Goal: Task Accomplishment & Management: Manage account settings

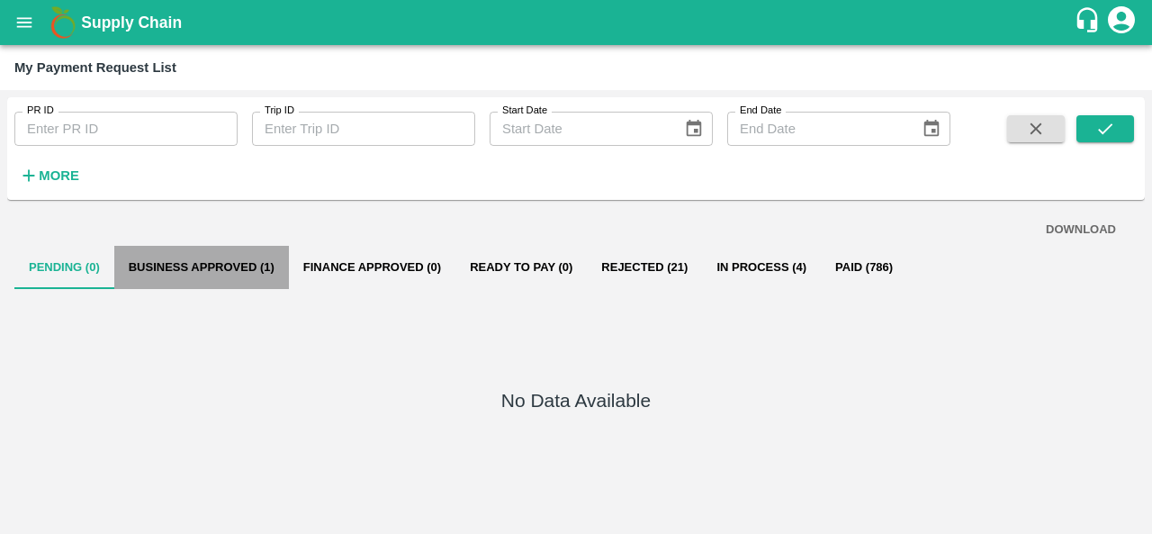
click at [194, 259] on button "Business Approved (1)" at bounding box center [201, 267] width 175 height 43
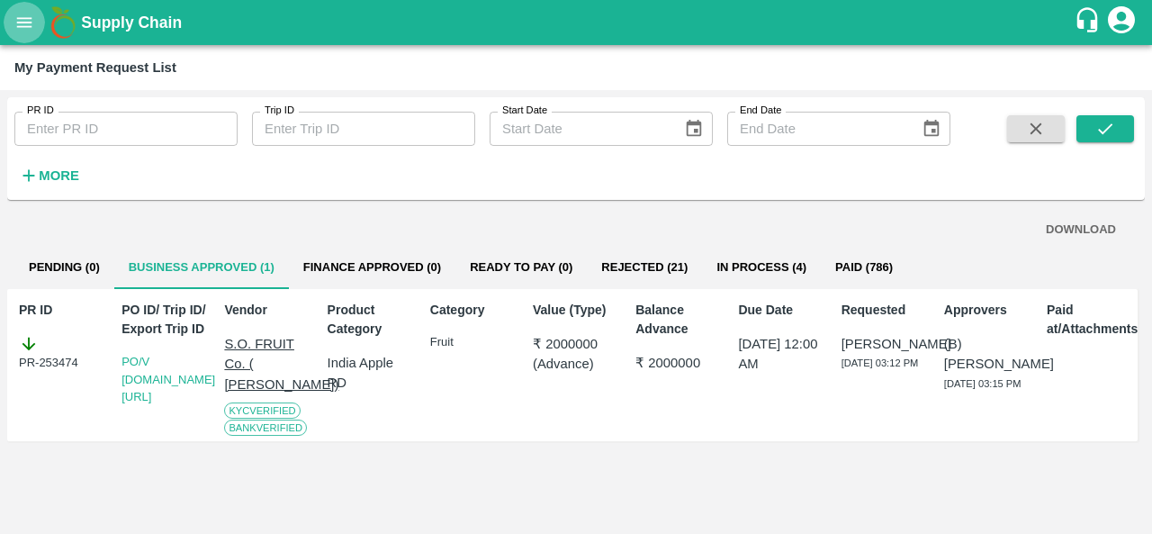
click at [22, 37] on button "open drawer" at bounding box center [24, 22] width 41 height 41
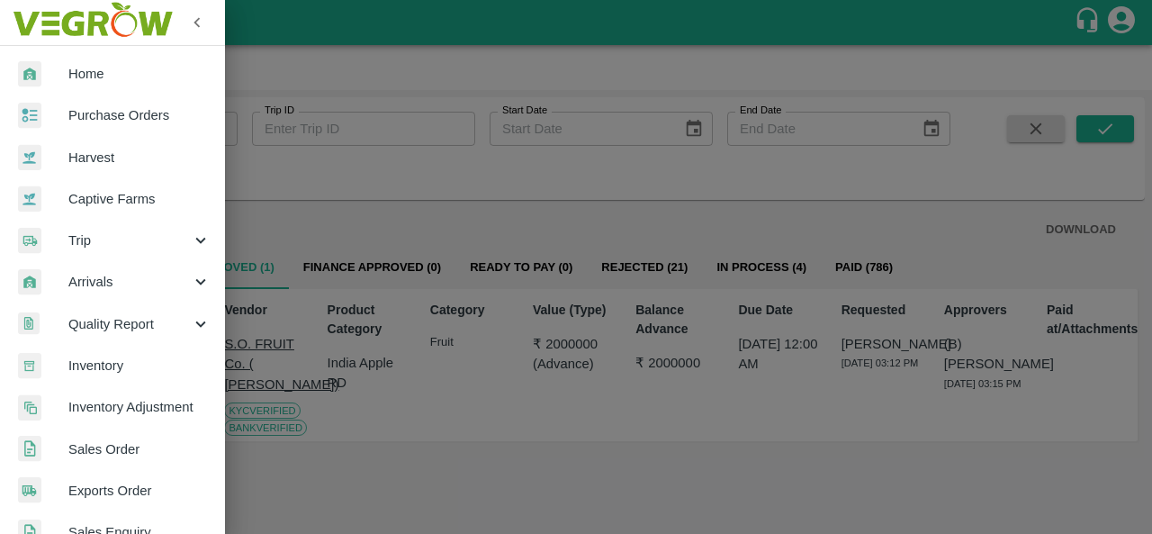
click at [124, 120] on span "Purchase Orders" at bounding box center [139, 115] width 142 height 20
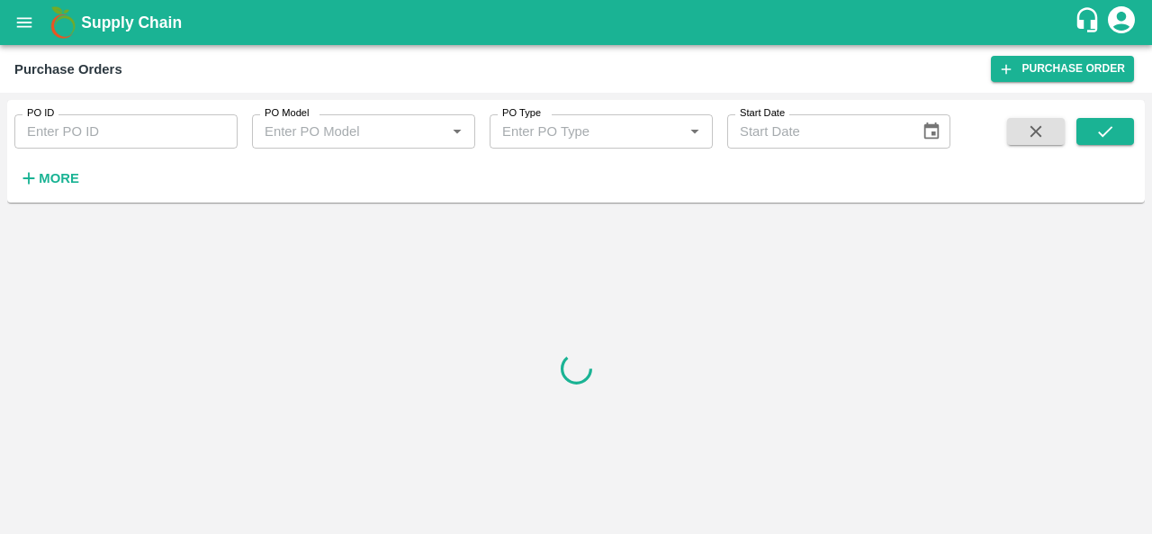
click at [60, 181] on strong "More" at bounding box center [59, 178] width 40 height 14
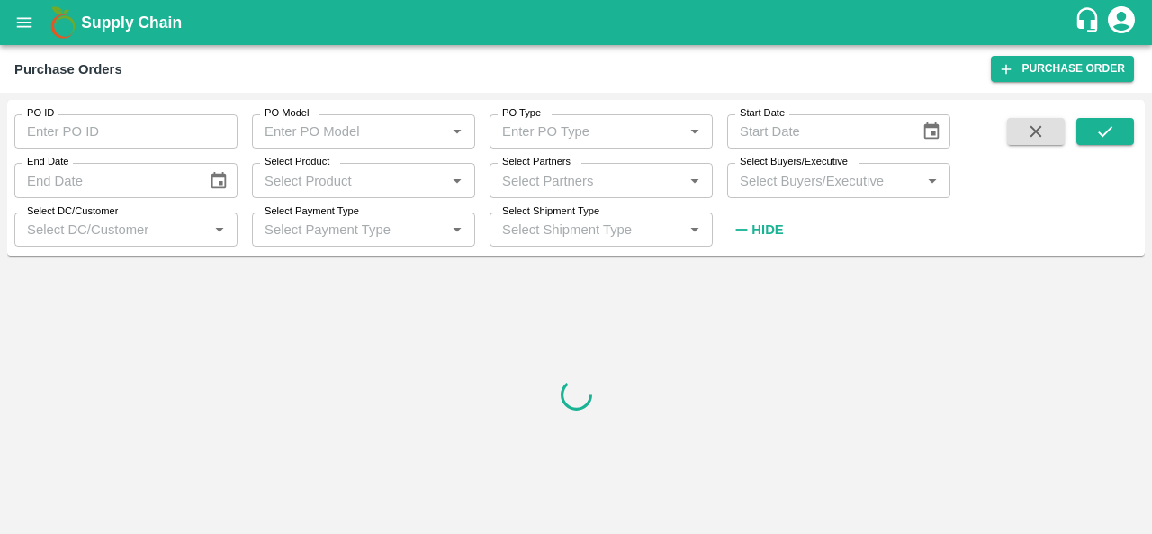
click at [771, 179] on input "Select Buyers/Executive" at bounding box center [823, 179] width 183 height 23
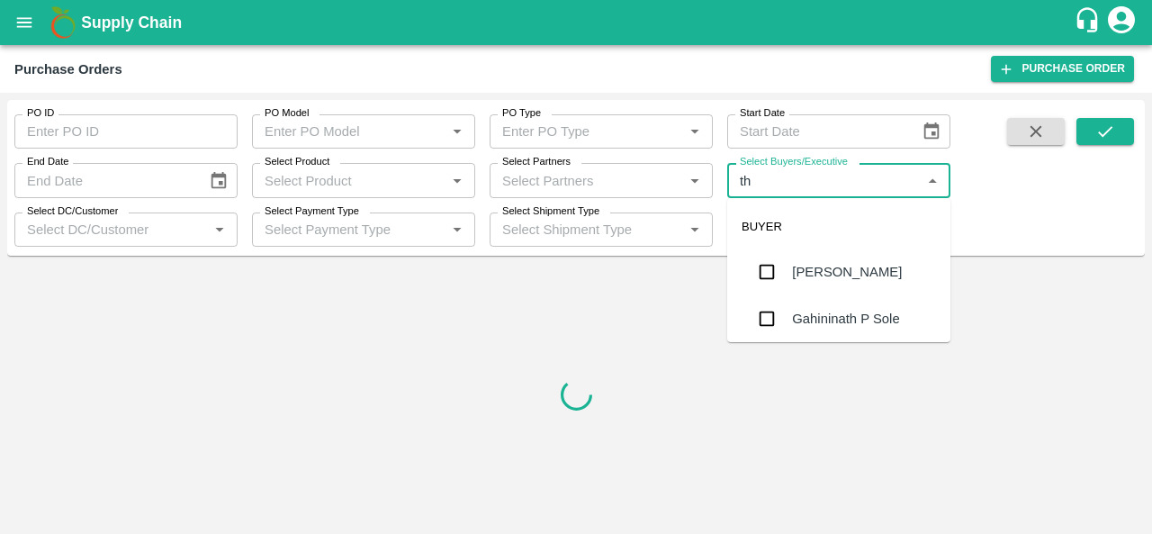
type input "the"
click at [808, 273] on div "[PERSON_NAME] B R" at bounding box center [860, 272] width 136 height 20
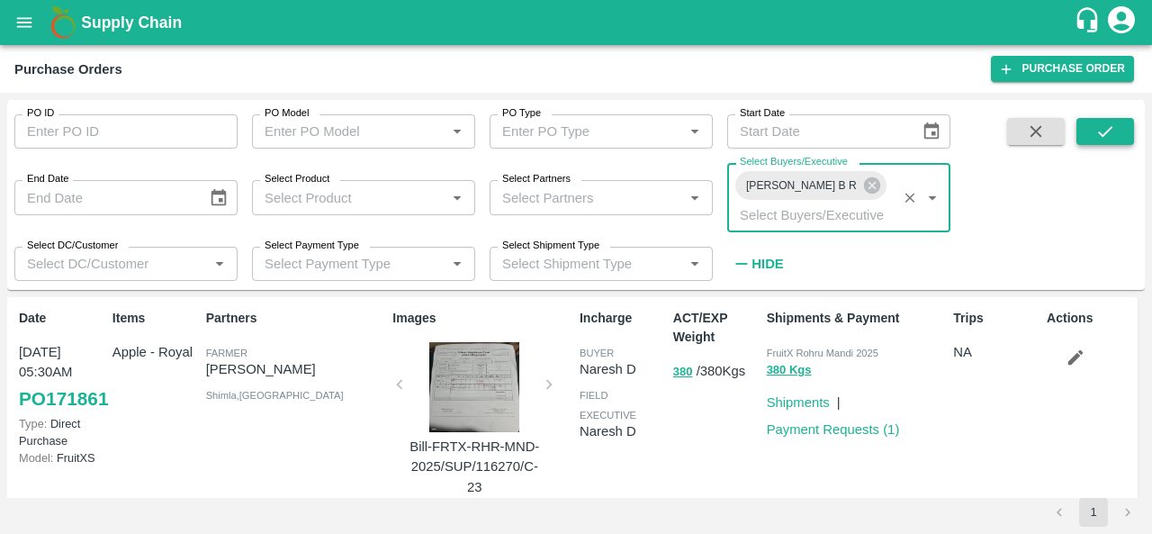
click at [1108, 128] on icon "submit" at bounding box center [1105, 131] width 20 height 20
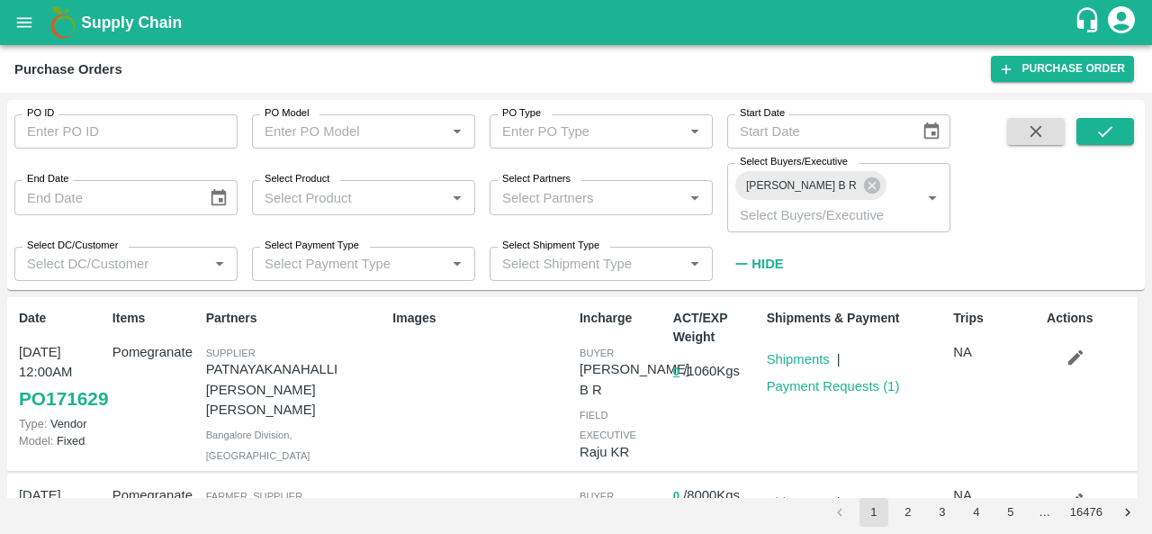
scroll to position [140, 0]
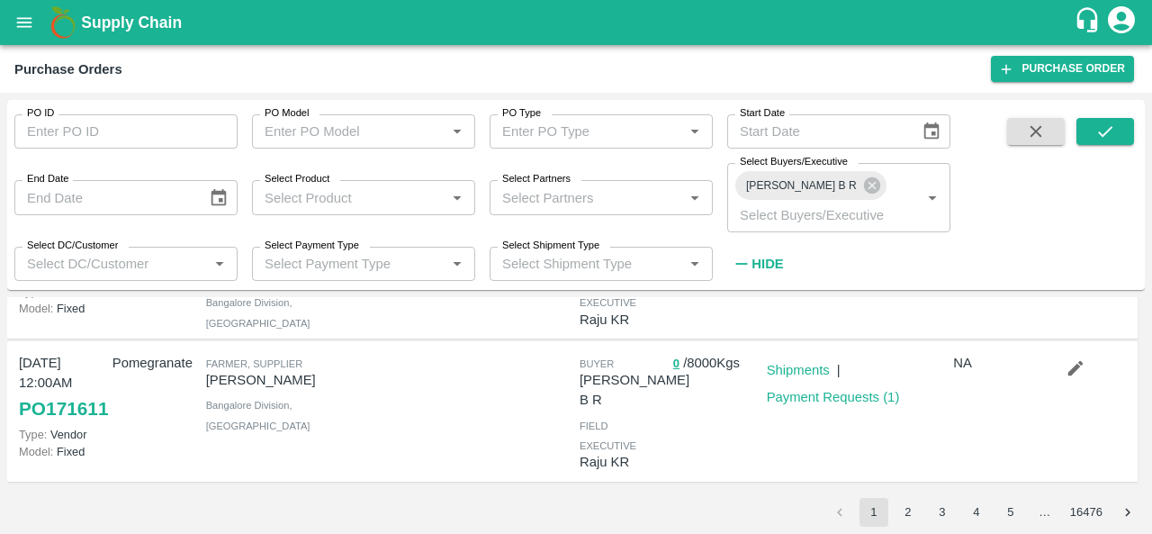
click at [1064, 343] on div "25 Aug, 12:00AM PO 171611 Type: Vendor Model: Fixed Pomegranate Farmer, Supplie…" at bounding box center [572, 411] width 1130 height 141
click at [1065, 358] on icon "button" at bounding box center [1075, 368] width 20 height 20
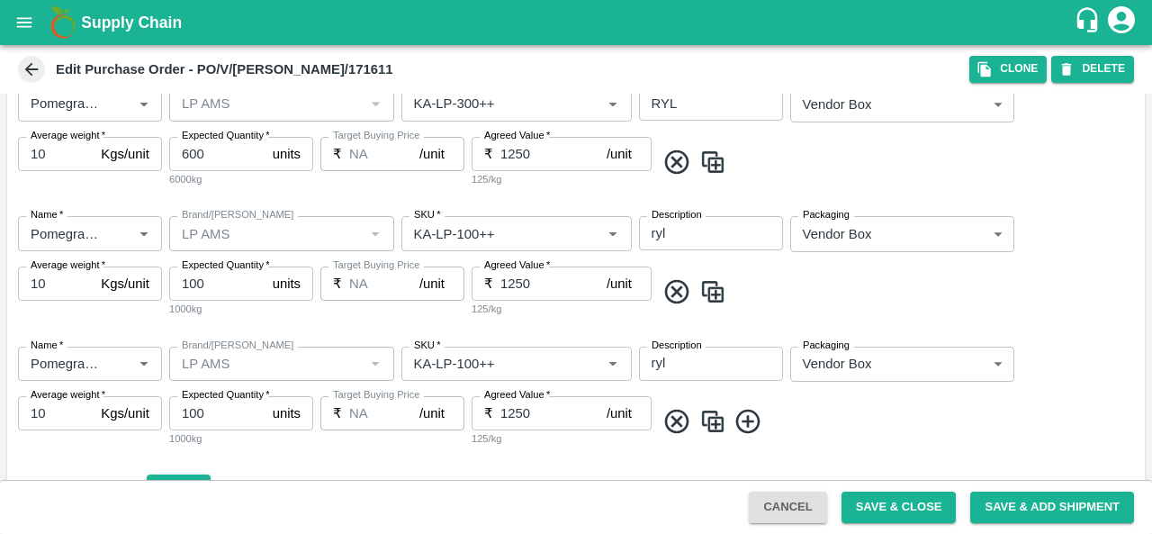
scroll to position [371, 0]
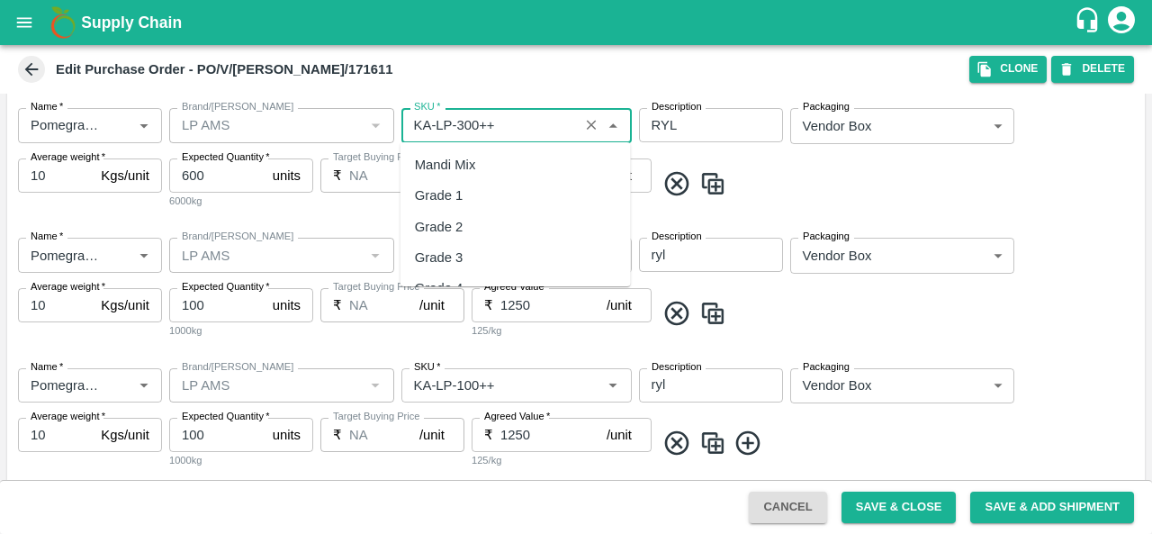
click at [480, 123] on input "SKU   *" at bounding box center [490, 124] width 166 height 23
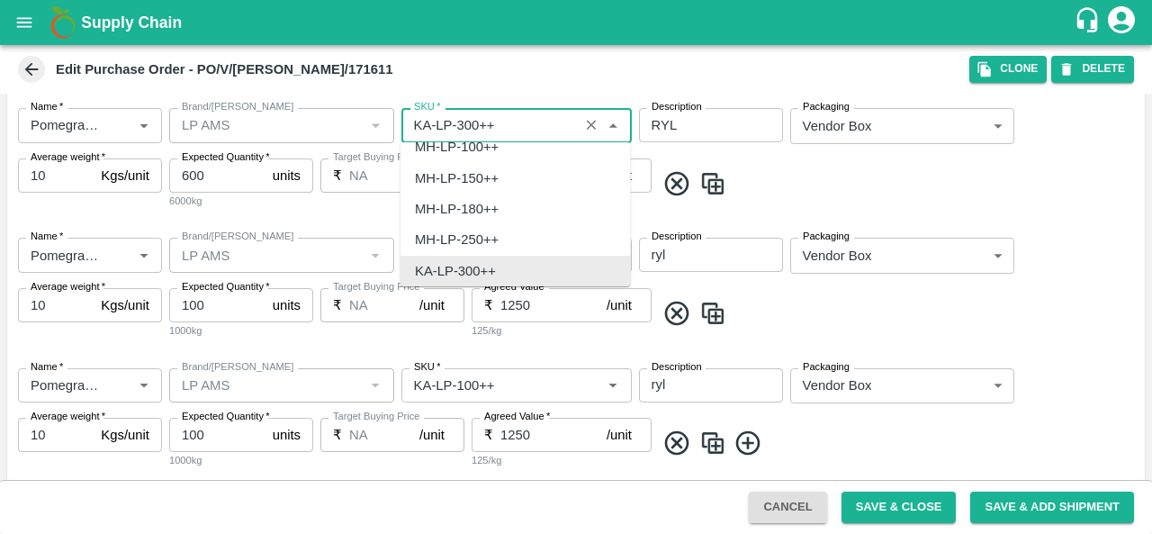
click at [466, 123] on input "SKU   *" at bounding box center [490, 124] width 166 height 23
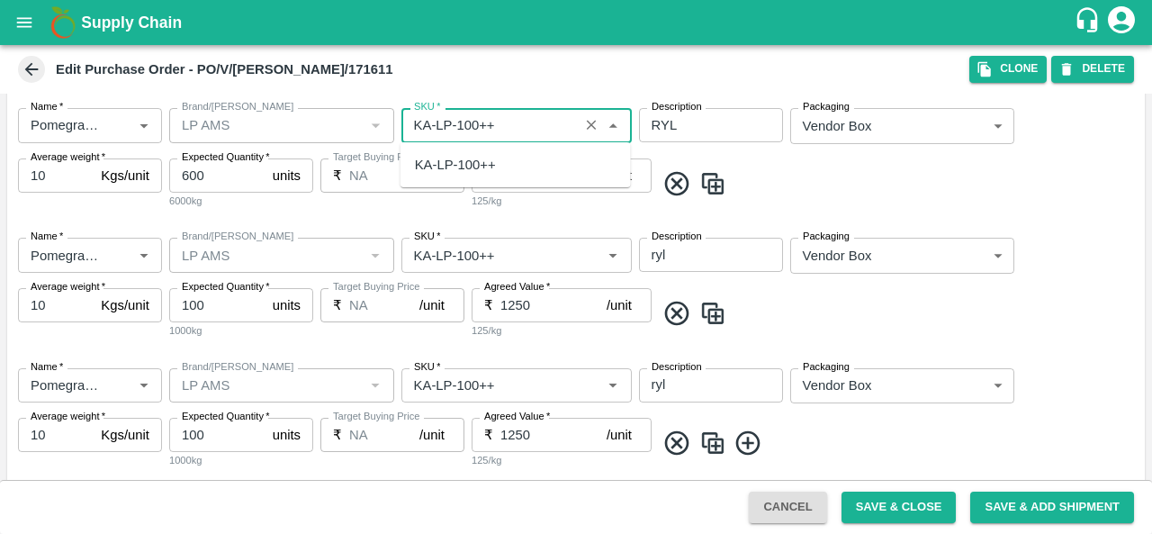
click at [471, 166] on div "KA-LP-100++" at bounding box center [455, 165] width 81 height 20
type input "KA-LP-100++"
click at [471, 253] on input "SKU   *" at bounding box center [490, 254] width 166 height 23
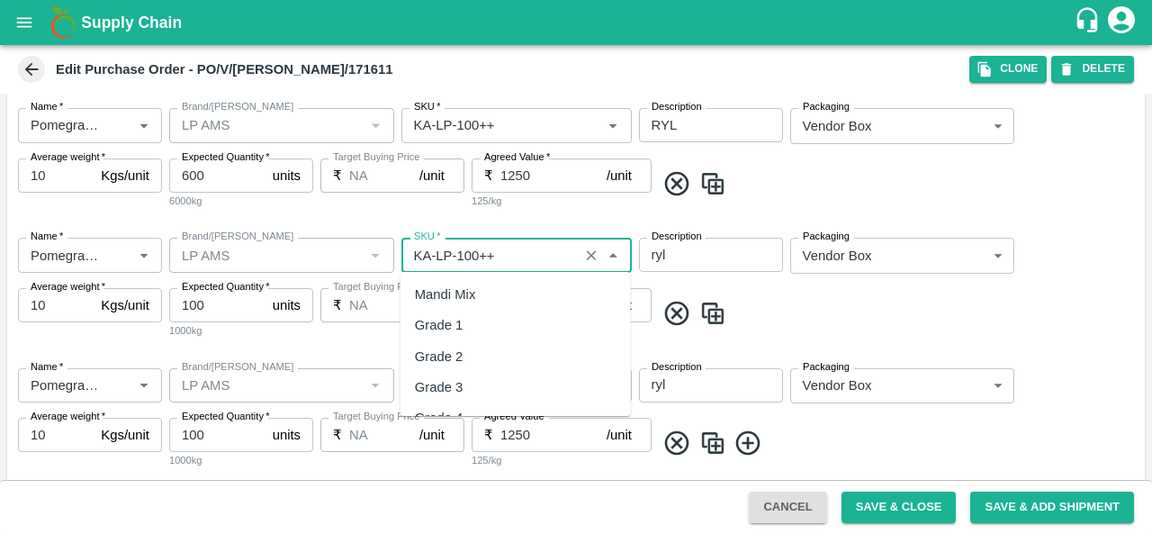
scroll to position [10288, 0]
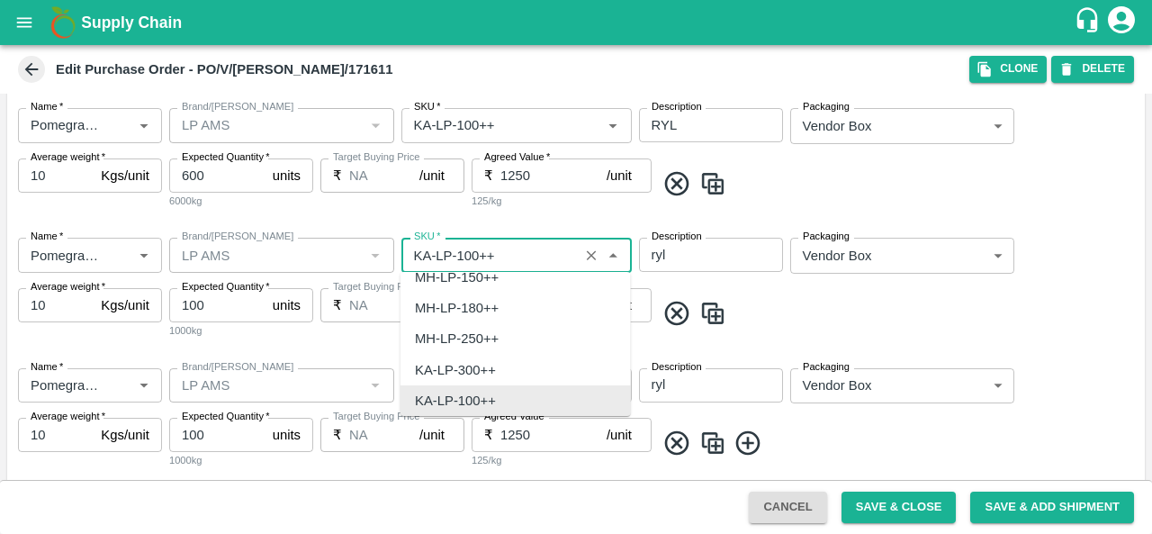
click at [469, 251] on input "SKU   *" at bounding box center [490, 254] width 166 height 23
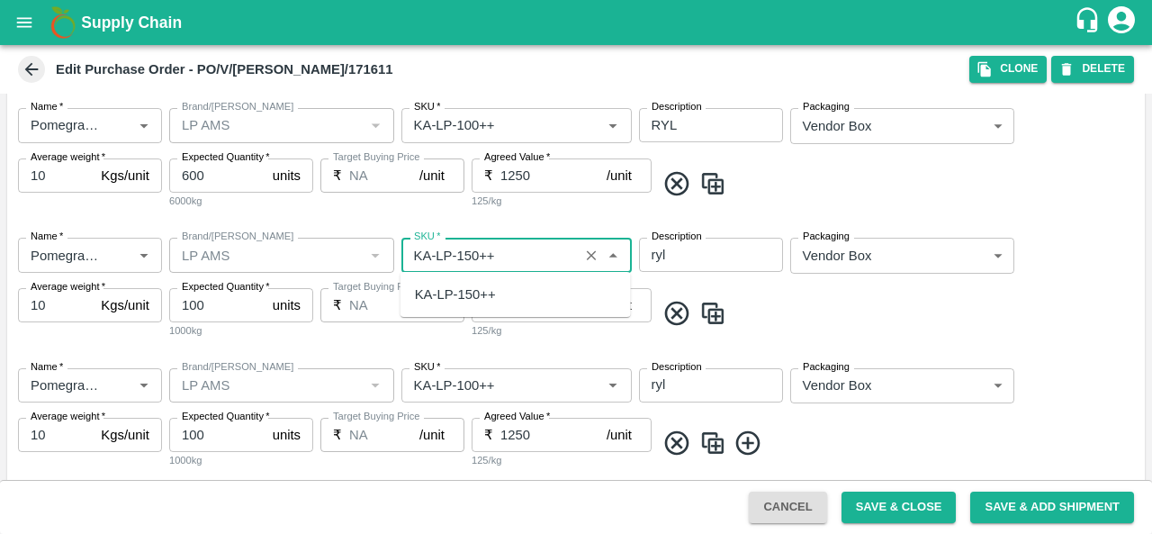
click at [471, 292] on div "KA-LP-150++" at bounding box center [455, 294] width 81 height 20
type input "KA-LP-150++"
click at [557, 354] on div "Name   * Name   * Brand/Marka Brand/Marka SKU   * SKU   * Description ryl x Des…" at bounding box center [575, 419] width 1137 height 130
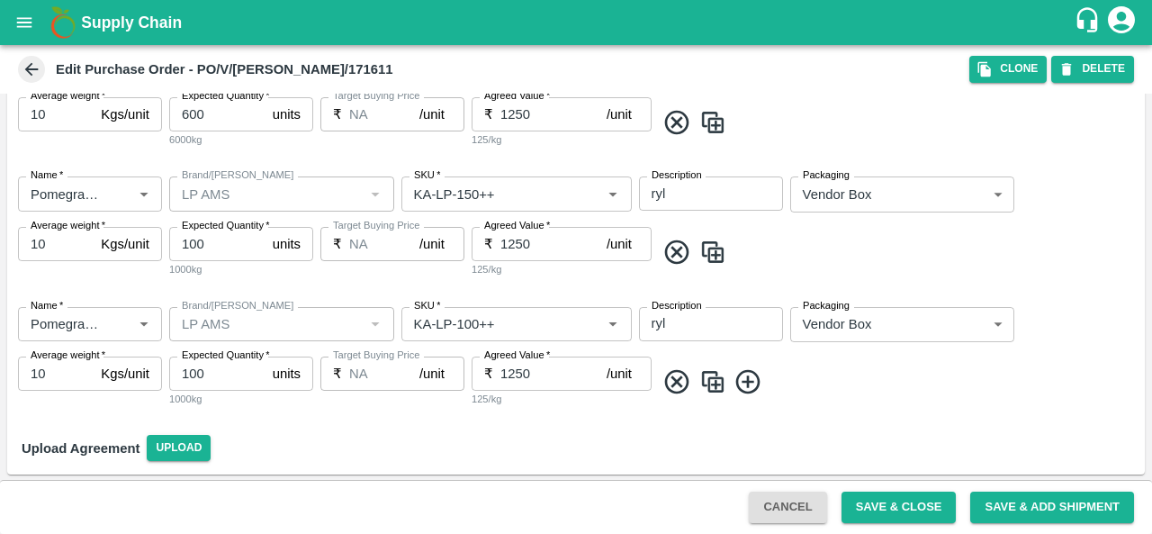
scroll to position [336, 0]
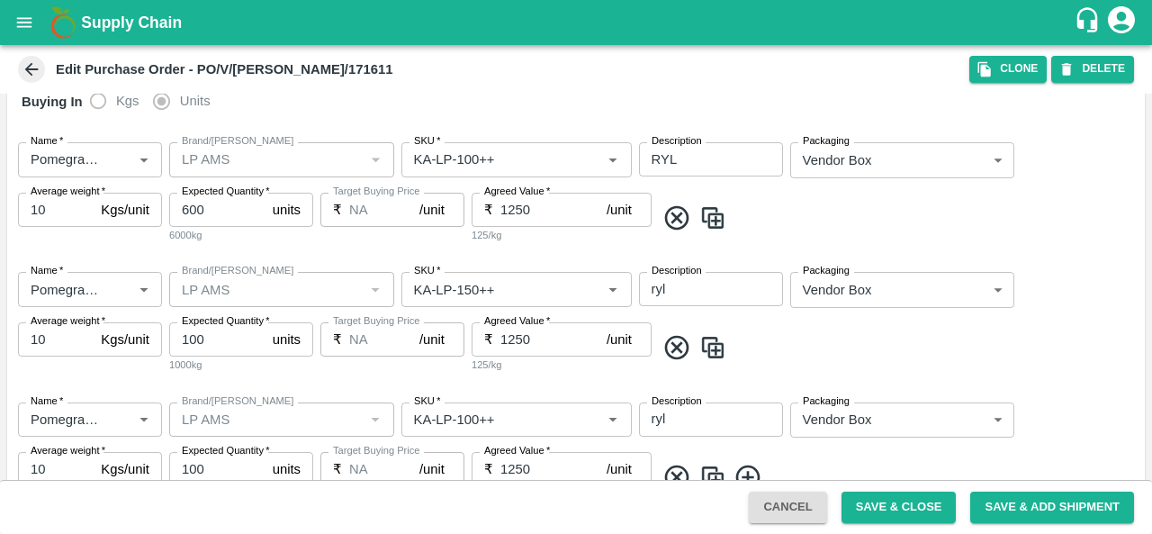
click at [525, 202] on input "1250" at bounding box center [553, 210] width 106 height 34
type input "1"
type input "1000"
click at [517, 335] on input "1250" at bounding box center [553, 339] width 106 height 34
type input "1200"
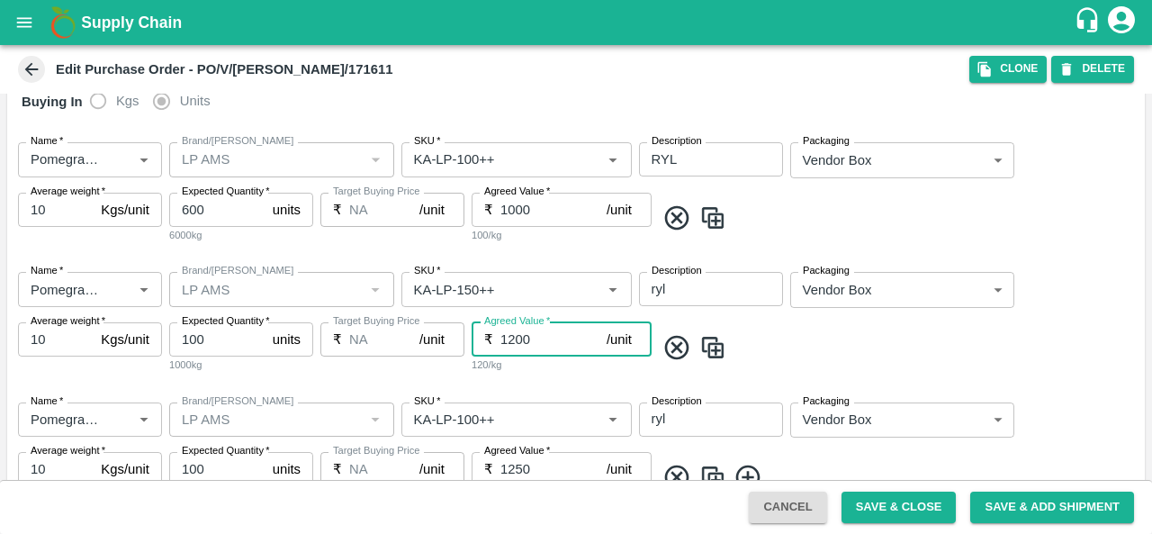
click at [512, 385] on div "Name   * Name   * Brand/Marka Brand/Marka SKU   * SKU   * Description ryl x Des…" at bounding box center [575, 322] width 1137 height 130
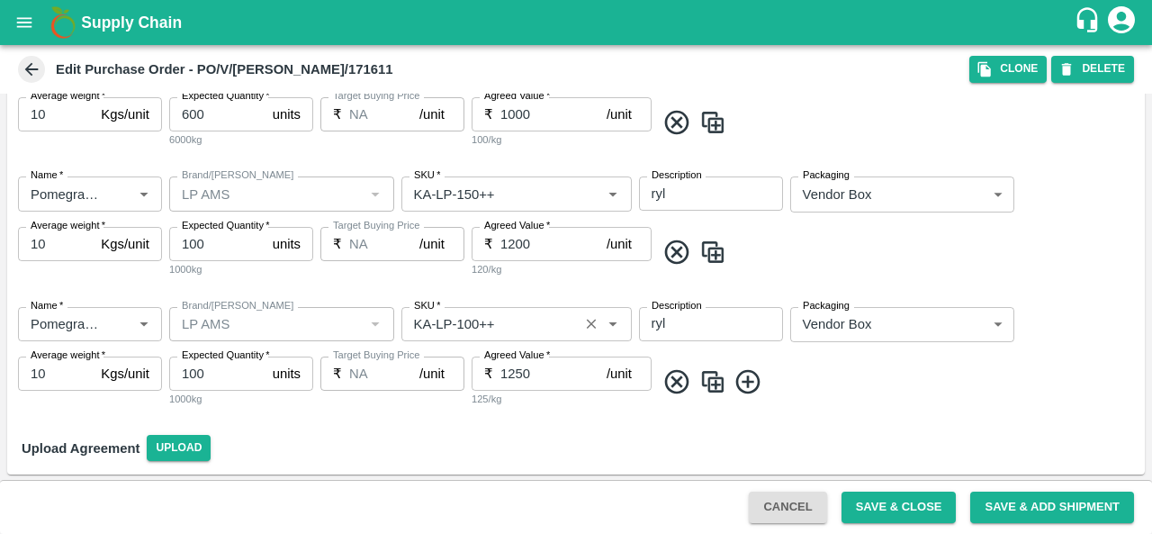
click at [471, 325] on input "SKU   *" at bounding box center [490, 323] width 166 height 23
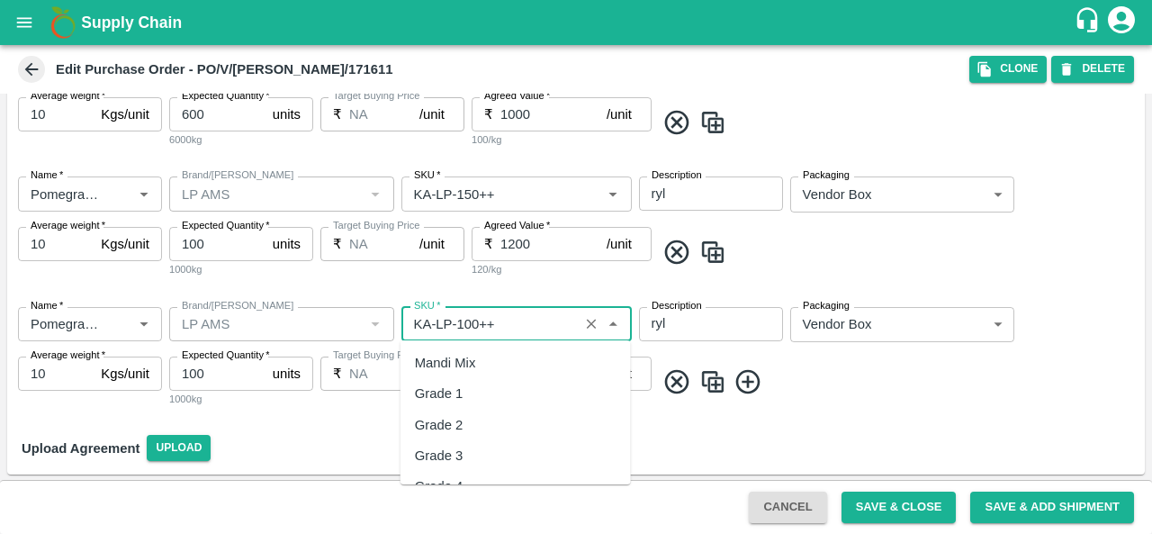
scroll to position [10288, 0]
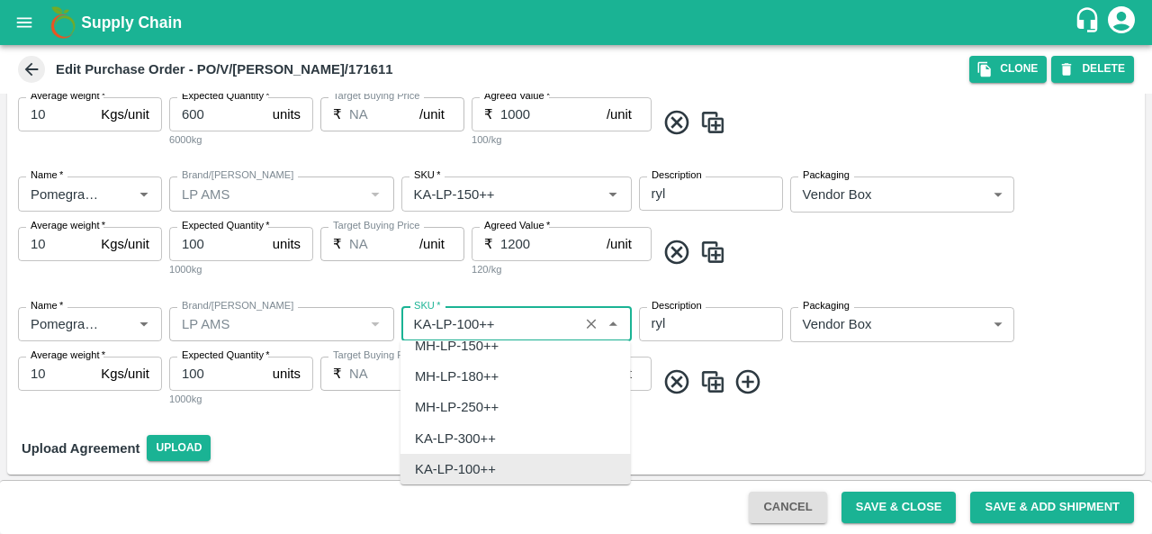
click at [470, 318] on input "SKU   *" at bounding box center [490, 323] width 166 height 23
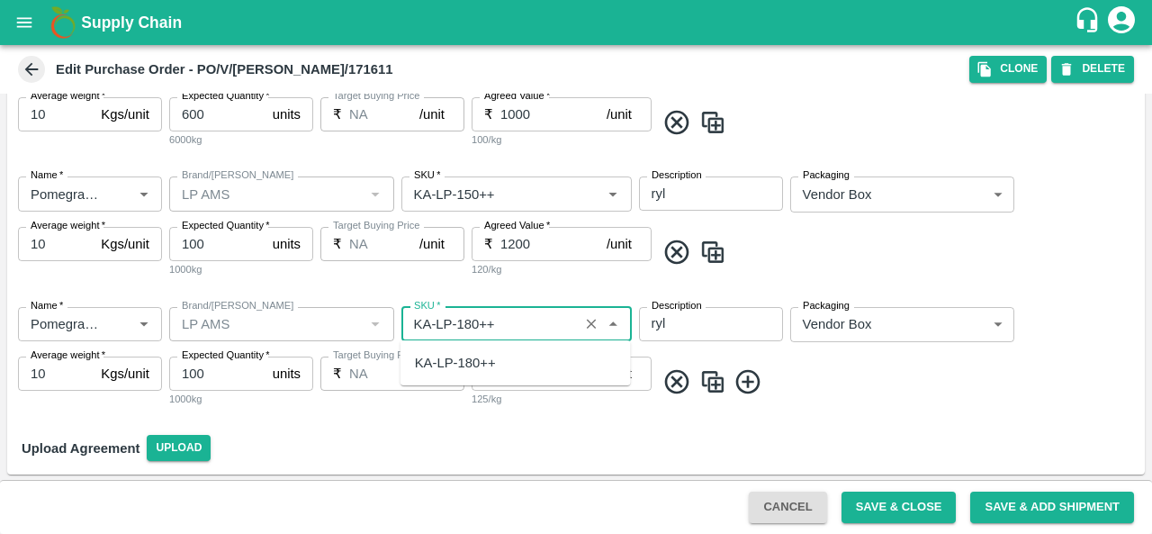
click at [471, 359] on div "KA-LP-180++" at bounding box center [455, 363] width 81 height 20
type input "KA-LP-180++"
click at [836, 377] on span at bounding box center [896, 382] width 482 height 30
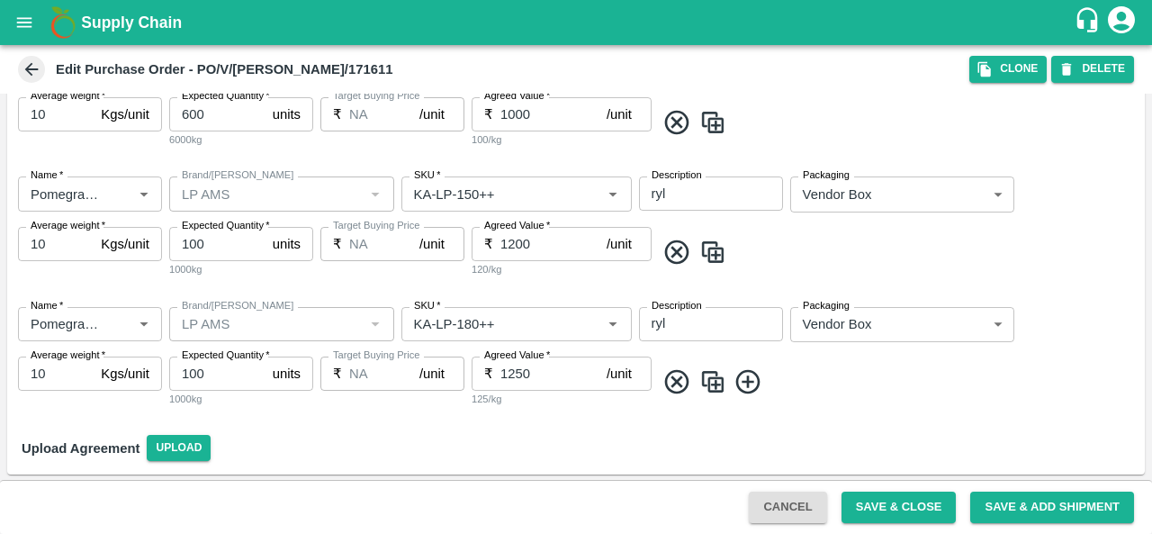
click at [509, 369] on input "1250" at bounding box center [553, 373] width 106 height 34
type input "1350"
click at [722, 374] on img at bounding box center [712, 382] width 27 height 30
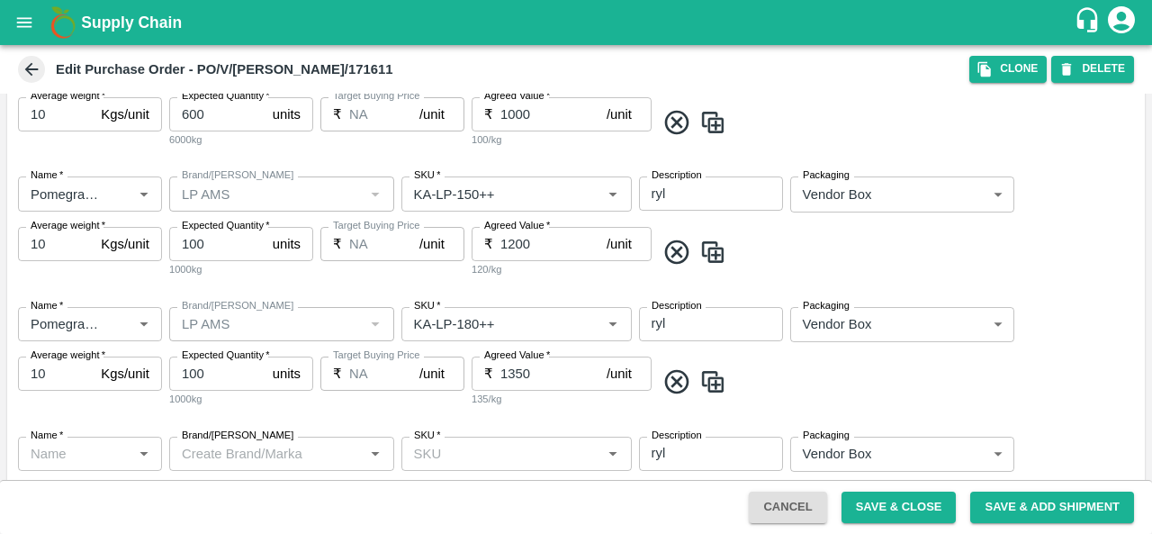
type input "Pomegranate"
type input "LP AMS"
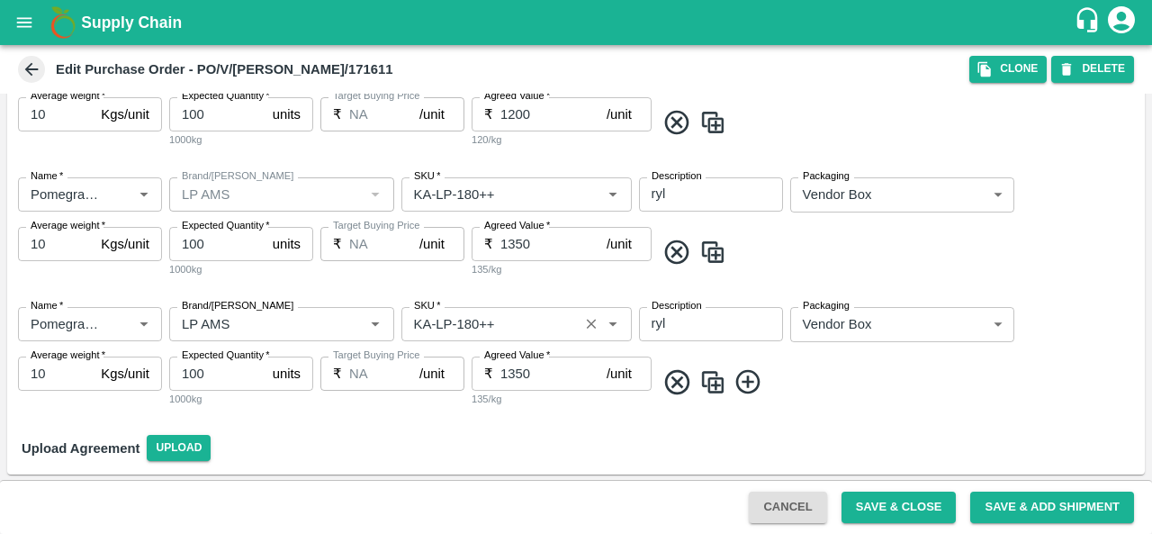
click at [469, 322] on input "SKU   *" at bounding box center [490, 323] width 166 height 23
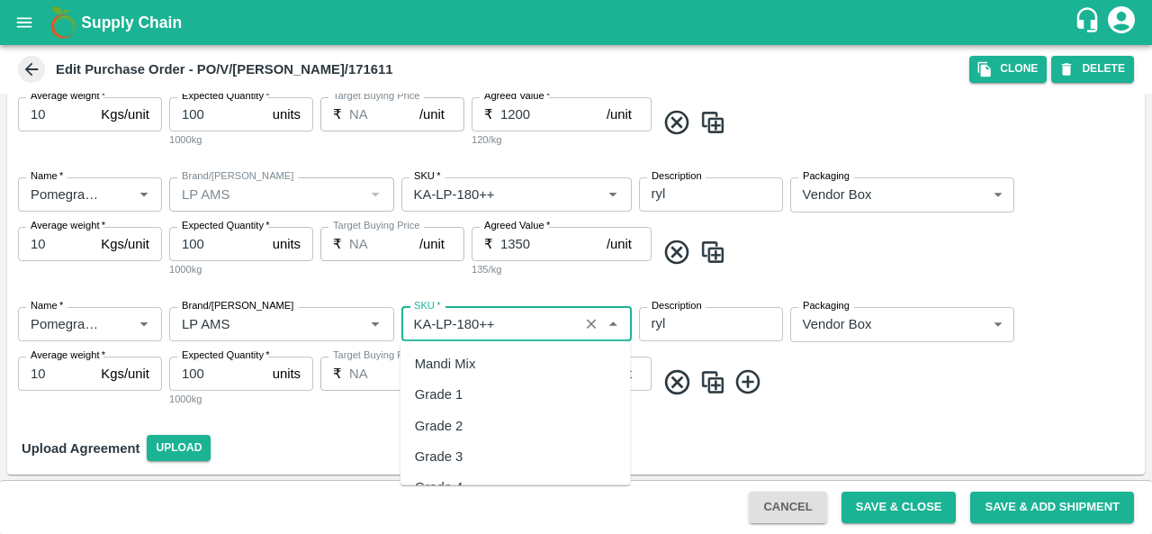
scroll to position [10349, 0]
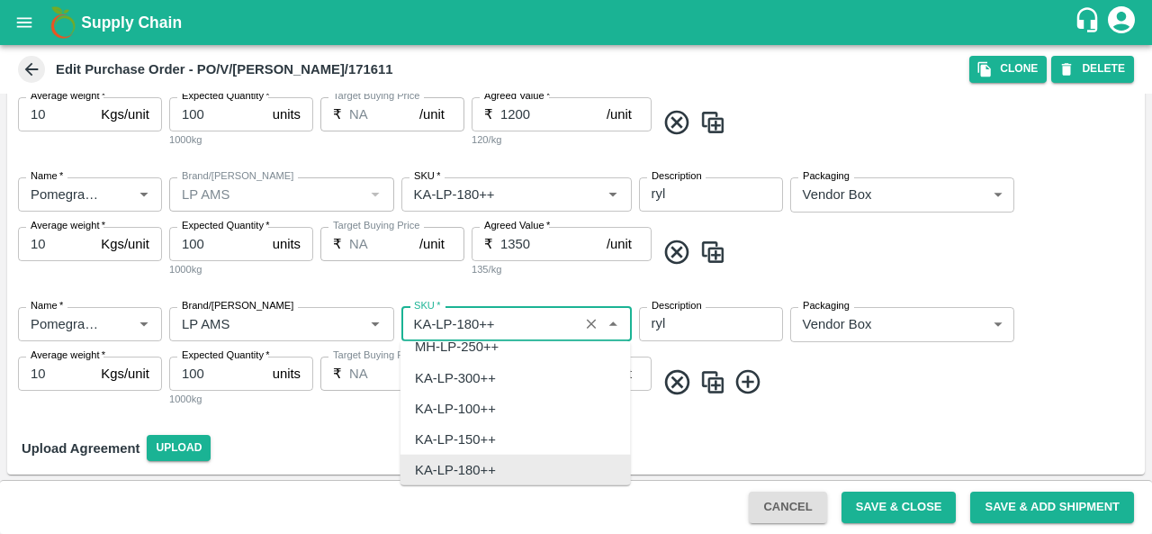
click at [469, 322] on input "SKU   *" at bounding box center [490, 323] width 166 height 23
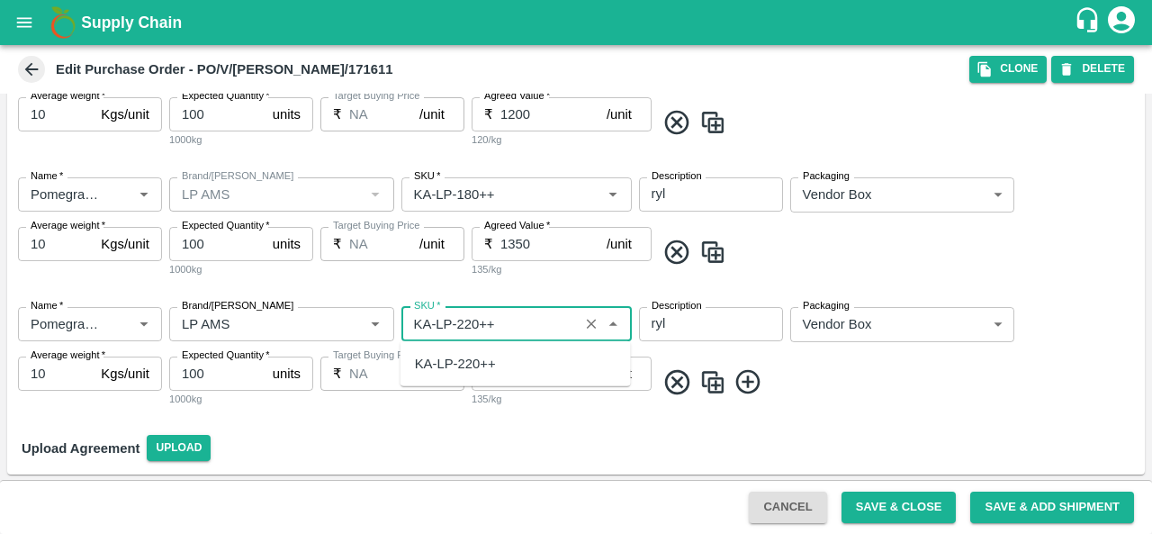
click at [496, 368] on div "KA-LP-220++" at bounding box center [515, 363] width 230 height 31
type input "KA-LP-220++"
click at [513, 371] on input "1350" at bounding box center [553, 373] width 106 height 34
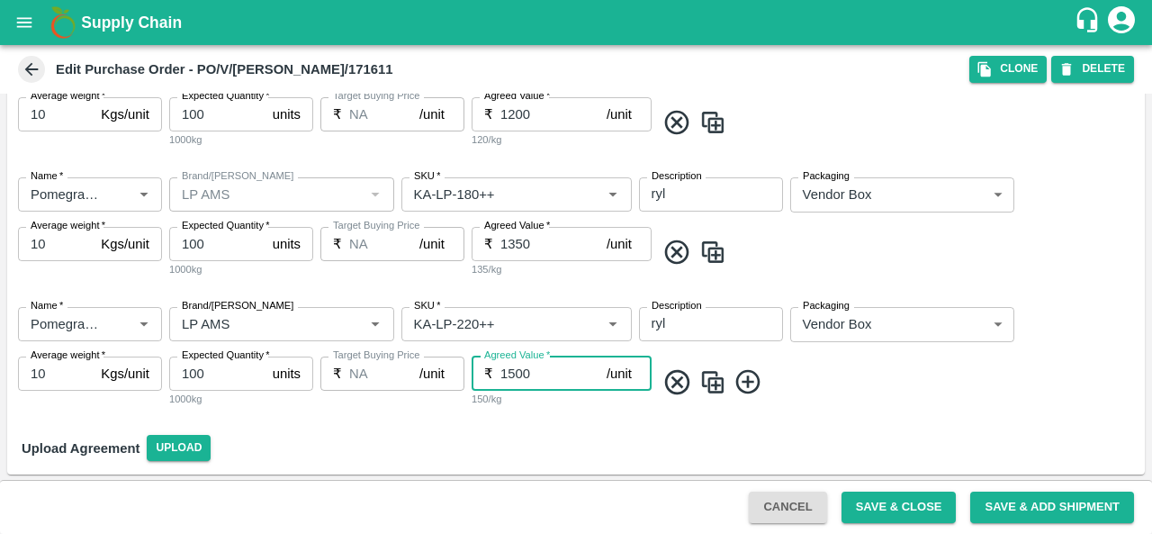
type input "1500"
click at [714, 381] on img at bounding box center [712, 382] width 27 height 30
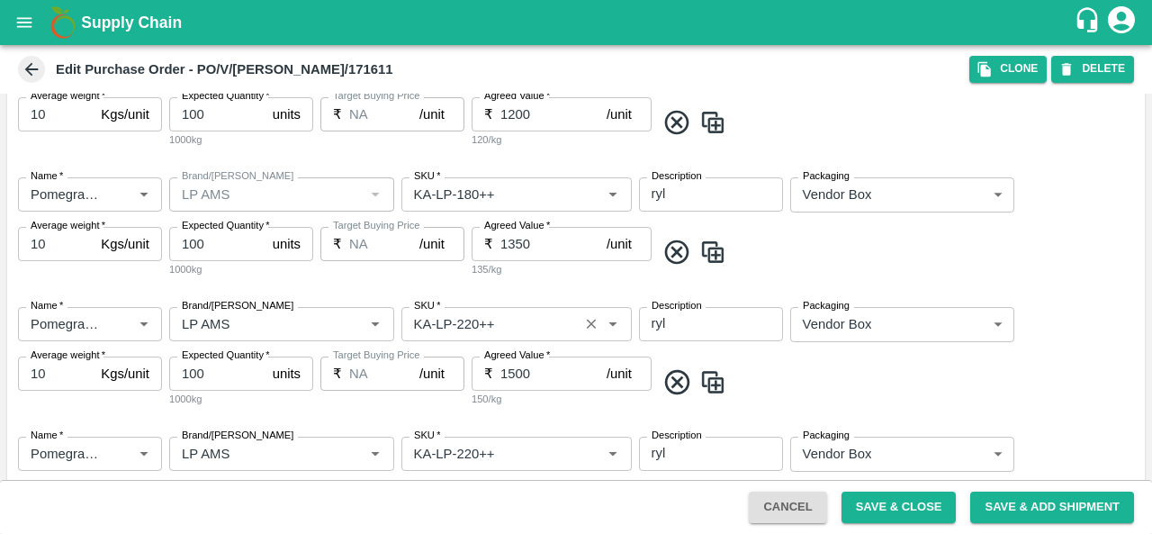
scroll to position [691, 0]
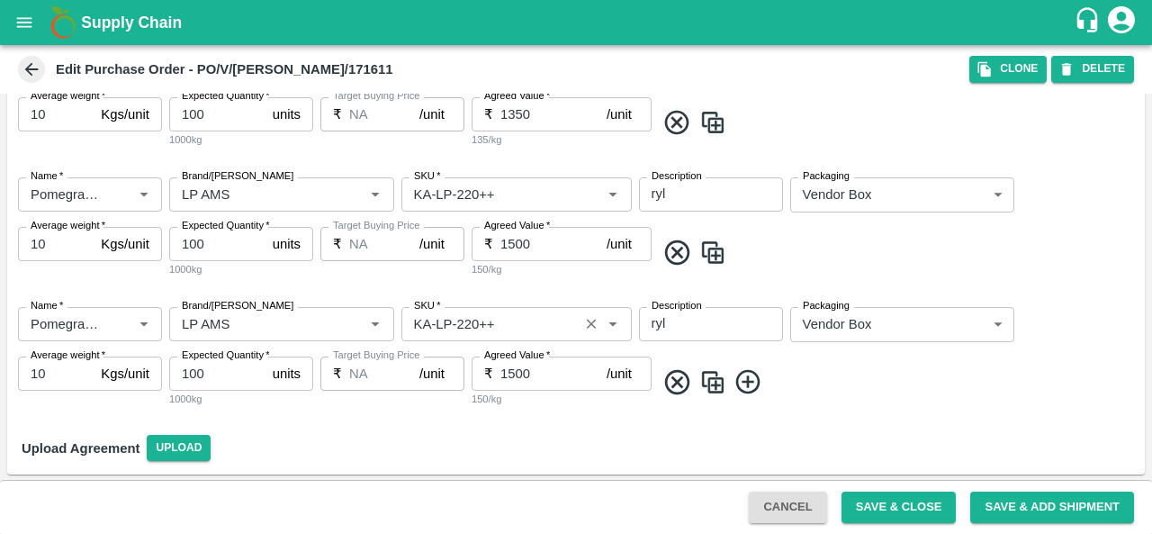
click at [470, 321] on input "SKU   *" at bounding box center [490, 323] width 166 height 23
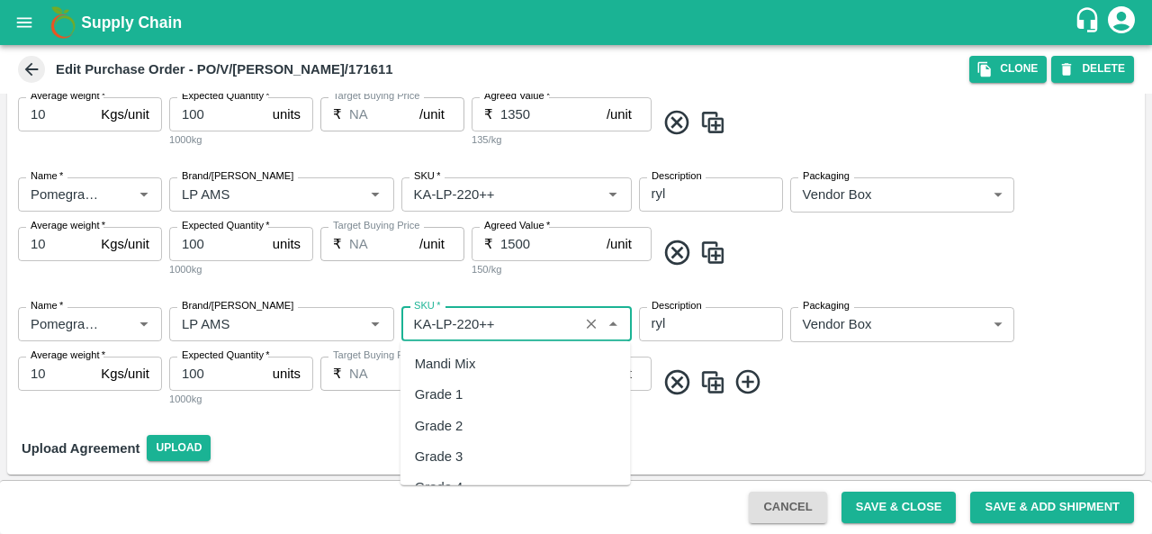
click at [470, 321] on input "SKU   *" at bounding box center [490, 323] width 166 height 23
click at [487, 363] on div "KA-LP-250++" at bounding box center [455, 364] width 81 height 20
type input "KA-LP-250++"
click at [512, 372] on input "1500" at bounding box center [553, 373] width 106 height 34
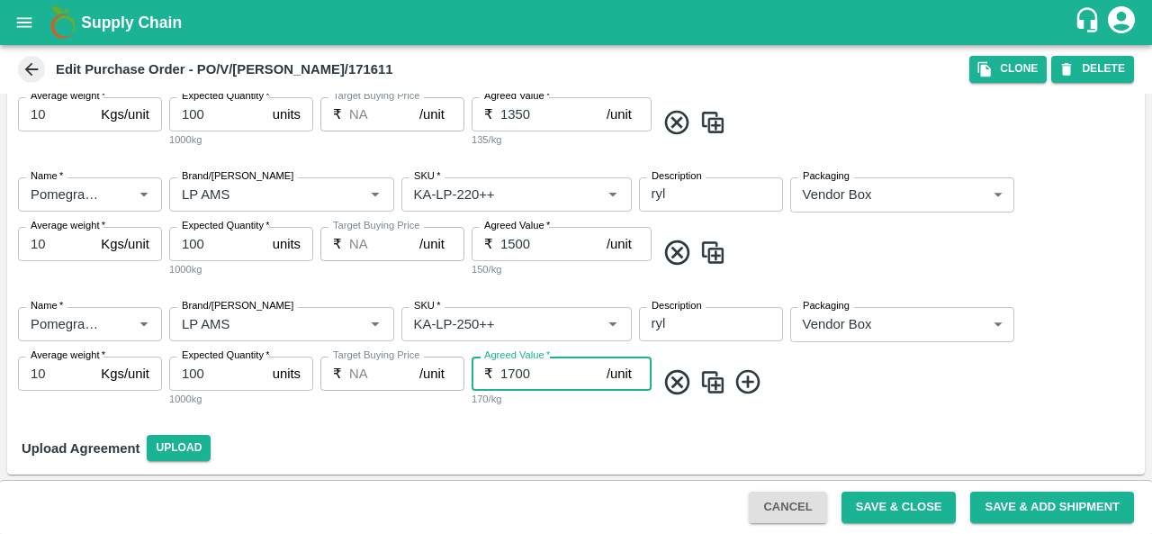
type input "1700"
click at [547, 400] on div "170/kg" at bounding box center [561, 398] width 180 height 16
click at [714, 387] on img at bounding box center [712, 382] width 27 height 30
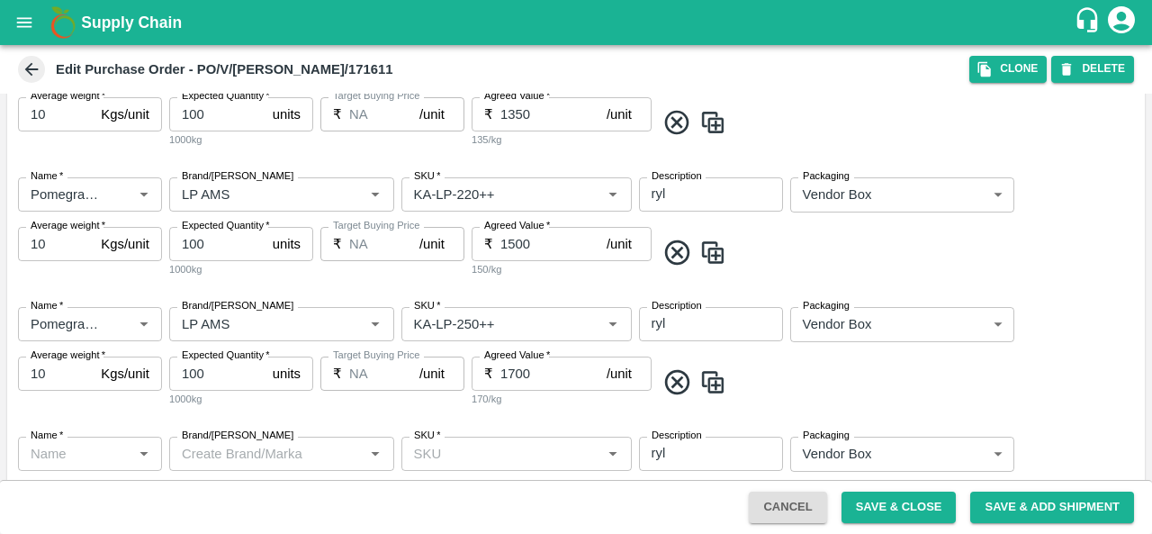
type input "Pomegranate"
type input "LP AMS"
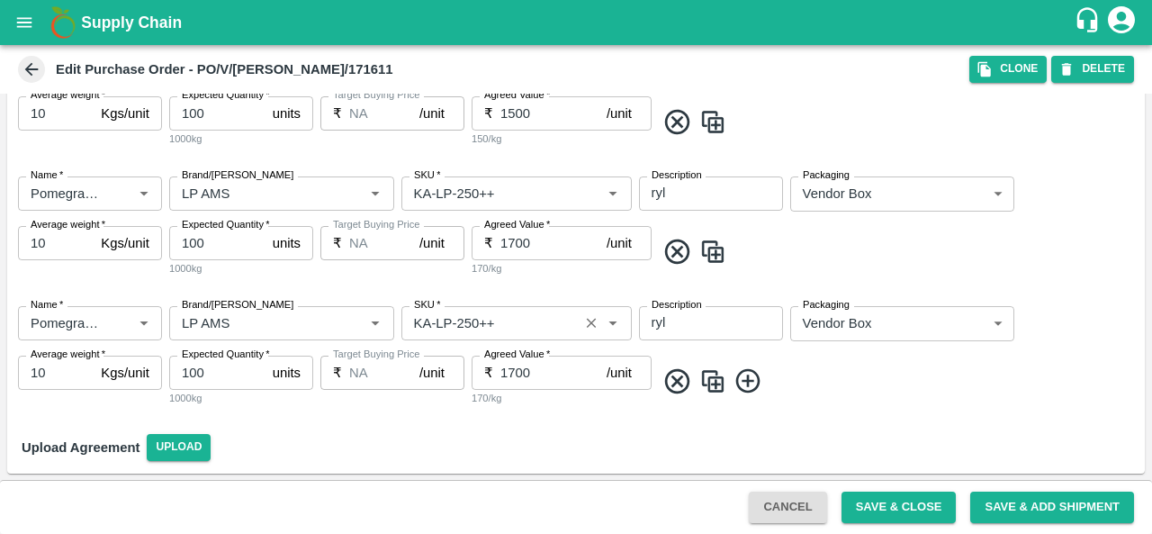
click at [471, 316] on input "SKU   *" at bounding box center [490, 322] width 166 height 23
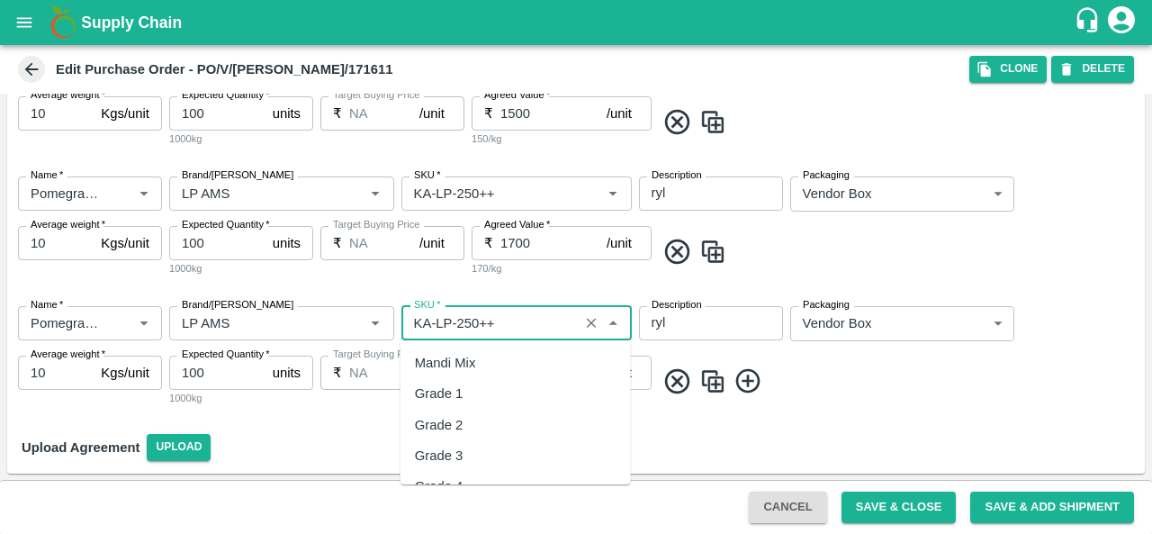
click at [471, 316] on input "SKU   *" at bounding box center [490, 322] width 166 height 23
click at [473, 360] on div "KA-LP-300++" at bounding box center [455, 363] width 81 height 20
type input "KA-LP-300++"
click at [552, 418] on div "Name   * Name   * Brand/Marka Brand/Marka SKU   * SKU   * Description ryl x Des…" at bounding box center [575, 357] width 1137 height 130
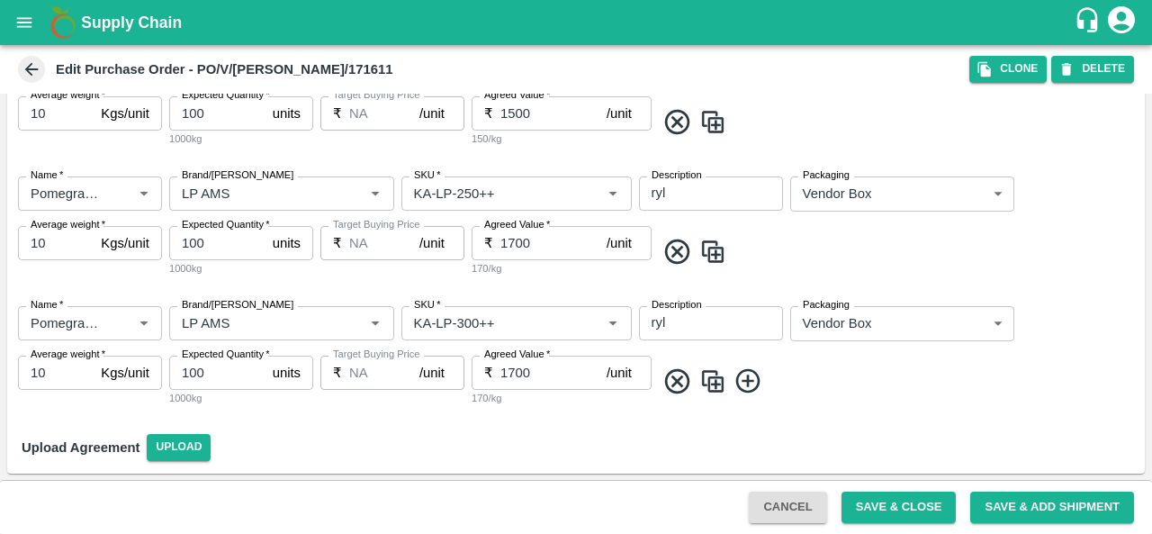
click at [512, 368] on input "1700" at bounding box center [553, 372] width 106 height 34
type input "1900"
click at [539, 402] on div "190/kg" at bounding box center [561, 398] width 180 height 16
click at [717, 382] on img at bounding box center [712, 381] width 27 height 30
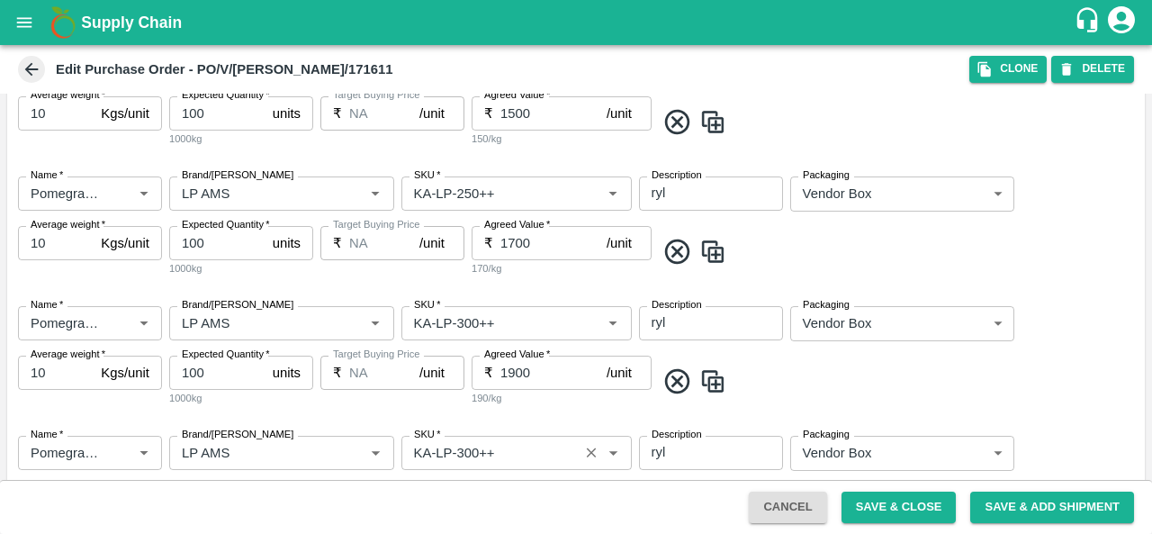
scroll to position [951, 0]
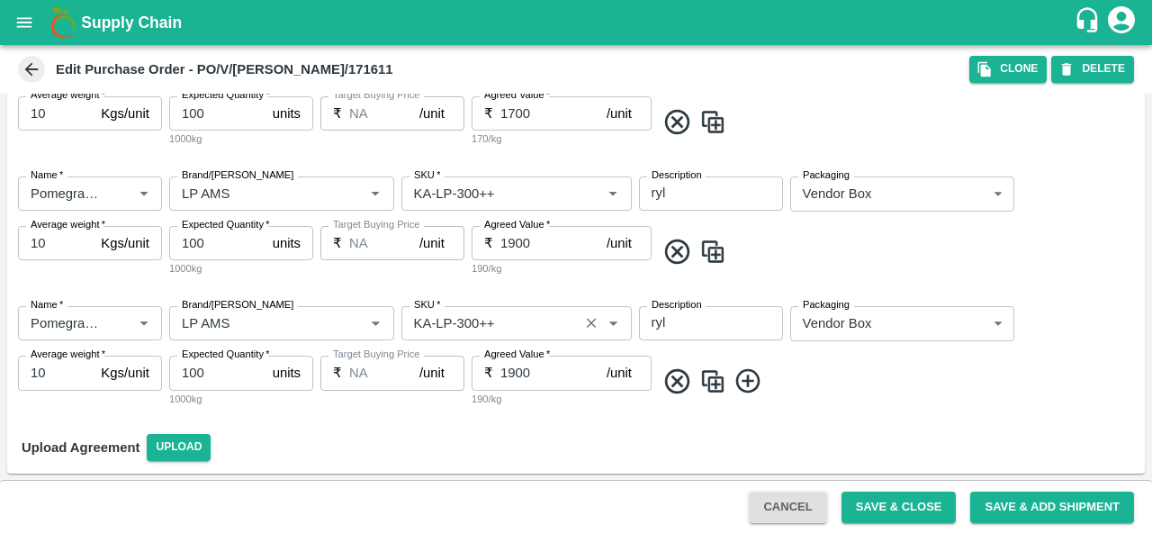
click at [466, 320] on input "SKU   *" at bounding box center [490, 322] width 166 height 23
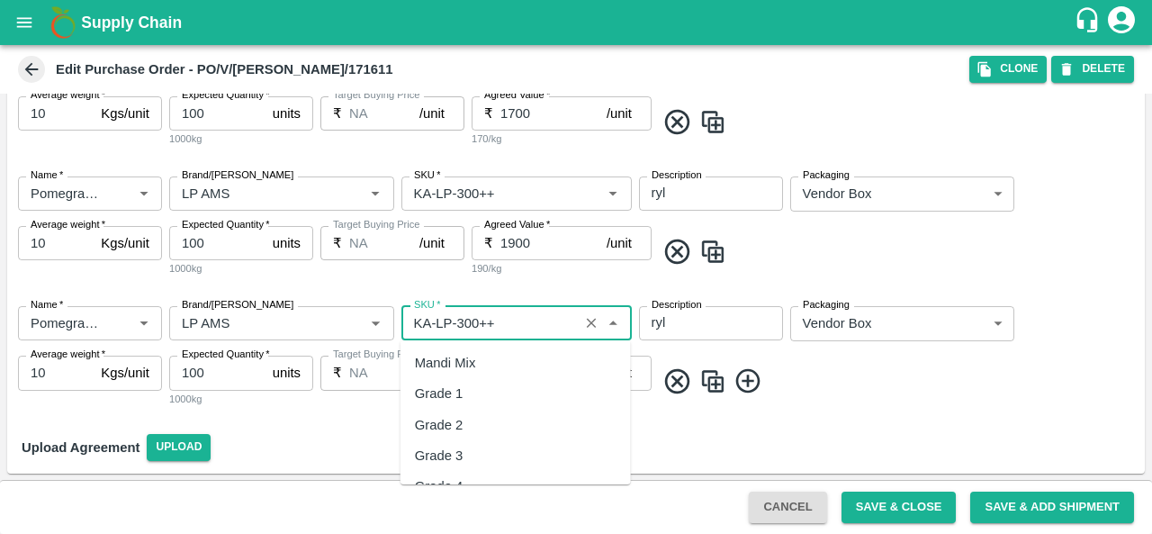
click at [468, 320] on input "SKU   *" at bounding box center [490, 322] width 166 height 23
click at [486, 363] on div "KA-LP-350++" at bounding box center [455, 363] width 81 height 20
type input "KA-LP-350++"
click at [826, 364] on div "Name   * Name   * Brand/Marka Brand/Marka SKU   * SKU   * Description ryl x Des…" at bounding box center [575, 357] width 1137 height 130
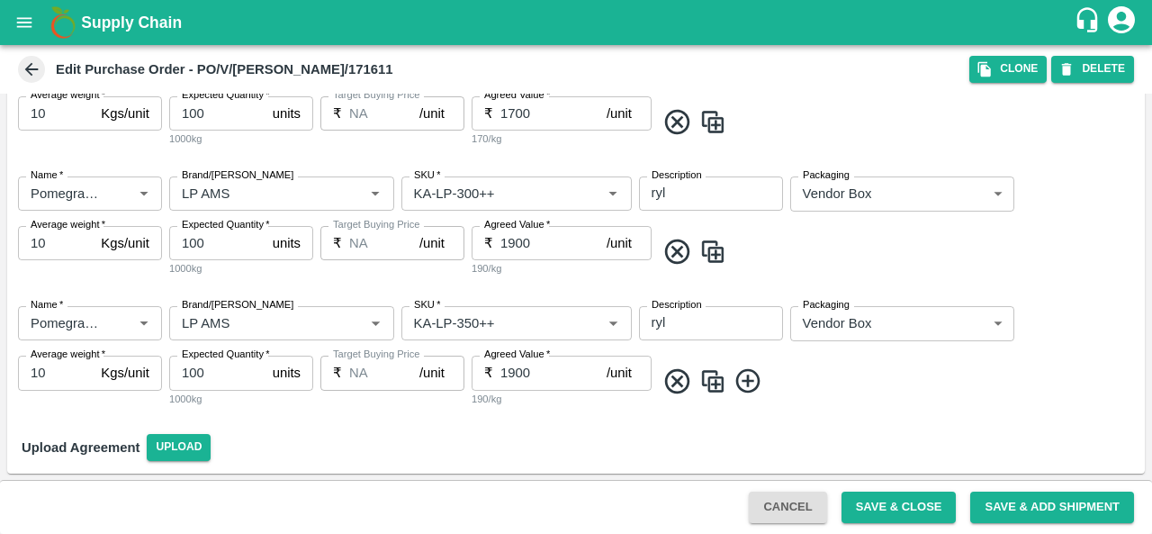
click at [713, 390] on img at bounding box center [712, 381] width 27 height 30
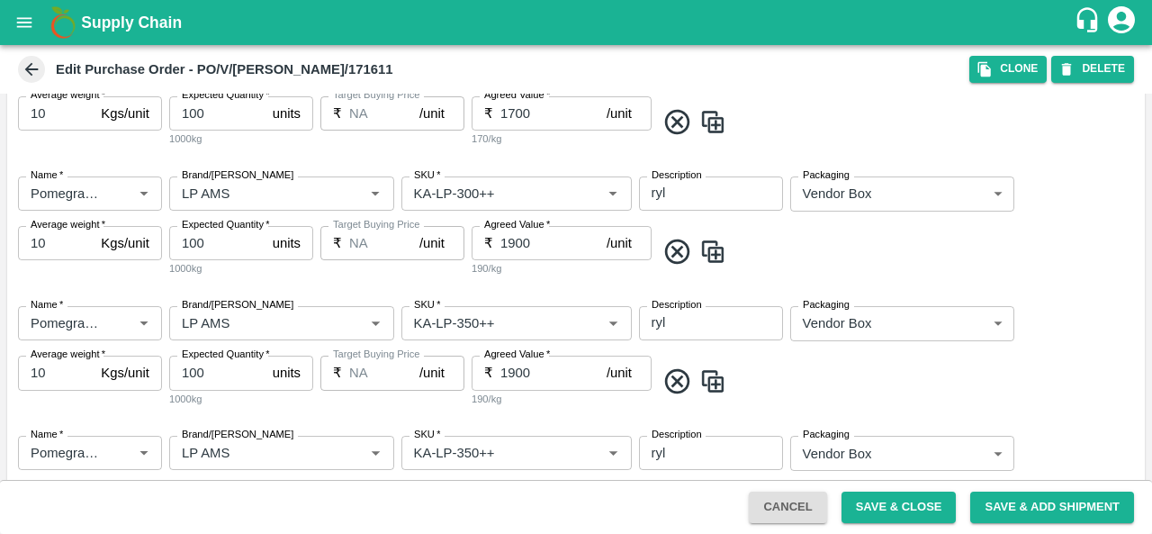
scroll to position [1081, 0]
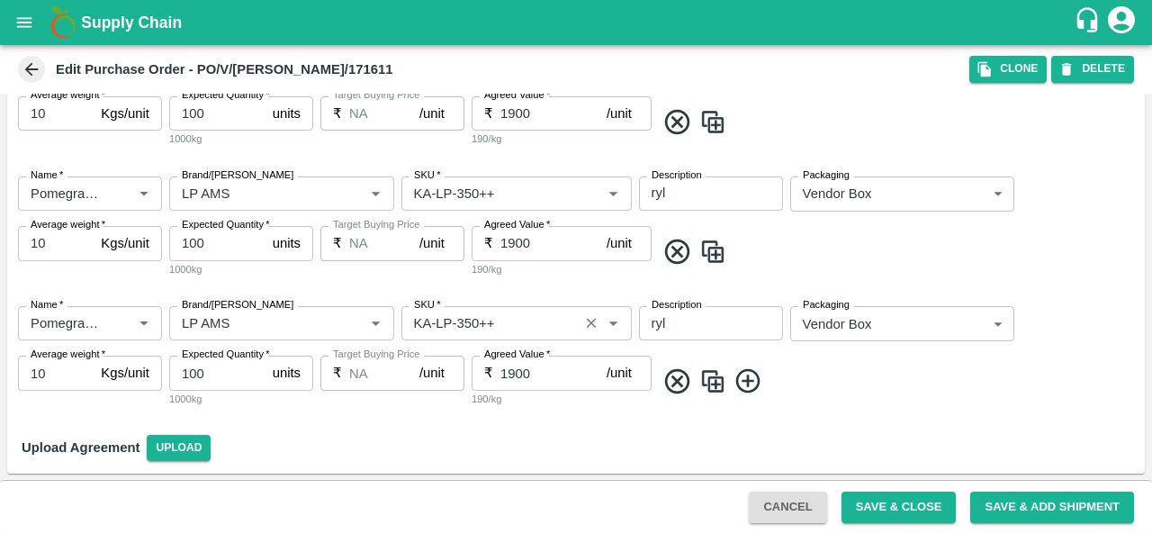
click at [467, 318] on input "SKU   *" at bounding box center [490, 322] width 166 height 23
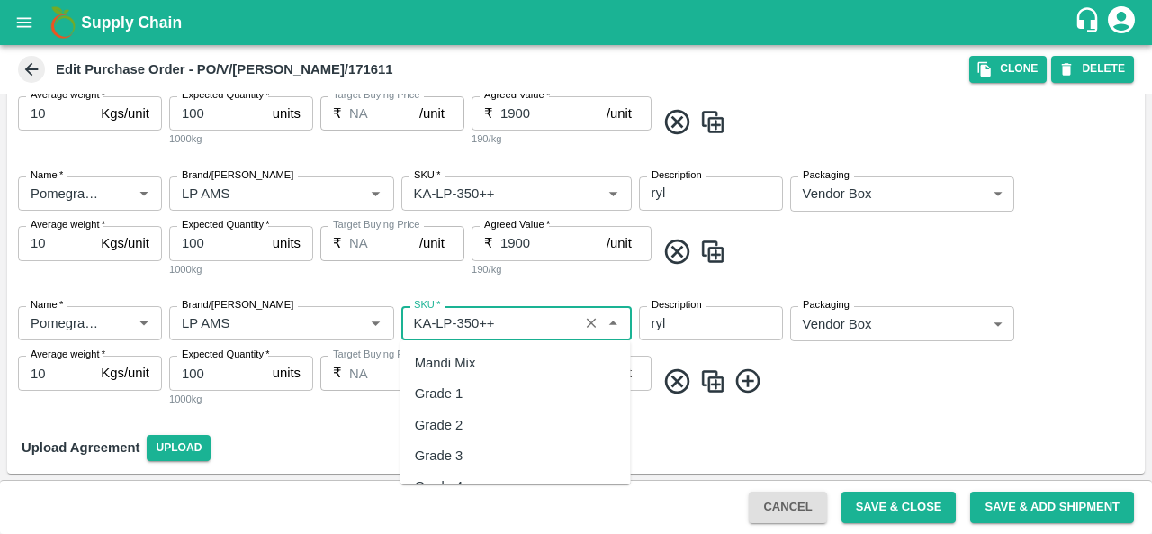
click at [467, 318] on input "SKU   *" at bounding box center [490, 322] width 166 height 23
click at [481, 360] on div "KA-RYL-400++" at bounding box center [460, 363] width 90 height 20
type input "KA-RYL-400++"
click at [706, 379] on img at bounding box center [712, 381] width 27 height 30
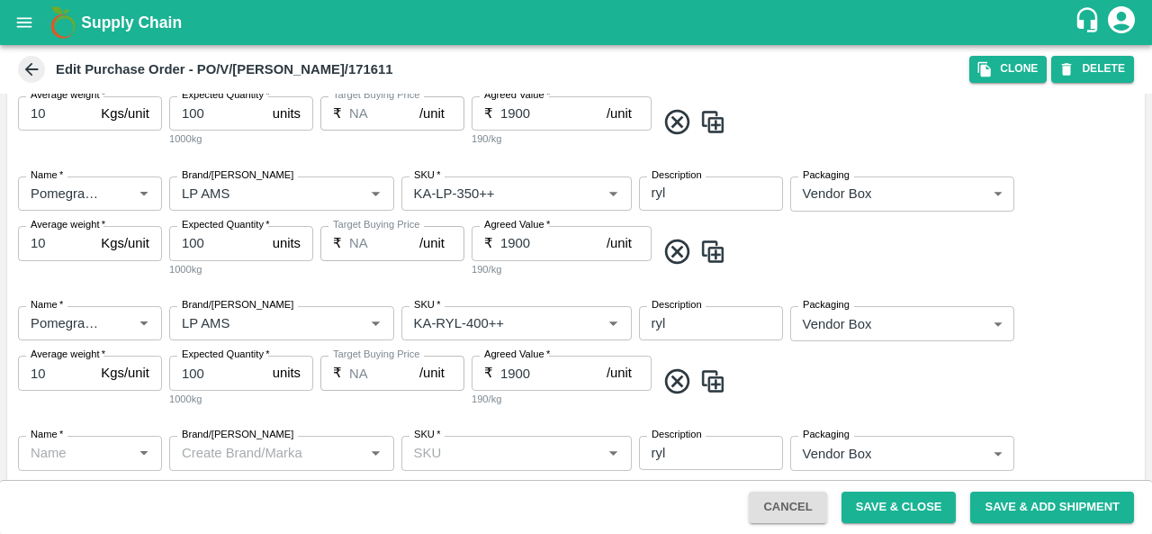
type input "Pomegranate"
type input "LP AMS"
type input "KA-RYL-400++"
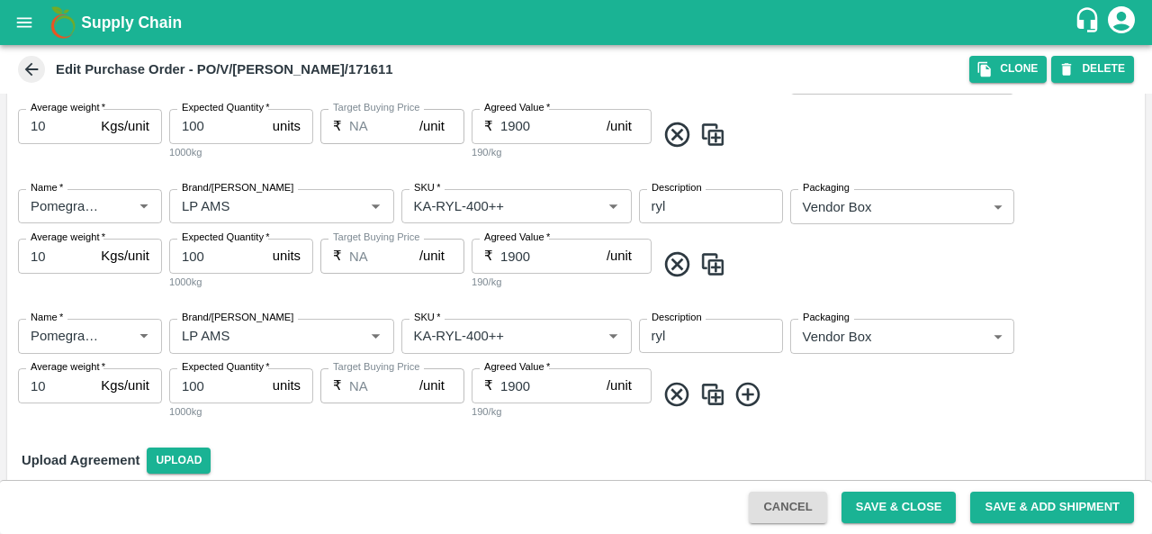
scroll to position [1198, 0]
click at [720, 400] on img at bounding box center [712, 395] width 27 height 30
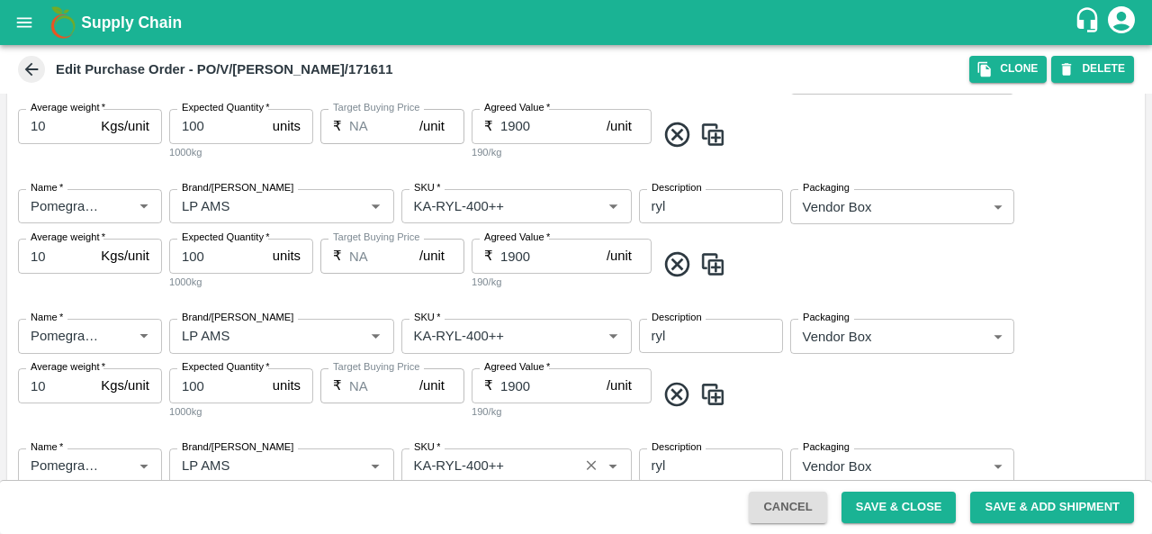
scroll to position [1327, 0]
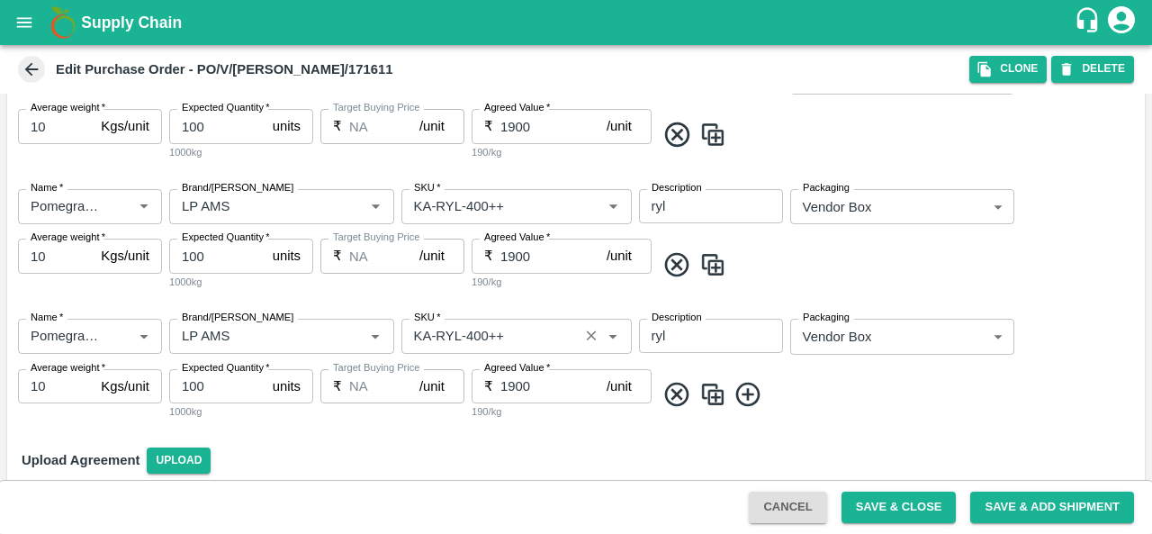
click at [475, 331] on input "SKU   *" at bounding box center [490, 335] width 166 height 23
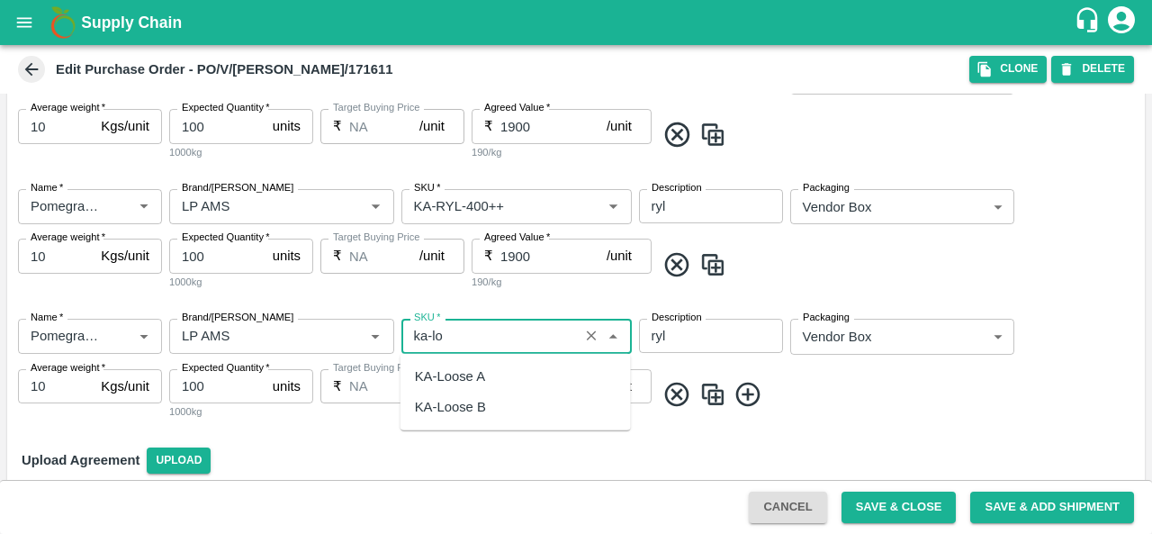
scroll to position [0, 0]
click at [473, 376] on div "KA-Loose A" at bounding box center [450, 376] width 70 height 20
type input "KA-Loose A"
click at [717, 402] on img at bounding box center [712, 395] width 27 height 30
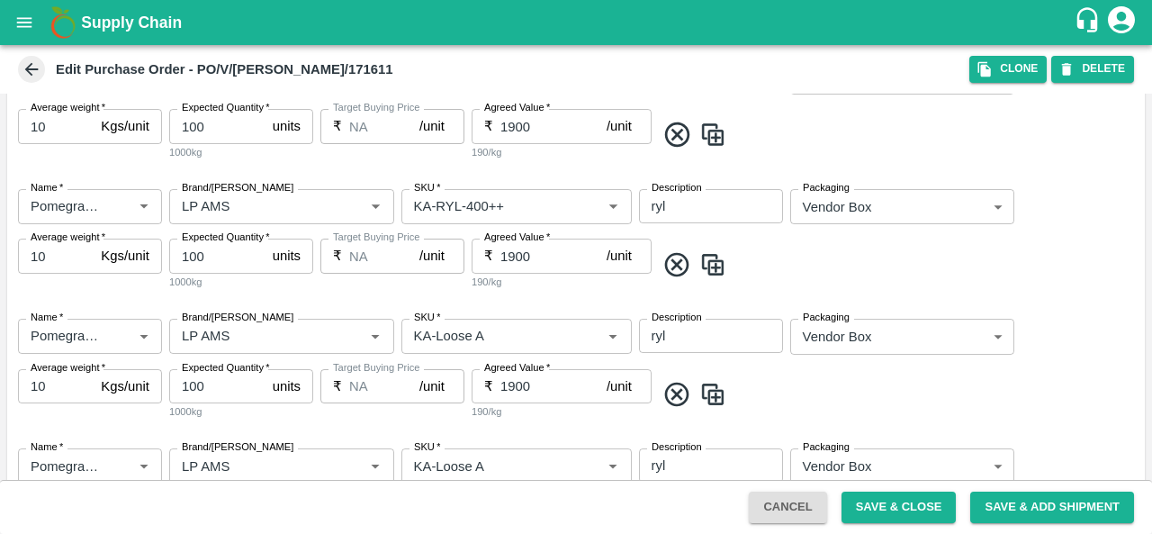
click at [510, 381] on input "1900" at bounding box center [553, 386] width 106 height 34
type input "900"
click at [507, 453] on input "SKU   *" at bounding box center [490, 464] width 166 height 23
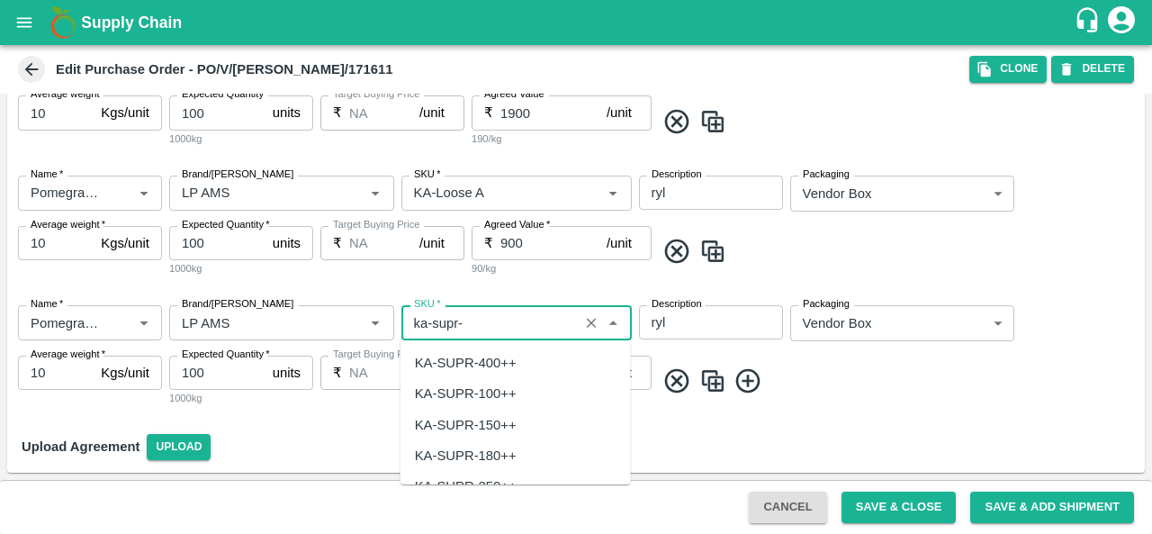
click at [493, 451] on div "KA-SUPR-180++" at bounding box center [466, 455] width 102 height 20
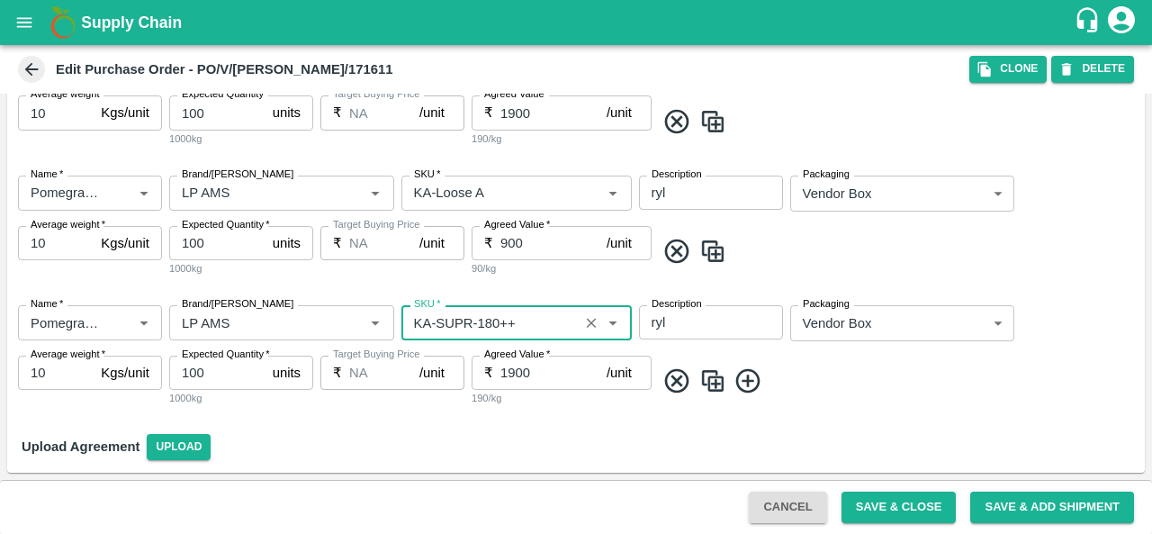
type input "KA-SUPR-180++"
click at [696, 417] on div "Name   * Name   * Brand/Marka Brand/Marka SKU   * SKU   * Description ryl x Des…" at bounding box center [575, 356] width 1137 height 130
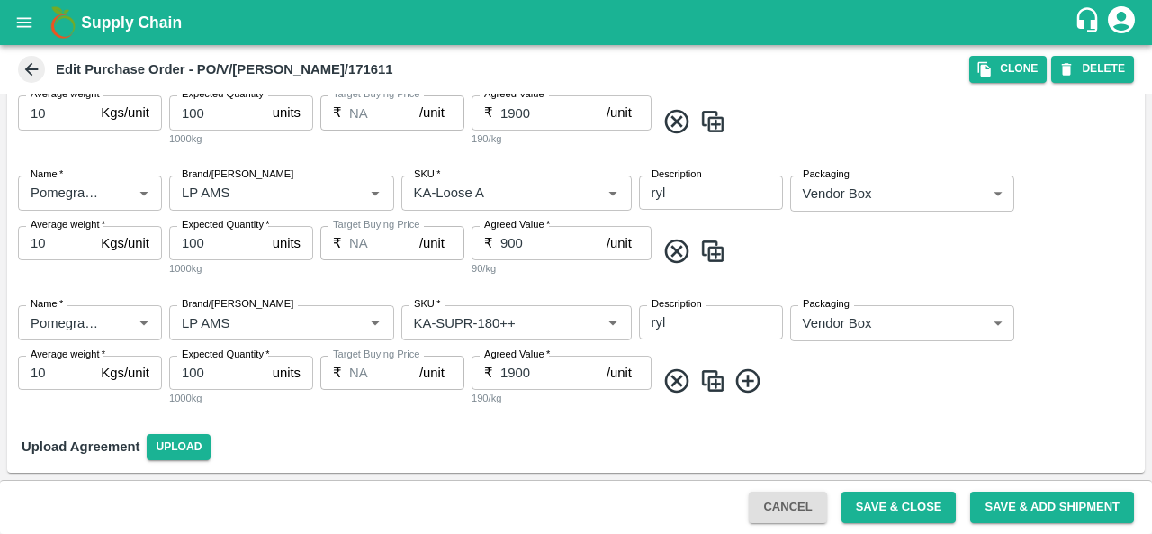
click at [506, 371] on input "1900" at bounding box center [553, 372] width 106 height 34
type input "900"
click at [838, 391] on span at bounding box center [896, 381] width 482 height 30
click at [910, 509] on button "Save & Close" at bounding box center [898, 506] width 115 height 31
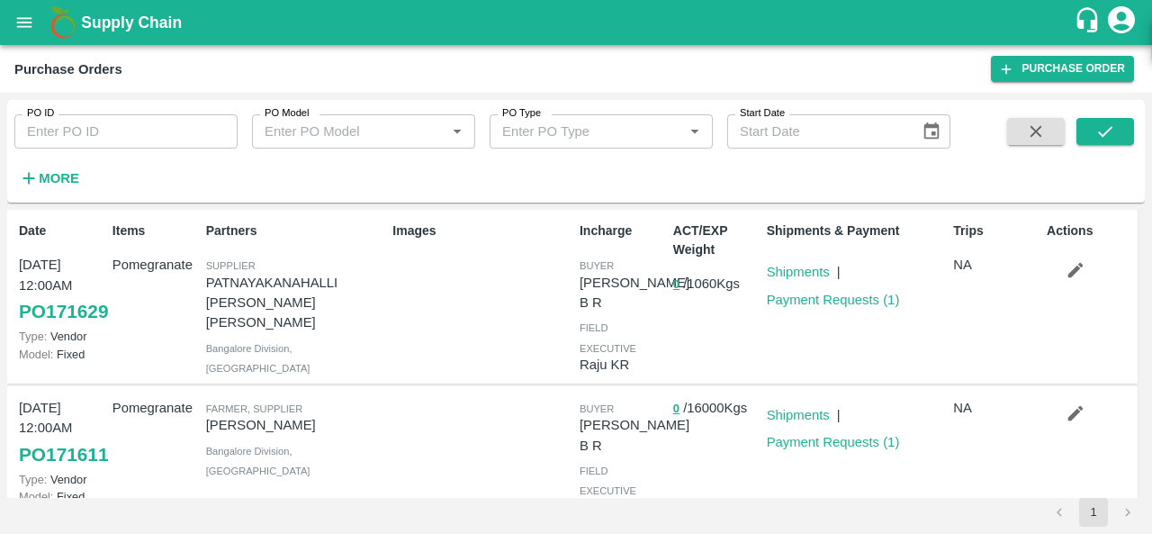
click at [51, 172] on strong "More" at bounding box center [59, 178] width 40 height 14
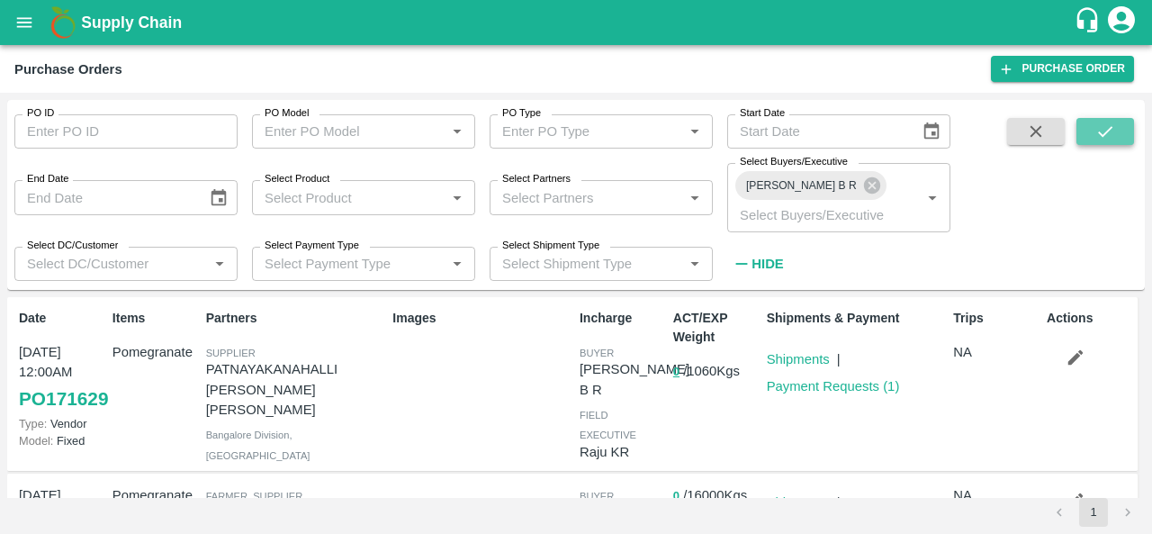
click at [1103, 131] on icon "submit" at bounding box center [1105, 131] width 20 height 20
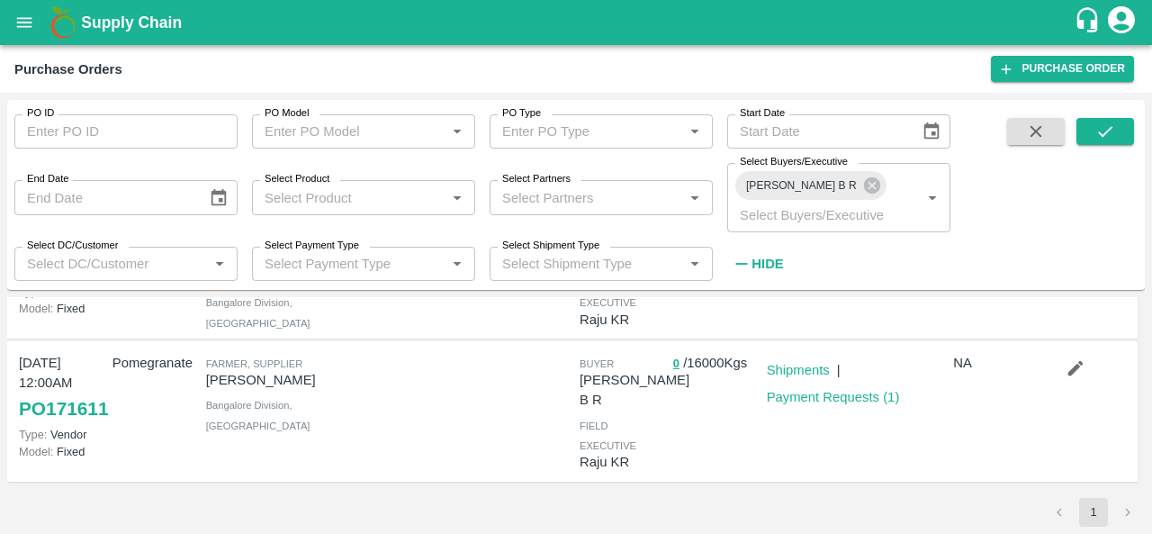
scroll to position [140, 0]
click at [1076, 358] on icon "button" at bounding box center [1075, 368] width 20 height 20
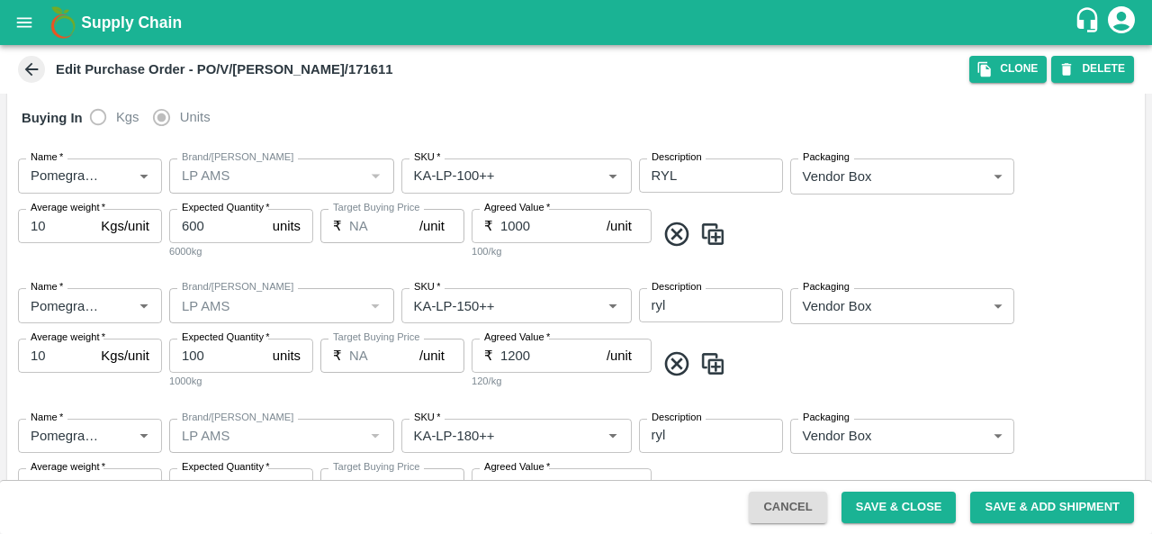
scroll to position [322, 0]
click at [34, 66] on icon at bounding box center [32, 69] width 20 height 20
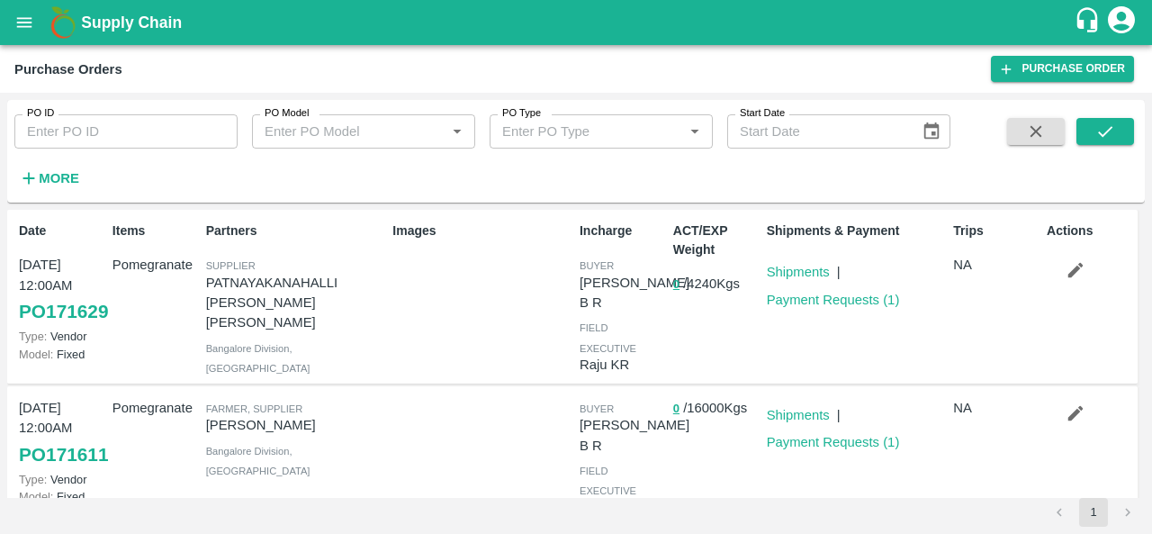
click at [1070, 279] on icon "button" at bounding box center [1075, 270] width 20 height 20
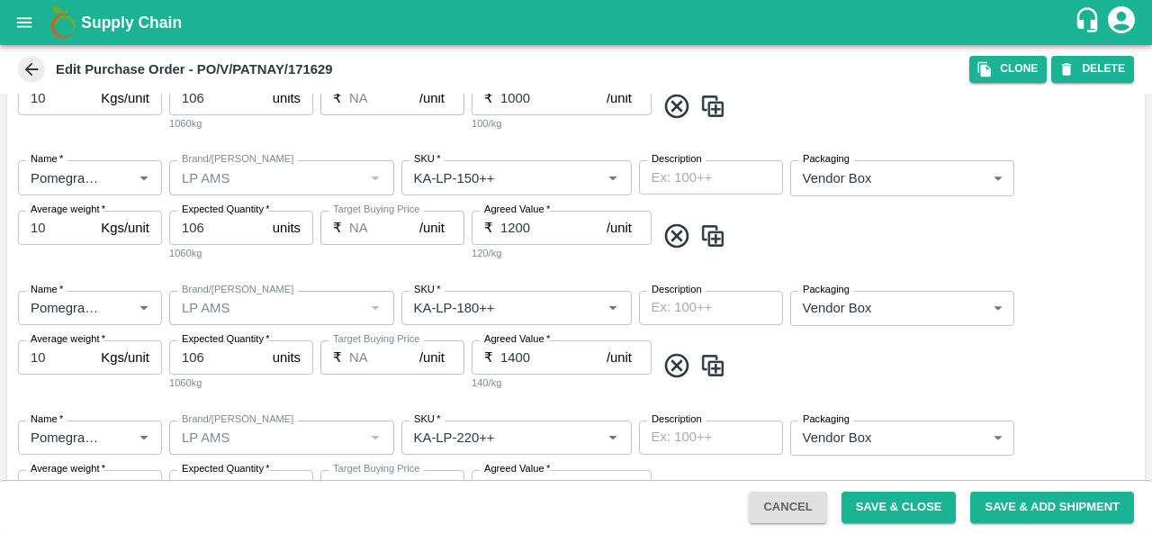
scroll to position [472, 0]
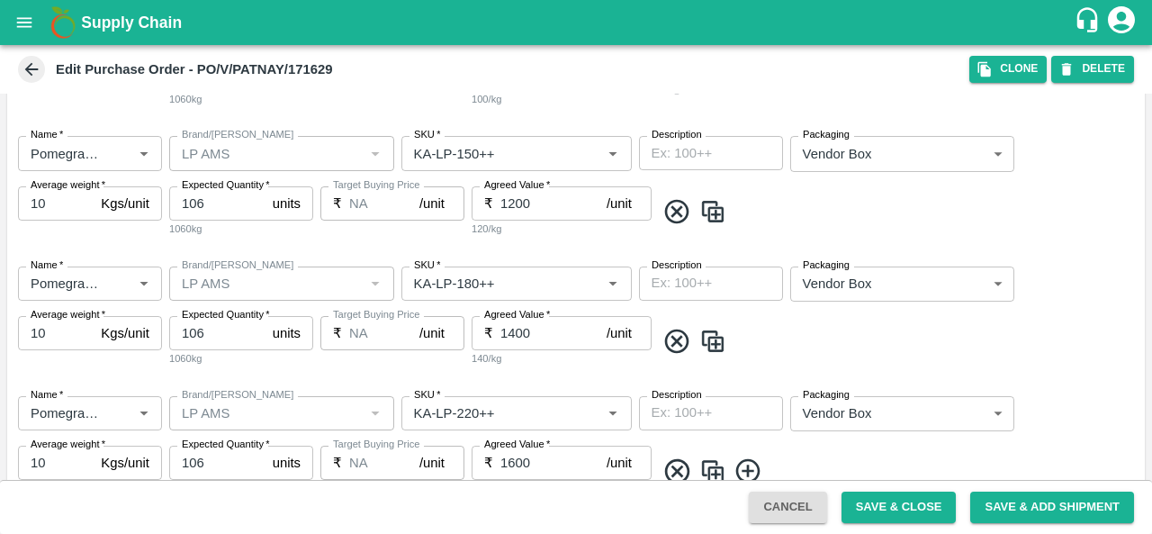
click at [1041, 507] on button "Save & Add Shipment" at bounding box center [1052, 506] width 164 height 31
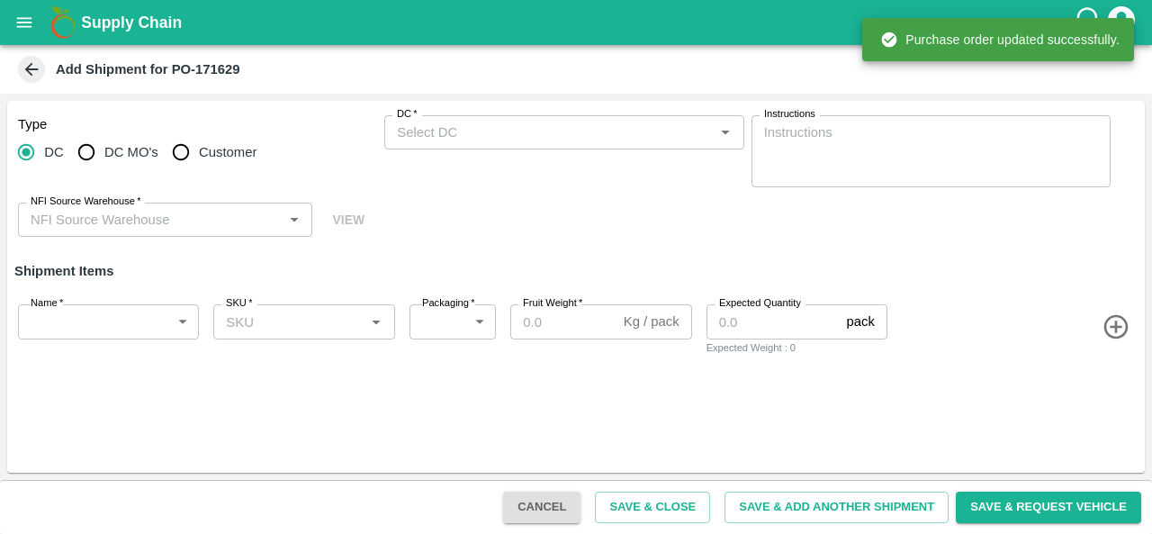
click at [81, 151] on input "DC MO's" at bounding box center [86, 152] width 36 height 36
radio input "true"
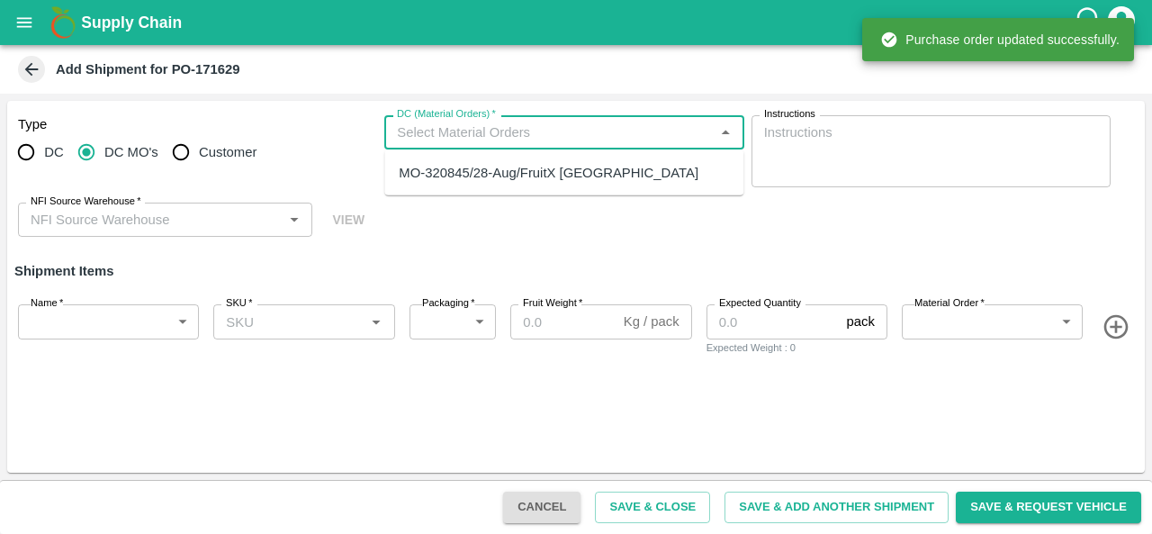
click at [516, 139] on input "DC (Material Orders)   *" at bounding box center [549, 132] width 318 height 23
click at [471, 168] on div "MO-320845/28-Aug/FruitX [GEOGRAPHIC_DATA]" at bounding box center [549, 173] width 300 height 20
type input "MO-320845/28-Aug/FruitX [GEOGRAPHIC_DATA]"
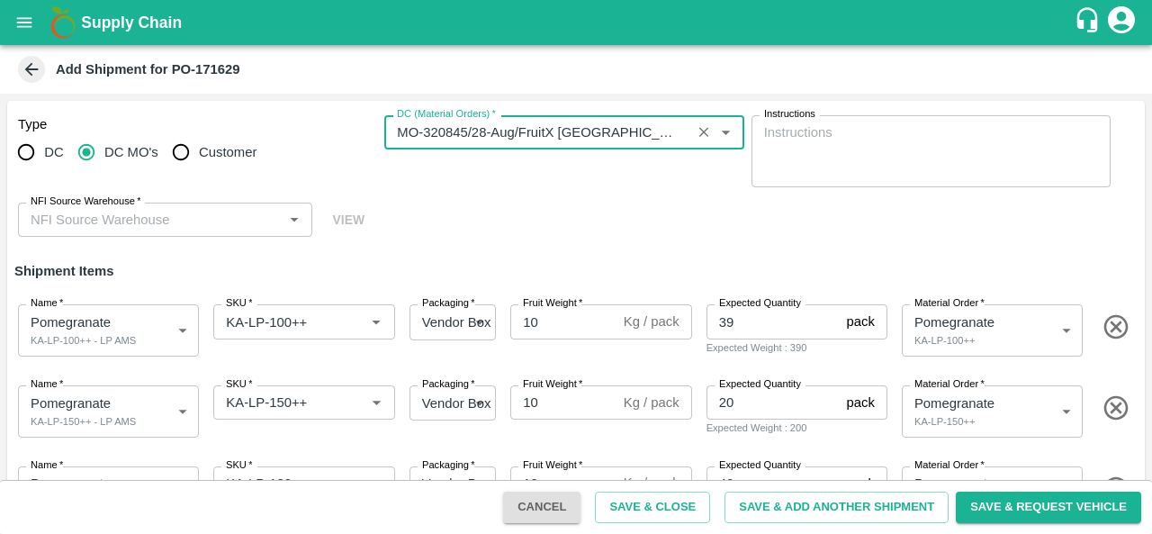
click at [175, 226] on input "NFI Source Warehouse   *" at bounding box center [150, 219] width 254 height 23
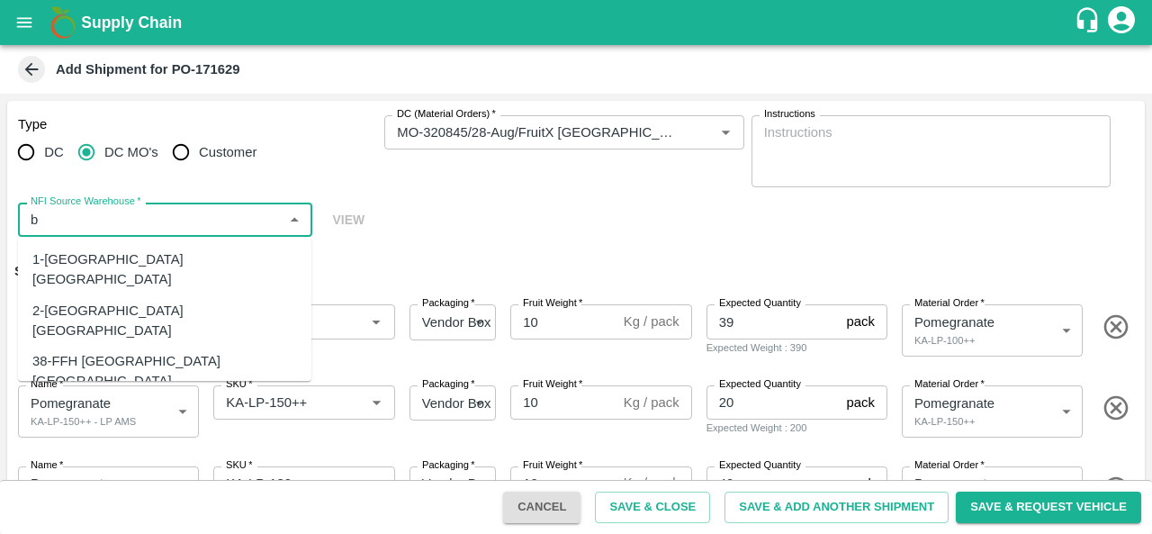
click at [111, 301] on div "2-[GEOGRAPHIC_DATA] [GEOGRAPHIC_DATA]" at bounding box center [164, 321] width 265 height 40
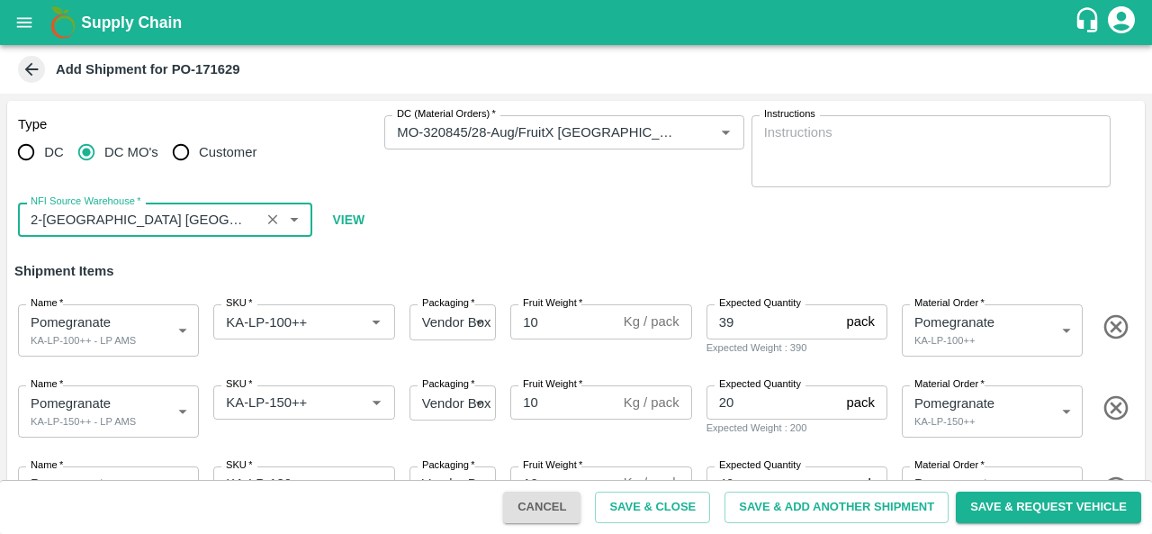
type input "2-[GEOGRAPHIC_DATA] [GEOGRAPHIC_DATA]"
click at [567, 209] on div "Type DC DC MO's Customer DC (Material Orders)   * DC (Material Orders)   * Inst…" at bounding box center [575, 176] width 1137 height 151
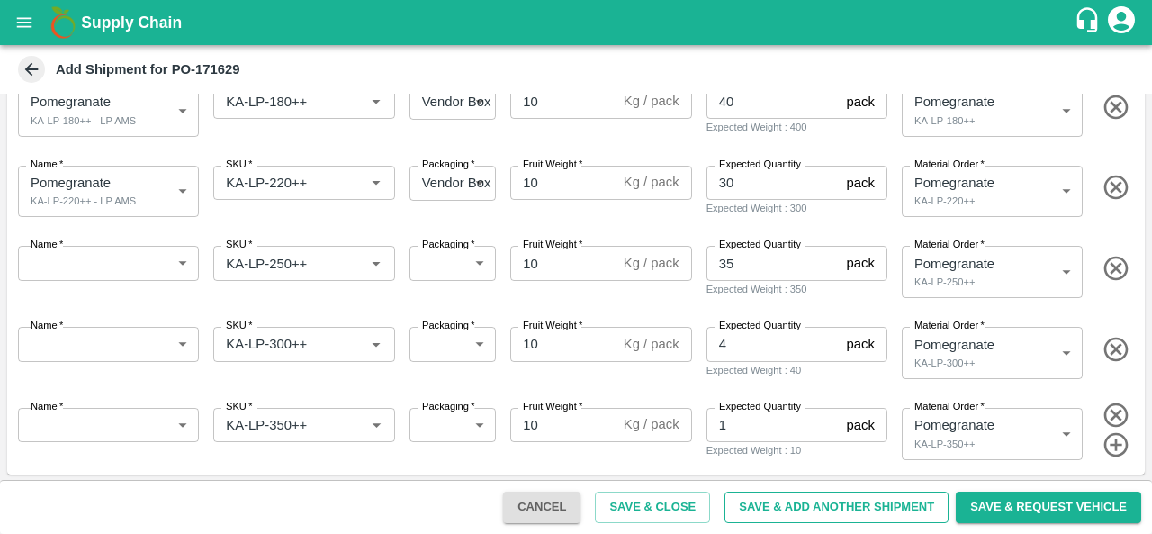
click at [882, 513] on button "Save & Add Another Shipment" at bounding box center [836, 506] width 224 height 31
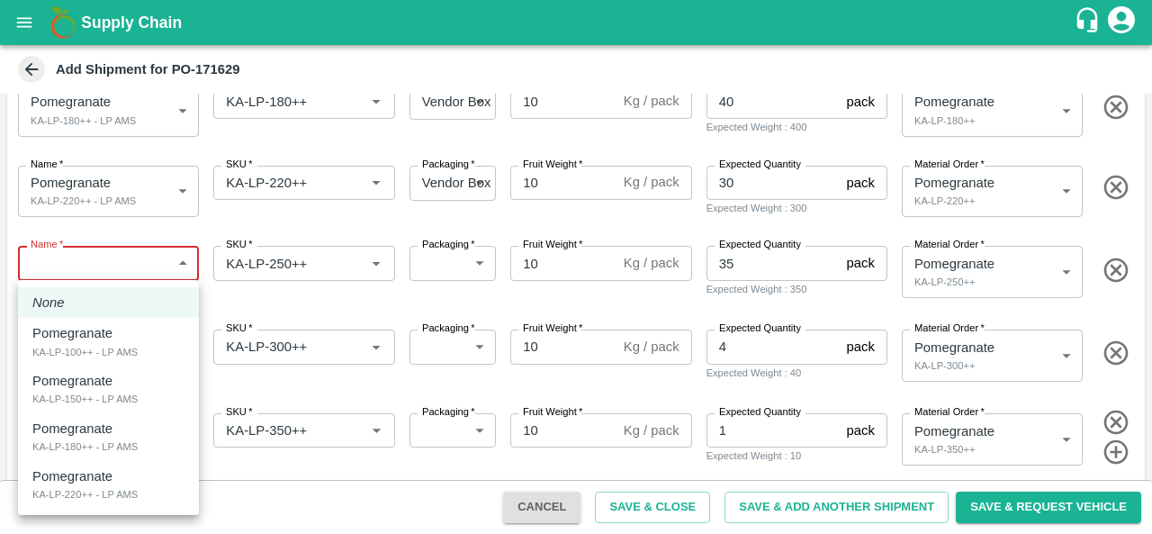
click at [164, 260] on body "Supply Chain Add Shipment for PO-171629 Type DC DC MO's Customer DC (Material O…" at bounding box center [576, 267] width 1152 height 534
click at [369, 227] on div at bounding box center [576, 267] width 1152 height 534
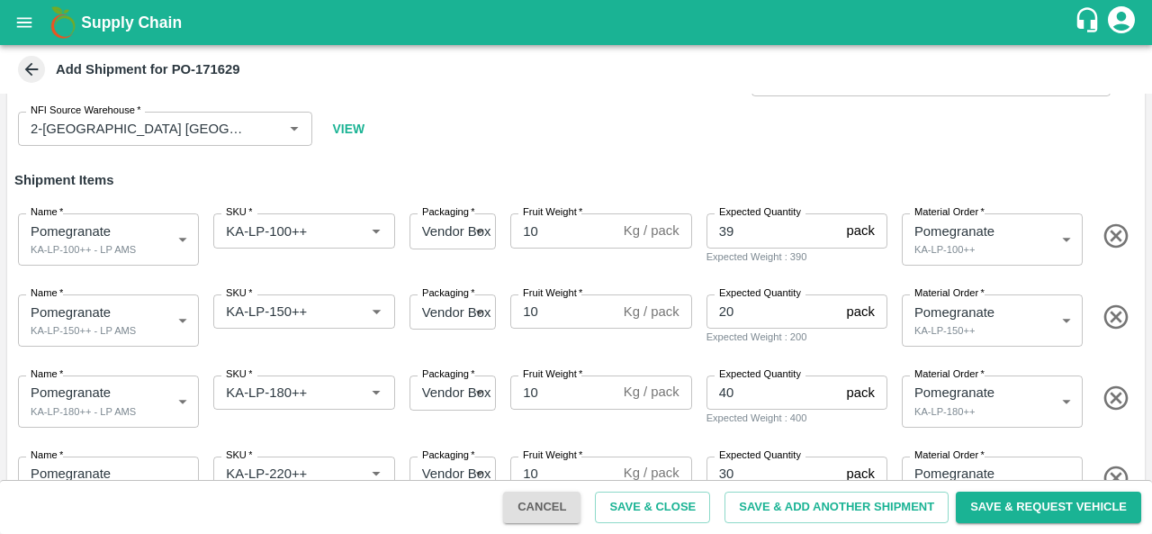
scroll to position [87, 0]
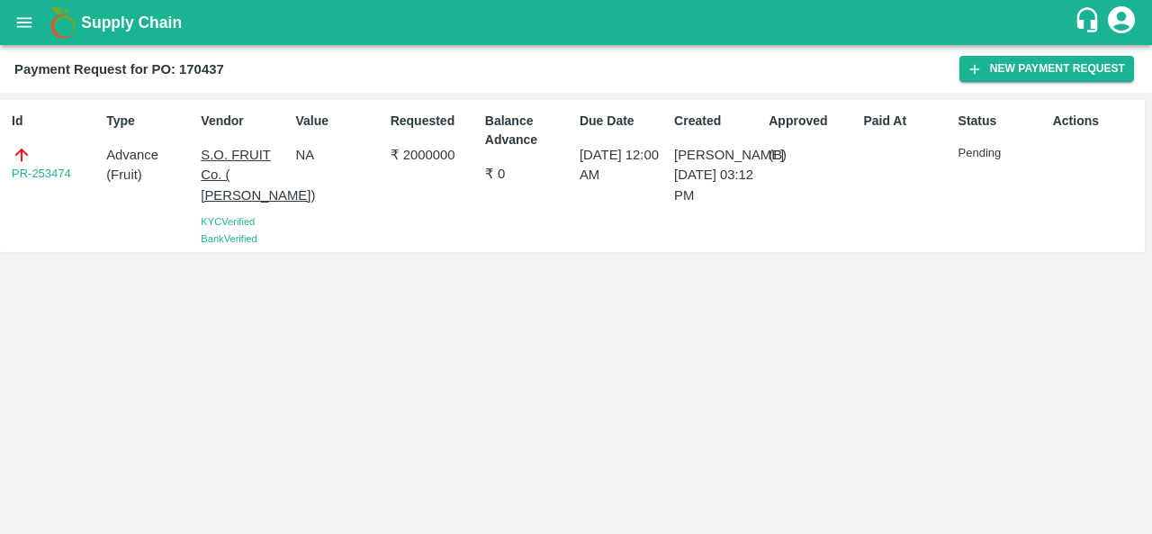
click at [5, 37] on div "Supply Chain" at bounding box center [576, 22] width 1152 height 45
click at [31, 8] on button "open drawer" at bounding box center [24, 22] width 41 height 41
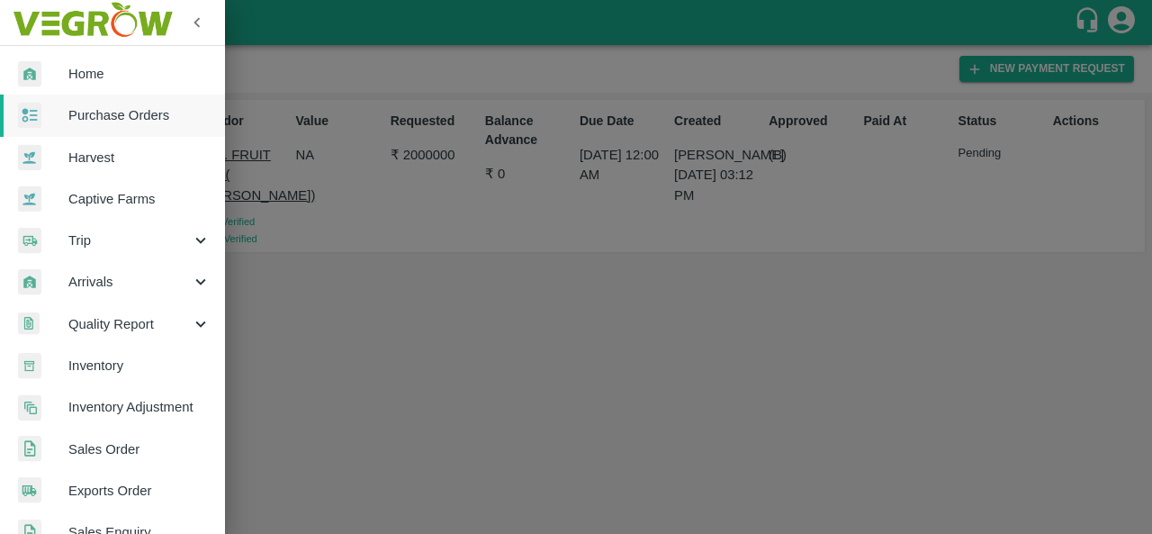
click at [123, 123] on span "Purchase Orders" at bounding box center [139, 115] width 142 height 20
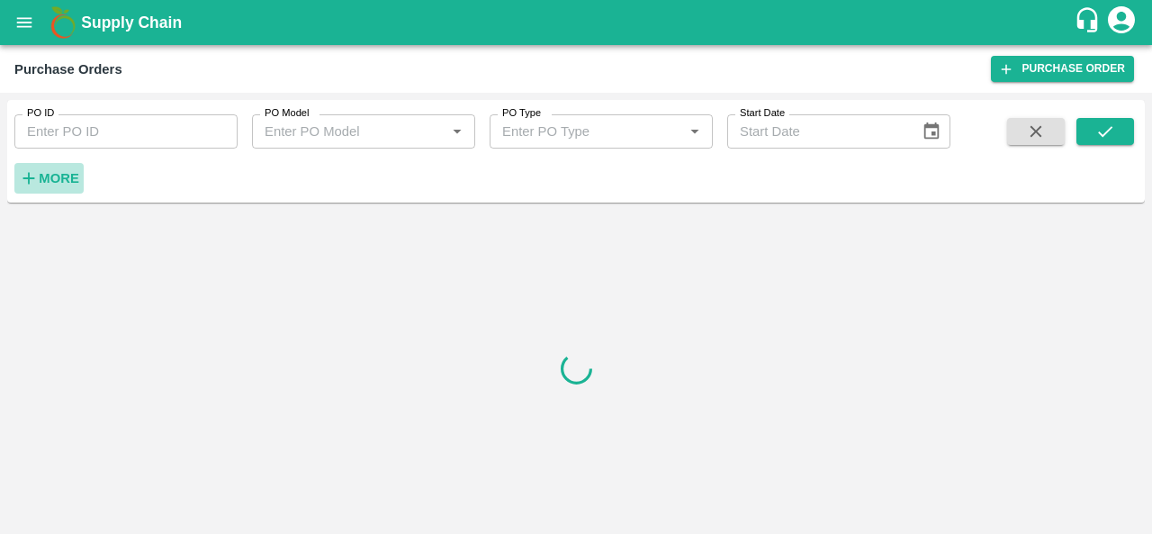
click at [51, 168] on h6 "More" at bounding box center [59, 177] width 40 height 23
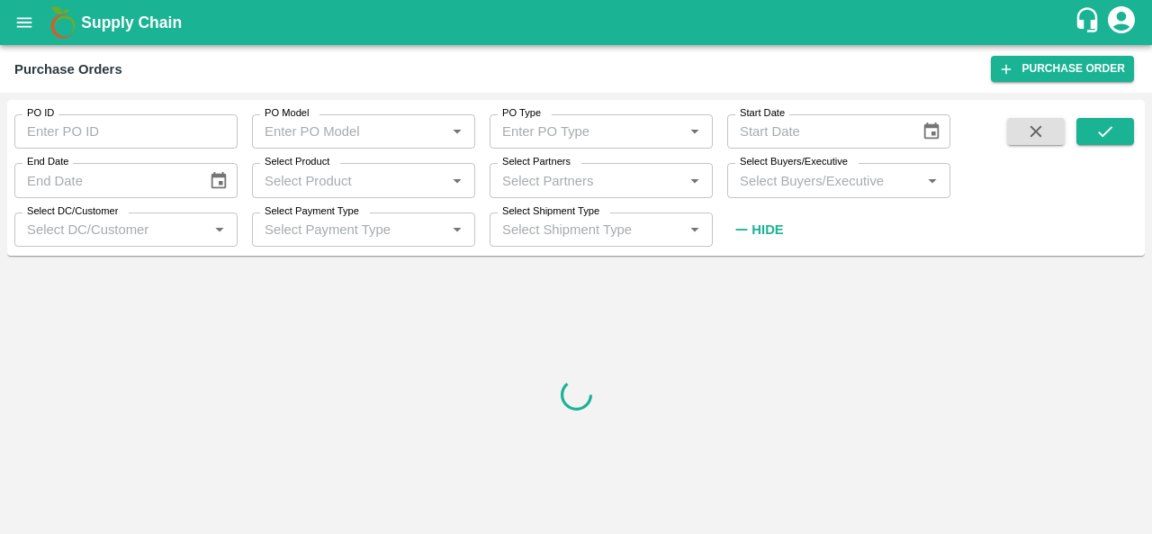
click at [808, 173] on input "Select Buyers/Executive" at bounding box center [823, 179] width 183 height 23
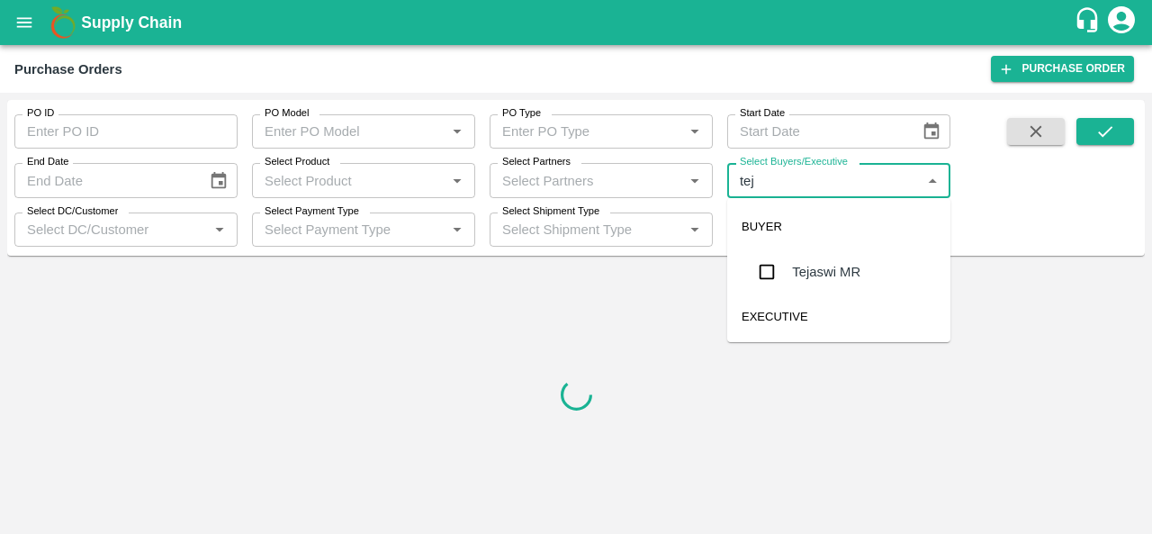
type input "teja"
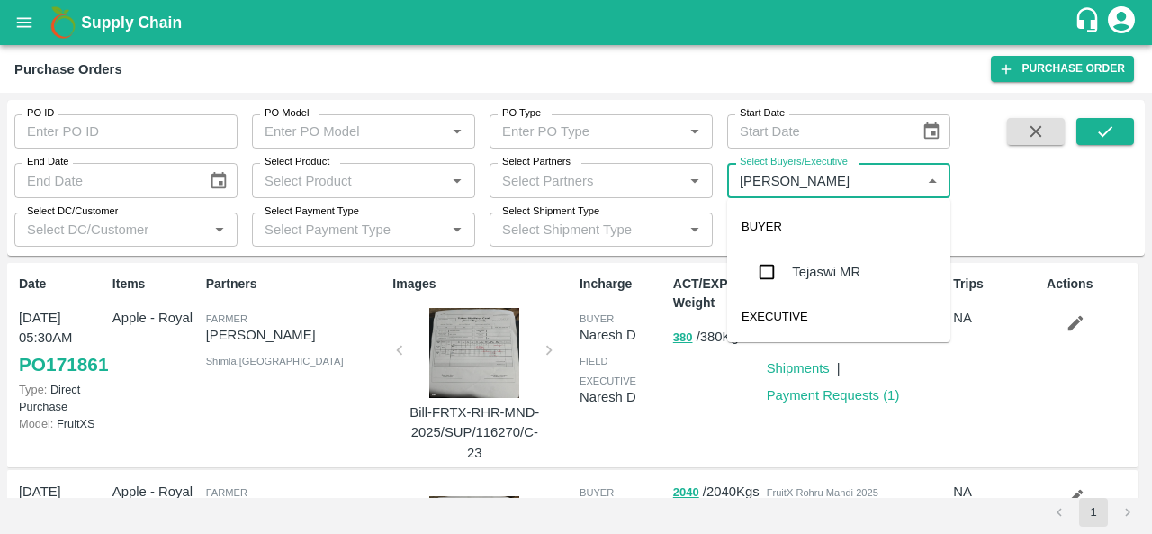
click at [768, 274] on input "checkbox" at bounding box center [767, 272] width 36 height 36
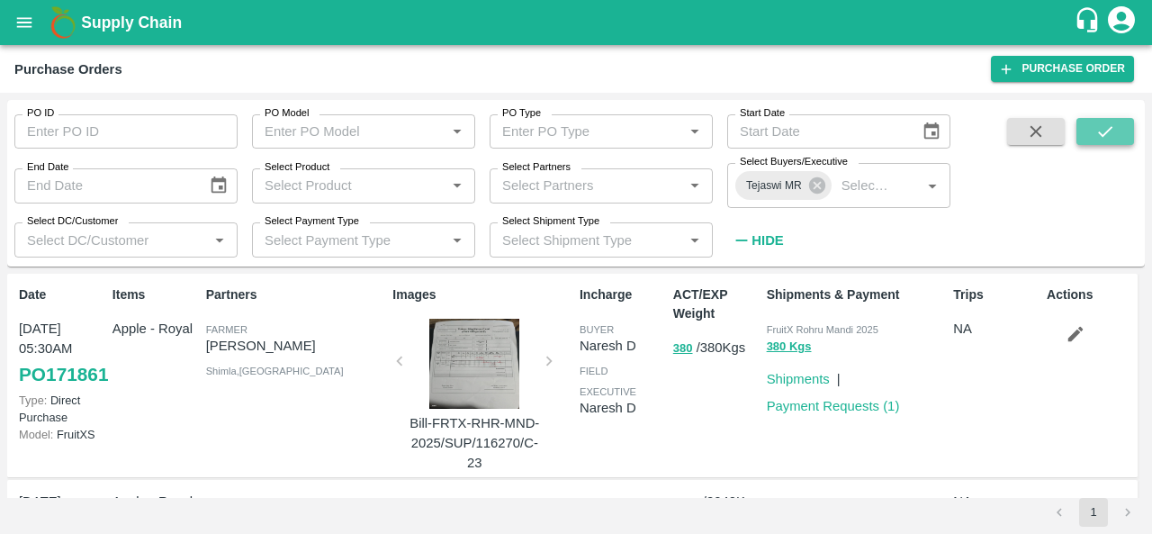
click at [1100, 143] on button "submit" at bounding box center [1105, 131] width 58 height 27
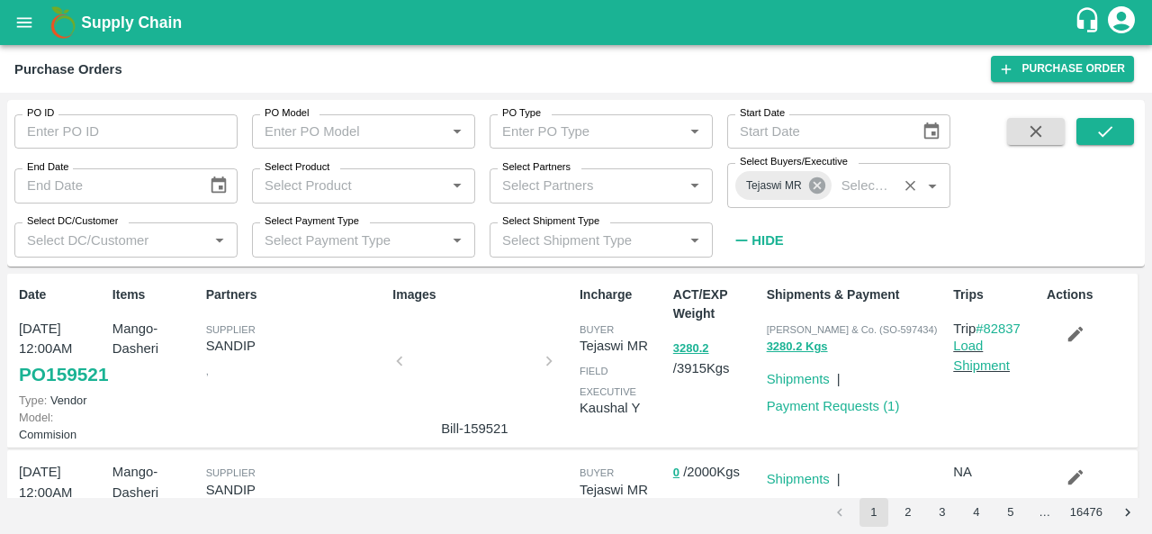
click at [815, 187] on icon at bounding box center [817, 185] width 20 height 20
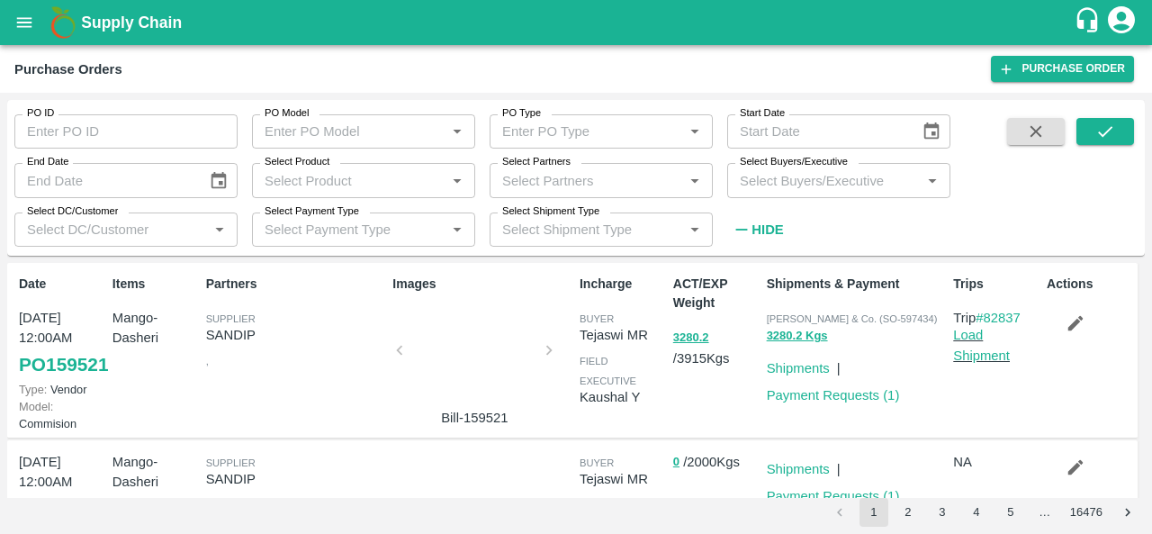
click at [19, 15] on icon "open drawer" at bounding box center [24, 23] width 20 height 20
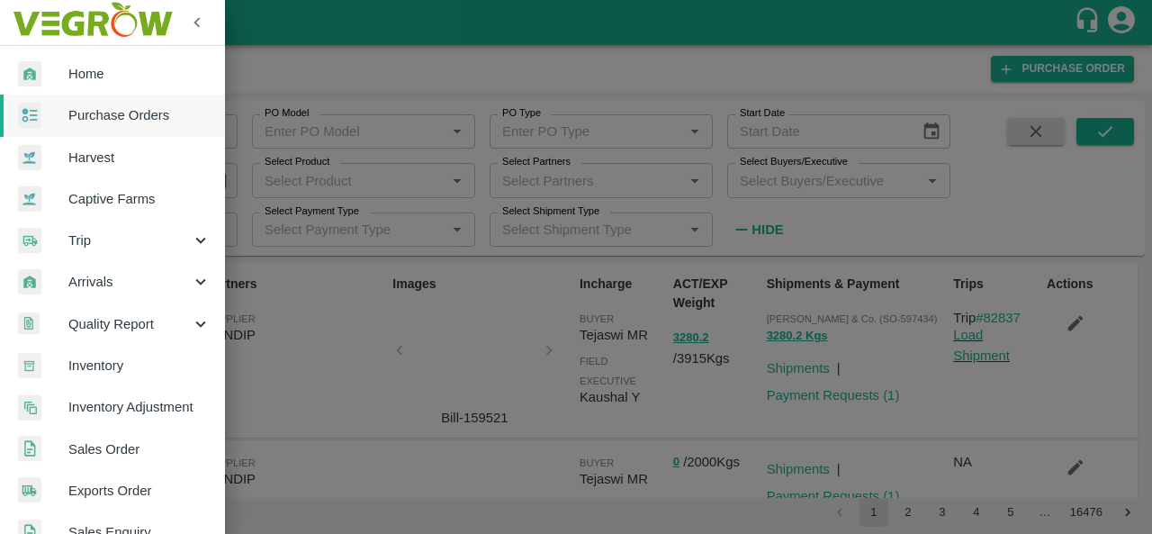
click at [108, 125] on link "Purchase Orders" at bounding box center [112, 114] width 225 height 41
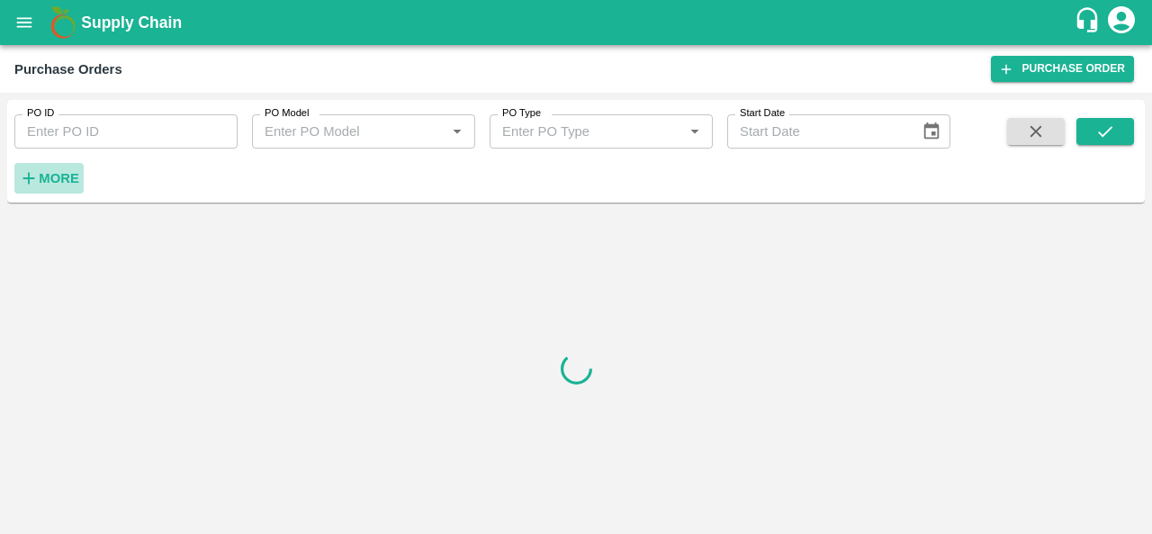
click at [79, 175] on button "More" at bounding box center [48, 178] width 69 height 31
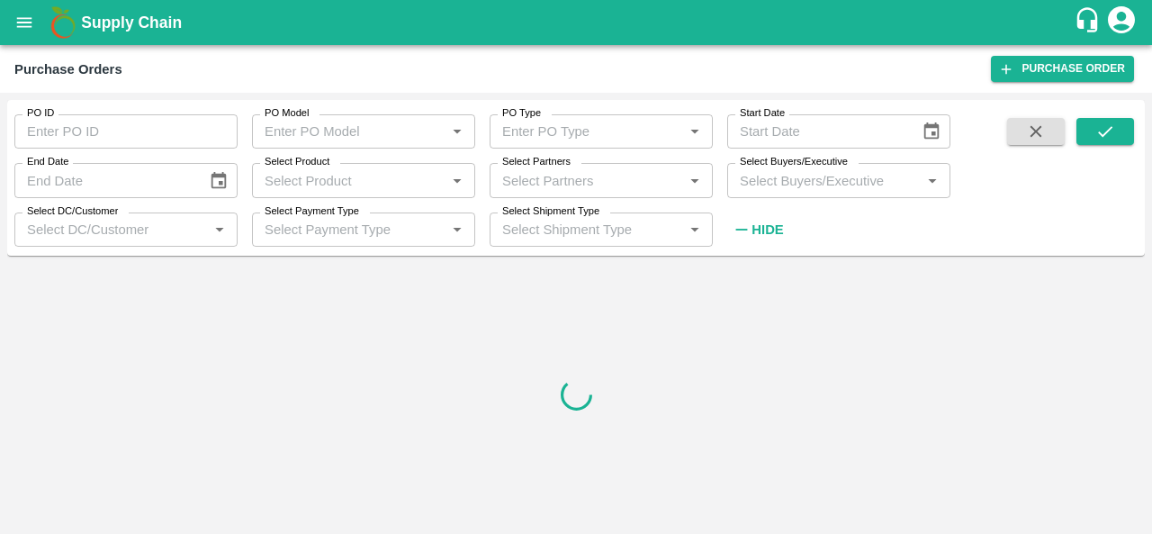
click at [870, 192] on input "Select Buyers/Executive" at bounding box center [823, 179] width 183 height 23
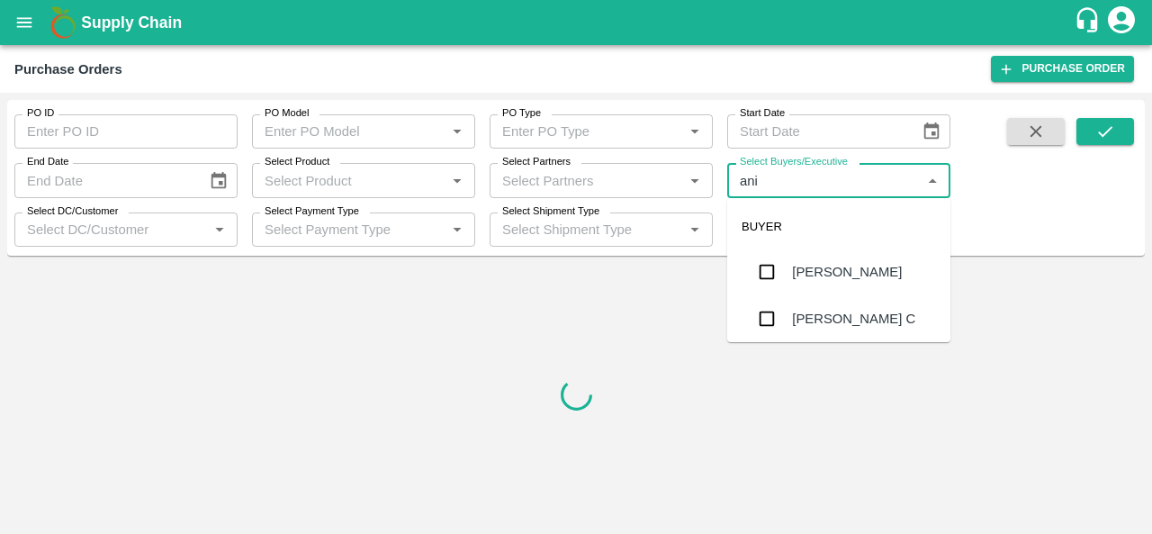
type input "anil"
click at [829, 271] on div "[PERSON_NAME]" at bounding box center [847, 272] width 110 height 20
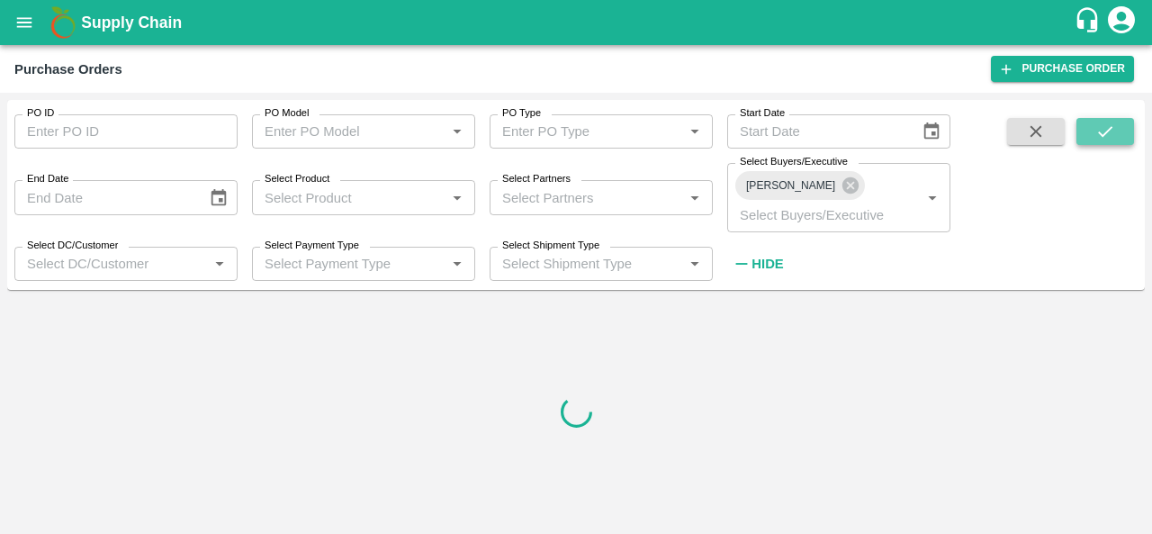
click at [1107, 130] on icon "submit" at bounding box center [1105, 131] width 14 height 11
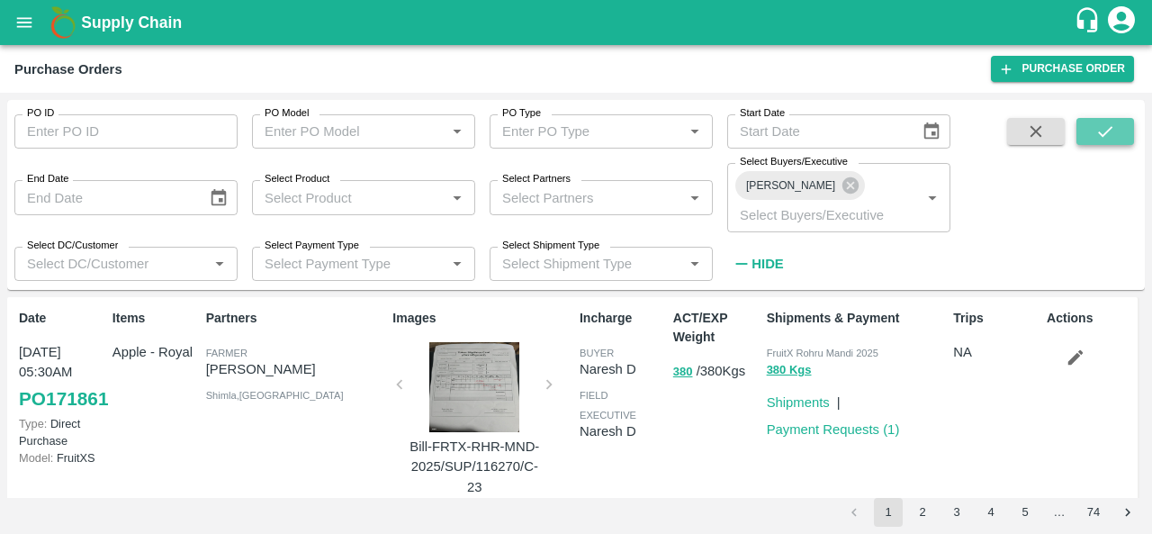
click at [1111, 141] on icon "submit" at bounding box center [1105, 131] width 20 height 20
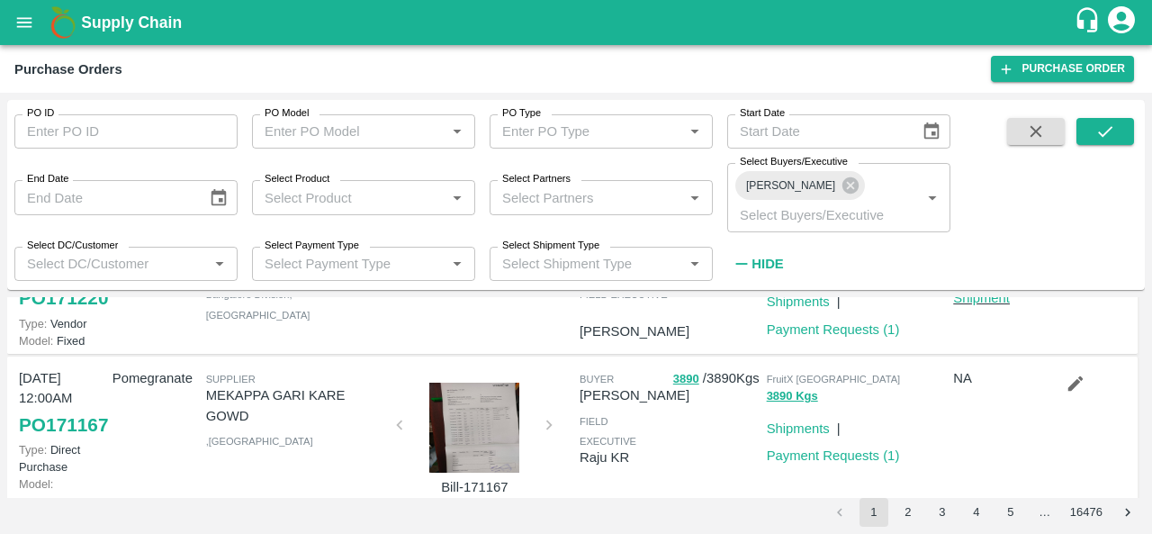
scroll to position [246, 0]
click at [842, 188] on icon at bounding box center [850, 185] width 16 height 16
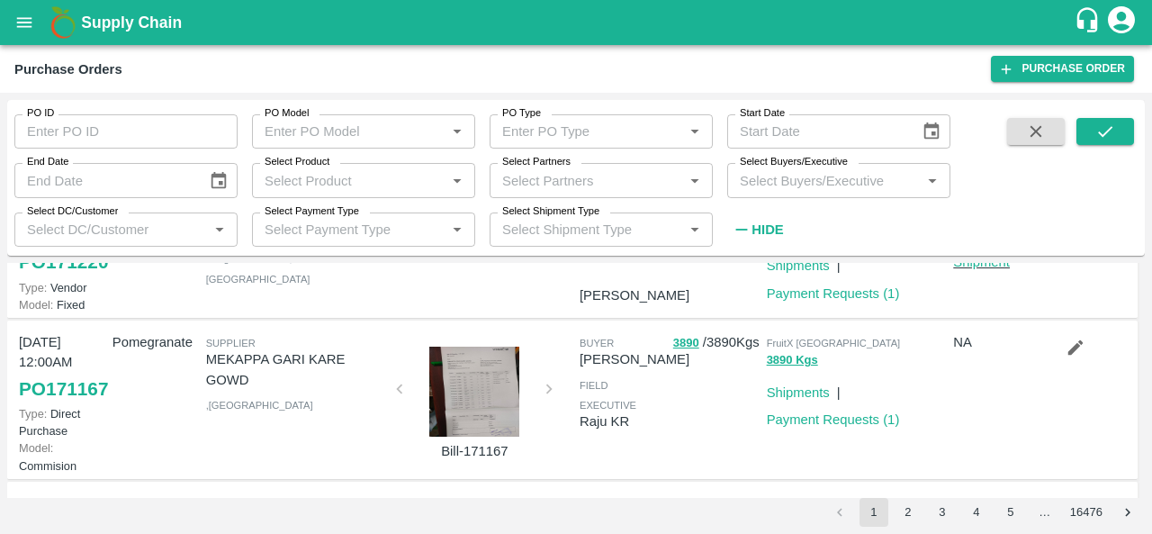
click at [772, 179] on input "Select Buyers/Executive" at bounding box center [823, 179] width 183 height 23
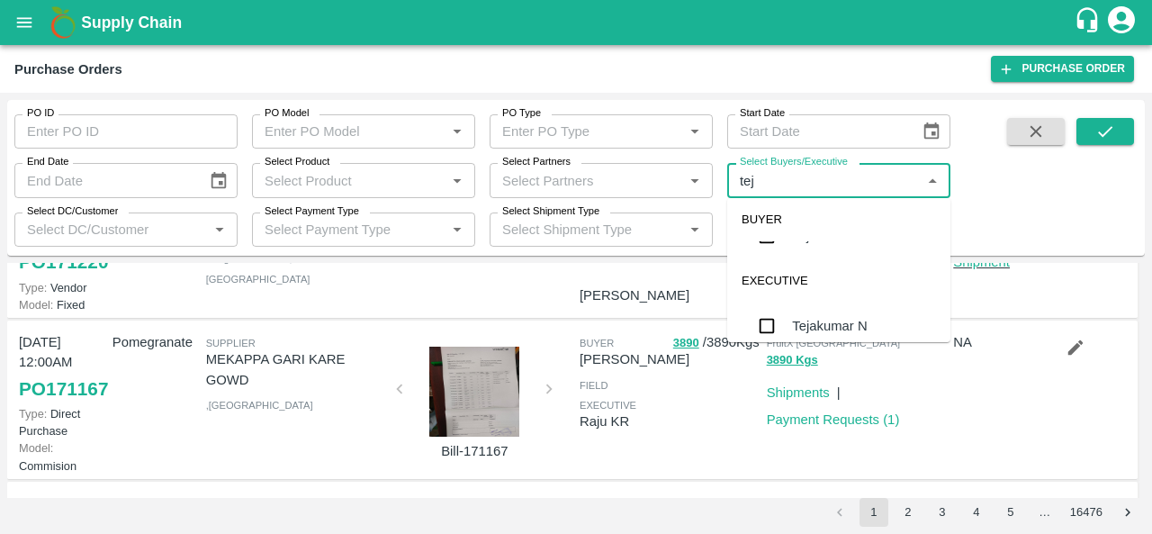
scroll to position [0, 0]
click at [506, 166] on label "Select Partners" at bounding box center [536, 162] width 68 height 14
type input "tej"
click at [506, 168] on input "Select Partners" at bounding box center [586, 179] width 183 height 23
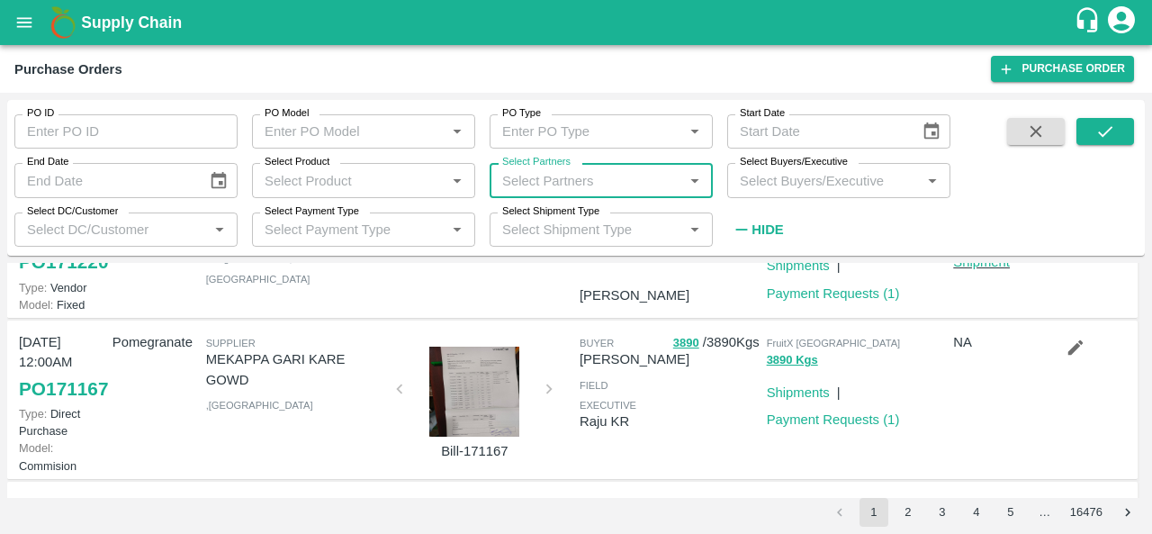
click at [180, 140] on input "PO ID" at bounding box center [125, 131] width 223 height 34
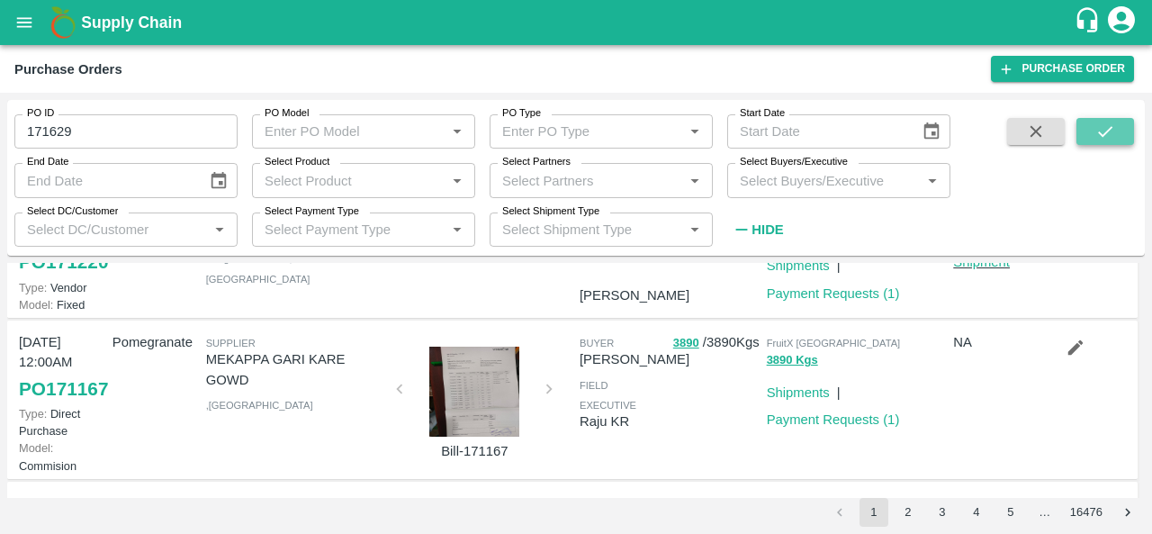
click at [1095, 129] on icon "submit" at bounding box center [1105, 131] width 20 height 20
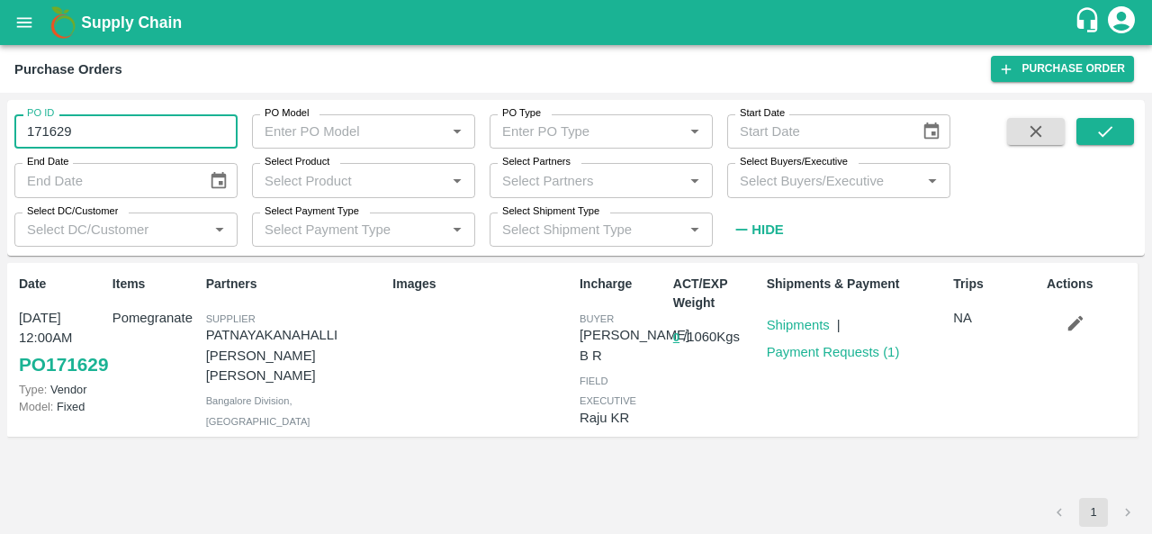
click at [95, 138] on input "171629" at bounding box center [125, 131] width 223 height 34
click at [1101, 137] on icon "submit" at bounding box center [1105, 131] width 20 height 20
click at [77, 127] on input "171611" at bounding box center [125, 131] width 223 height 34
type input "171629"
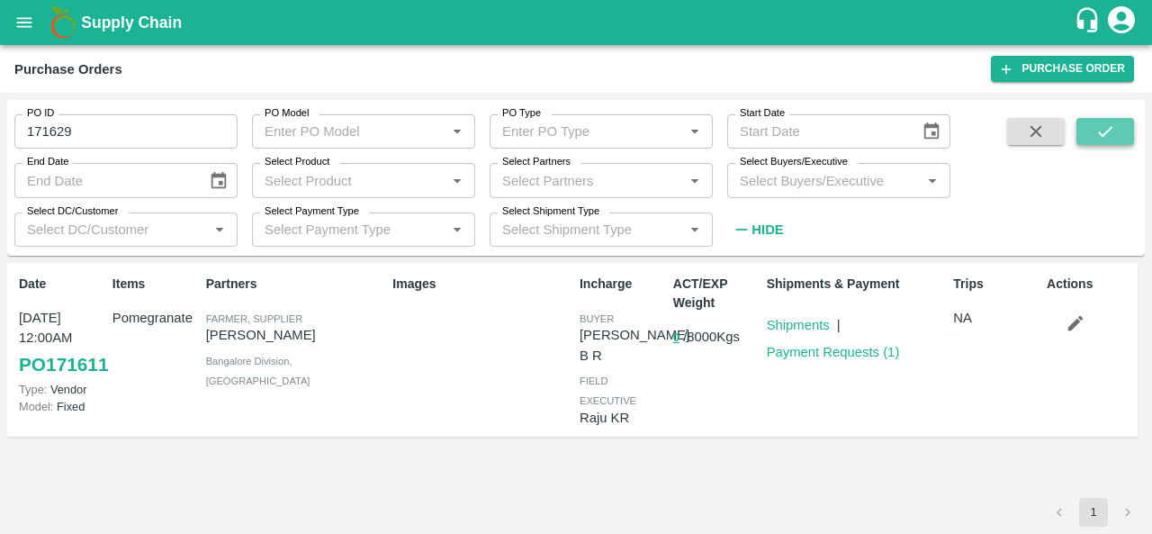
click at [1107, 128] on icon "submit" at bounding box center [1105, 131] width 20 height 20
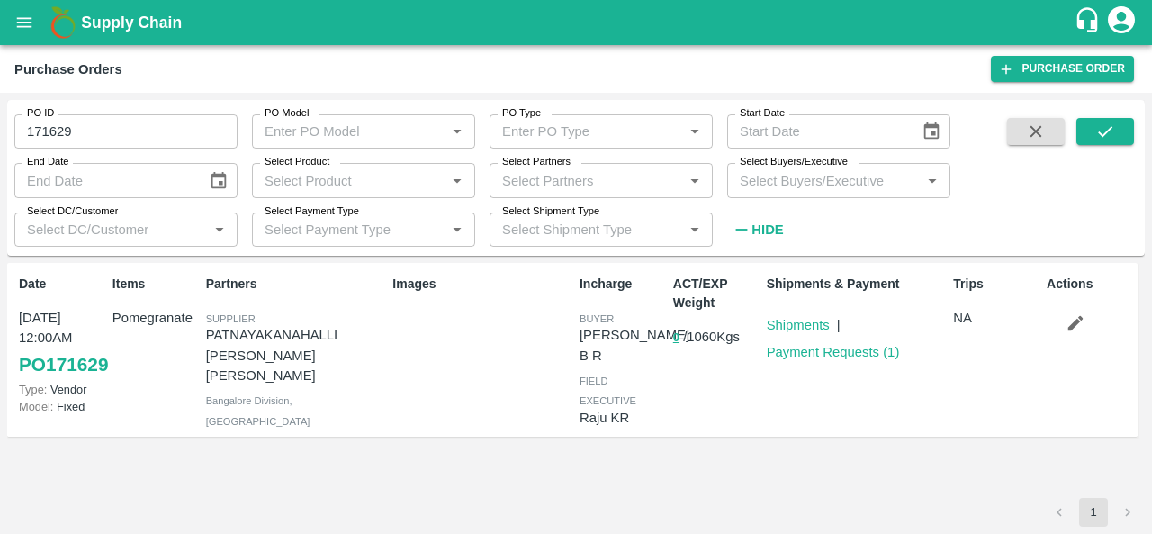
click at [1074, 318] on icon "button" at bounding box center [1075, 323] width 20 height 20
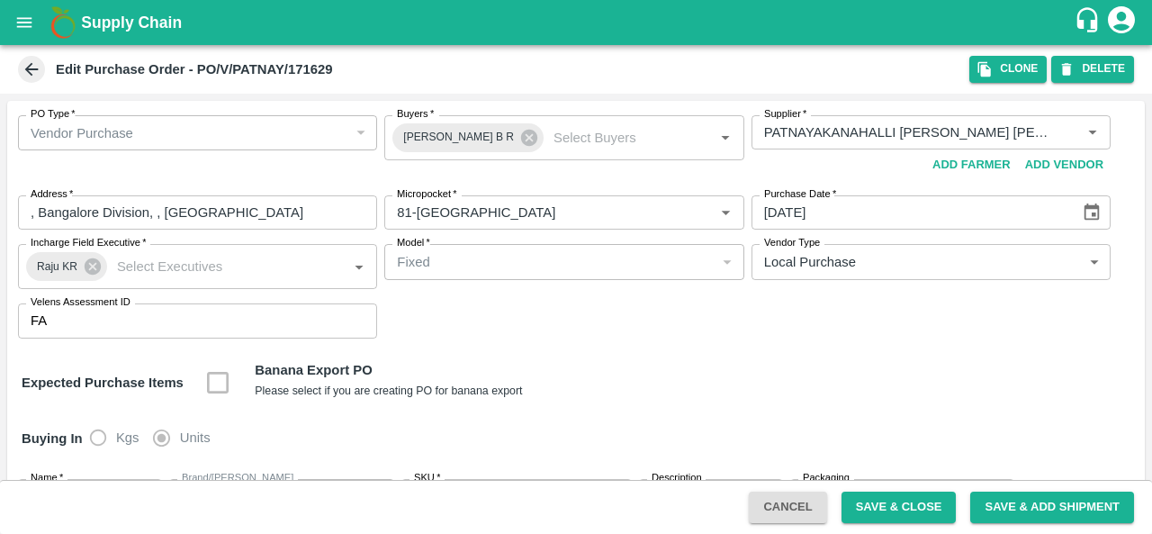
scroll to position [173, 0]
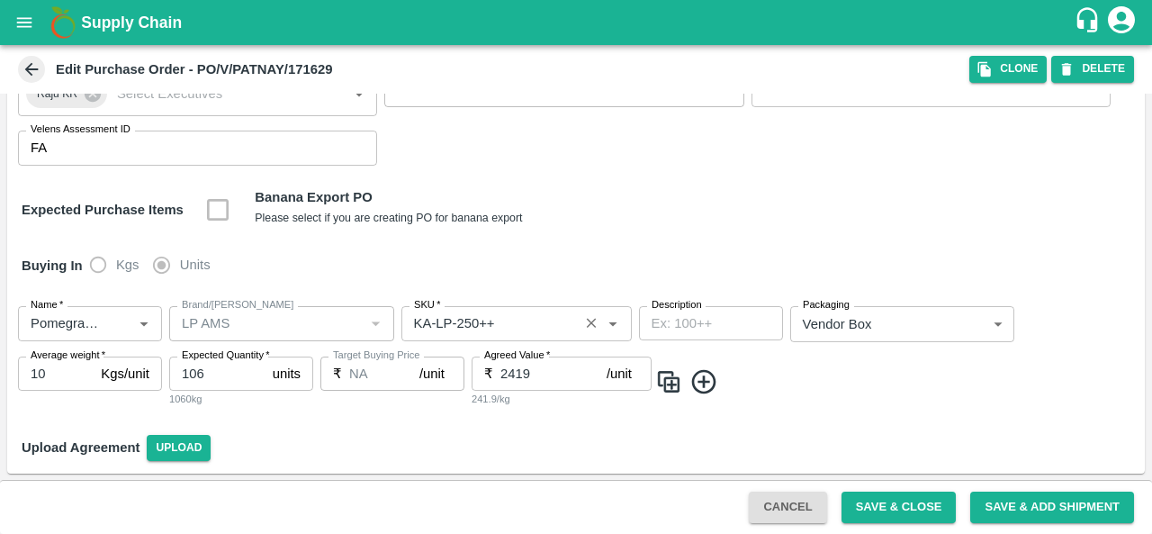
click at [466, 321] on input "SKU   *" at bounding box center [490, 322] width 166 height 23
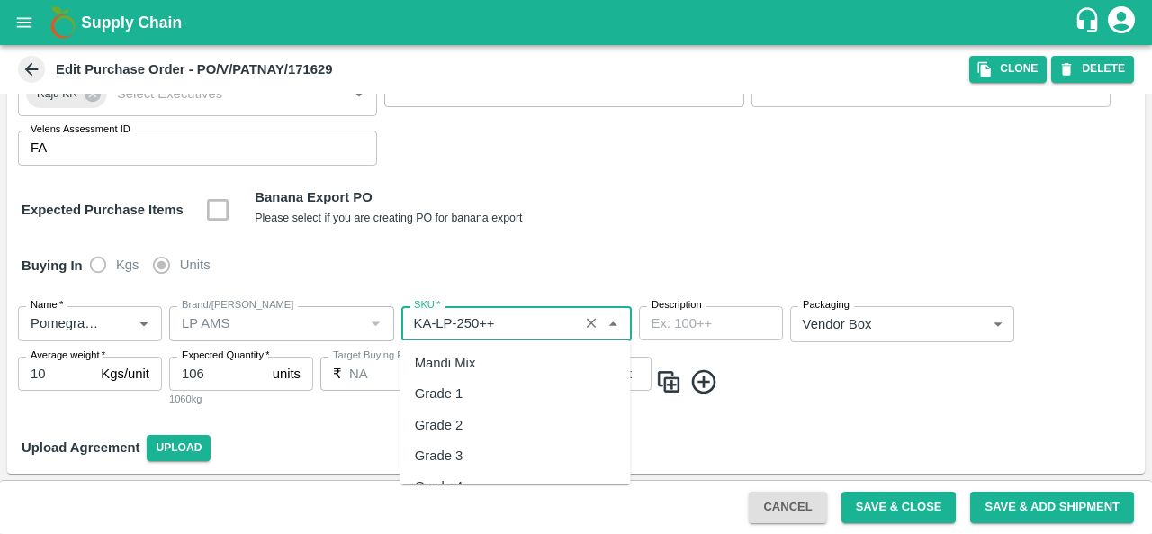
scroll to position [10381, 0]
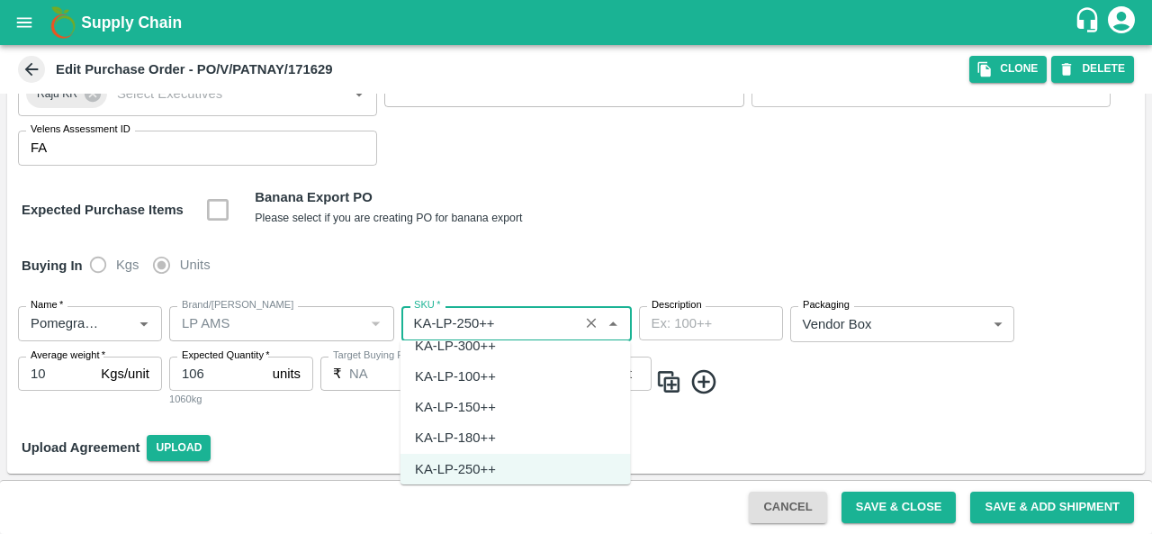
click at [471, 319] on input "SKU   *" at bounding box center [490, 322] width 166 height 23
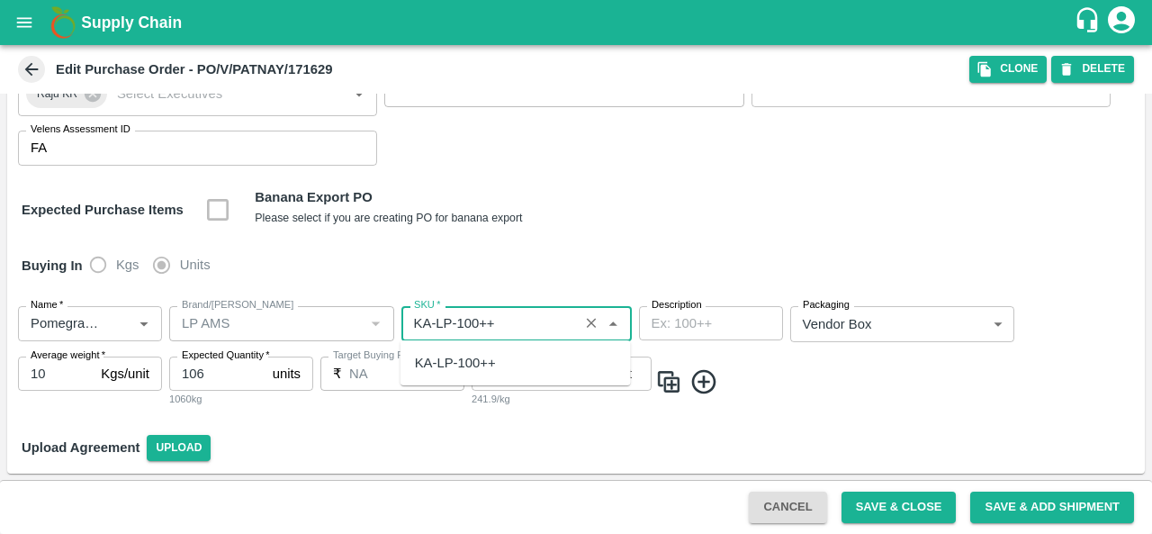
click at [474, 361] on div "KA-LP-100++" at bounding box center [455, 363] width 81 height 20
type input "KA-LP-100++"
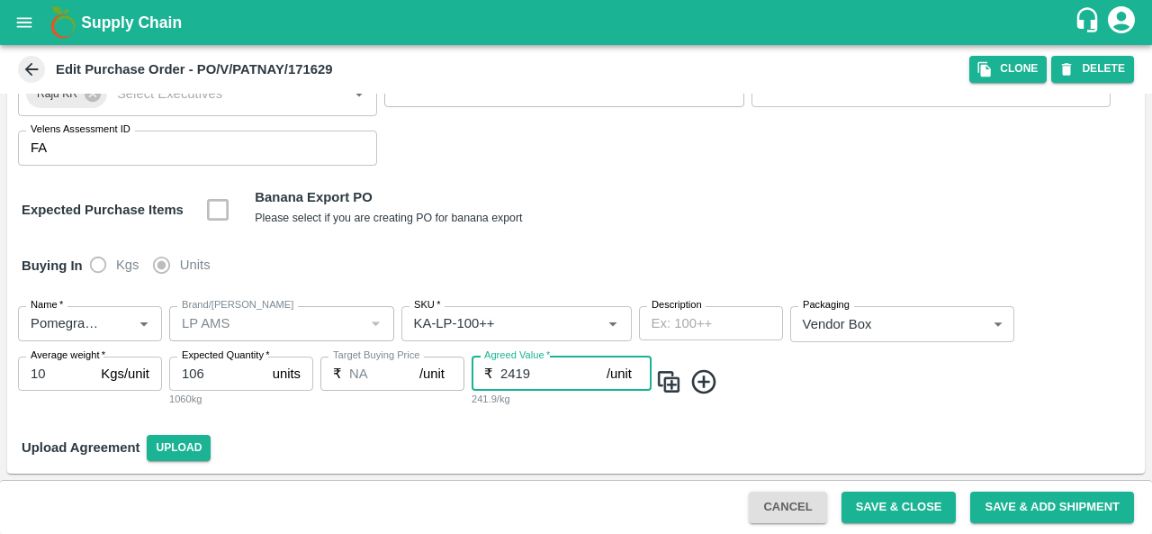
drag, startPoint x: 542, startPoint y: 377, endPoint x: 501, endPoint y: 373, distance: 40.6
click at [501, 373] on input "2419" at bounding box center [553, 373] width 106 height 34
type input "1000"
click at [681, 375] on img at bounding box center [668, 382] width 27 height 30
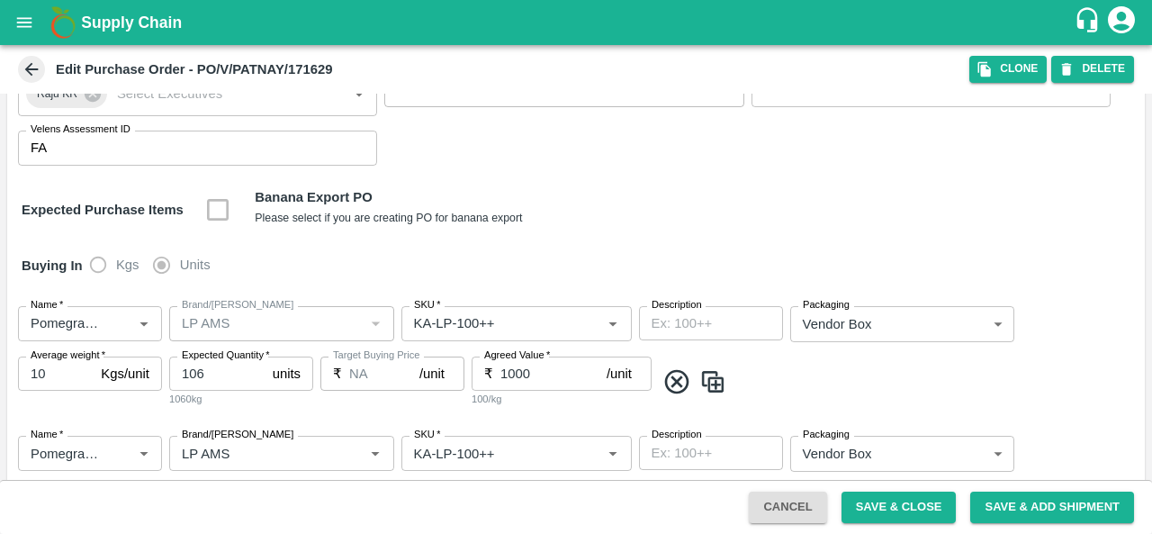
scroll to position [302, 0]
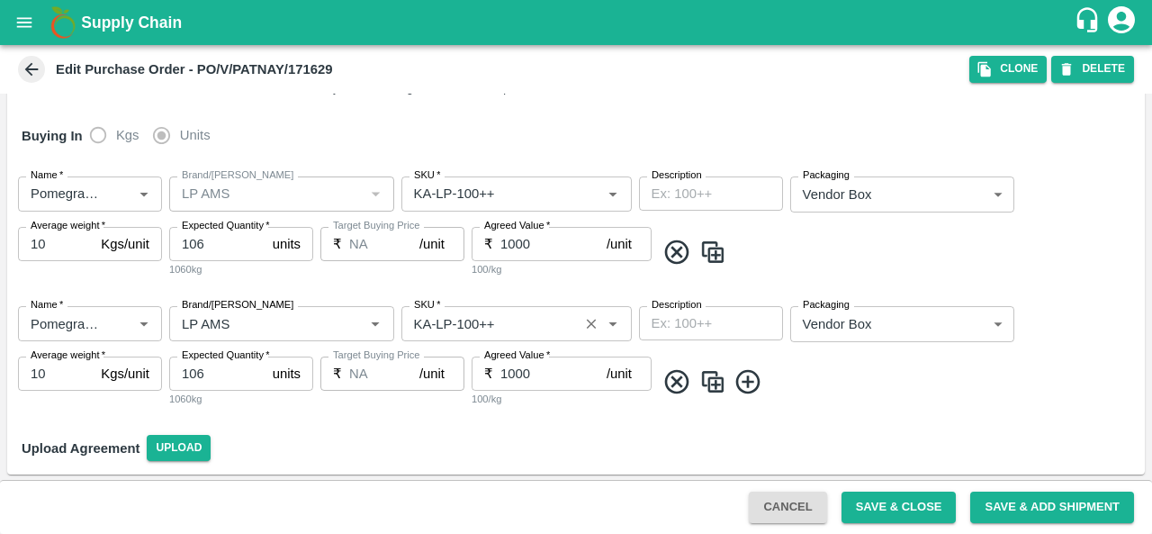
click at [471, 321] on input "SKU   *" at bounding box center [490, 322] width 166 height 23
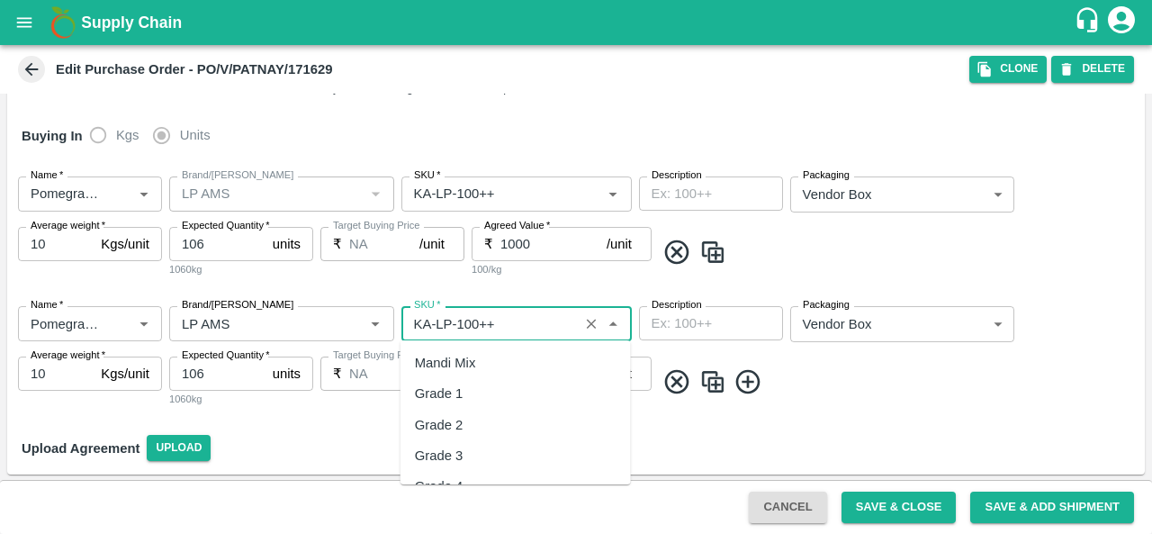
scroll to position [10288, 0]
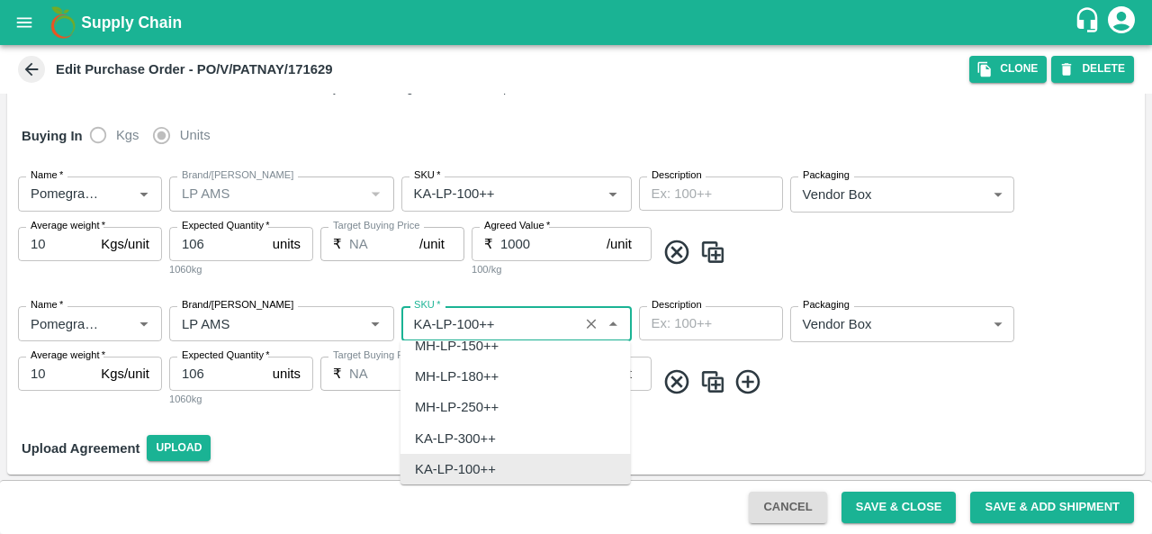
click at [471, 321] on input "SKU   *" at bounding box center [490, 322] width 166 height 23
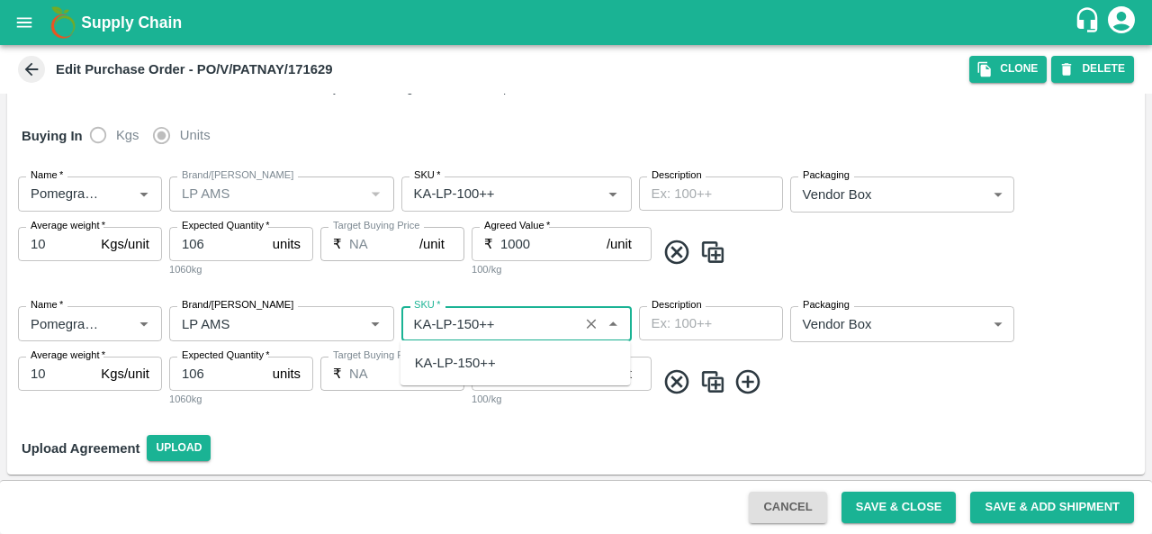
click at [471, 363] on div "KA-LP-150++" at bounding box center [455, 363] width 81 height 20
type input "KA-LP-150++"
click at [717, 382] on img at bounding box center [712, 382] width 27 height 30
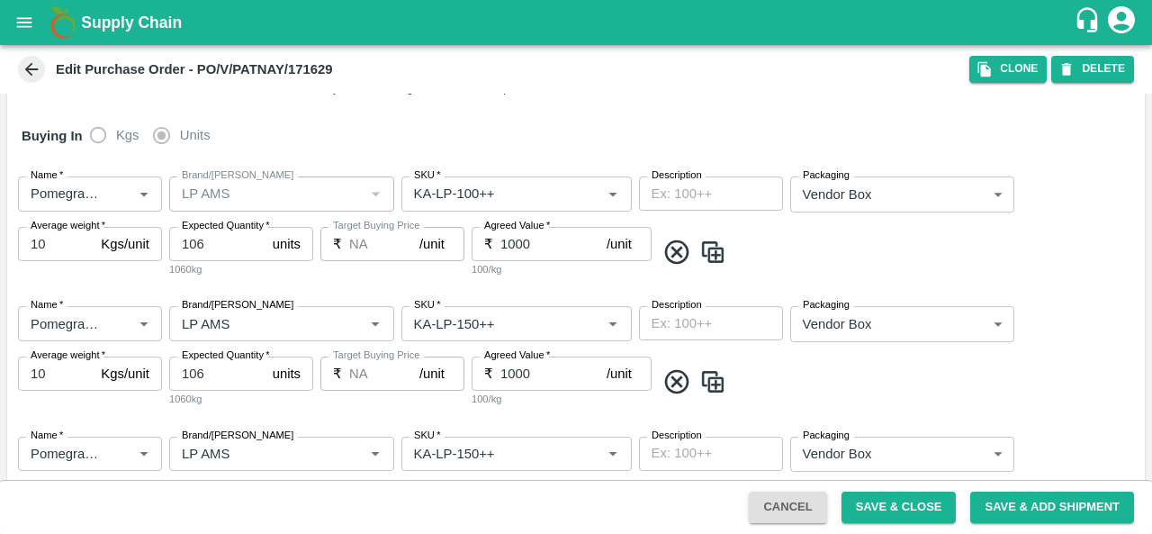
click at [509, 367] on input "1000" at bounding box center [553, 373] width 106 height 34
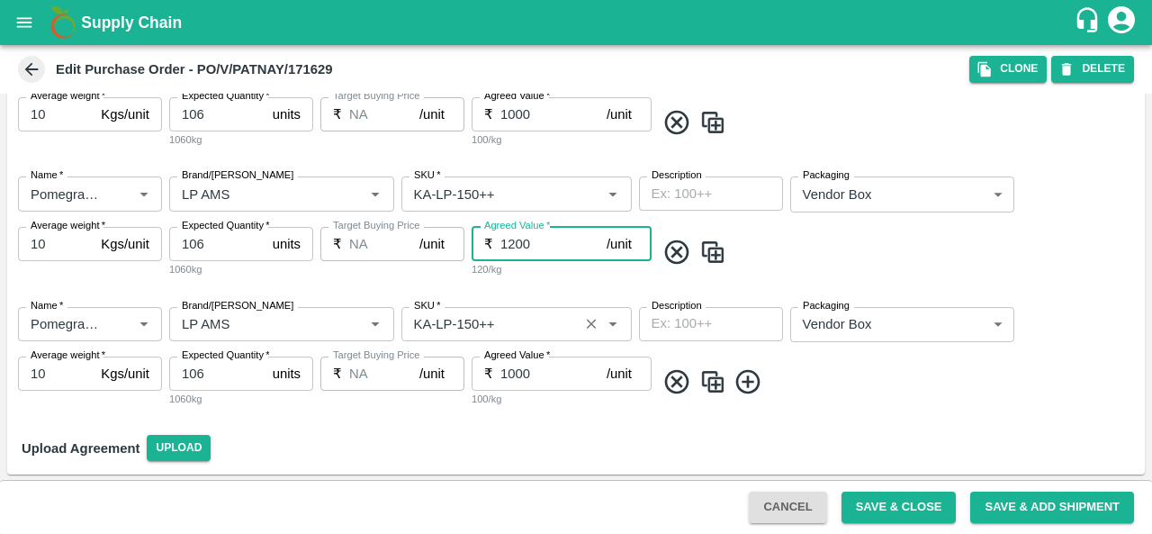
type input "1200"
click at [468, 325] on input "SKU   *" at bounding box center [490, 323] width 166 height 23
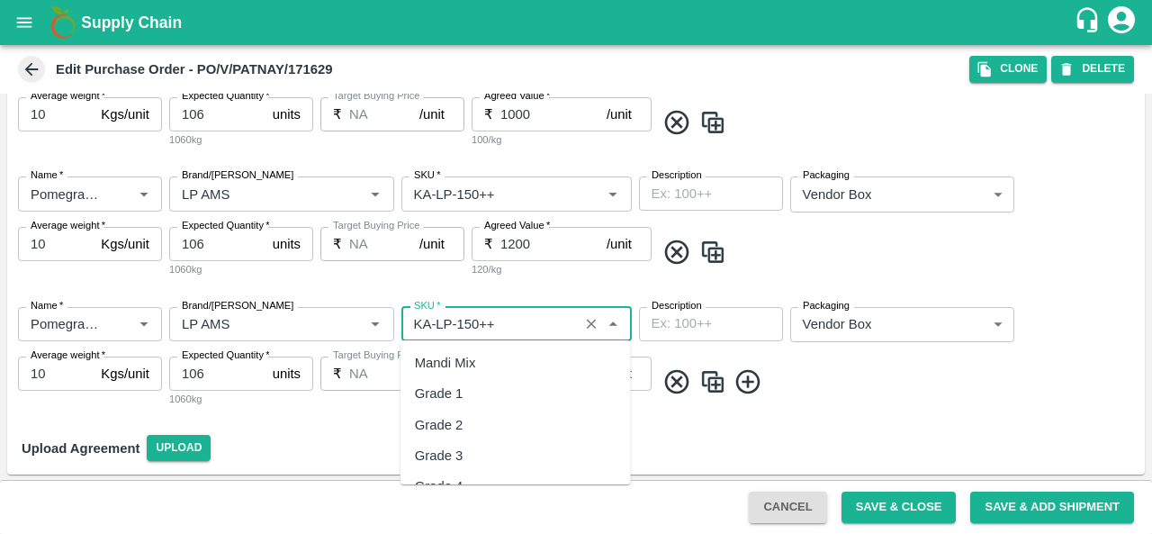
scroll to position [10319, 0]
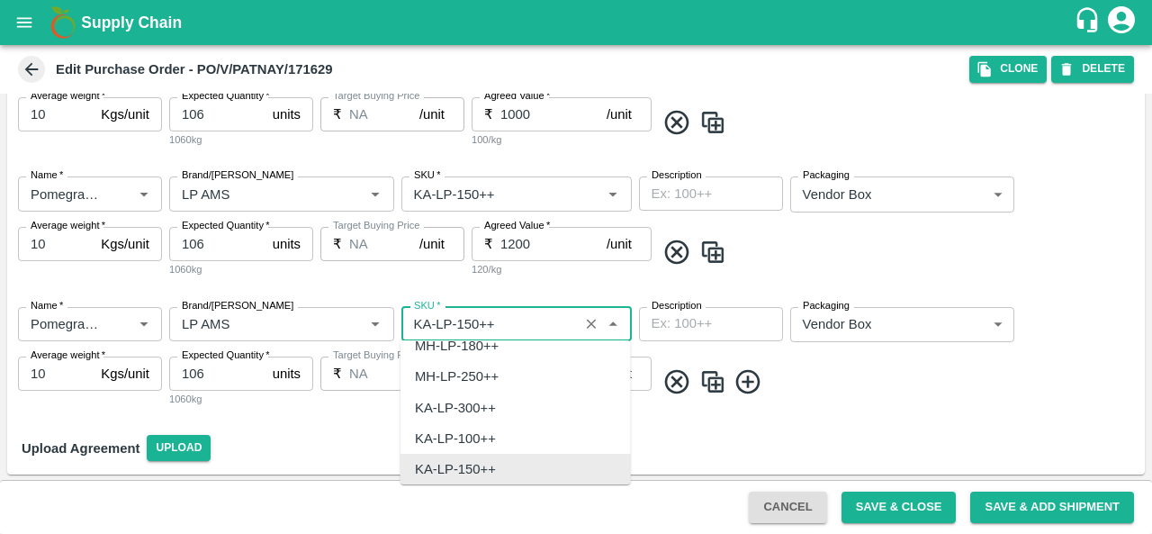
click at [468, 325] on input "SKU   *" at bounding box center [490, 323] width 166 height 23
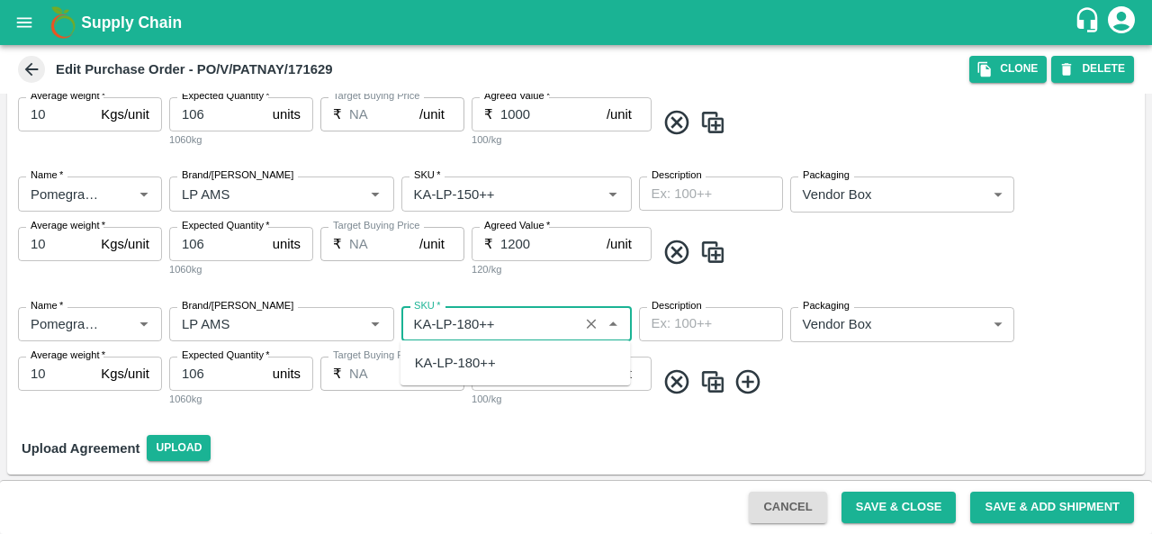
click at [467, 359] on div "KA-LP-180++" at bounding box center [455, 363] width 81 height 20
type input "KA-LP-180++"
click at [716, 381] on img at bounding box center [712, 382] width 27 height 30
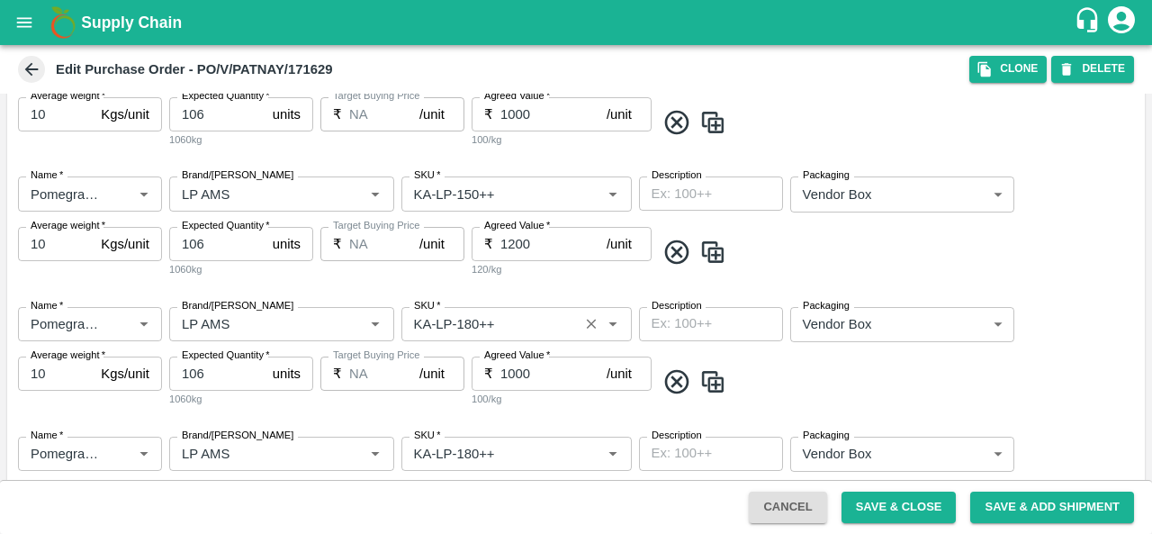
scroll to position [502, 0]
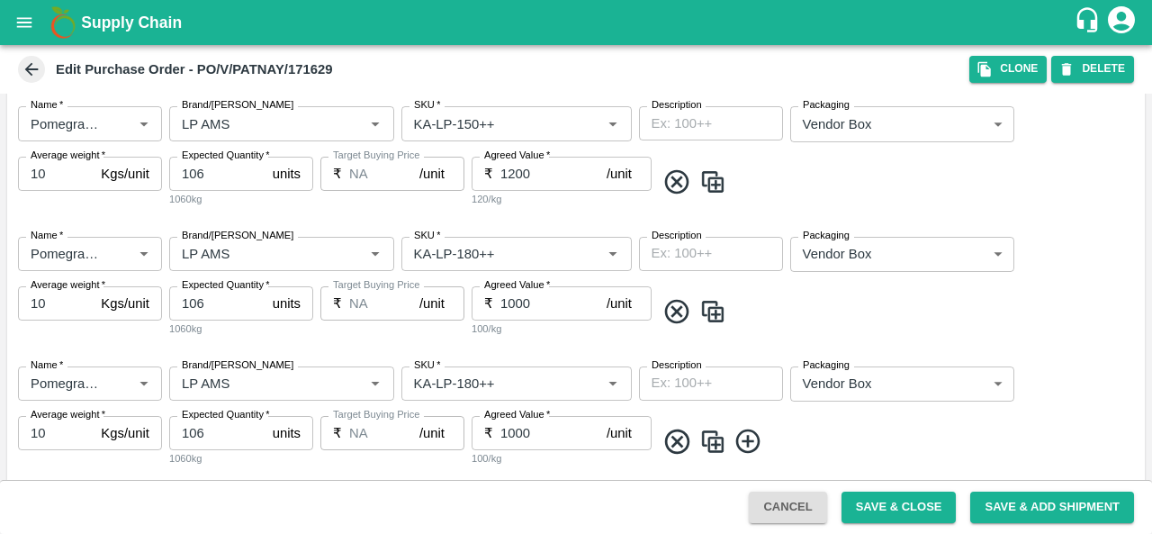
click at [514, 306] on input "1000" at bounding box center [553, 303] width 106 height 34
type input "1400"
click at [471, 384] on input "SKU   *" at bounding box center [490, 383] width 166 height 23
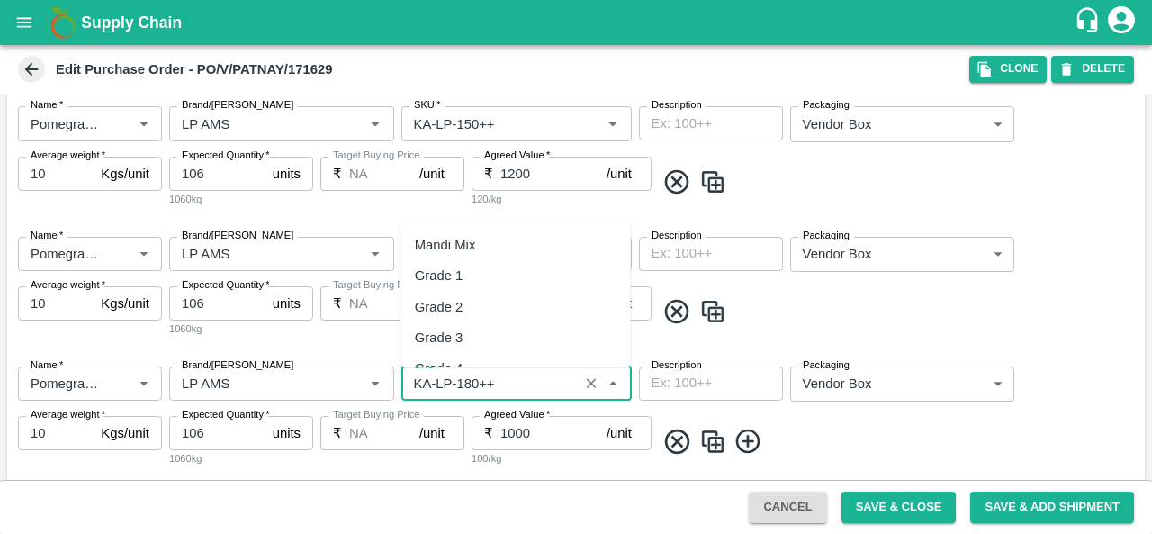
scroll to position [10349, 0]
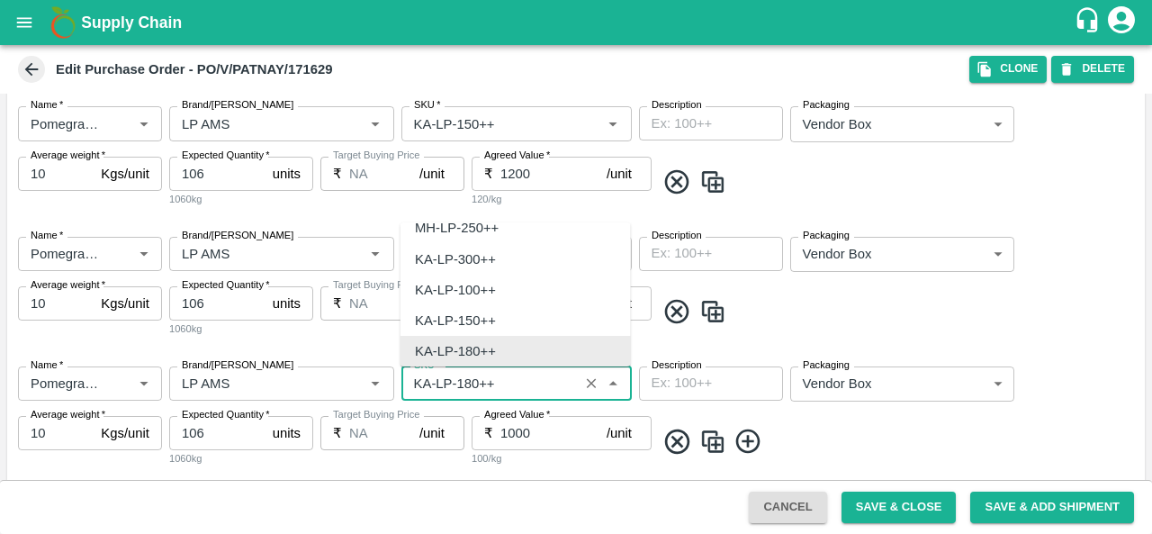
click at [471, 384] on input "SKU   *" at bounding box center [490, 383] width 166 height 23
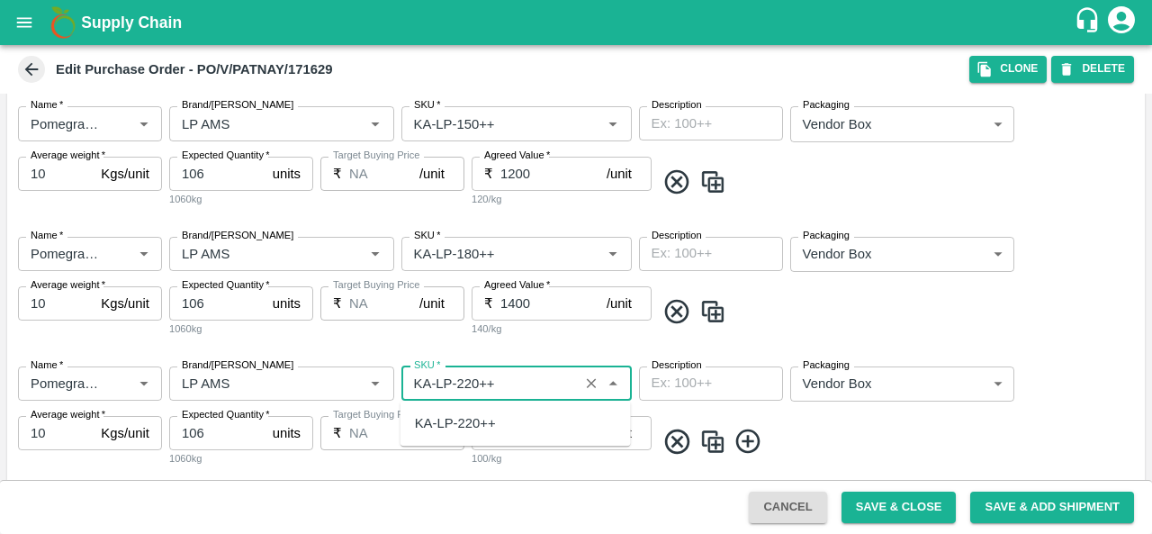
click at [473, 424] on div "KA-LP-220++" at bounding box center [455, 423] width 81 height 20
type input "KA-LP-220++"
click at [839, 405] on div "Name   * Name   * Brand/Marka Brand/Marka SKU   * SKU   * Description x Descrip…" at bounding box center [575, 417] width 1137 height 130
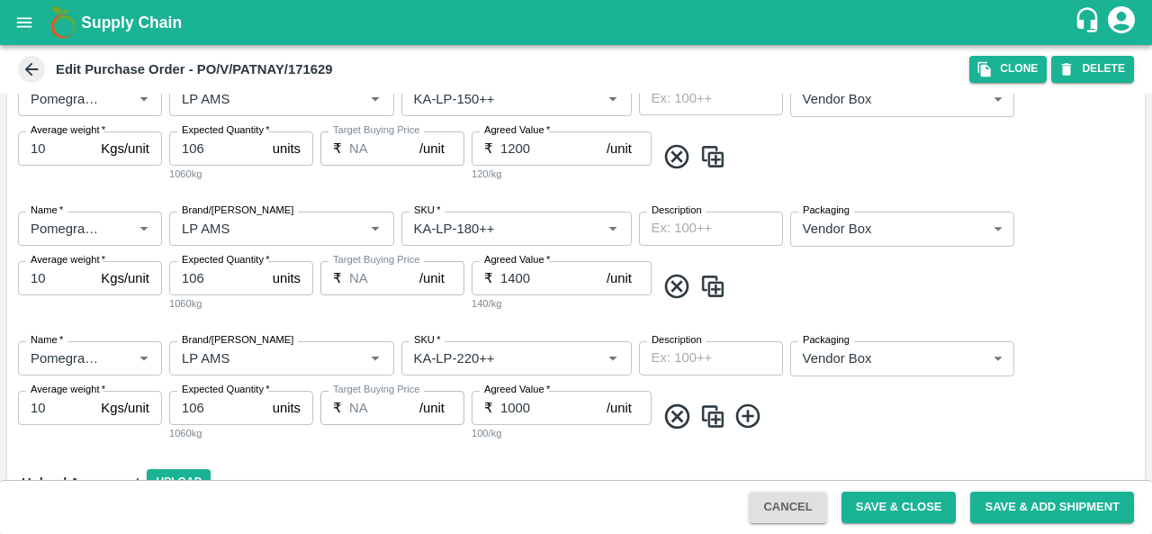
scroll to position [529, 0]
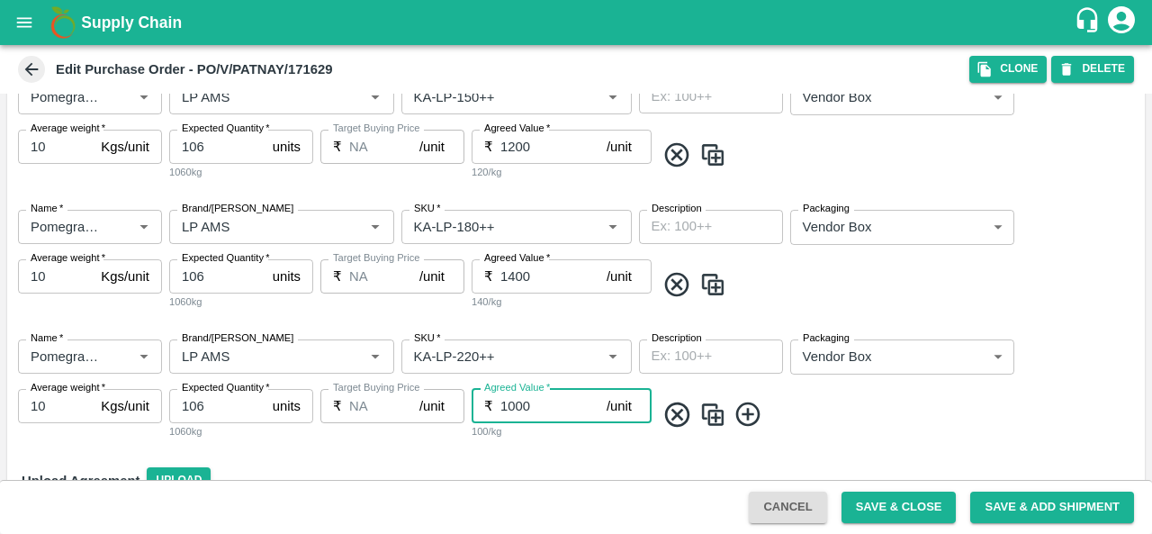
click at [510, 408] on input "1000" at bounding box center [553, 406] width 106 height 34
type input "1600"
click at [834, 428] on span at bounding box center [896, 414] width 482 height 30
click at [891, 507] on button "Save & Close" at bounding box center [898, 506] width 115 height 31
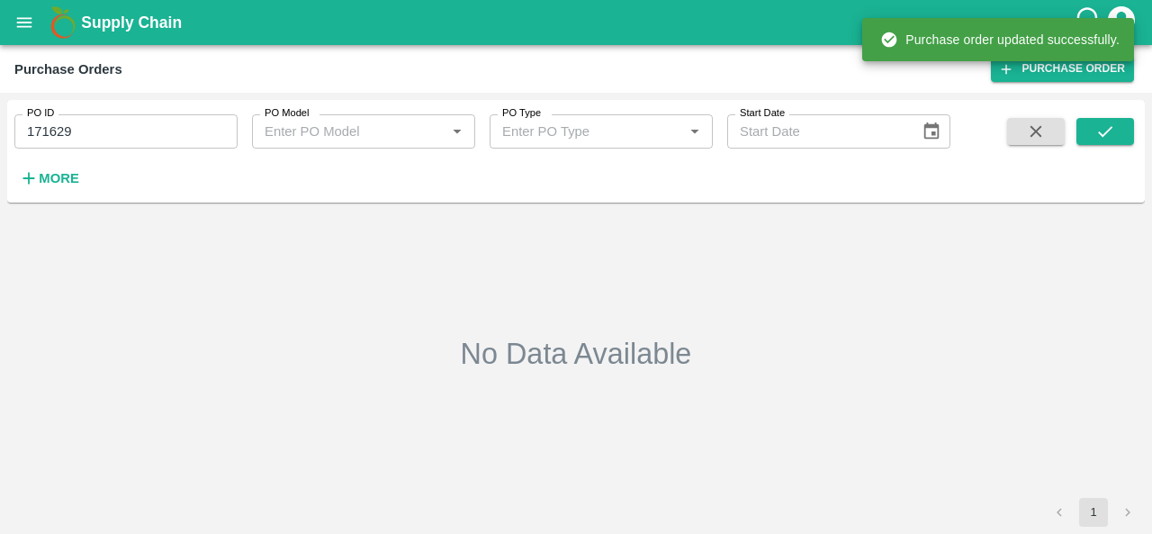
type input "171629"
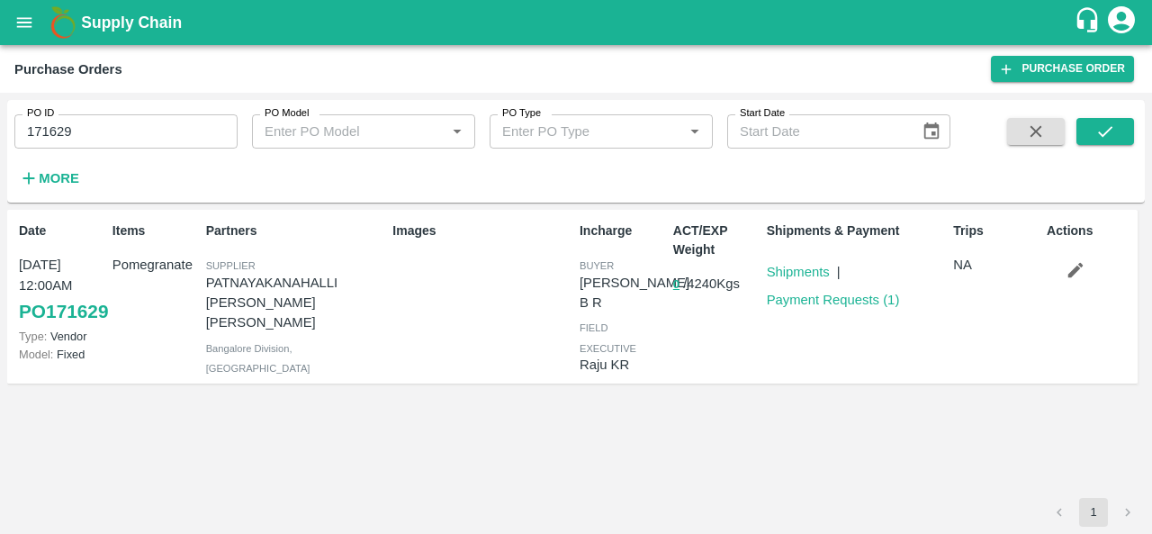
click at [1081, 276] on icon "button" at bounding box center [1075, 270] width 20 height 20
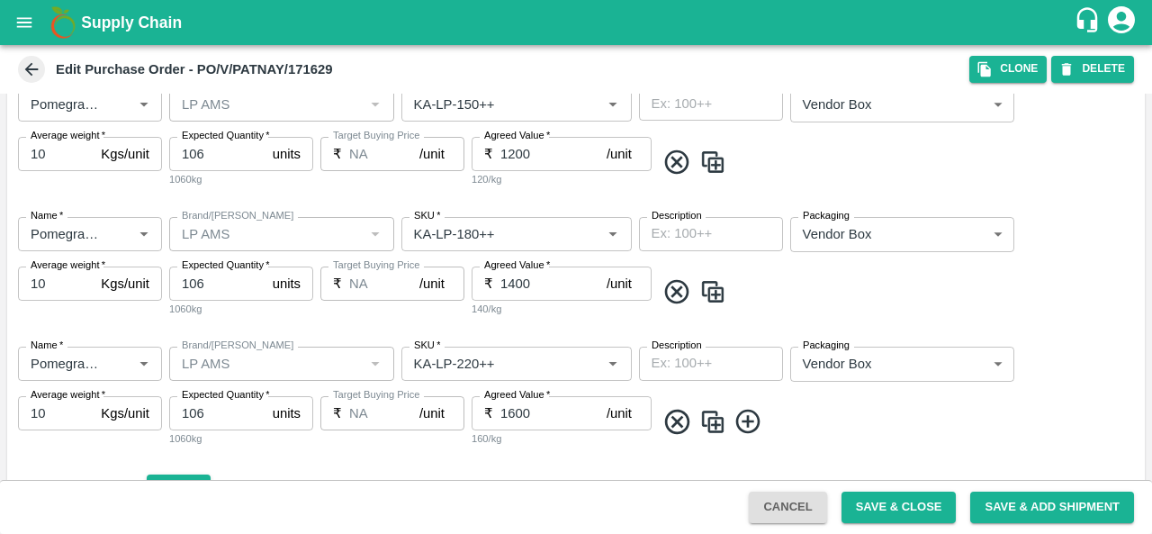
scroll to position [561, 0]
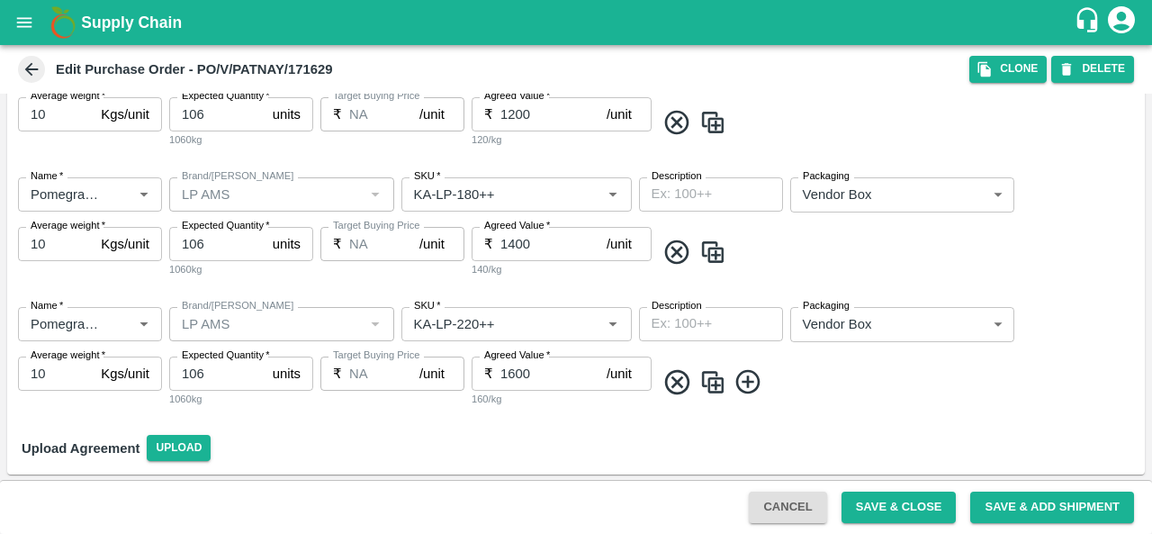
click at [711, 377] on img at bounding box center [712, 382] width 27 height 30
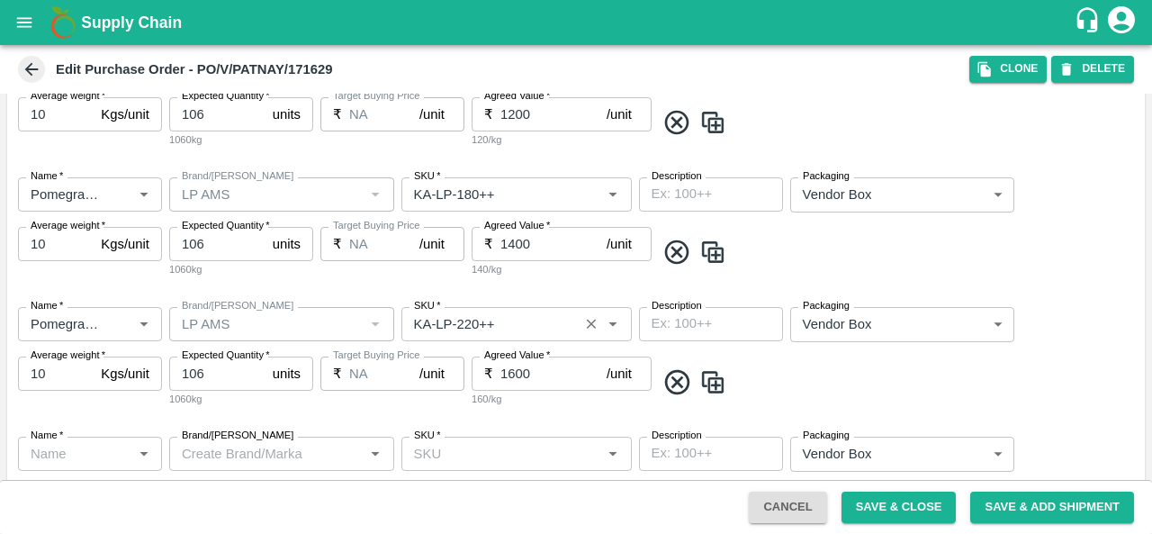
type input "Pomegranate"
type input "LP AMS"
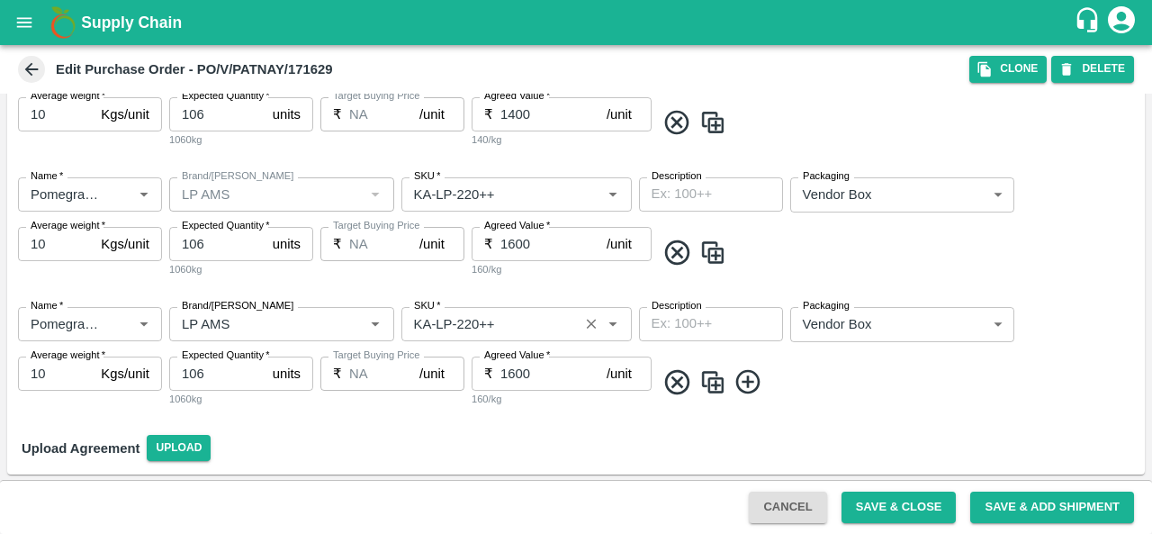
click at [471, 326] on input "SKU   *" at bounding box center [490, 323] width 166 height 23
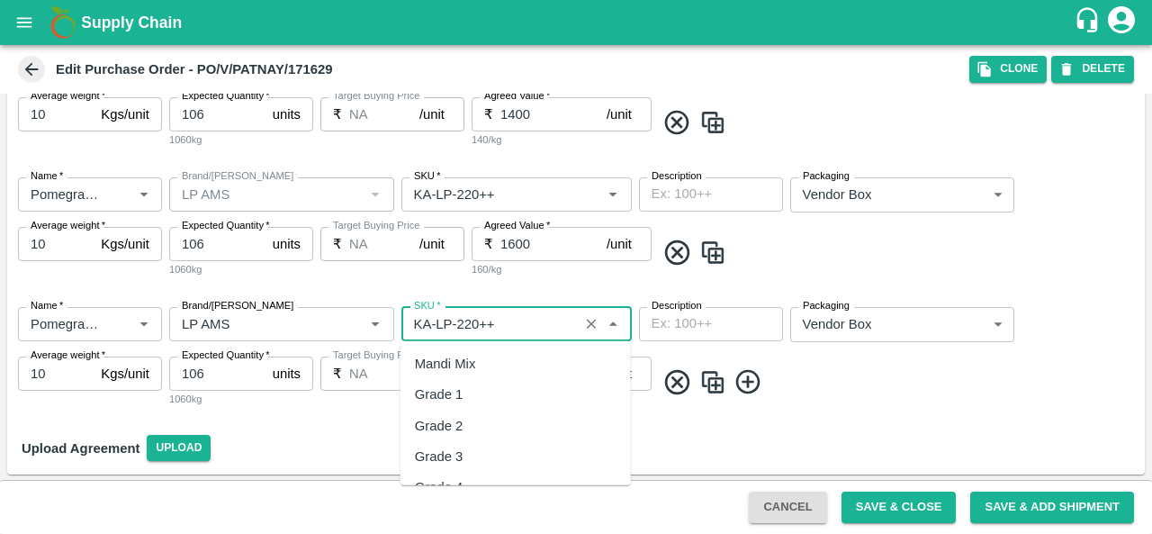
click at [471, 326] on input "SKU   *" at bounding box center [490, 323] width 166 height 23
click at [473, 364] on div "KA-LP-250++" at bounding box center [455, 364] width 81 height 20
type input "KA-LP-250++"
click at [720, 390] on img at bounding box center [712, 382] width 27 height 30
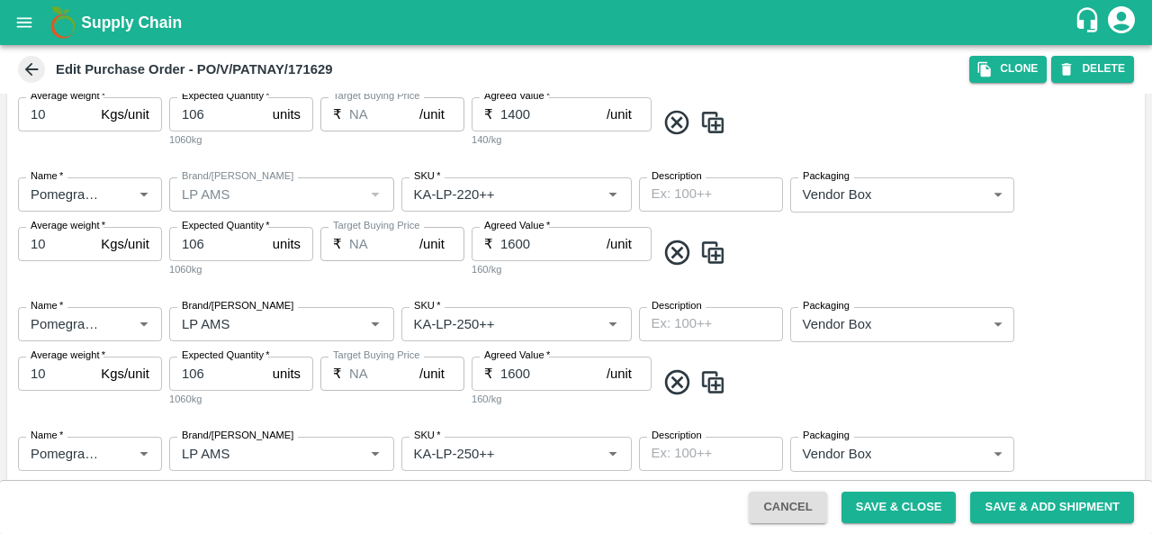
scroll to position [821, 0]
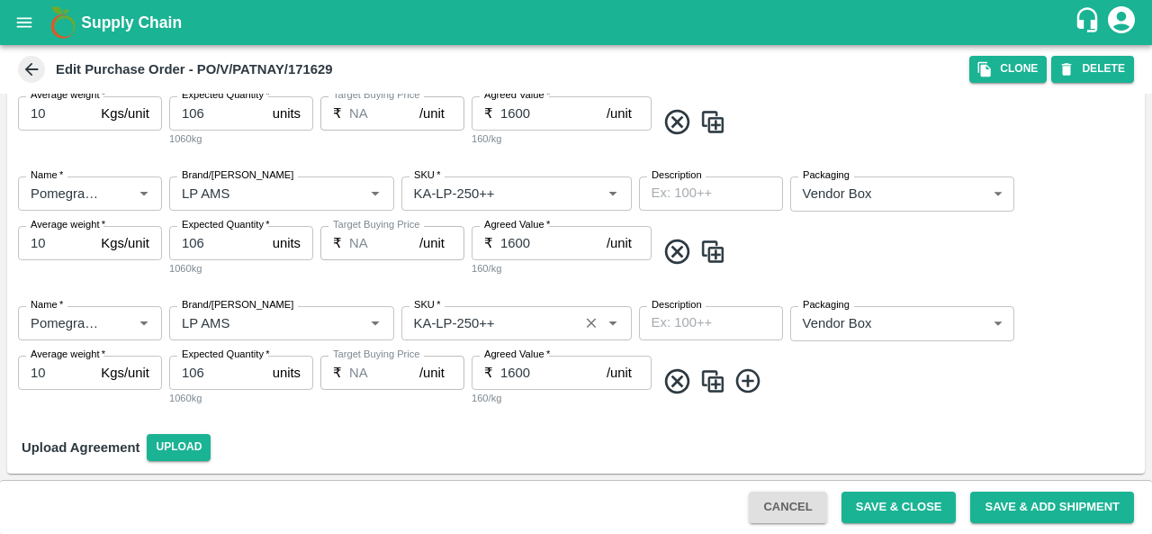
click at [467, 326] on input "SKU   *" at bounding box center [490, 322] width 166 height 23
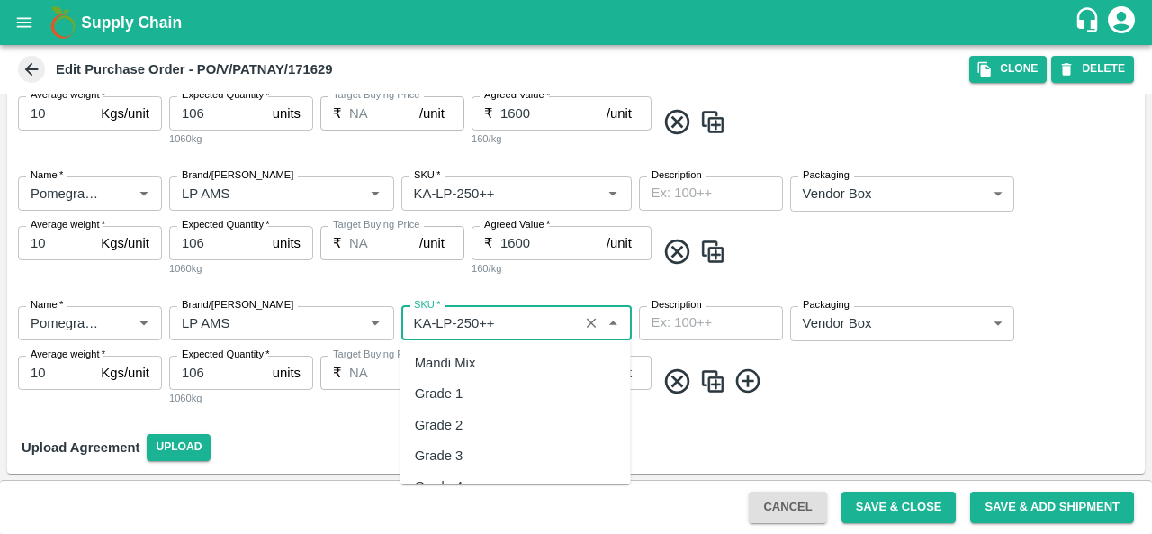
click at [467, 326] on input "SKU   *" at bounding box center [490, 322] width 166 height 23
click at [470, 357] on div "KA-LP-300++" at bounding box center [455, 363] width 81 height 20
type input "KA-LP-300++"
click at [847, 375] on span at bounding box center [896, 381] width 482 height 30
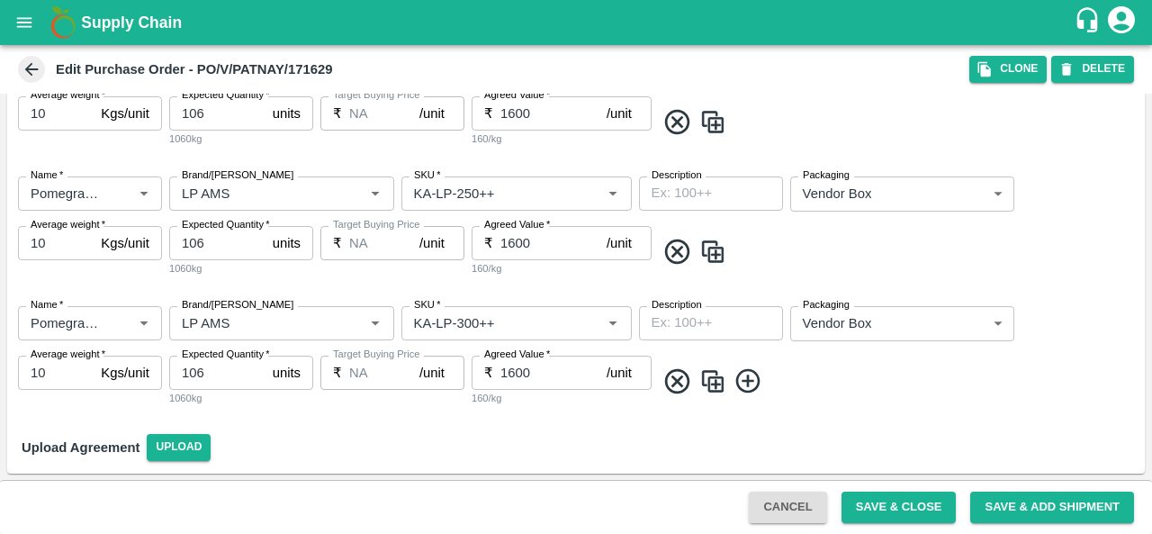
click at [720, 380] on img at bounding box center [712, 381] width 27 height 30
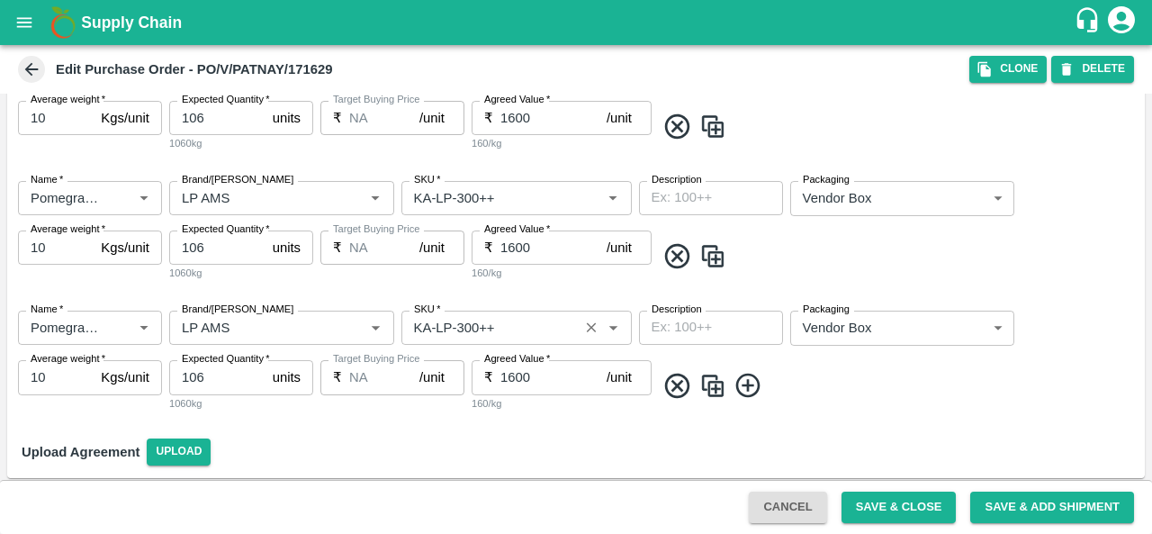
scroll to position [947, 0]
click at [470, 325] on input "SKU   *" at bounding box center [490, 326] width 166 height 23
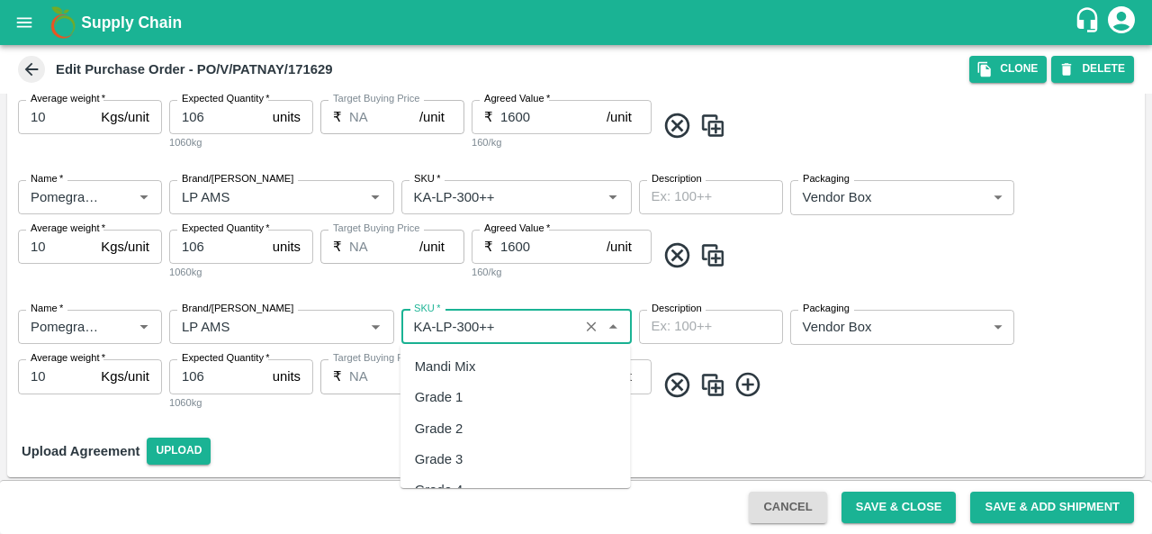
click at [470, 325] on input "SKU   *" at bounding box center [490, 326] width 166 height 23
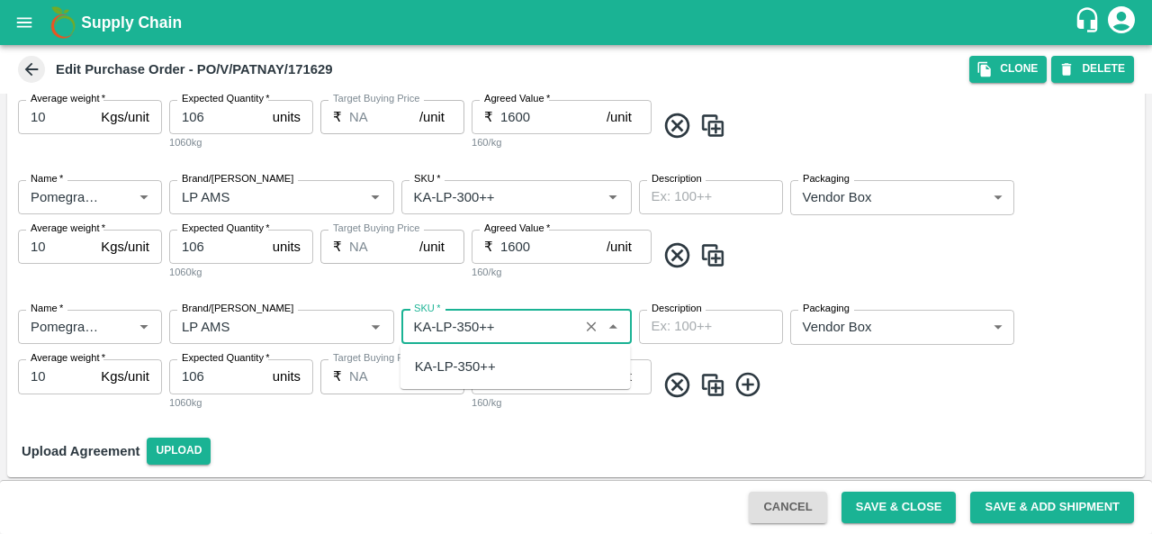
click at [479, 364] on div "KA-LP-350++" at bounding box center [455, 366] width 81 height 20
type input "KA-LP-350++"
click at [464, 433] on div "Upload Agreement Upload" at bounding box center [575, 451] width 1137 height 52
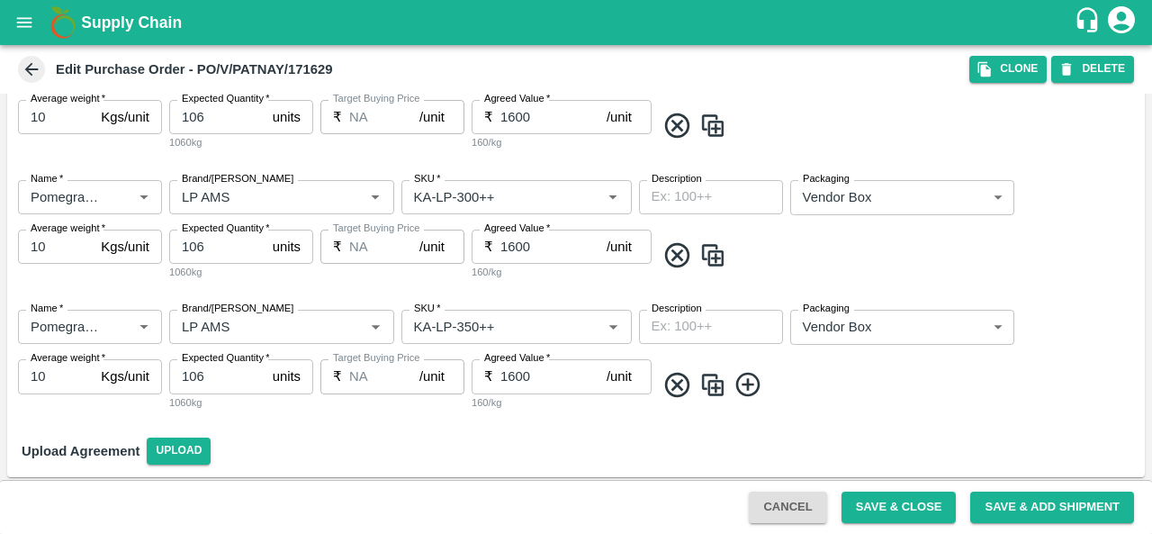
scroll to position [951, 0]
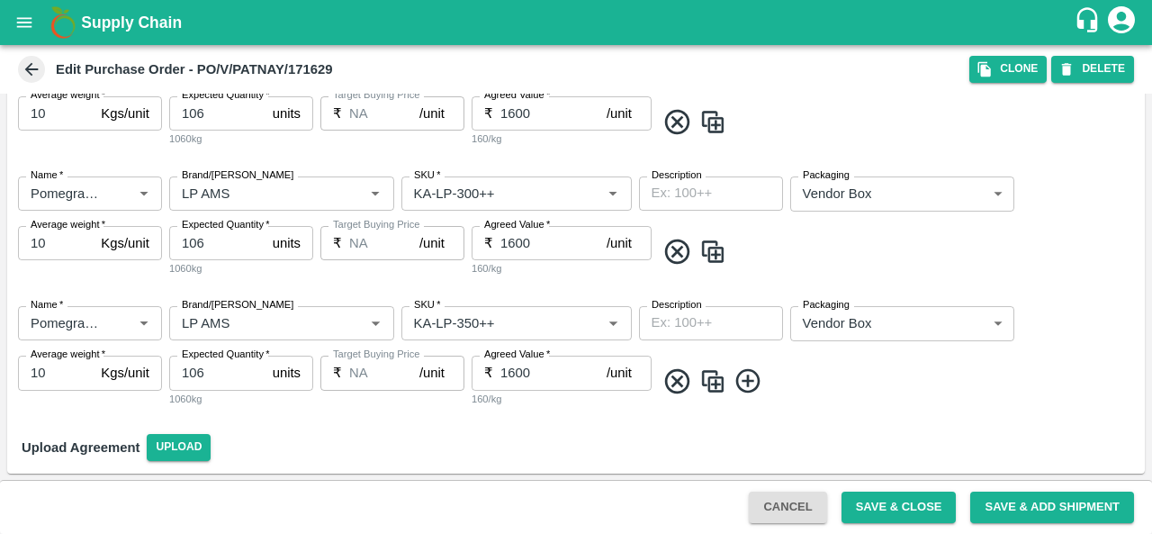
click at [722, 389] on img at bounding box center [712, 381] width 27 height 30
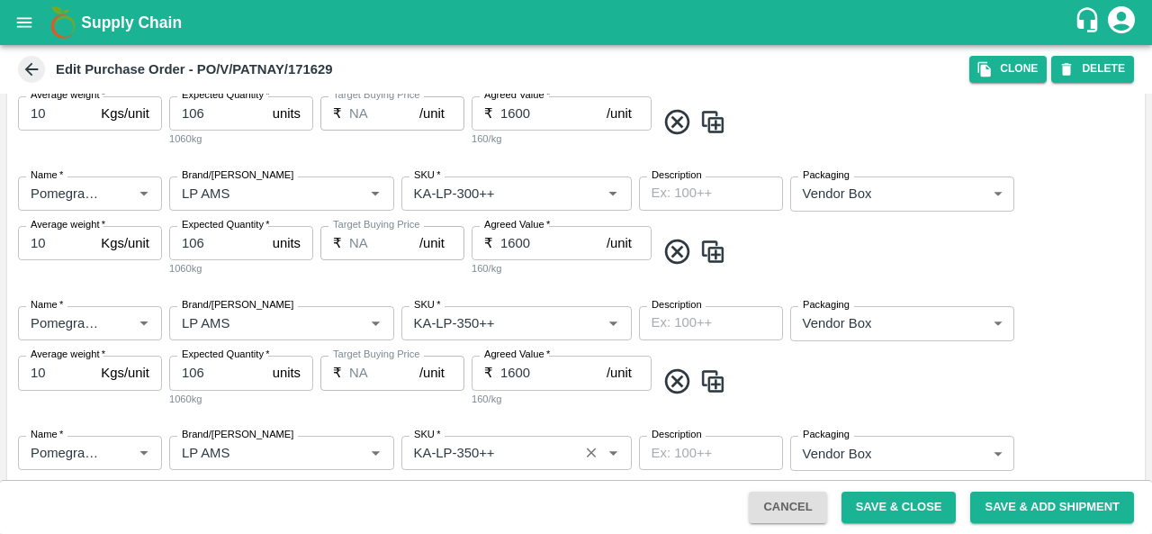
scroll to position [1081, 0]
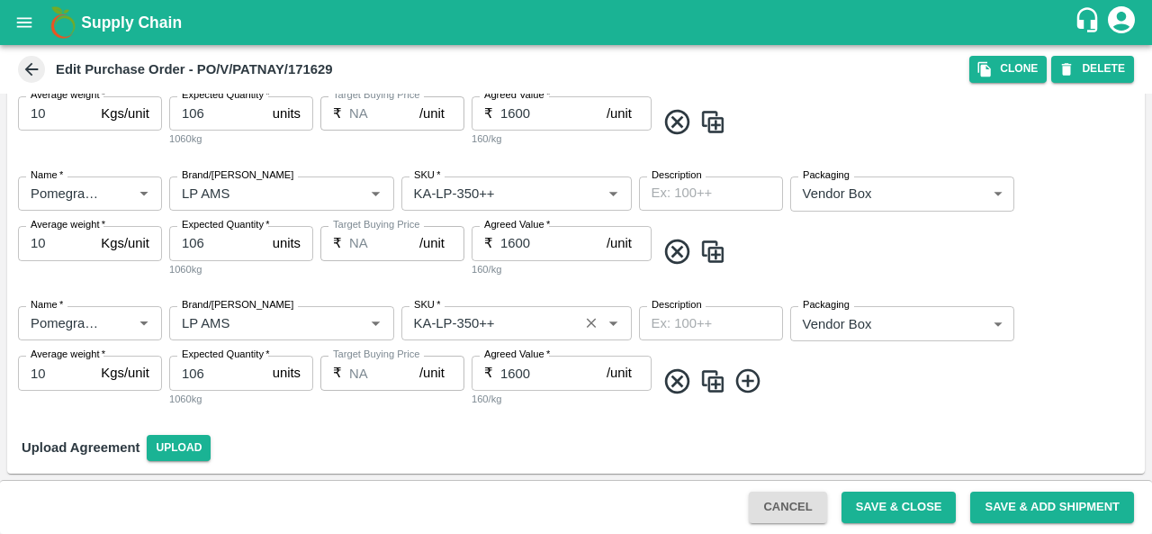
click at [469, 325] on input "SKU   *" at bounding box center [490, 322] width 166 height 23
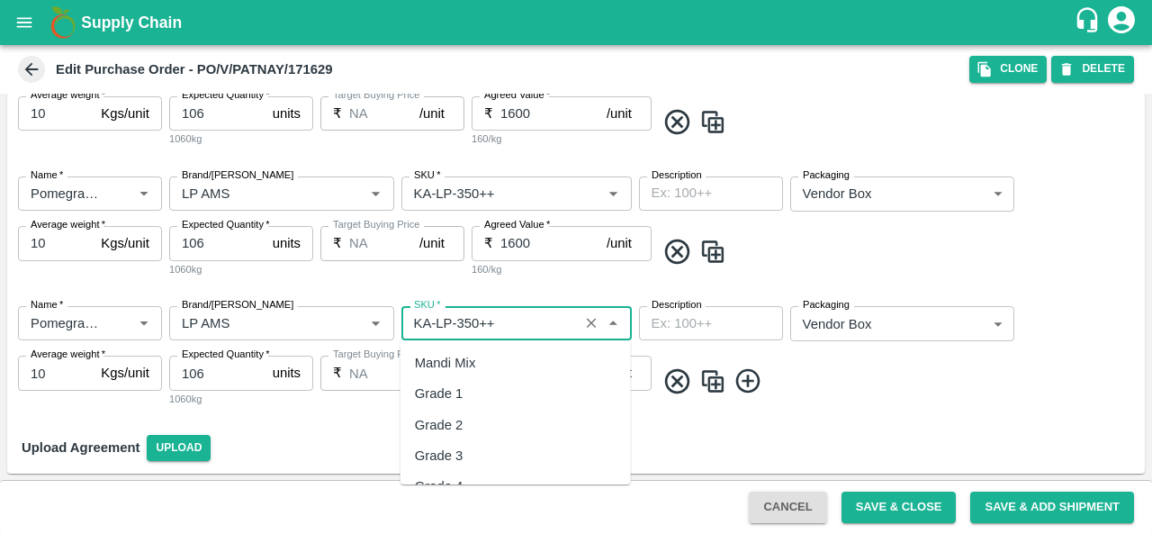
click at [469, 325] on input "SKU   *" at bounding box center [490, 322] width 166 height 23
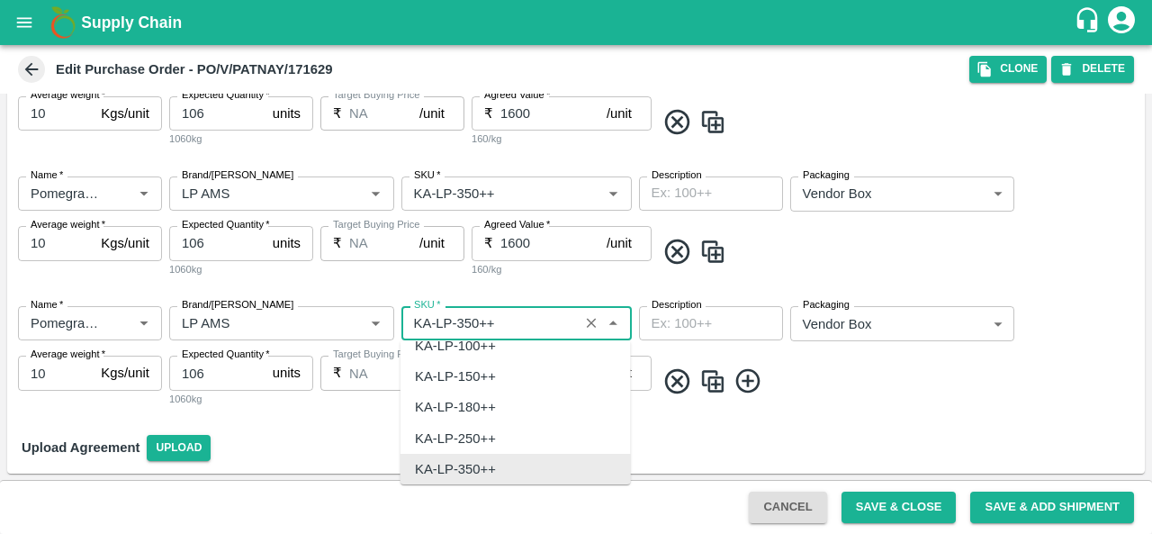
click at [469, 325] on input "SKU   *" at bounding box center [490, 322] width 166 height 23
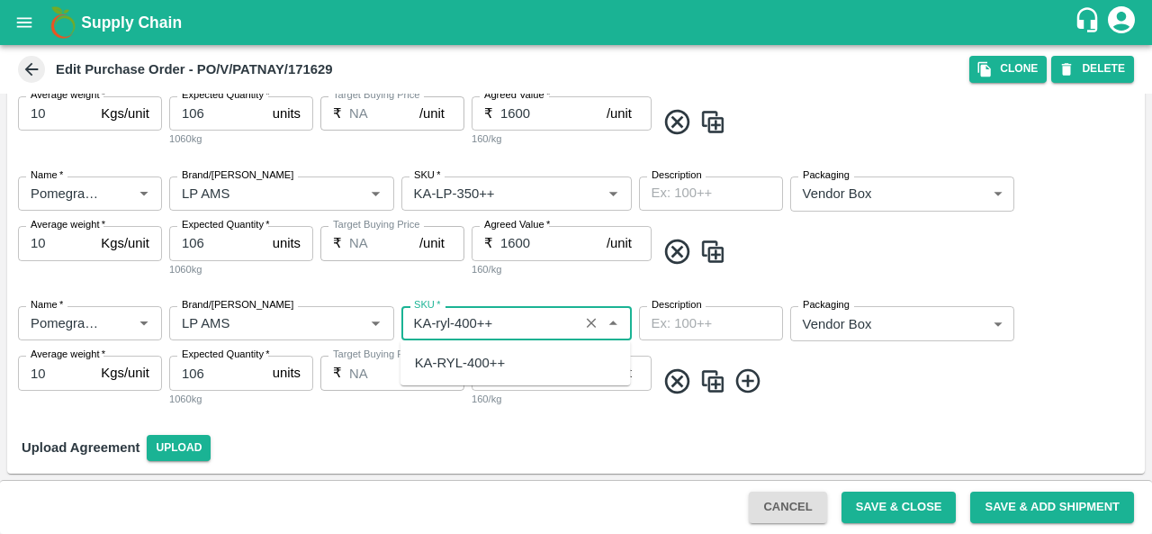
click at [493, 357] on div "KA-RYL-400++" at bounding box center [460, 363] width 90 height 20
type input "KA-RYL-400++"
click at [563, 426] on div "Upload Agreement Upload" at bounding box center [575, 447] width 1137 height 52
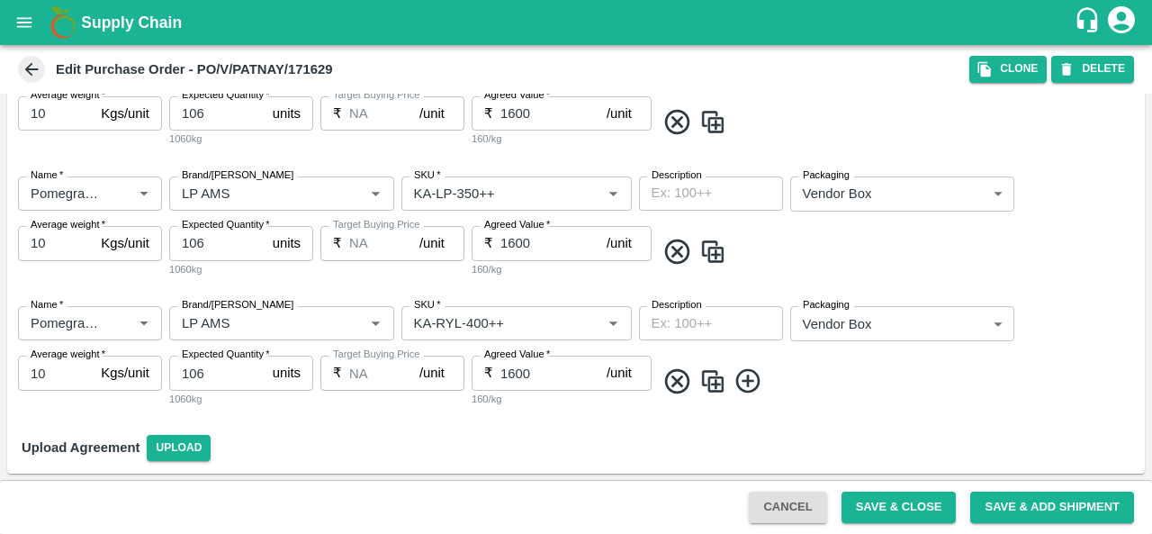
click at [714, 386] on img at bounding box center [712, 381] width 27 height 30
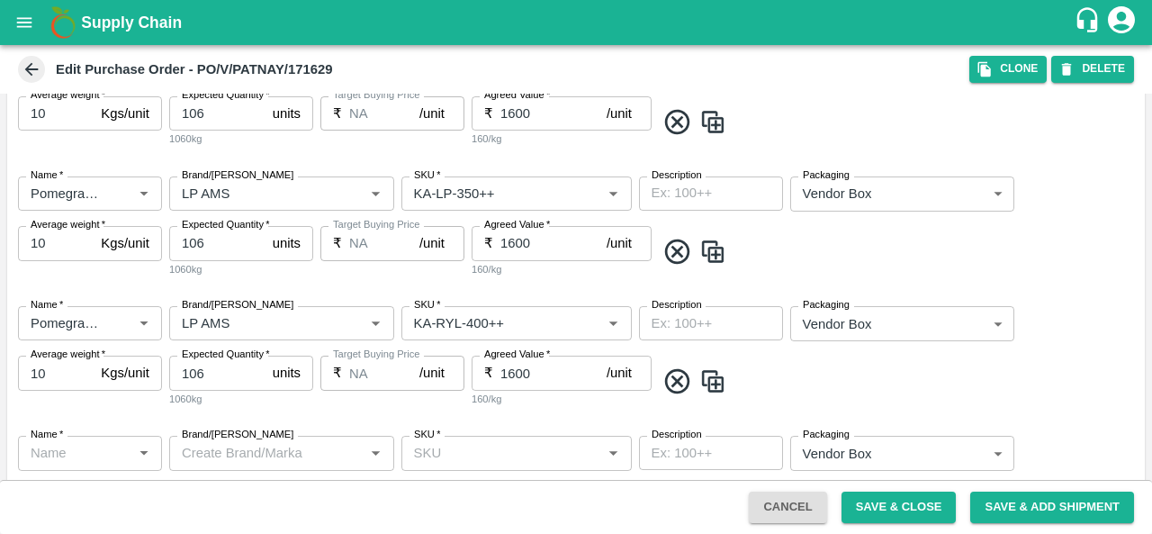
type input "Pomegranate"
type input "LP AMS"
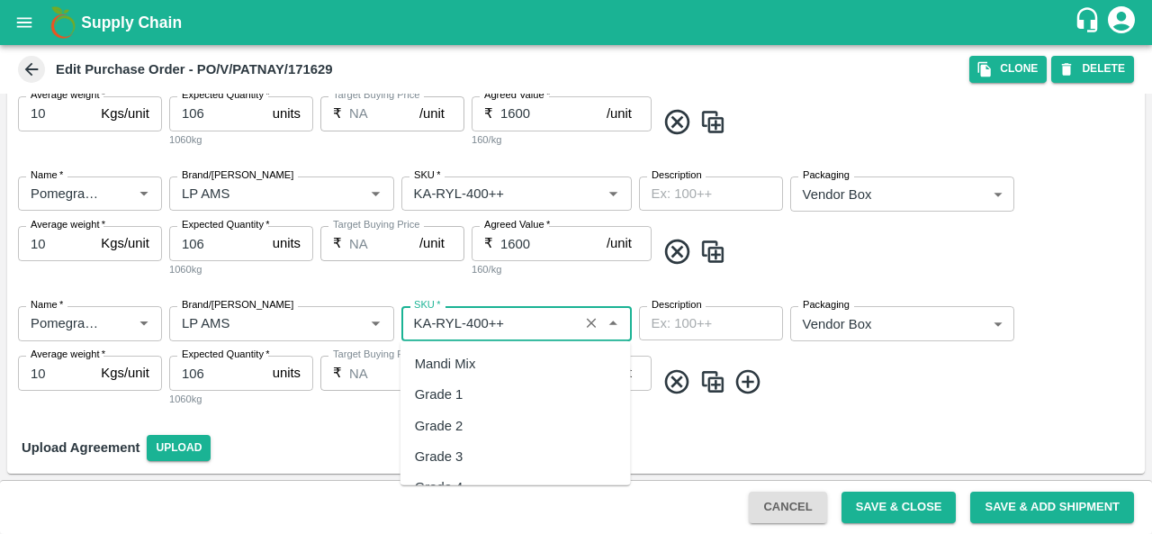
click at [512, 323] on input "SKU   *" at bounding box center [490, 322] width 166 height 23
click at [477, 367] on div "KA-Loose A" at bounding box center [450, 364] width 70 height 20
type input "KA-Loose A"
click at [713, 377] on img at bounding box center [712, 382] width 27 height 30
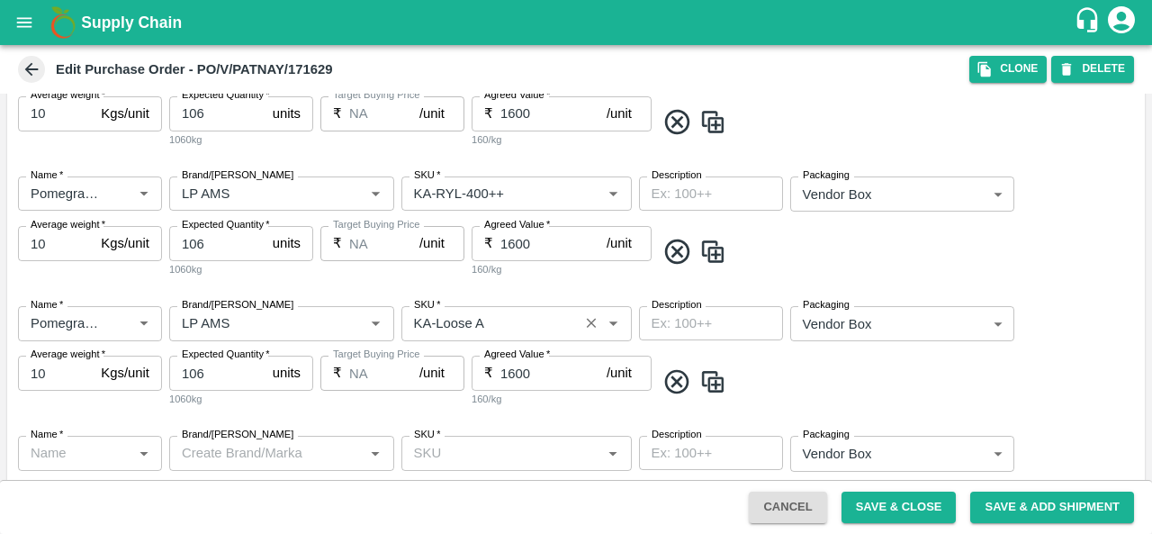
type input "Pomegranate"
type input "LP AMS"
click at [477, 441] on input "SKU   *" at bounding box center [490, 452] width 166 height 23
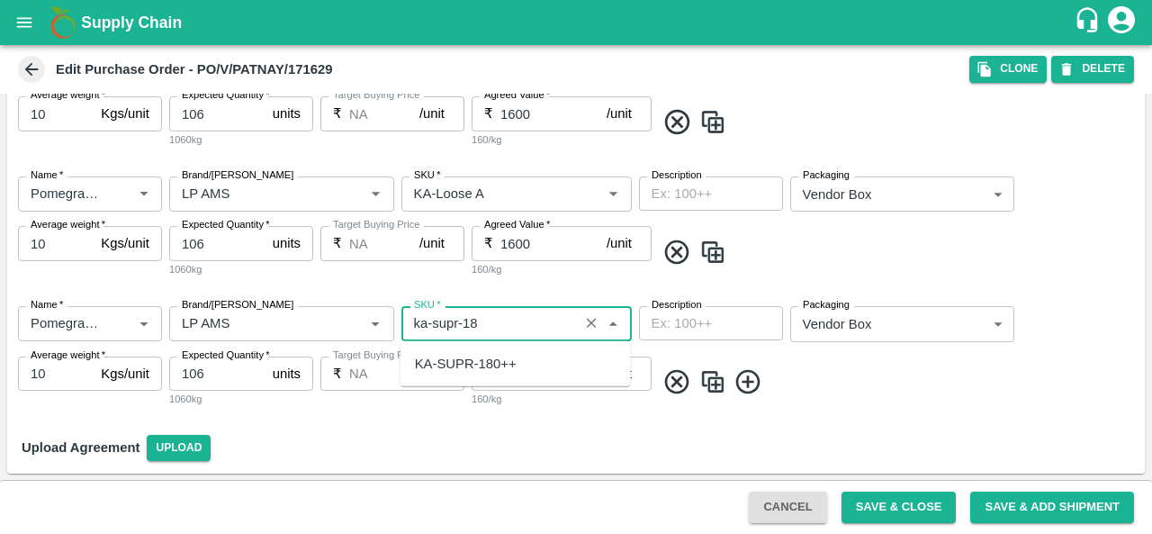
click at [498, 367] on div "KA-SUPR-180++" at bounding box center [466, 364] width 102 height 20
type input "KA-SUPR-180++"
click at [831, 384] on span at bounding box center [896, 382] width 482 height 30
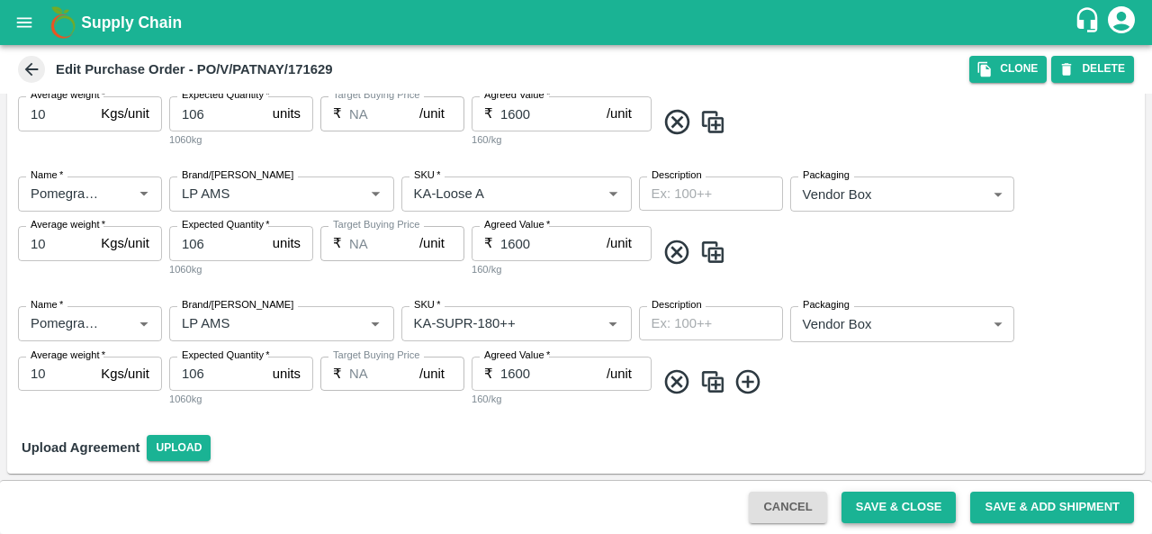
click at [909, 501] on button "Save & Close" at bounding box center [898, 506] width 115 height 31
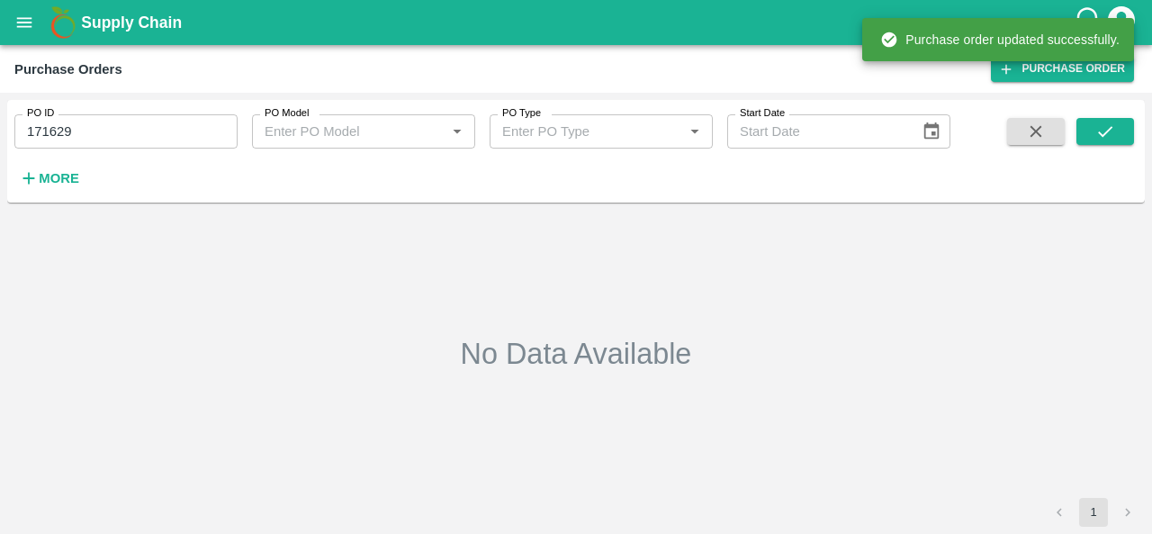
type input "171629"
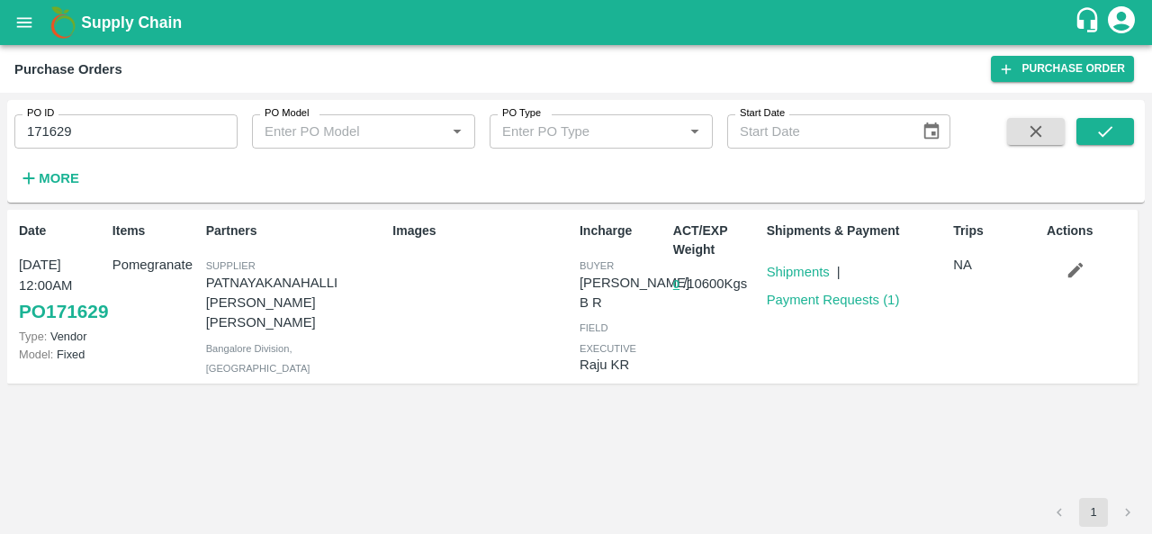
click at [33, 22] on icon "open drawer" at bounding box center [24, 23] width 20 height 20
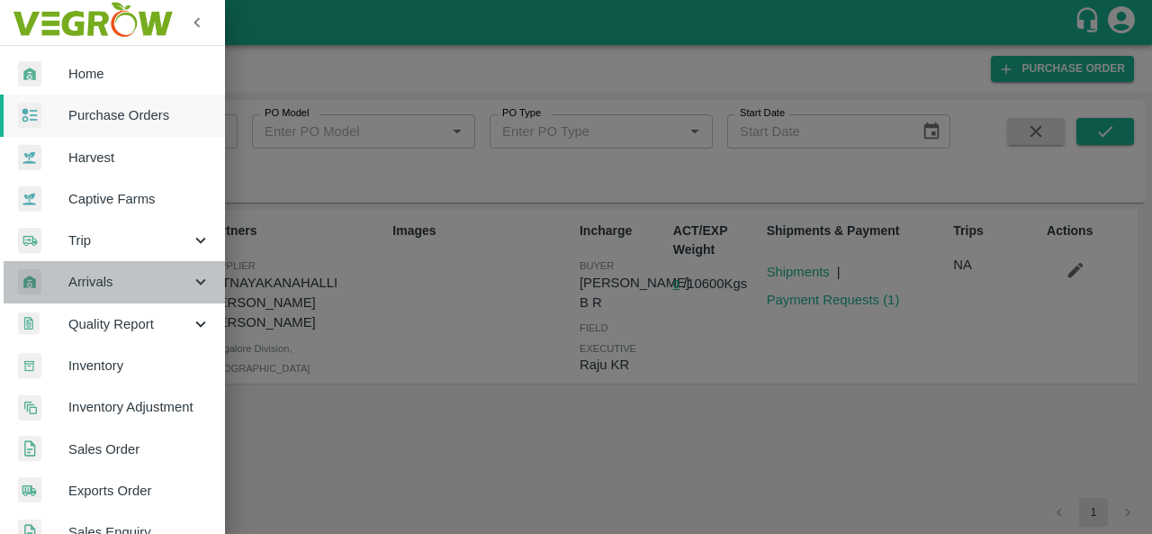
click at [161, 278] on span "Arrivals" at bounding box center [129, 282] width 122 height 20
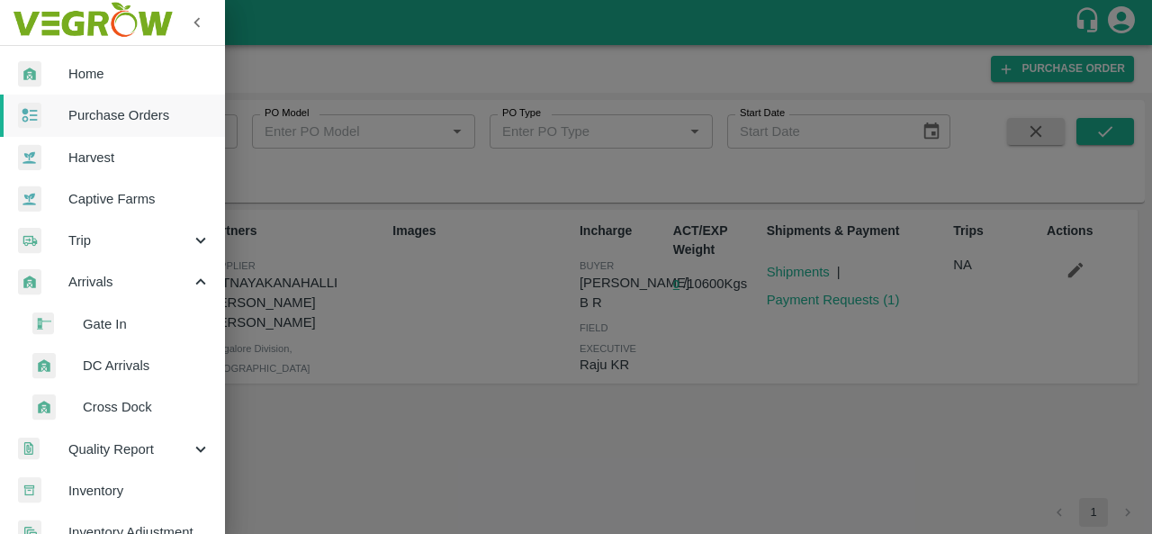
click at [578, 203] on div at bounding box center [576, 267] width 1152 height 534
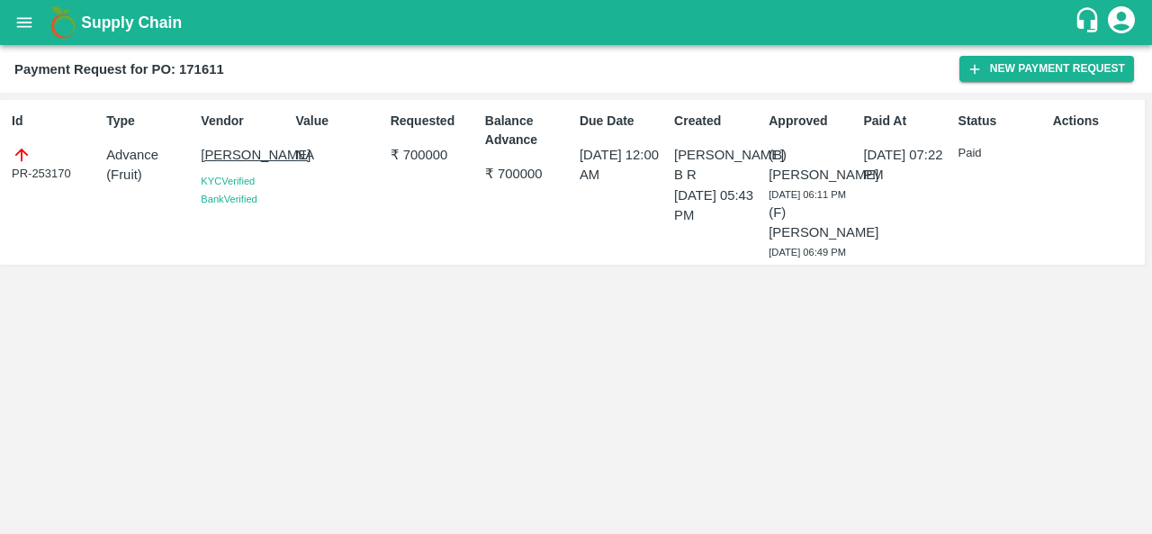
click at [13, 22] on button "open drawer" at bounding box center [24, 22] width 41 height 41
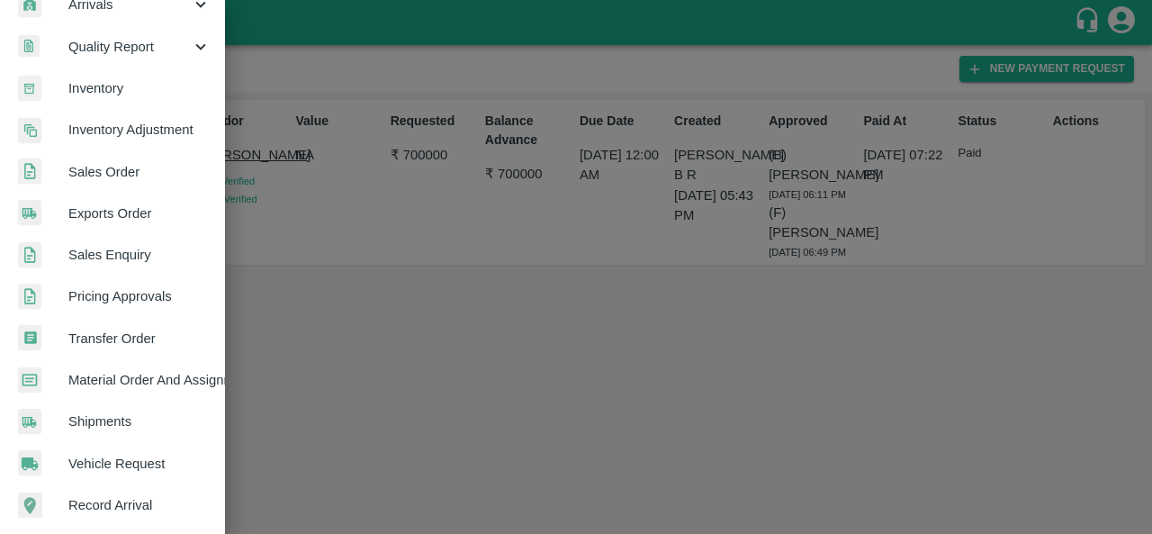
scroll to position [279, 0]
click at [146, 372] on span "Material Order And Assignment" at bounding box center [139, 378] width 142 height 20
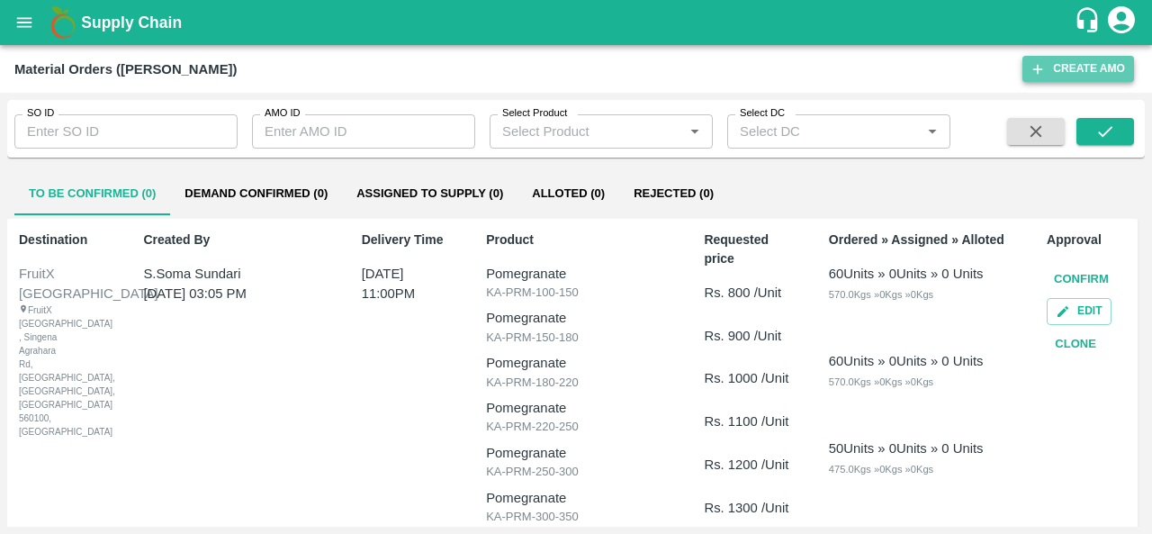
click at [1083, 63] on button "Create AMO" at bounding box center [1078, 69] width 112 height 26
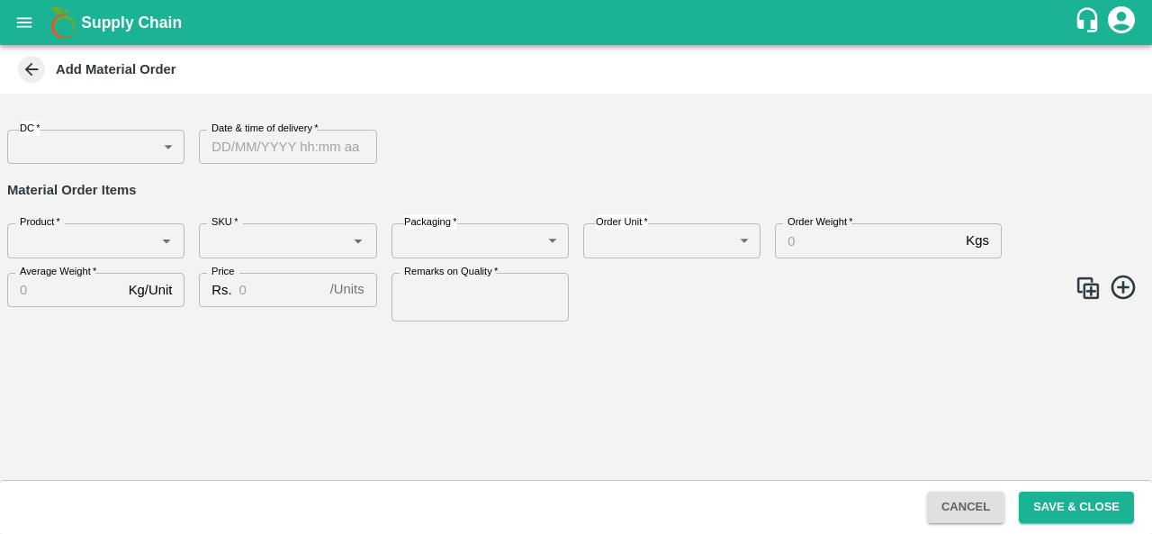
click at [59, 139] on body "Supply Chain Add Material Order DC   * ​ DC Date & time of delivery   * Date & …" at bounding box center [576, 267] width 1152 height 534
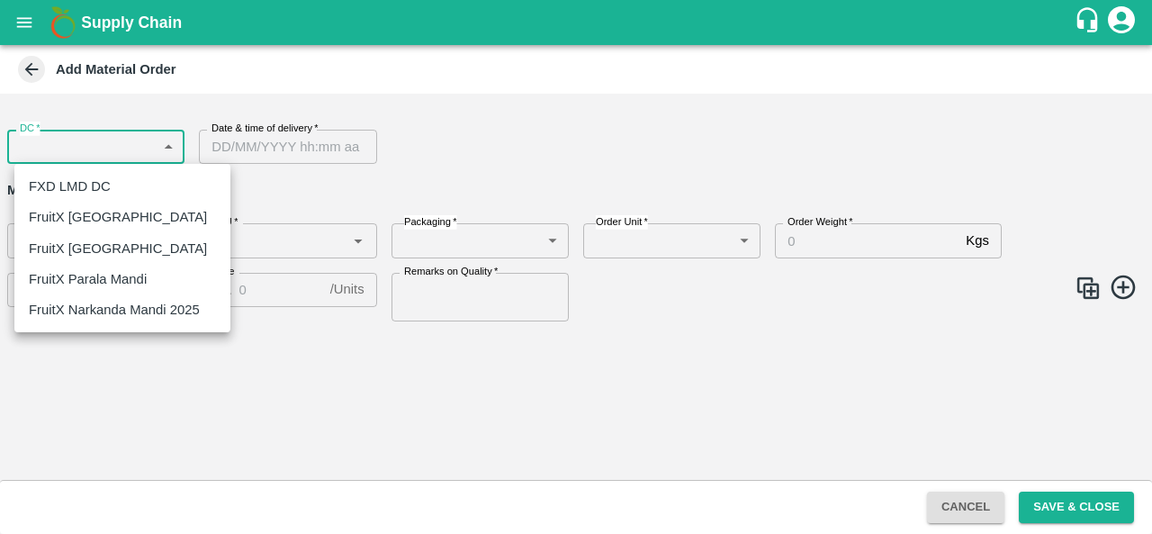
click at [88, 216] on p "FruitX [GEOGRAPHIC_DATA]" at bounding box center [118, 217] width 178 height 20
type input "147"
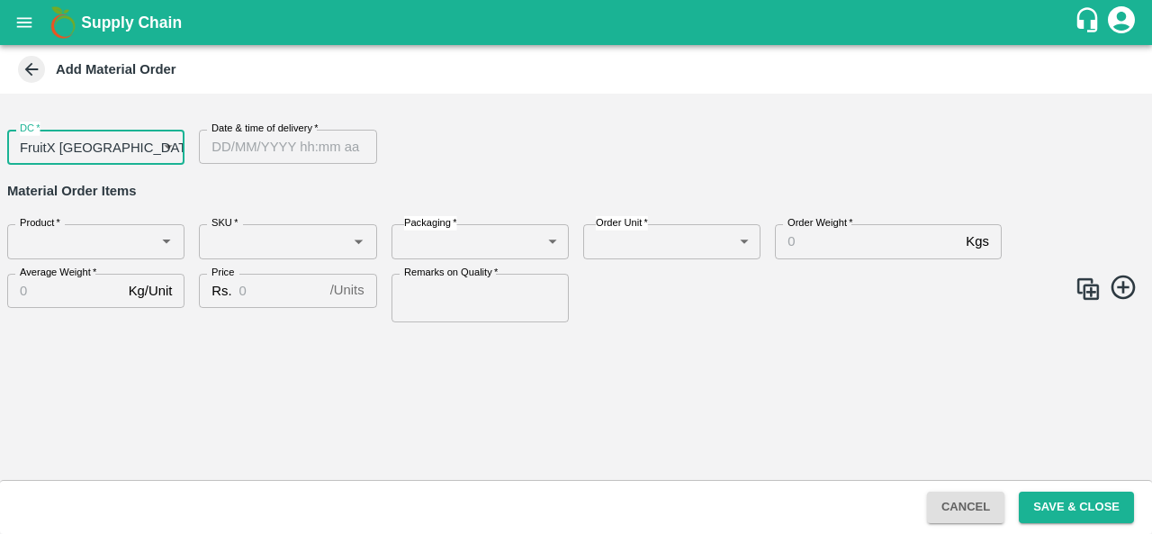
type input "DD/MM/YYYY hh:mm aa"
click at [321, 150] on input "DD/MM/YYYY hh:mm aa" at bounding box center [281, 147] width 165 height 34
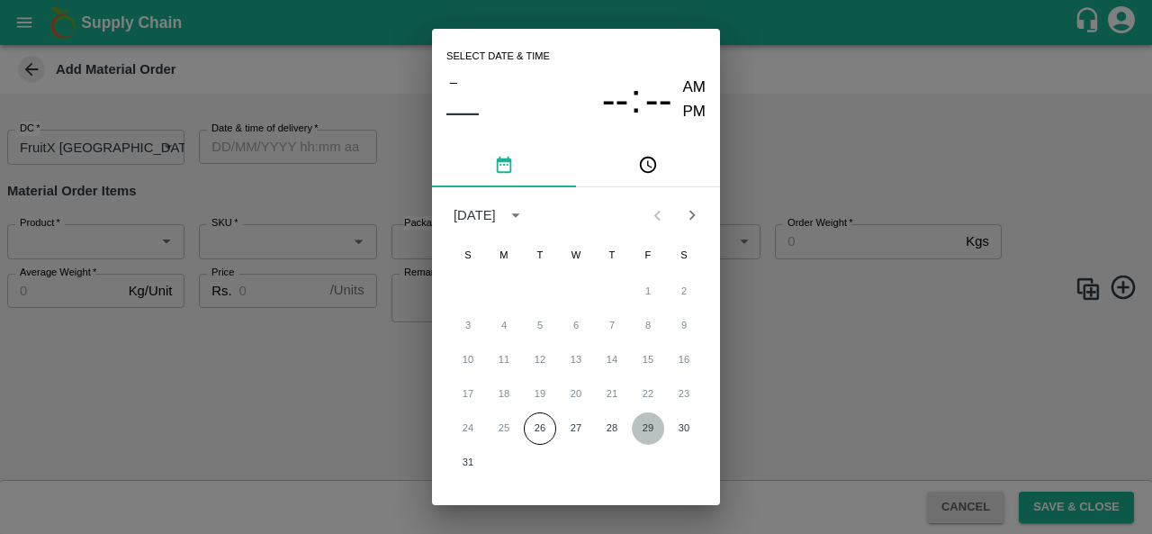
click at [653, 431] on button "29" at bounding box center [648, 428] width 32 height 32
type input "29/08/2025 12:00 AM"
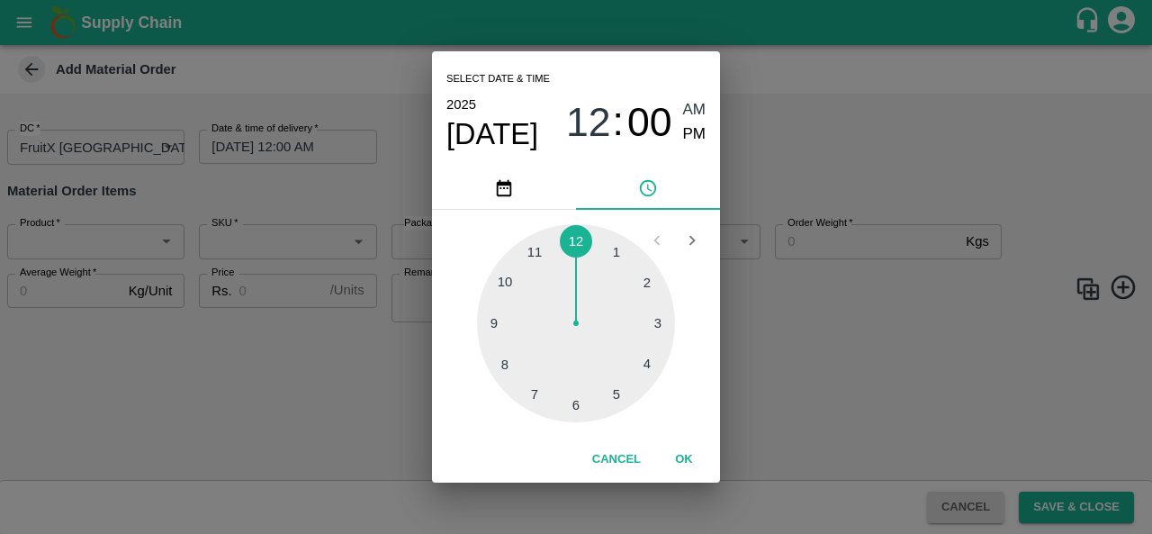
click at [293, 422] on div "Select date & time 2025 Aug 29 12 : 00 AM PM 1 2 3 4 5 6 7 8 9 10 11 12 Cancel …" at bounding box center [576, 267] width 1152 height 534
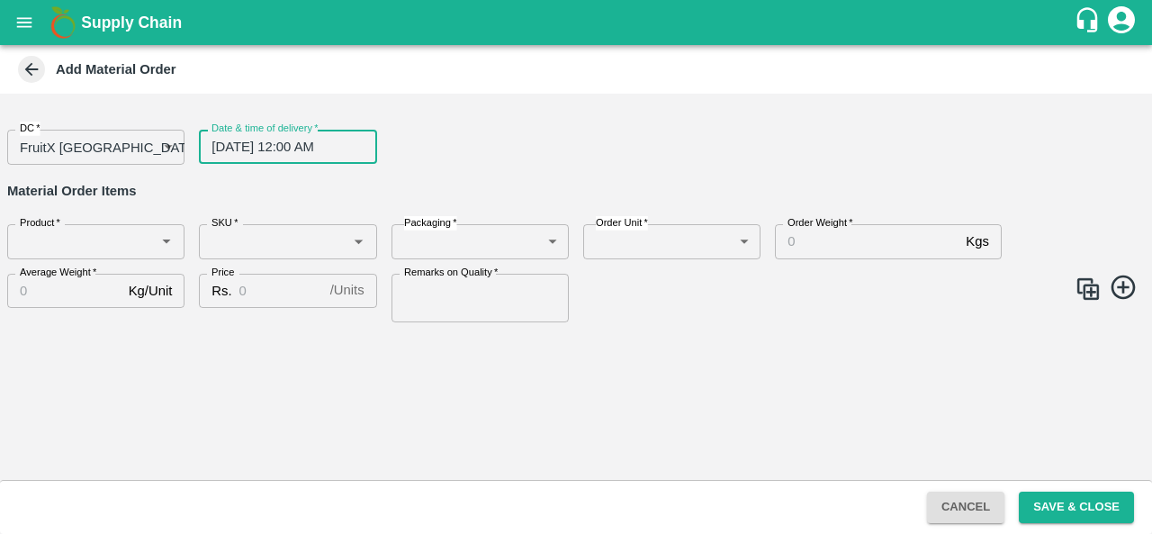
click at [23, 247] on input "Product   *" at bounding box center [81, 240] width 137 height 23
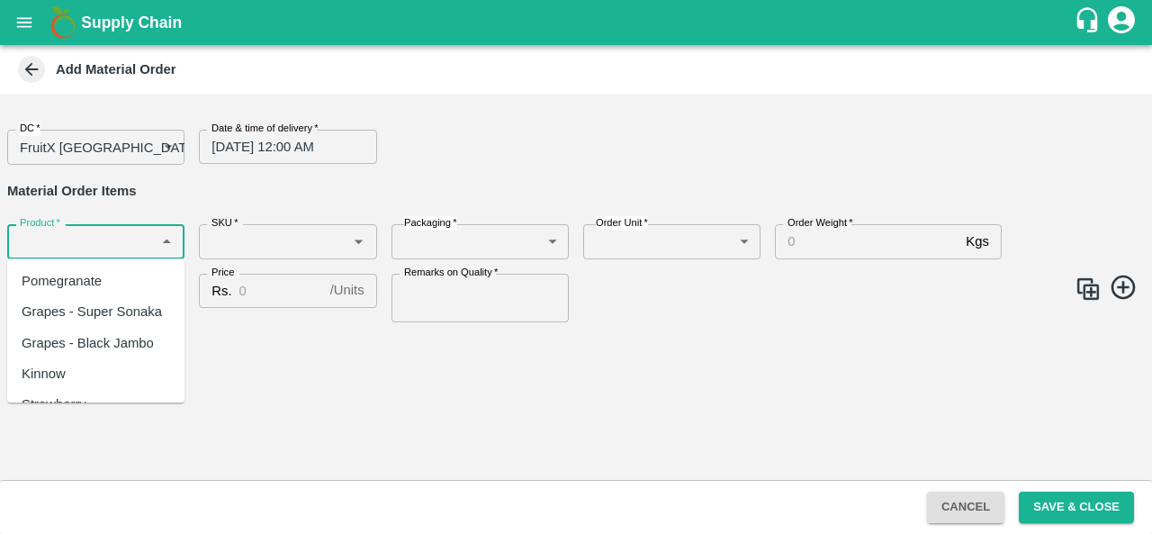
click at [62, 277] on div "Pomegranate" at bounding box center [62, 281] width 80 height 20
type input "Pomegranate"
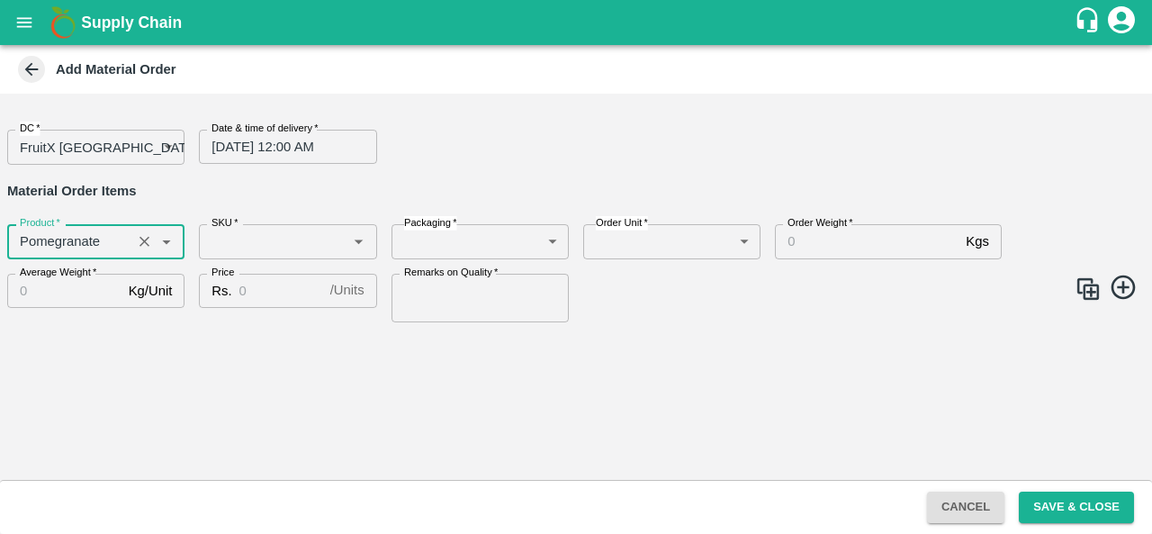
click at [213, 247] on input "SKU   *" at bounding box center [272, 240] width 137 height 23
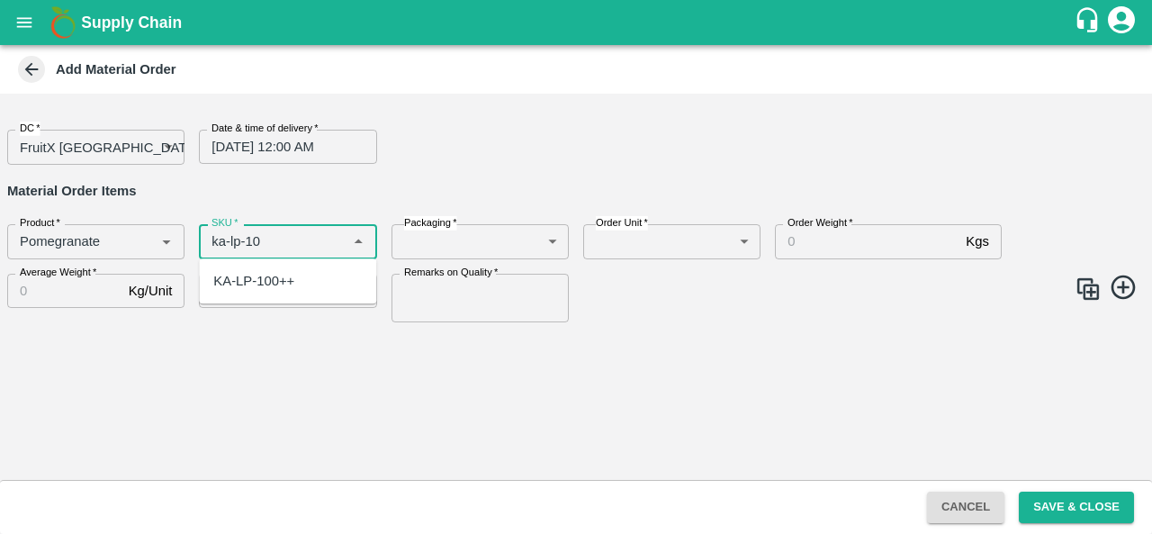
click at [261, 283] on div "KA-LP-100++" at bounding box center [253, 281] width 81 height 20
type input "KA-LP-100++"
click at [464, 244] on body "Supply Chain Add Material Order DC   * FruitX Bangalore 147 DC Date & time of d…" at bounding box center [576, 267] width 1152 height 534
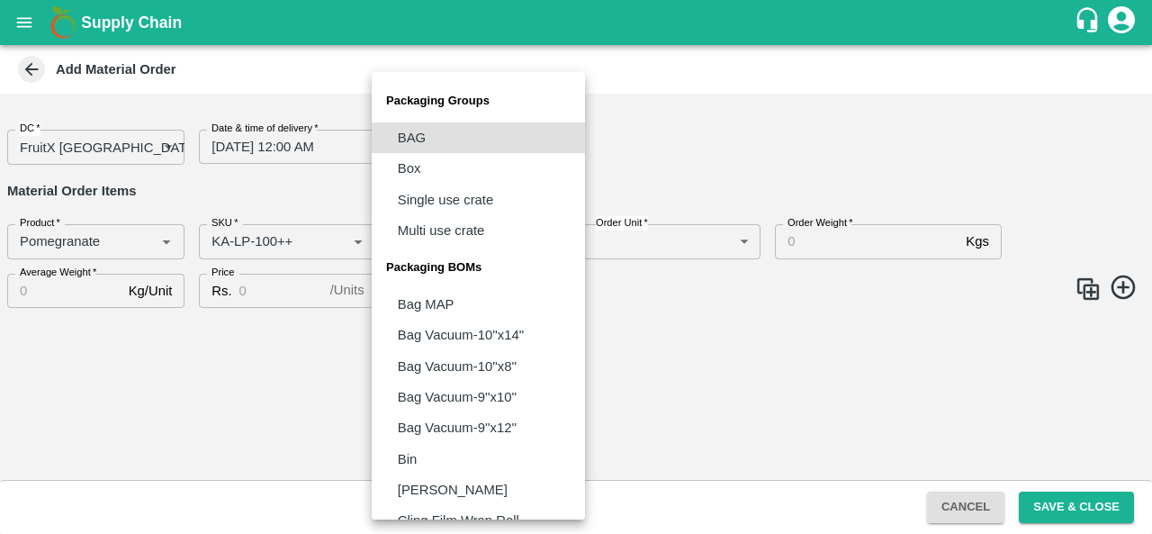
scroll to position [547, 0]
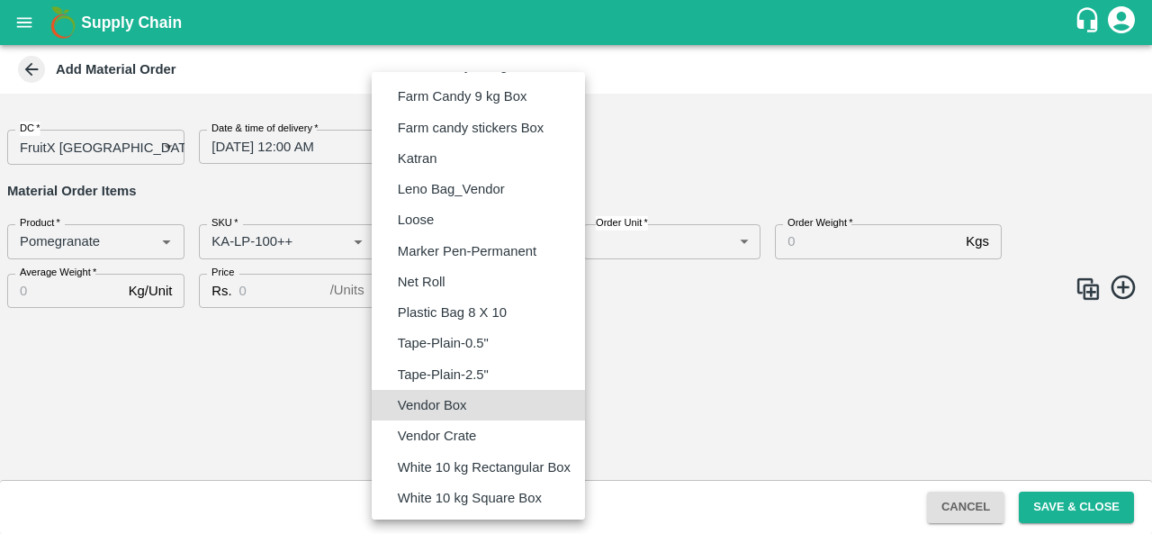
type input "BOM/276"
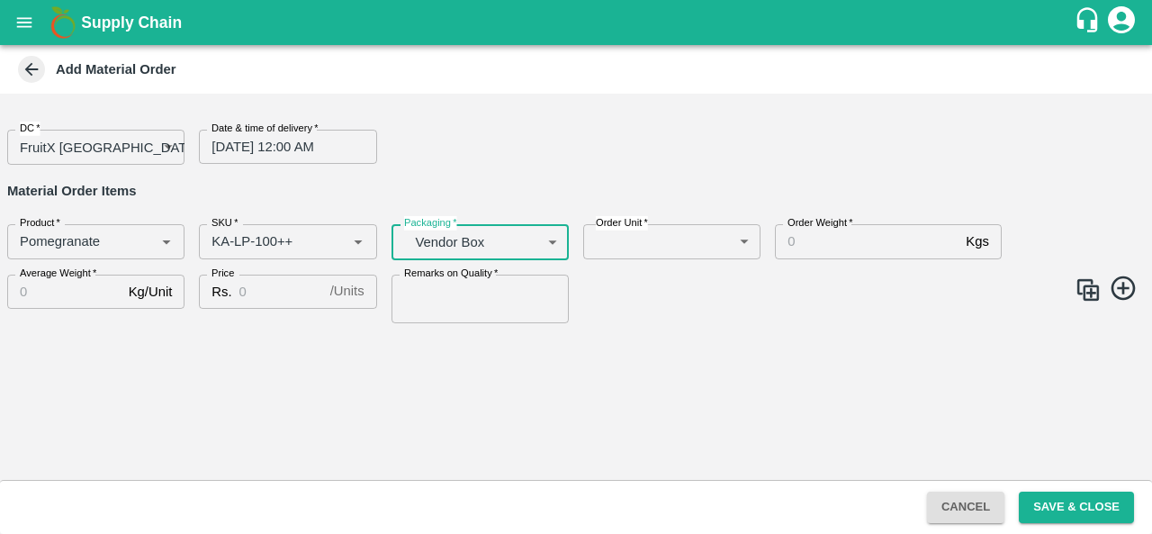
click at [635, 241] on body "Supply Chain Add Material Order DC   * FruitX Bangalore 147 DC Date & time of d…" at bounding box center [576, 267] width 1152 height 534
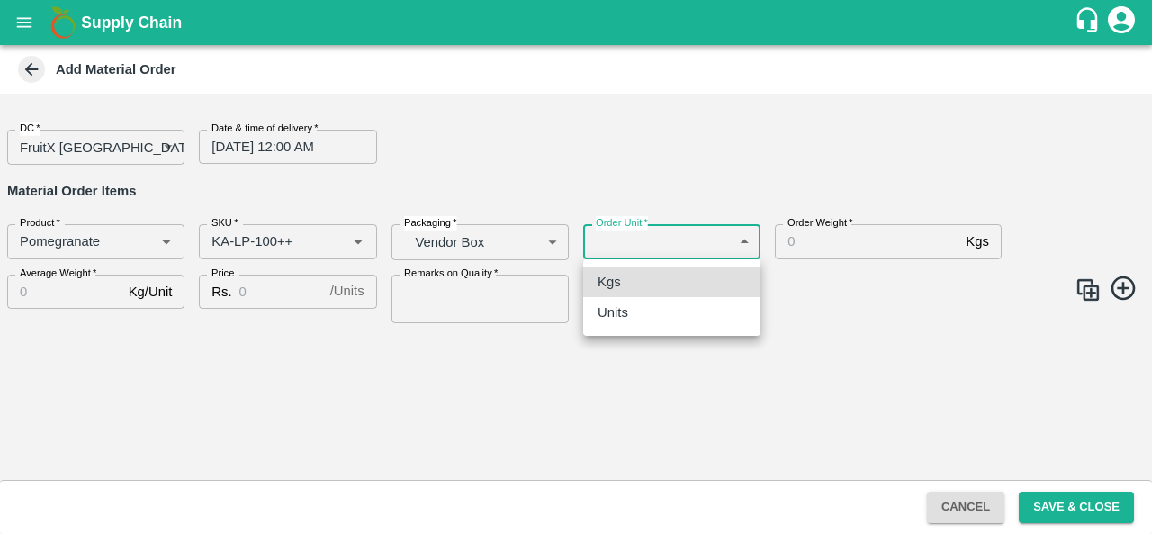
click at [627, 309] on p "Units" at bounding box center [612, 312] width 31 height 20
type input "2"
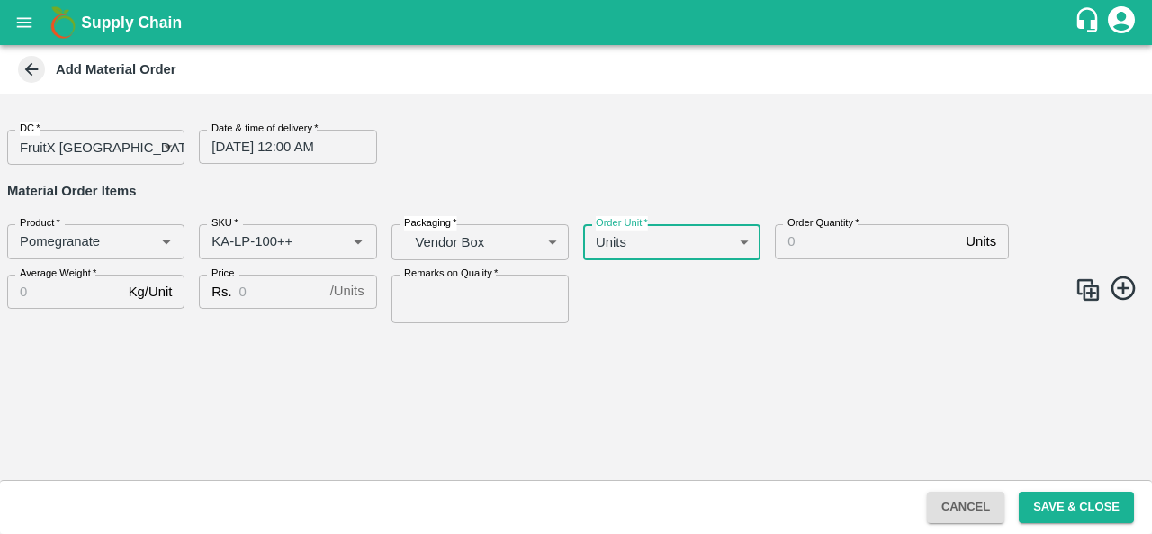
click at [830, 240] on input "Order Quantity   *" at bounding box center [867, 241] width 184 height 34
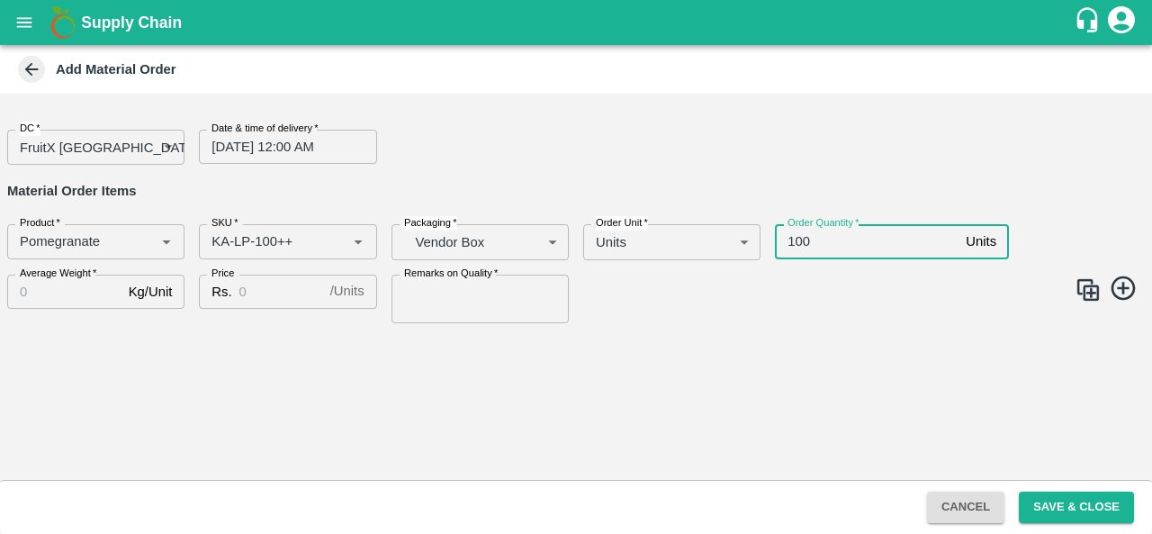
type input "100"
click at [43, 279] on label "Average Weight   *" at bounding box center [58, 273] width 76 height 14
click at [43, 279] on input "Average Weight   *" at bounding box center [64, 291] width 114 height 34
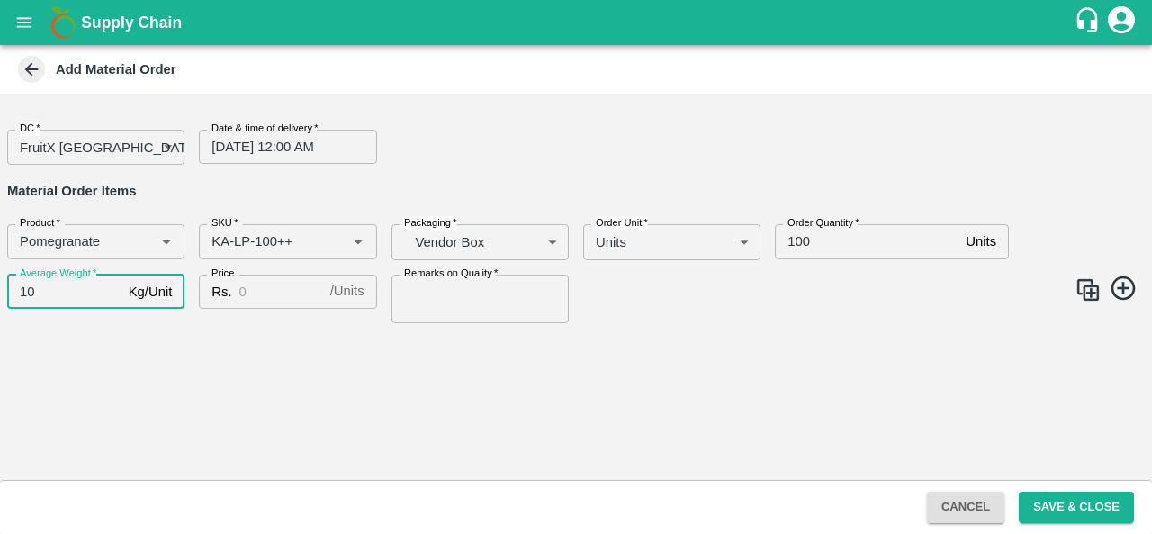
type input "10"
click at [256, 300] on input "Price" at bounding box center [281, 291] width 84 height 34
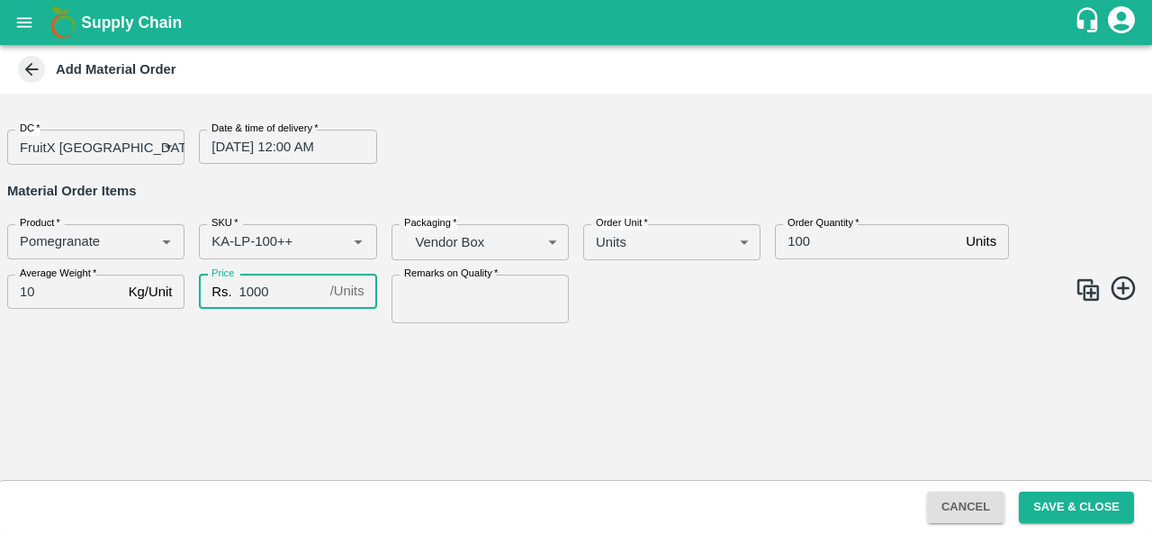
type input "1000"
click at [383, 292] on div "Remarks on Quality   * Remarks on Quality" at bounding box center [473, 291] width 192 height 63
click at [447, 308] on input "Remarks on Quality   *" at bounding box center [479, 298] width 177 height 49
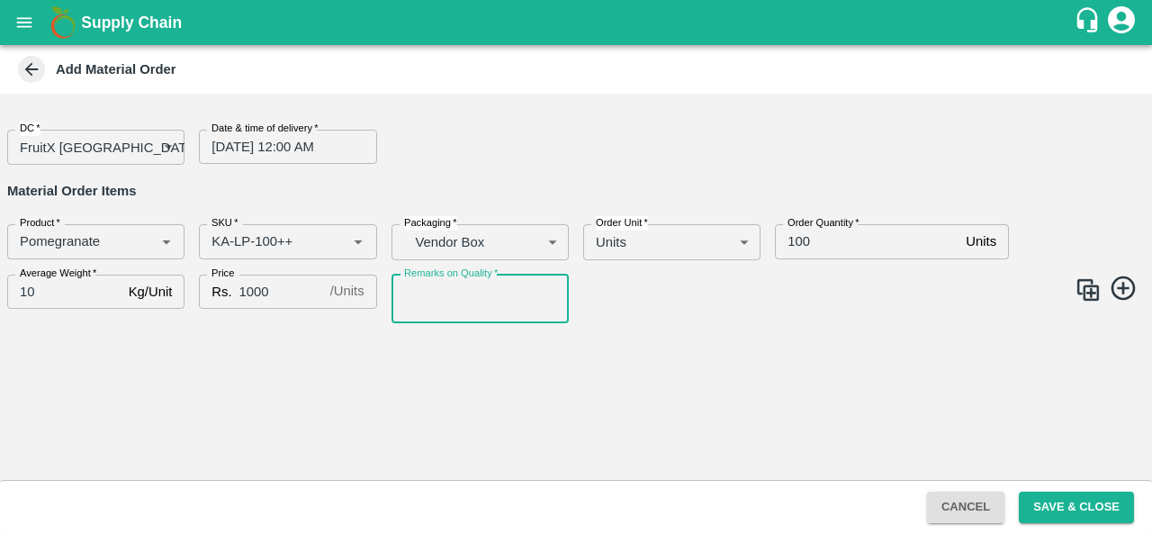
type input "GOOD QUALITY"
click at [1088, 294] on img at bounding box center [1087, 289] width 27 height 27
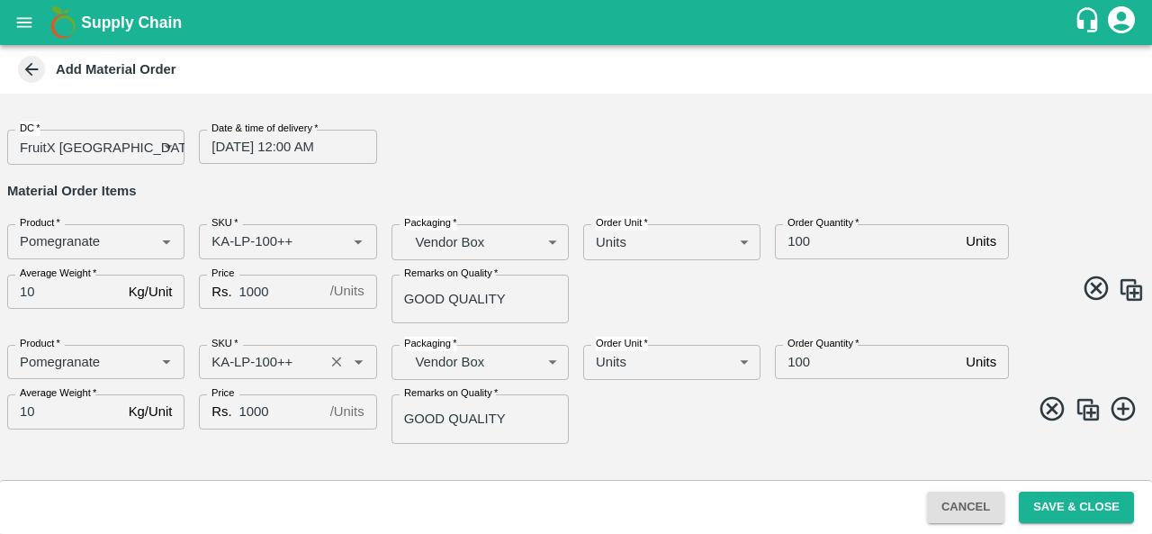
click at [270, 363] on input "SKU   *" at bounding box center [260, 361] width 113 height 23
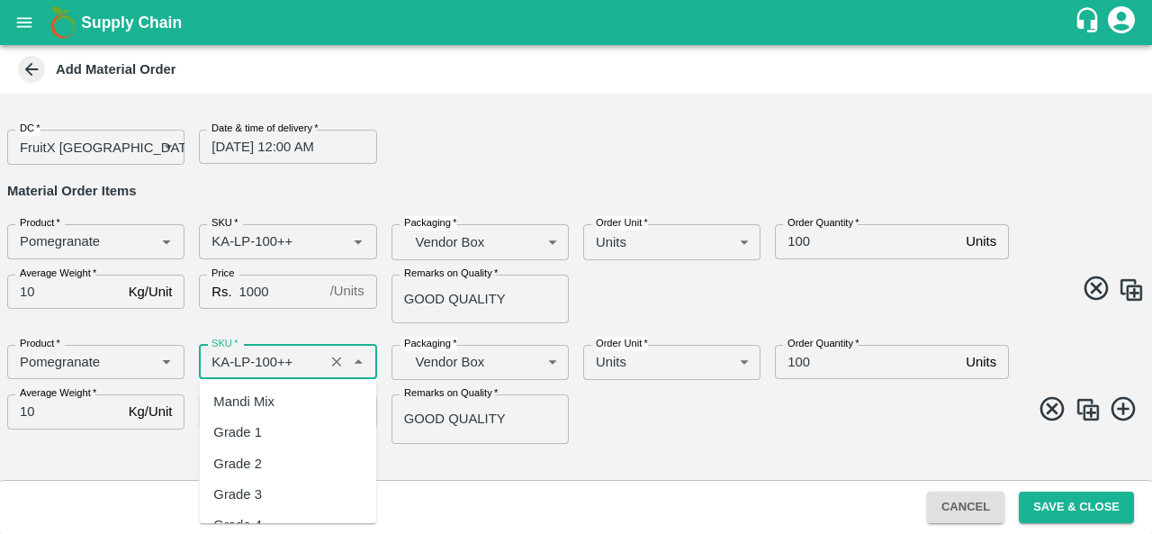
scroll to position [10288, 0]
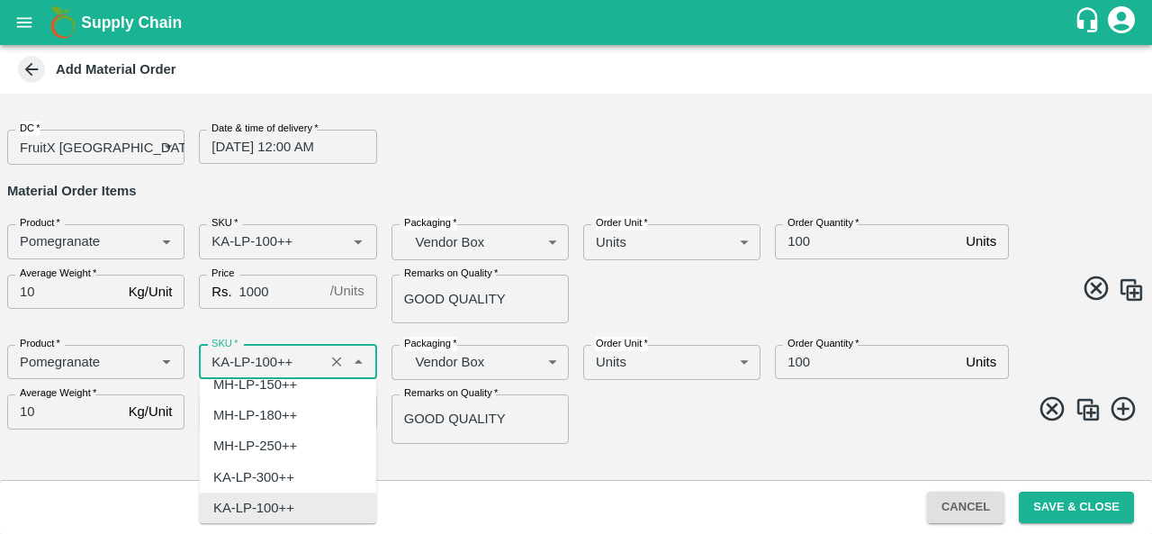
click at [270, 363] on input "SKU   *" at bounding box center [260, 361] width 113 height 23
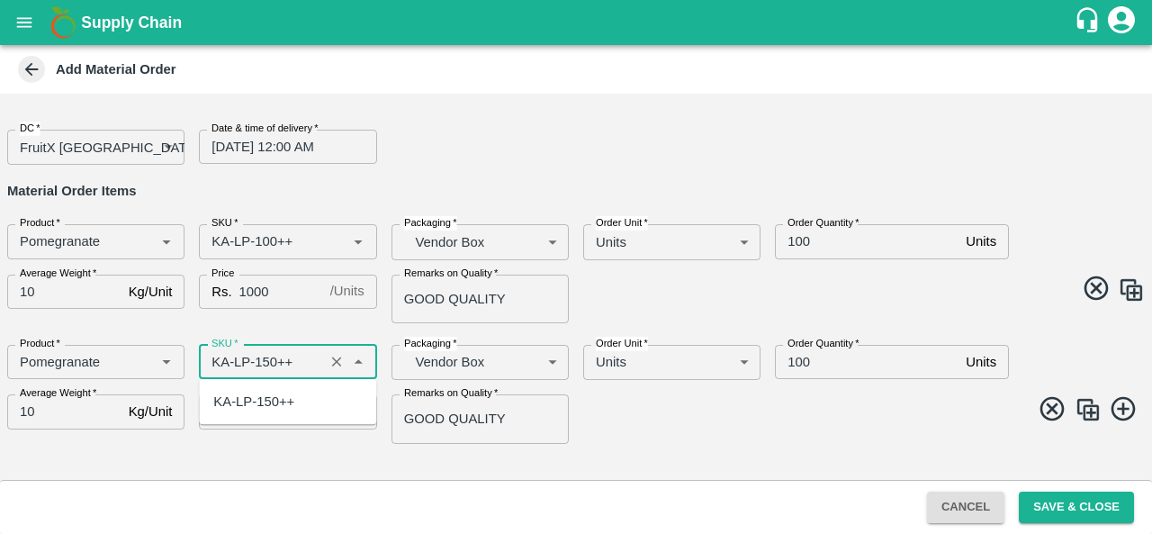
click at [277, 393] on div "KA-LP-150++" at bounding box center [253, 401] width 81 height 20
type input "KA-LP-150++"
click at [250, 408] on input "1000" at bounding box center [281, 411] width 84 height 34
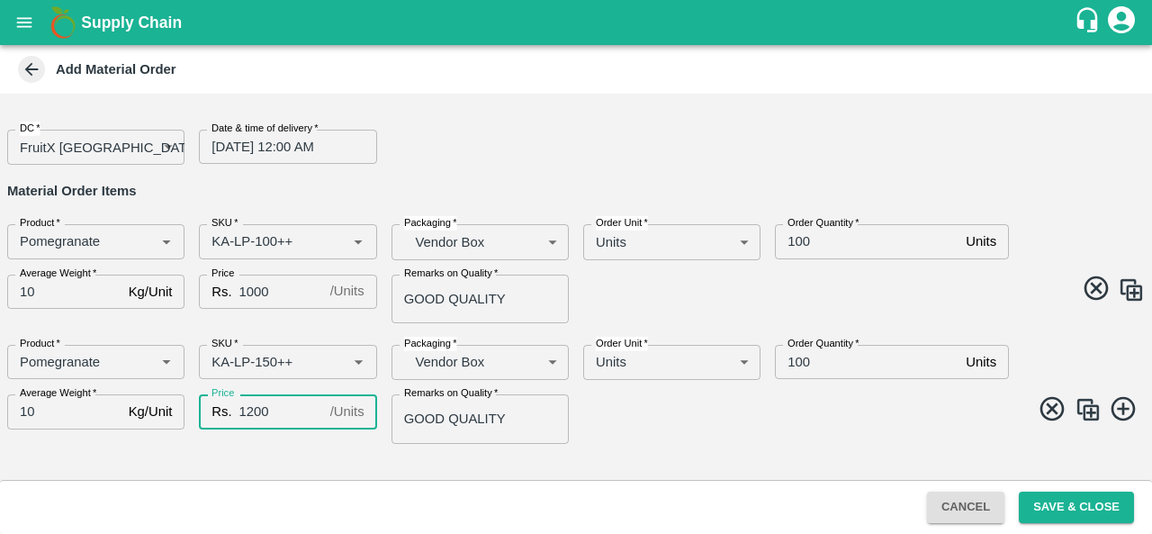
type input "1200"
click at [632, 406] on span at bounding box center [857, 411] width 576 height 35
click at [1089, 411] on img at bounding box center [1087, 409] width 27 height 27
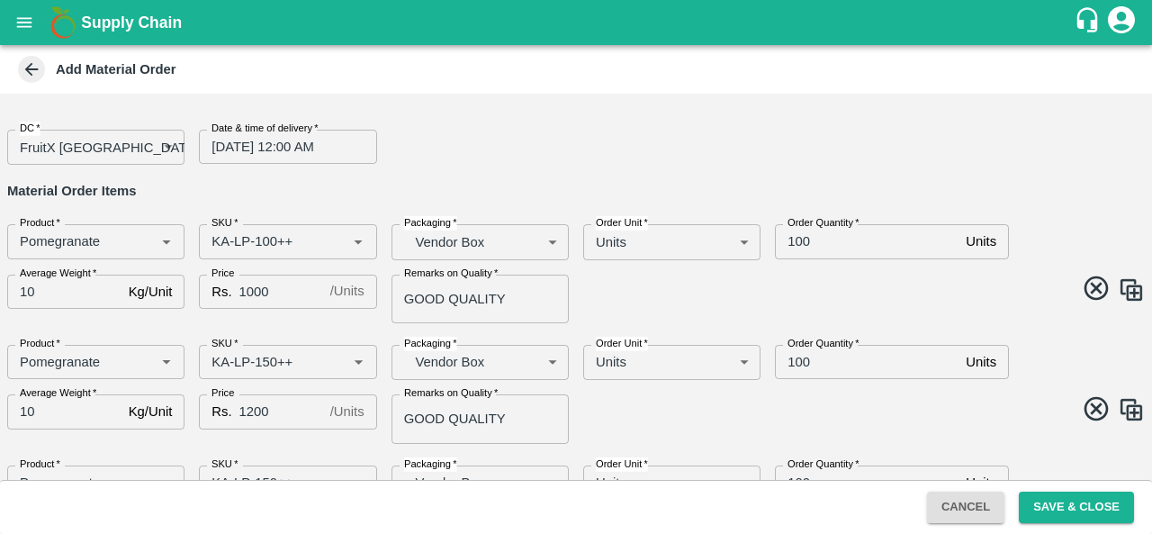
scroll to position [90, 0]
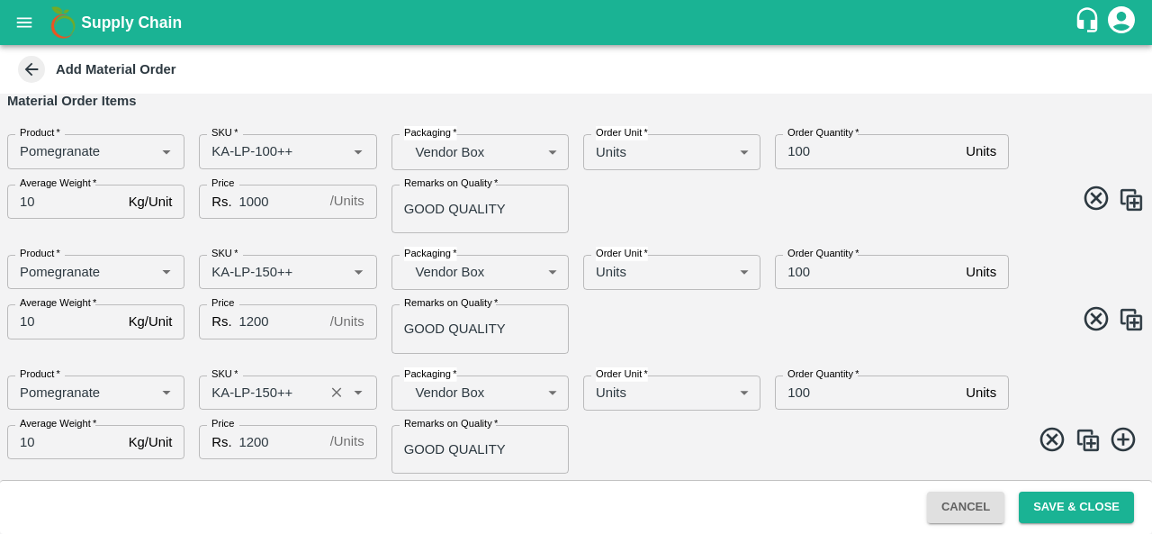
click at [265, 387] on input "SKU   *" at bounding box center [260, 392] width 113 height 23
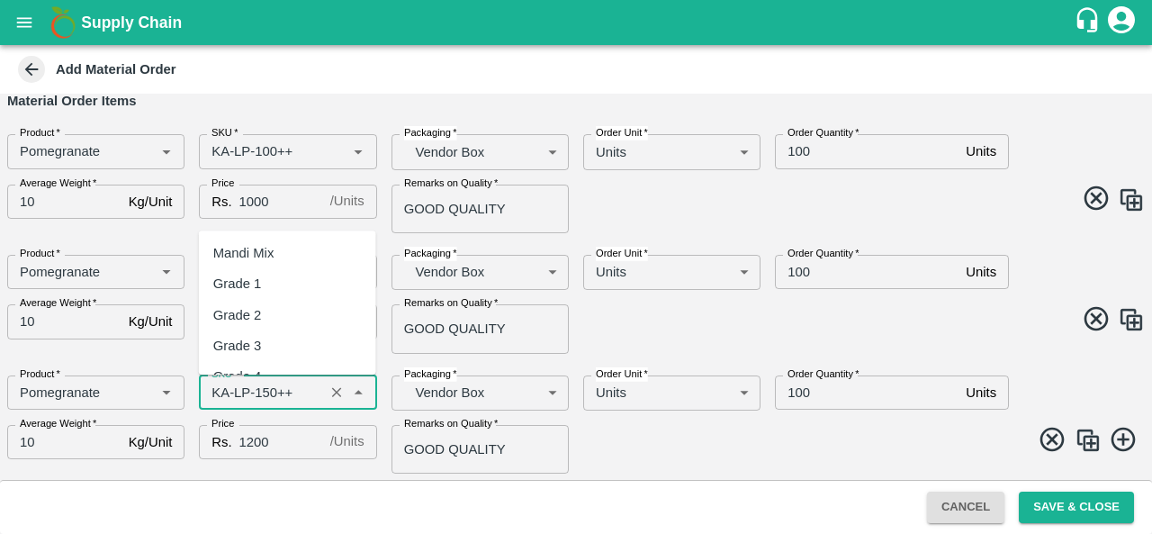
scroll to position [10319, 0]
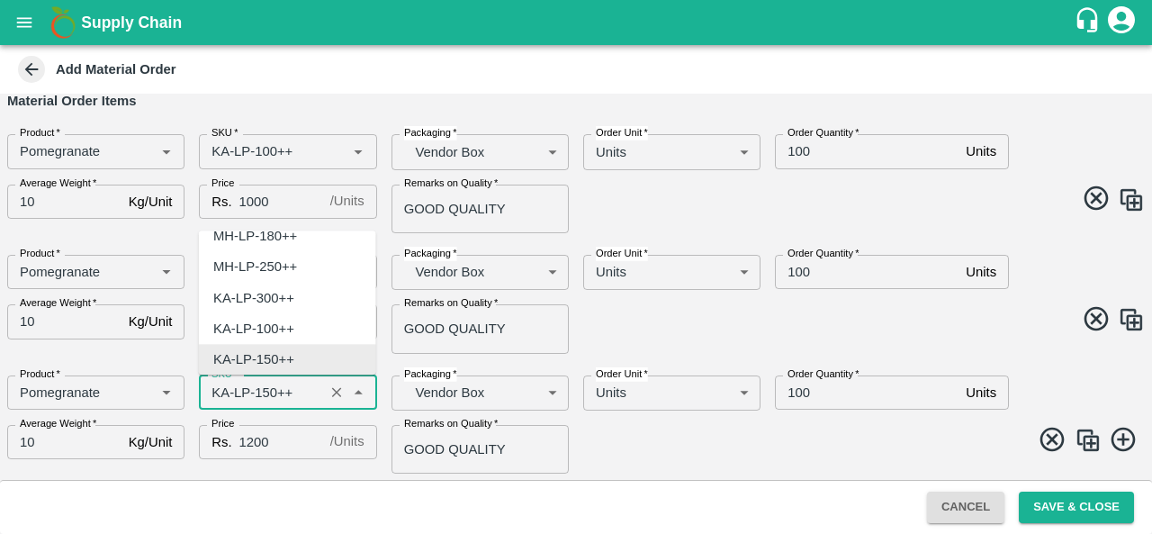
click at [265, 387] on input "SKU   *" at bounding box center [260, 392] width 113 height 23
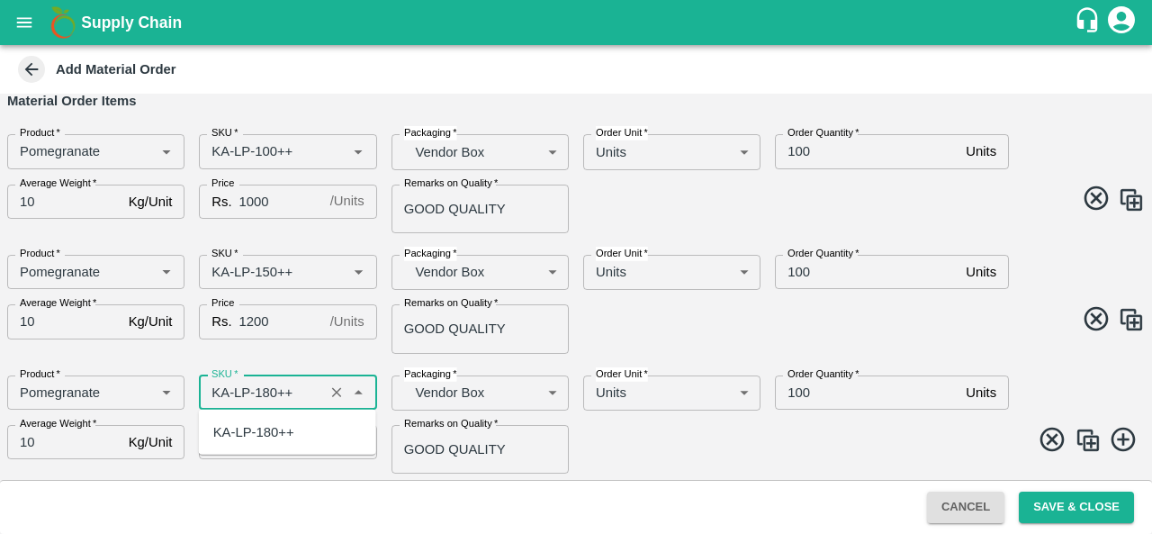
click at [266, 432] on div "KA-LP-180++" at bounding box center [253, 432] width 81 height 20
type input "KA-LP-180++"
click at [754, 452] on span at bounding box center [857, 442] width 576 height 35
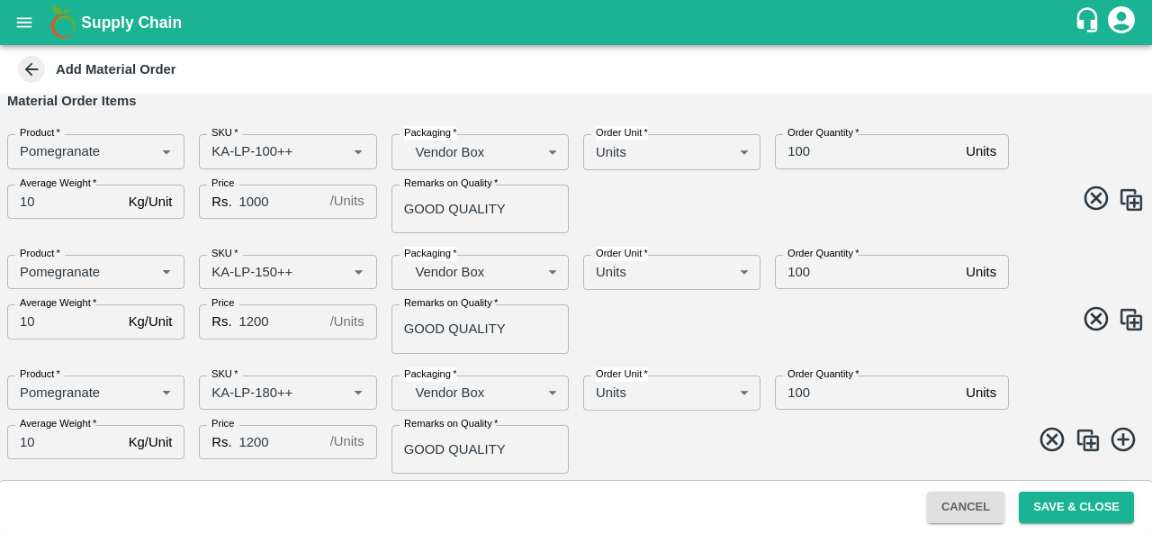
click at [255, 442] on input "1200" at bounding box center [281, 442] width 84 height 34
type input "1400"
click at [621, 447] on span at bounding box center [857, 442] width 576 height 35
click at [1085, 439] on img at bounding box center [1087, 439] width 27 height 27
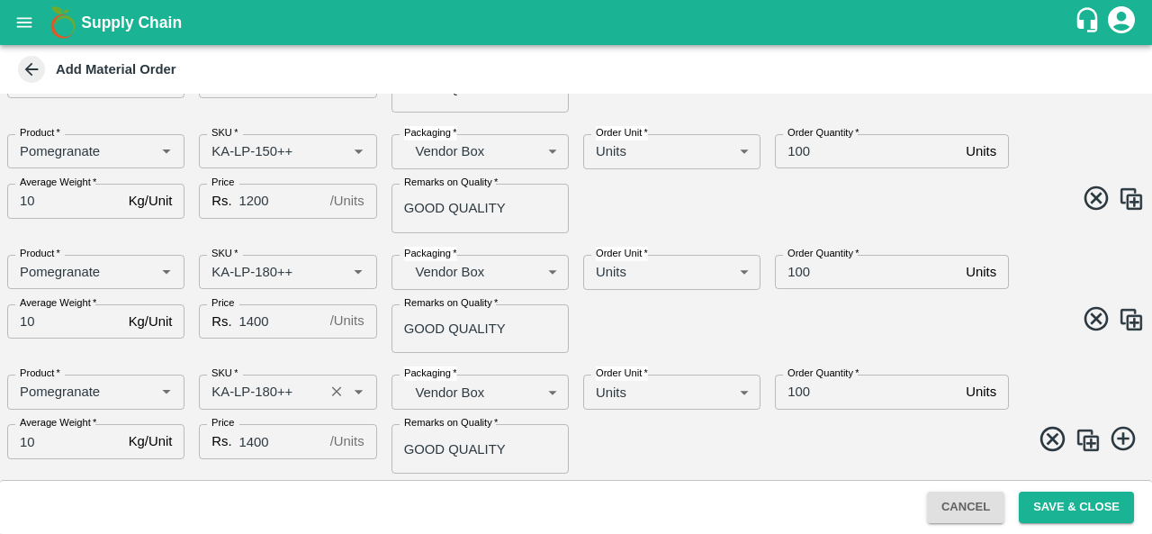
click at [268, 388] on input "SKU   *" at bounding box center [260, 391] width 113 height 23
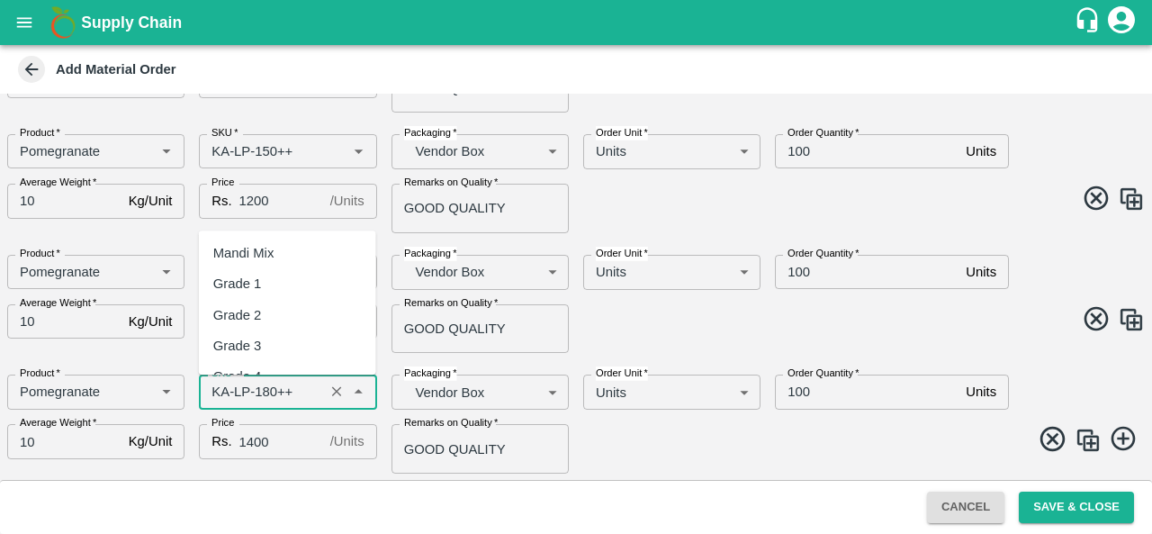
scroll to position [10349, 0]
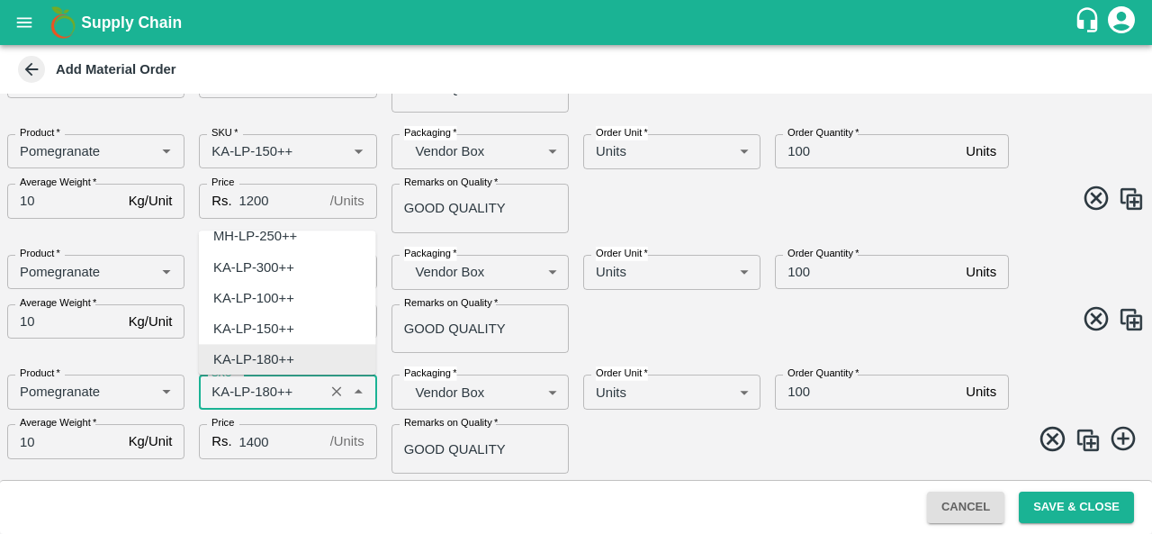
click at [268, 388] on input "SKU   *" at bounding box center [260, 391] width 113 height 23
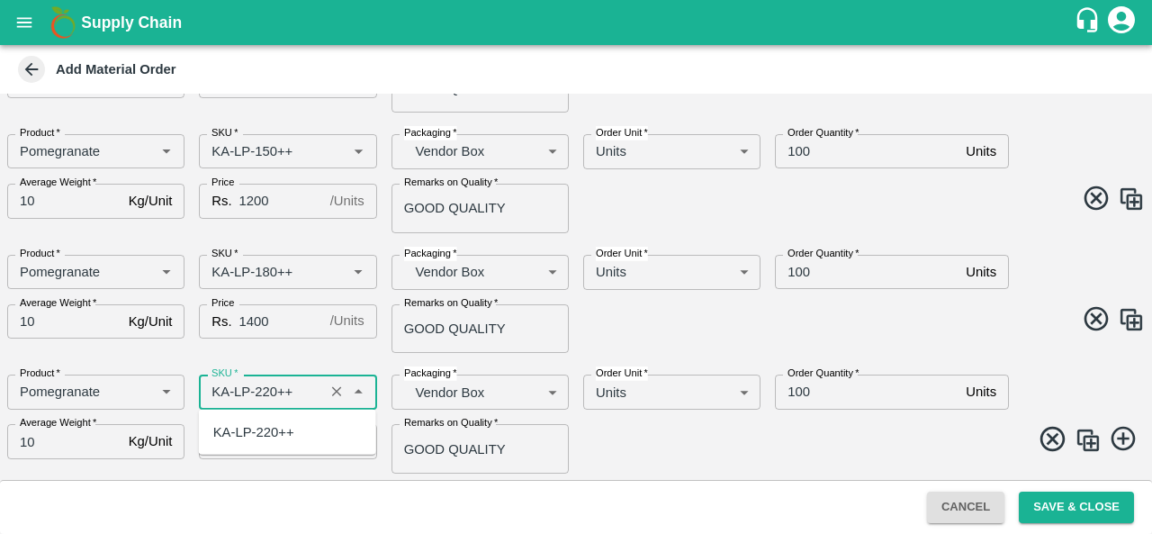
click at [288, 435] on div "KA-LP-220++" at bounding box center [253, 432] width 81 height 20
type input "KA-LP-220++"
click at [251, 438] on input "1400" at bounding box center [281, 441] width 84 height 34
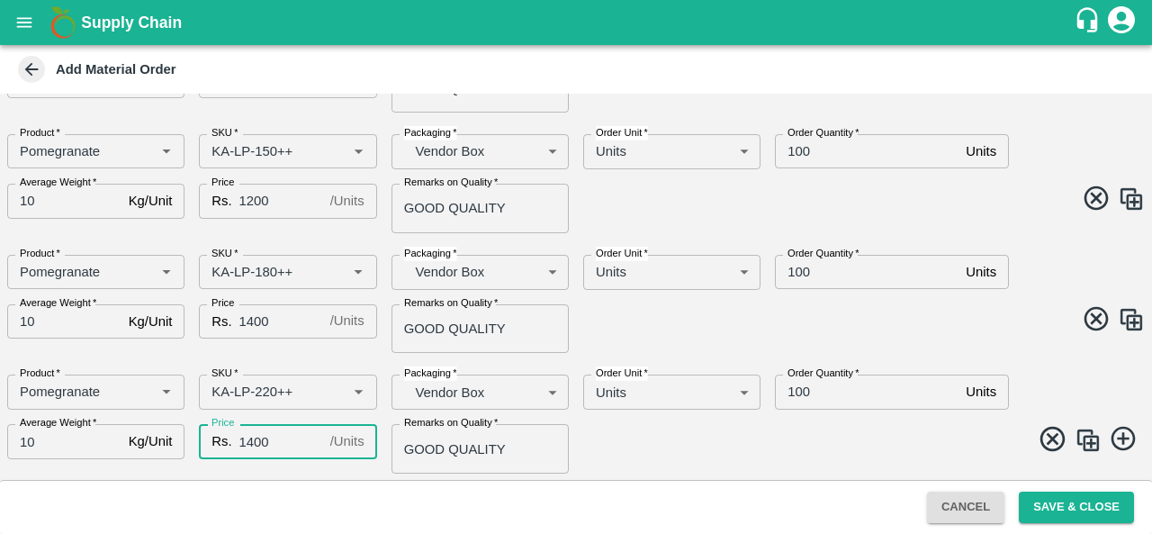
click at [251, 438] on input "1400" at bounding box center [281, 441] width 84 height 34
type input "1600"
click at [671, 440] on span at bounding box center [857, 441] width 576 height 35
click at [1094, 436] on img at bounding box center [1087, 439] width 27 height 27
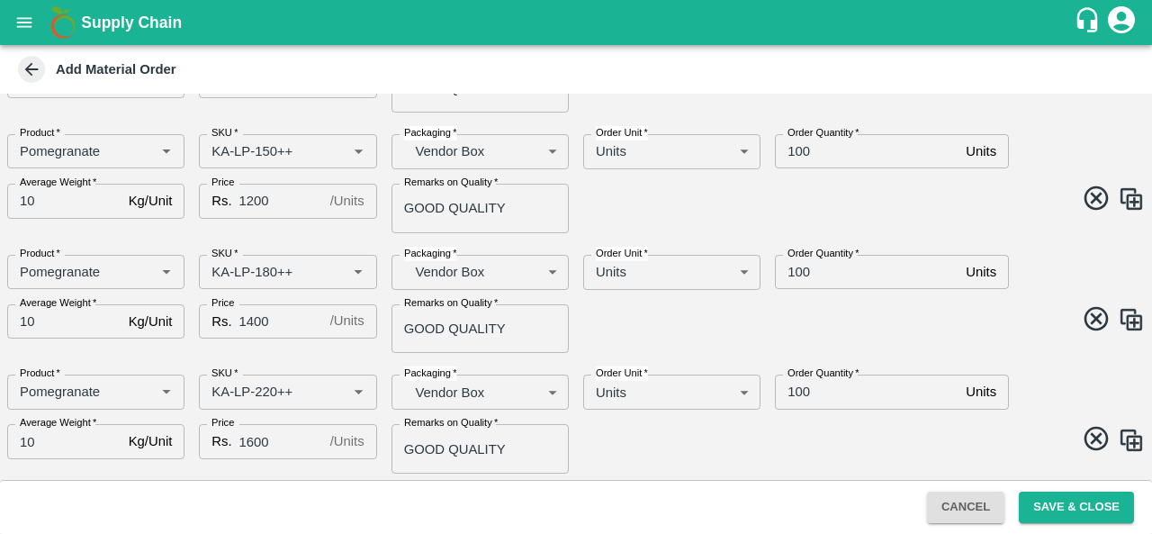
scroll to position [330, 0]
click at [268, 389] on input "SKU   *" at bounding box center [260, 392] width 113 height 23
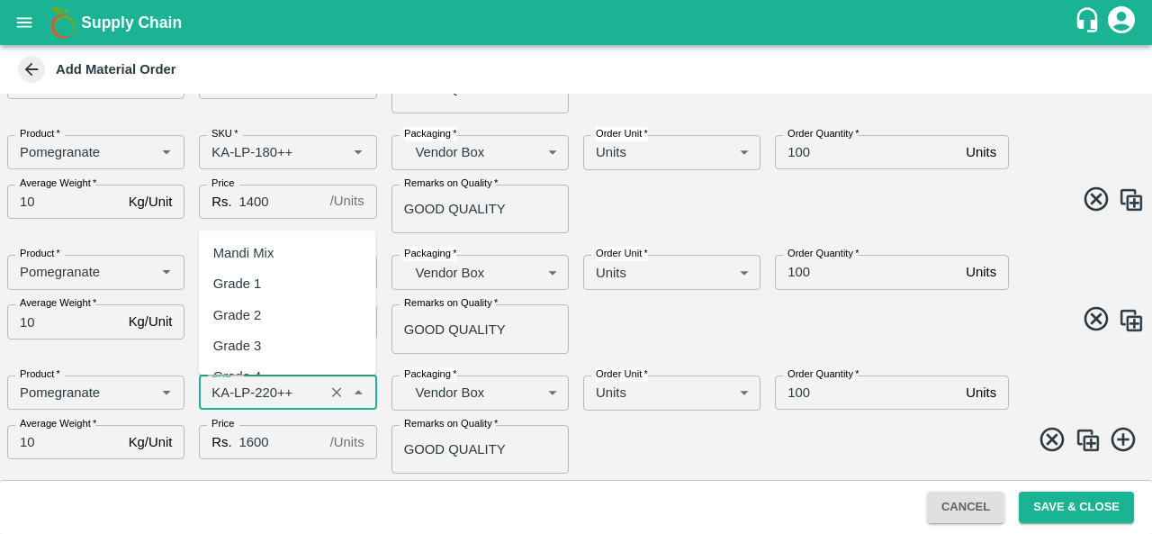
scroll to position [10442, 0]
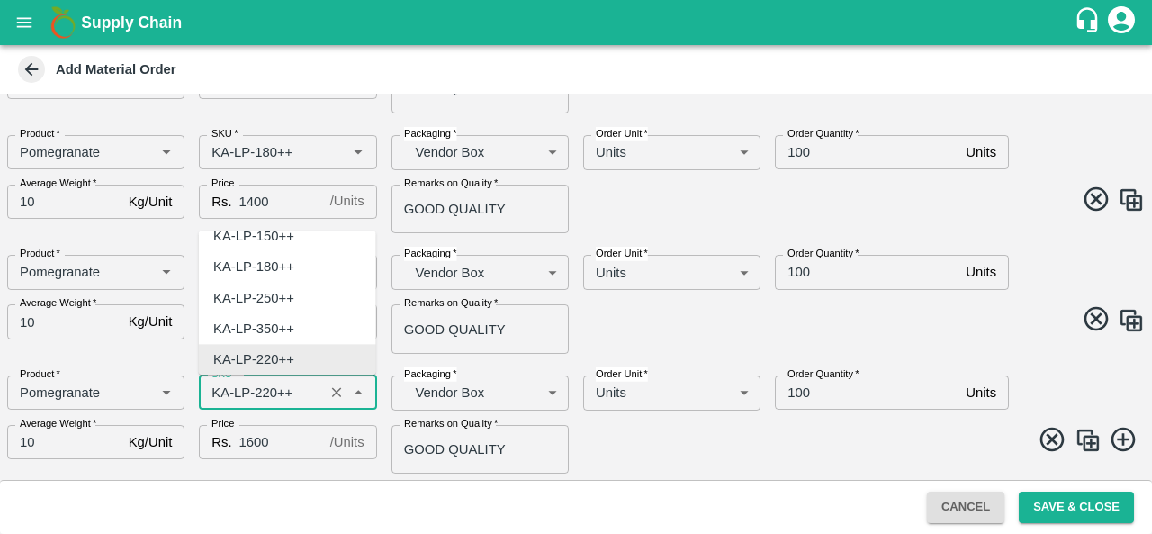
click at [268, 389] on input "SKU   *" at bounding box center [260, 392] width 113 height 23
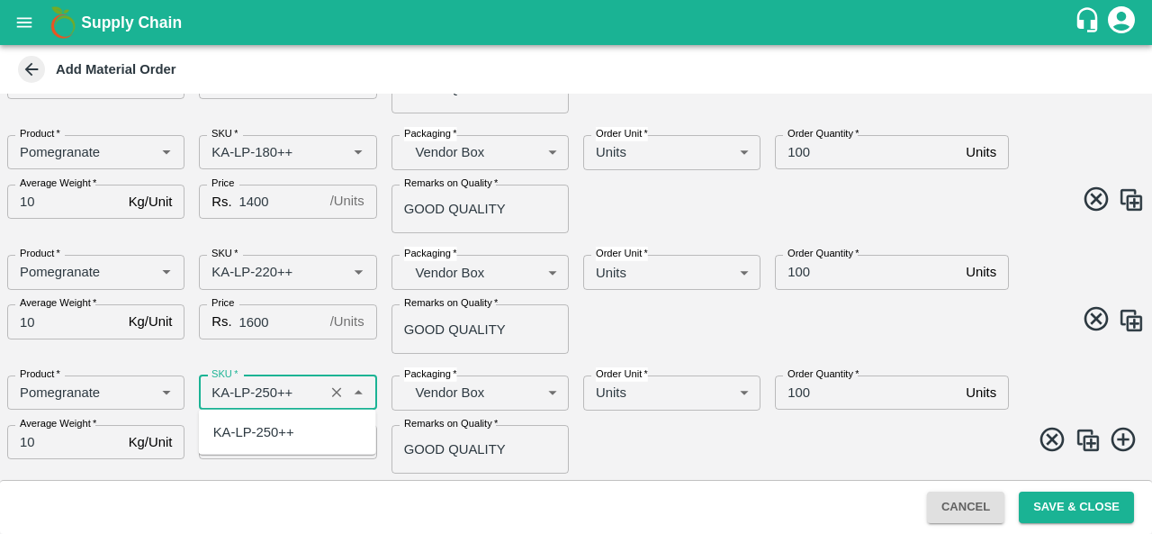
click at [268, 440] on div "KA-LP-250++" at bounding box center [253, 432] width 81 height 20
type input "KA-LP-250++"
click at [251, 438] on input "1600" at bounding box center [281, 442] width 84 height 34
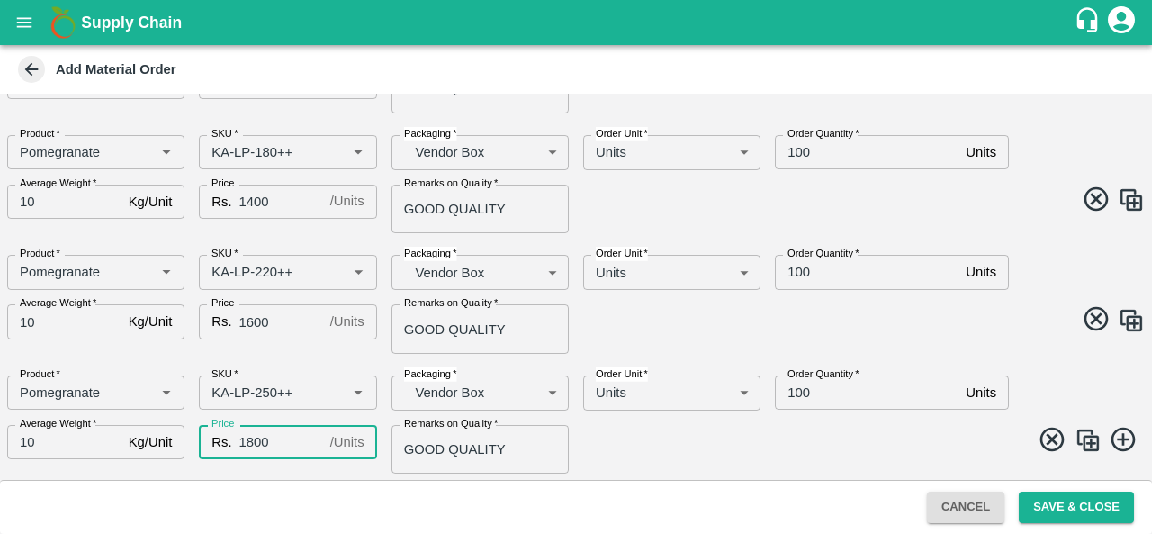
type input "1800"
click at [654, 441] on span at bounding box center [857, 442] width 576 height 35
click at [1088, 444] on img at bounding box center [1087, 439] width 27 height 27
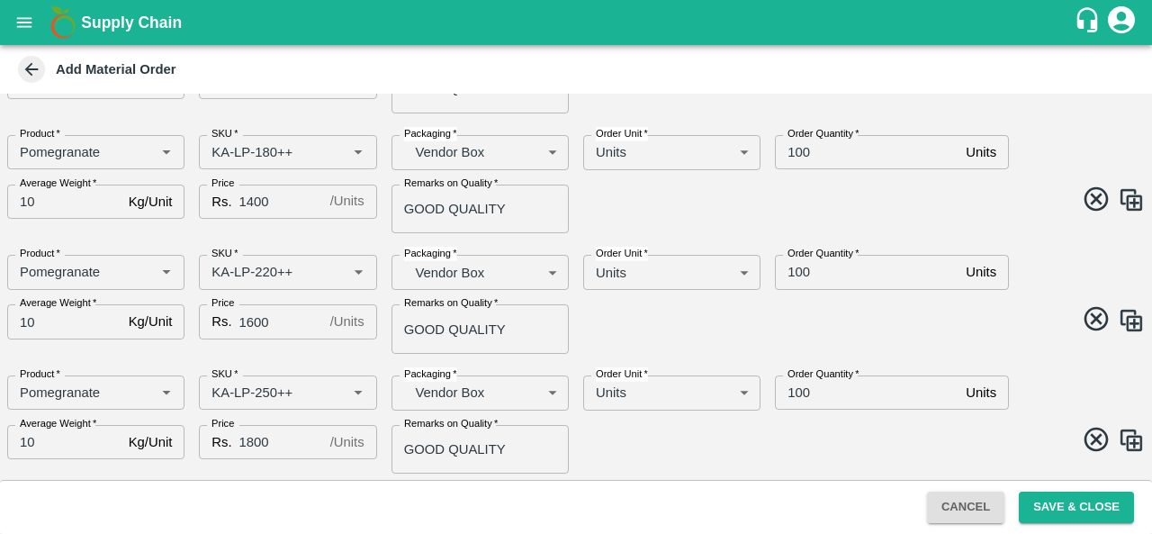
scroll to position [451, 0]
click at [265, 392] on input "SKU   *" at bounding box center [260, 391] width 113 height 23
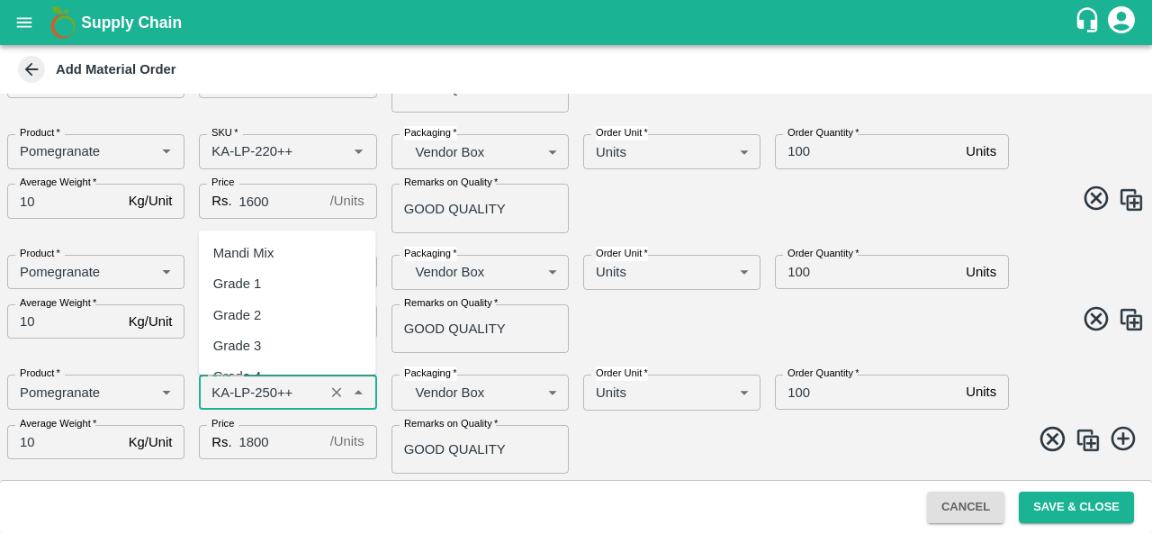
scroll to position [10381, 0]
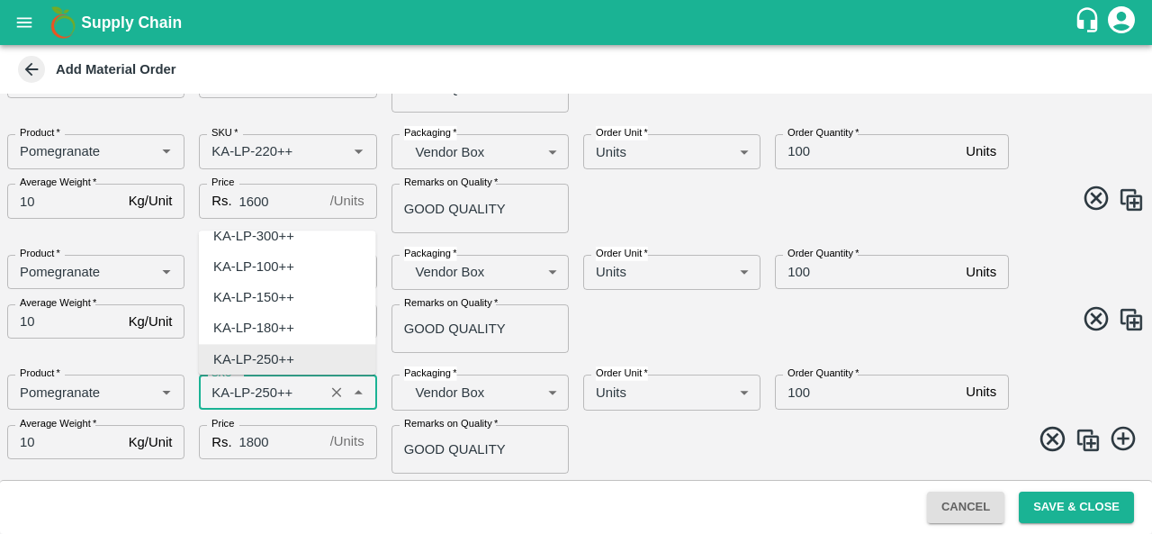
click at [266, 390] on input "SKU   *" at bounding box center [260, 391] width 113 height 23
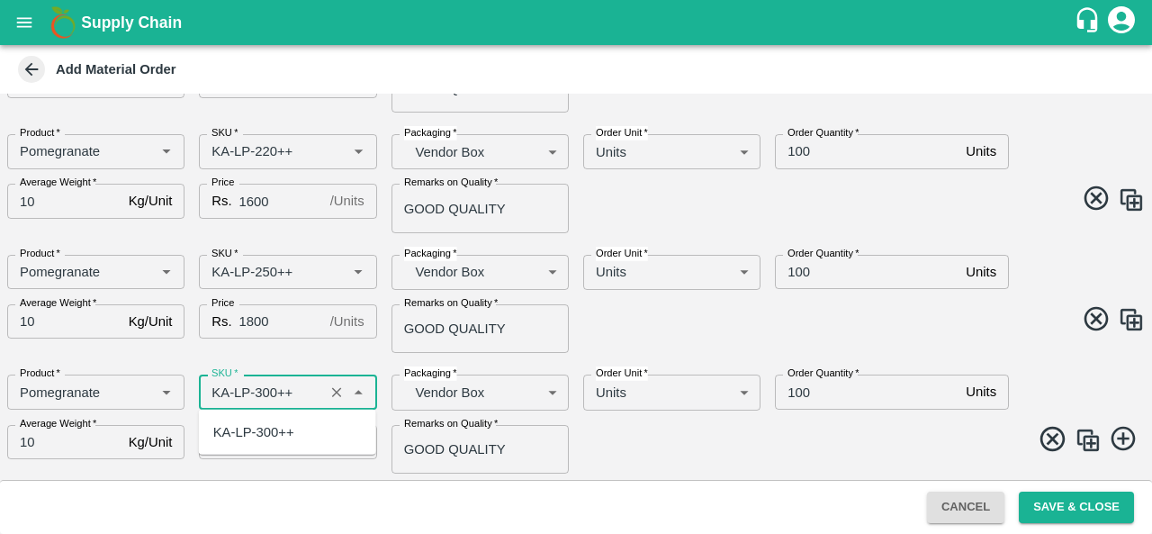
click at [287, 423] on div "KA-LP-300++" at bounding box center [253, 432] width 81 height 20
type input "KA-LP-300++"
click at [648, 421] on div "Product   * Product   * SKU   * SKU   * Packaging   * Vendor Box BOM/276 Packag…" at bounding box center [569, 416] width 1152 height 113
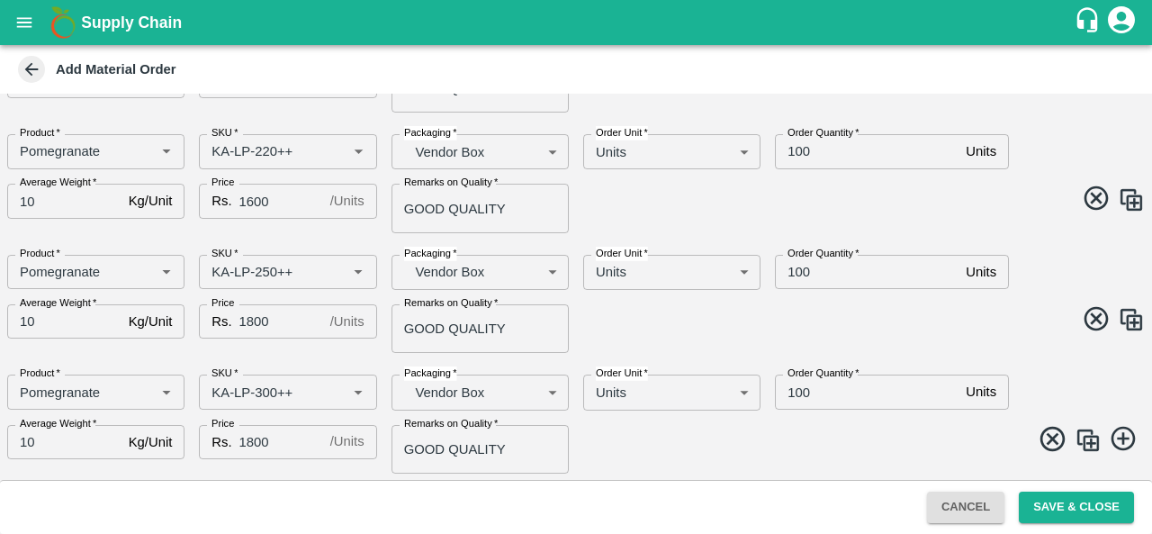
click at [252, 438] on input "1800" at bounding box center [281, 442] width 84 height 34
type input "1900"
click at [636, 440] on span at bounding box center [857, 441] width 576 height 35
click at [1086, 443] on img at bounding box center [1087, 439] width 27 height 27
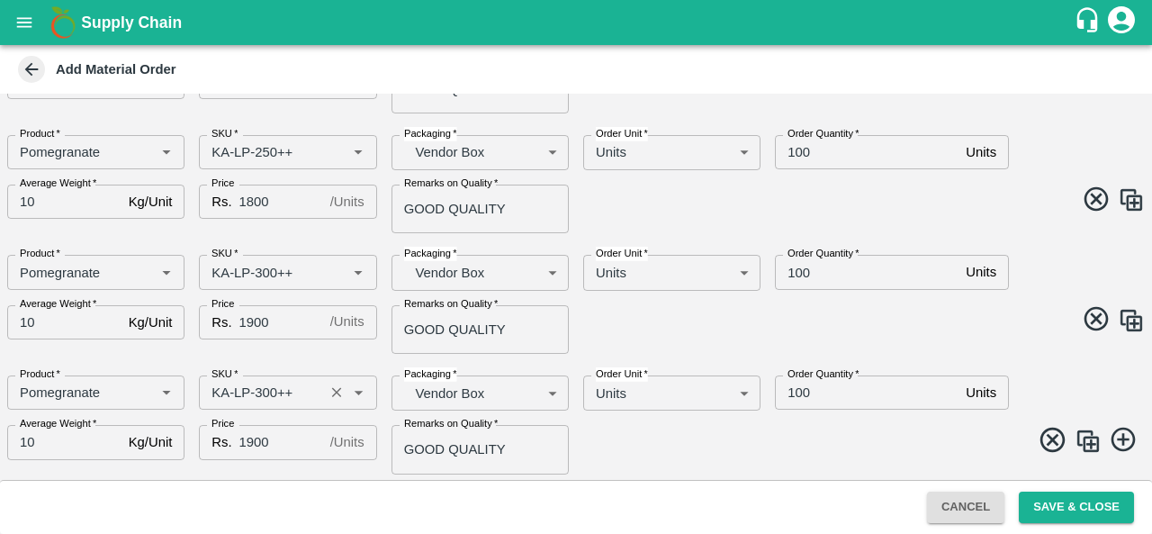
click at [266, 390] on input "SKU   *" at bounding box center [260, 392] width 113 height 23
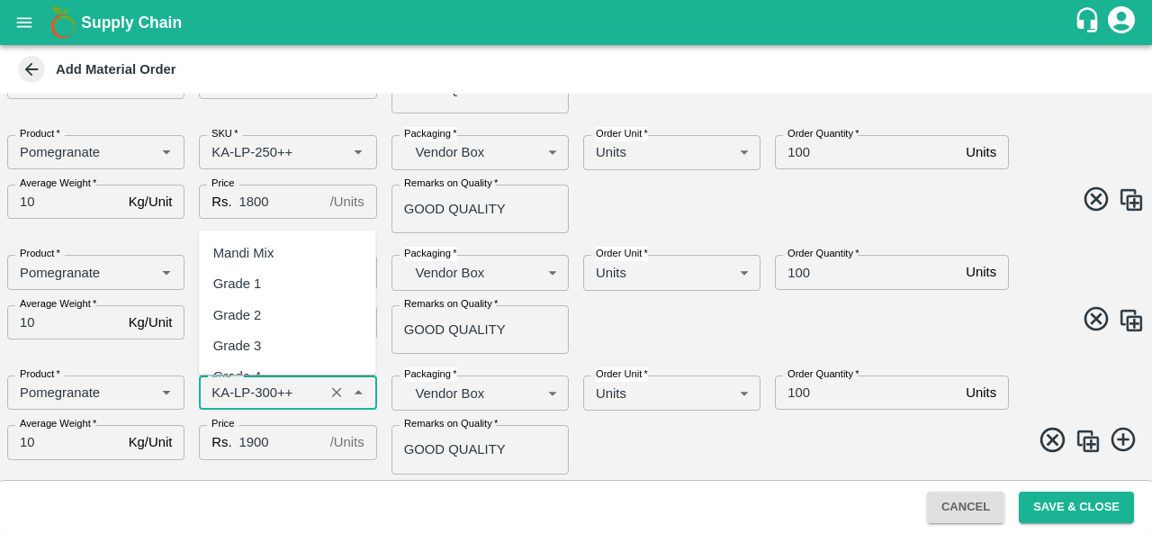
scroll to position [10258, 0]
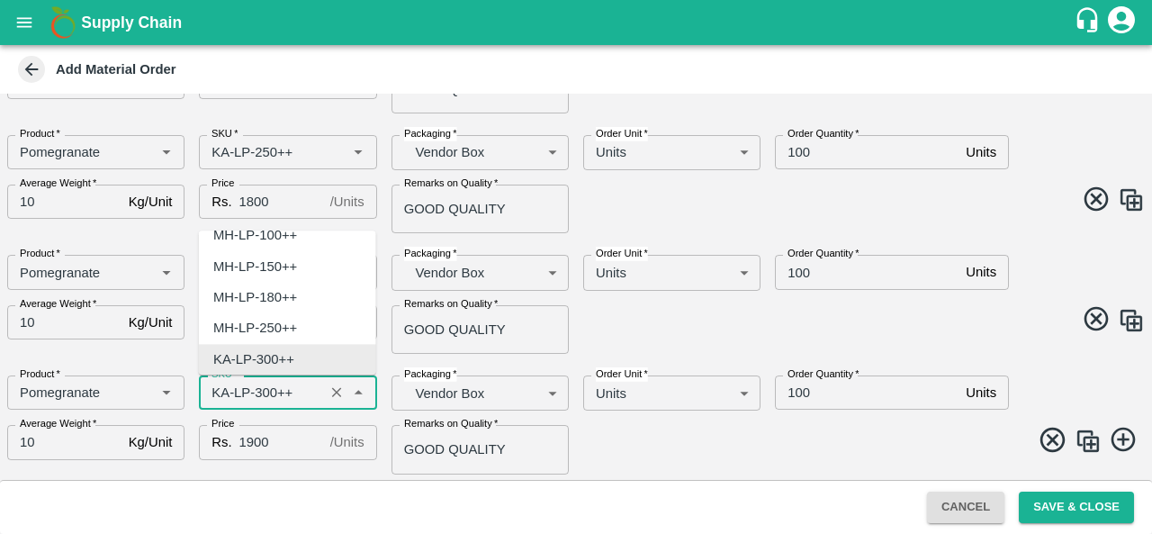
click at [266, 390] on input "SKU   *" at bounding box center [260, 392] width 113 height 23
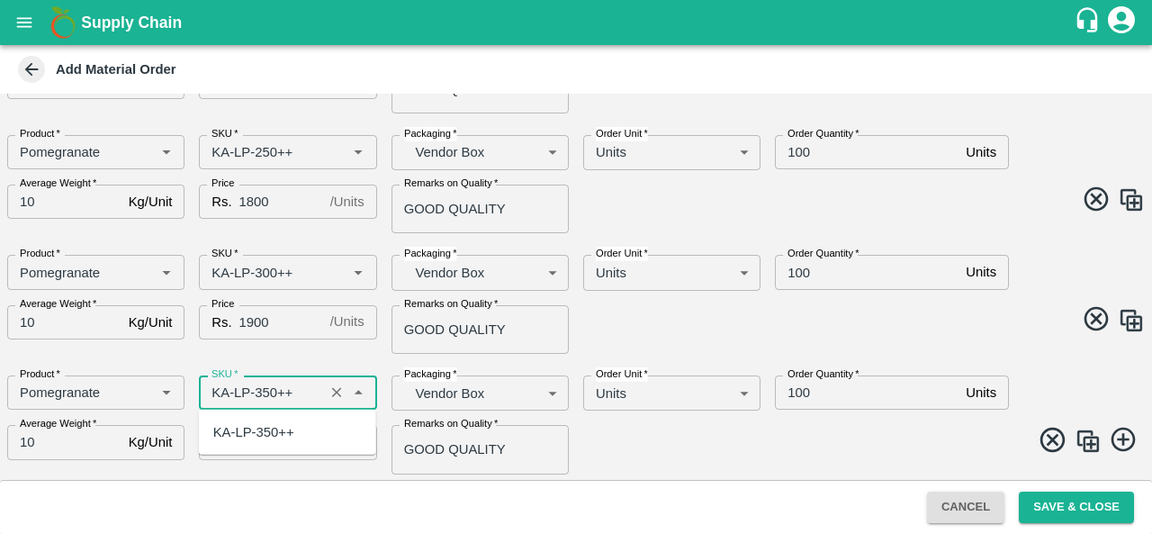
click at [277, 437] on div "KA-LP-350++" at bounding box center [253, 432] width 81 height 20
type input "KA-LP-350++"
click at [696, 449] on span at bounding box center [857, 442] width 576 height 35
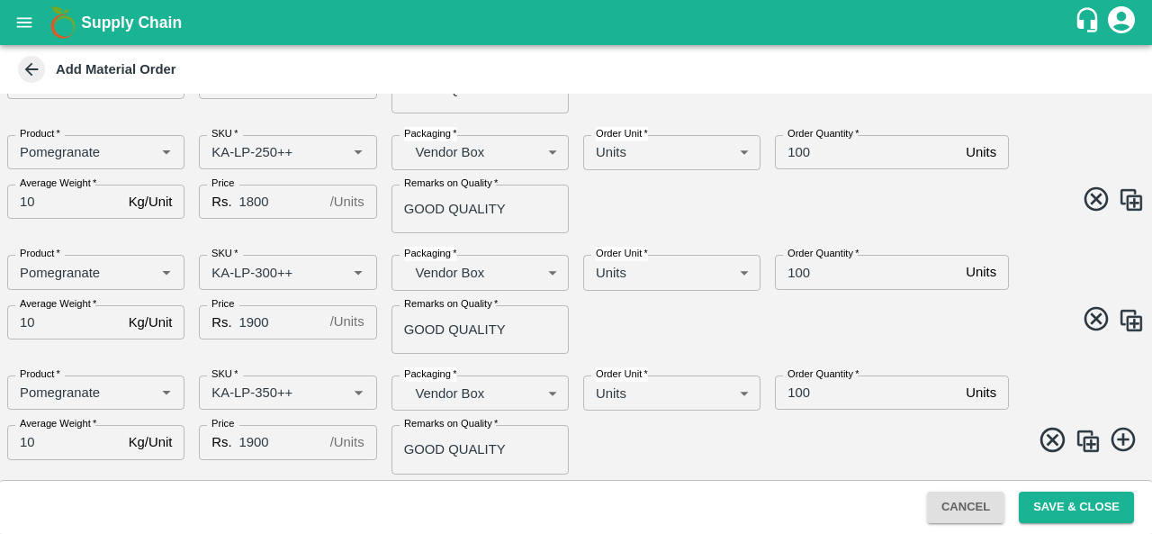
click at [1095, 445] on img at bounding box center [1087, 440] width 27 height 27
click at [265, 393] on input "SKU   *" at bounding box center [260, 392] width 113 height 23
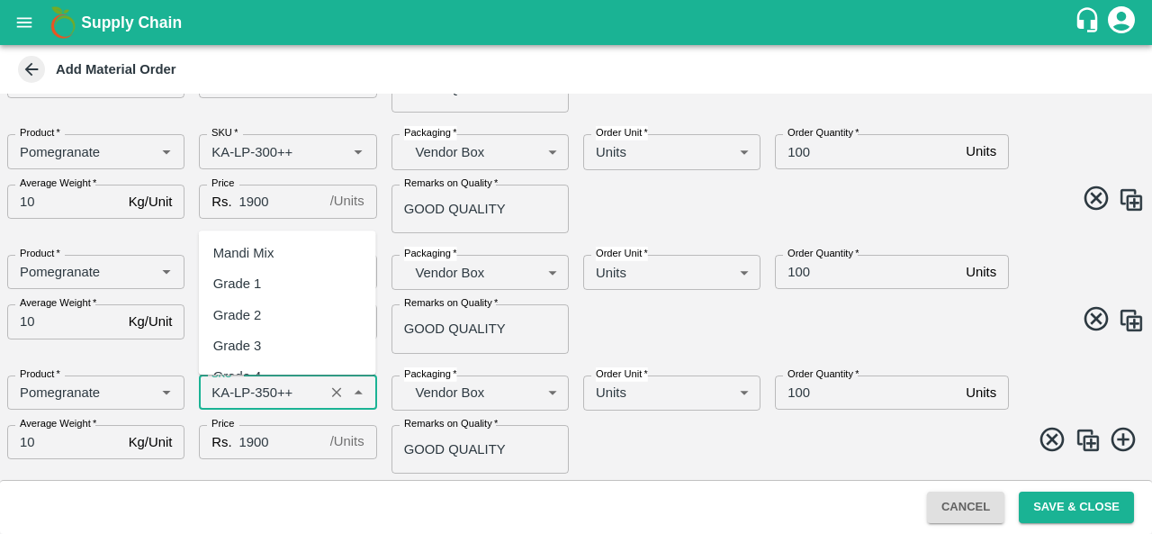
scroll to position [10411, 0]
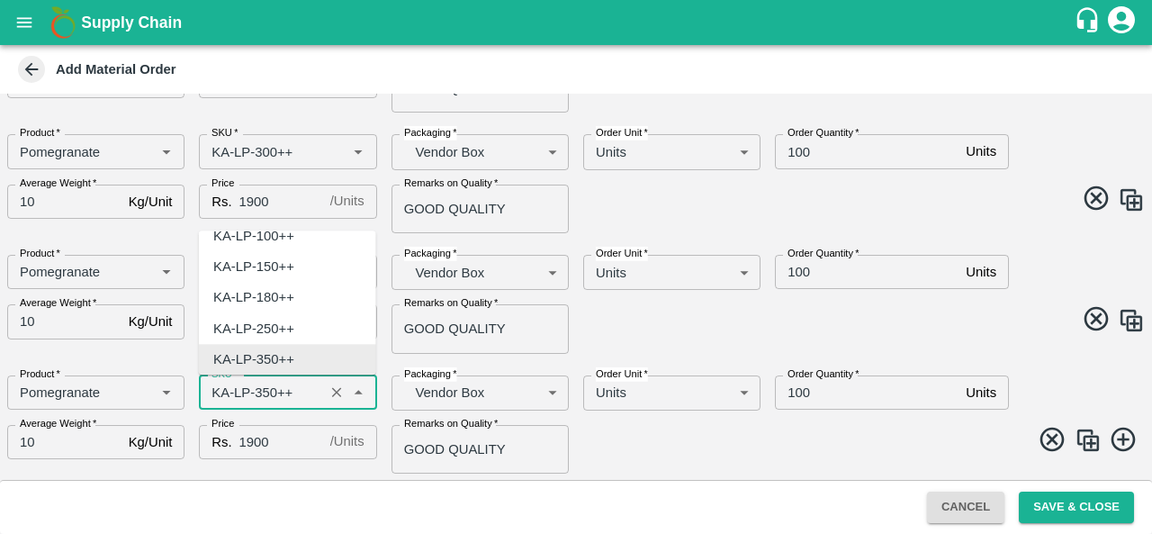
click at [266, 392] on input "SKU   *" at bounding box center [260, 392] width 113 height 23
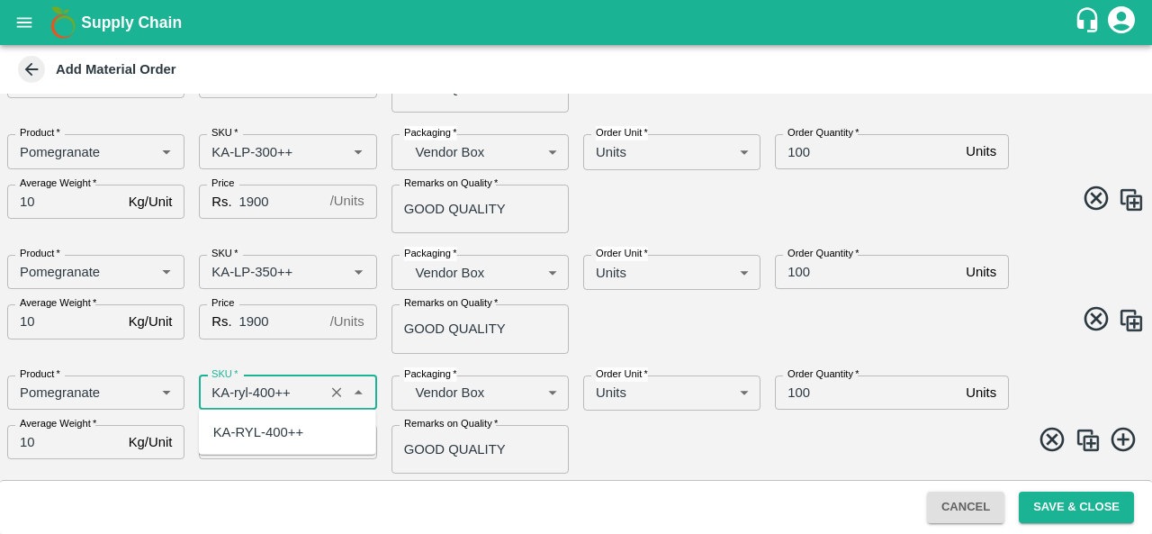
click at [290, 424] on div "KA-RYL-400++" at bounding box center [258, 432] width 90 height 20
type input "KA-RYL-400++"
click at [617, 431] on span at bounding box center [857, 442] width 576 height 35
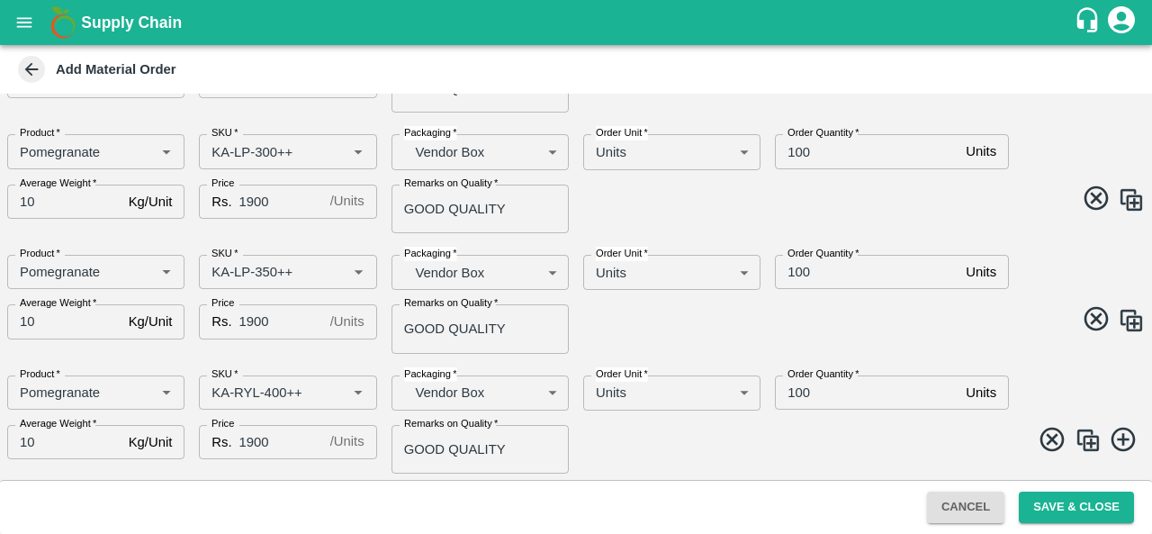
click at [1079, 439] on img at bounding box center [1087, 439] width 27 height 27
click at [308, 389] on input "SKU   *" at bounding box center [260, 391] width 113 height 23
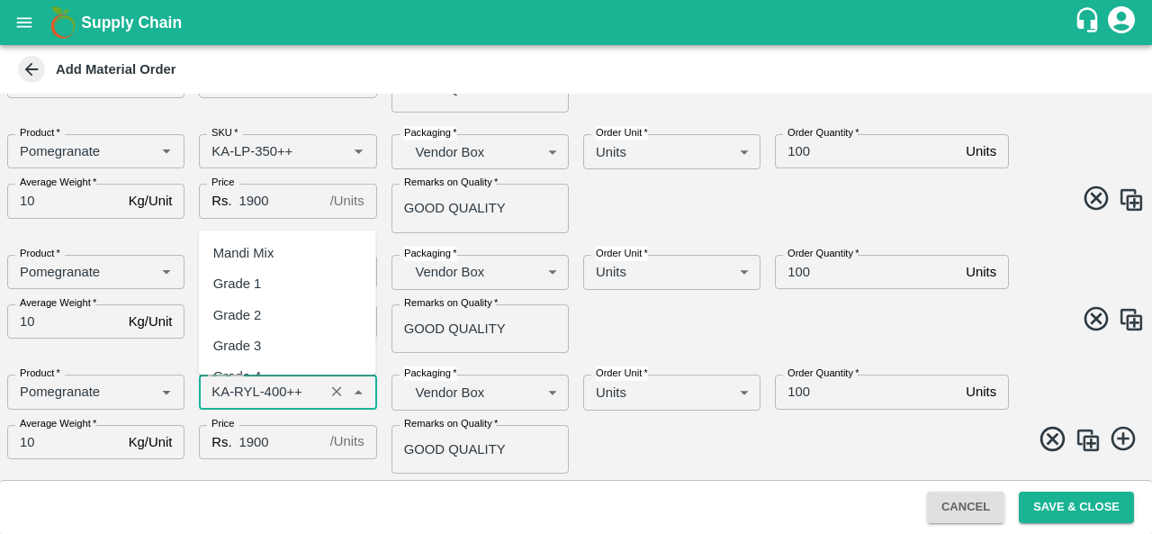
scroll to position [4366, 0]
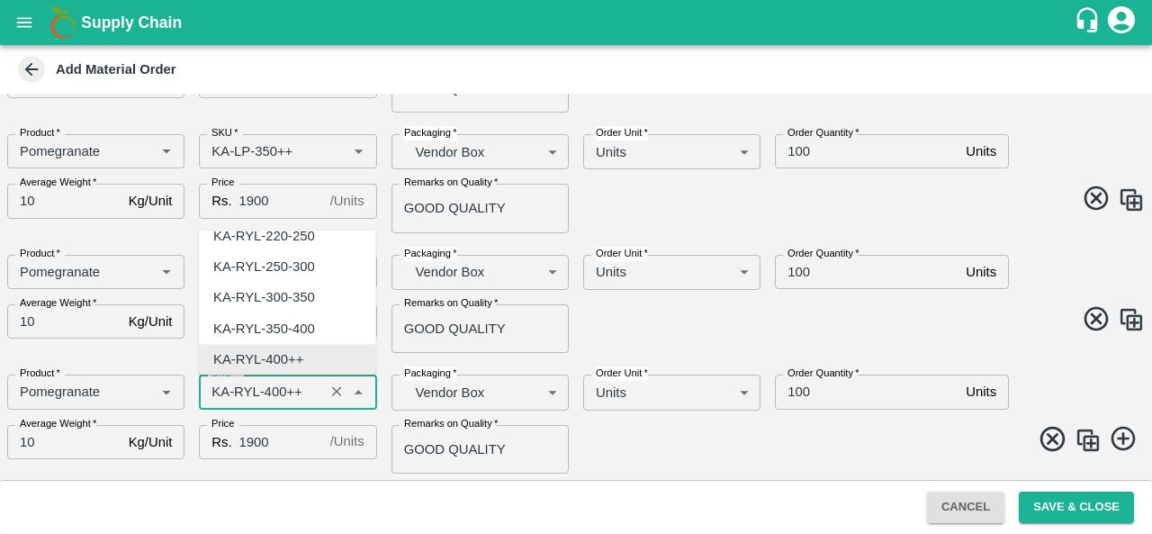
click at [308, 389] on input "SKU   *" at bounding box center [260, 391] width 113 height 23
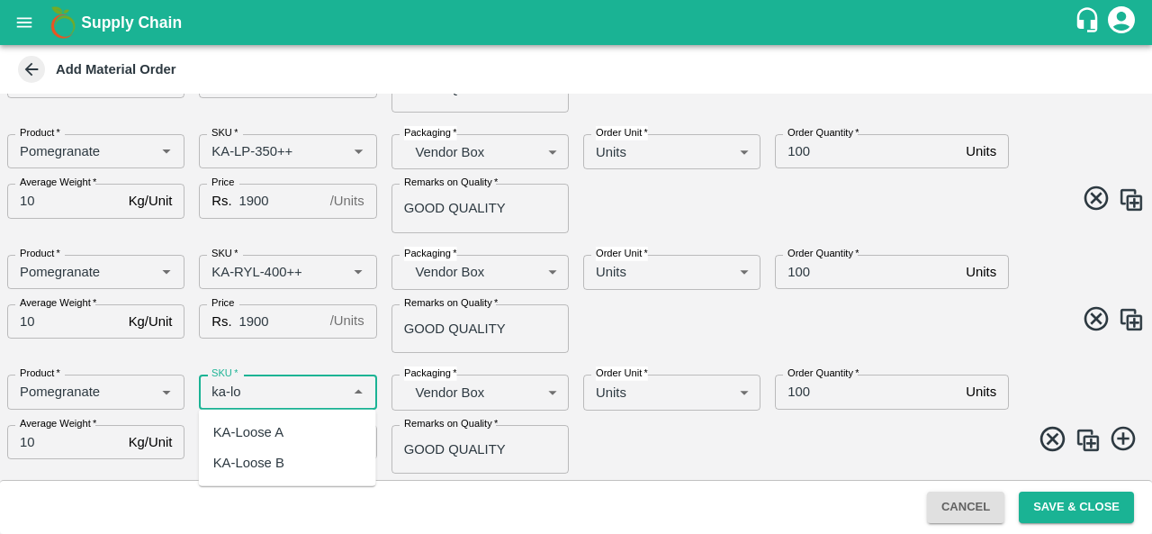
click at [291, 431] on div "KA-Loose A" at bounding box center [287, 432] width 177 height 31
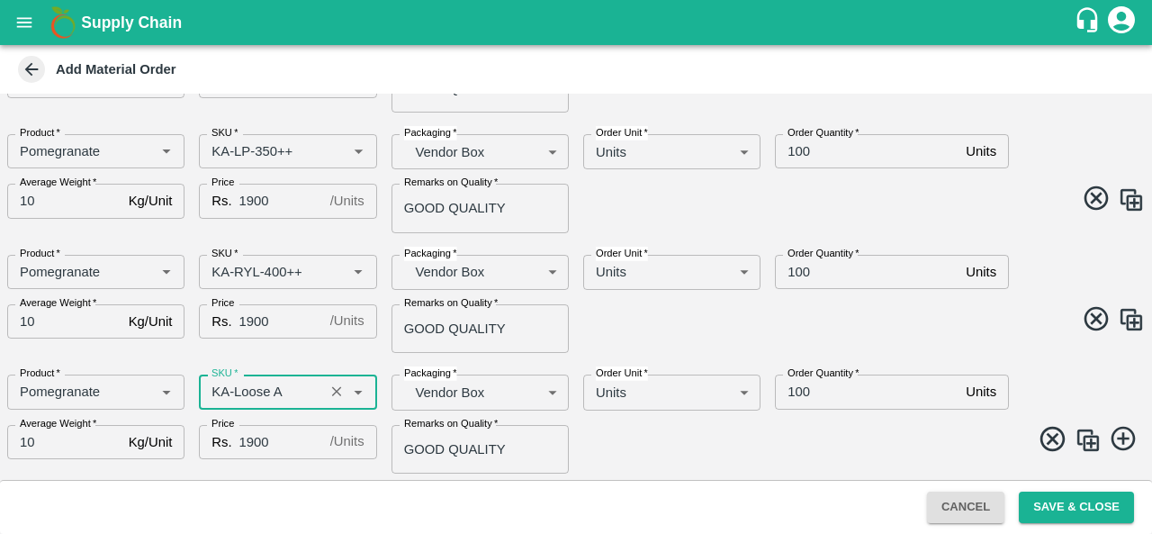
type input "KA-Loose A"
click at [680, 458] on span at bounding box center [857, 441] width 576 height 35
click at [248, 440] on input "1900" at bounding box center [281, 442] width 84 height 34
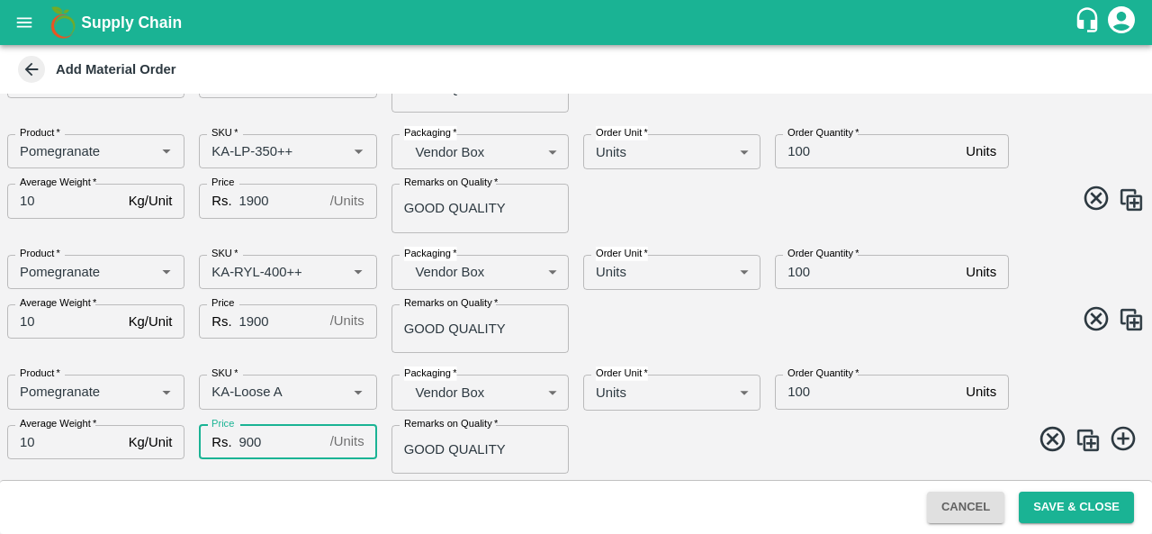
type input "900"
click at [1081, 441] on img at bounding box center [1087, 439] width 27 height 27
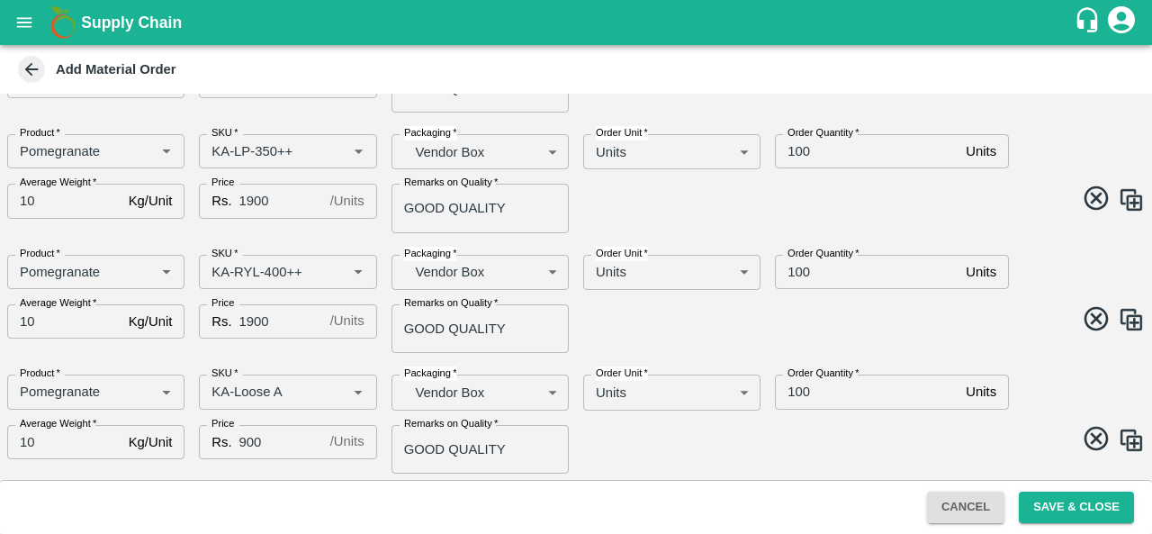
scroll to position [931, 0]
click at [286, 396] on input "SKU   *" at bounding box center [260, 392] width 113 height 23
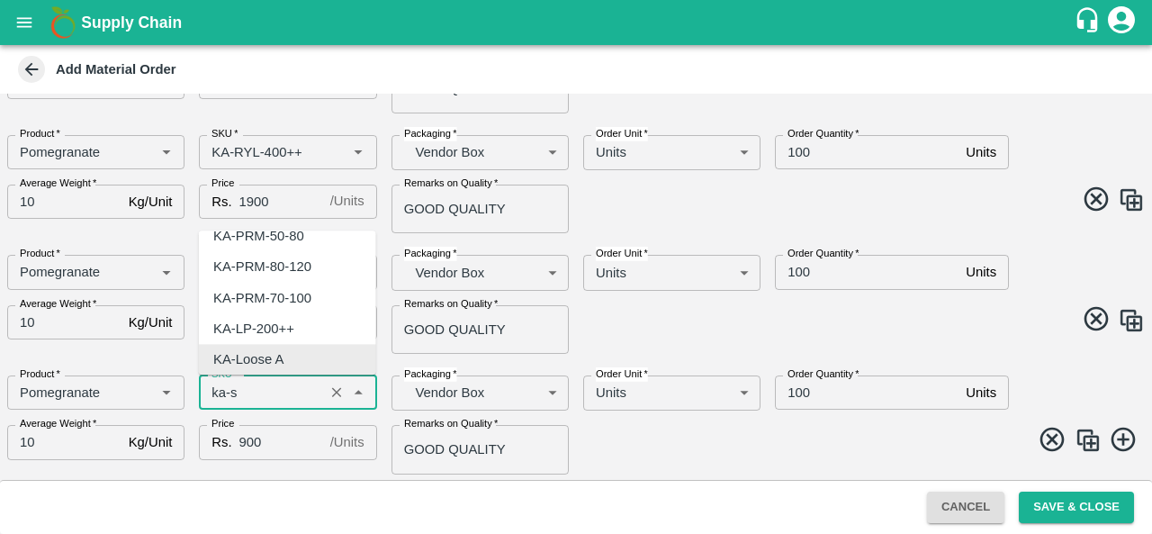
scroll to position [0, 0]
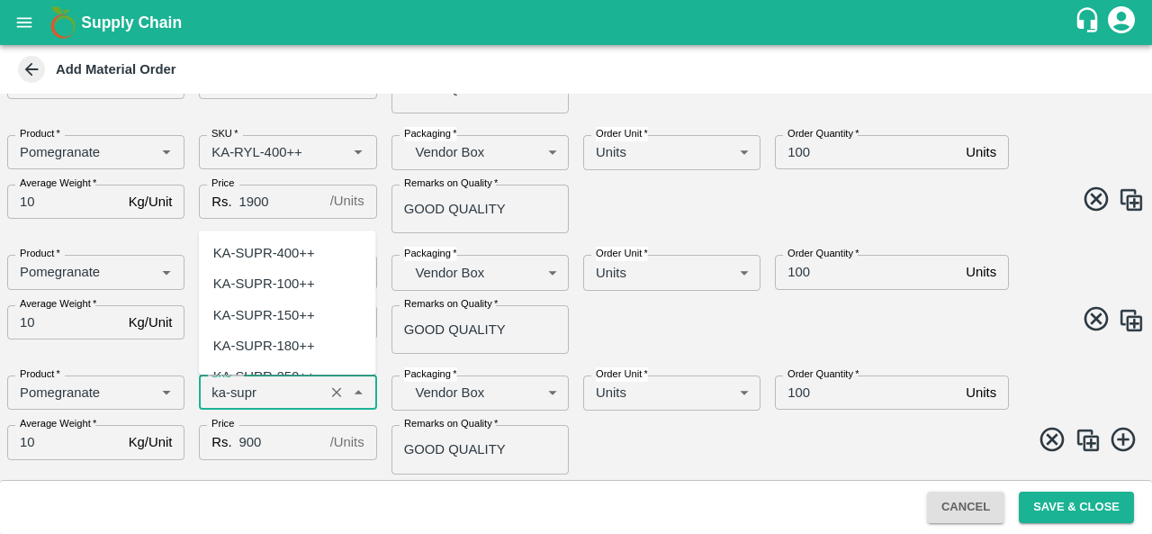
click at [283, 348] on div "KA-SUPR-180++" at bounding box center [264, 346] width 102 height 20
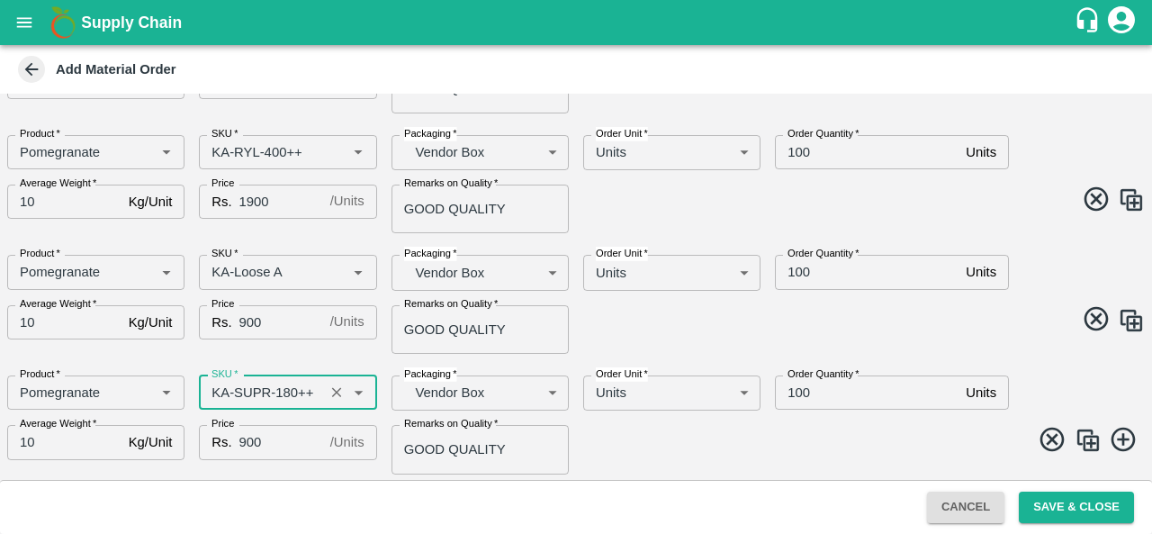
type input "KA-SUPR-180++"
click at [714, 438] on span at bounding box center [857, 442] width 576 height 35
click at [1051, 506] on button "Save & Close" at bounding box center [1075, 506] width 115 height 31
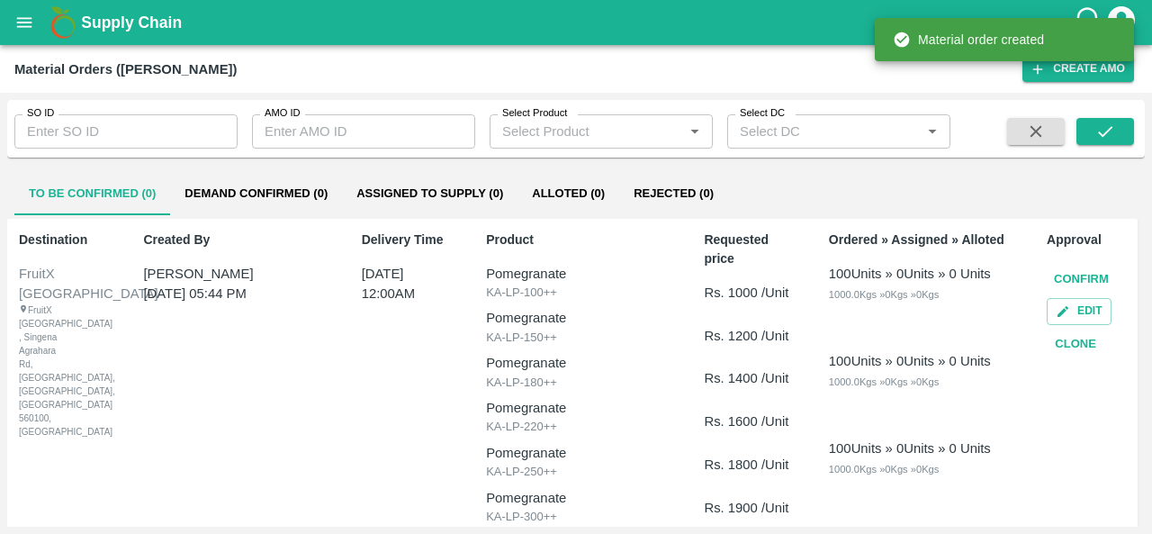
click at [1072, 274] on button "Confirm" at bounding box center [1080, 279] width 69 height 31
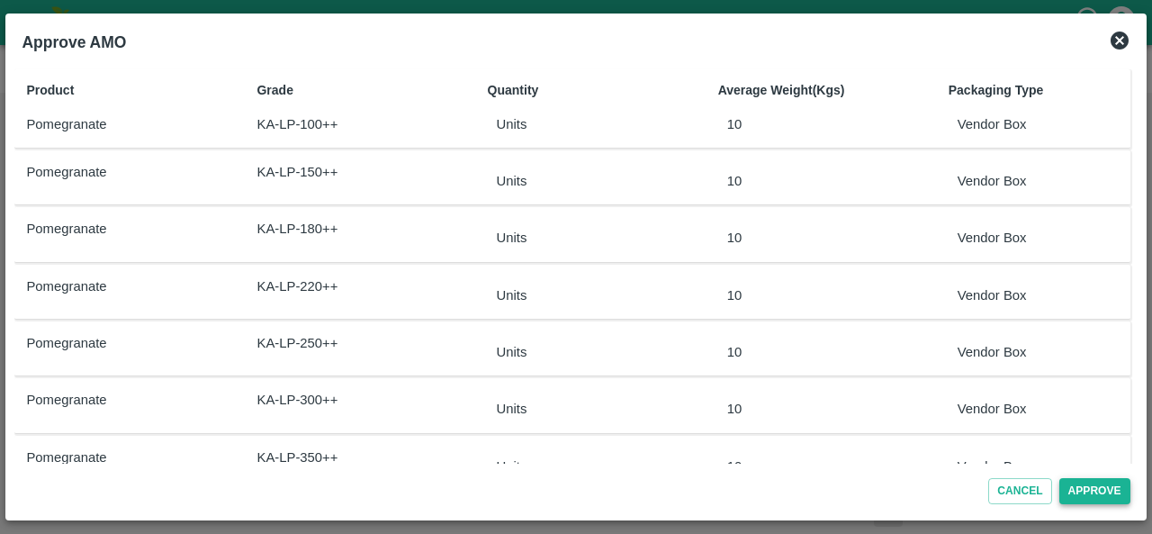
click at [1094, 492] on button "Approve" at bounding box center [1094, 491] width 71 height 26
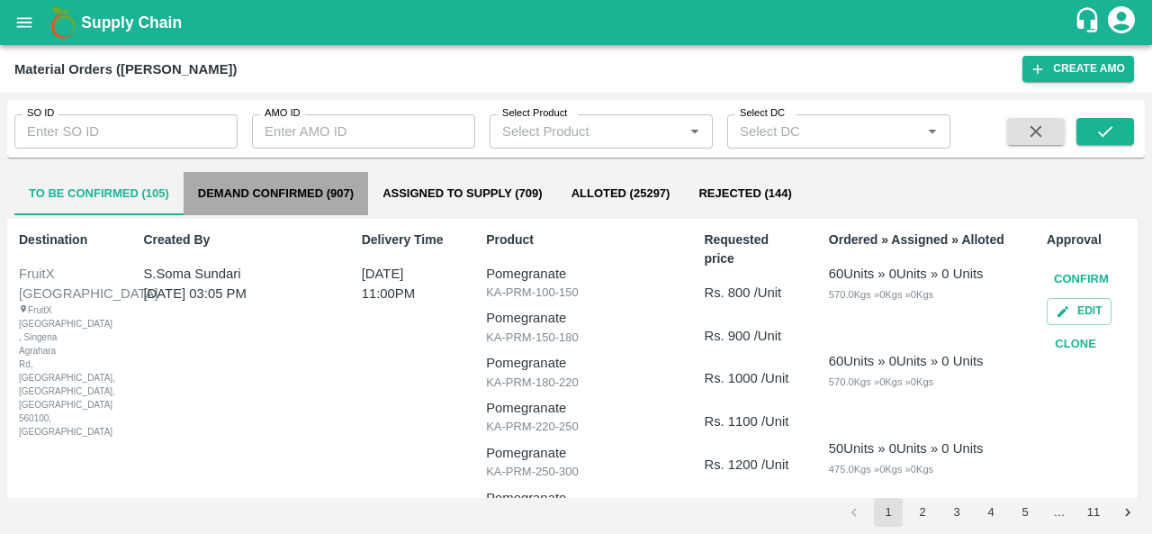
click at [223, 202] on button "Demand Confirmed (907)" at bounding box center [276, 193] width 184 height 43
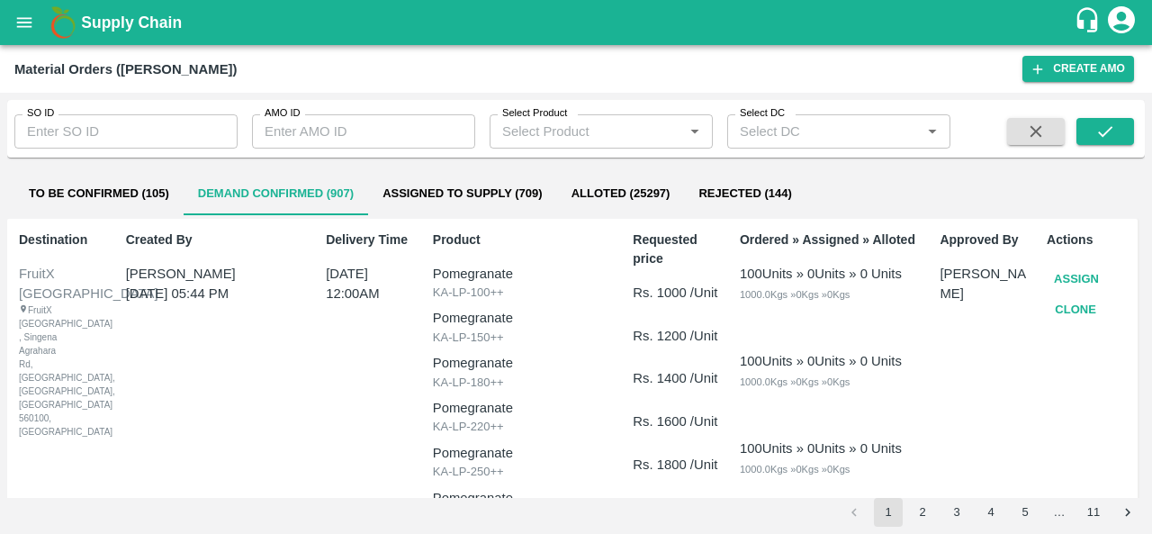
click at [1080, 277] on button "Assign" at bounding box center [1075, 279] width 59 height 31
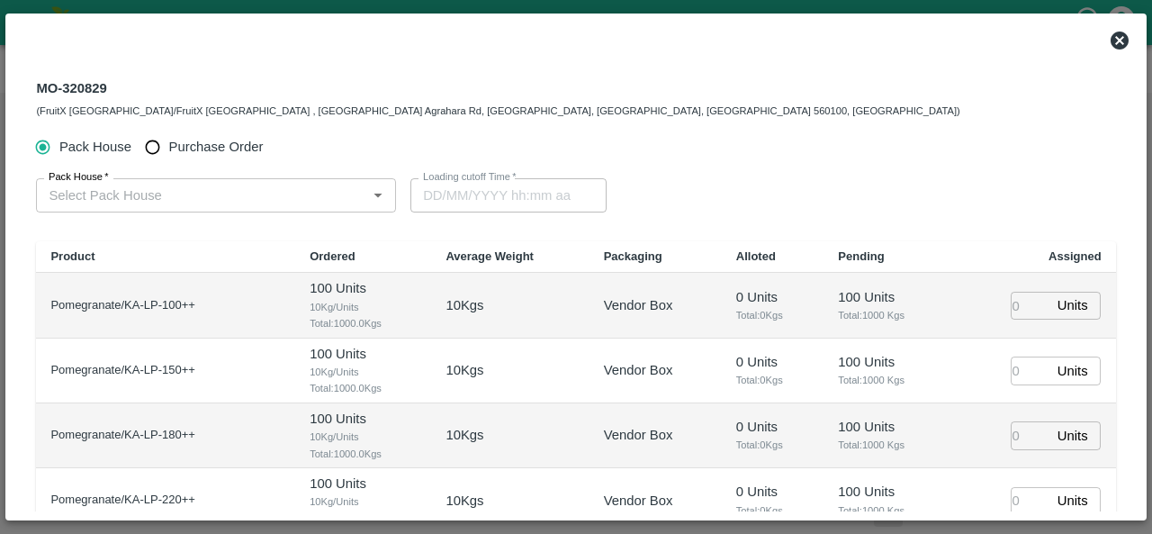
type input "29/08/2025 12:00 AM"
click at [157, 143] on input "Purchase Order" at bounding box center [152, 146] width 33 height 33
radio input "true"
click at [177, 193] on input "PO   *" at bounding box center [193, 195] width 305 height 23
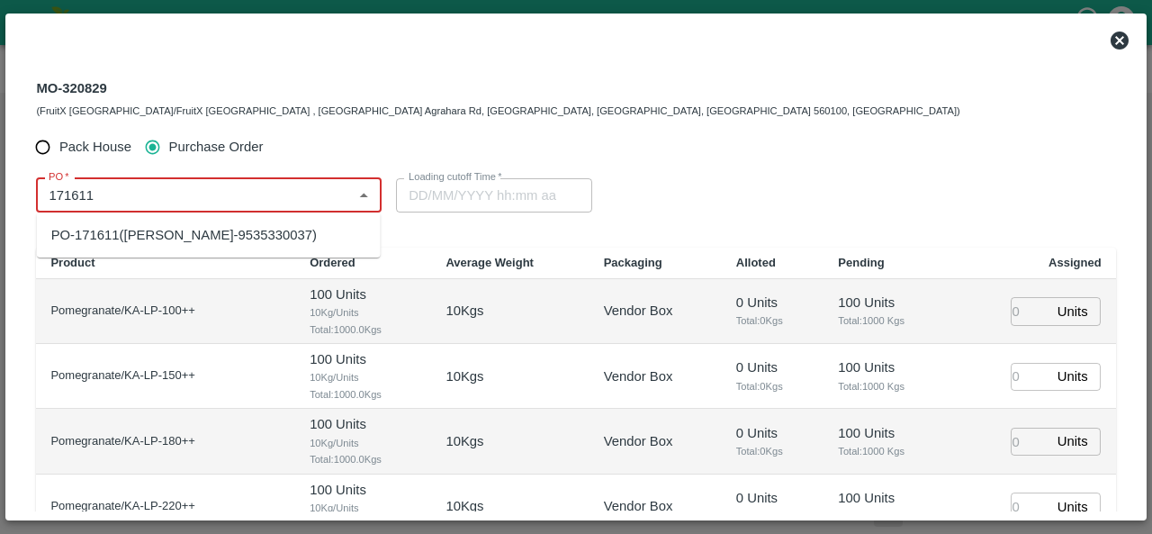
click at [136, 227] on div "PO-171611(SHIVAKUMAR-9535330037)" at bounding box center [183, 235] width 265 height 20
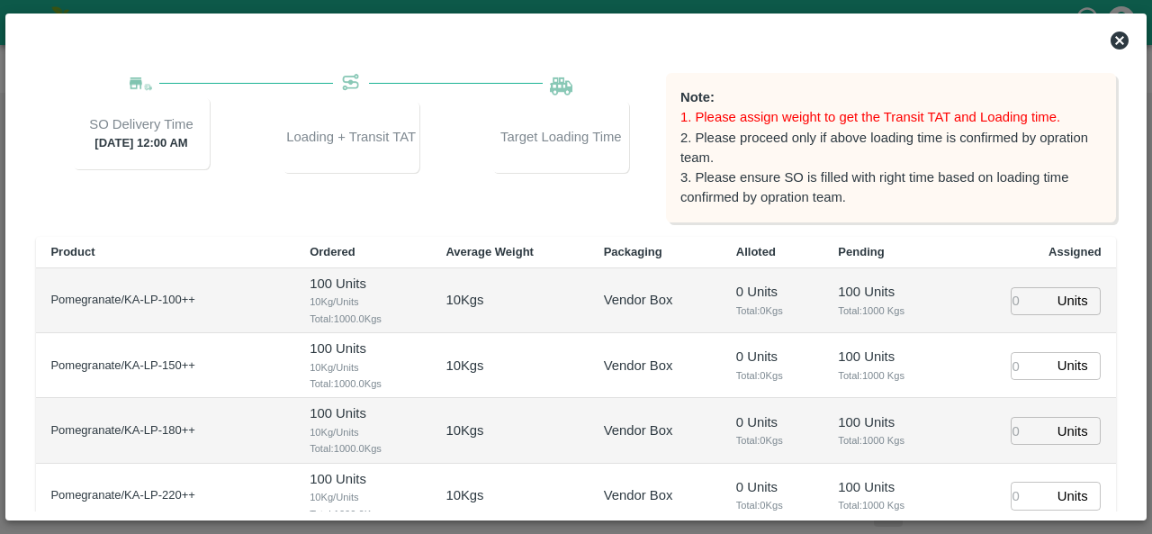
scroll to position [184, 0]
type input "PO-171611(SHIVAKUMAR-9535330037)"
click at [1010, 301] on input "number" at bounding box center [1030, 300] width 40 height 28
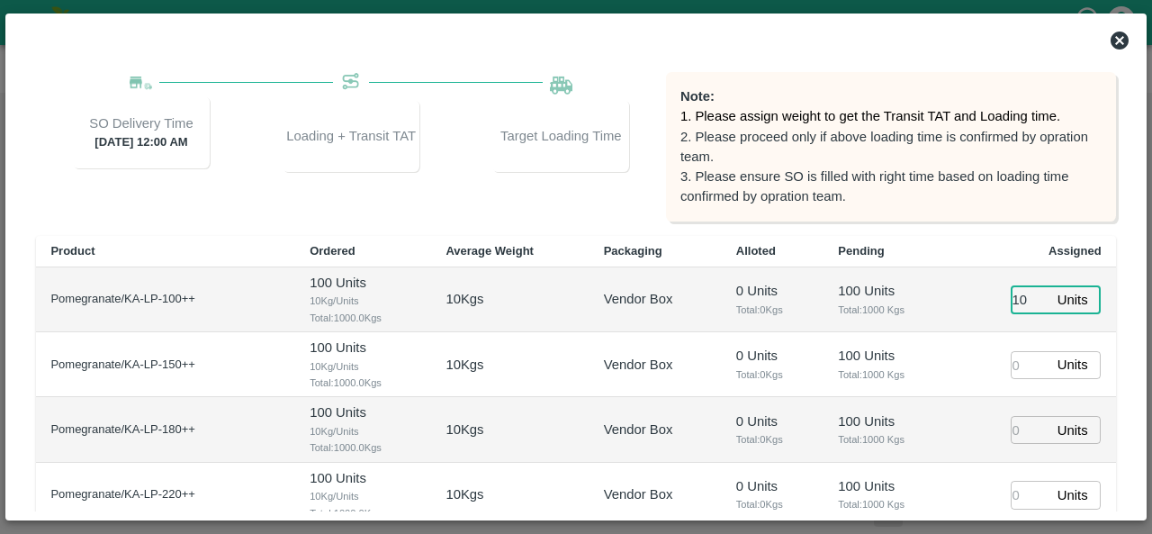
type input "100"
type input "28/08/2025 04:42 PM"
type input "100"
click at [1011, 357] on input "number" at bounding box center [1030, 365] width 40 height 28
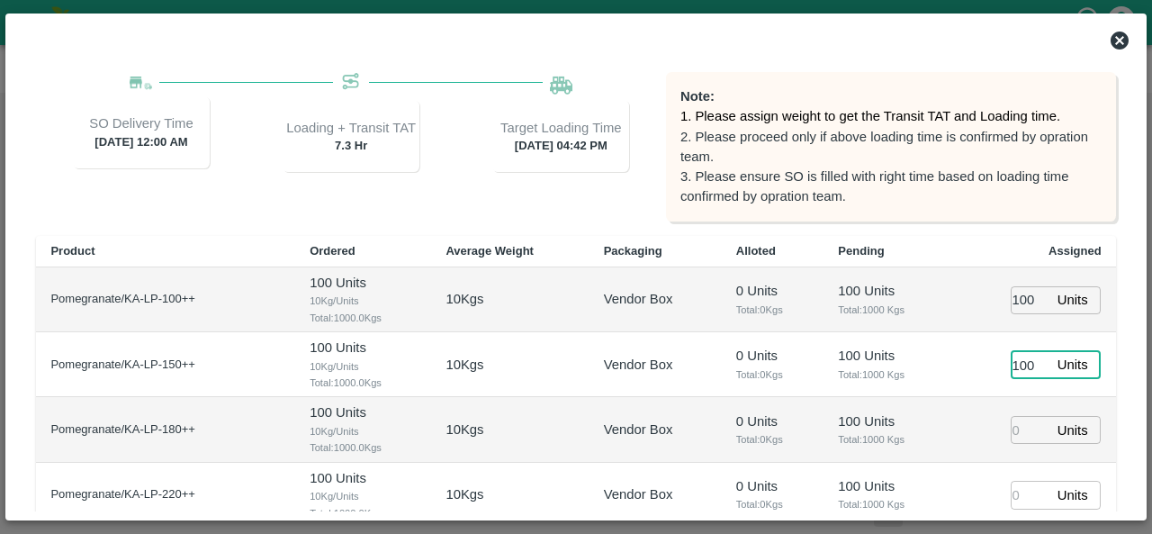
type input "100"
click at [1010, 424] on input "number" at bounding box center [1030, 430] width 40 height 28
type input "100"
type input "28/08/2025 03:42 PM"
click at [1013, 493] on input "number" at bounding box center [1030, 494] width 40 height 28
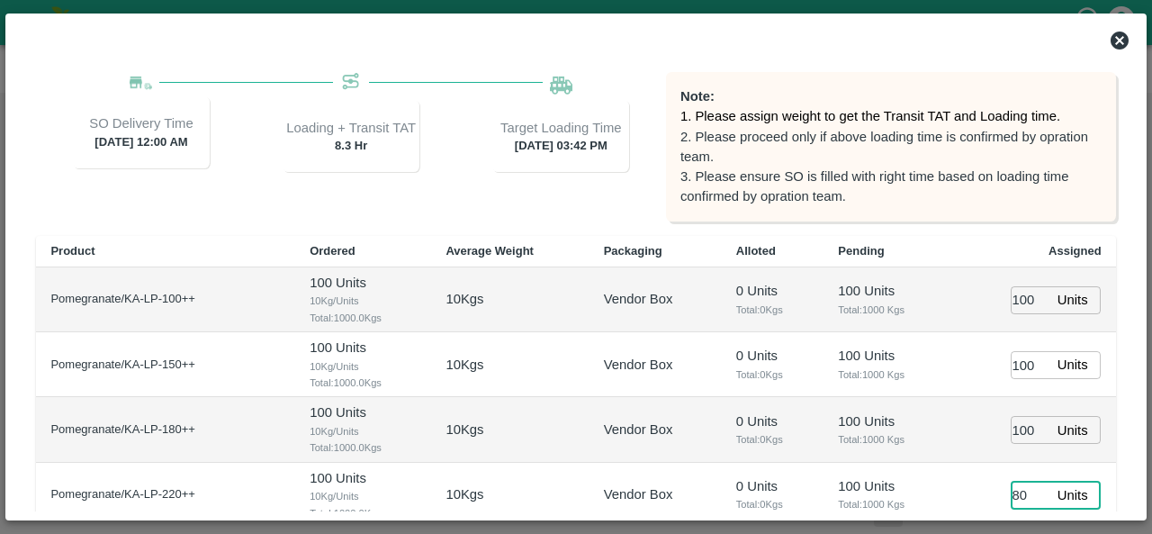
type input "80"
click at [978, 472] on td "80 Units ​" at bounding box center [1033, 494] width 163 height 65
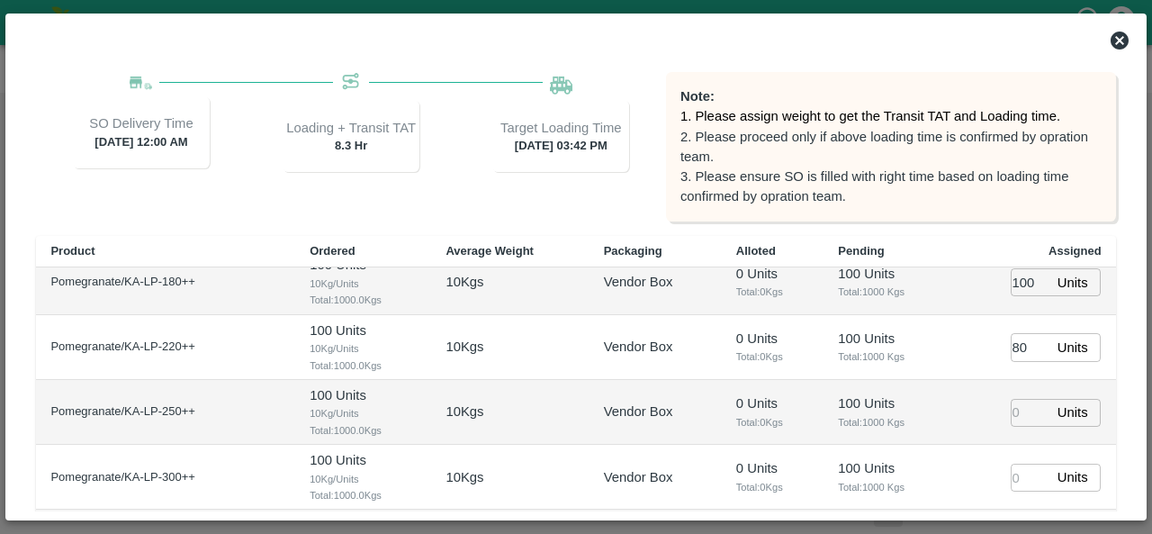
scroll to position [147, 0]
click at [1020, 415] on input "number" at bounding box center [1030, 413] width 40 height 28
type input "60"
type input "28/08/2025 02:42 PM"
type input "60"
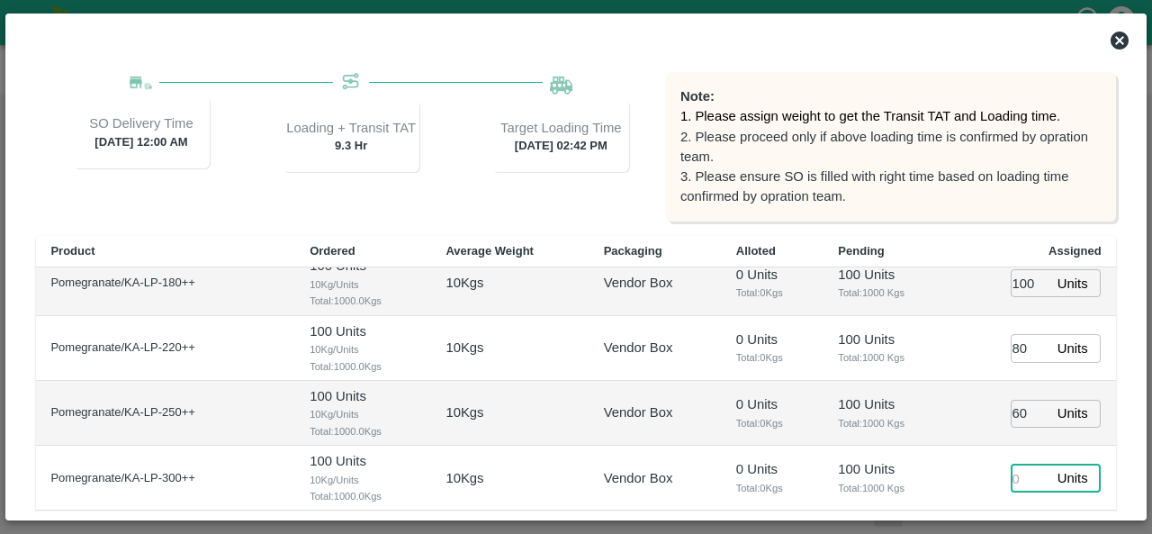
click at [1011, 480] on input "number" at bounding box center [1030, 478] width 40 height 28
type input "60"
click at [941, 440] on td "100 Units Total: 1000 Kgs" at bounding box center [887, 413] width 129 height 65
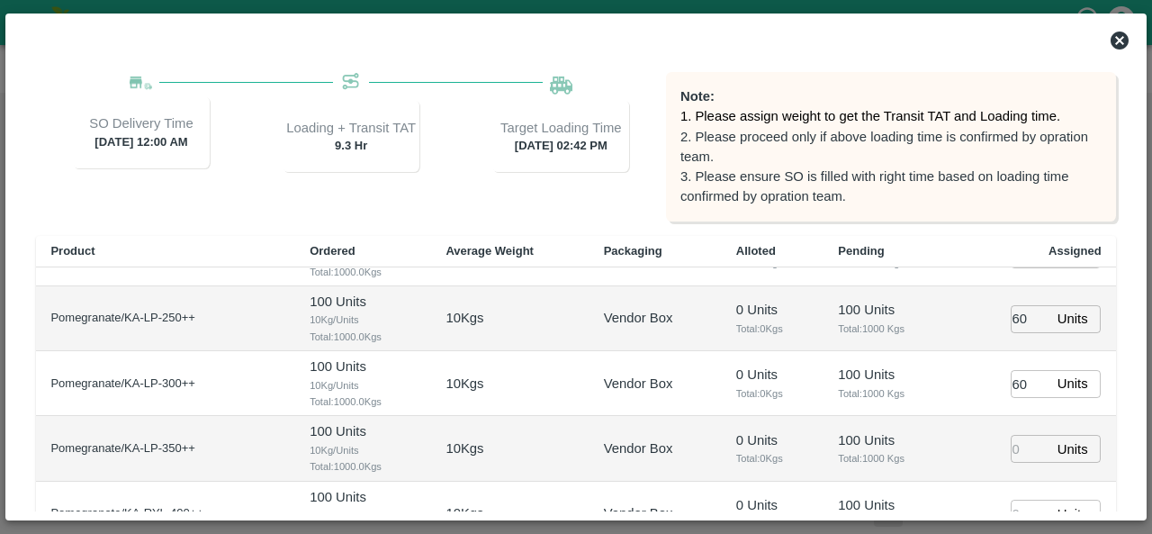
scroll to position [242, 0]
click at [1015, 445] on input "number" at bounding box center [1030, 448] width 40 height 28
type input "50"
click at [994, 451] on td "50 Units ​" at bounding box center [1033, 447] width 163 height 65
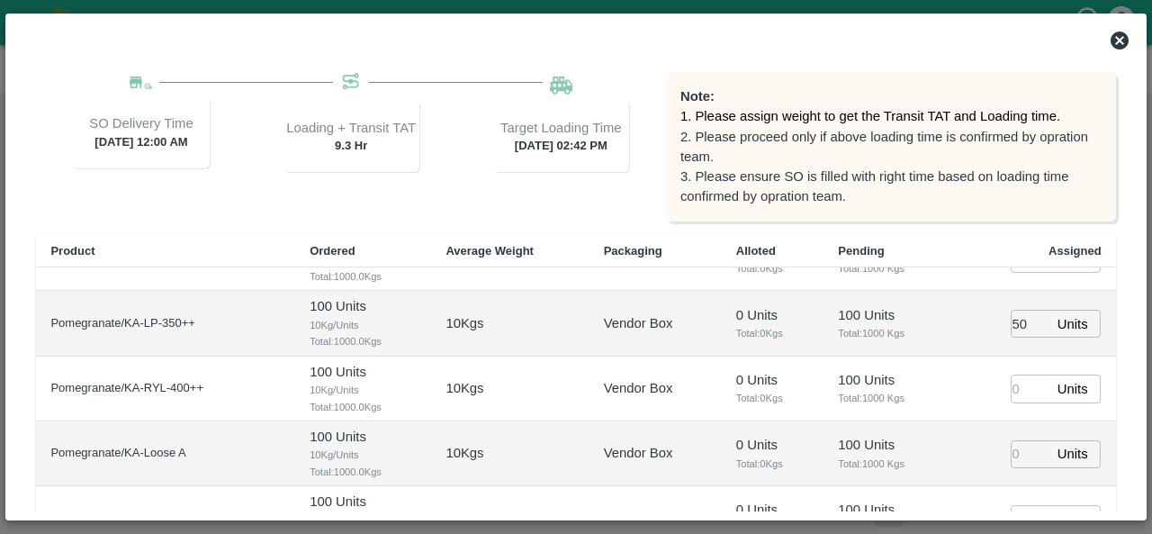
scroll to position [367, 0]
click at [1017, 386] on input "number" at bounding box center [1030, 387] width 40 height 28
type input "20"
click at [1010, 445] on input "number" at bounding box center [1030, 453] width 40 height 28
type input "30"
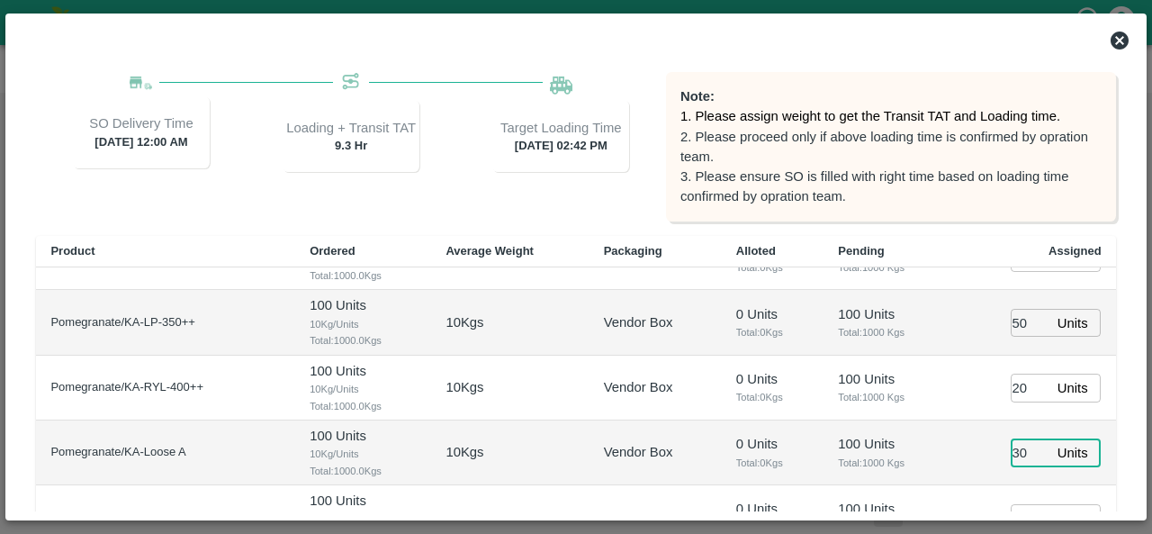
click at [975, 444] on td "30 Units ​" at bounding box center [1033, 452] width 163 height 65
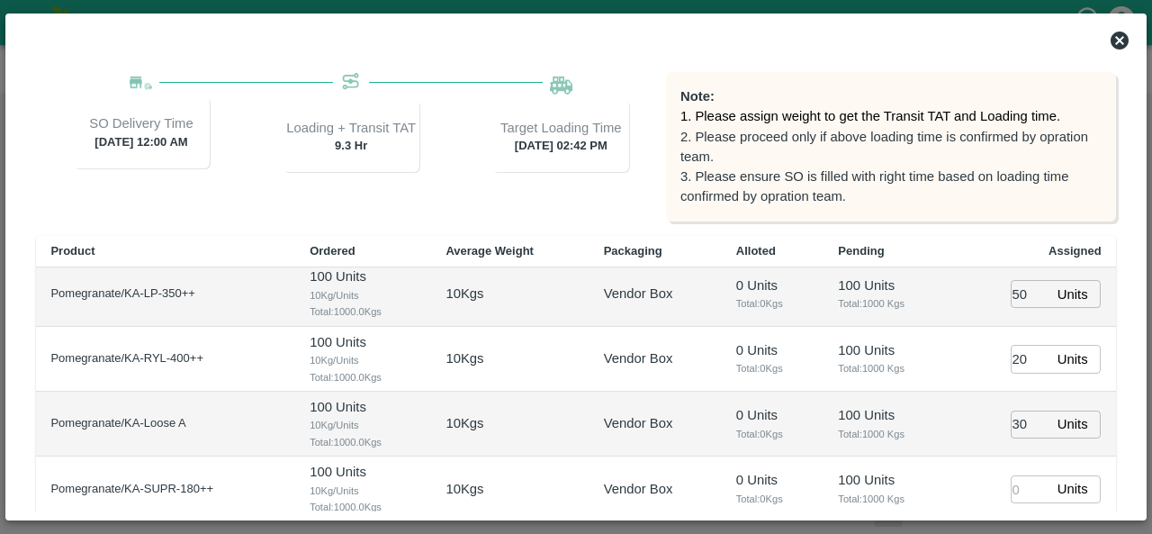
scroll to position [395, 0]
click at [1017, 498] on input "number" at bounding box center [1030, 490] width 40 height 28
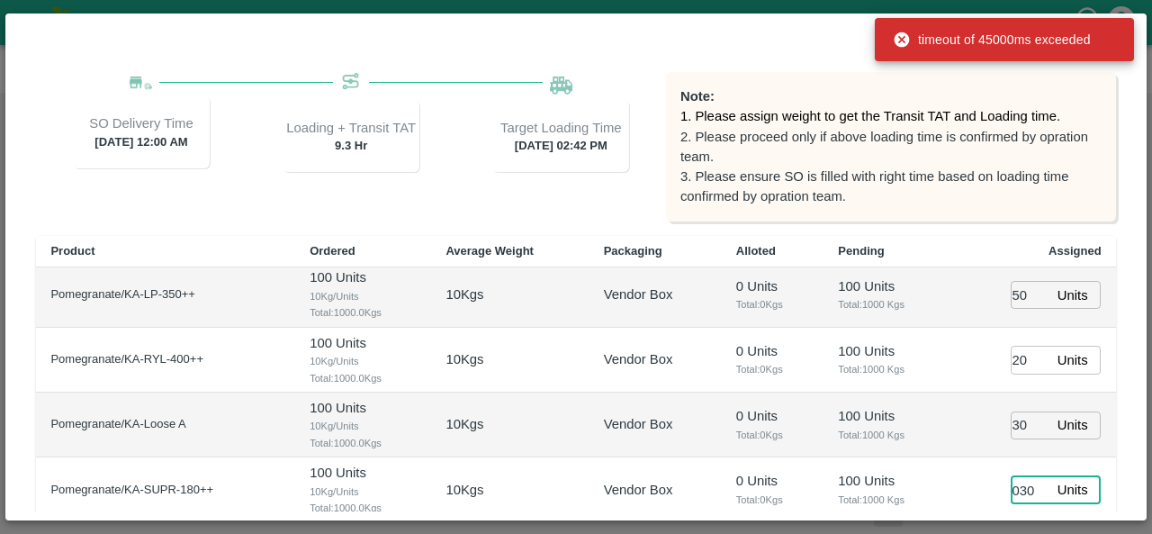
type input "030"
click at [928, 408] on p "100 Units" at bounding box center [888, 416] width 100 height 20
click at [616, 209] on div "SO Delivery Time 29 Aug 2025, 12:00 AM Loading + Transit TAT 9.3 Hr Target Load…" at bounding box center [351, 146] width 630 height 149
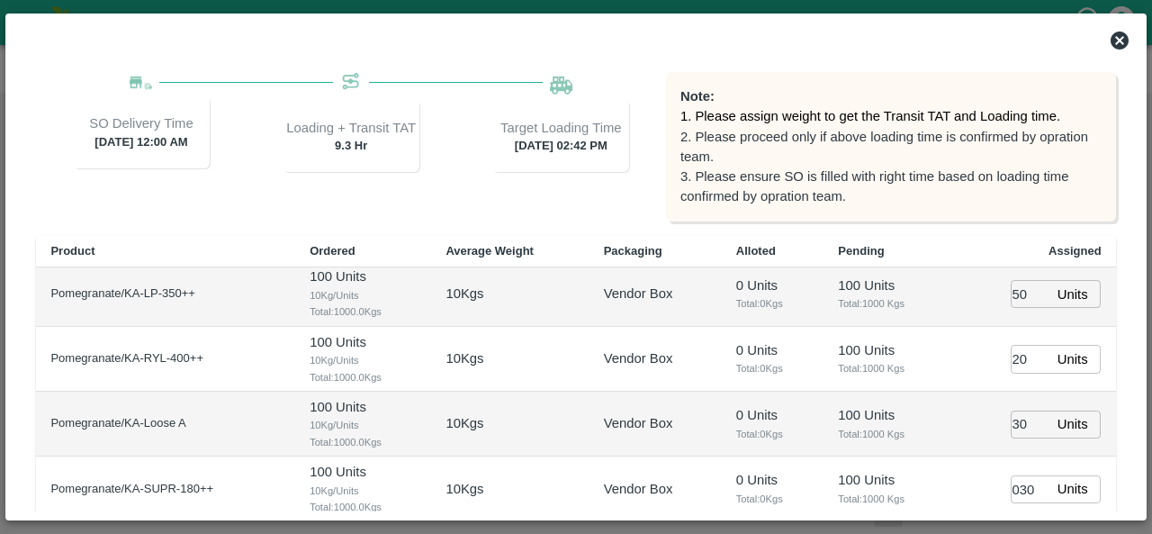
scroll to position [304, 0]
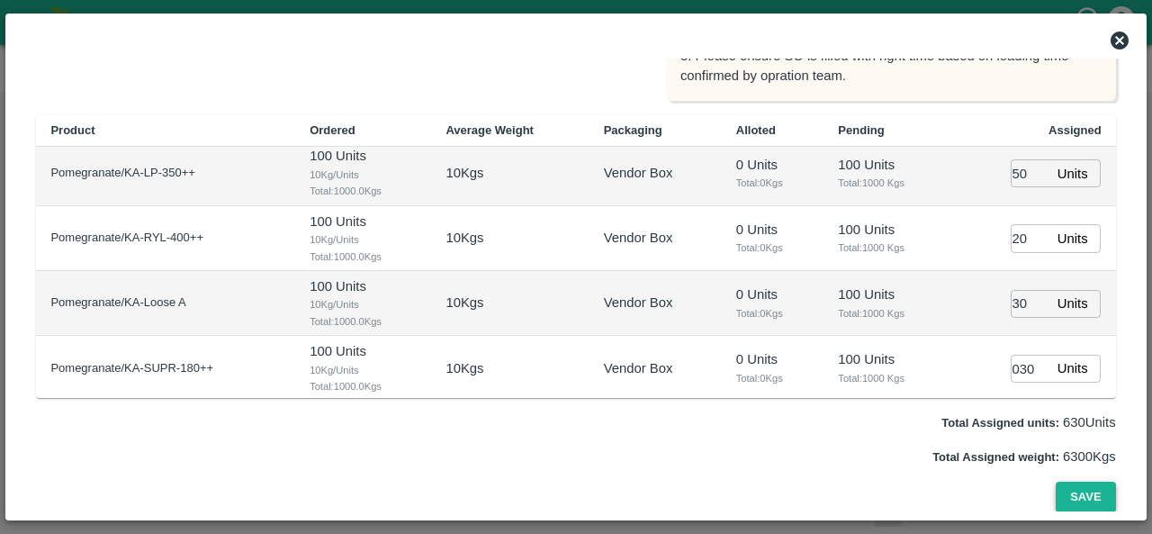
click at [1080, 489] on button "Save" at bounding box center [1084, 496] width 59 height 31
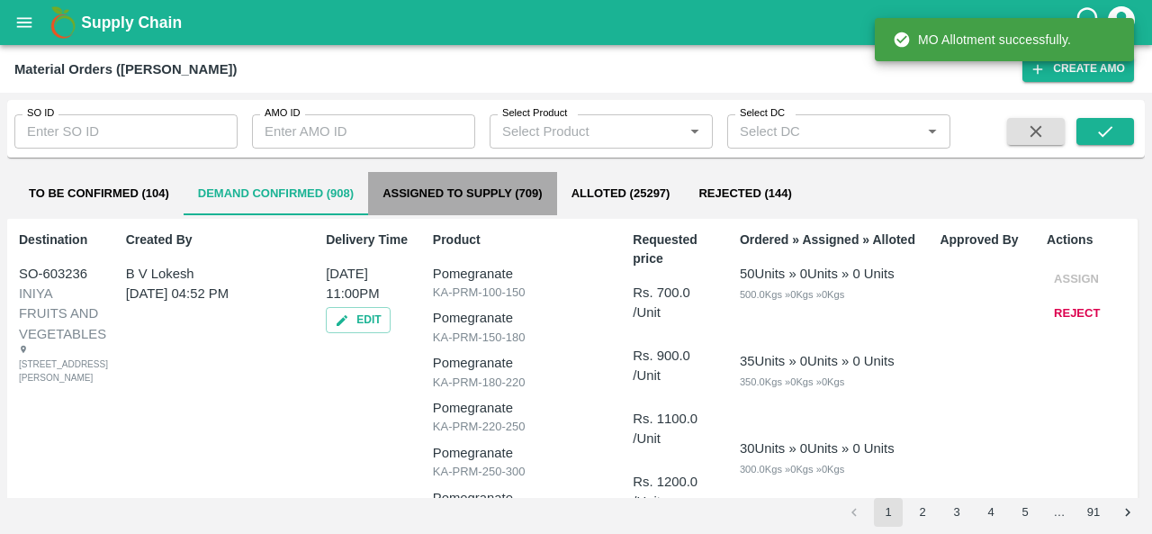
click at [421, 194] on button "Assigned to Supply (709)" at bounding box center [462, 193] width 189 height 43
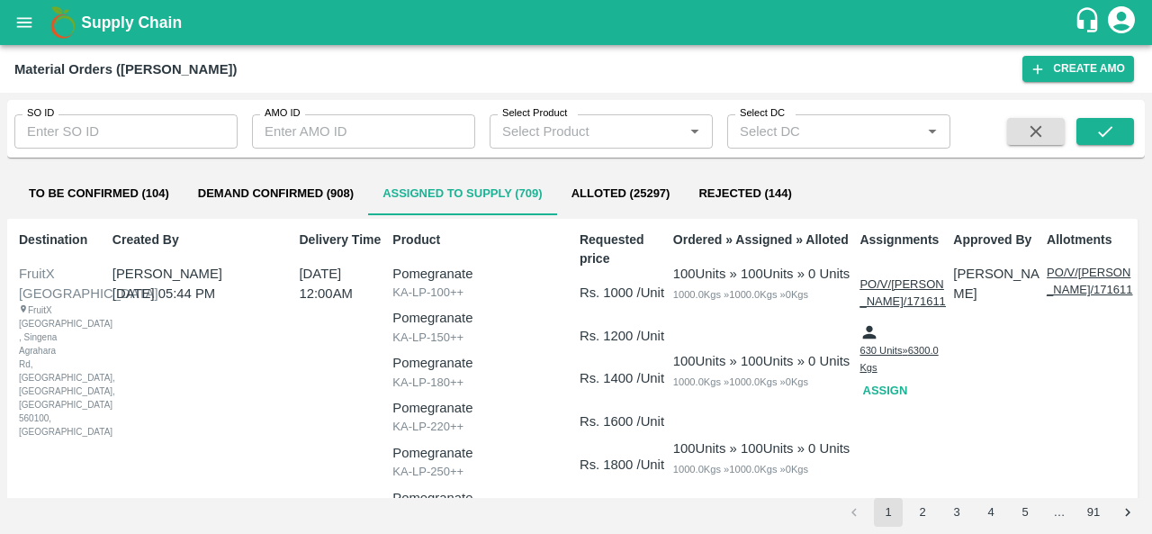
click at [891, 375] on button "Assign" at bounding box center [888, 390] width 58 height 31
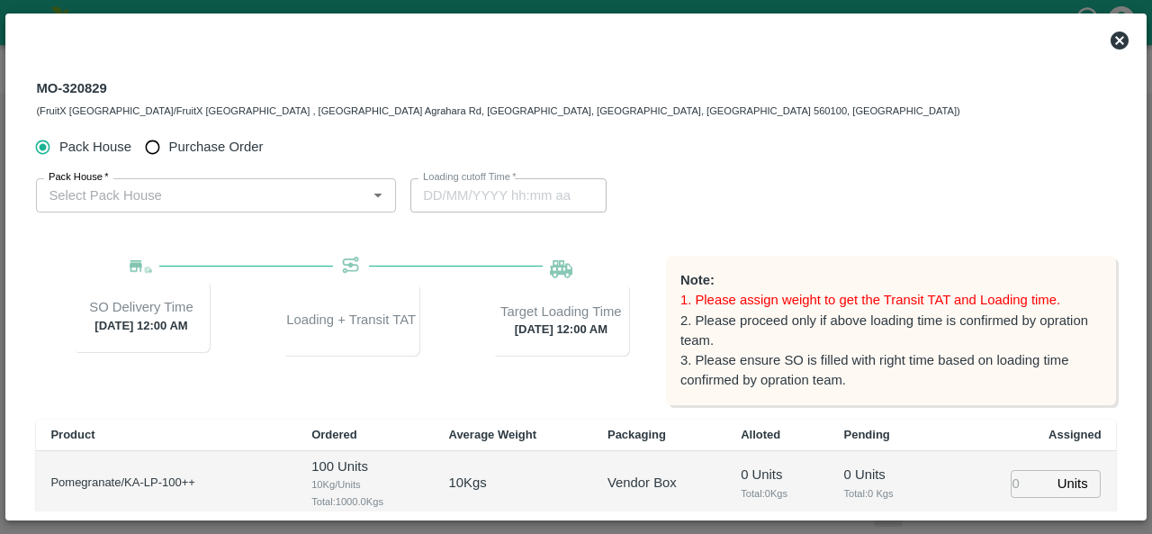
type input "29/08/2025 12:00 AM"
click at [159, 148] on input "Purchase Order" at bounding box center [152, 146] width 33 height 33
radio input "true"
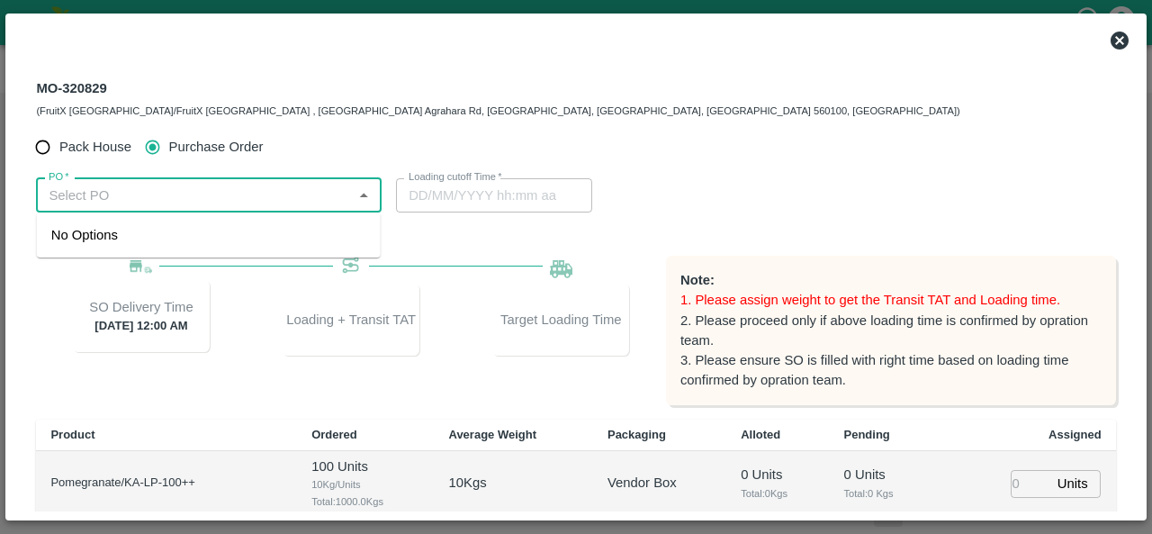
click at [119, 191] on input "PO   *" at bounding box center [193, 195] width 305 height 23
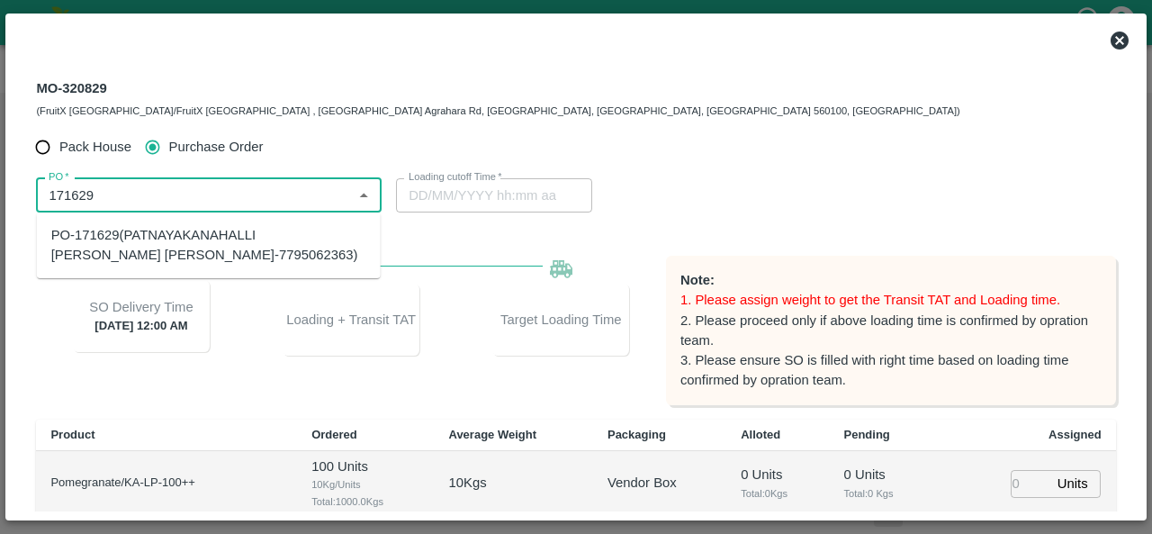
click at [136, 257] on div "PO-171629(PATNAYAKANAHALLI VAJEER MUDASIR AHAMAD-7795062363)" at bounding box center [208, 245] width 315 height 40
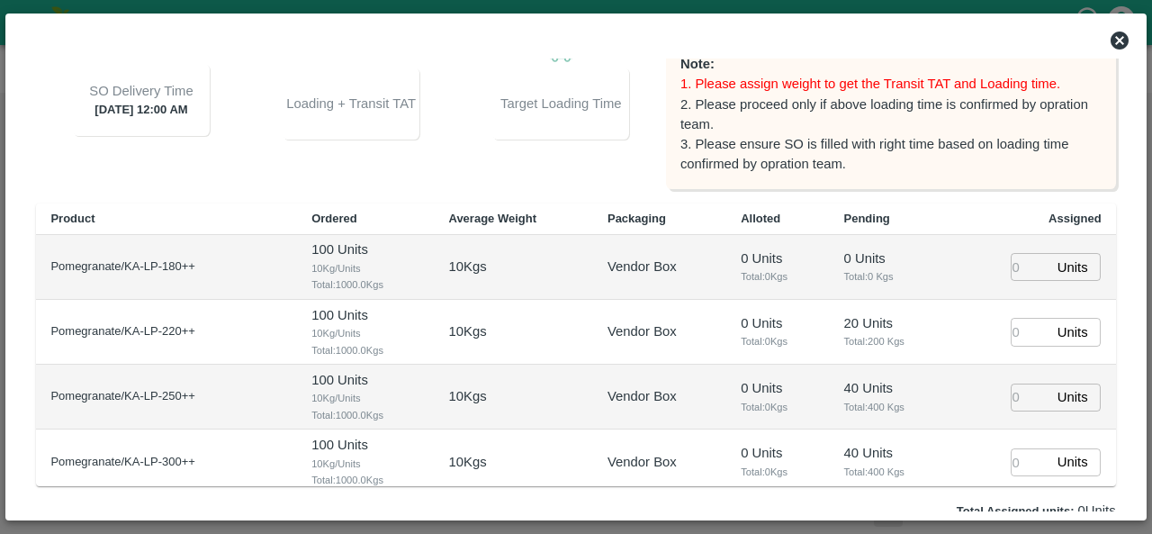
scroll to position [122, 0]
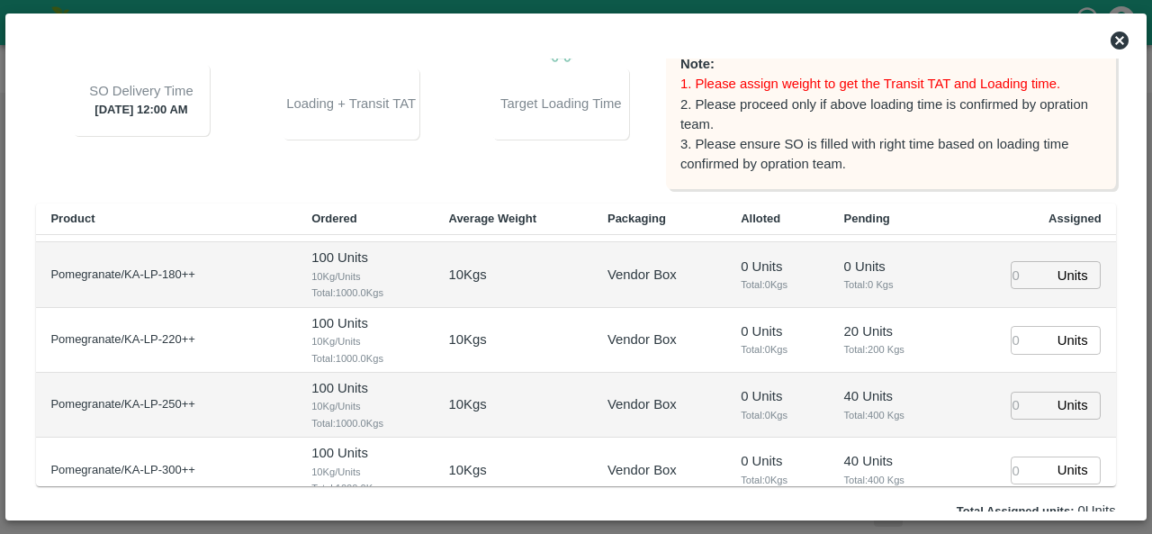
type input "PO-171629(PATNAYAKANAHALLI VAJEER MUDASIR AHAMAD-7795062363)"
click at [1018, 339] on input "number" at bounding box center [1030, 340] width 40 height 28
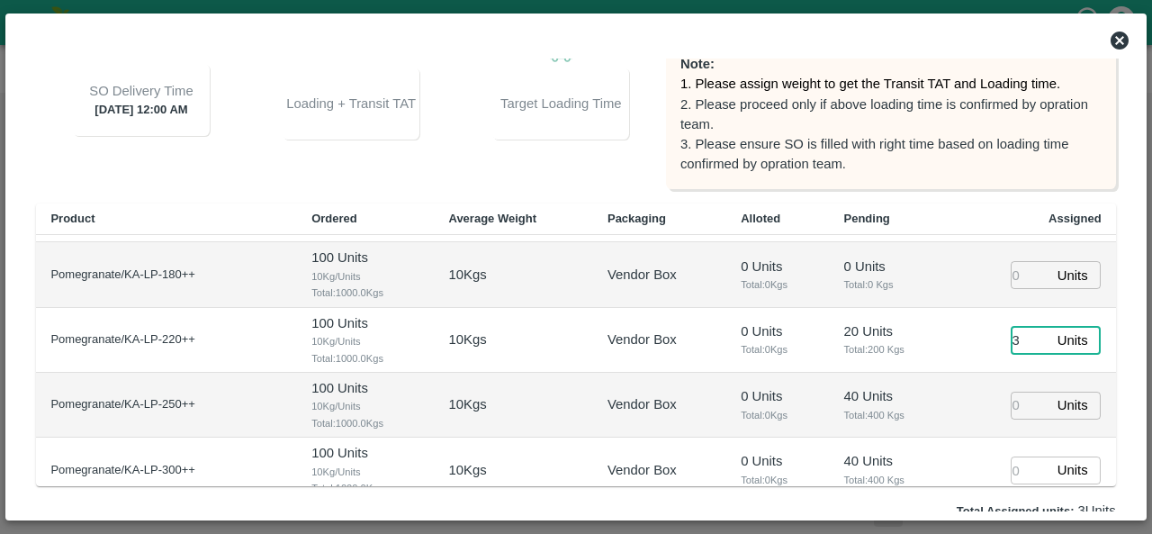
type input "30"
type input "28/08/2025 04:40 PM"
type input "30"
click at [1017, 406] on input "number" at bounding box center [1030, 405] width 40 height 28
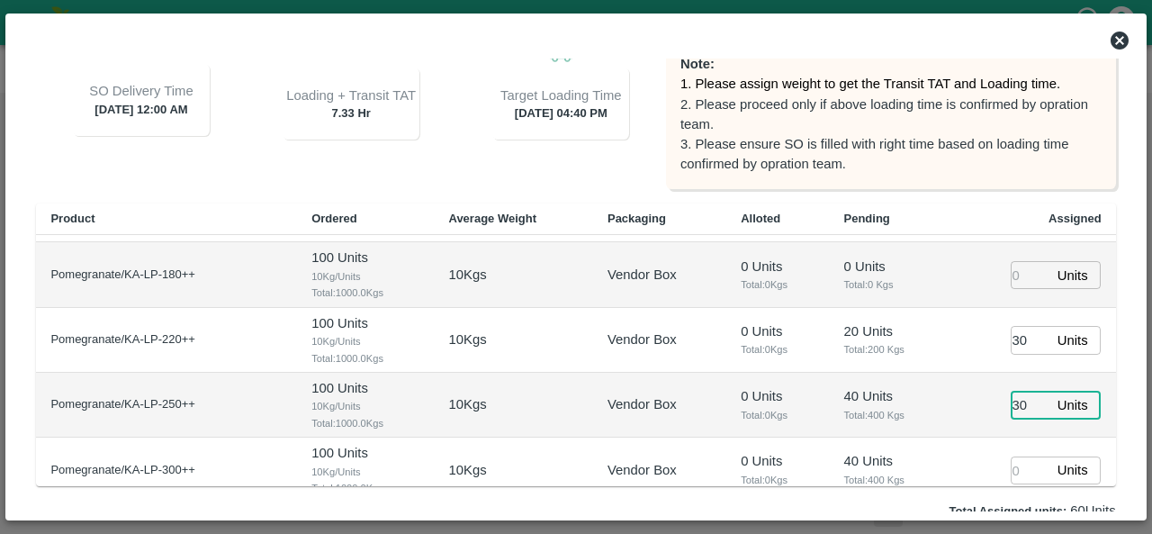
type input "30"
click at [932, 386] on p "40 Units" at bounding box center [890, 396] width 93 height 20
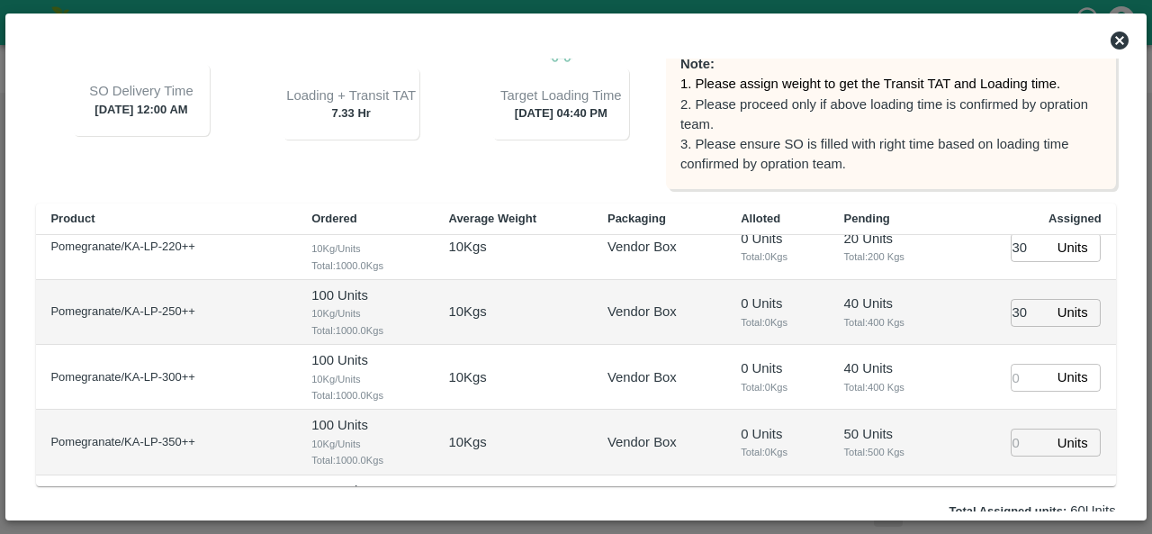
scroll to position [213, 0]
click at [1013, 374] on input "number" at bounding box center [1030, 379] width 40 height 28
type input "30"
click at [970, 382] on td "30 Units ​" at bounding box center [1033, 378] width 165 height 65
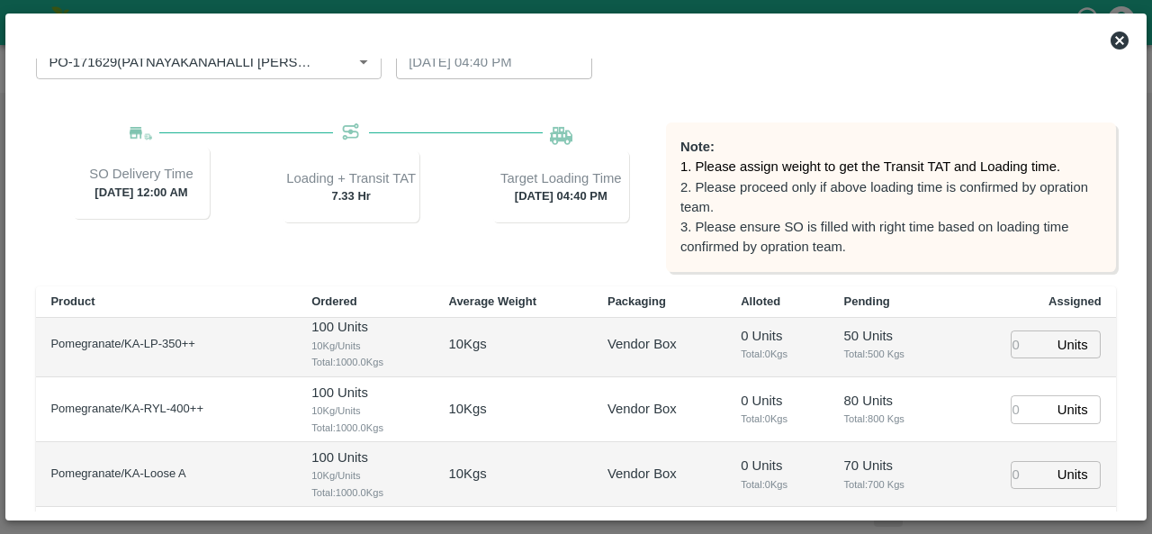
scroll to position [304, 0]
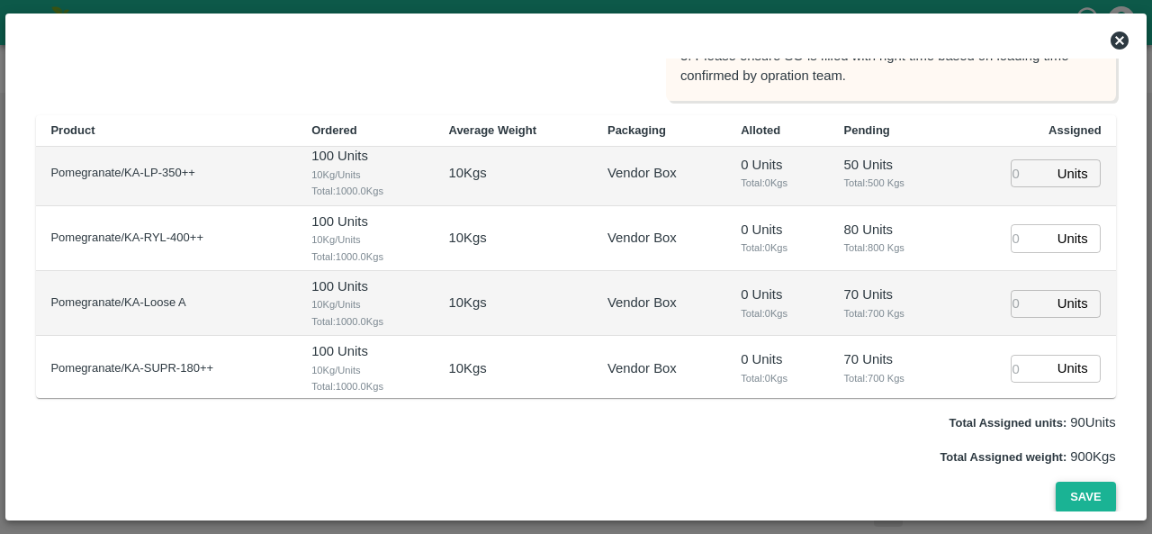
click at [1086, 503] on button "Save" at bounding box center [1084, 496] width 59 height 31
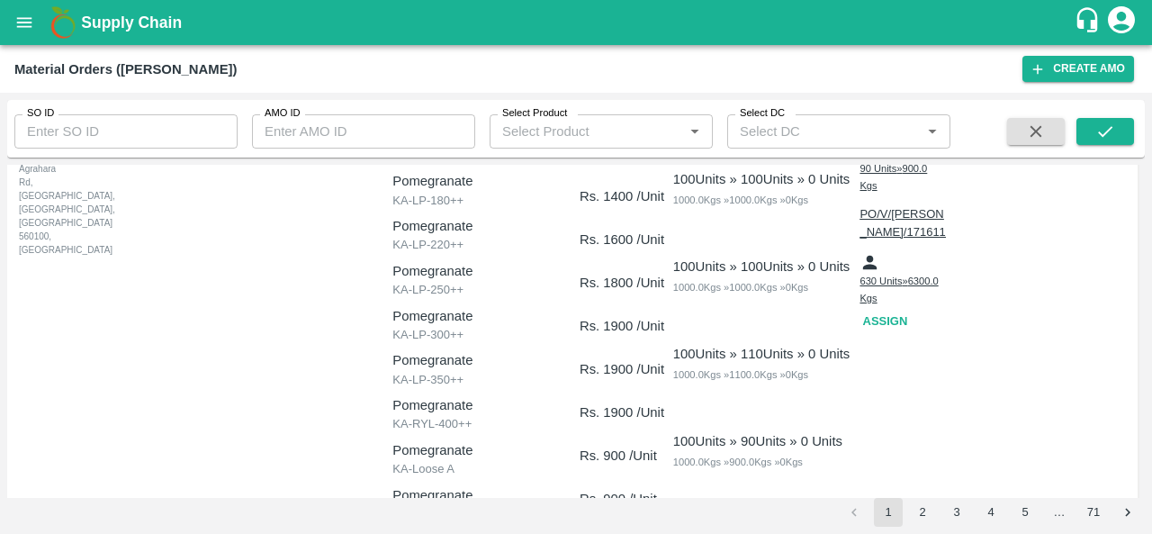
scroll to position [194, 0]
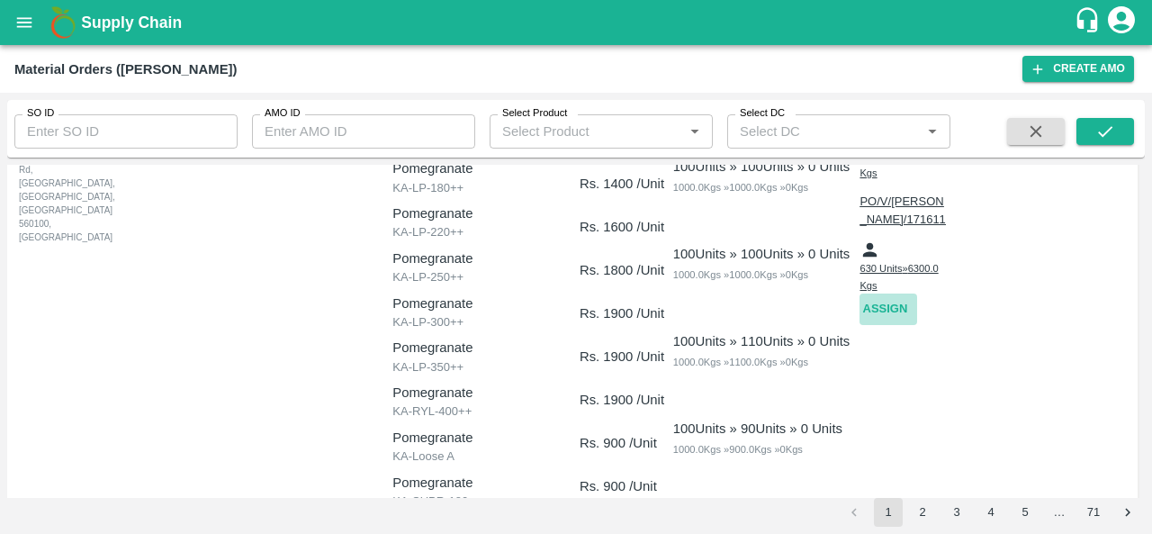
click at [891, 293] on button "Assign" at bounding box center [888, 308] width 58 height 31
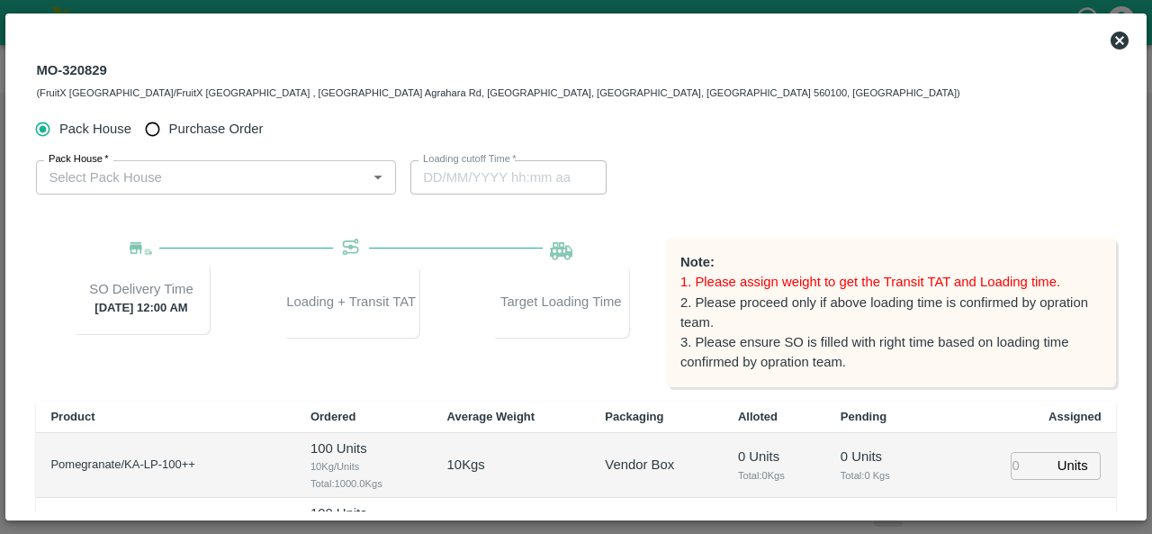
scroll to position [0, 0]
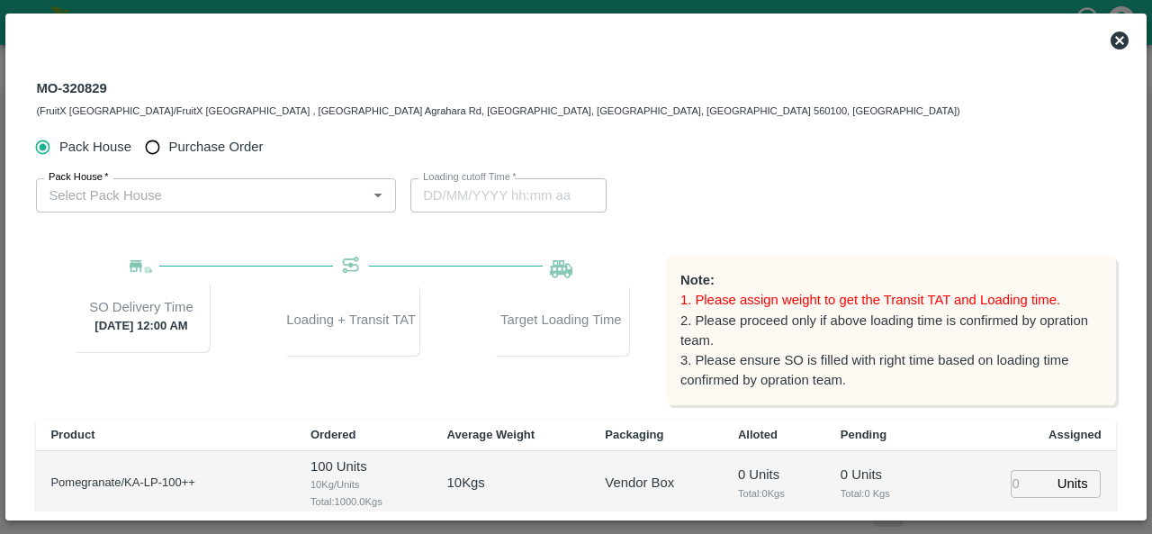
click at [1116, 46] on icon at bounding box center [1119, 40] width 18 height 18
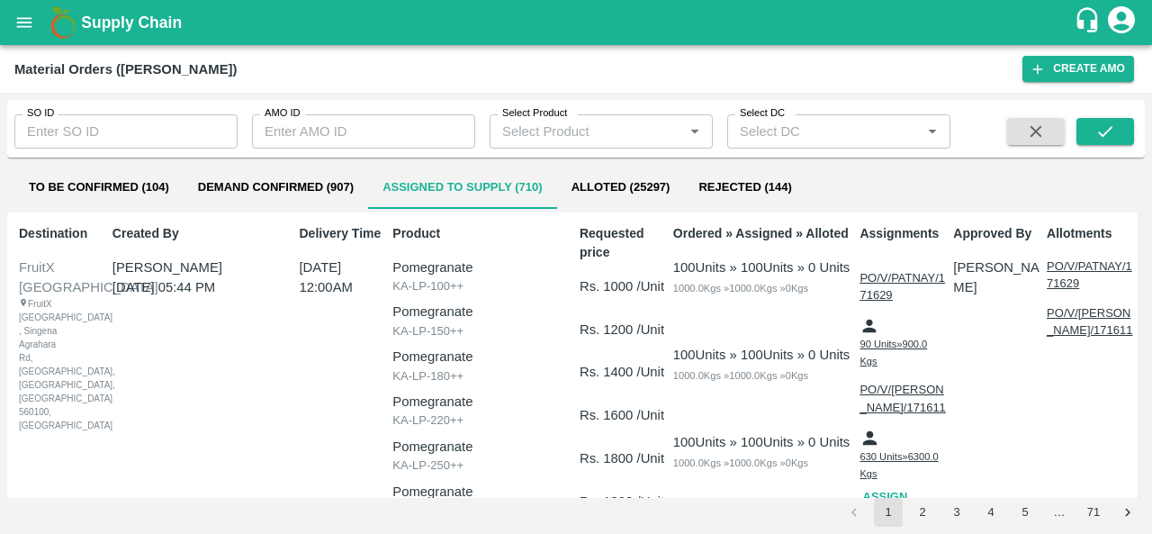
scroll to position [5, 0]
click at [926, 381] on p "PO/V/SHIVAK/171611" at bounding box center [902, 398] width 86 height 35
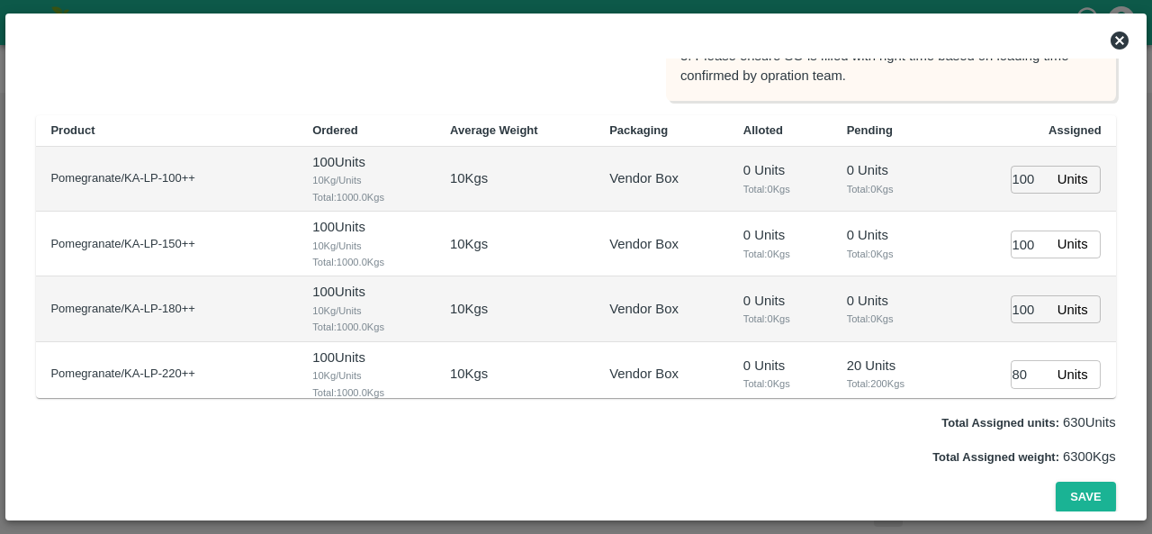
type input "28/08/2025 02:42 PM"
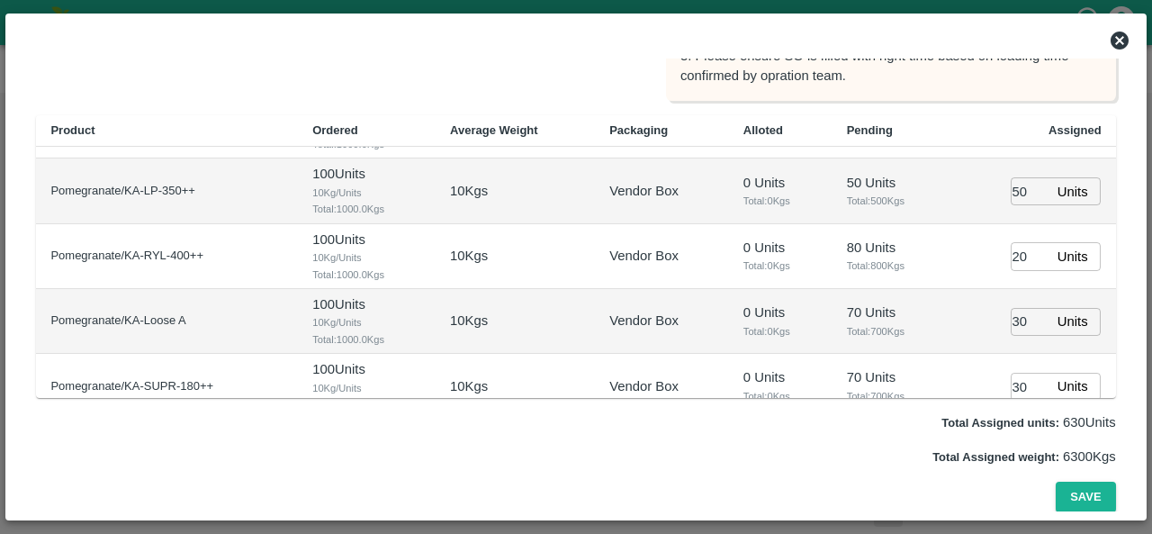
scroll to position [396, 0]
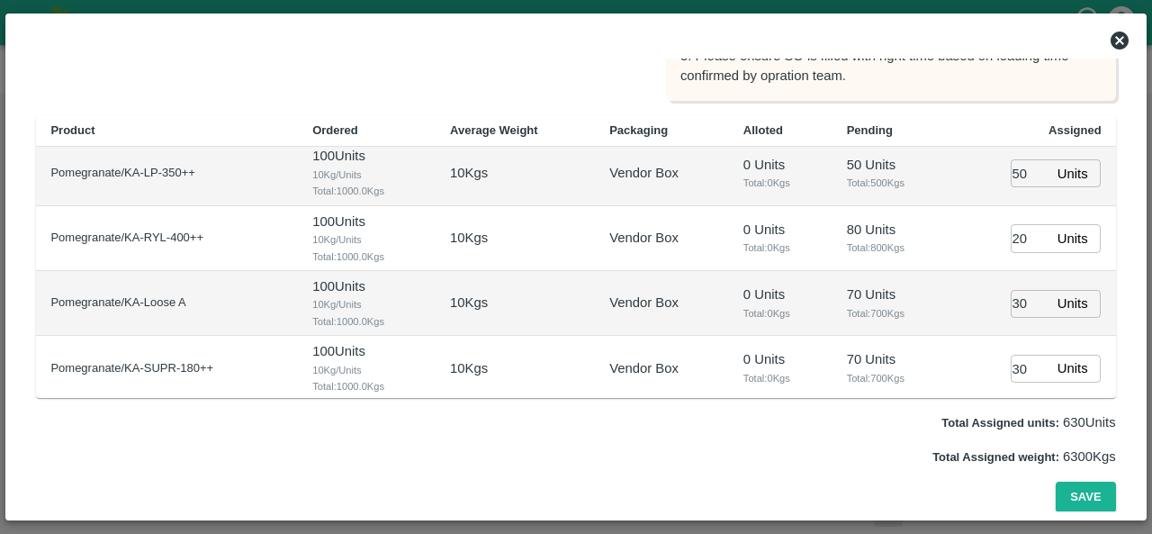
click at [1118, 40] on icon at bounding box center [1119, 41] width 22 height 22
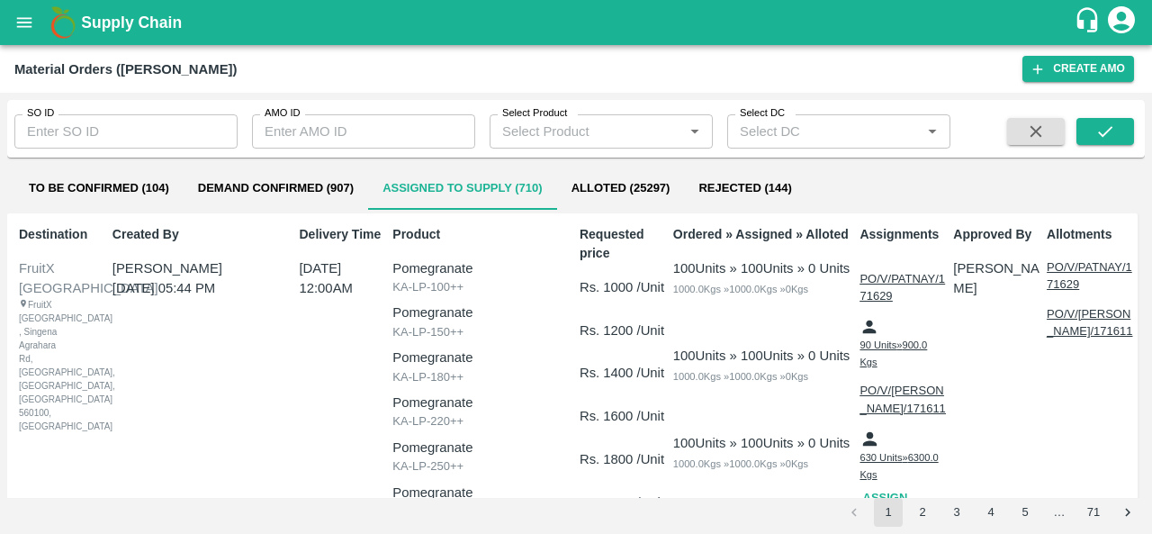
click at [910, 270] on p "PO/V/PATNAY/171629" at bounding box center [902, 287] width 86 height 35
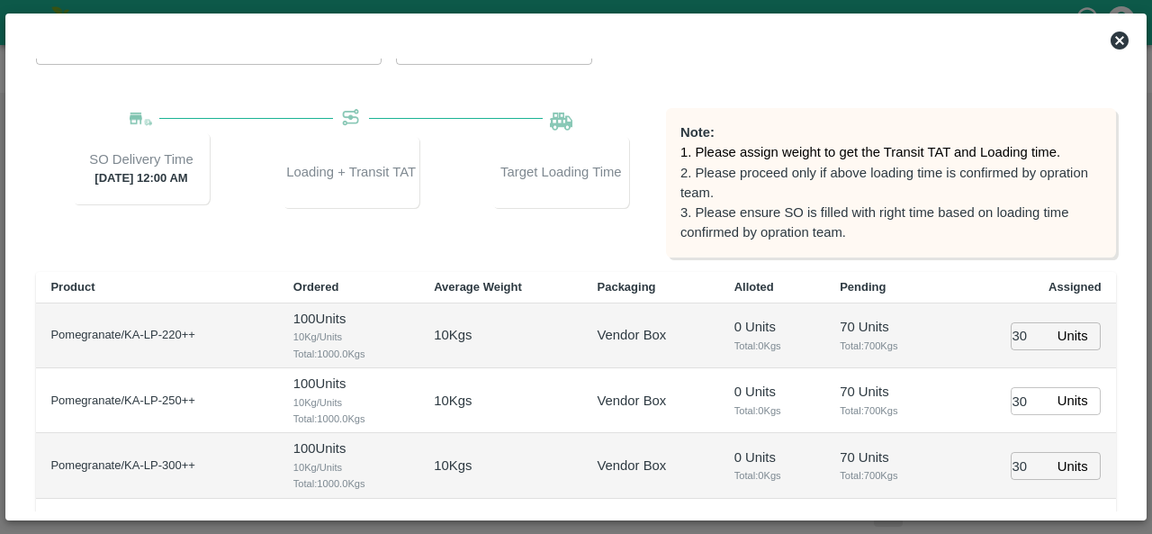
type input "28/08/2025 04:40 PM"
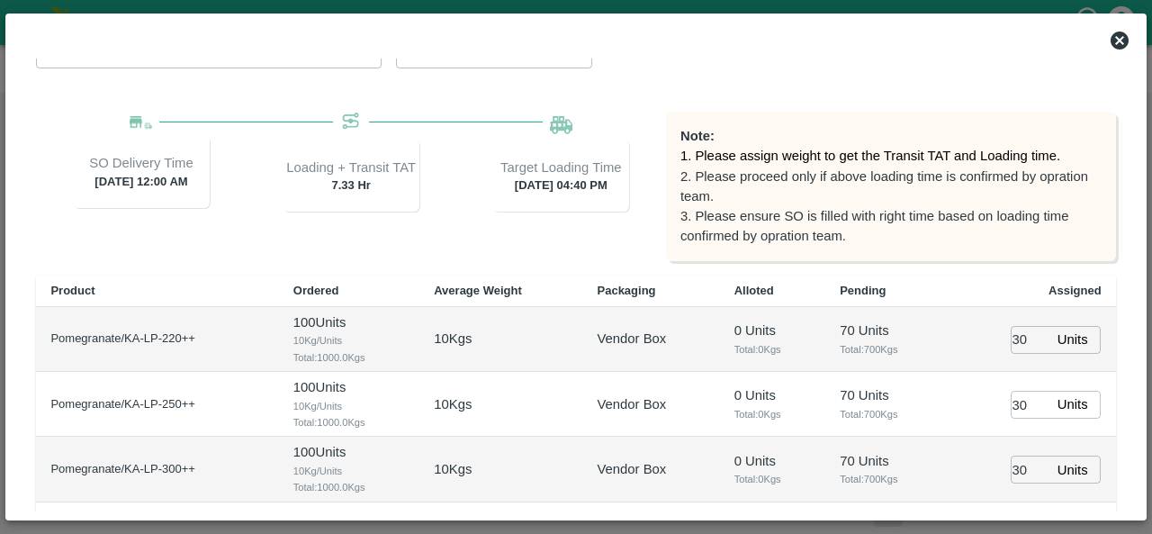
click at [1116, 44] on icon at bounding box center [1119, 41] width 22 height 22
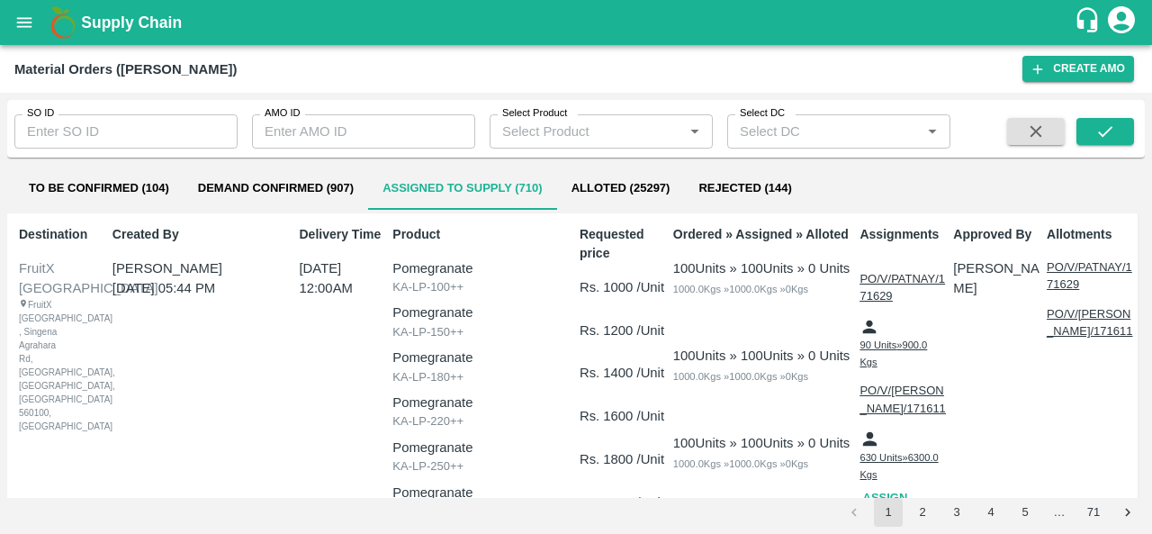
click at [902, 273] on p "PO/V/PATNAY/171629" at bounding box center [902, 287] width 86 height 35
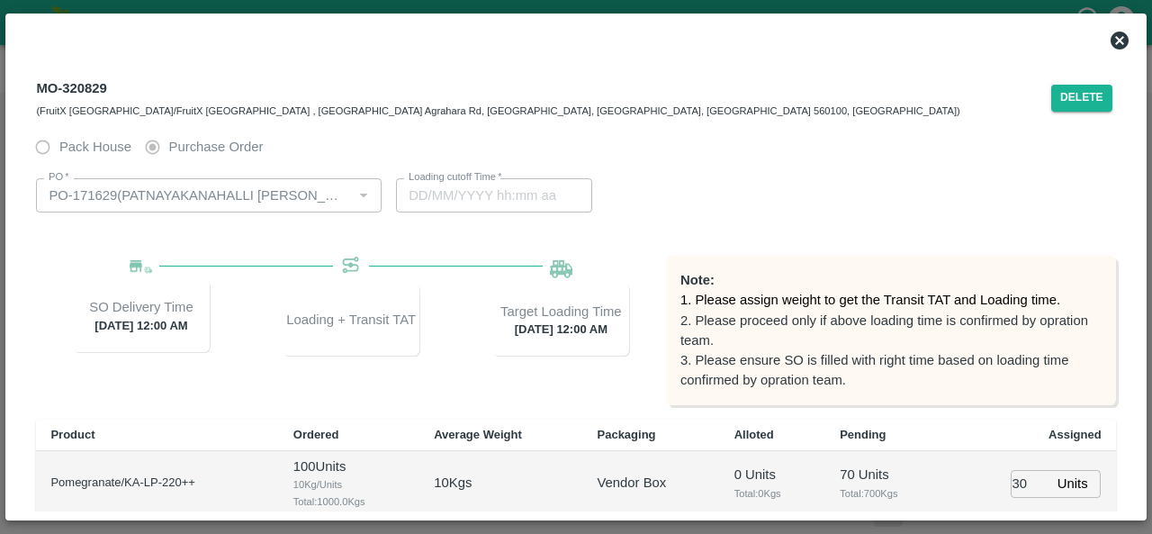
type input "29/08/2025 12:00 AM"
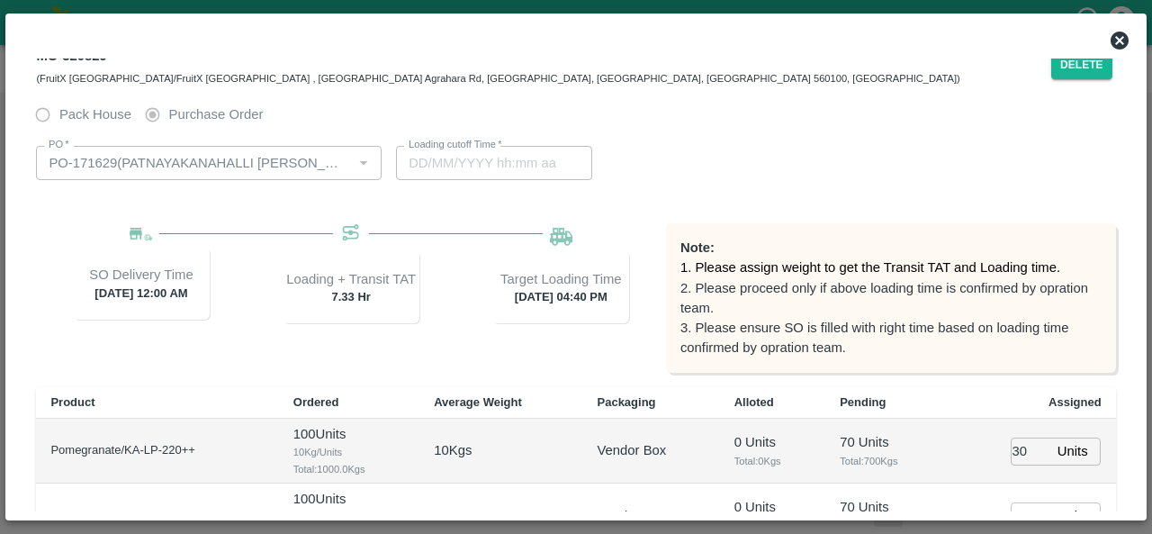
type input "28/08/2025 04:40 PM"
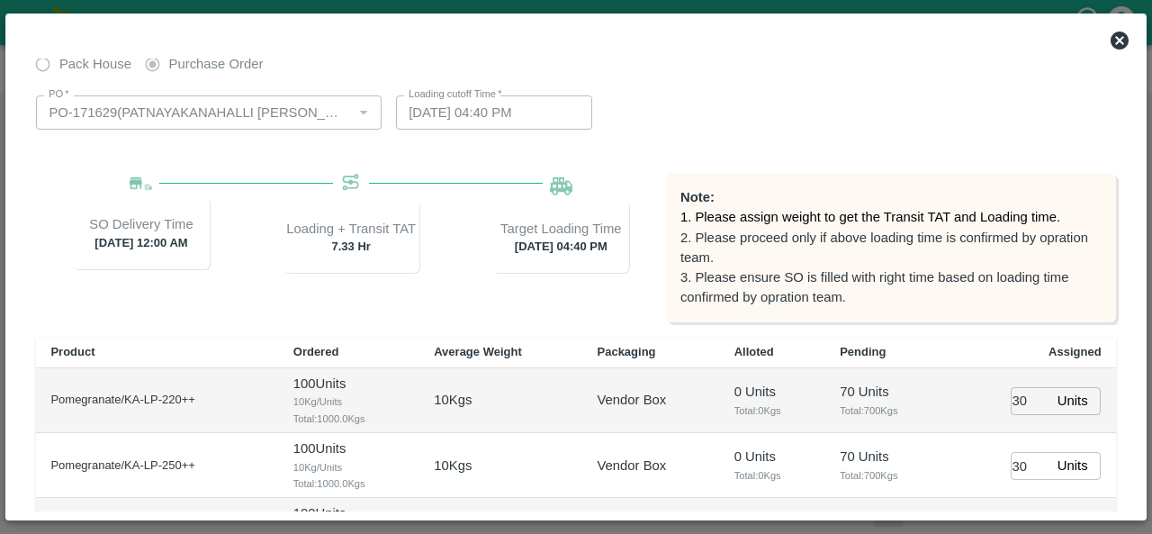
scroll to position [0, 0]
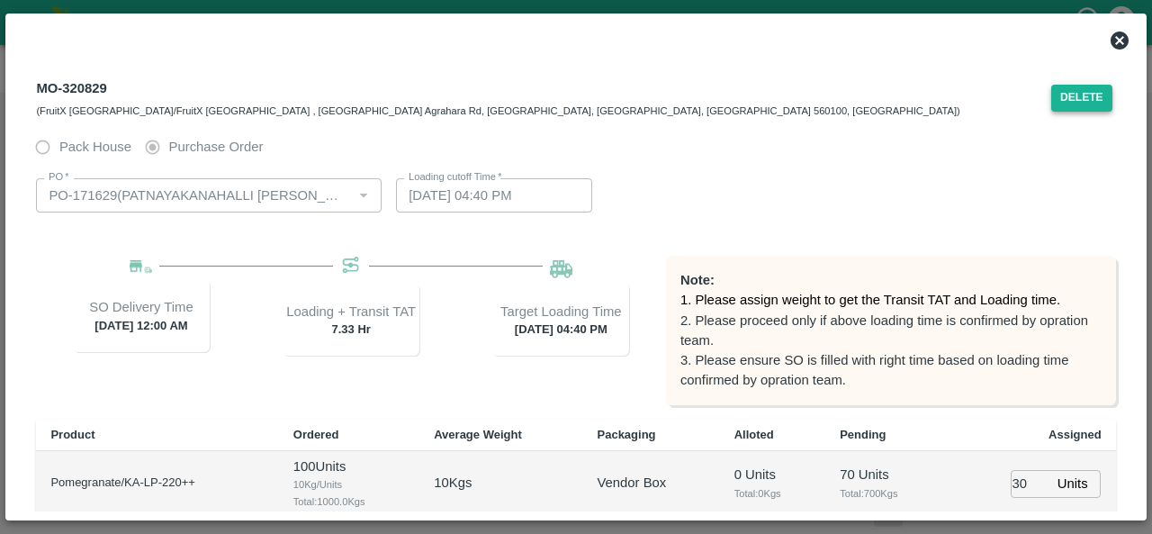
click at [1081, 93] on button "Delete" at bounding box center [1081, 98] width 61 height 26
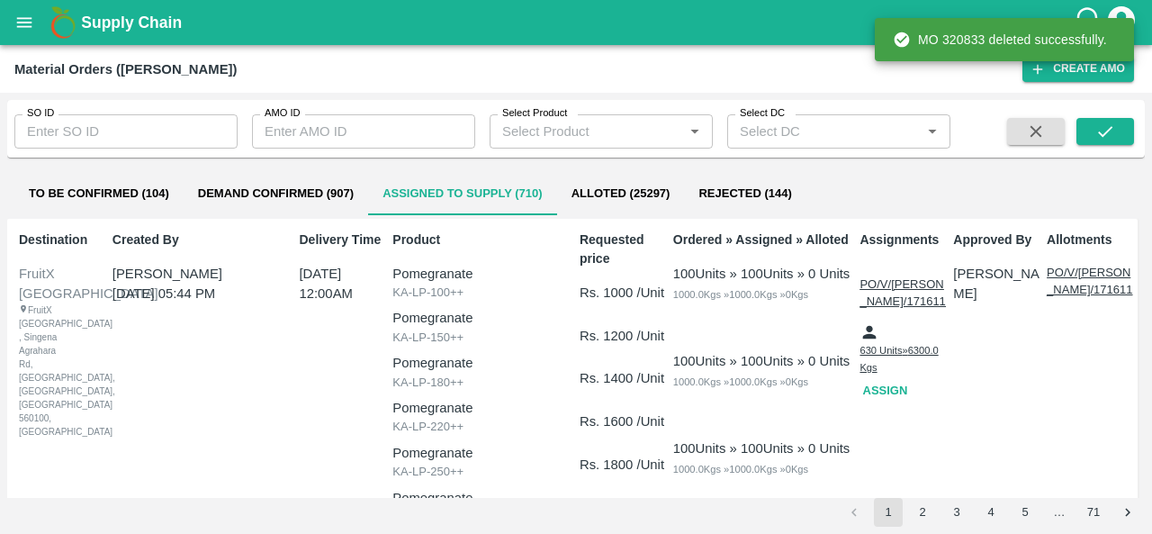
click at [884, 375] on button "Assign" at bounding box center [888, 390] width 58 height 31
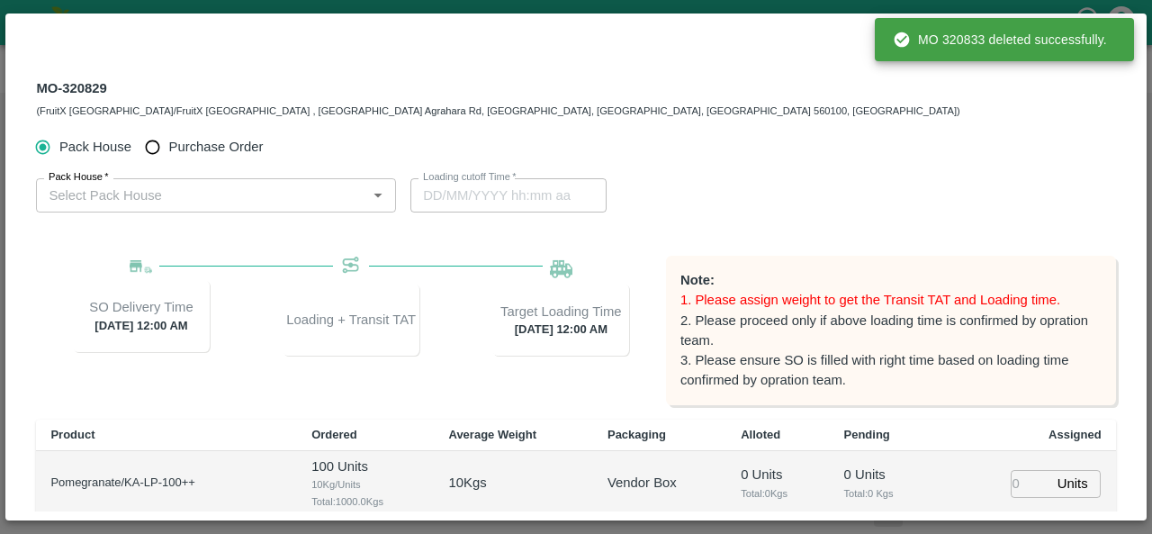
type input "29/08/2025 12:00 AM"
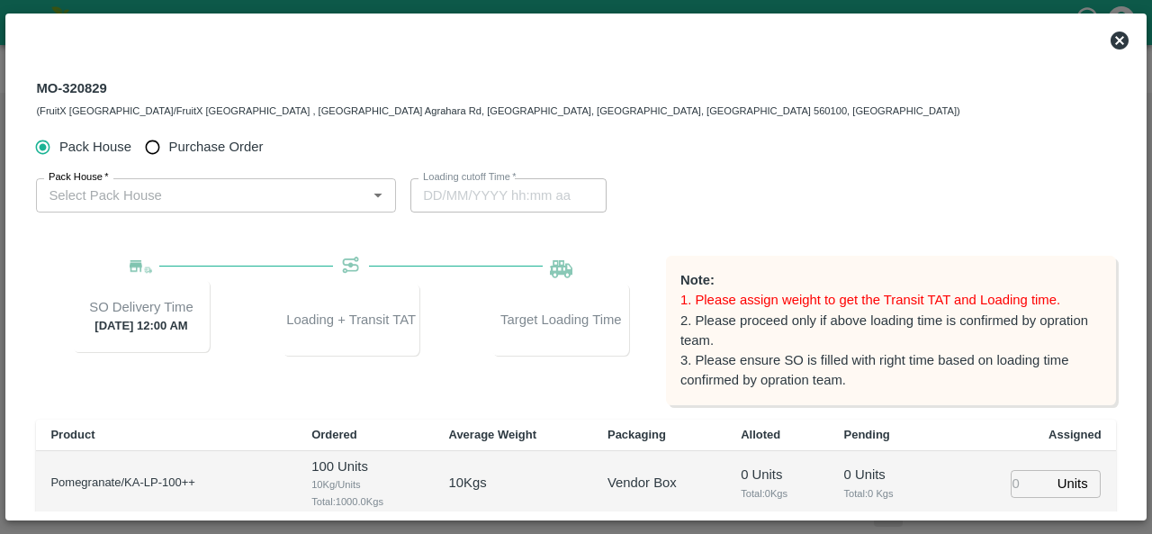
click at [190, 140] on span "Purchase Order" at bounding box center [216, 147] width 94 height 20
click at [169, 140] on input "Purchase Order" at bounding box center [152, 146] width 33 height 33
radio input "true"
click at [130, 193] on input "PO   *" at bounding box center [193, 195] width 305 height 23
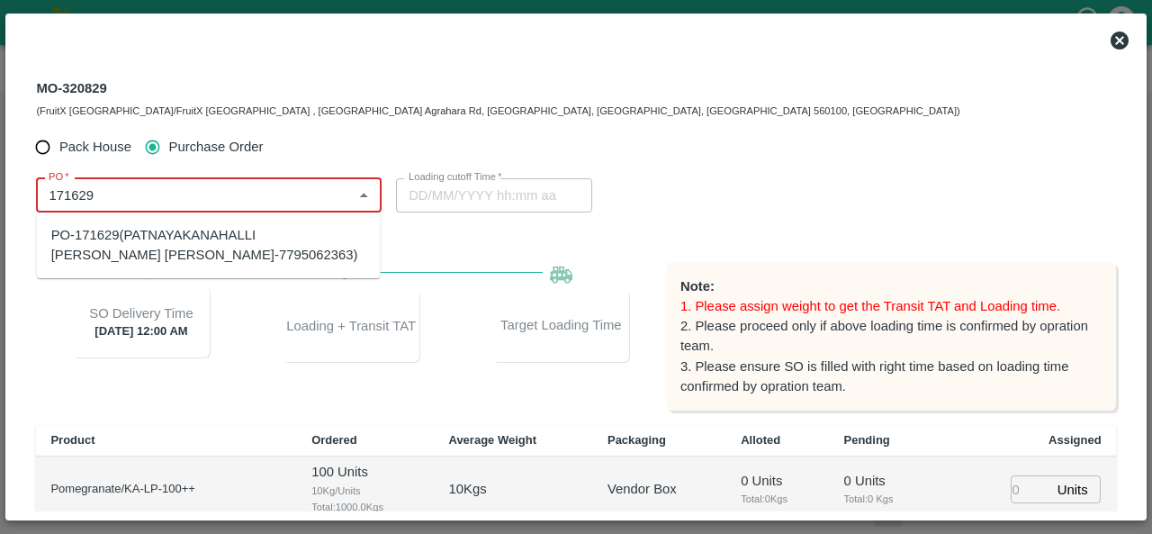
click at [234, 242] on div "PO-171629(PATNAYAKANAHALLI VAJEER MUDASIR AHAMAD-7795062363)" at bounding box center [208, 245] width 315 height 40
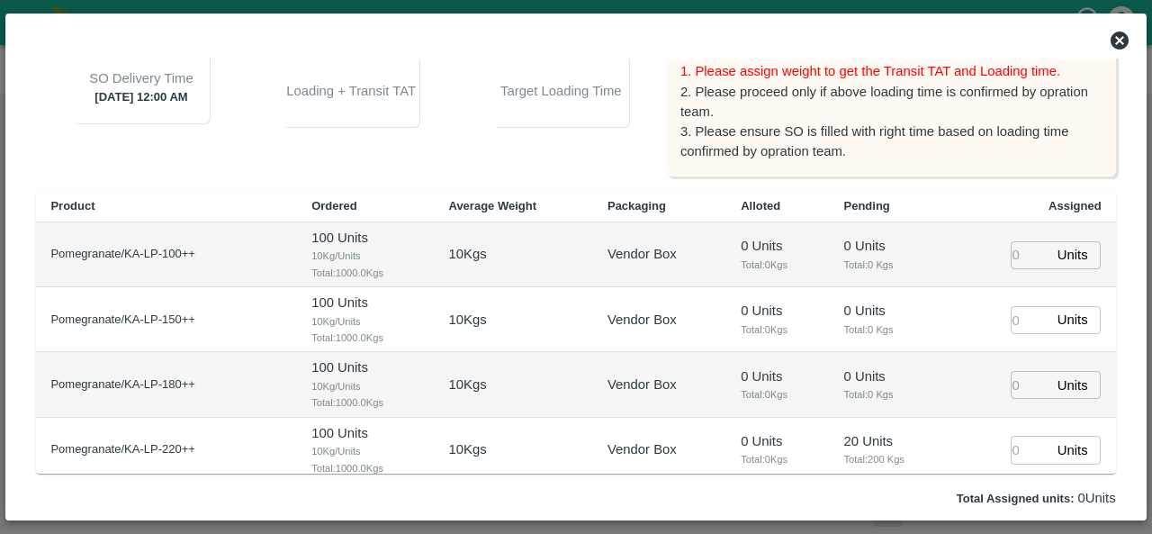
scroll to position [230, 0]
type input "PO-171629(PATNAYAKANAHALLI VAJEER MUDASIR AHAMAD-7795062363)"
click at [1015, 259] on input "number" at bounding box center [1030, 253] width 40 height 28
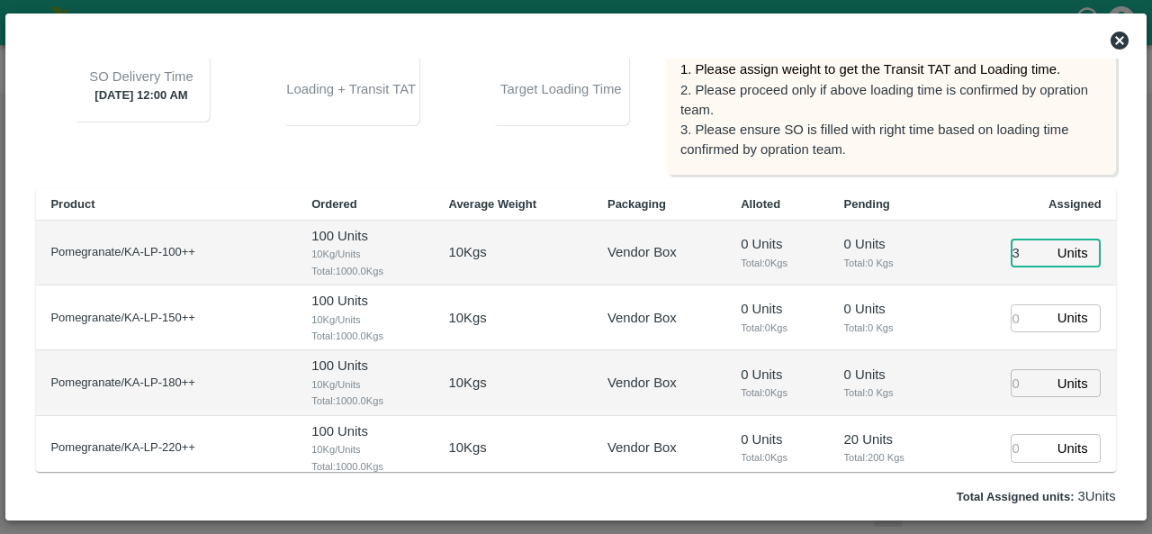
type input "39"
type input "28/08/2025 04:40 PM"
type input "39"
click at [1011, 319] on input "number" at bounding box center [1030, 318] width 40 height 28
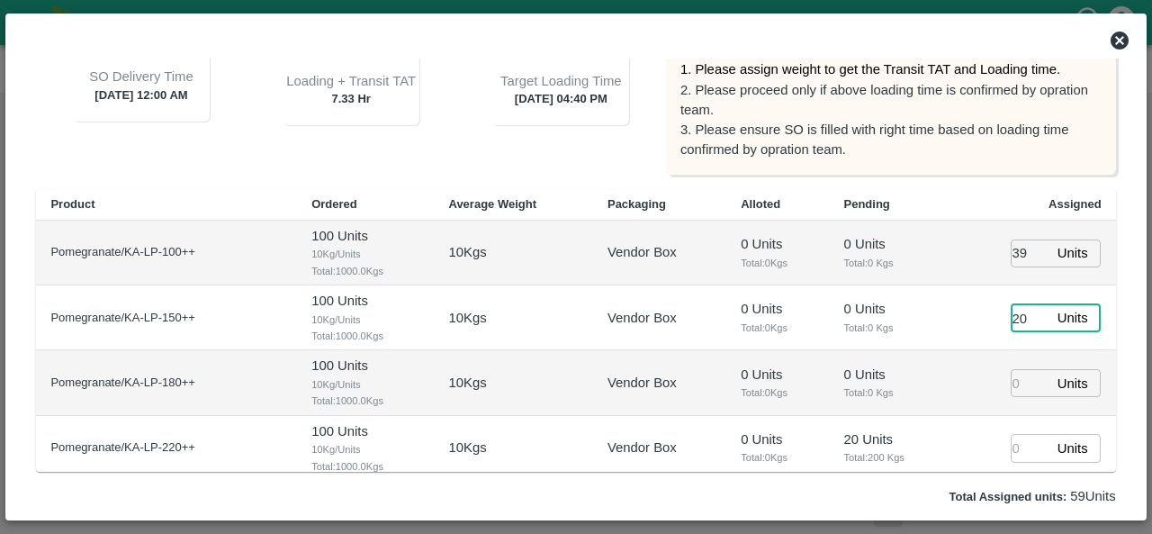
type input "20"
click at [1010, 381] on input "number" at bounding box center [1030, 383] width 40 height 28
type input "40"
click at [1012, 445] on input "number" at bounding box center [1030, 448] width 40 height 28
type input "30"
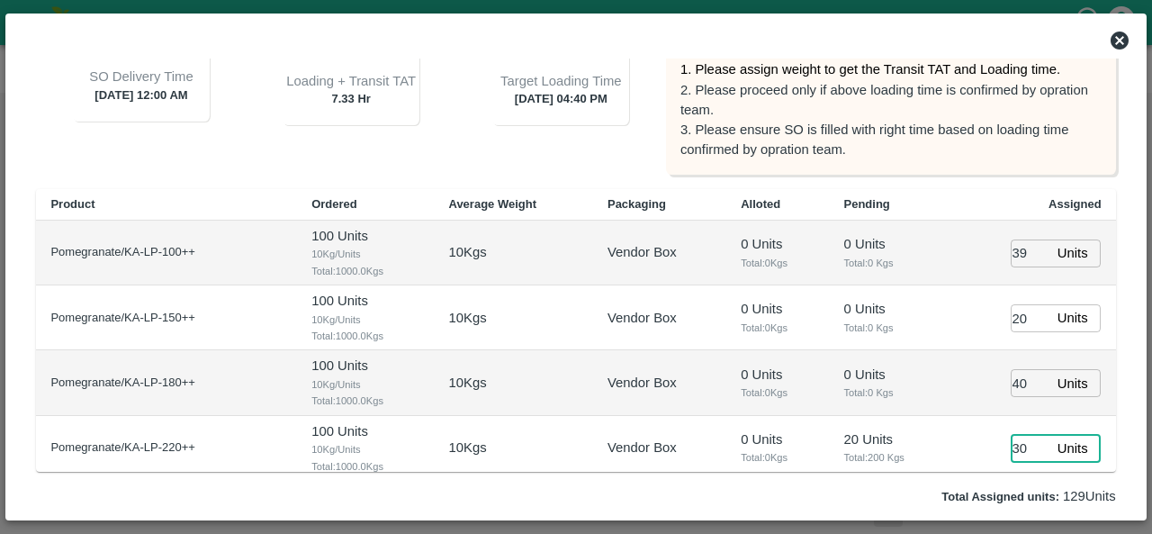
click at [967, 387] on td "40 Units ​" at bounding box center [1033, 382] width 165 height 65
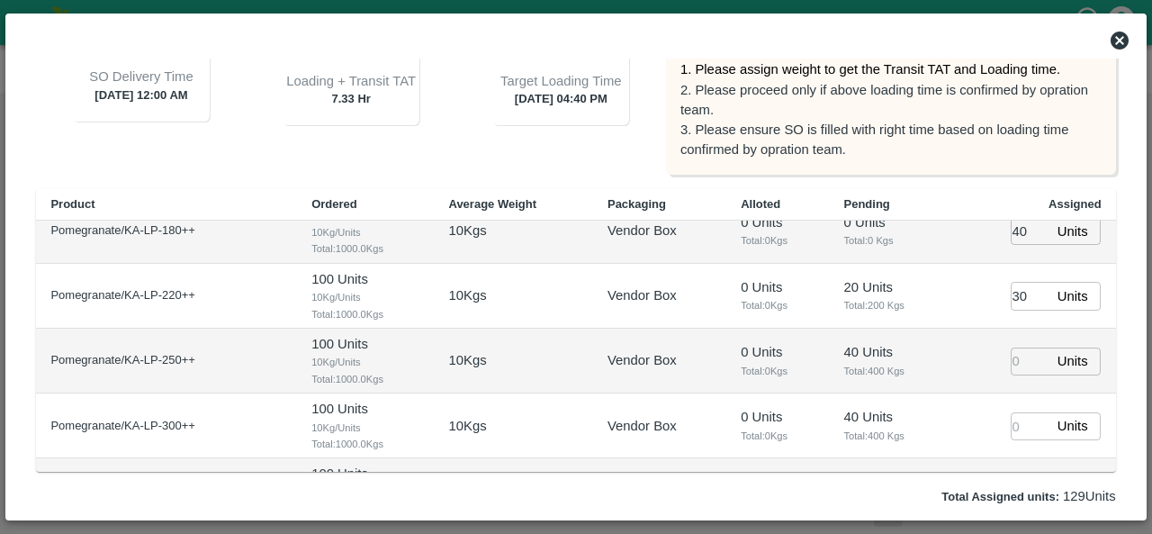
scroll to position [157, 0]
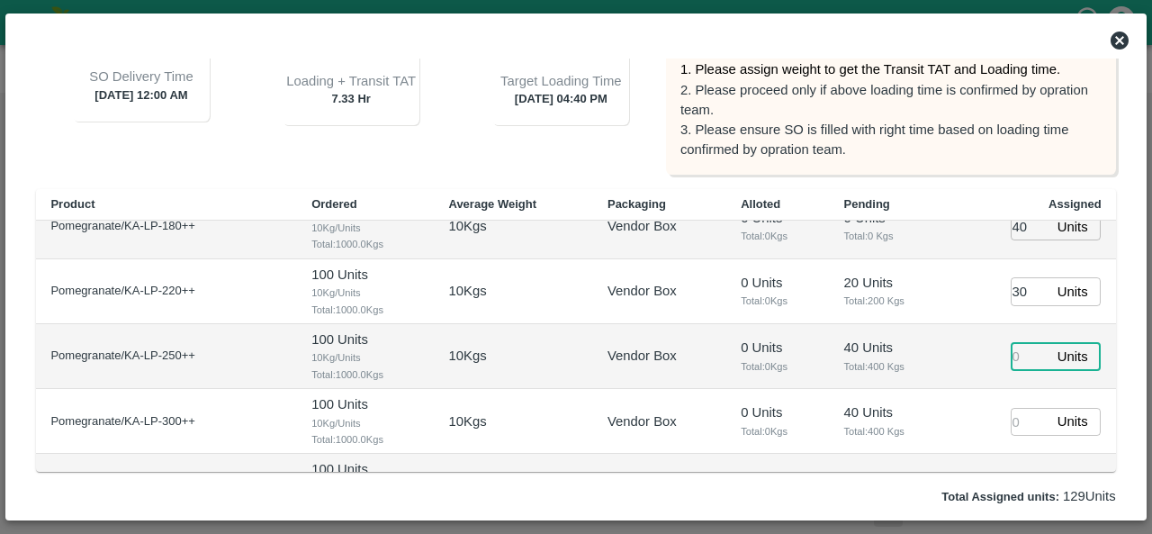
click at [1021, 363] on input "number" at bounding box center [1030, 357] width 40 height 28
type input "35"
click at [1020, 426] on input "number" at bounding box center [1030, 422] width 40 height 28
type input "4"
click at [925, 398] on td "40 Units Total: 400 Kgs" at bounding box center [890, 421] width 121 height 65
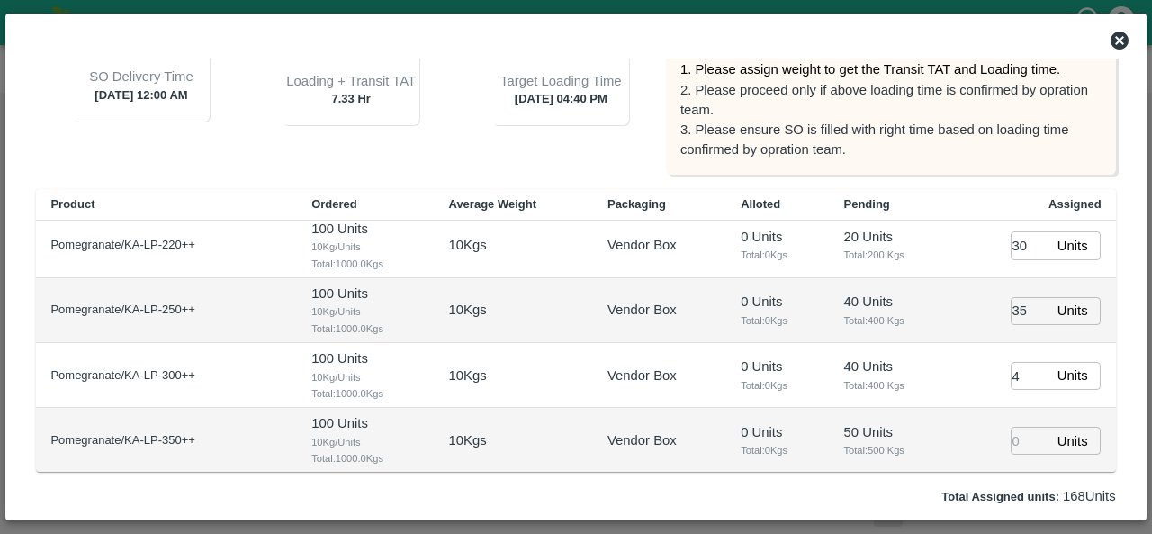
scroll to position [203, 0]
click at [1020, 434] on input "number" at bounding box center [1030, 440] width 40 height 28
type input "1"
click at [923, 427] on p "50 Units" at bounding box center [890, 431] width 93 height 20
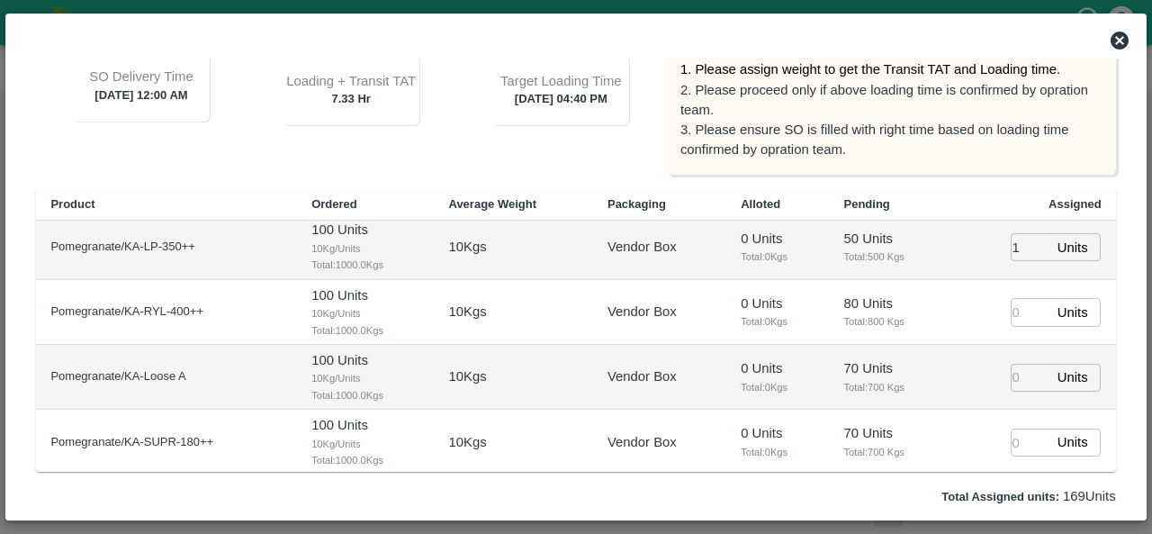
scroll to position [304, 0]
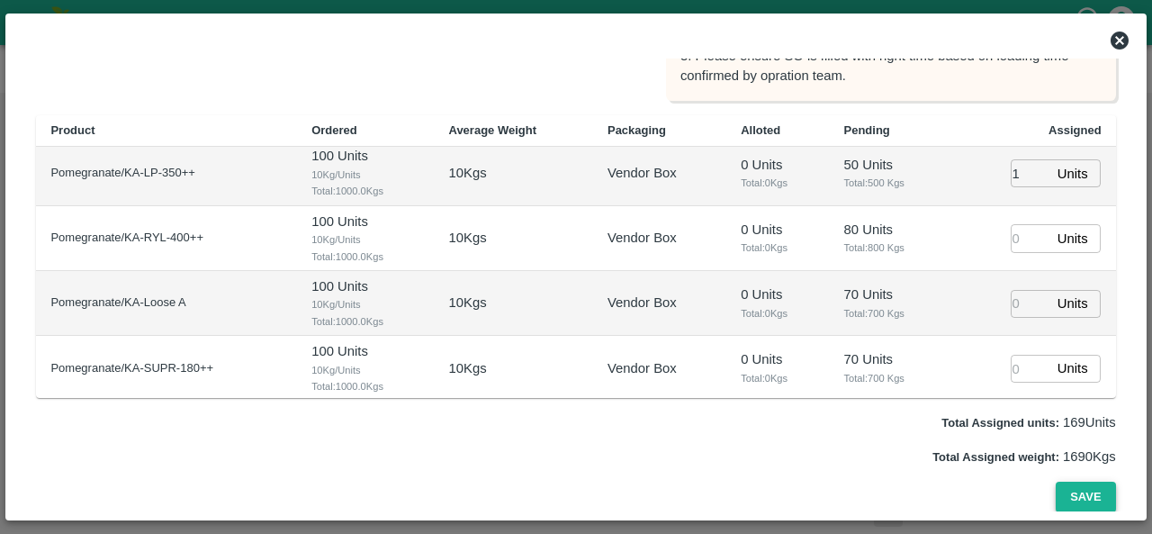
click at [1072, 504] on button "Save" at bounding box center [1084, 496] width 59 height 31
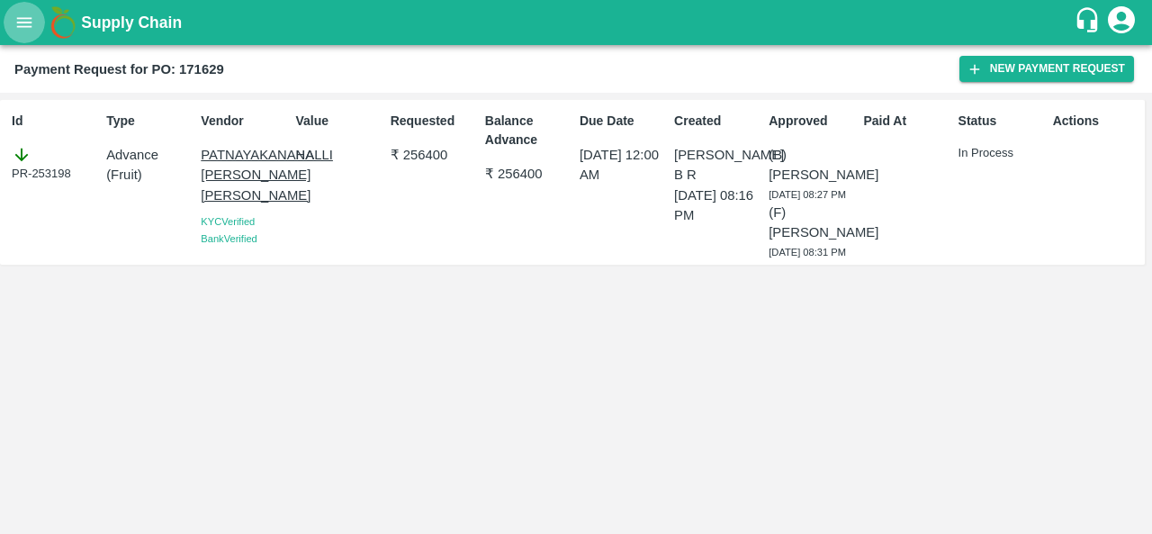
click at [31, 31] on icon "open drawer" at bounding box center [24, 23] width 20 height 20
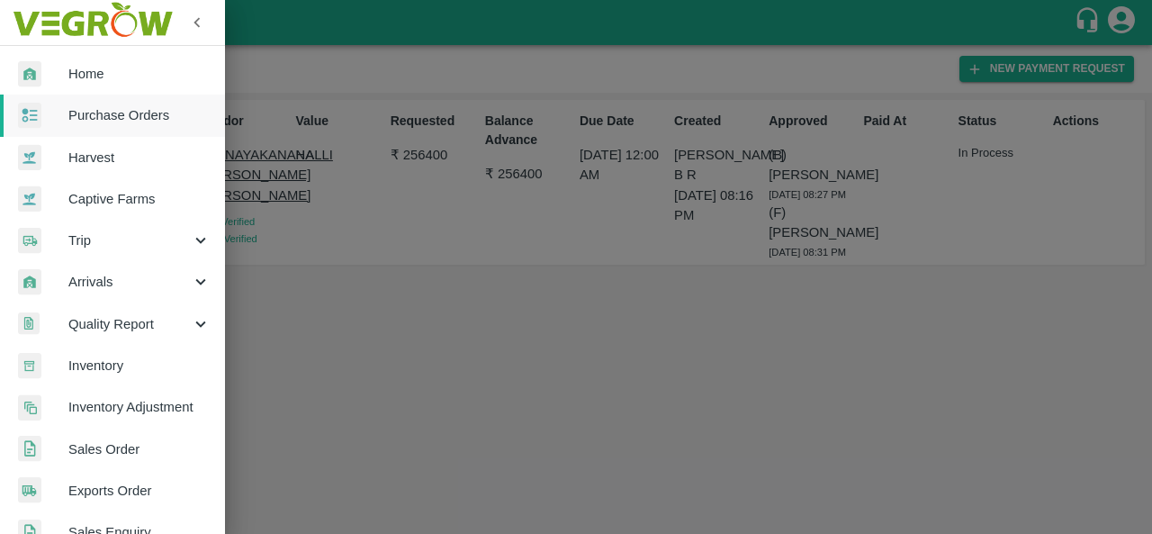
click at [165, 115] on span "Purchase Orders" at bounding box center [139, 115] width 142 height 20
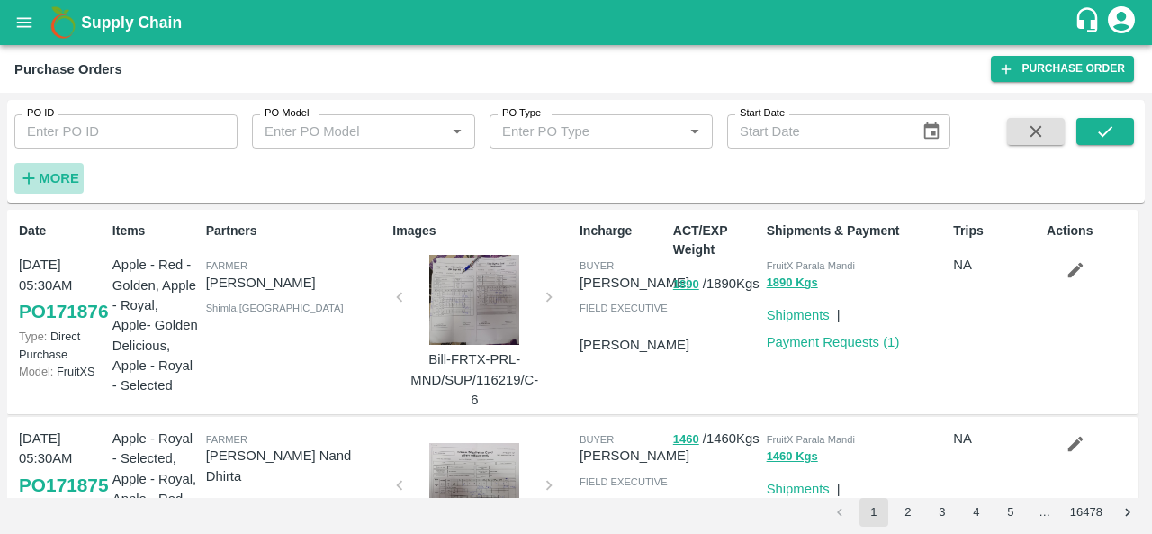
click at [47, 171] on strong "More" at bounding box center [59, 178] width 40 height 14
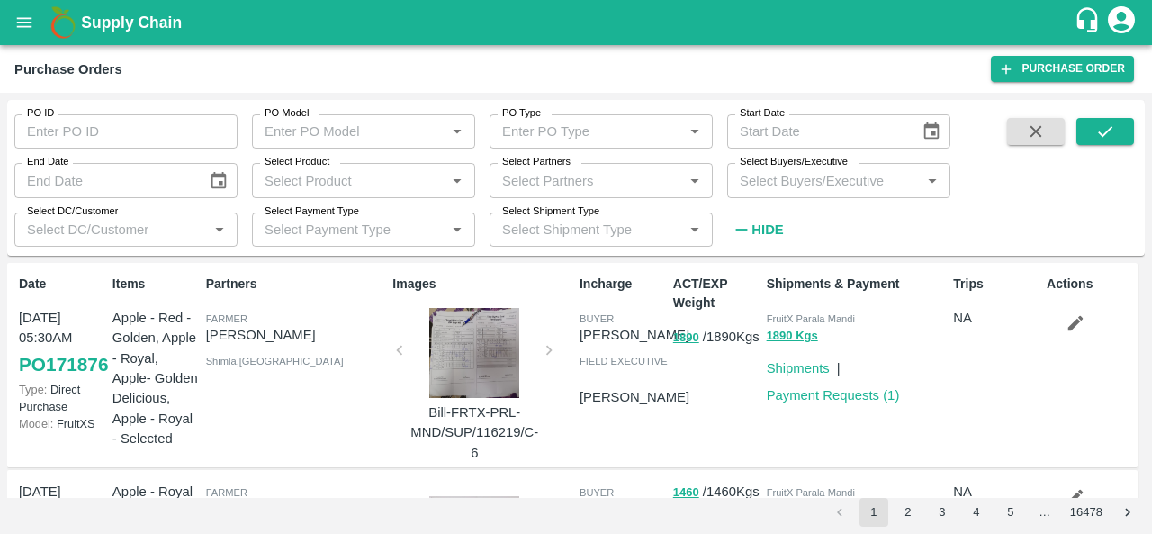
click at [793, 177] on input "Select Buyers/Executive" at bounding box center [823, 179] width 183 height 23
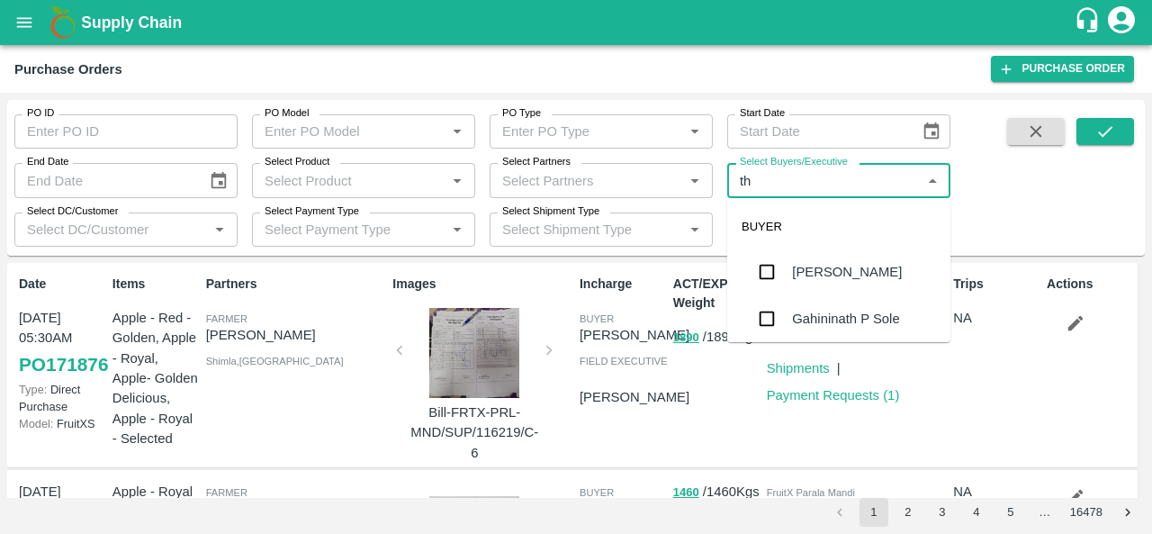
type input "the"
click at [842, 275] on div "[PERSON_NAME] B R" at bounding box center [860, 272] width 136 height 20
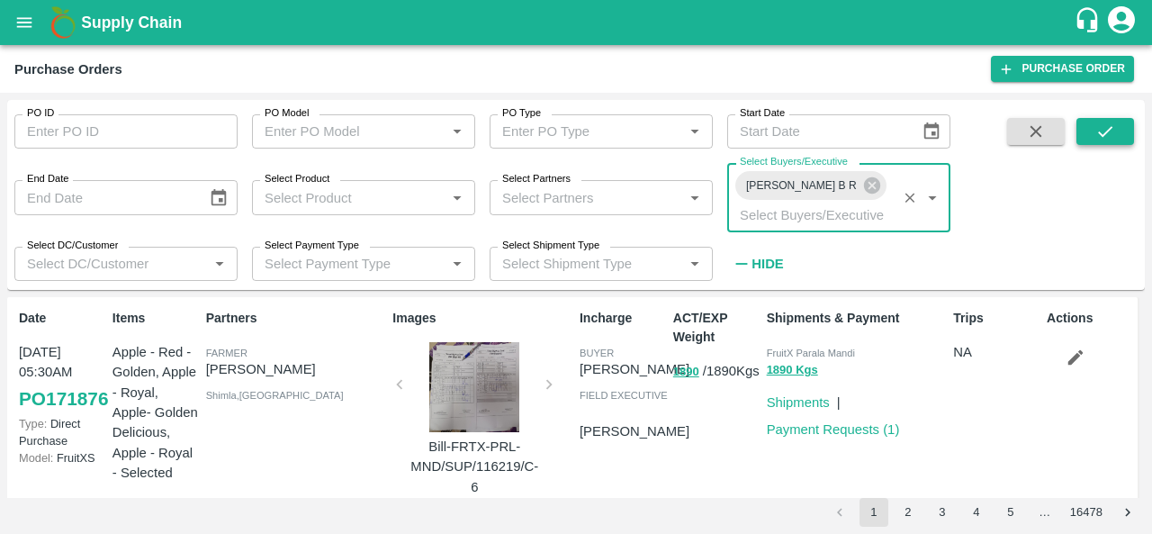
click at [1106, 129] on icon "submit" at bounding box center [1105, 131] width 20 height 20
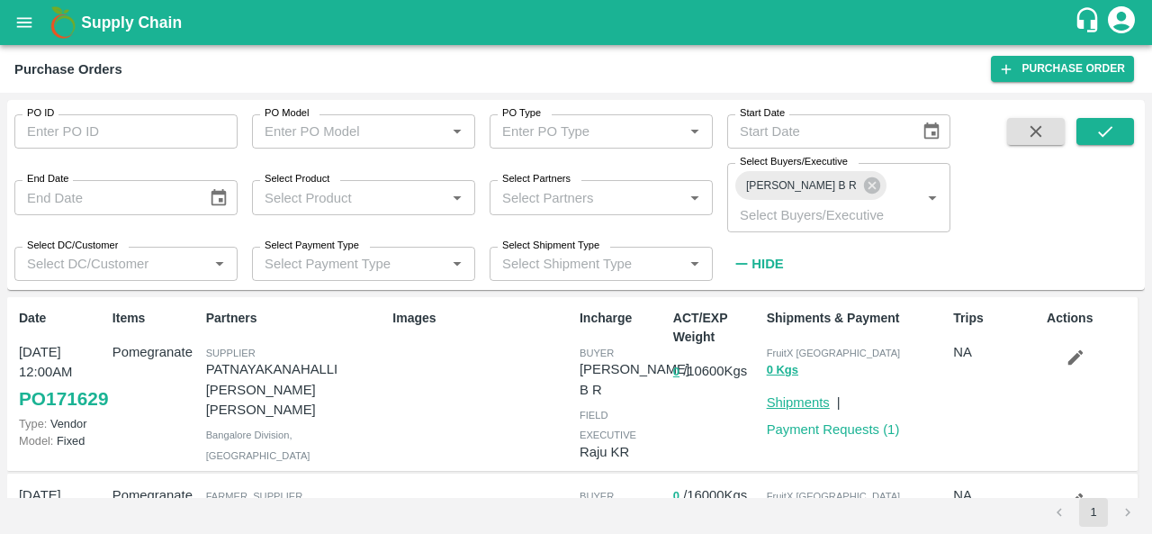
click at [777, 395] on link "Shipments" at bounding box center [798, 402] width 63 height 14
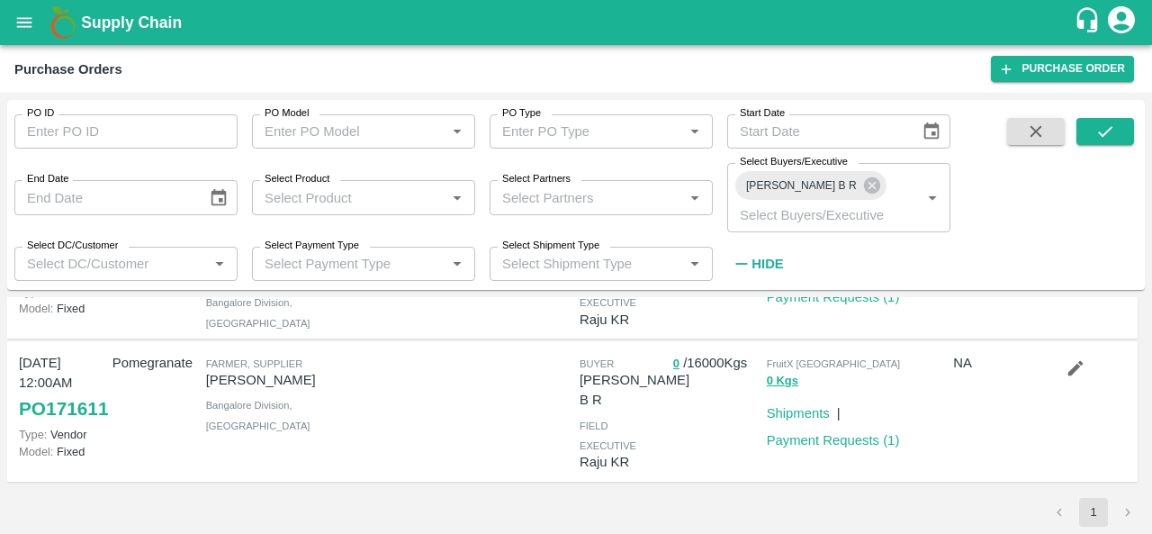
click at [812, 396] on div "Shipments" at bounding box center [794, 409] width 70 height 27
click at [808, 423] on div "Payment Requests ( 1 )" at bounding box center [829, 436] width 140 height 27
click at [804, 406] on link "Shipments" at bounding box center [798, 413] width 63 height 14
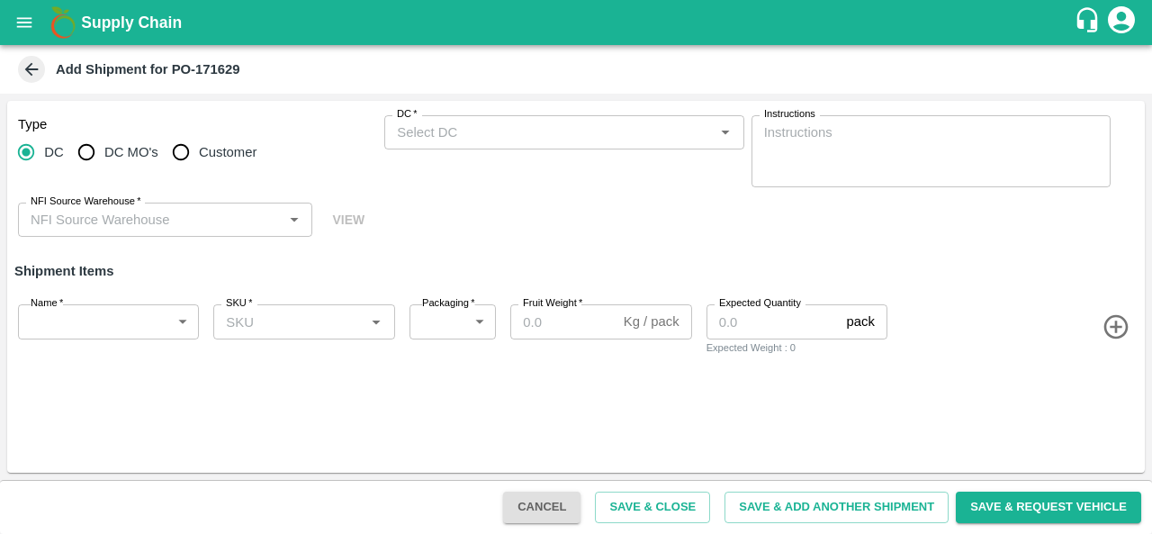
click at [95, 160] on input "DC MO's" at bounding box center [86, 152] width 36 height 36
radio input "true"
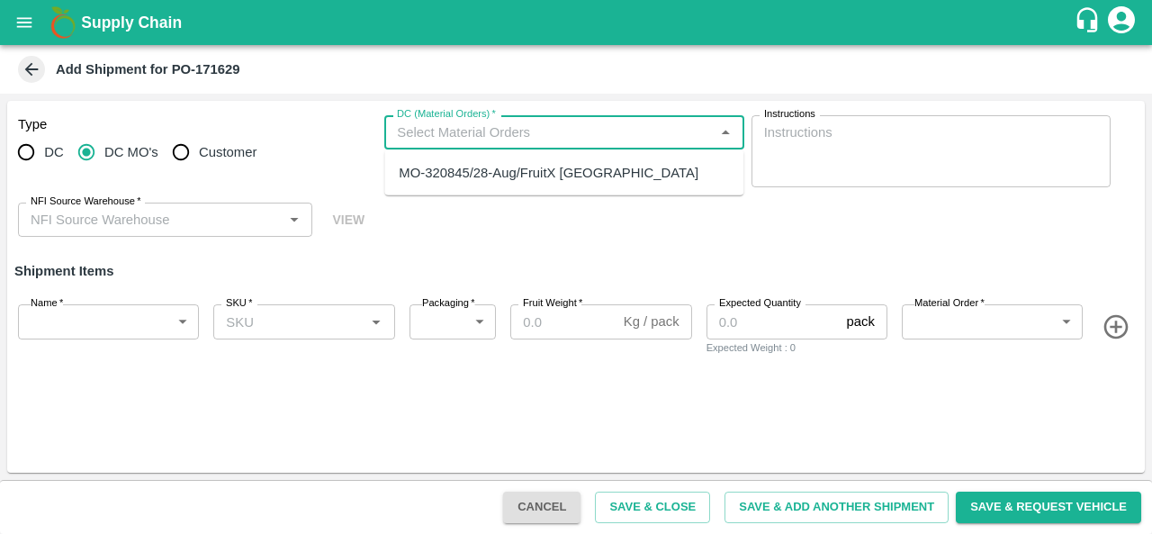
click at [477, 135] on input "DC (Material Orders)   *" at bounding box center [549, 132] width 318 height 23
click at [480, 172] on div "MO-320845/28-Aug/FruitX [GEOGRAPHIC_DATA]" at bounding box center [549, 173] width 300 height 20
type input "KA-LP-100++"
type input "276"
type input "10"
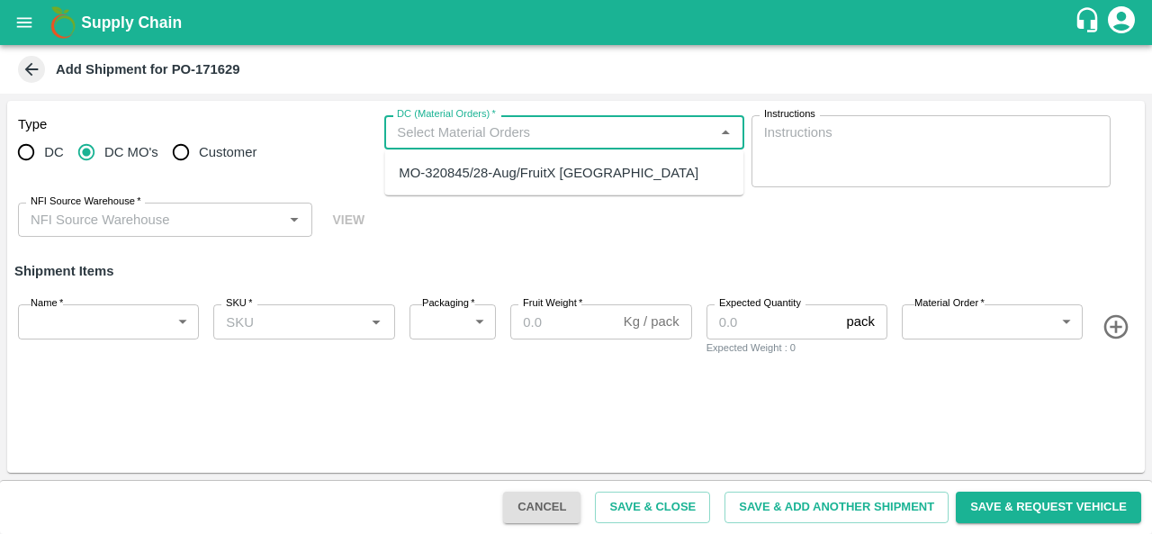
type input "39"
type input "MO-320845/28-Aug/FruitX [GEOGRAPHIC_DATA]"
type input "457588"
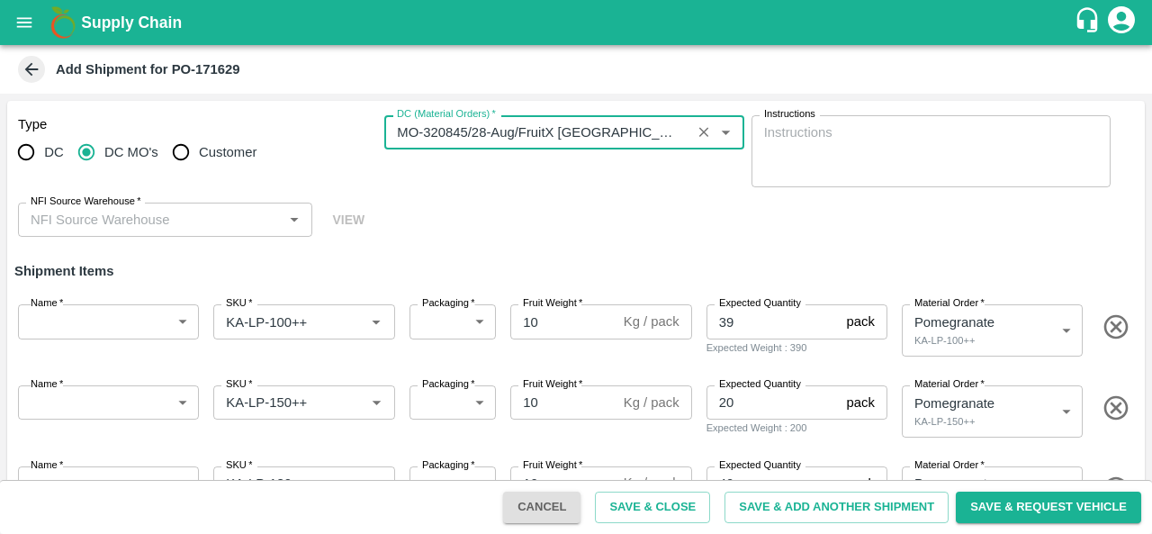
click at [129, 325] on body "Supply Chain Add Shipment for PO-171629 Type DC DC MO's Customer DC (Material O…" at bounding box center [576, 267] width 1152 height 534
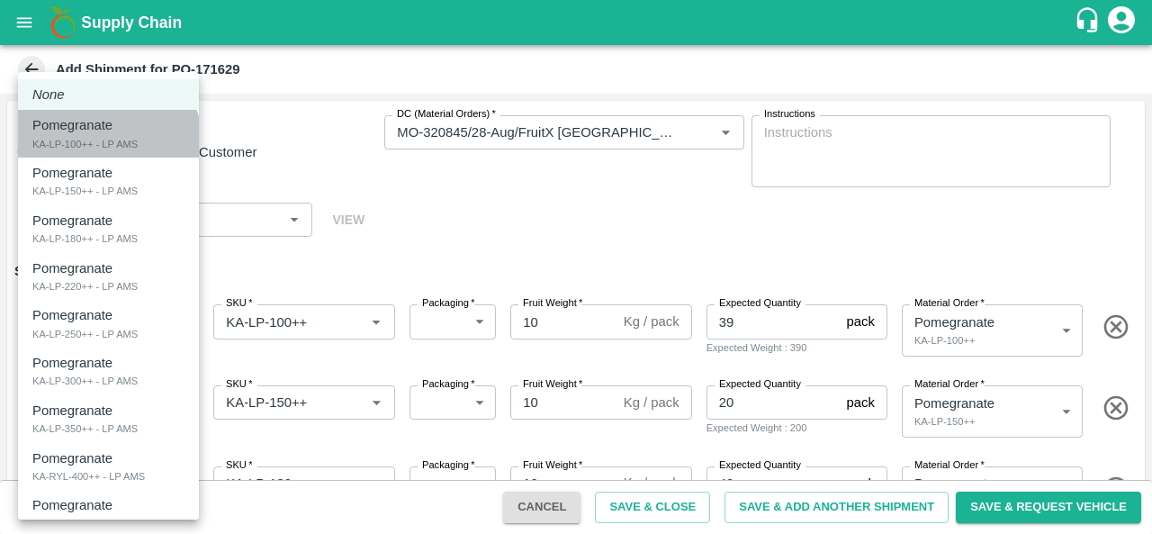
click at [105, 142] on div "KA-LP-100++ - LP AMS" at bounding box center [84, 144] width 105 height 16
type input "1947564"
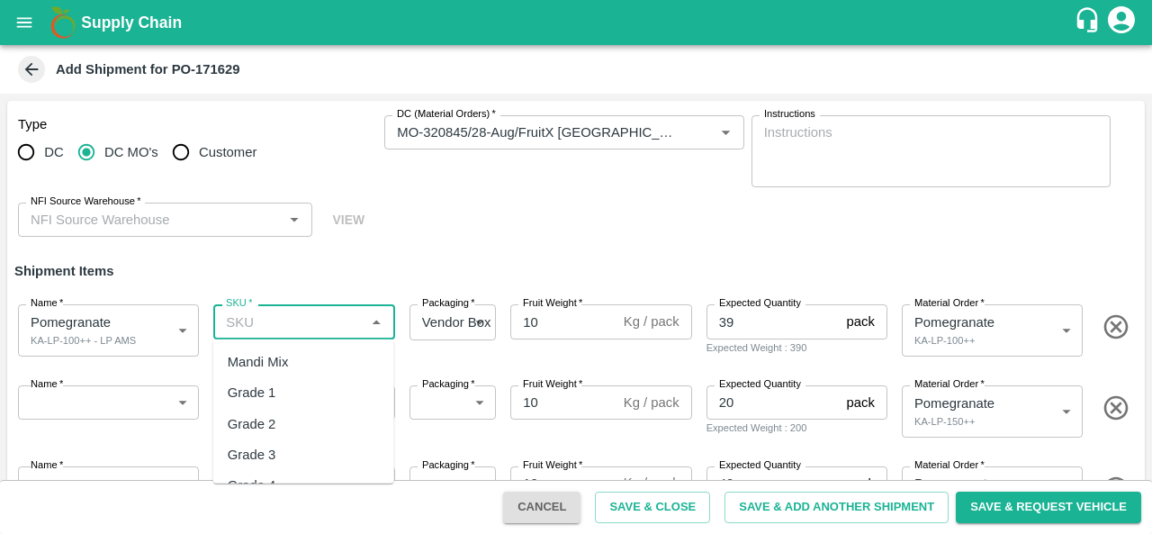
click at [288, 328] on input "SKU   *" at bounding box center [289, 320] width 140 height 23
click at [313, 364] on div "KA-LP-100++" at bounding box center [303, 361] width 181 height 31
type input "KA-LP-100++"
click at [109, 395] on body "Supply Chain Add Shipment for PO-171629 Type DC DC MO's Customer DC (Material O…" at bounding box center [576, 267] width 1152 height 534
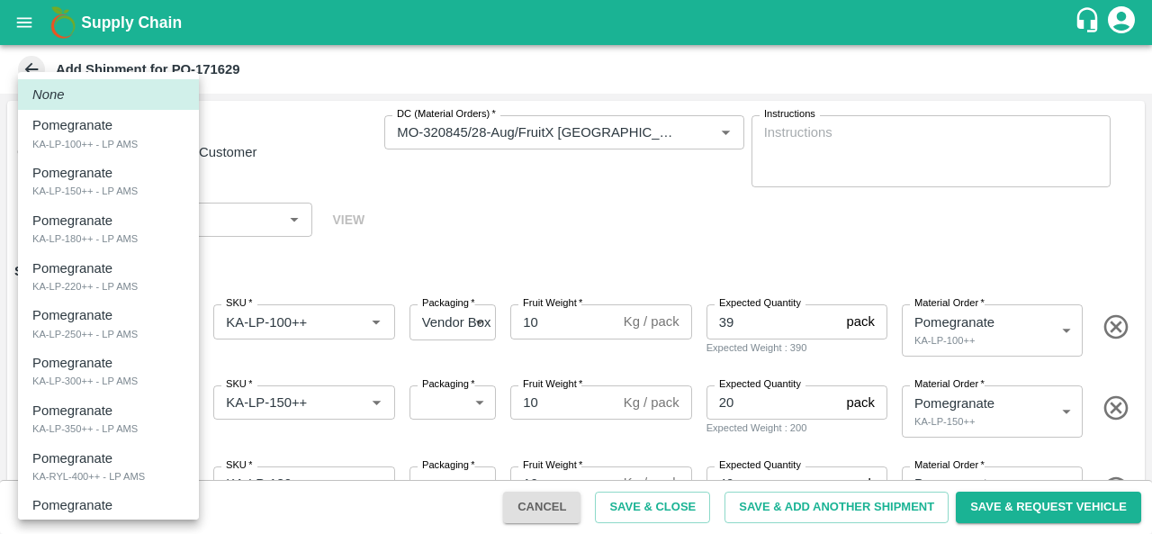
click at [110, 189] on div "KA-LP-150++ - LP AMS" at bounding box center [84, 191] width 105 height 16
type input "1950608"
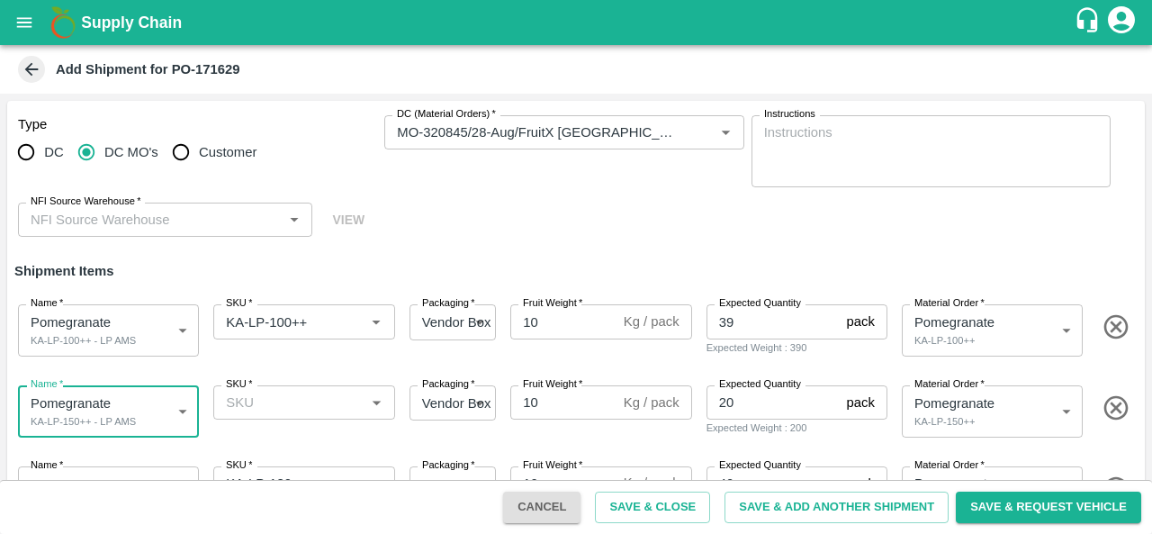
click at [283, 400] on input "SKU   *" at bounding box center [289, 401] width 140 height 23
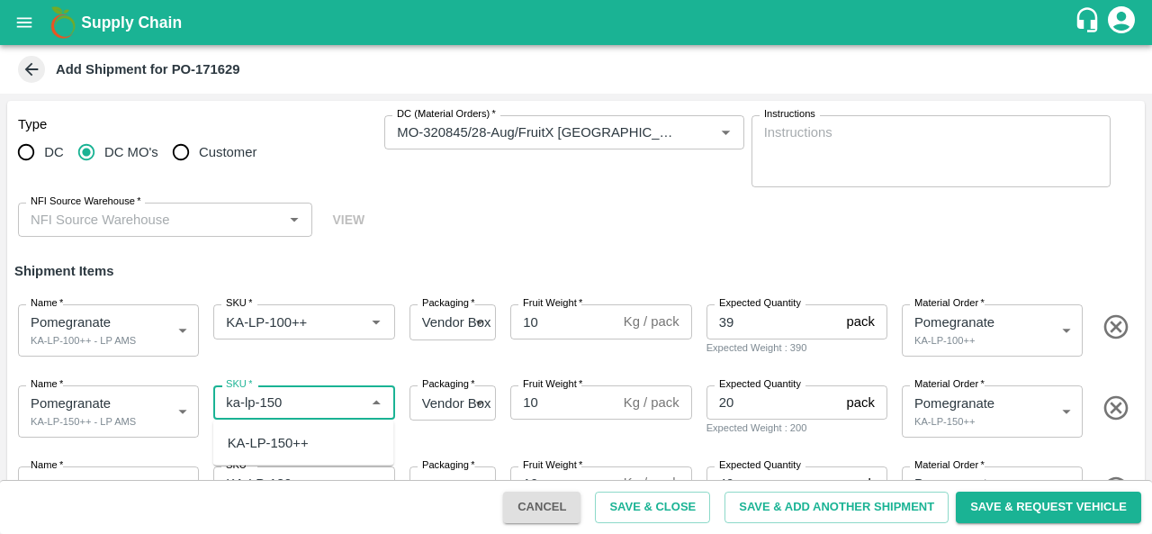
click at [286, 453] on div "KA-LP-150++" at bounding box center [303, 442] width 181 height 31
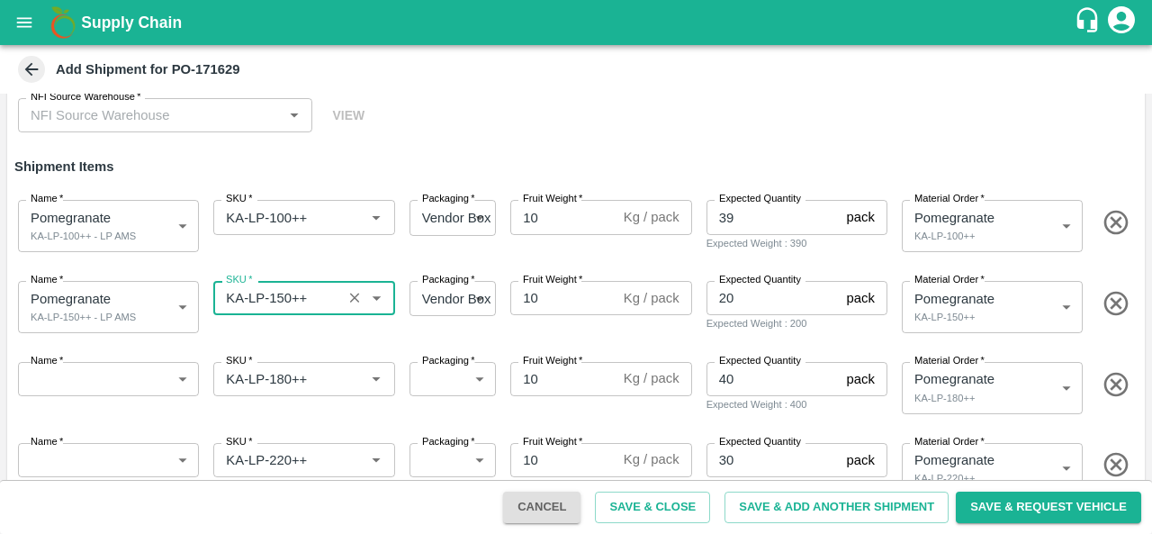
scroll to position [105, 0]
type input "KA-LP-150++"
click at [103, 390] on body "Supply Chain Add Shipment for PO-171629 Type DC DC MO's Customer DC (Material O…" at bounding box center [576, 267] width 1152 height 534
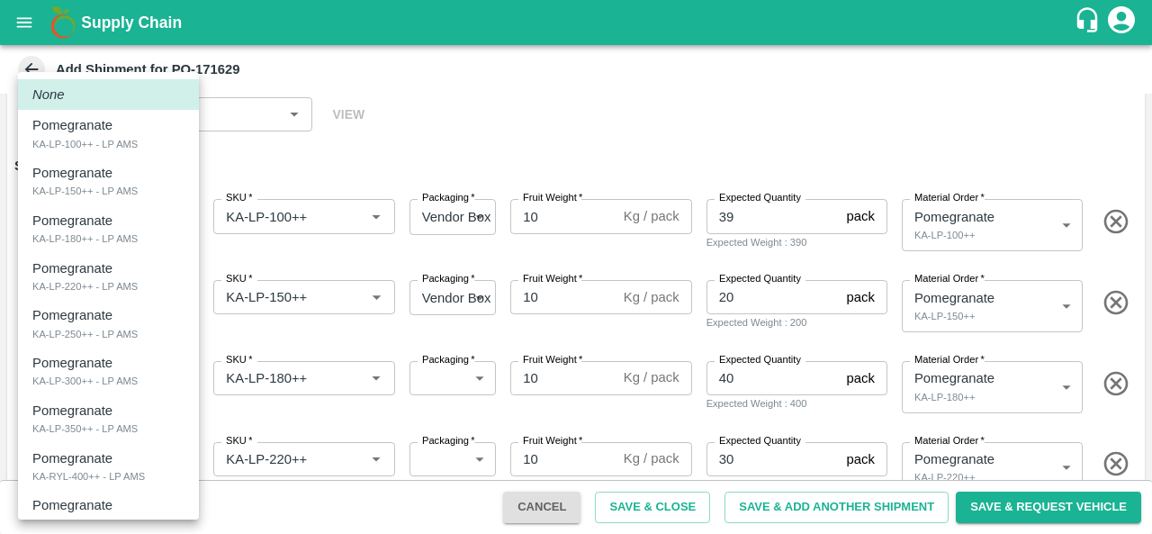
click at [123, 240] on div "KA-LP-180++ - LP AMS" at bounding box center [84, 238] width 105 height 16
type input "1950609"
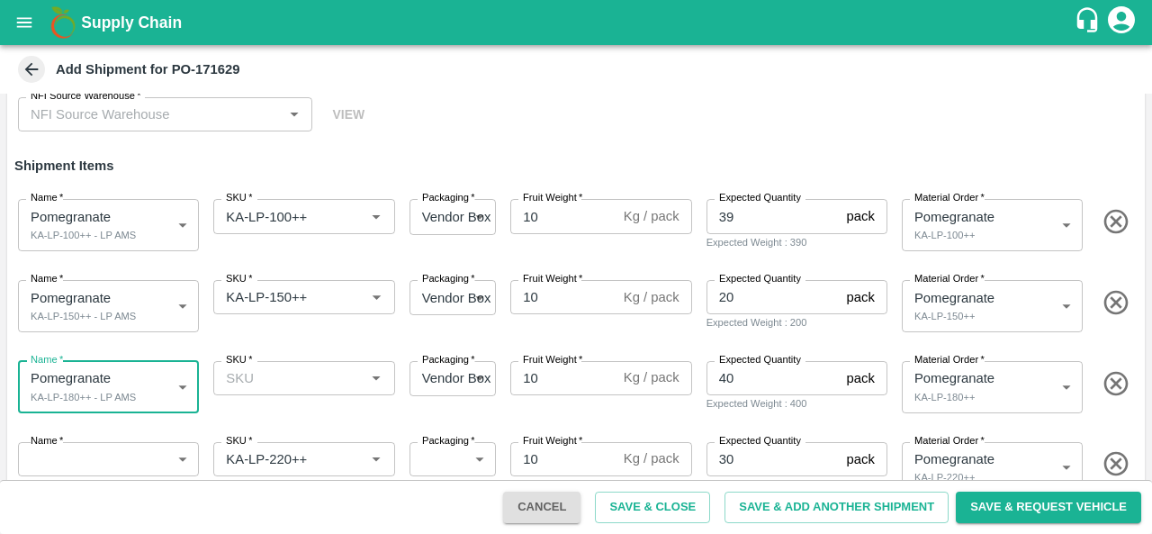
click at [270, 379] on input "SKU   *" at bounding box center [289, 377] width 140 height 23
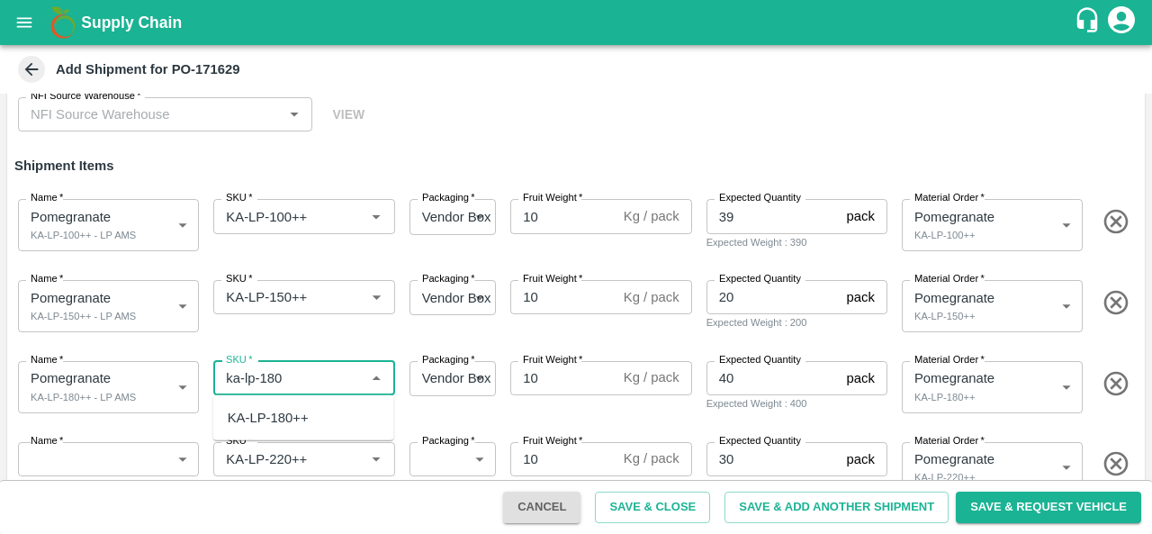
click at [287, 422] on div "KA-LP-180++" at bounding box center [268, 418] width 81 height 20
type input "KA-LP-180++"
click at [108, 462] on body "Supply Chain Add Shipment for PO-171629 Type DC DC MO's Customer DC (Material O…" at bounding box center [576, 267] width 1152 height 534
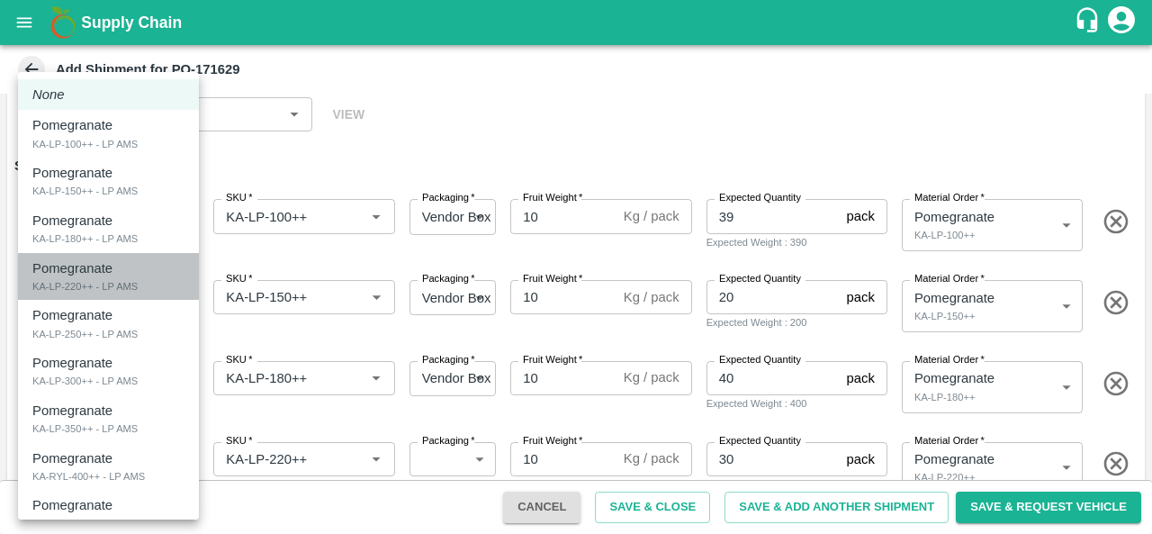
click at [120, 294] on li "Pomegranate KA-LP-220++ - LP AMS" at bounding box center [108, 277] width 181 height 48
type input "1950610"
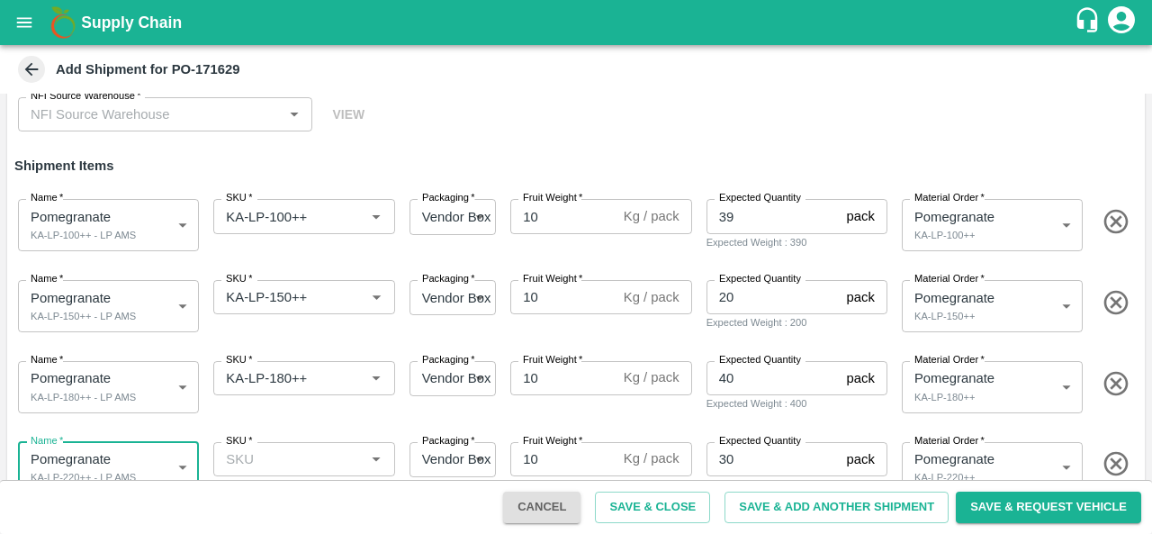
scroll to position [118, 0]
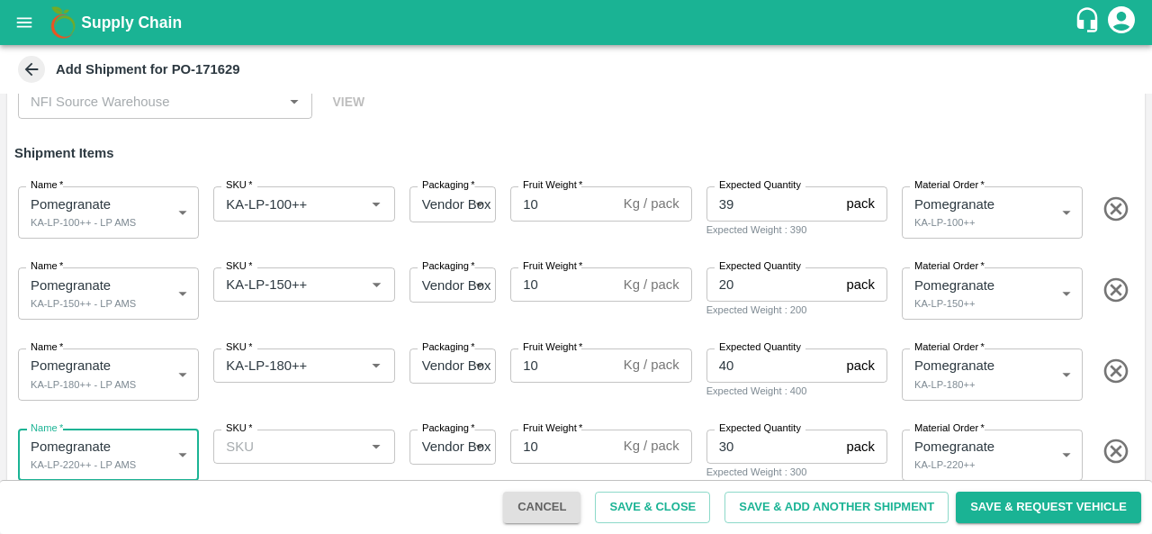
click at [275, 453] on input "SKU   *" at bounding box center [289, 446] width 140 height 23
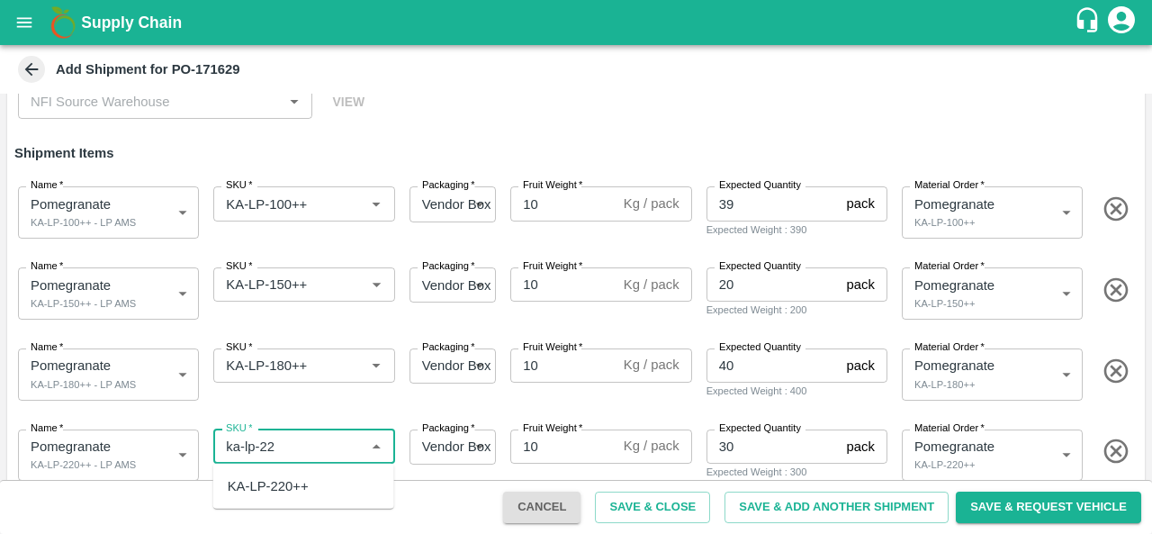
click at [308, 484] on div "KA-LP-220++" at bounding box center [268, 486] width 81 height 20
type input "KA-LP-220++"
click at [318, 406] on div "Name   * Pomegranate KA-LP-180++ - LP AMS 1950609 Name SKU   * SKU   * Packagin…" at bounding box center [572, 371] width 1144 height 88
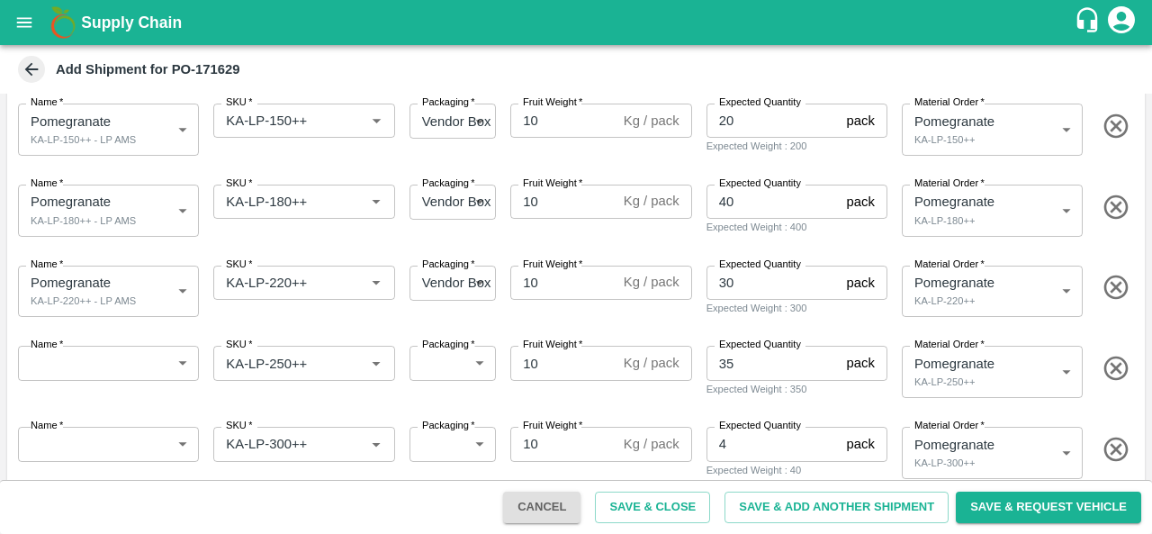
scroll to position [288, 0]
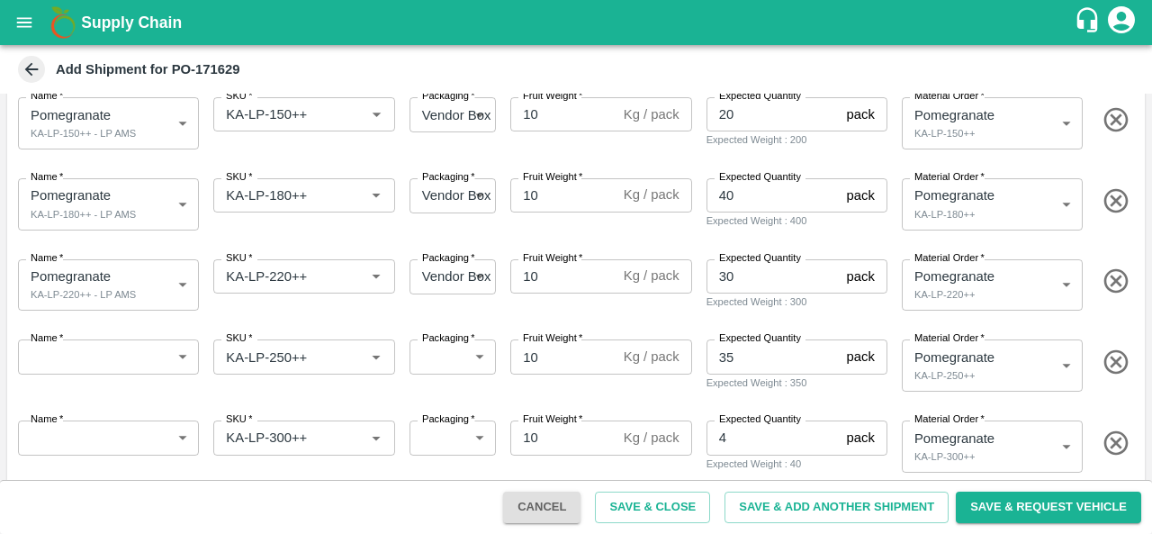
click at [63, 363] on body "Supply Chain Add Shipment for PO-171629 Type DC DC MO's Customer DC (Material O…" at bounding box center [576, 267] width 1152 height 534
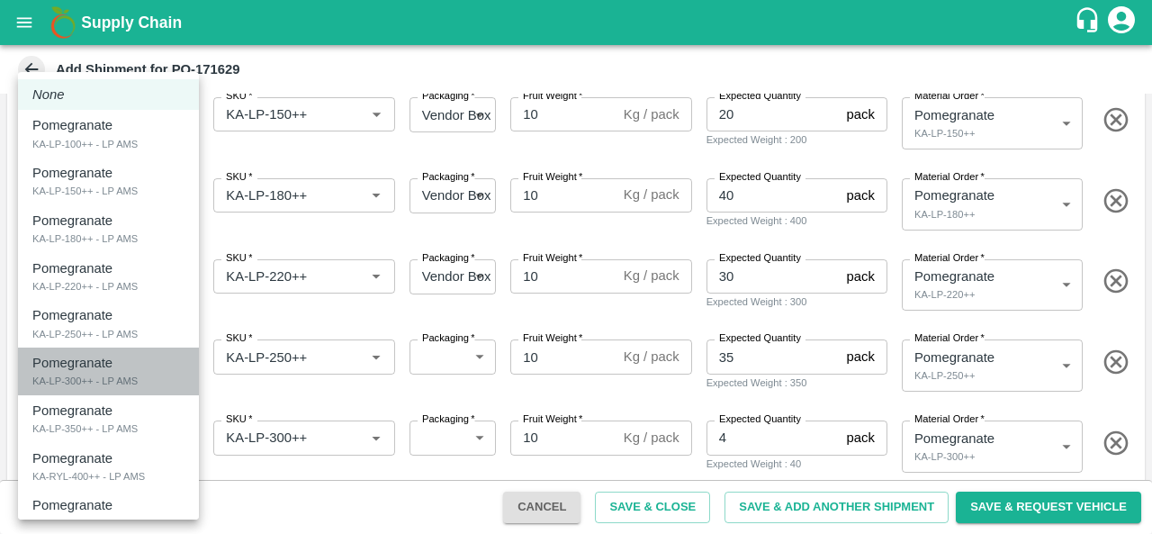
click at [117, 366] on div "Pomegranate" at bounding box center [76, 363] width 89 height 20
type input "1950799"
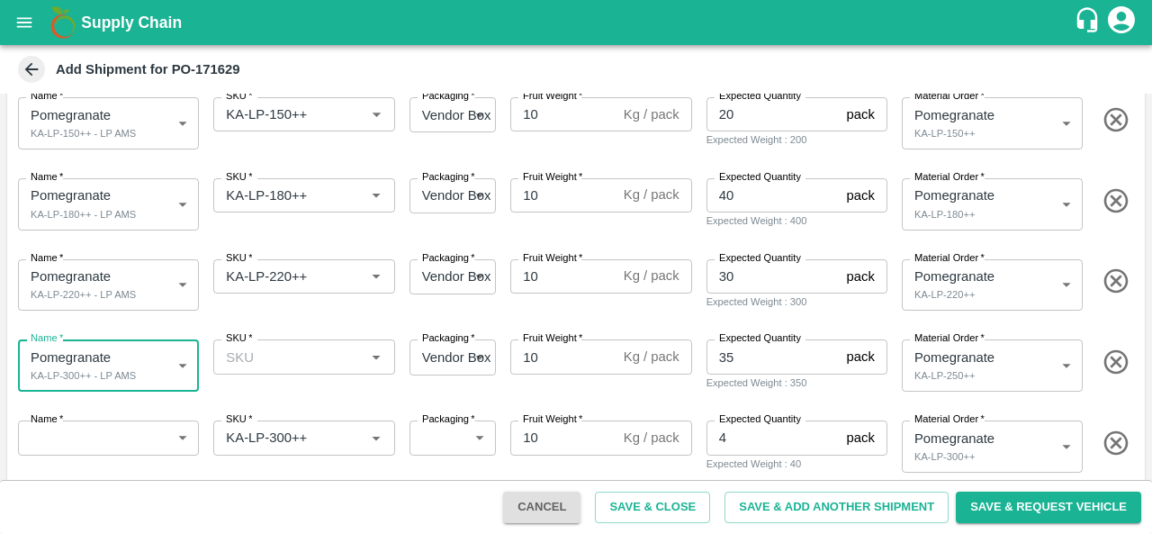
click at [137, 371] on body "Supply Chain Add Shipment for PO-171629 Type DC DC MO's Customer DC (Material O…" at bounding box center [576, 267] width 1152 height 534
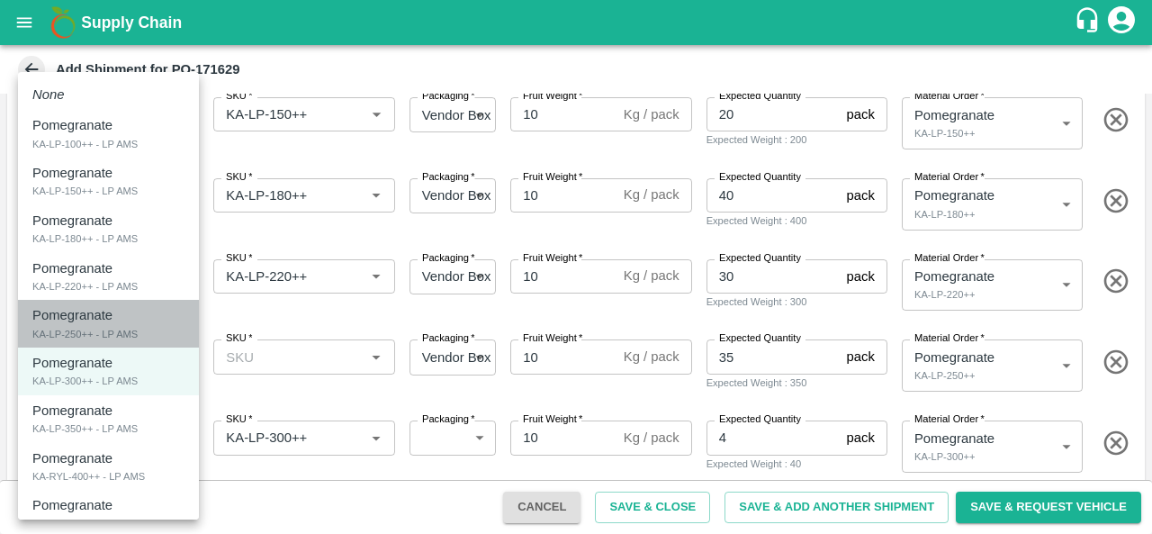
click at [120, 330] on div "KA-LP-250++ - LP AMS" at bounding box center [84, 334] width 105 height 16
type input "1950798"
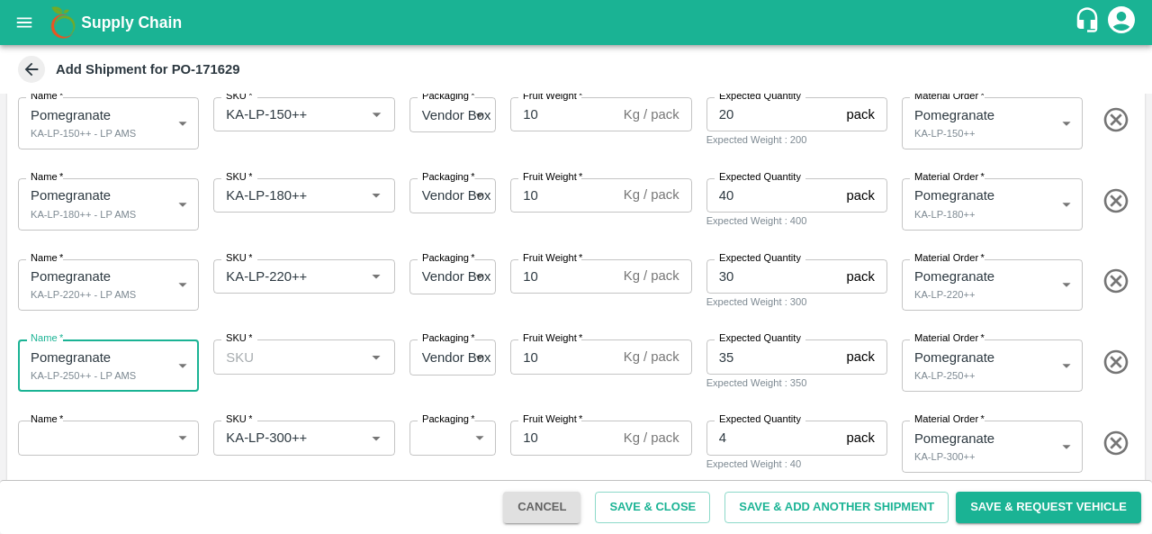
click at [279, 363] on input "SKU   *" at bounding box center [289, 356] width 140 height 23
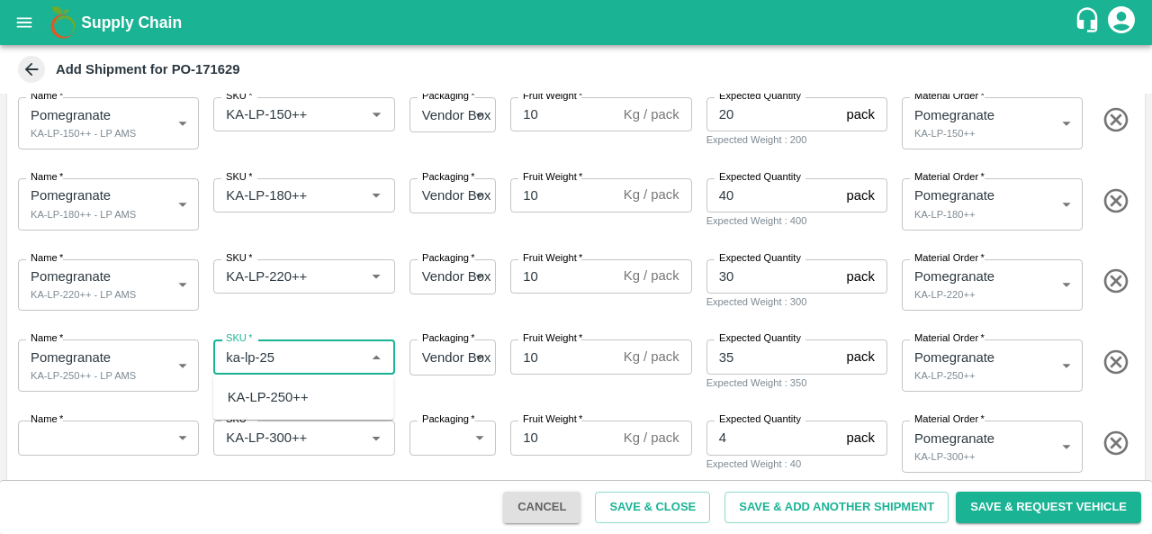
click at [283, 391] on div "KA-LP-250++" at bounding box center [268, 397] width 81 height 20
type input "KA-LP-250++"
click at [101, 435] on body "Supply Chain Add Shipment for PO-171629 Type DC DC MO's Customer DC (Material O…" at bounding box center [576, 267] width 1152 height 534
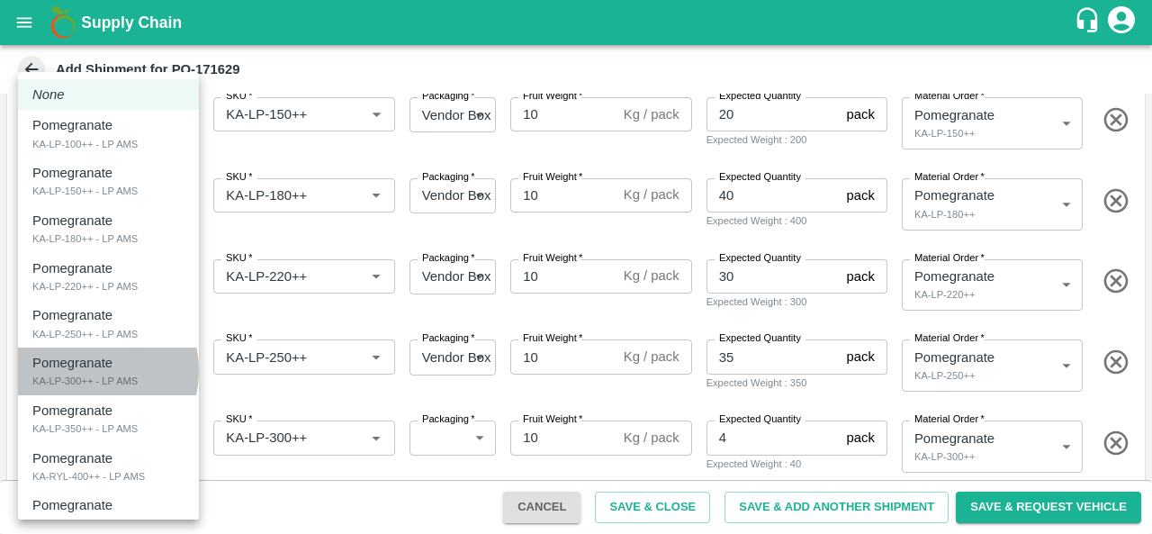
click at [86, 370] on p "Pomegranate" at bounding box center [72, 363] width 80 height 20
type input "1950799"
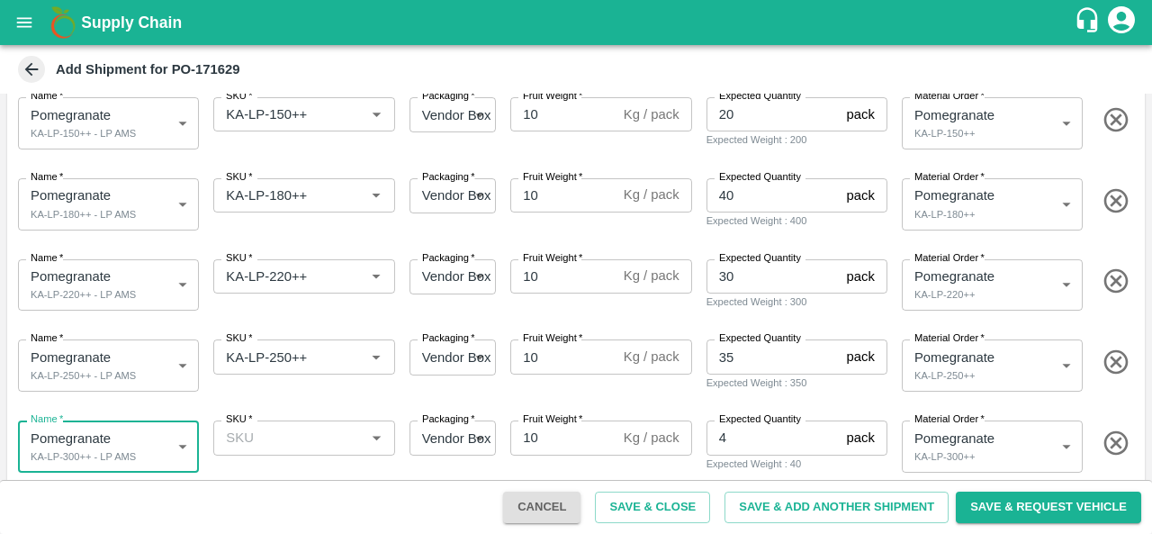
click at [288, 444] on input "SKU   *" at bounding box center [289, 437] width 140 height 23
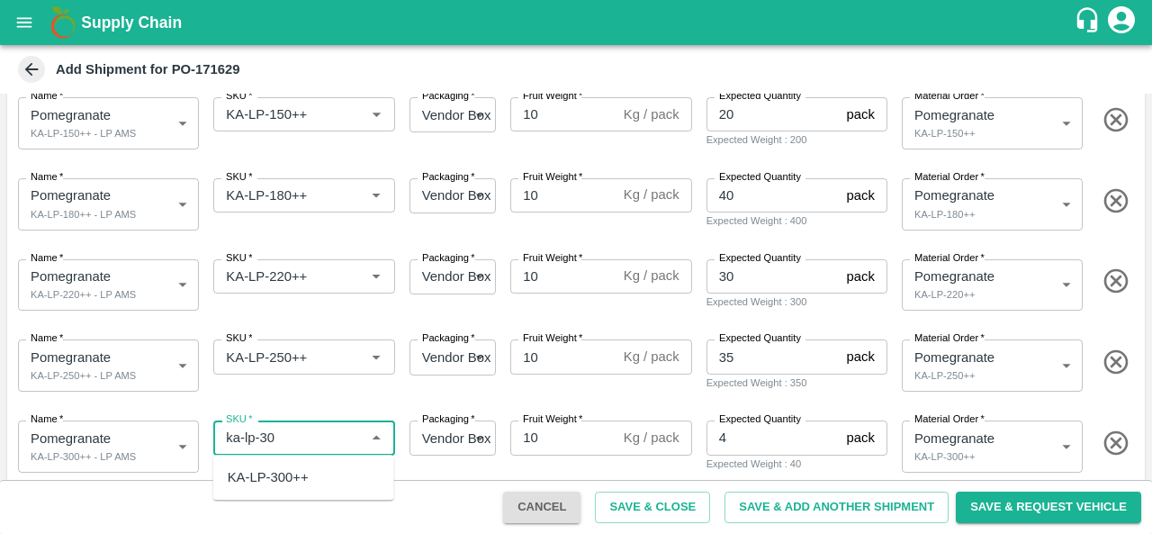
click at [291, 476] on div "KA-LP-300++" at bounding box center [268, 477] width 81 height 20
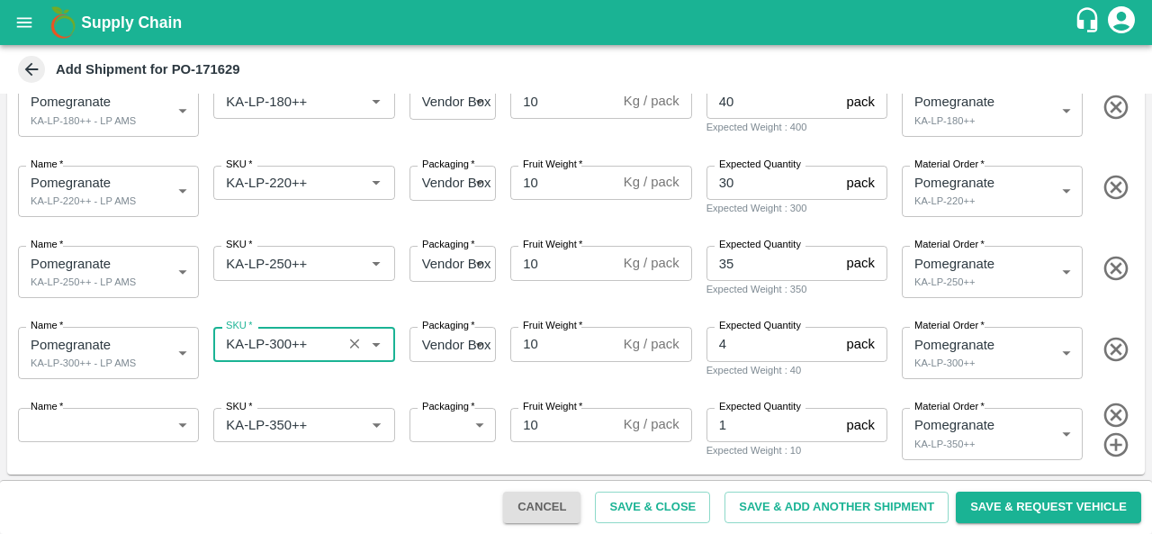
type input "KA-LP-300++"
click at [125, 425] on body "Supply Chain Add Shipment for PO-171629 Type DC DC MO's Customer DC (Material O…" at bounding box center [576, 267] width 1152 height 534
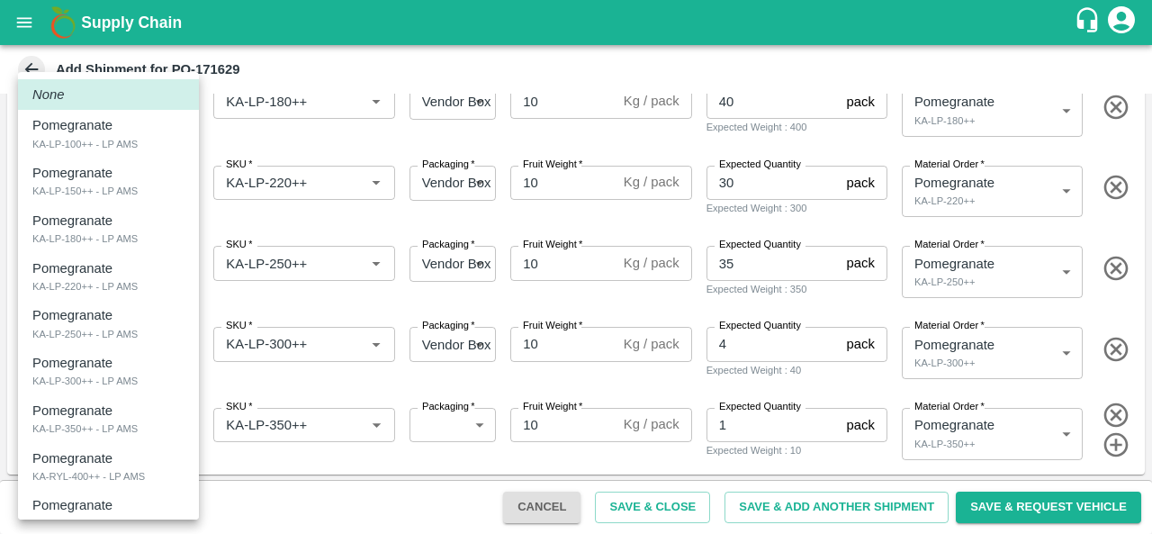
click at [89, 425] on div "KA-LP-350++ - LP AMS" at bounding box center [84, 428] width 105 height 16
type input "1950800"
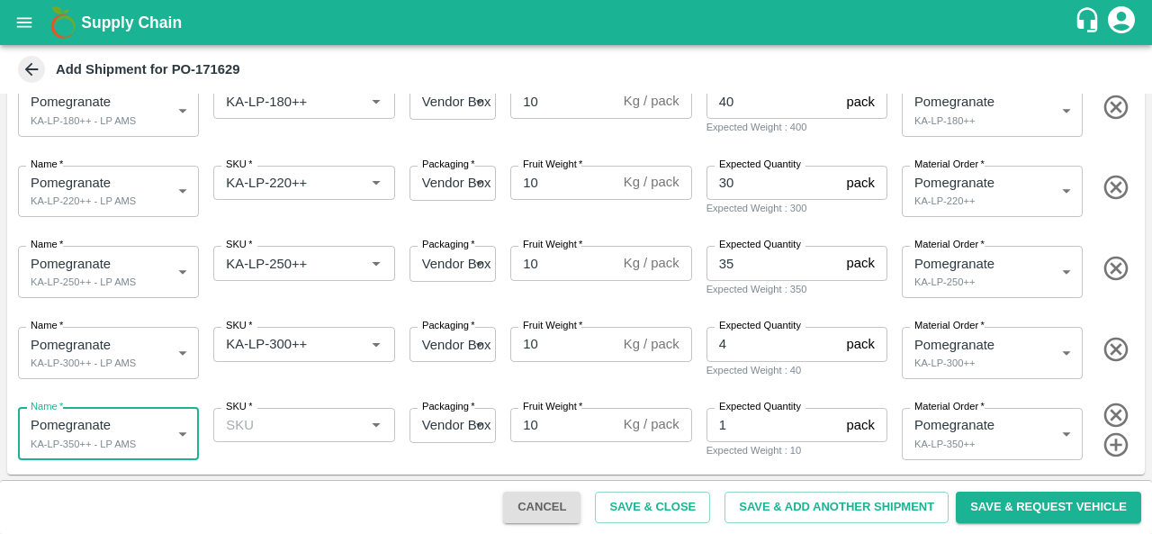
click at [287, 436] on div "SKU   *" at bounding box center [303, 425] width 181 height 34
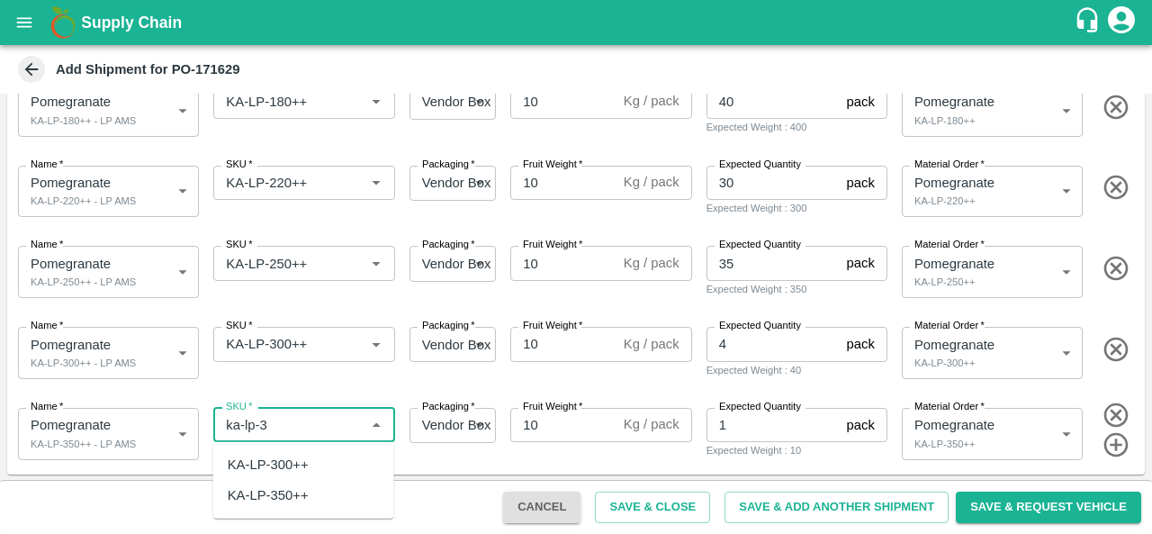
click at [292, 494] on div "KA-LP-350++" at bounding box center [268, 495] width 81 height 20
type input "KA-LP-350++"
click at [353, 388] on div "Name   * Pomegranate KA-LP-350++ - LP AMS 1950800 Name SKU   * SKU   * Packagin…" at bounding box center [572, 430] width 1144 height 88
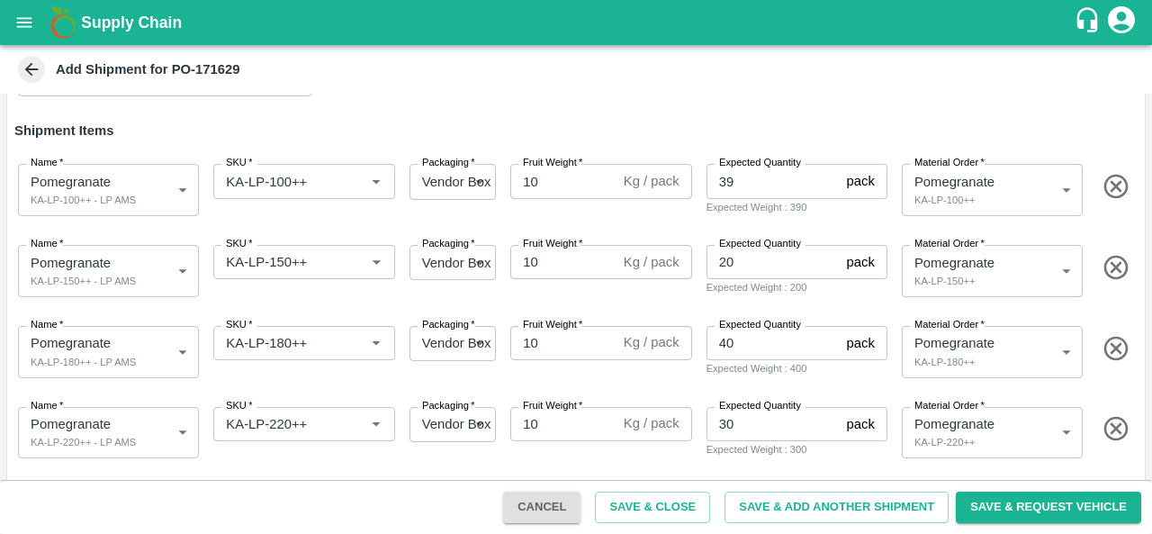
scroll to position [0, 0]
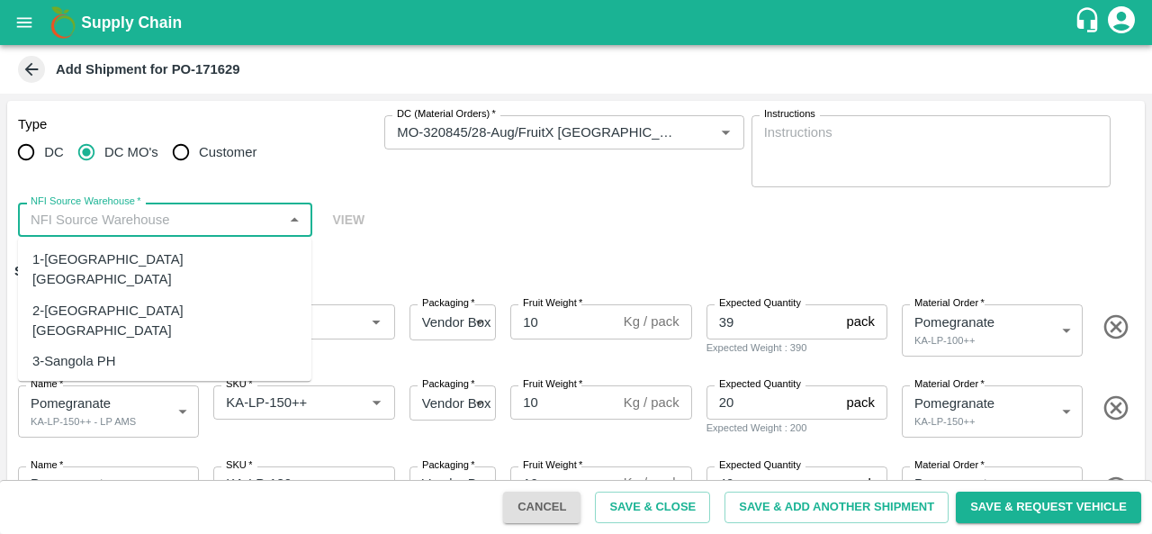
click at [121, 222] on input "NFI Source Warehouse   *" at bounding box center [150, 219] width 254 height 23
click at [125, 301] on div "2-[GEOGRAPHIC_DATA] [GEOGRAPHIC_DATA]" at bounding box center [164, 320] width 293 height 51
type input "2-[GEOGRAPHIC_DATA] [GEOGRAPHIC_DATA]"
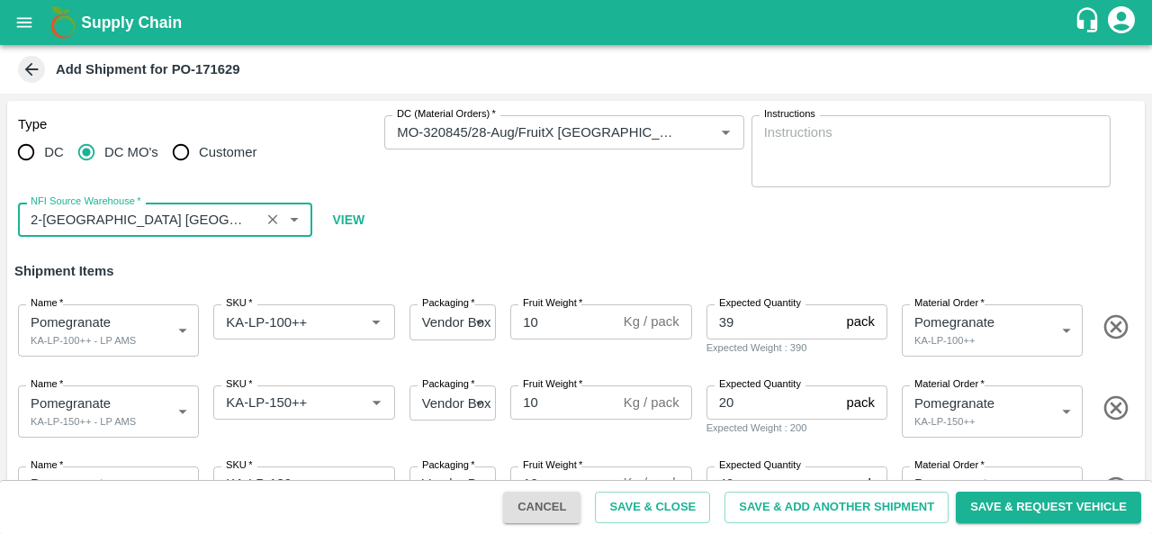
click at [486, 238] on div "Type DC DC MO's Customer DC (Material Orders)   * DC (Material Orders)   * Inst…" at bounding box center [575, 176] width 1137 height 151
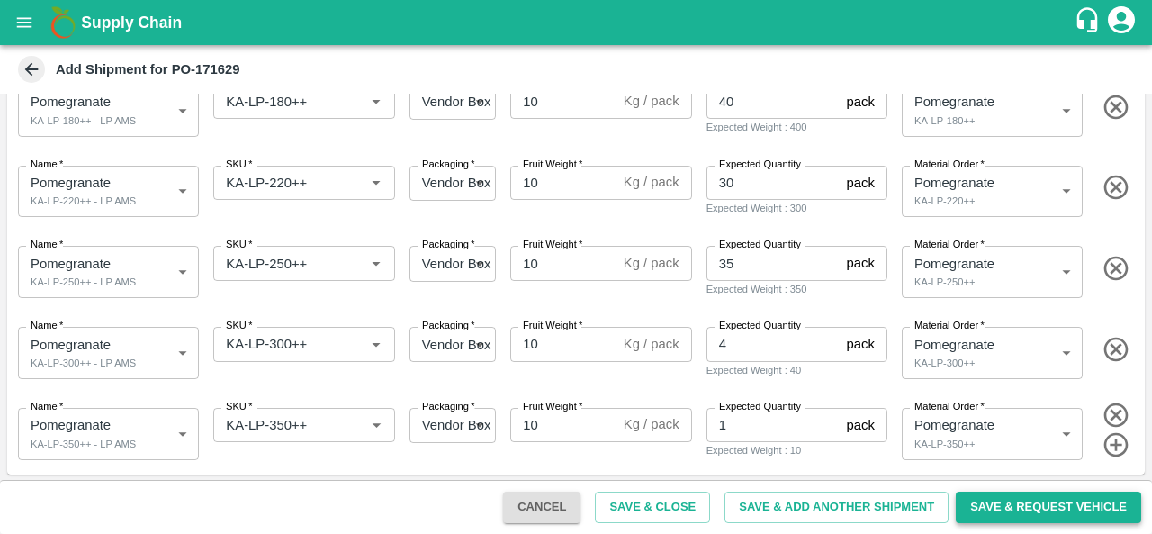
click at [1057, 508] on button "Save & Request Vehicle" at bounding box center [1047, 506] width 185 height 31
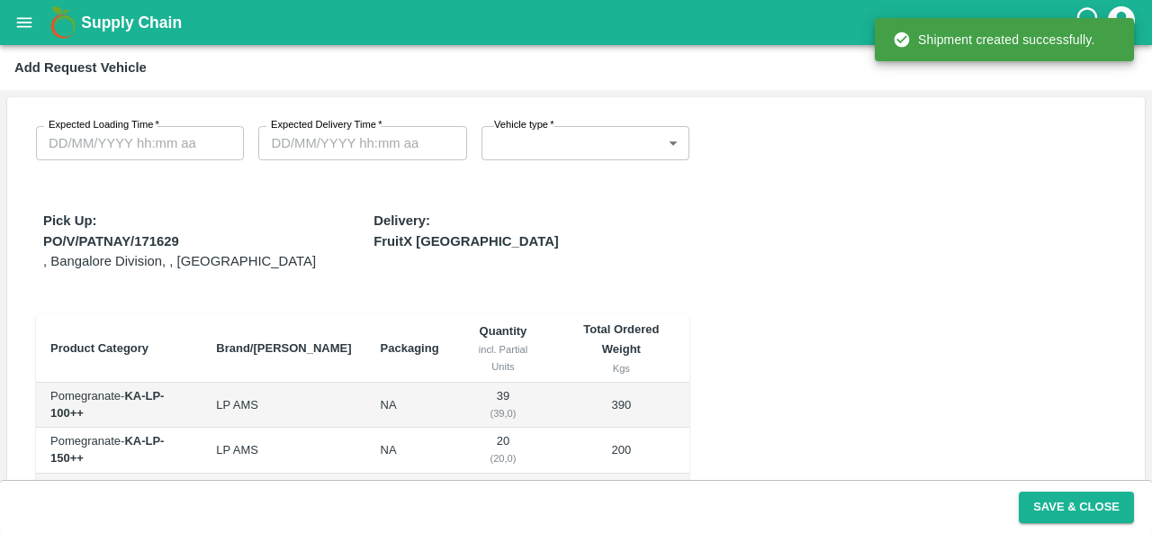
type input "[DATE] 04:40 PM"
click at [534, 139] on body "Supply Chain Add Request Vehicle Expected Loading Time   * Expected Loading Tim…" at bounding box center [576, 267] width 1152 height 534
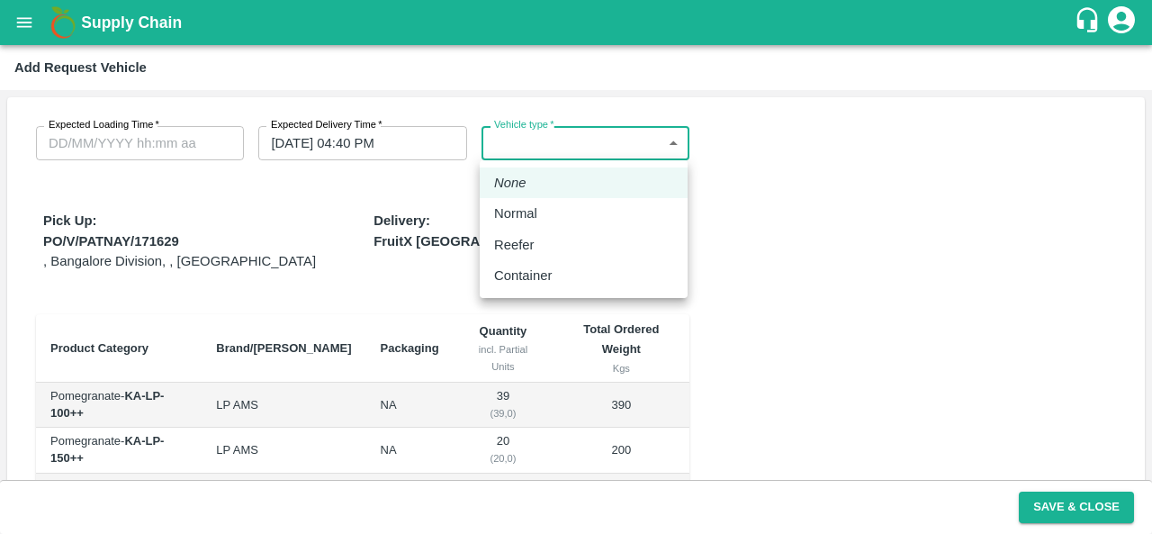
click at [522, 222] on p "Normal" at bounding box center [515, 213] width 43 height 20
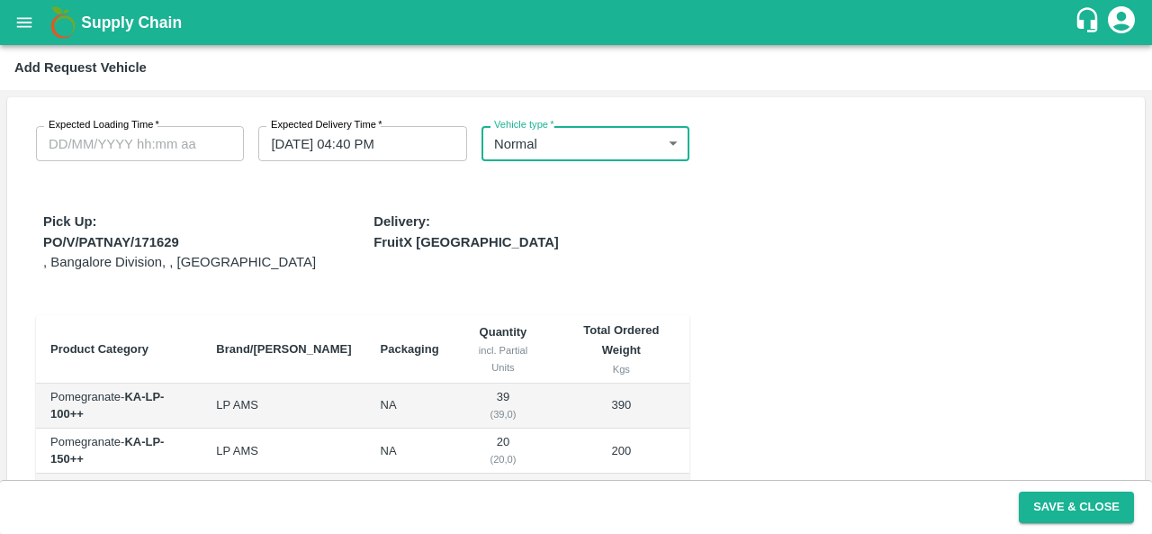
type input "1"
click at [141, 131] on label "Expected Loading Time   *" at bounding box center [104, 125] width 111 height 14
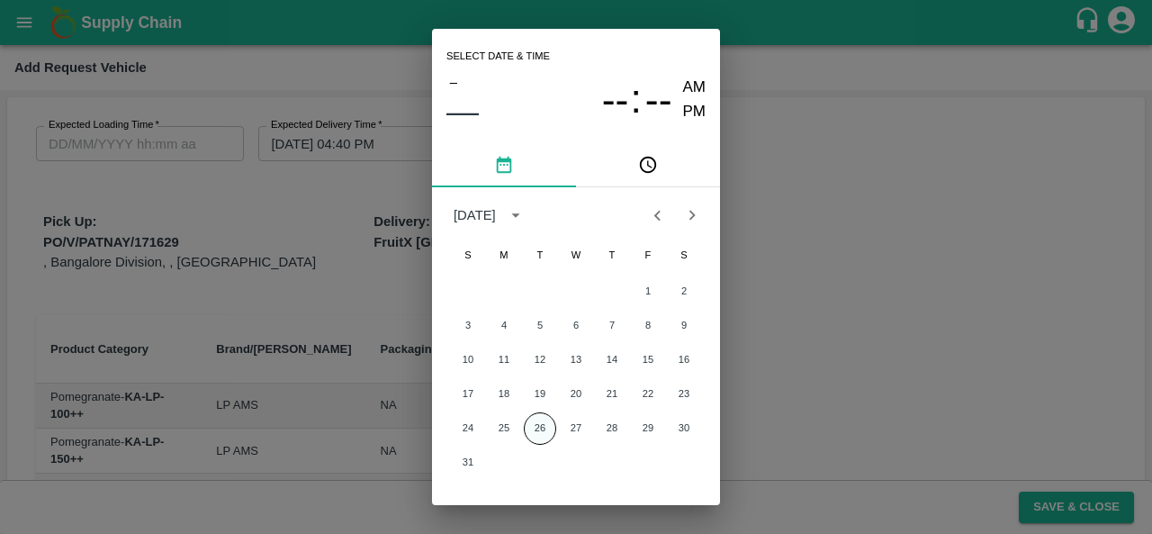
click at [533, 435] on button "26" at bounding box center [540, 428] width 32 height 32
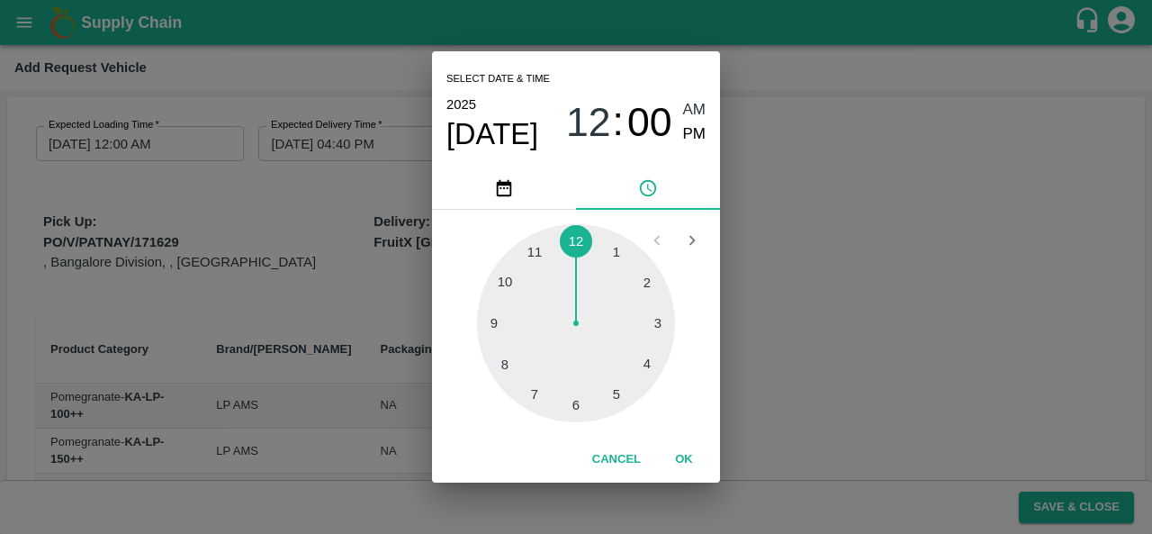
click at [642, 372] on div at bounding box center [576, 323] width 198 height 198
click at [606, 131] on span "04" at bounding box center [588, 122] width 45 height 47
click at [489, 323] on div at bounding box center [576, 323] width 198 height 198
click at [692, 129] on span "PM" at bounding box center [694, 134] width 23 height 24
type input "[DATE] 09:00 PM"
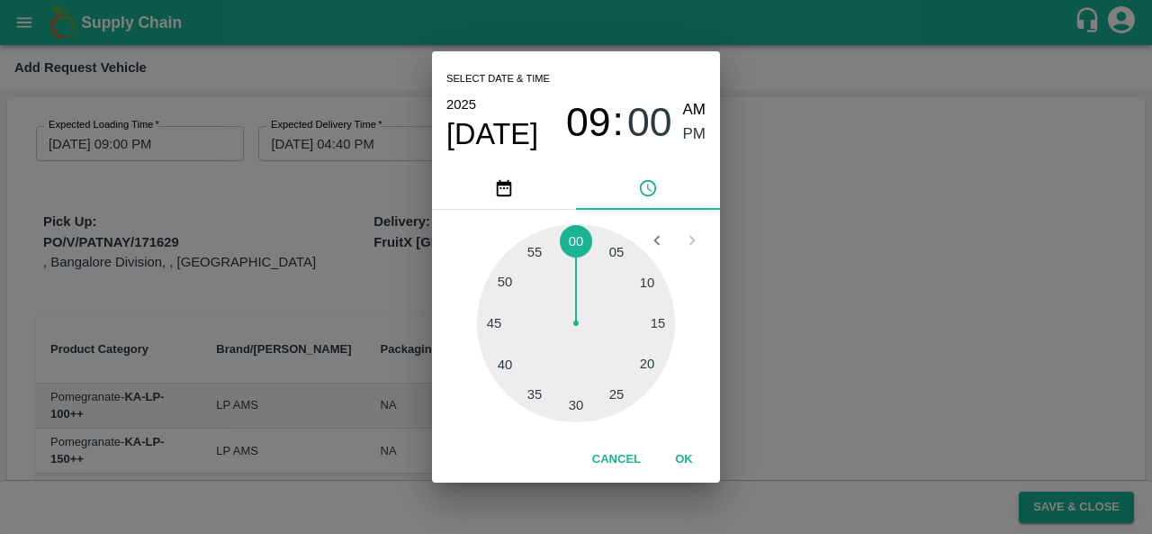
click at [676, 464] on button "OK" at bounding box center [684, 459] width 58 height 31
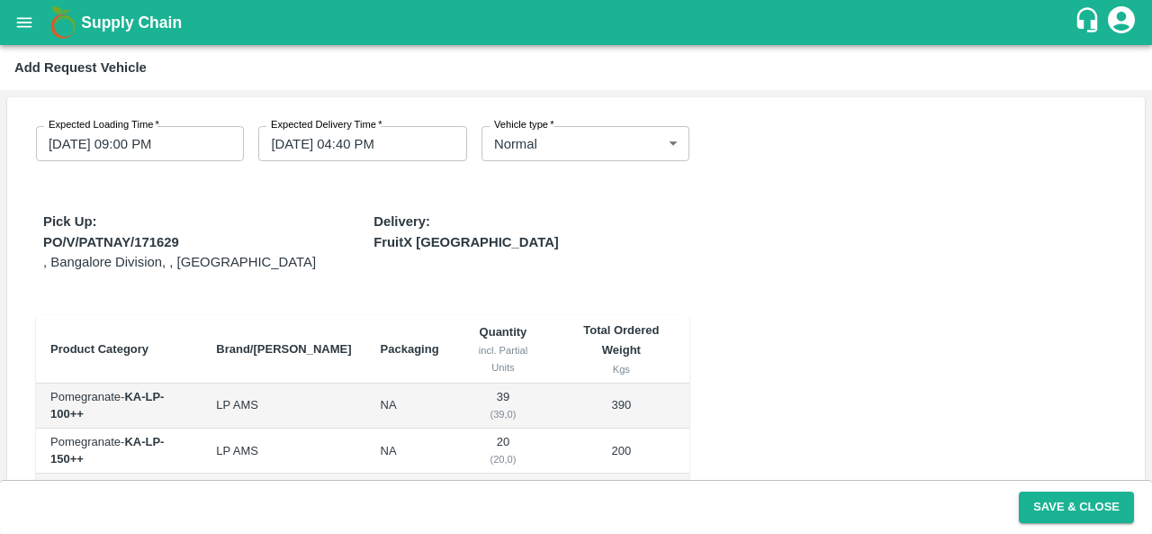
click at [891, 374] on div "Expected Loading Time   * [DATE] 09:00 PM Expected Loading Time Expected Delive…" at bounding box center [575, 374] width 1137 height 554
click at [1045, 505] on button "Save & Close" at bounding box center [1075, 506] width 115 height 31
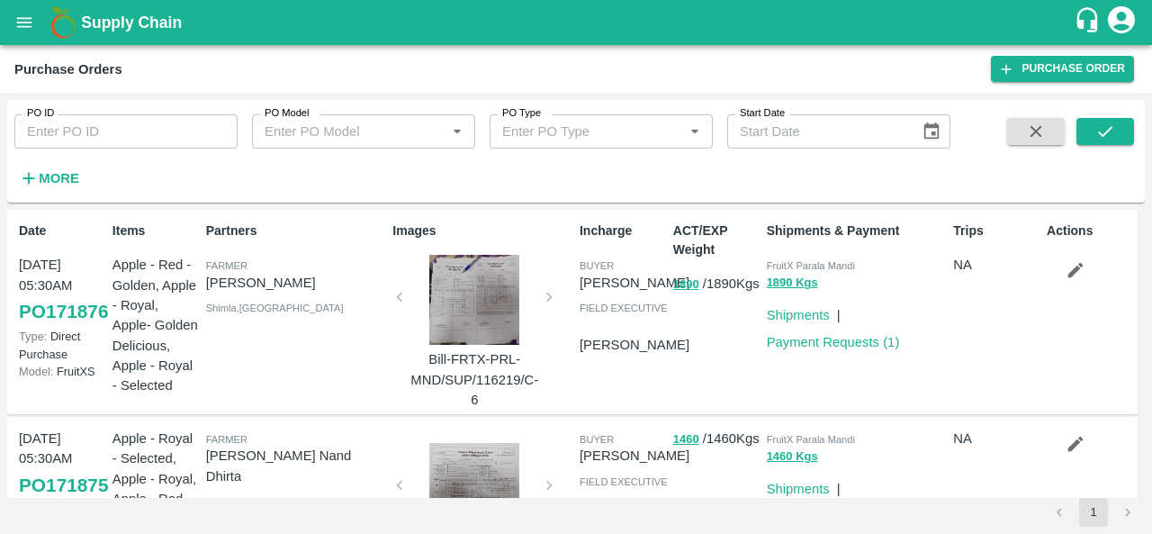
click at [50, 177] on strong "More" at bounding box center [59, 178] width 40 height 14
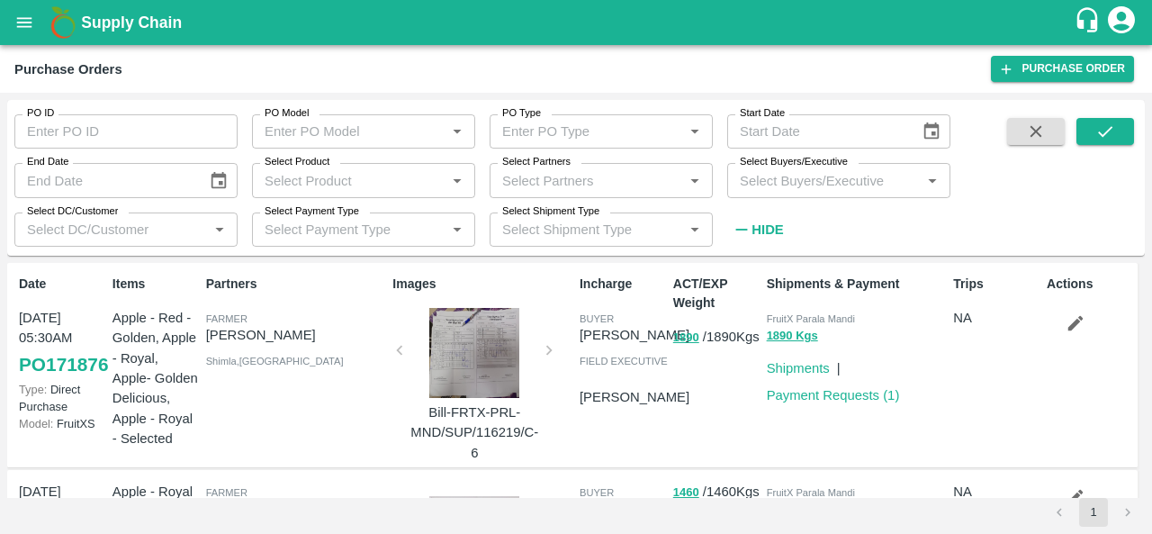
click at [848, 180] on input "Select Buyers/Executive" at bounding box center [823, 179] width 183 height 23
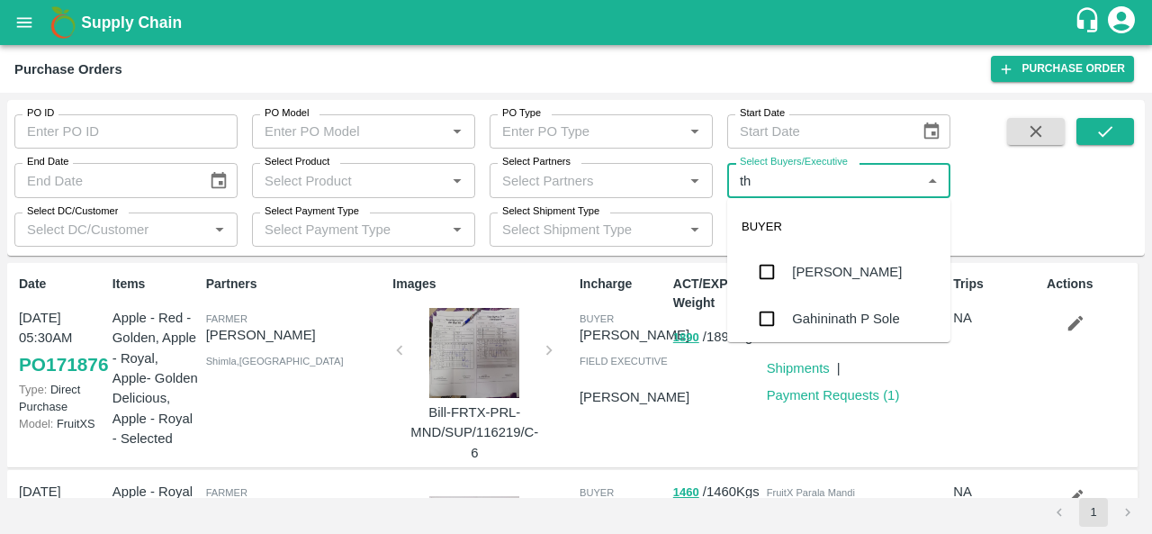
type input "the"
click at [840, 252] on div "[PERSON_NAME] B R" at bounding box center [838, 271] width 223 height 47
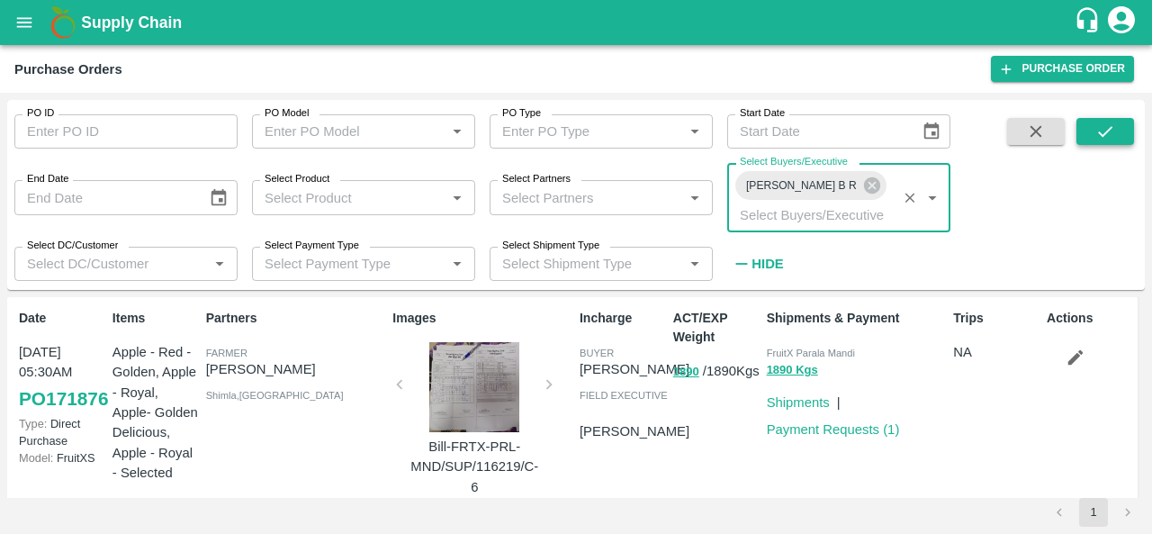
click at [1117, 127] on button "submit" at bounding box center [1105, 131] width 58 height 27
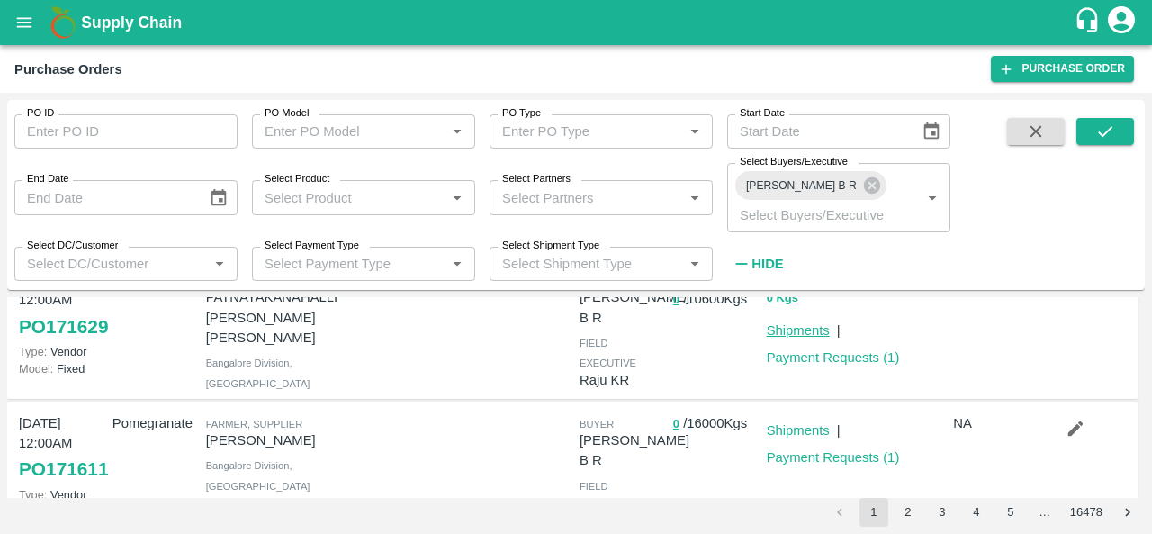
scroll to position [65, 0]
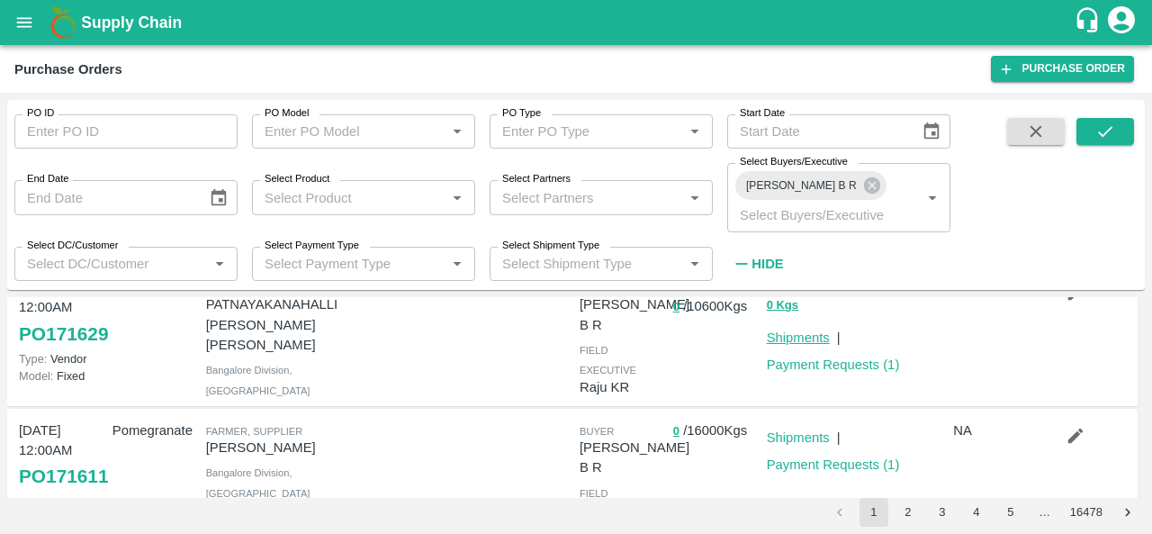
click at [804, 330] on link "Shipments" at bounding box center [798, 337] width 63 height 14
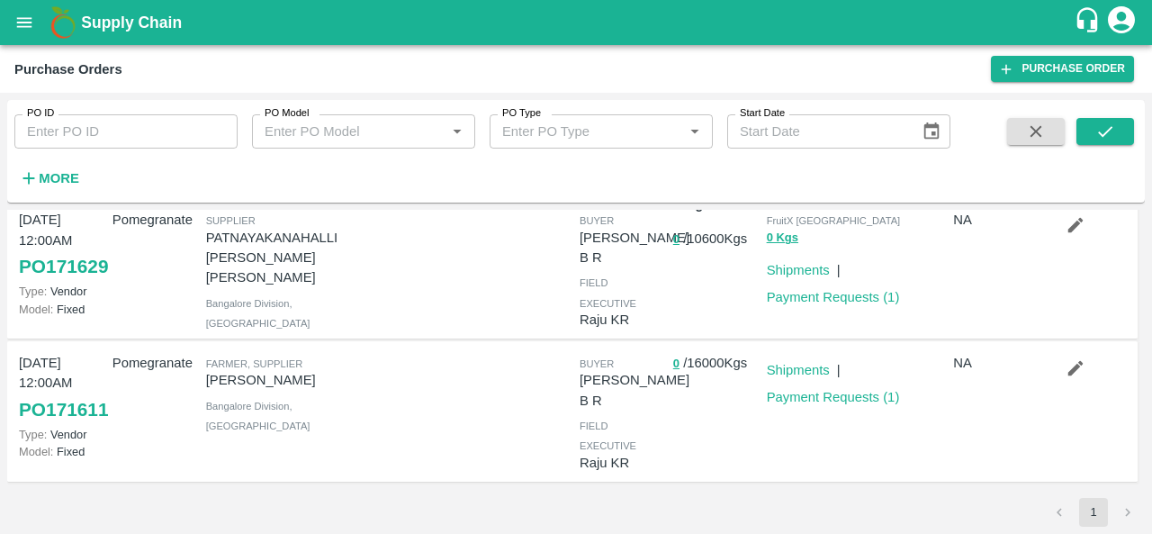
scroll to position [56, 0]
click at [785, 377] on link "Shipments" at bounding box center [798, 370] width 63 height 14
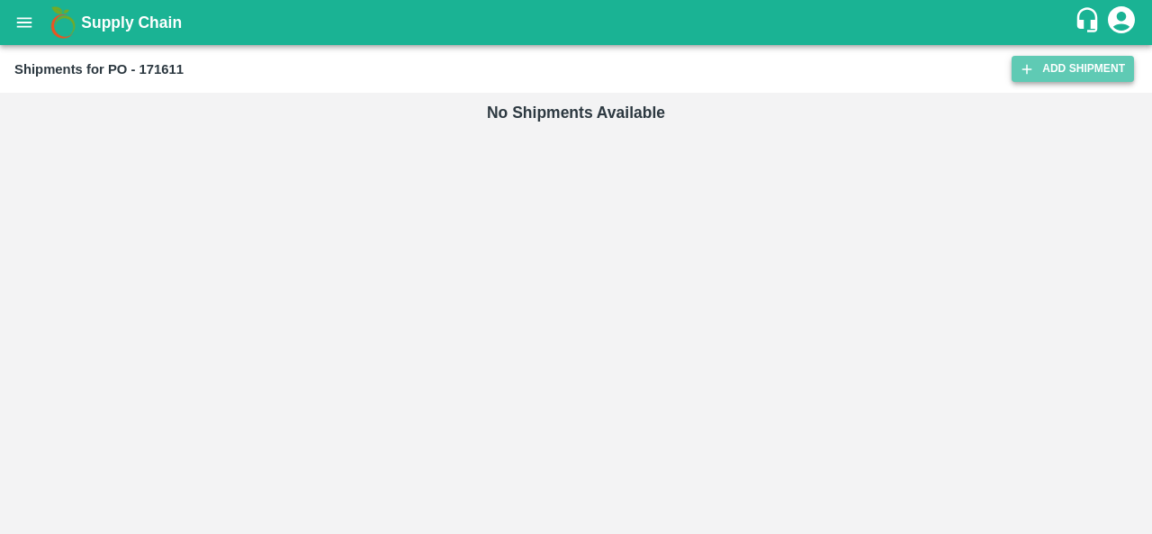
click at [1056, 73] on link "Add Shipment" at bounding box center [1072, 69] width 122 height 26
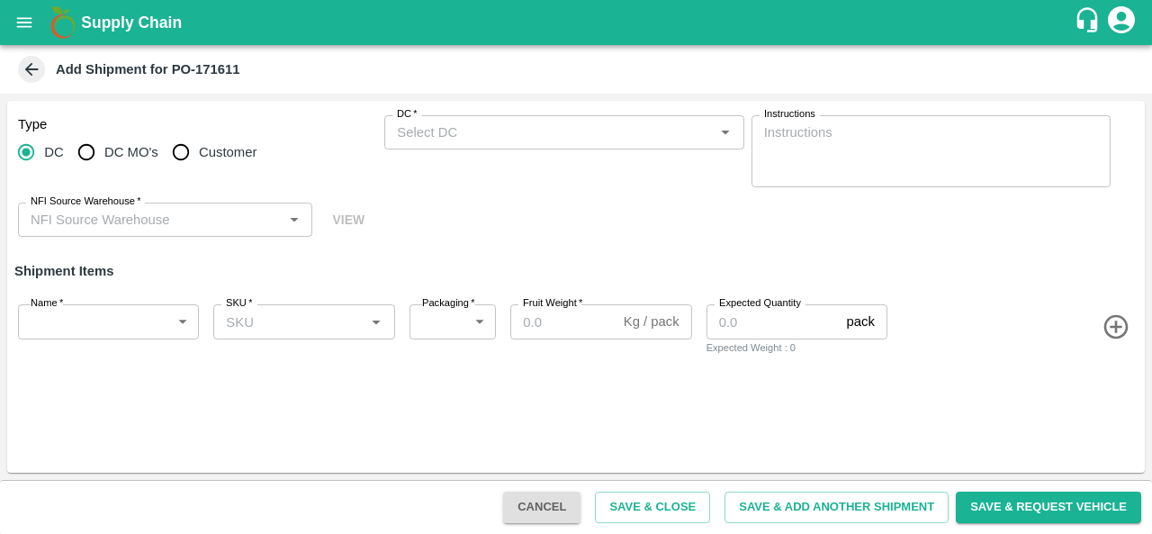
click at [121, 156] on span "DC MO's" at bounding box center [131, 152] width 54 height 20
click at [104, 156] on input "DC MO's" at bounding box center [86, 152] width 36 height 36
radio input "true"
click at [496, 134] on input "DC (Material Orders)   *" at bounding box center [549, 132] width 318 height 23
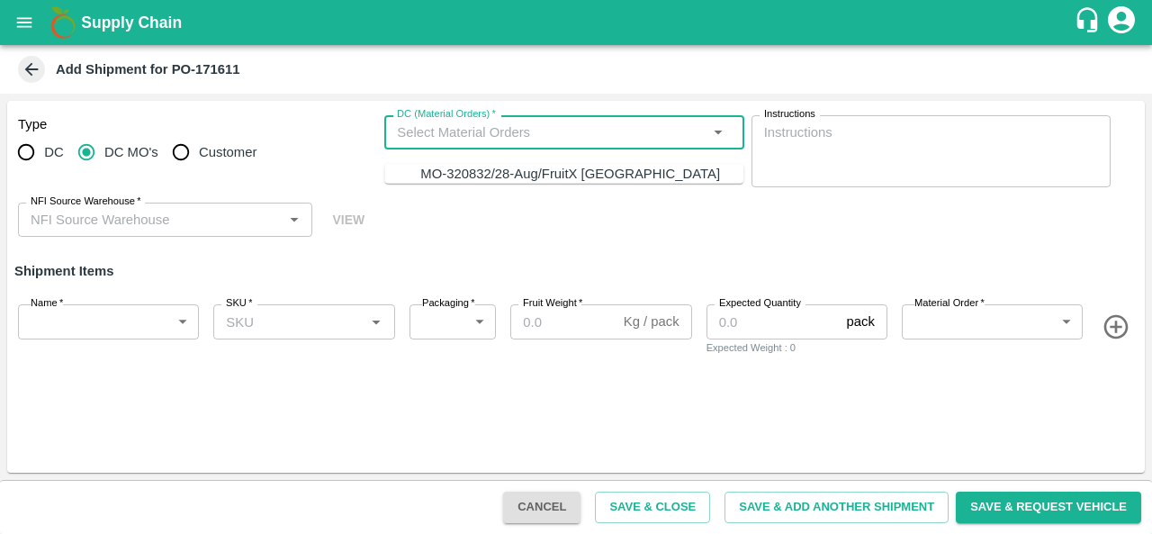
click at [484, 177] on div "MO-320832/28-Aug/FruitX Bangalore" at bounding box center [570, 174] width 300 height 20
type input "MO-320832/28-Aug/FruitX Bangalore"
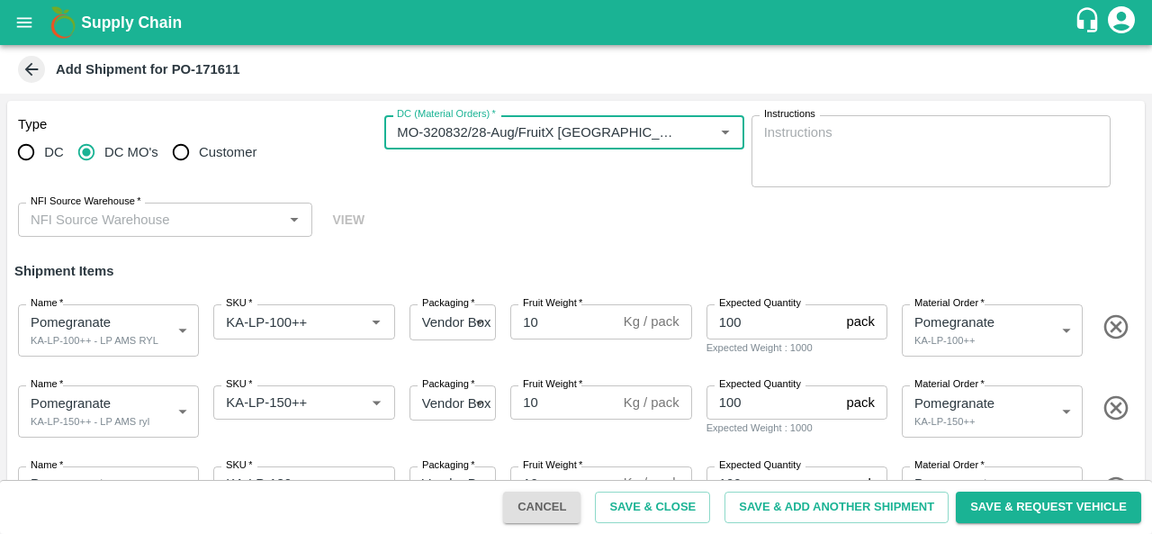
click at [1009, 510] on button "Save & Request Vehicle" at bounding box center [1047, 506] width 185 height 31
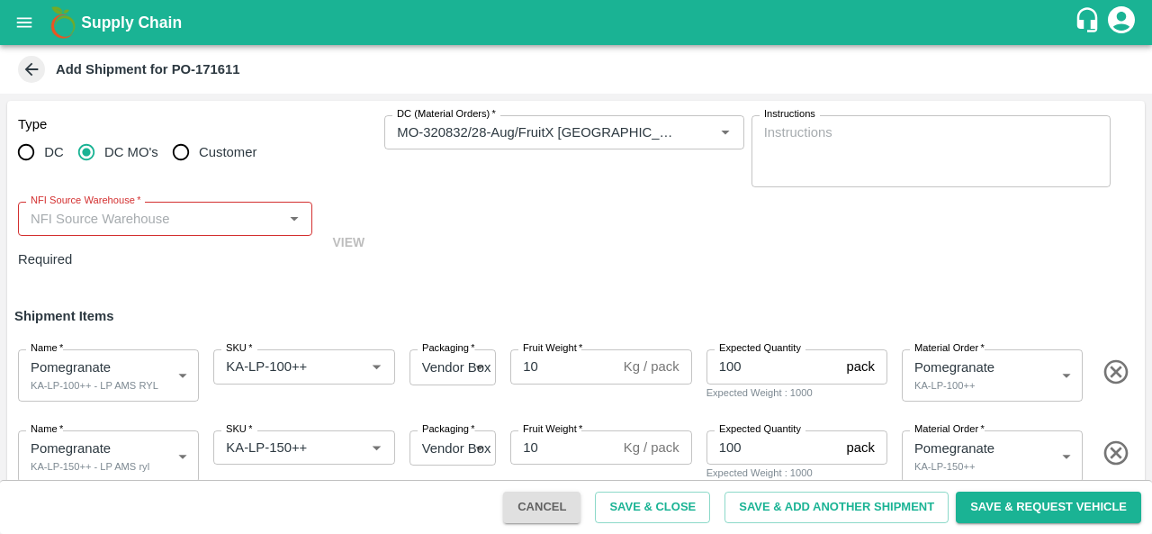
click at [190, 222] on input "NFI Source Warehouse   *" at bounding box center [150, 218] width 254 height 23
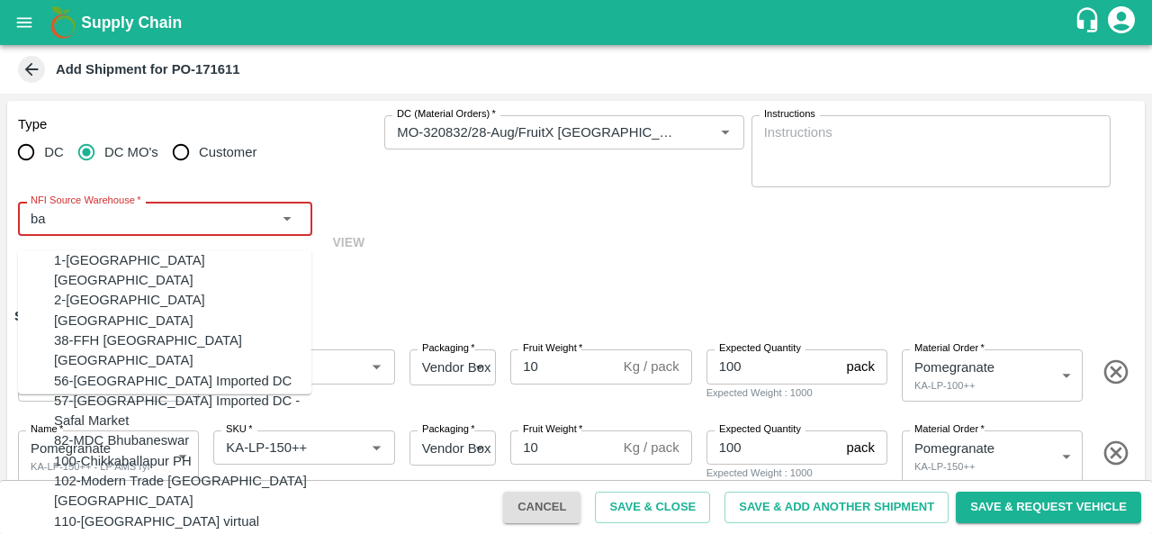
click at [124, 290] on div "2-Bangalore DC" at bounding box center [182, 310] width 257 height 40
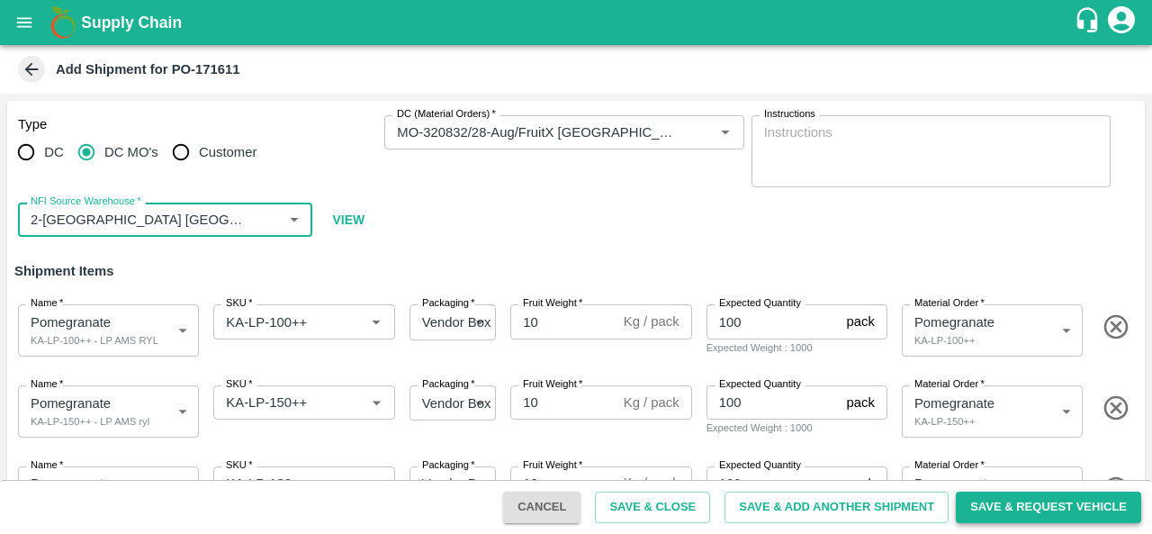
type input "2-Bangalore DC"
click at [1000, 508] on button "Save & Request Vehicle" at bounding box center [1047, 506] width 185 height 31
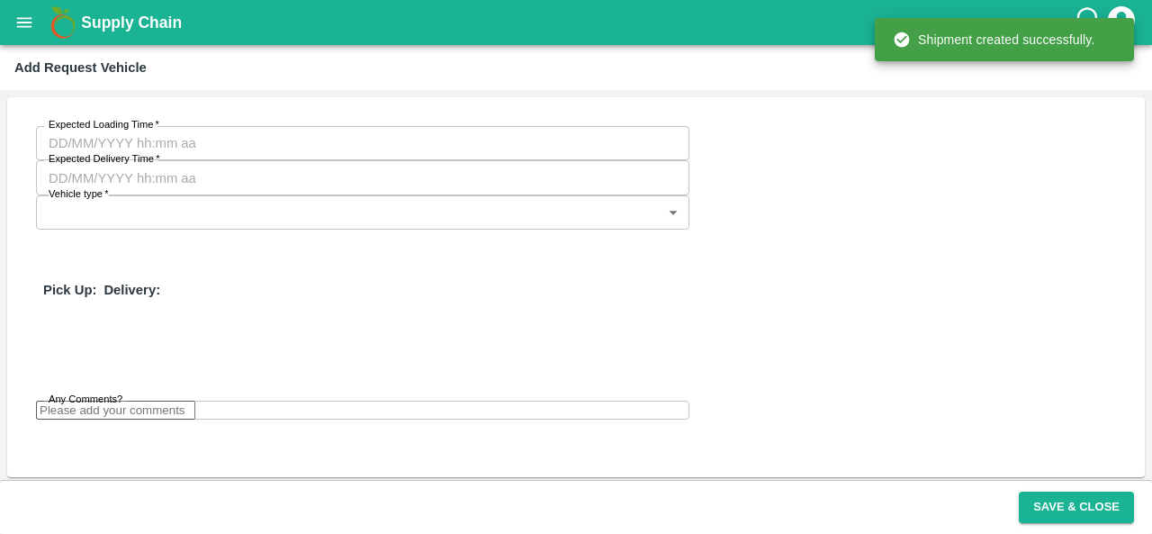
type input "28/08/2025 02:42 PM"
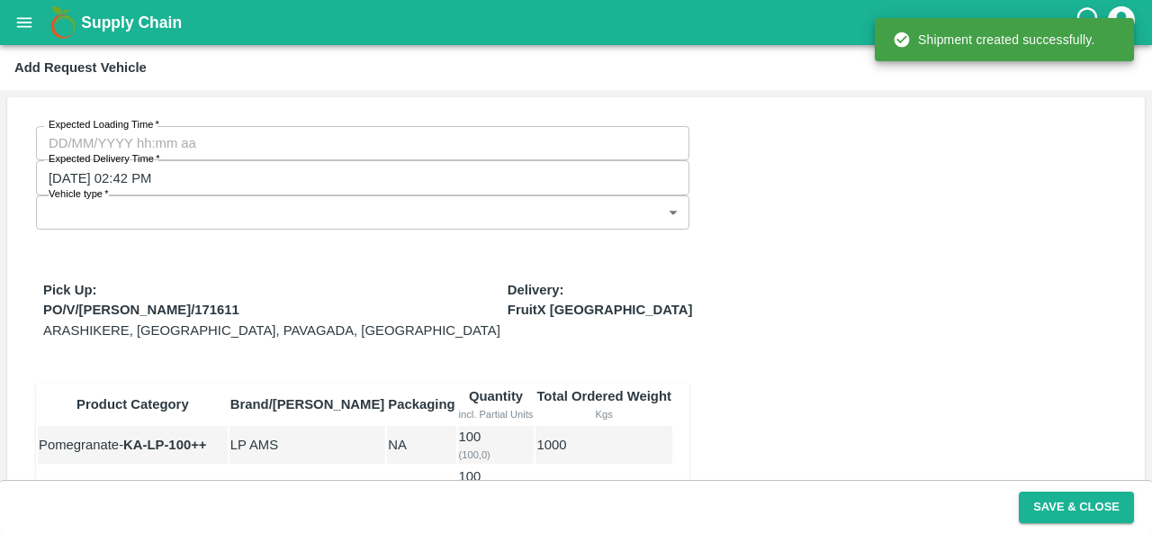
type input "DD/MM/YYYY hh:mm aa"
click at [128, 137] on input "DD/MM/YYYY hh:mm aa" at bounding box center [356, 143] width 641 height 34
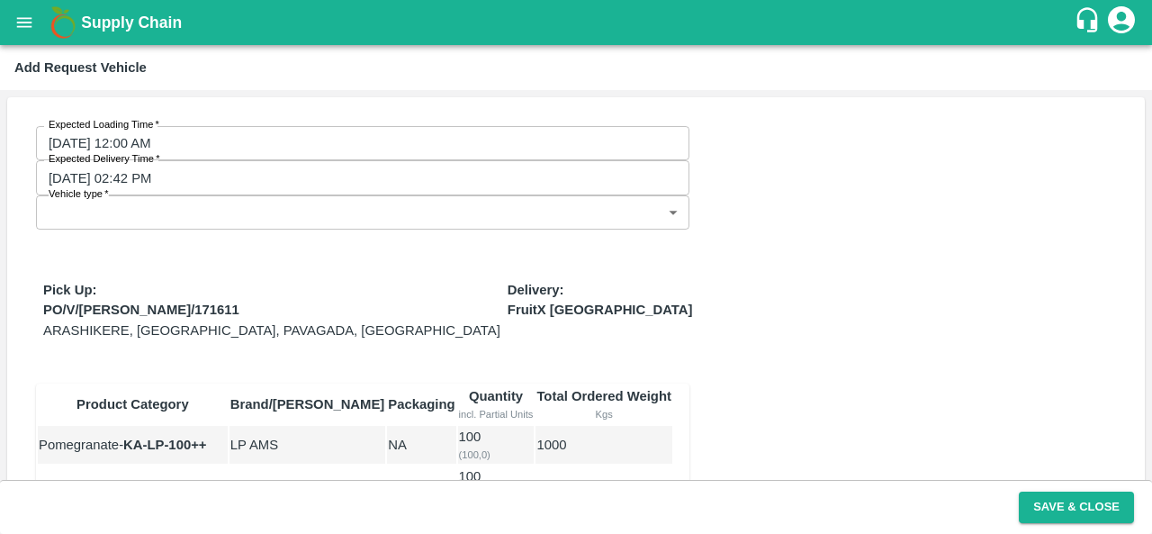
type input "26/08/2025 09:00 PM"
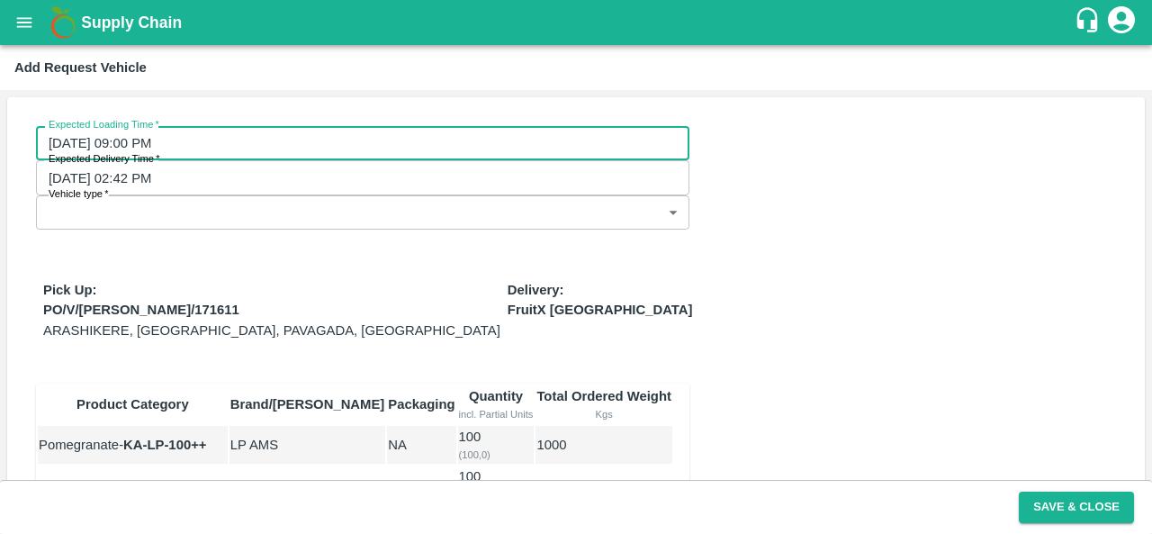
click at [521, 156] on body "Supply Chain Add Request Vehicle Expected Loading Time   * 26/08/2025 09:00 PM …" at bounding box center [576, 267] width 1152 height 534
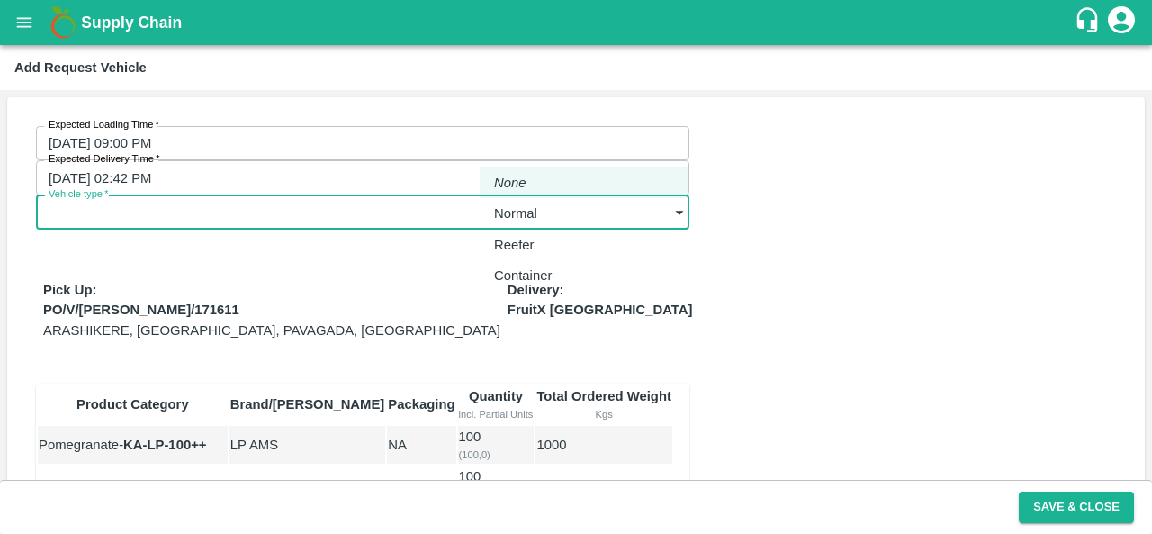
click at [533, 217] on p "Normal" at bounding box center [515, 213] width 43 height 20
type input "1"
click at [905, 305] on div "Expected Loading Time   * 26/08/2025 09:00 PM Expected Loading Time Expected De…" at bounding box center [575, 542] width 1137 height 890
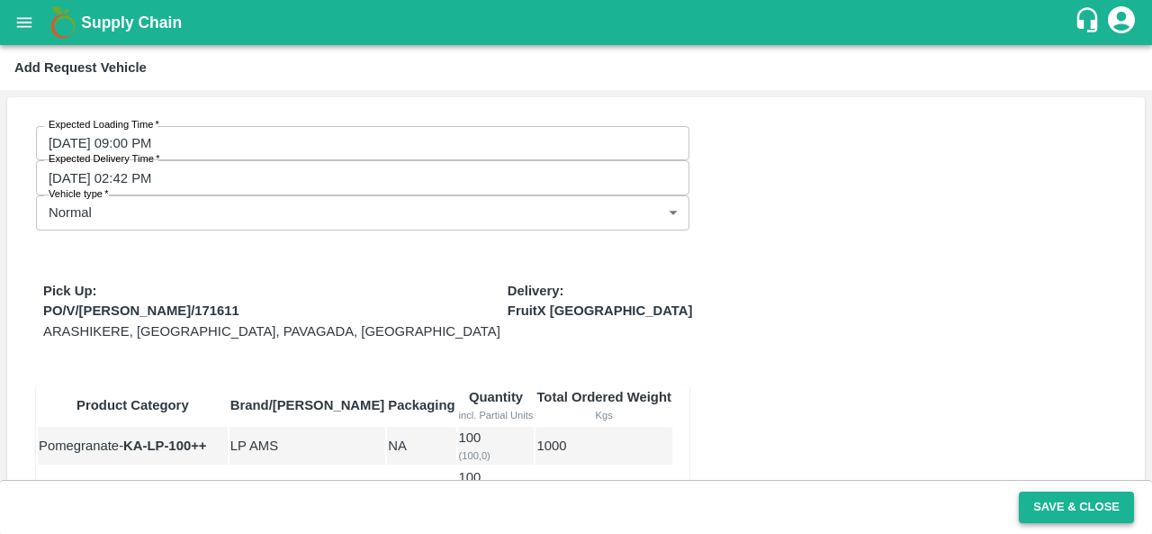
click at [1094, 505] on button "Save & Close" at bounding box center [1075, 506] width 115 height 31
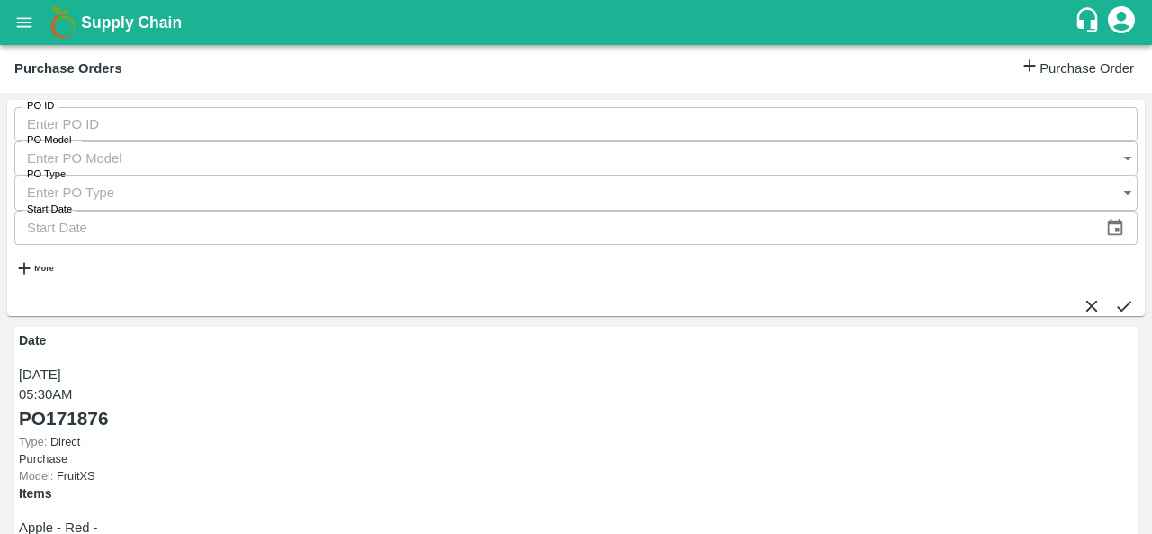
click at [13, 16] on button "open drawer" at bounding box center [24, 22] width 41 height 41
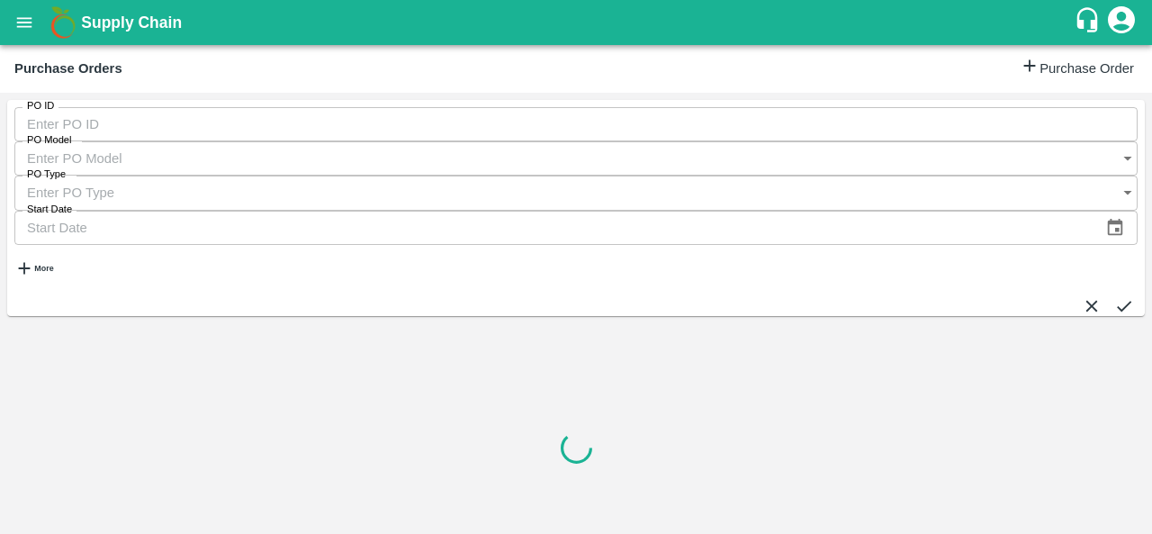
click at [53, 264] on strong "More" at bounding box center [43, 268] width 19 height 9
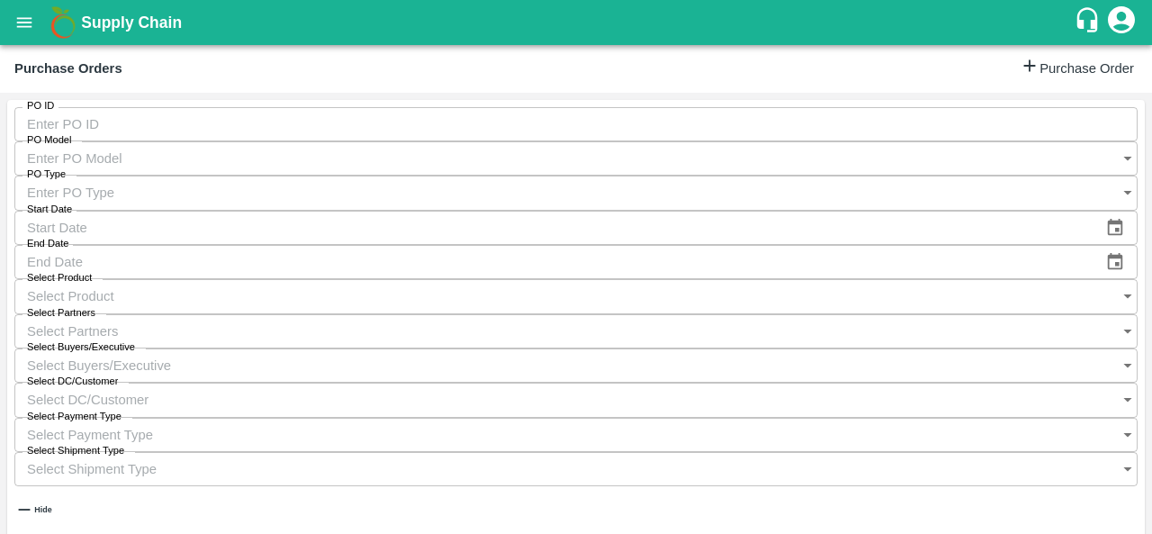
click at [827, 348] on input "Select Buyers/Executive" at bounding box center [558, 365] width 1088 height 34
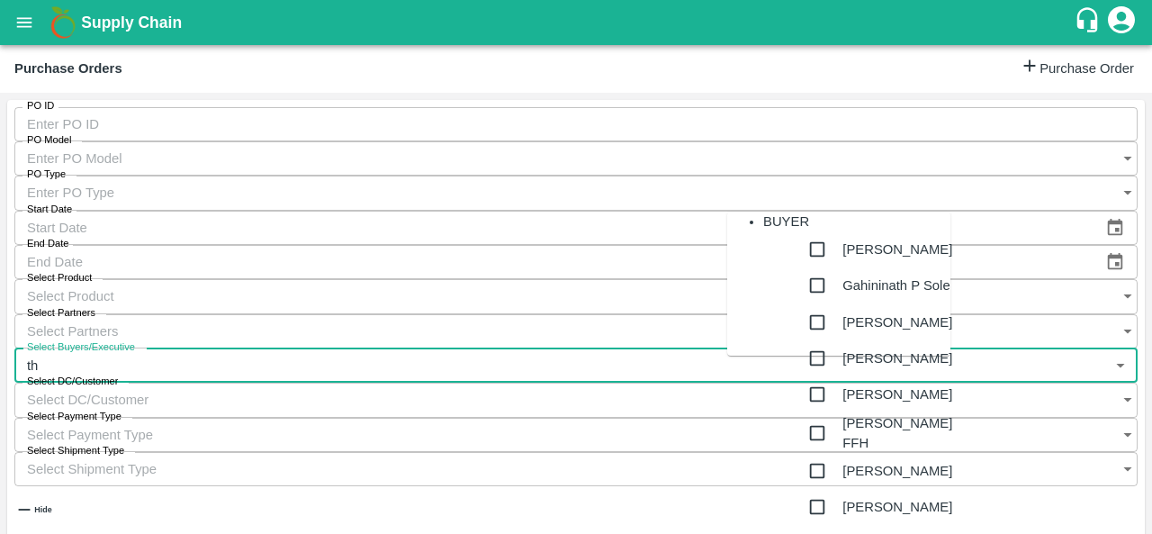
type input "the"
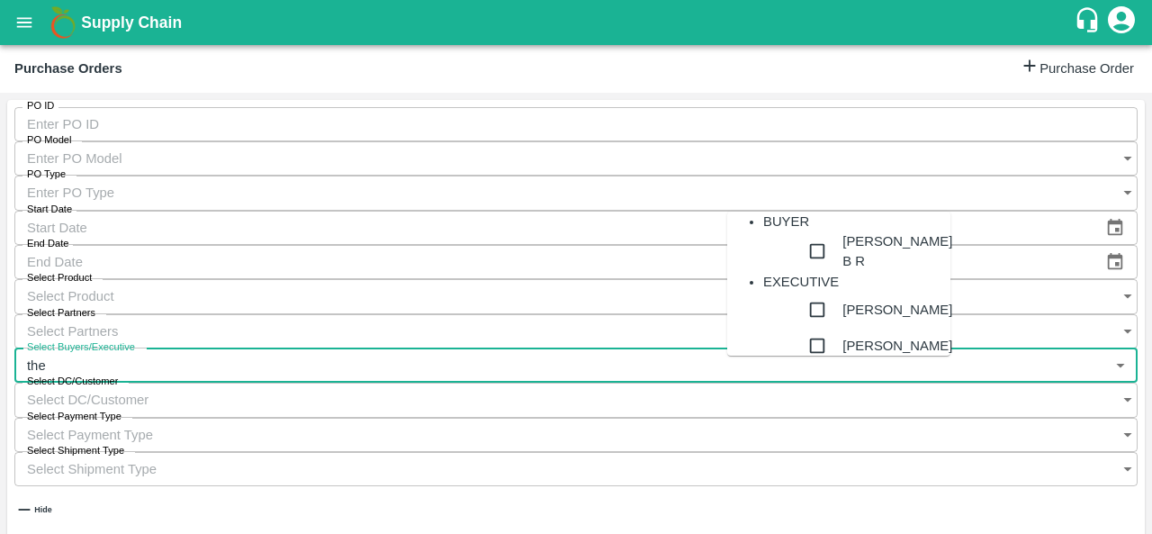
click at [842, 266] on div "Thejaswi B R" at bounding box center [897, 251] width 110 height 40
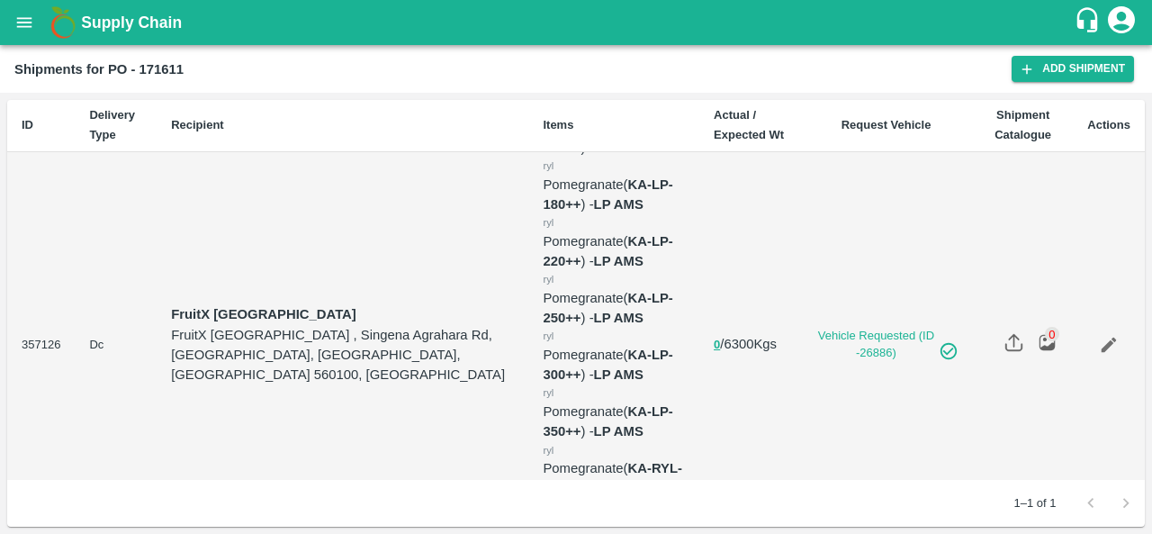
scroll to position [97, 0]
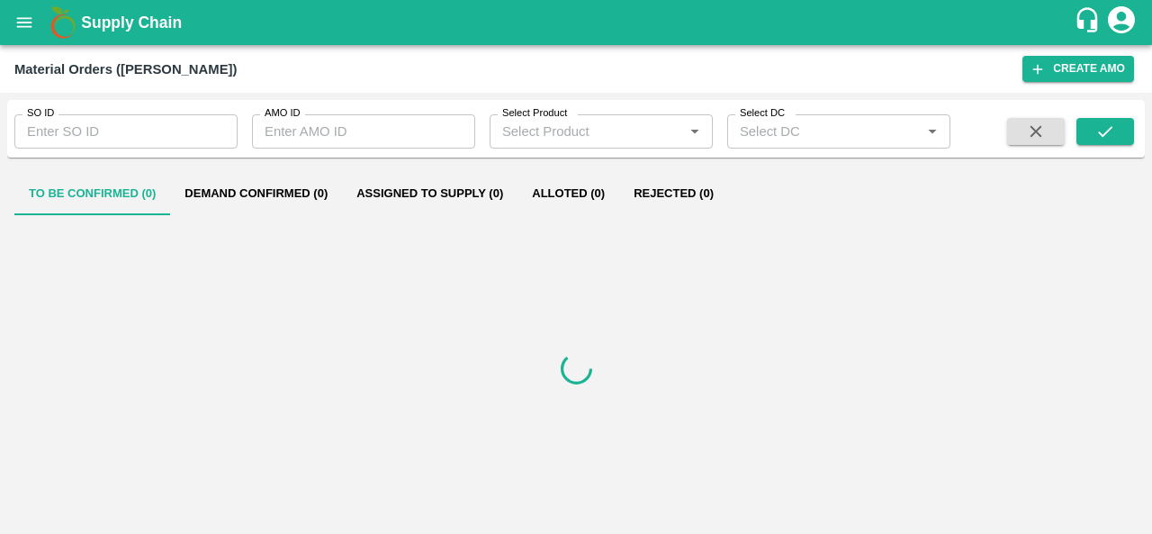
click at [417, 219] on div at bounding box center [575, 369] width 1123 height 301
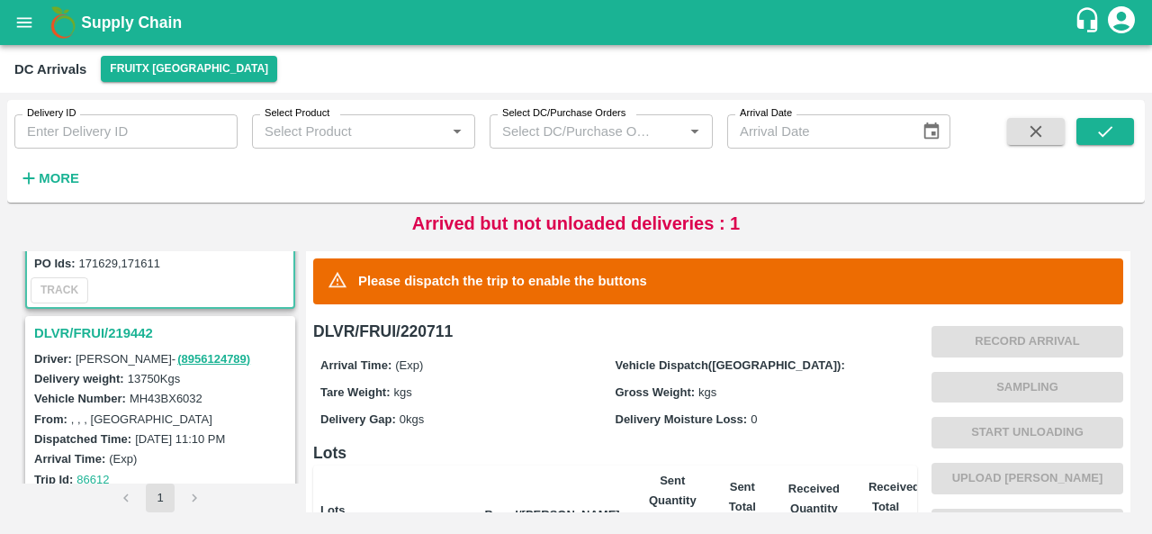
scroll to position [179, 0]
click at [135, 320] on h3 "DLVR/FRUI/219442" at bounding box center [162, 331] width 257 height 23
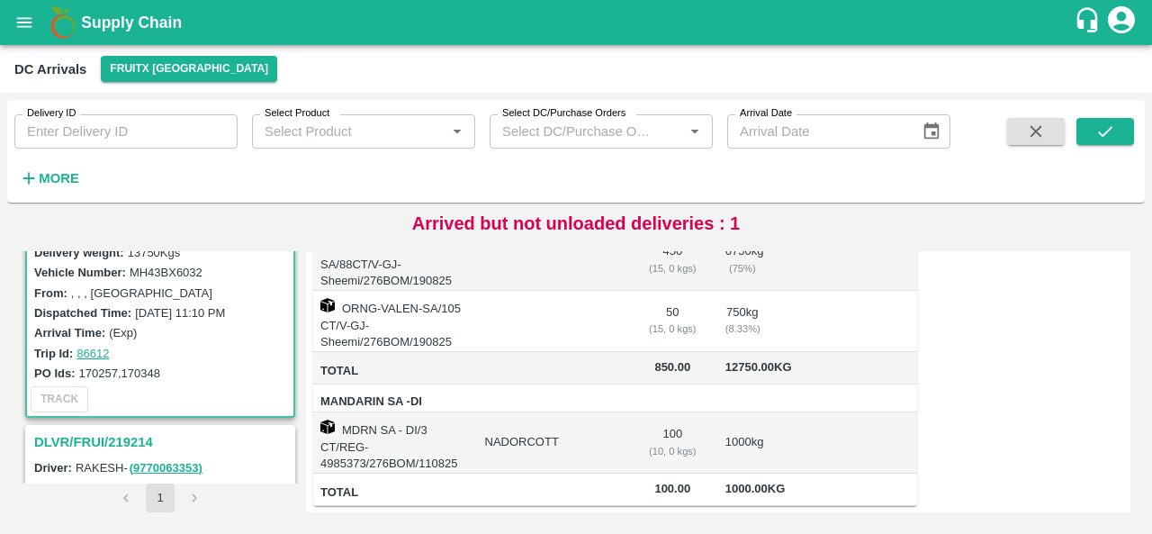
scroll to position [381, 0]
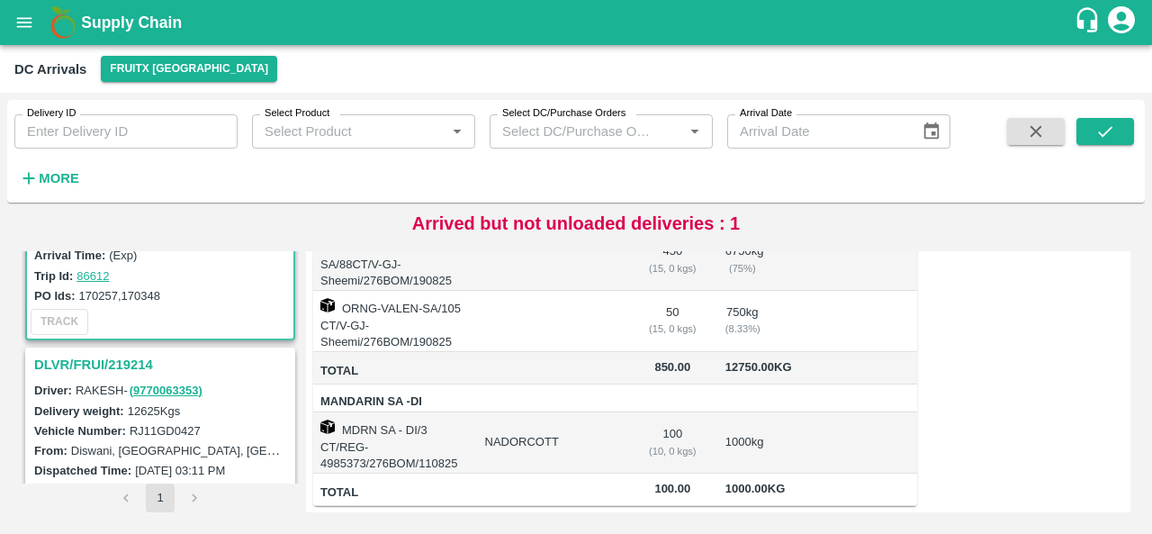
click at [142, 360] on h3 "DLVR/FRUI/219214" at bounding box center [162, 364] width 257 height 23
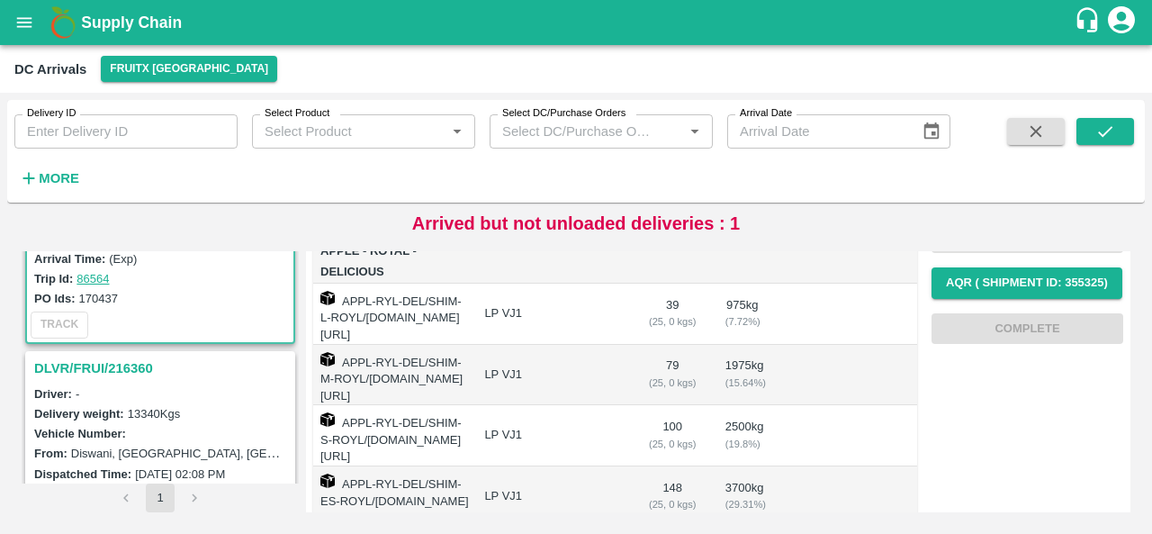
scroll to position [274, 0]
click at [146, 360] on h3 "DLVR/FRUI/216360" at bounding box center [162, 367] width 257 height 23
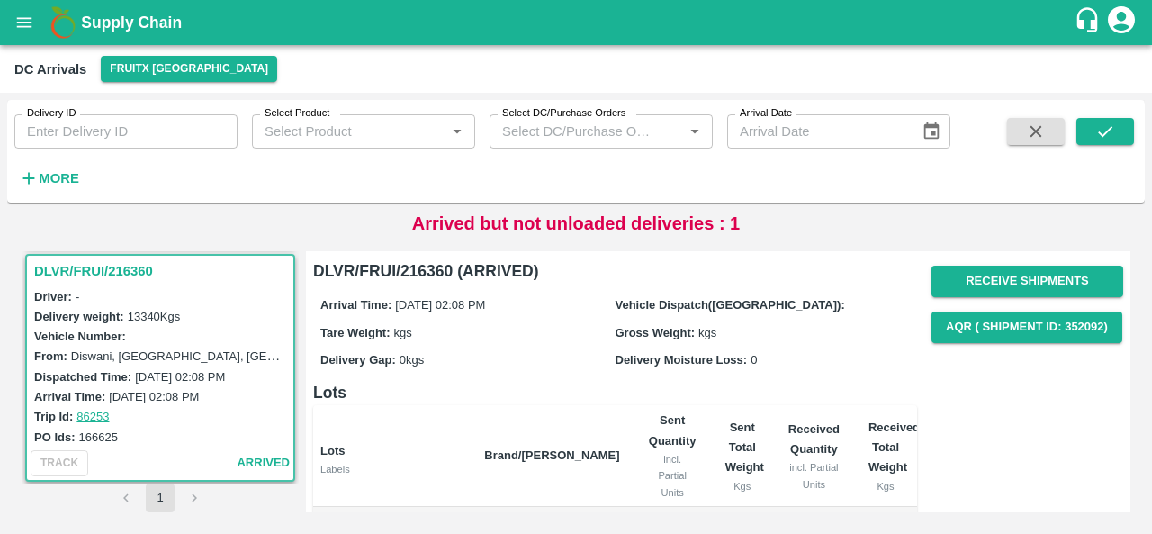
click at [1009, 297] on div "Receive Shipments AQR ( Shipment Id: 352092)" at bounding box center [1027, 304] width 192 height 92
click at [1011, 283] on button "Receive Shipments" at bounding box center [1027, 280] width 192 height 31
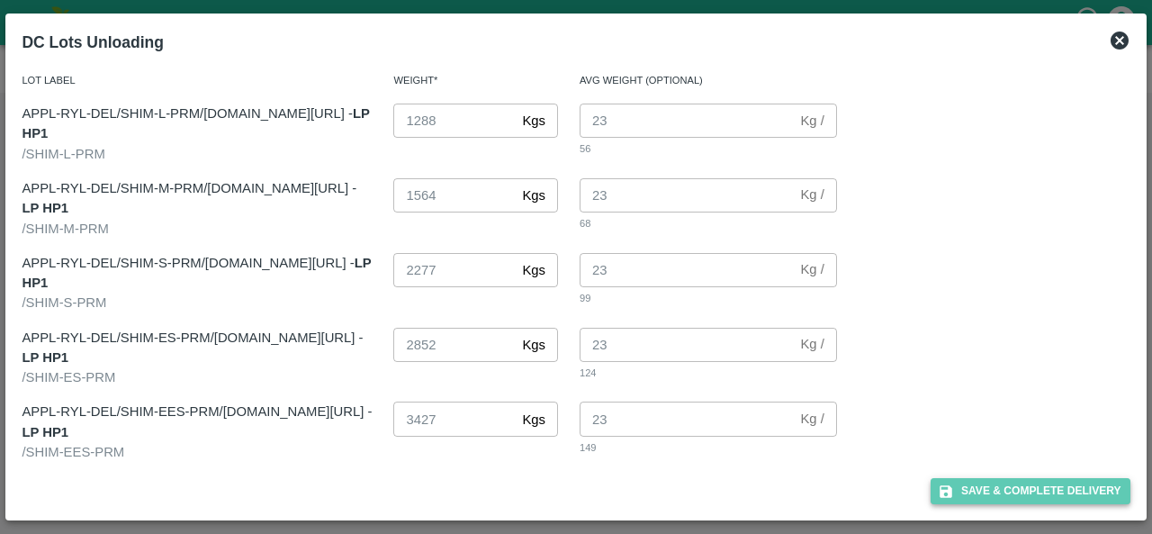
click at [1067, 487] on button "Save & Complete Delivery" at bounding box center [1030, 491] width 200 height 26
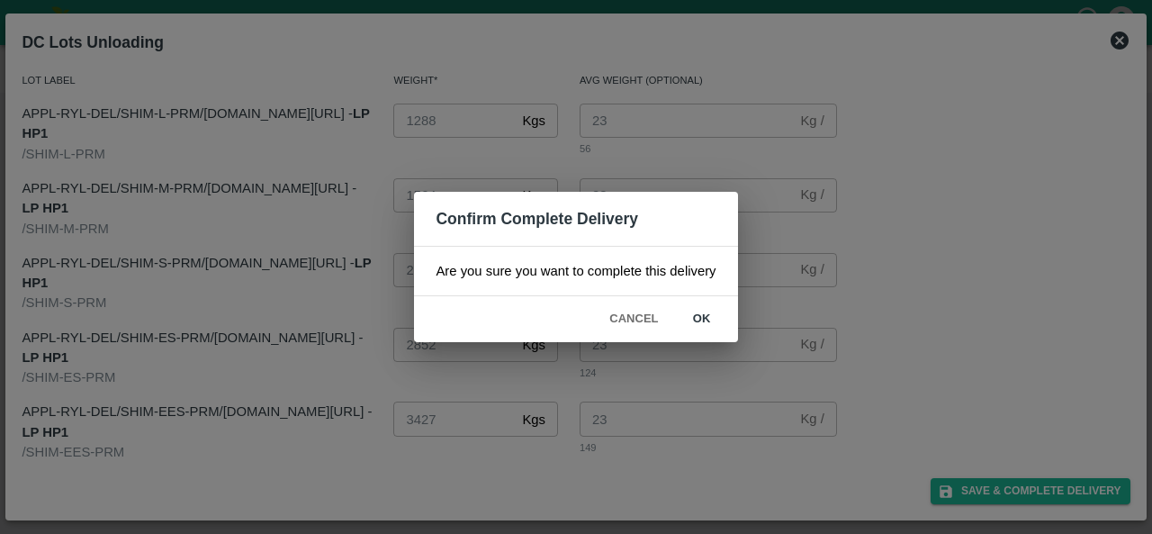
click at [700, 328] on button "ok" at bounding box center [702, 318] width 58 height 31
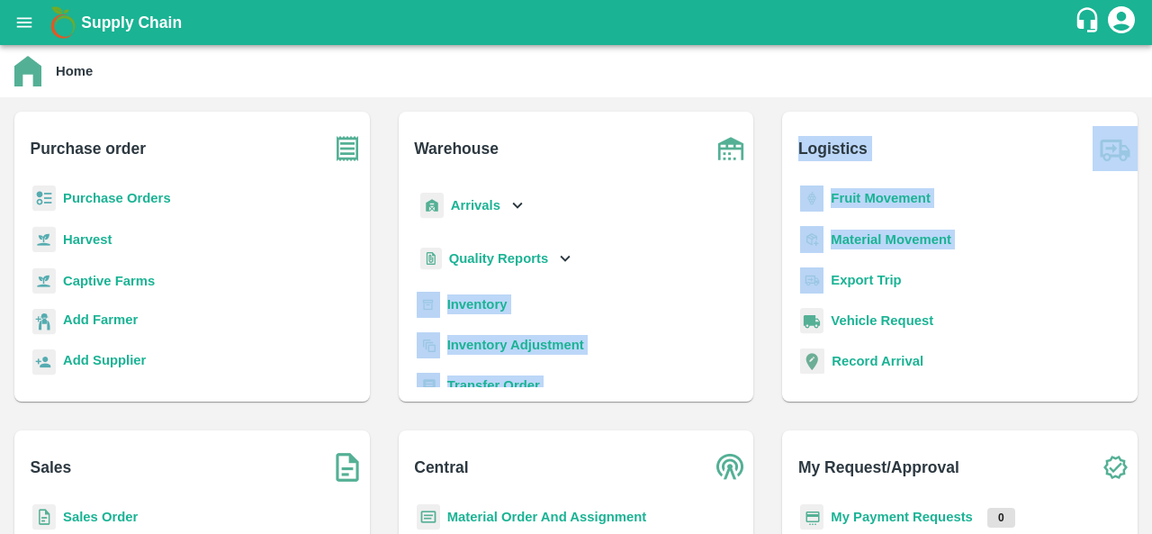
drag, startPoint x: 779, startPoint y: 290, endPoint x: 577, endPoint y: 265, distance: 203.9
click at [577, 265] on div "Purchase order Purchase Orders Harvest Captive Farms Add Farmer Add Supplier Wa…" at bounding box center [576, 415] width 1152 height 637
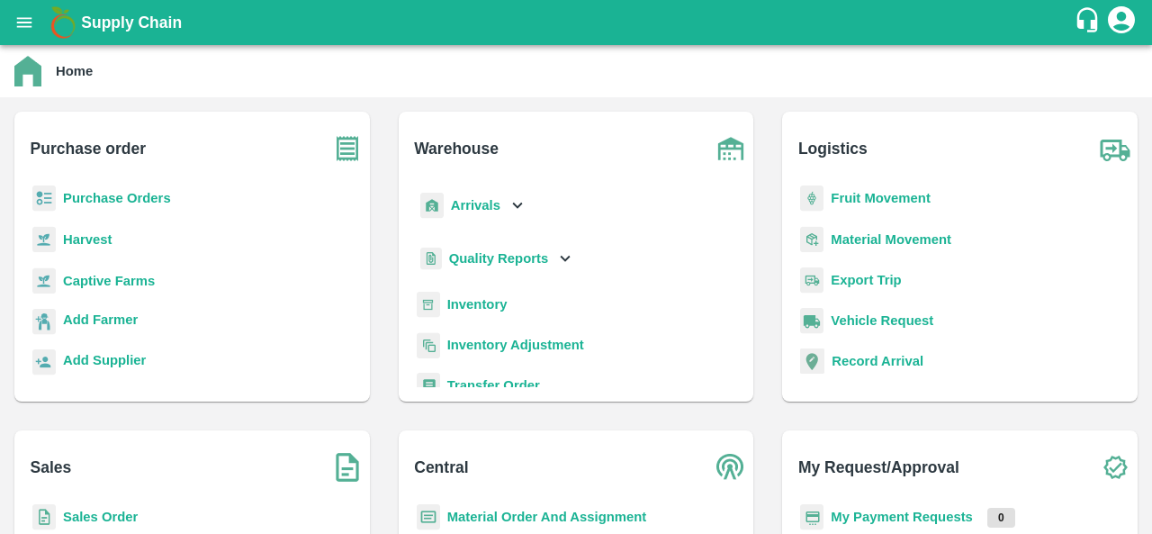
click at [577, 265] on div "Quality Reports" at bounding box center [576, 265] width 327 height 51
click at [454, 310] on b "Inventory" at bounding box center [477, 304] width 60 height 14
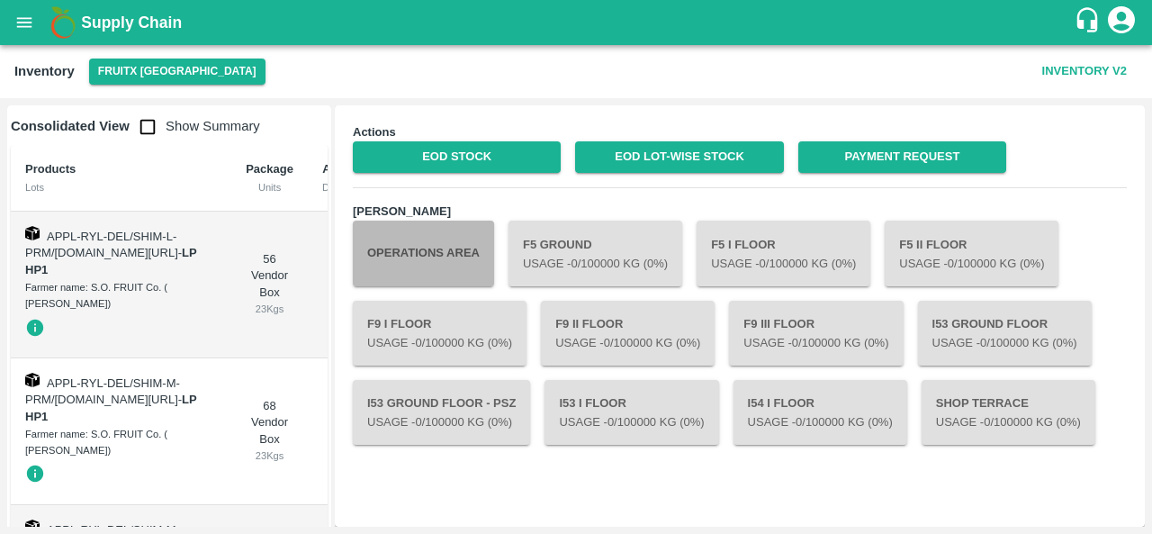
click at [425, 268] on button "Operations Area" at bounding box center [423, 252] width 141 height 65
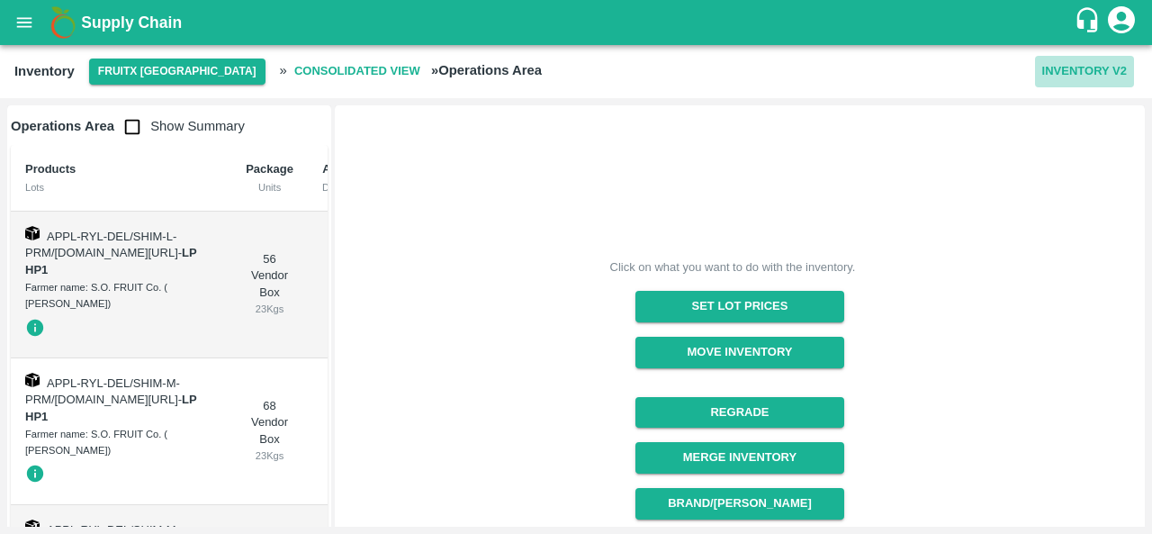
click at [1078, 60] on button "Inventory V2" at bounding box center [1084, 71] width 99 height 31
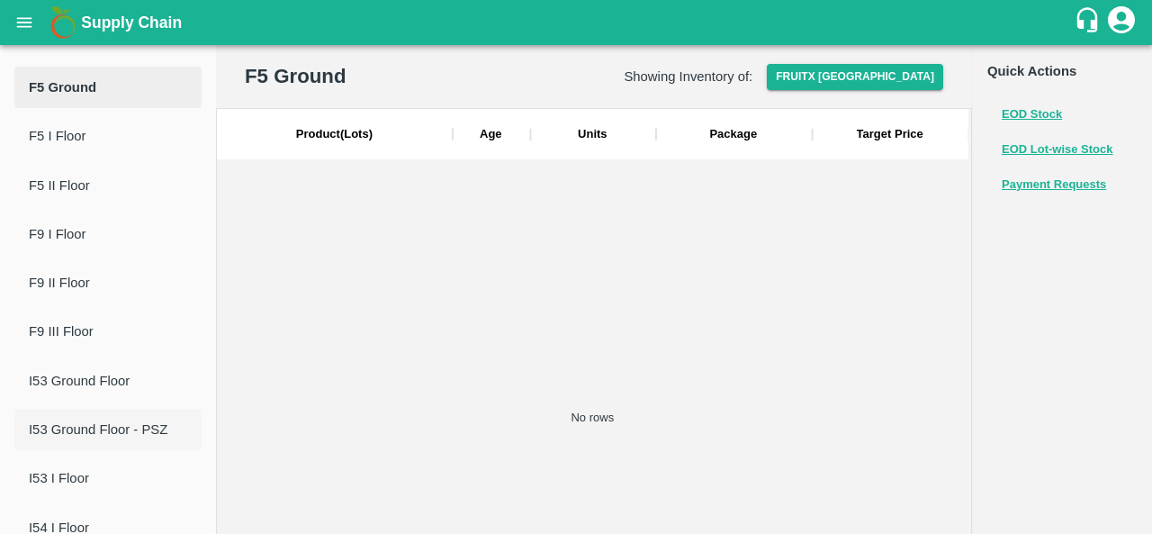
scroll to position [189, 0]
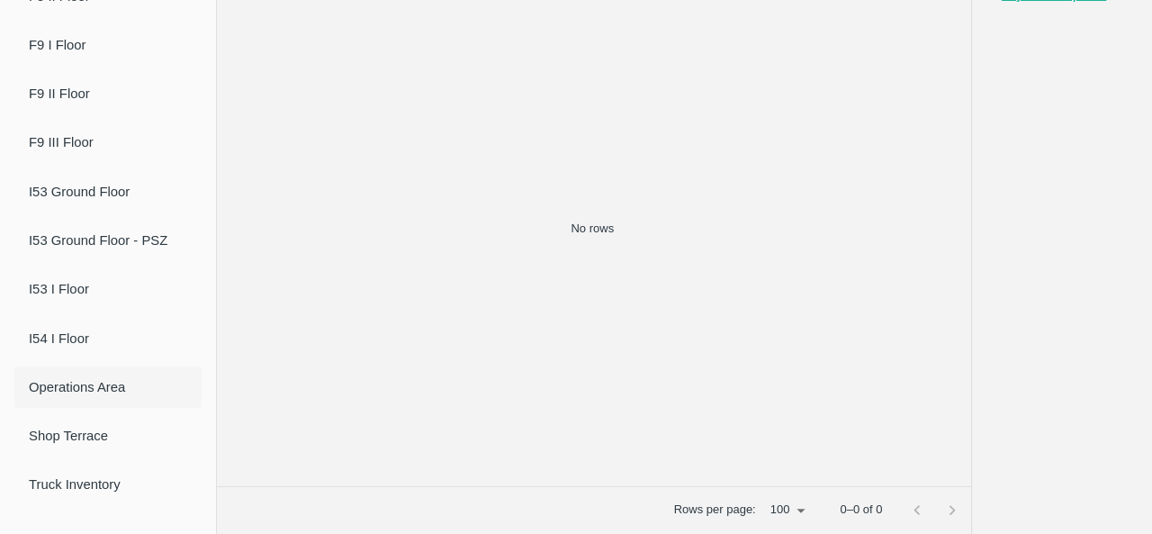
click at [49, 397] on span "Operations Area" at bounding box center [108, 387] width 158 height 20
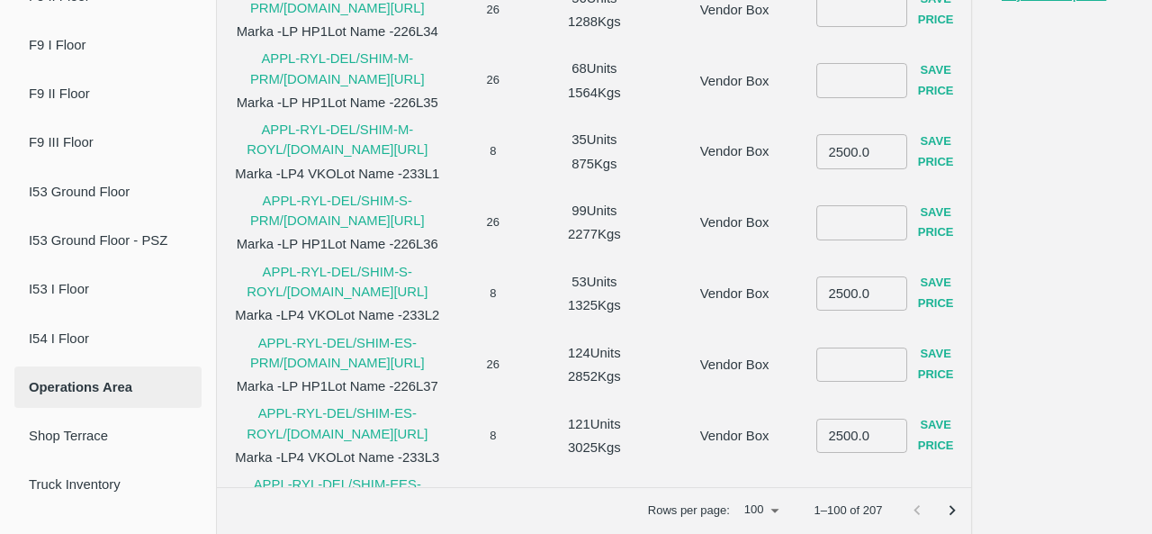
scroll to position [0, 0]
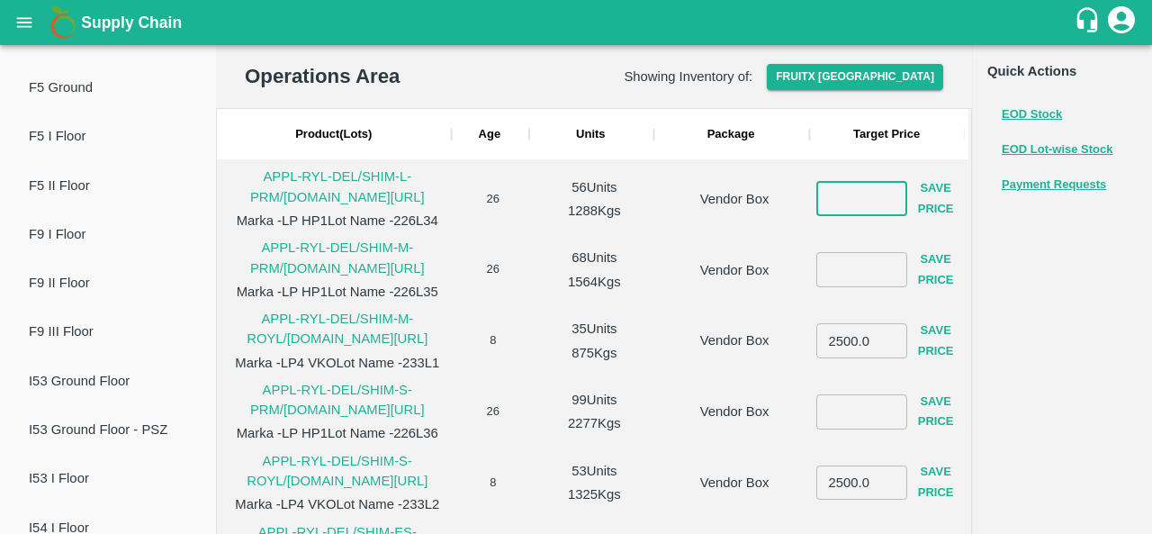
click at [837, 197] on input "number" at bounding box center [861, 199] width 91 height 34
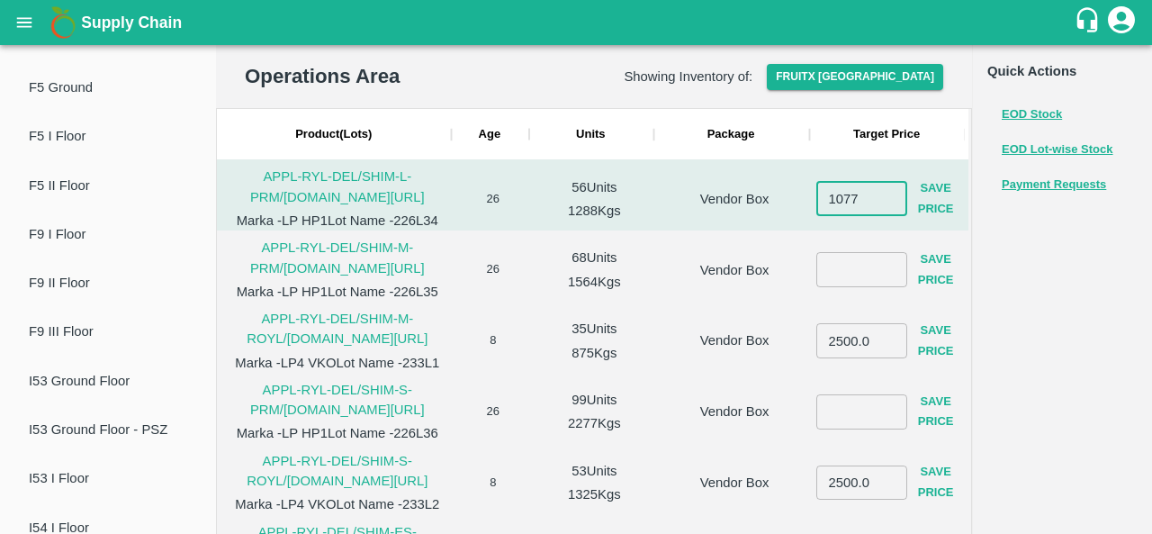
type input "1077"
click at [845, 274] on input "number" at bounding box center [861, 269] width 91 height 34
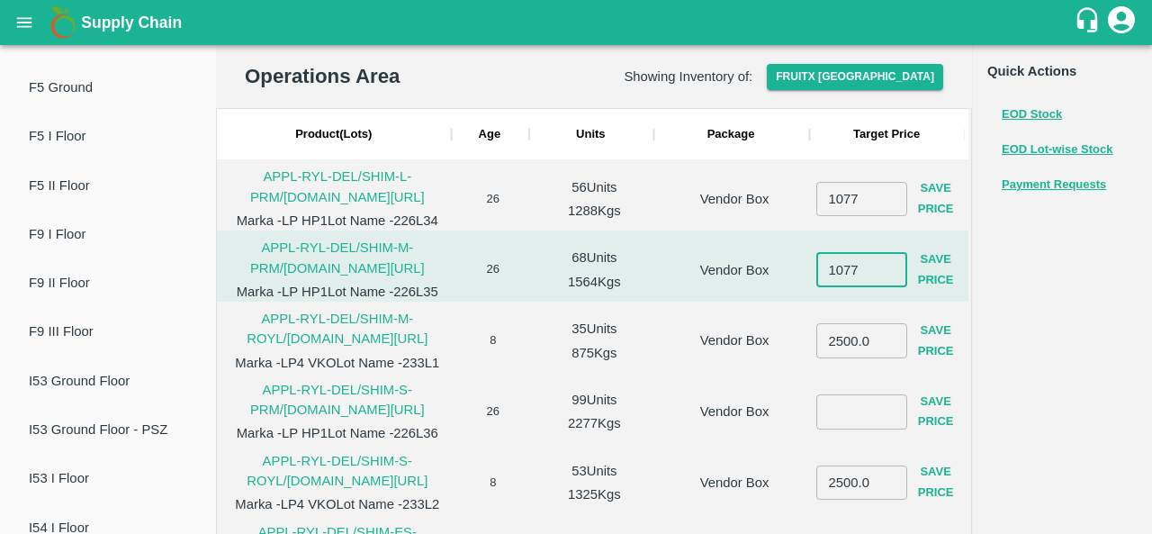
type input "1077"
click at [843, 408] on input "number" at bounding box center [861, 411] width 91 height 34
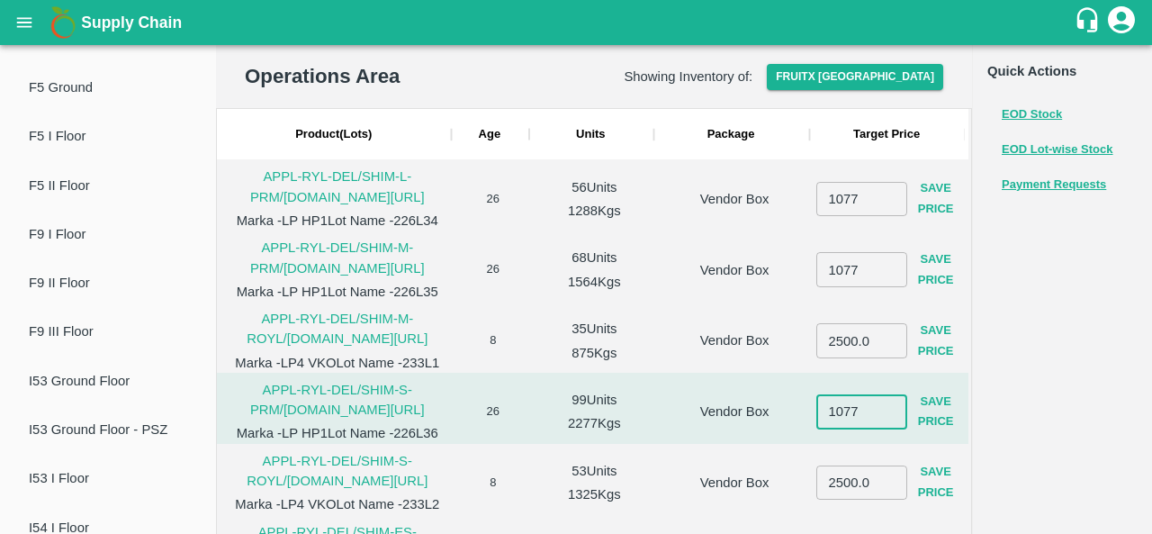
type input "1077"
click at [920, 415] on button "Save Price" at bounding box center [936, 412] width 58 height 52
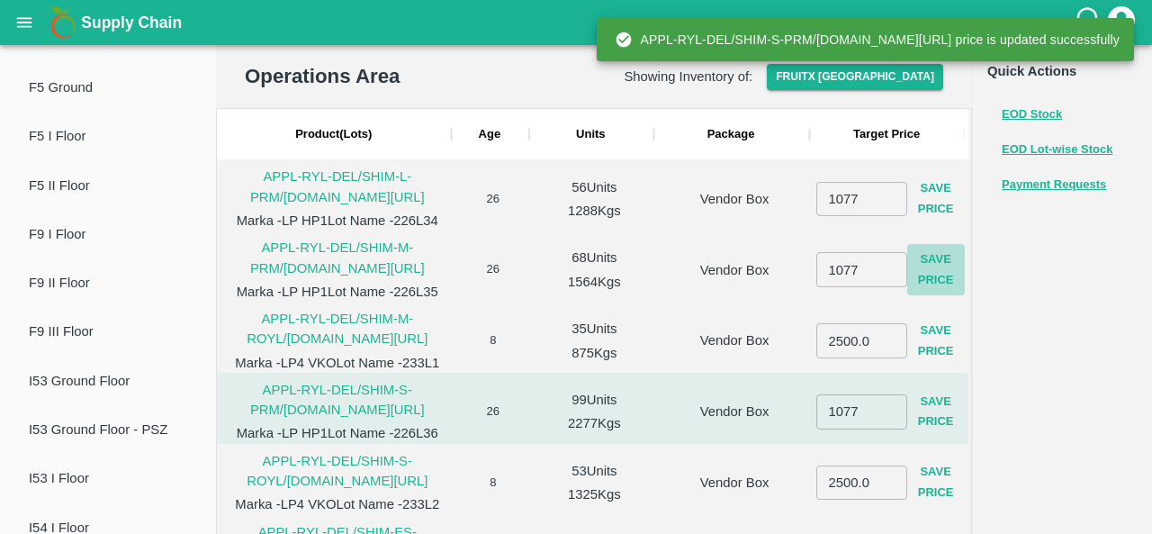
click at [928, 279] on button "Save Price" at bounding box center [936, 270] width 58 height 52
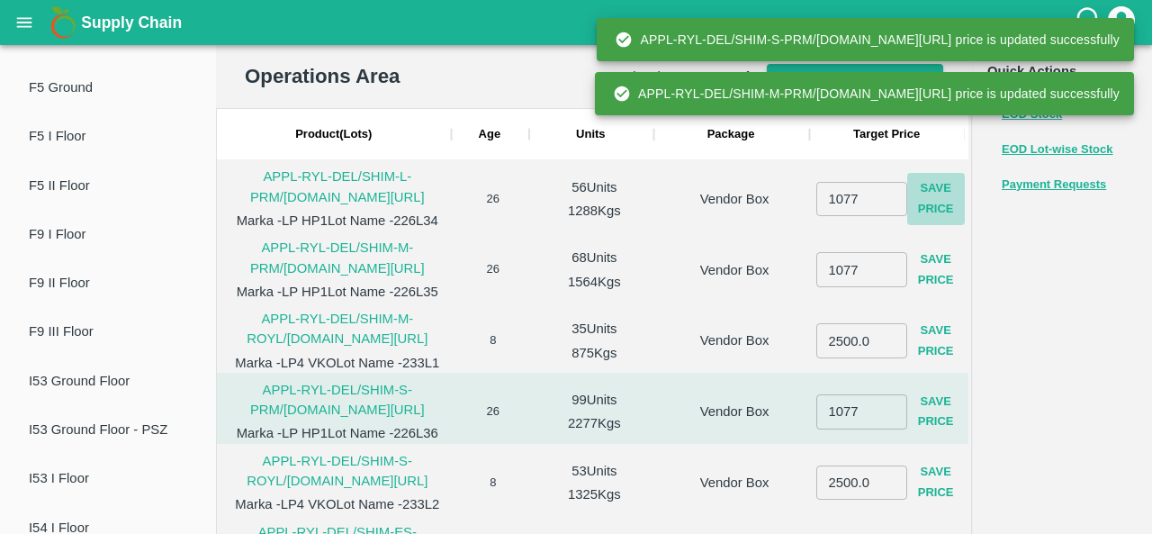
click at [934, 208] on button "Save Price" at bounding box center [936, 199] width 58 height 52
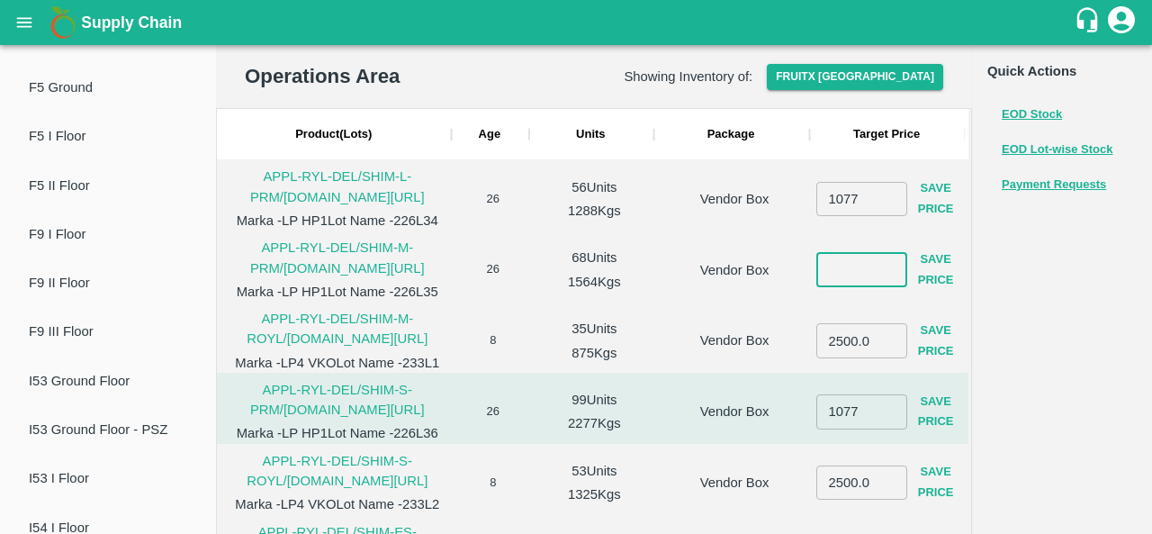
click at [844, 273] on input "number" at bounding box center [861, 269] width 91 height 34
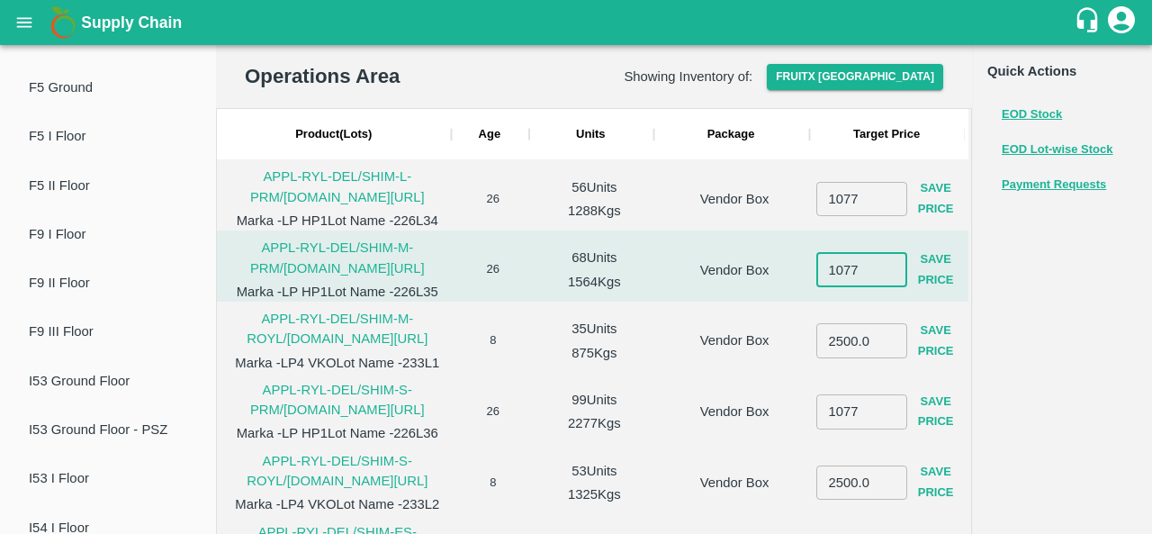
type input "1077"
click at [937, 272] on button "Save Price" at bounding box center [936, 270] width 58 height 52
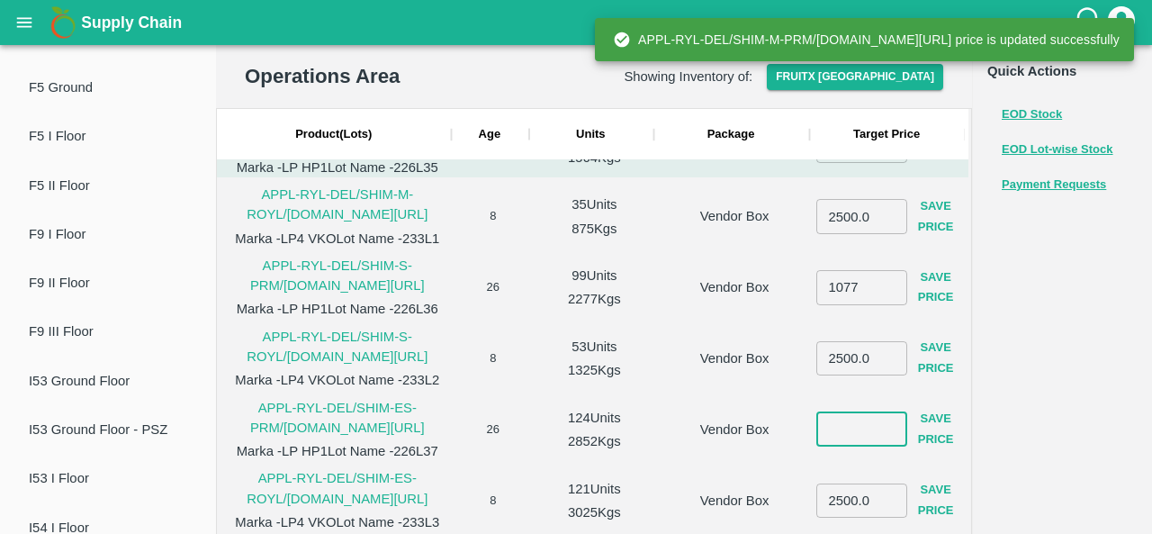
click at [839, 425] on input "number" at bounding box center [861, 429] width 91 height 34
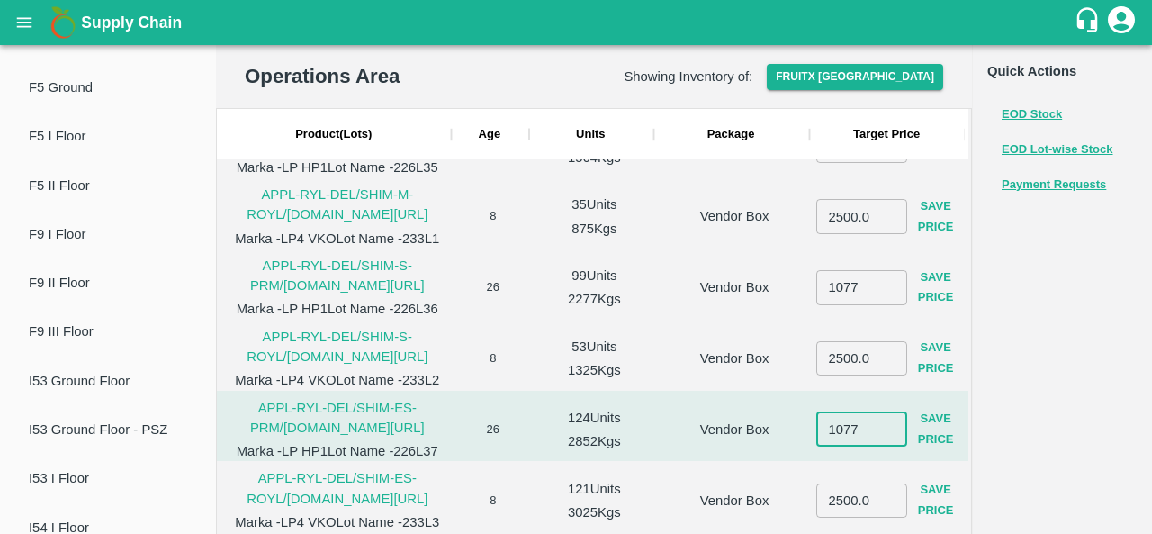
type input "1077"
click at [927, 425] on button "Save Price" at bounding box center [936, 429] width 58 height 52
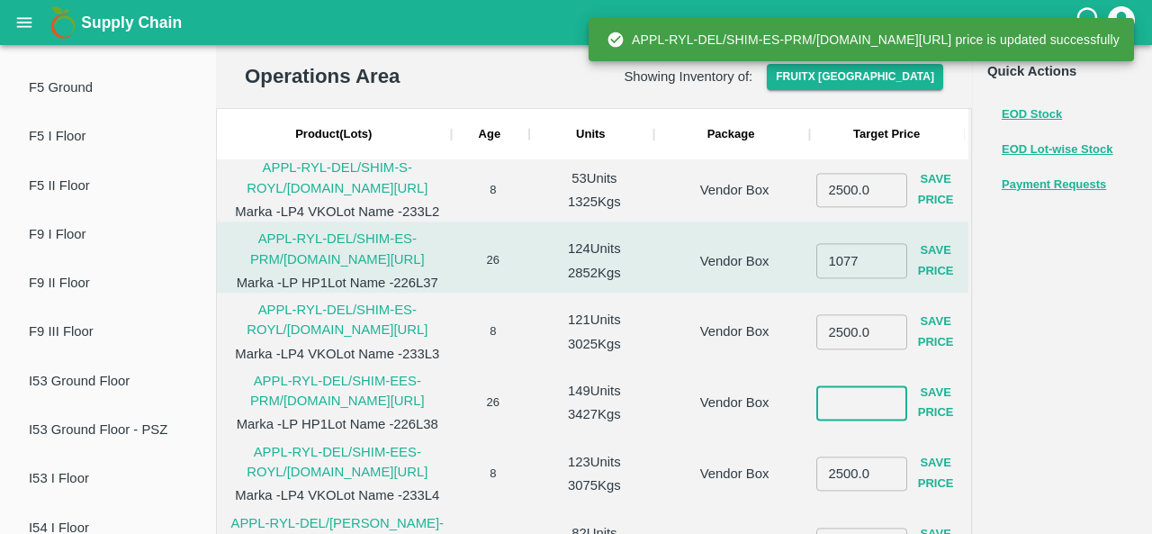
click at [838, 402] on input "number" at bounding box center [861, 403] width 91 height 34
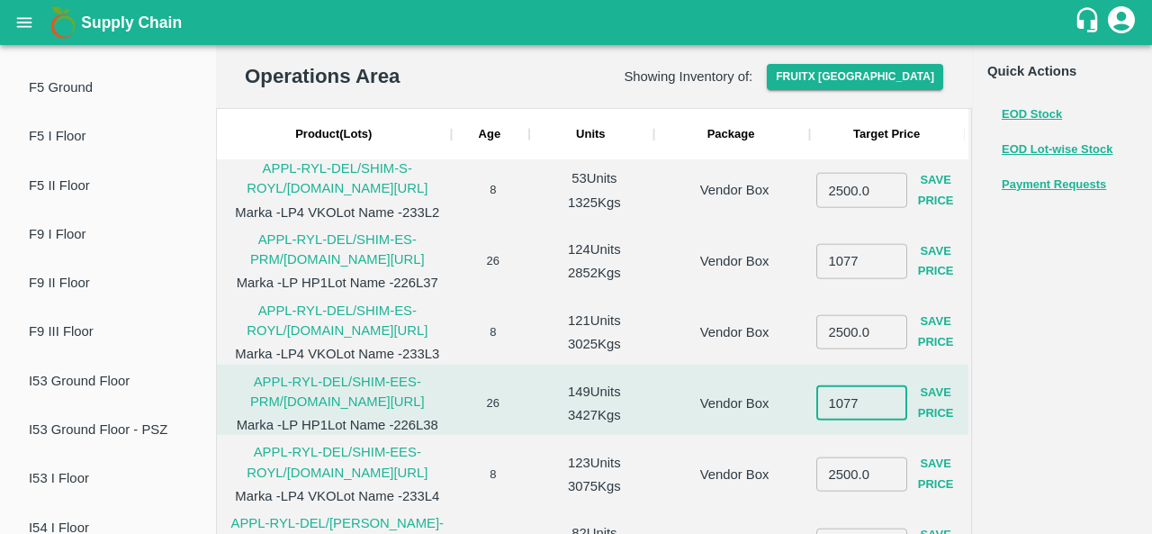
type input "1077"
click at [927, 408] on button "Save Price" at bounding box center [936, 403] width 58 height 52
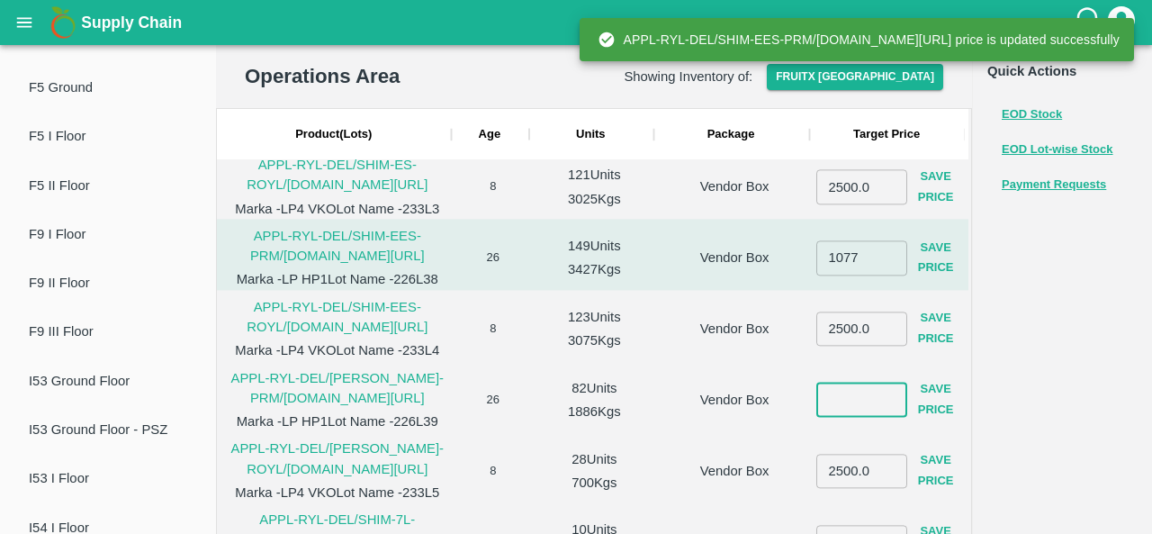
click at [852, 408] on input "number" at bounding box center [861, 399] width 91 height 34
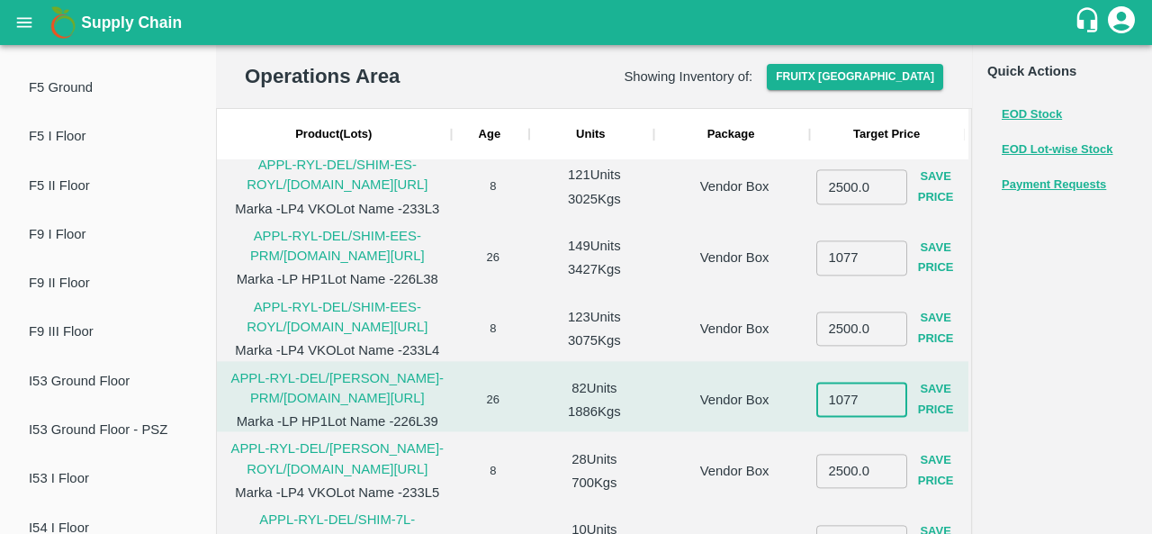
type input "1077"
click at [942, 402] on button "Save Price" at bounding box center [936, 400] width 58 height 52
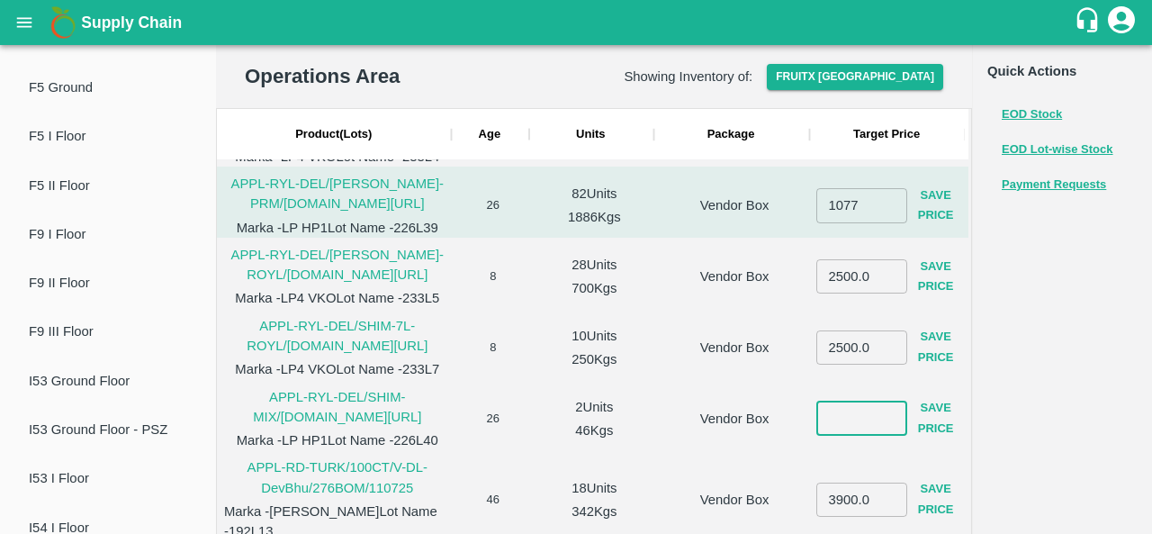
click at [866, 417] on input "number" at bounding box center [861, 418] width 91 height 34
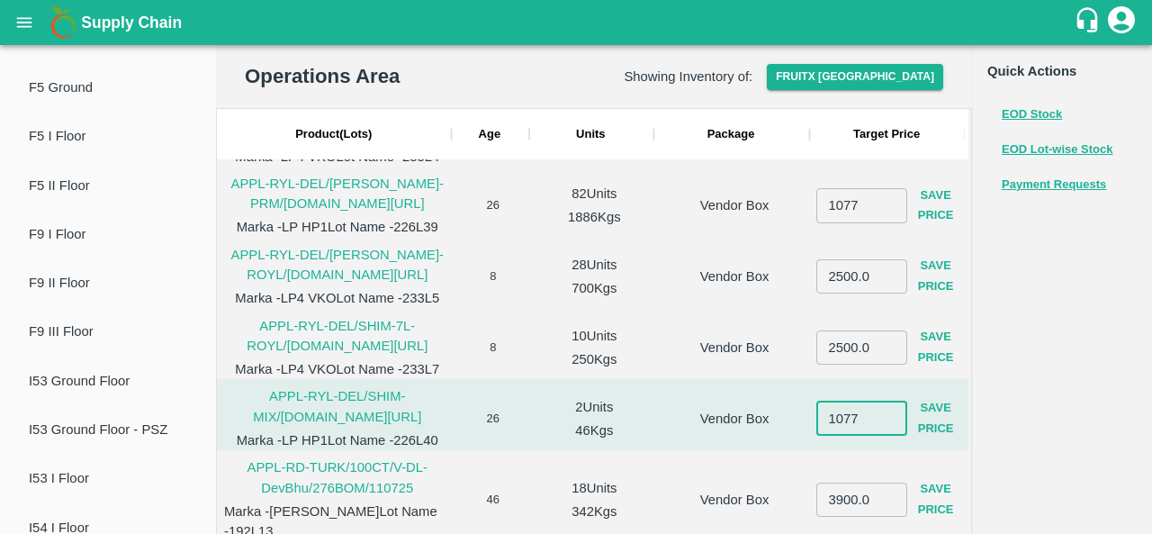
type input "1077"
click at [937, 420] on button "Save Price" at bounding box center [936, 418] width 58 height 52
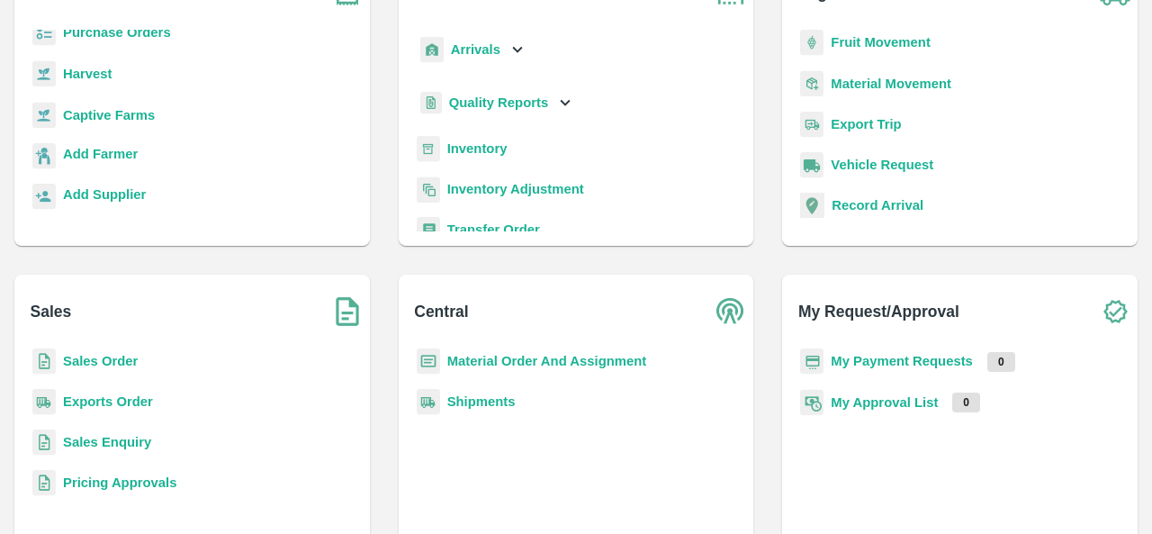
scroll to position [157, 0]
click at [82, 442] on b "Sales Enquiry" at bounding box center [107, 441] width 88 height 14
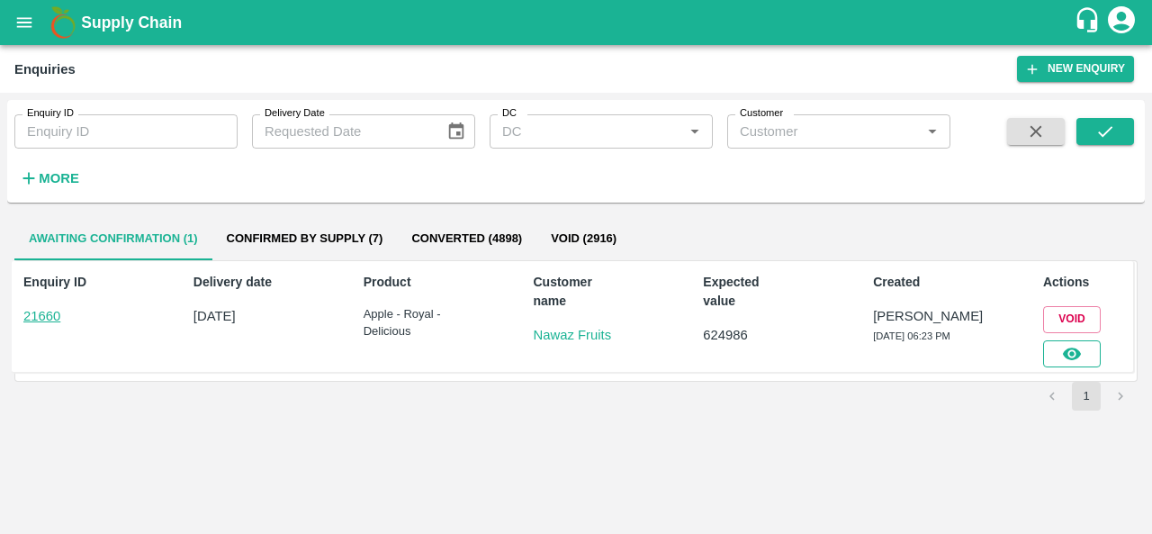
click at [1079, 354] on icon "button" at bounding box center [1072, 353] width 18 height 13
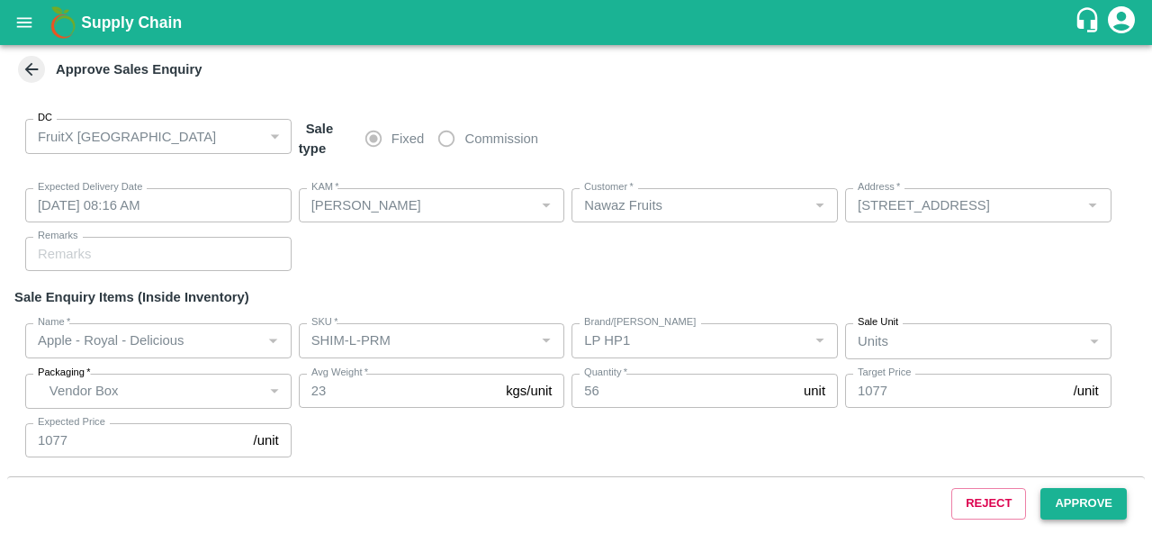
click at [1072, 499] on button "Approve" at bounding box center [1083, 503] width 86 height 31
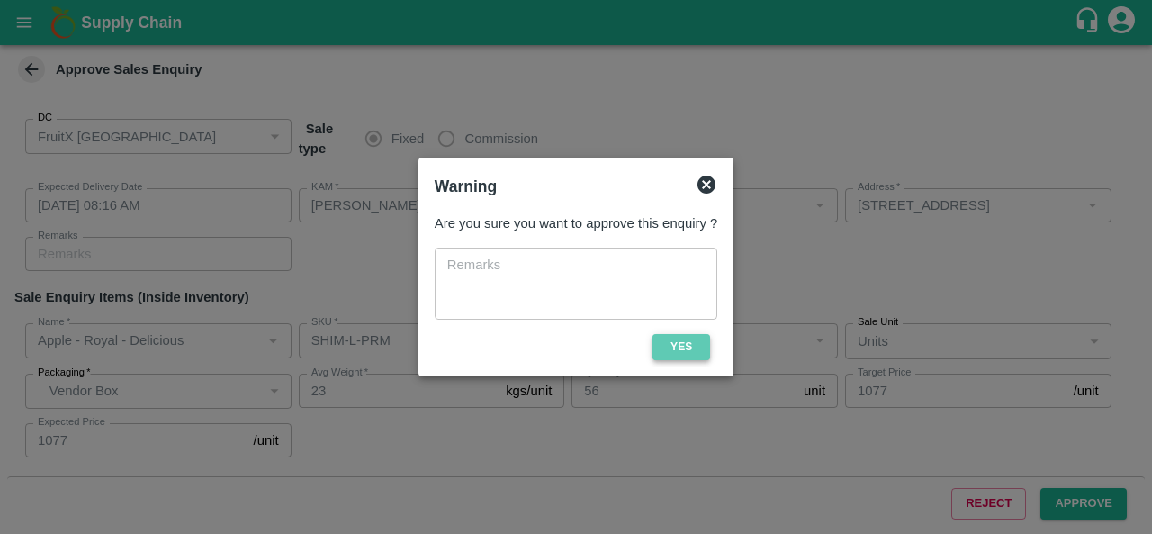
click at [677, 343] on button "Yes" at bounding box center [681, 347] width 58 height 26
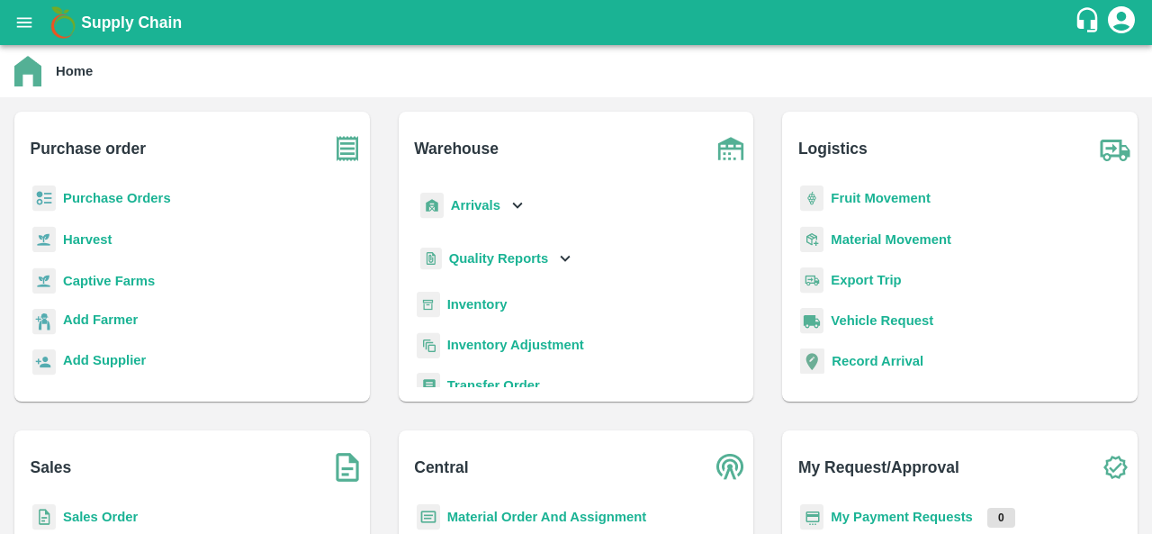
click at [132, 201] on b "Purchase Orders" at bounding box center [117, 198] width 108 height 14
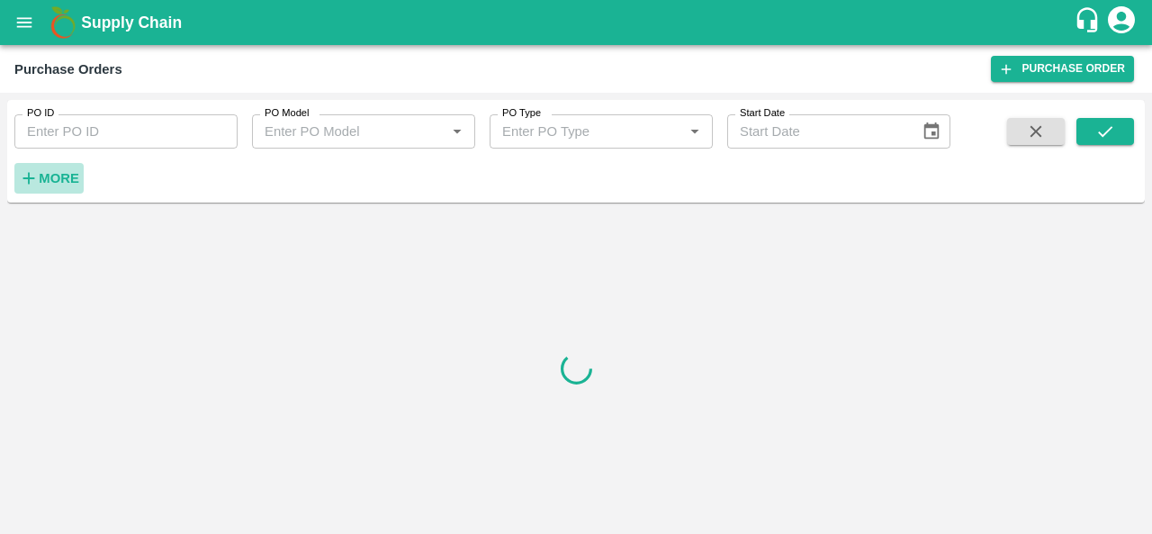
click at [65, 174] on strong "More" at bounding box center [59, 178] width 40 height 14
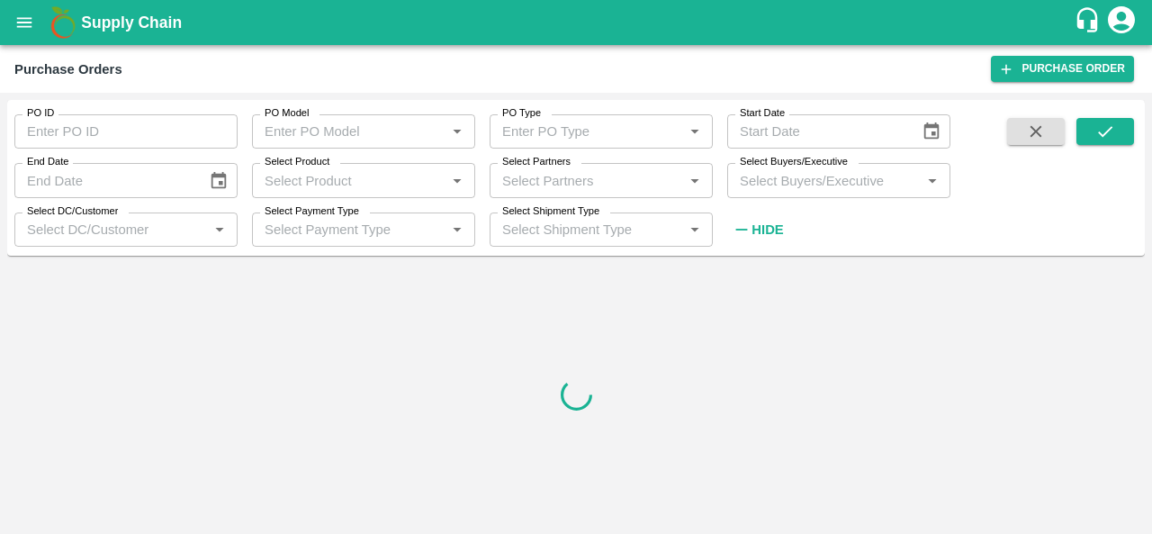
click at [846, 188] on input "Select Buyers/Executive" at bounding box center [823, 179] width 183 height 23
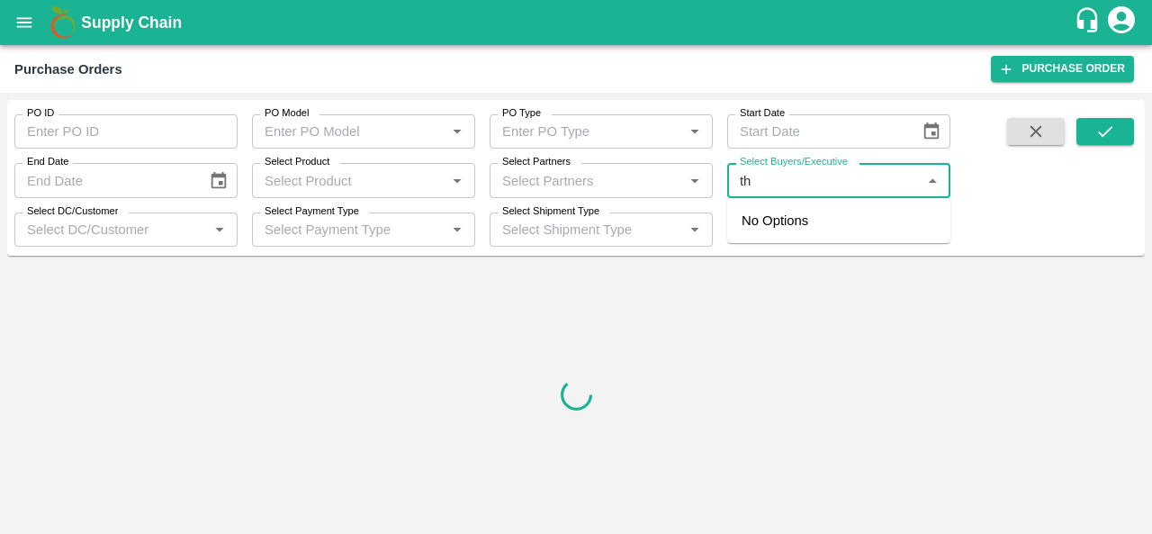
type input "the"
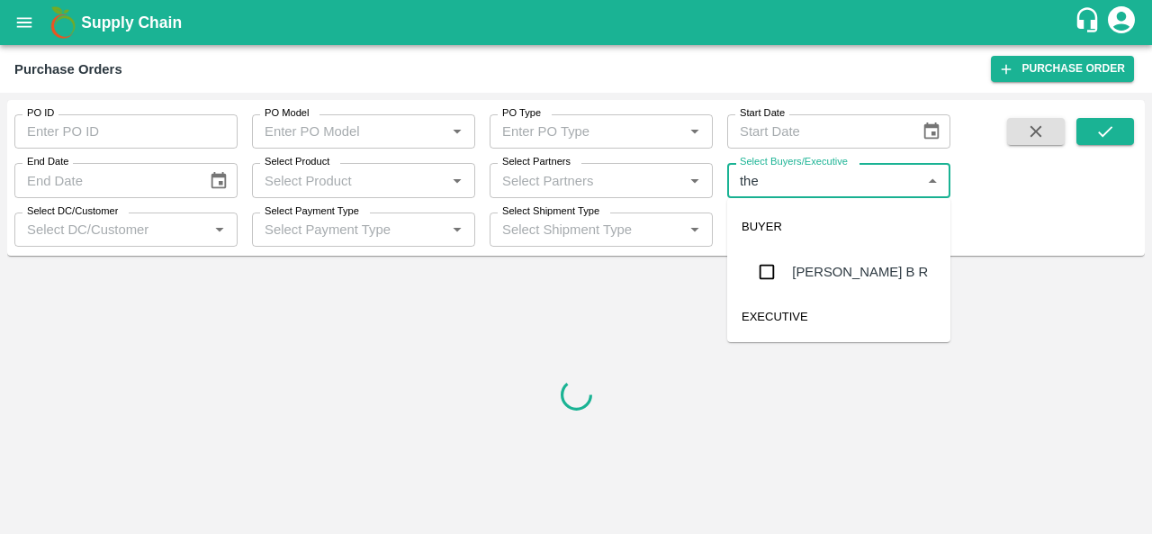
click at [835, 279] on div "[PERSON_NAME] B R" at bounding box center [860, 272] width 136 height 20
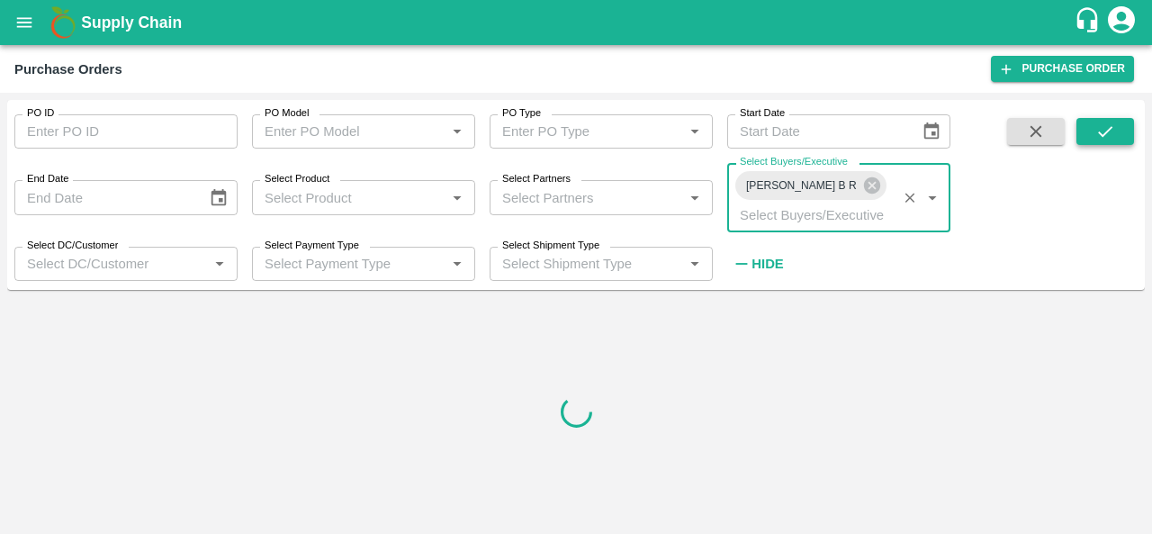
click at [1098, 139] on icon "submit" at bounding box center [1105, 131] width 20 height 20
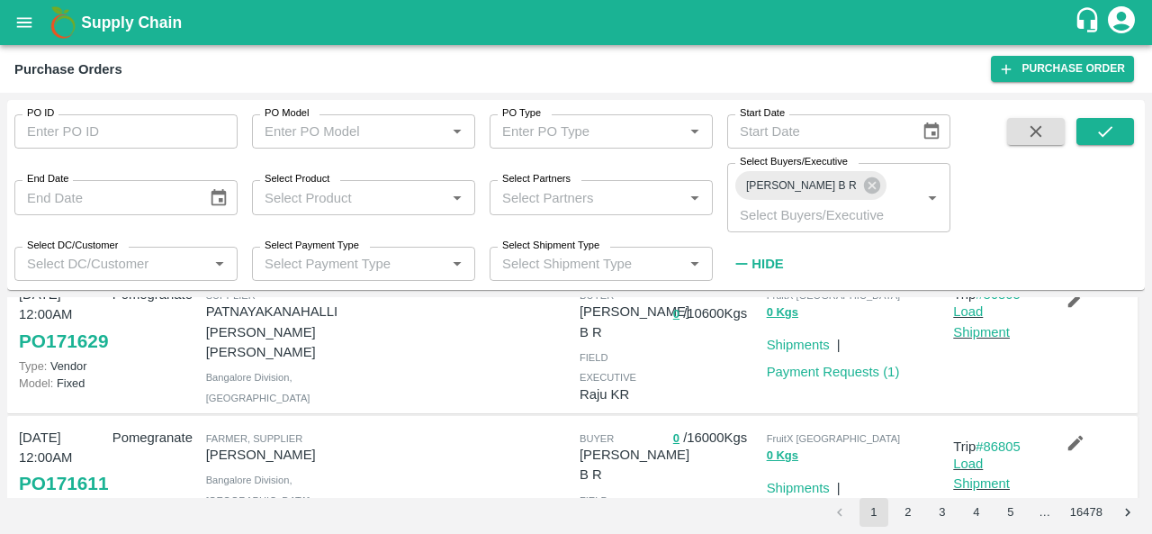
scroll to position [58, 0]
click at [1002, 355] on div "Trips Trip #86805 Load Shipment" at bounding box center [993, 326] width 94 height 165
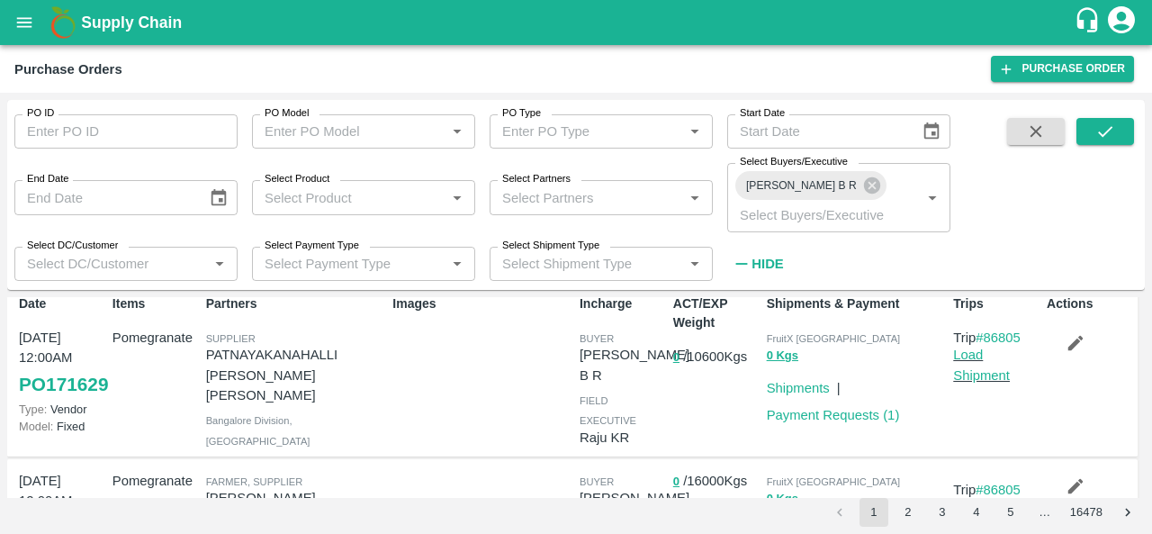
scroll to position [7, 0]
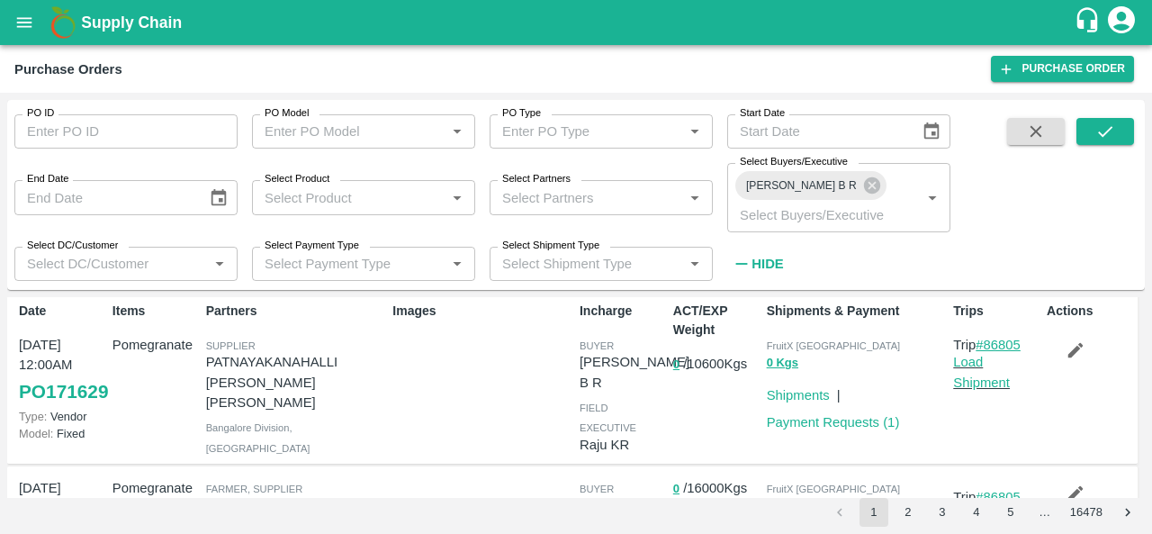
click at [1000, 337] on link "#86805" at bounding box center [997, 344] width 45 height 14
click at [964, 354] on link "Load Shipment" at bounding box center [981, 371] width 57 height 34
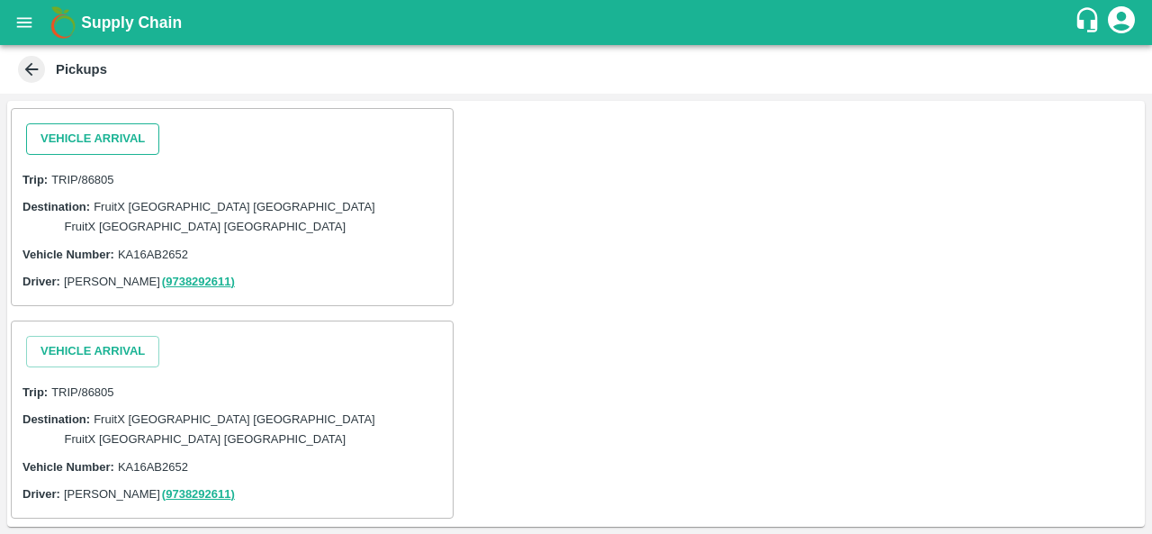
click at [107, 143] on button "Vehicle Arrival" at bounding box center [92, 138] width 133 height 31
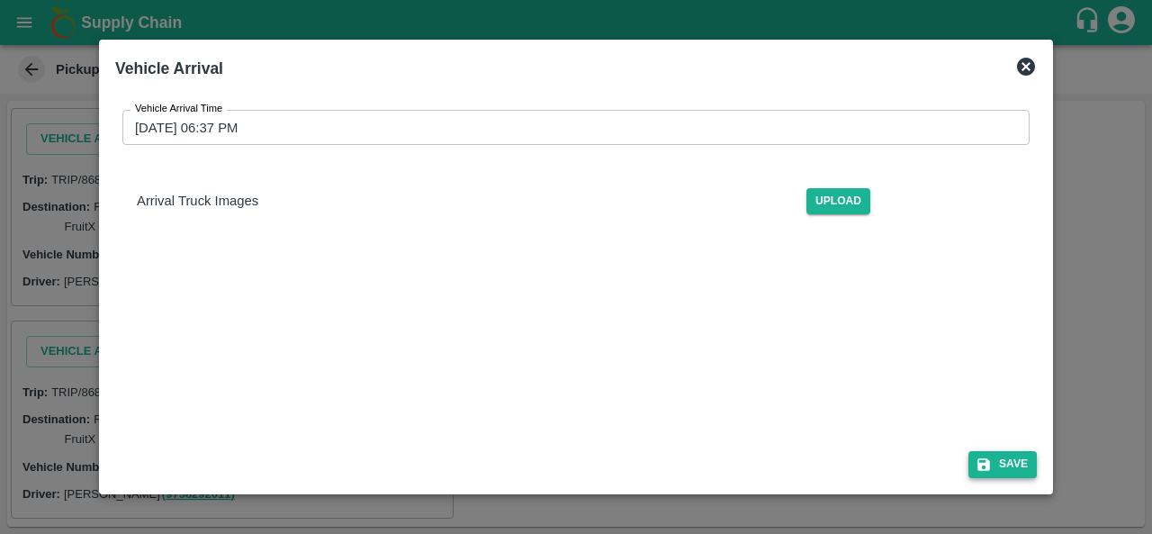
click at [1007, 465] on button "Save" at bounding box center [1002, 464] width 68 height 26
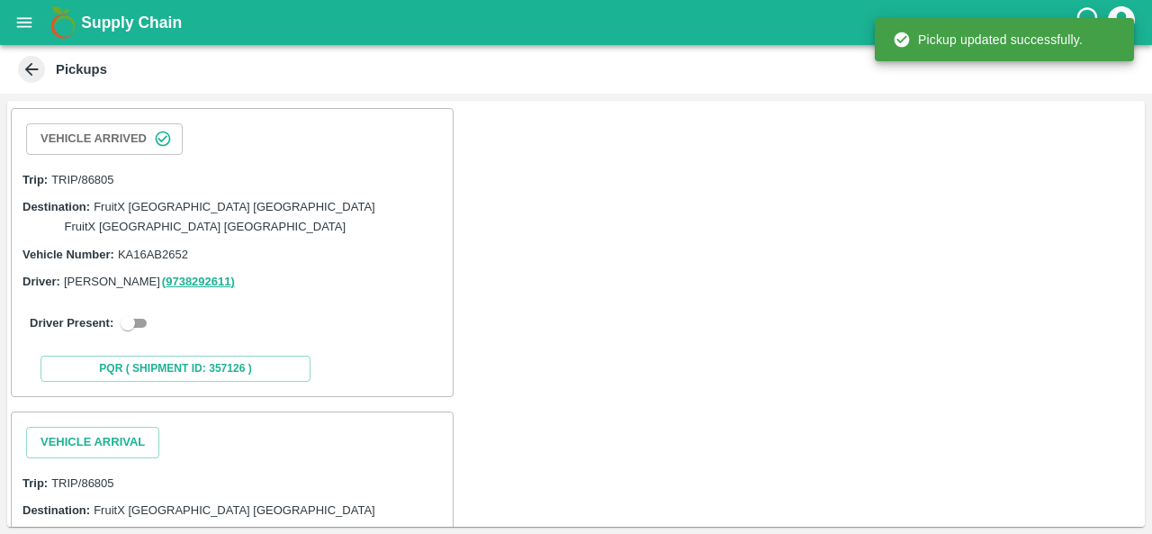
click at [137, 312] on input "checkbox" at bounding box center [127, 323] width 65 height 22
checkbox input "true"
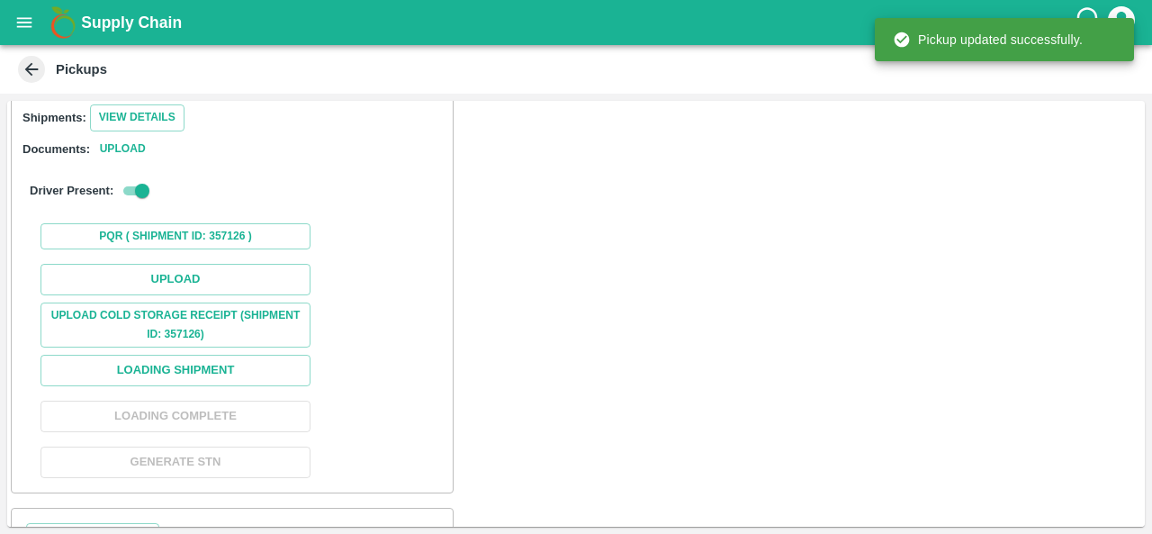
scroll to position [222, 0]
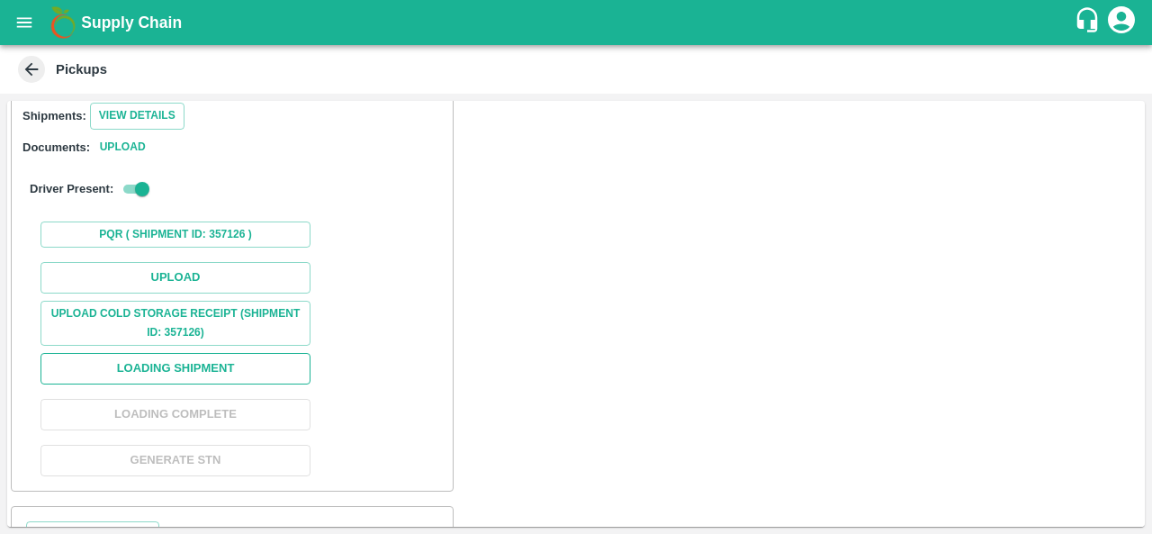
click at [172, 353] on button "Loading Shipment" at bounding box center [175, 368] width 270 height 31
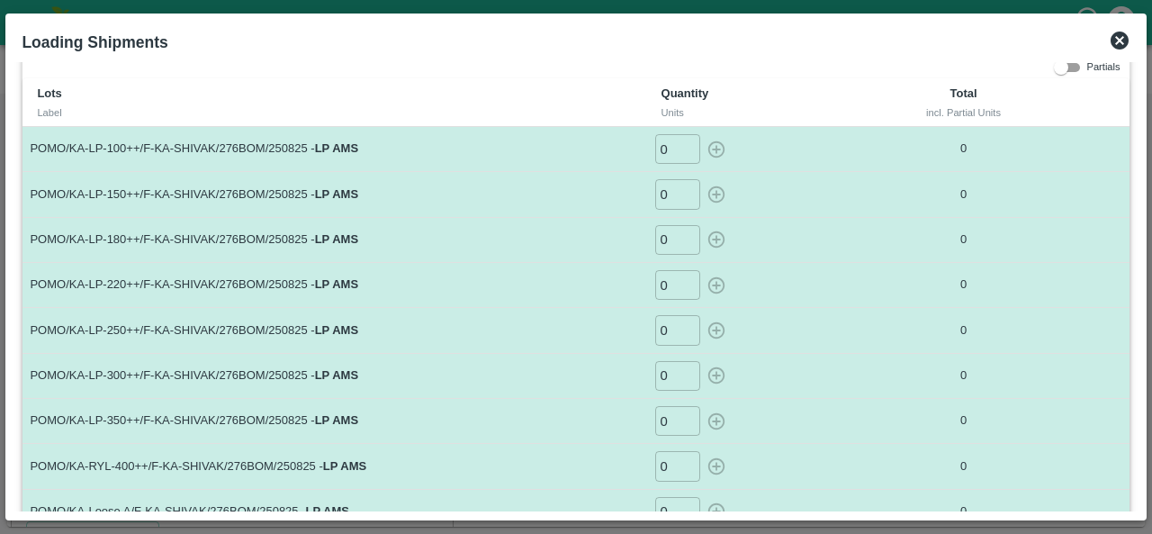
scroll to position [4, 0]
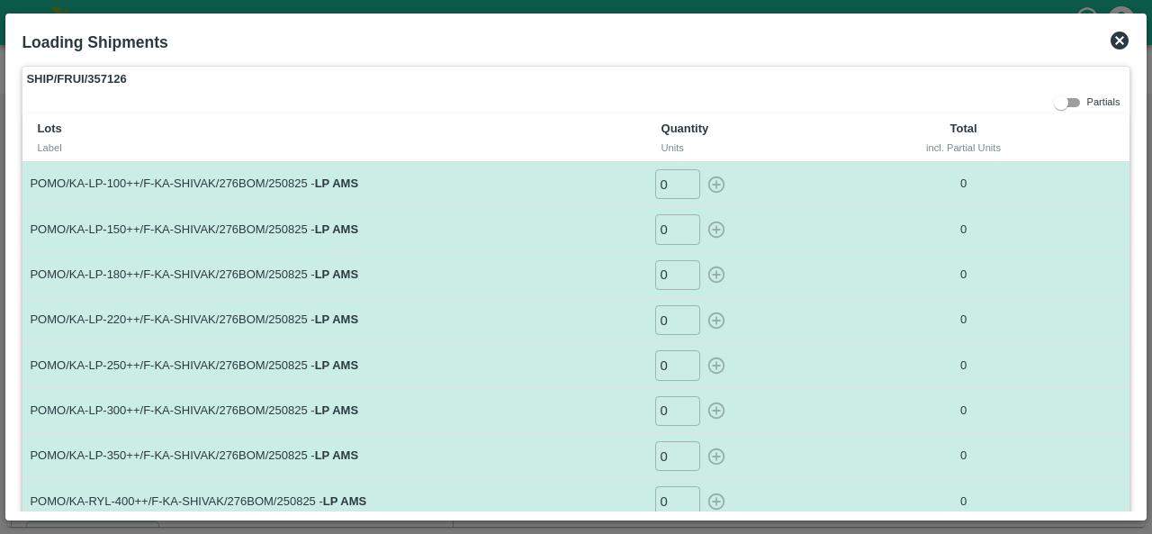
click at [657, 180] on input "0" at bounding box center [677, 184] width 45 height 30
click at [707, 184] on icon "button" at bounding box center [716, 185] width 20 height 20
type input "0"
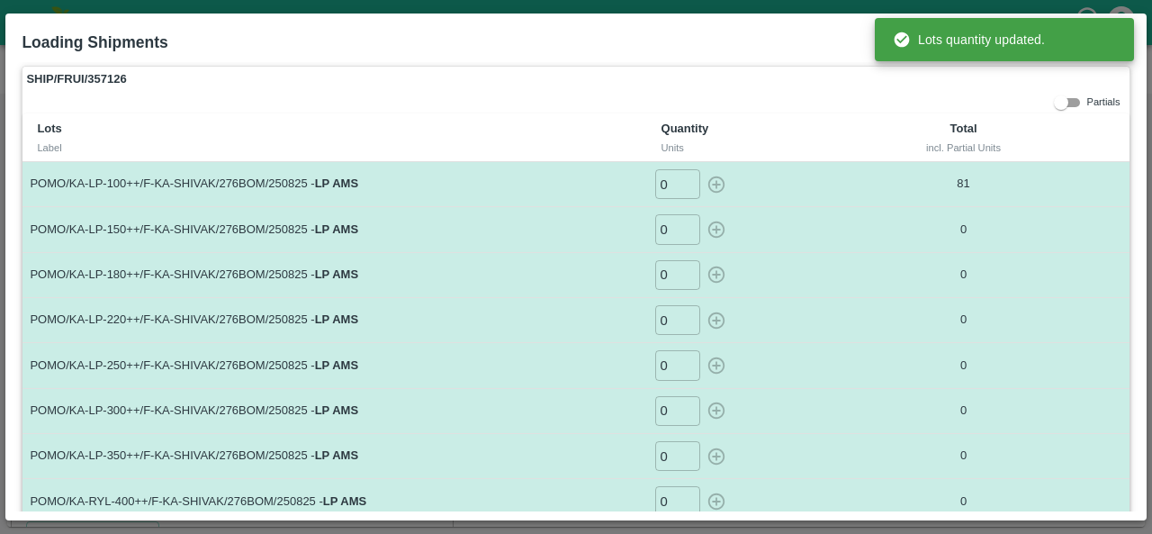
click at [665, 231] on input "0" at bounding box center [677, 229] width 45 height 30
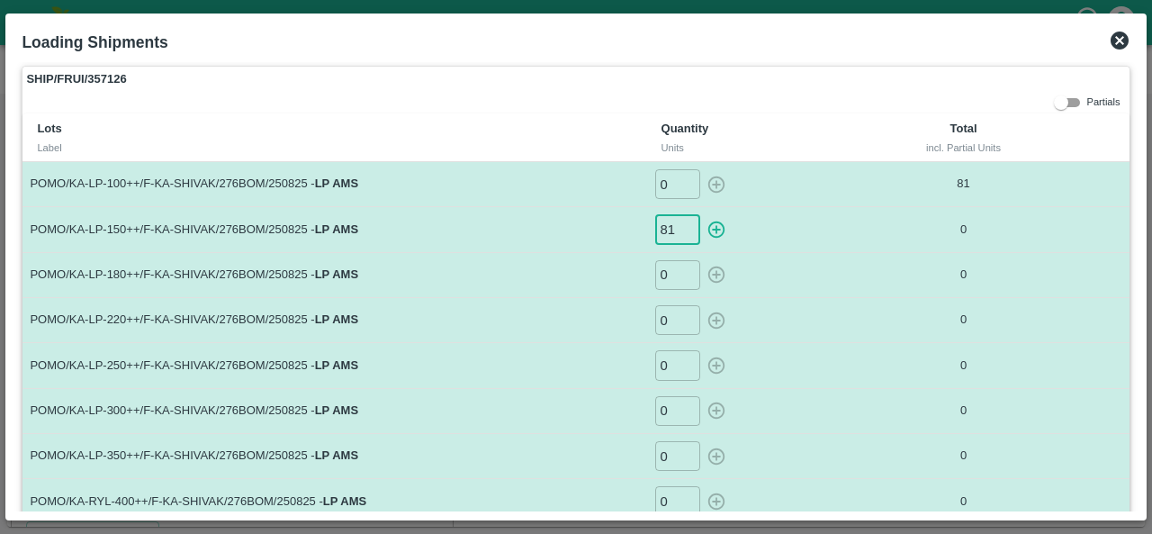
click at [713, 229] on icon "button" at bounding box center [716, 230] width 20 height 20
type input "0"
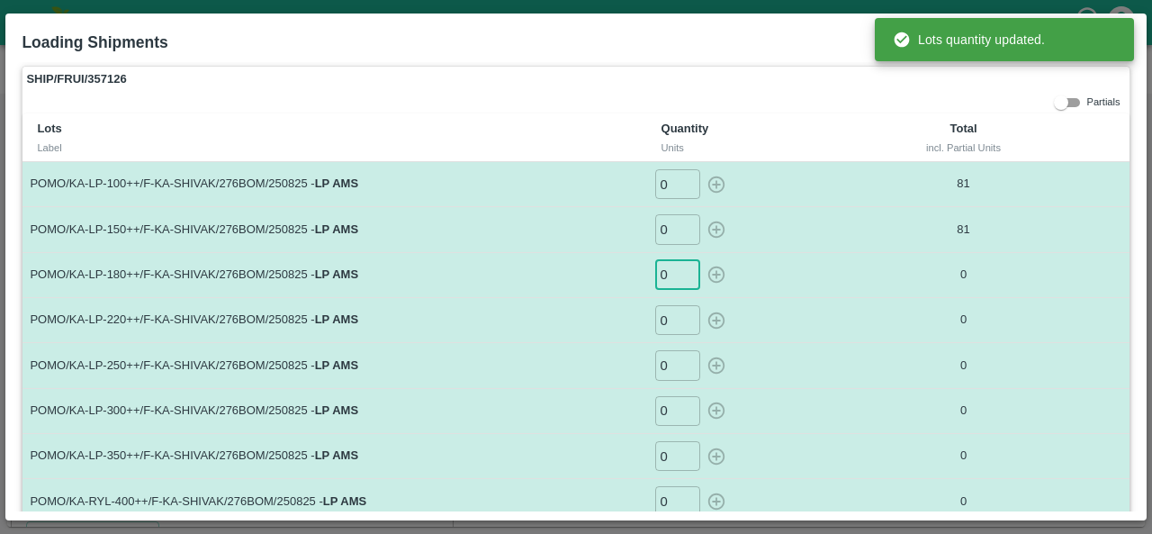
click at [665, 275] on input "0" at bounding box center [677, 275] width 45 height 30
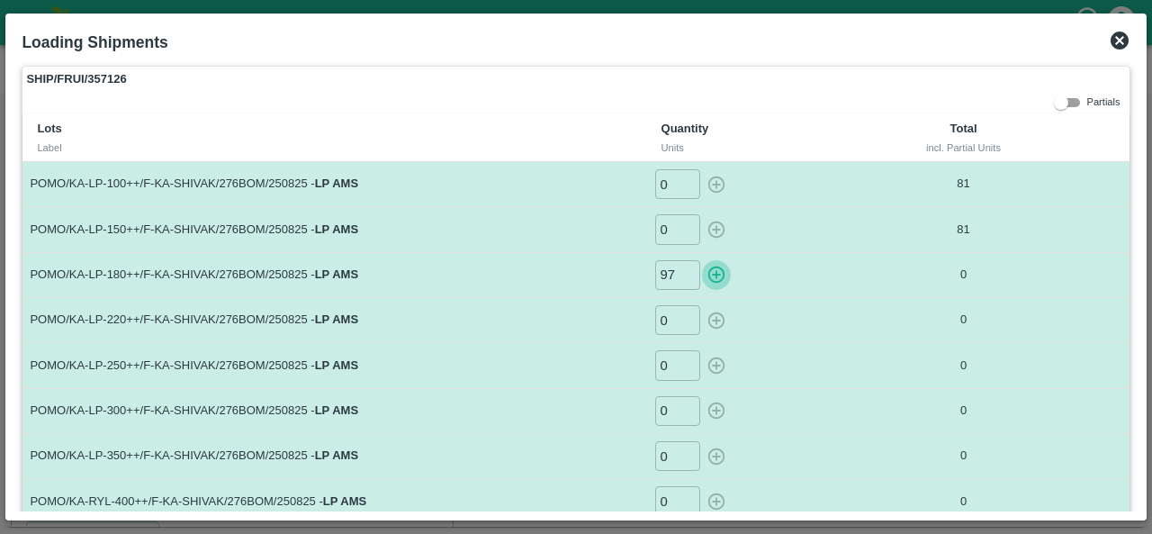
click at [714, 273] on icon "button" at bounding box center [715, 274] width 17 height 17
type input "0"
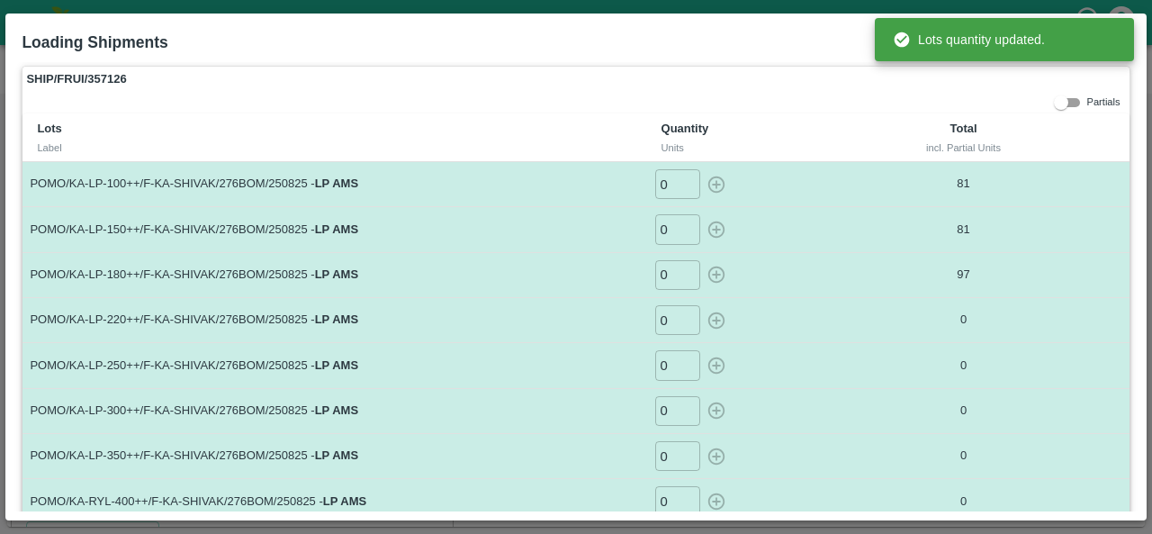
click at [665, 322] on input "0" at bounding box center [677, 320] width 45 height 30
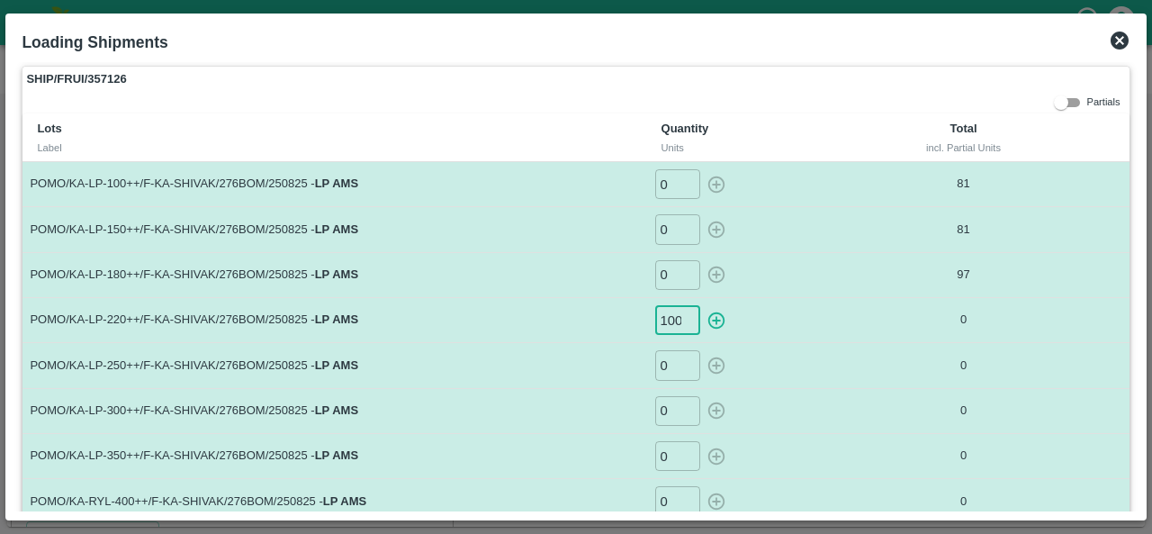
scroll to position [0, 1]
click at [715, 318] on icon "button" at bounding box center [716, 320] width 20 height 20
type input "0"
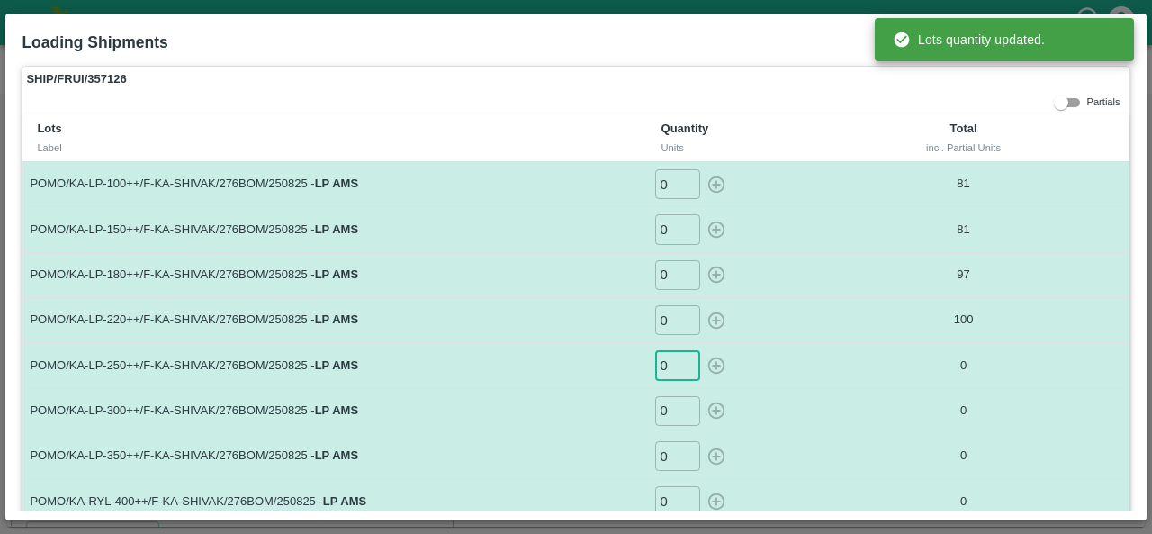
click at [669, 363] on input "0" at bounding box center [677, 365] width 45 height 30
type input "1"
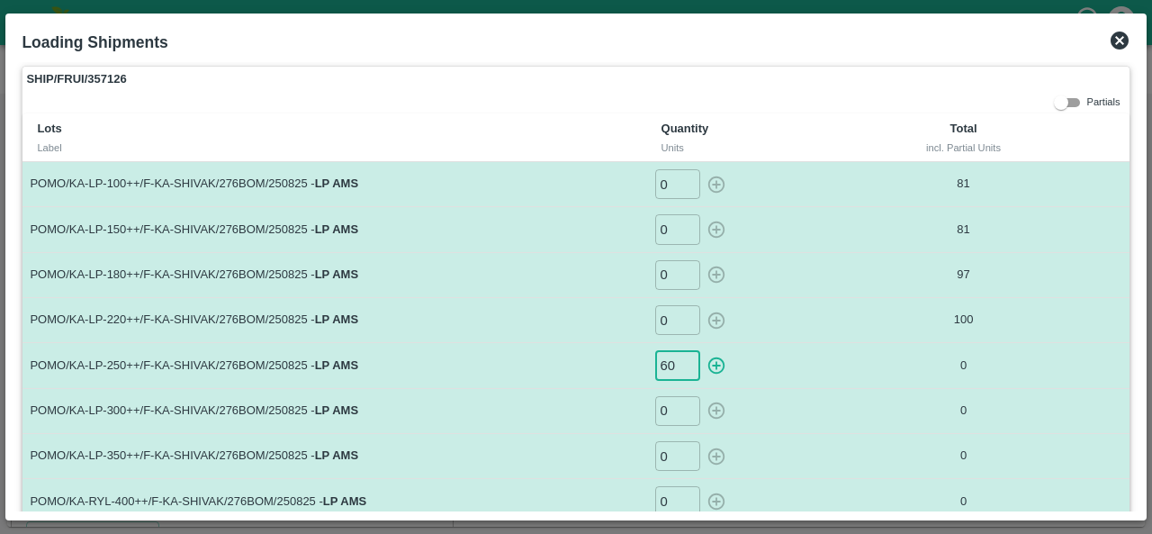
click at [713, 364] on icon "button" at bounding box center [716, 365] width 20 height 20
type input "0"
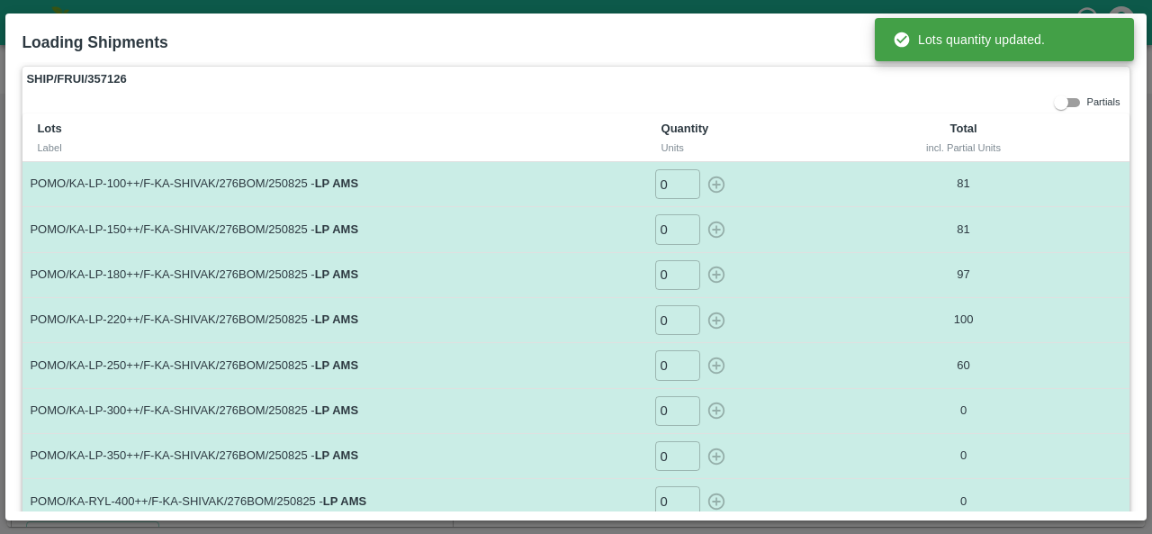
click at [665, 410] on input "0" at bounding box center [677, 411] width 45 height 30
click at [709, 411] on icon "button" at bounding box center [716, 410] width 20 height 20
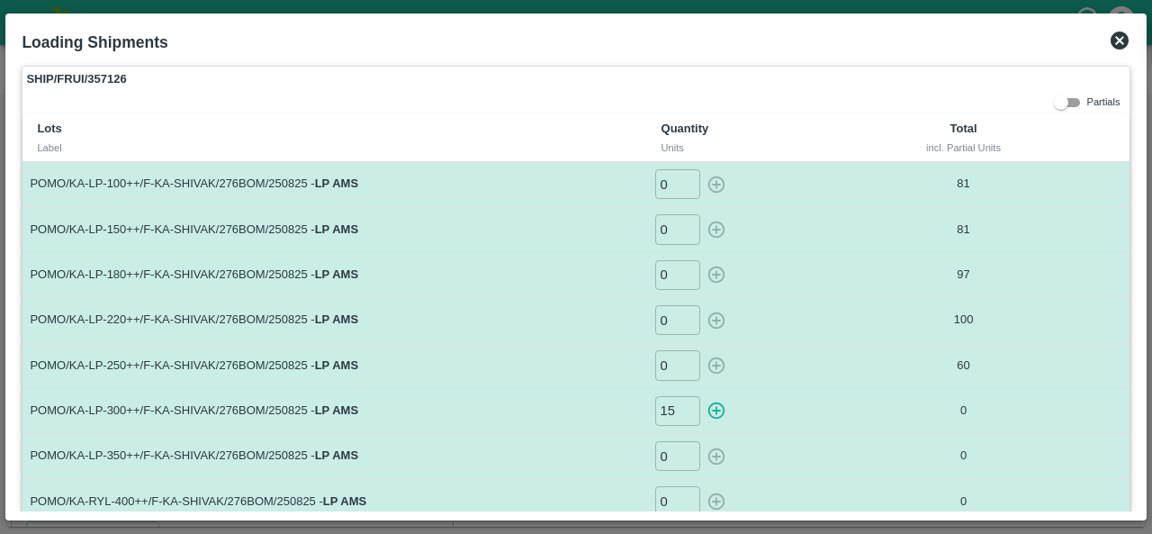
type input "0"
click at [668, 456] on input "0" at bounding box center [677, 456] width 45 height 30
click at [711, 456] on icon "button" at bounding box center [716, 456] width 20 height 20
type input "0"
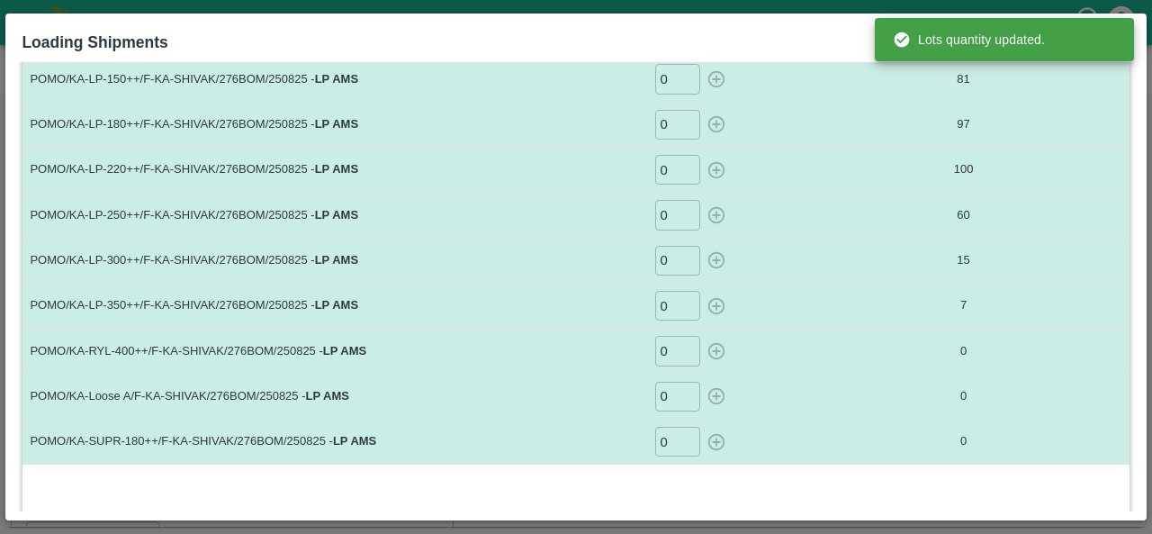
scroll to position [160, 0]
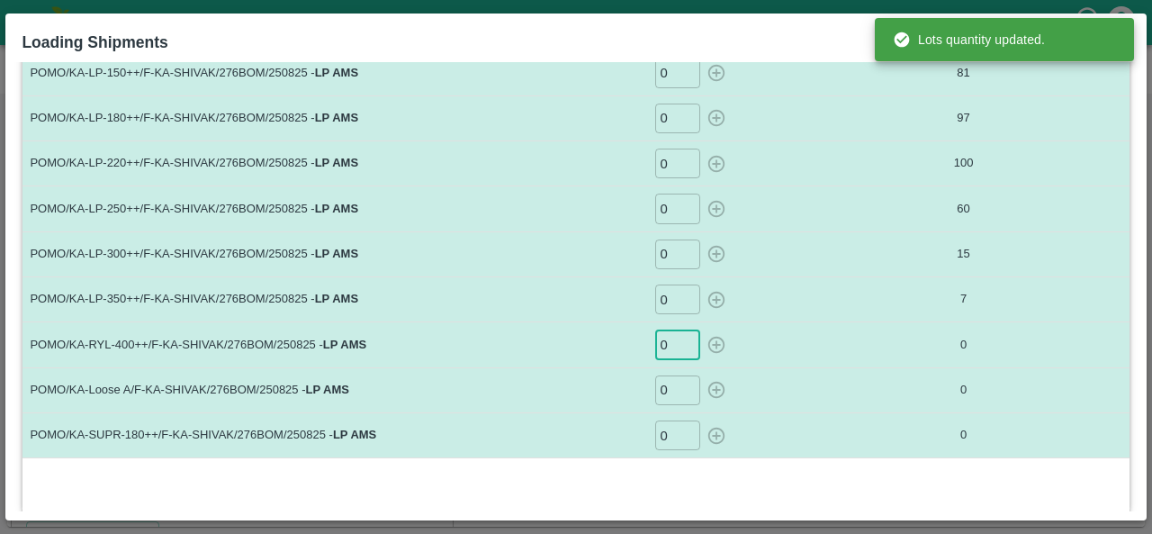
click at [669, 329] on input "0" at bounding box center [677, 344] width 45 height 30
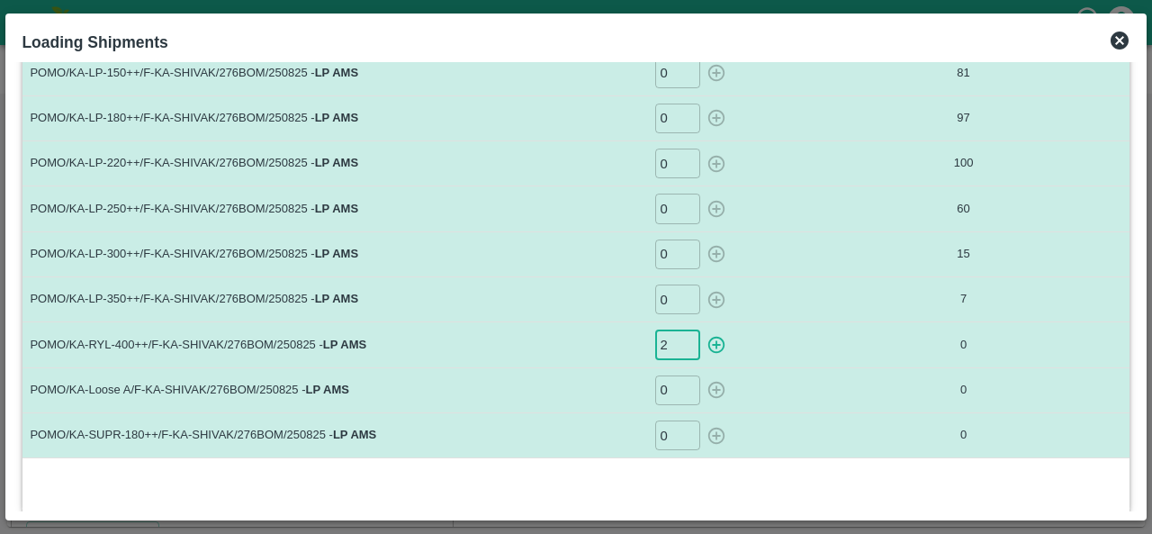
click at [713, 340] on icon "button" at bounding box center [715, 344] width 17 height 17
type input "0"
click at [668, 390] on input "0" at bounding box center [677, 390] width 45 height 30
click at [715, 389] on icon "button" at bounding box center [716, 390] width 20 height 20
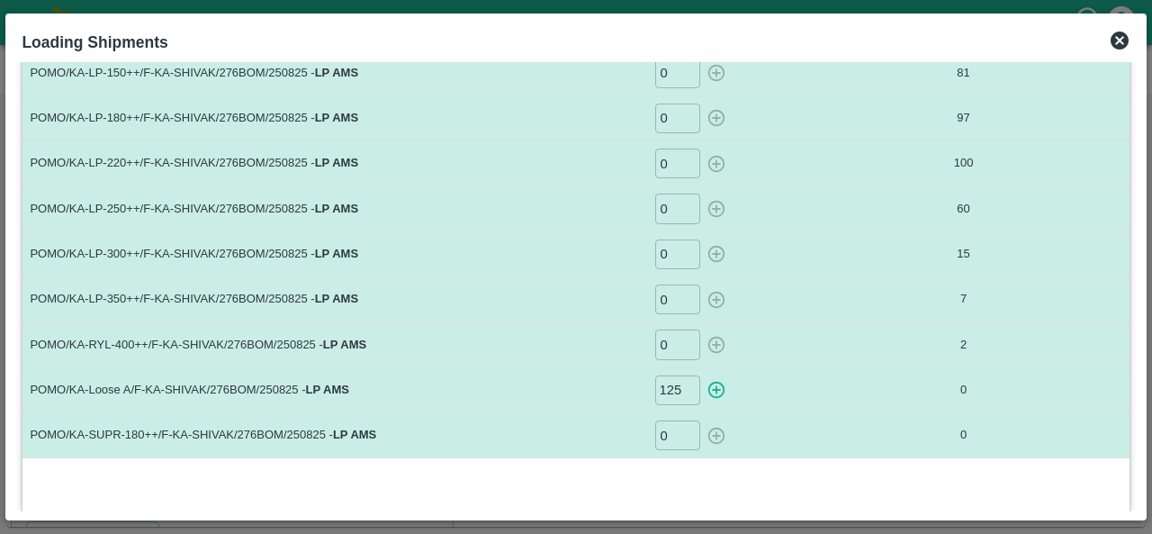
scroll to position [0, 0]
type input "0"
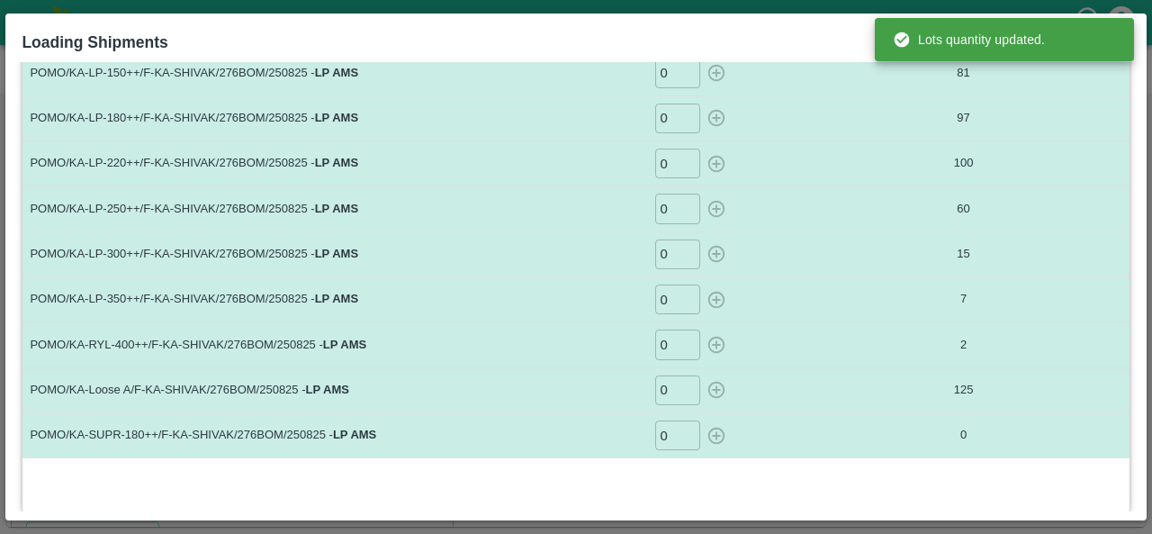
click at [671, 431] on input "0" at bounding box center [677, 435] width 45 height 30
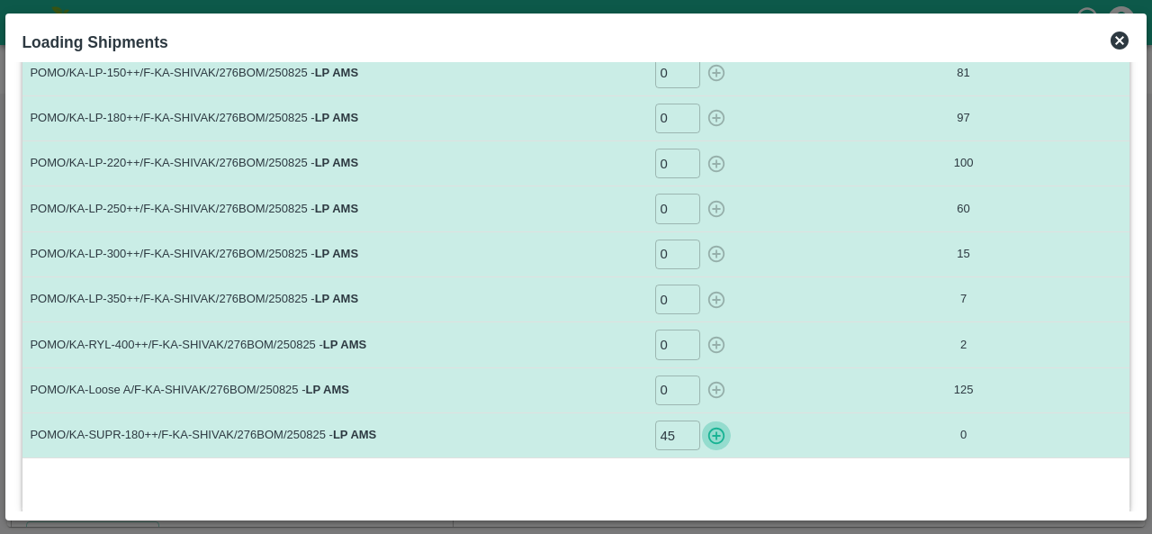
click at [710, 432] on icon "button" at bounding box center [715, 434] width 17 height 17
type input "0"
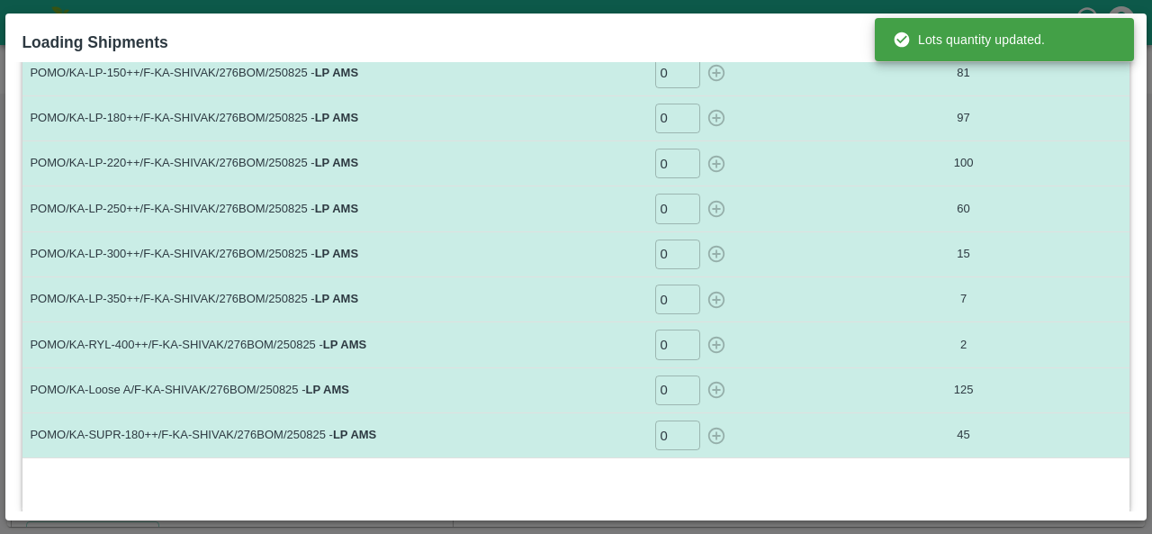
click at [790, 381] on div "0 ​" at bounding box center [756, 390] width 205 height 30
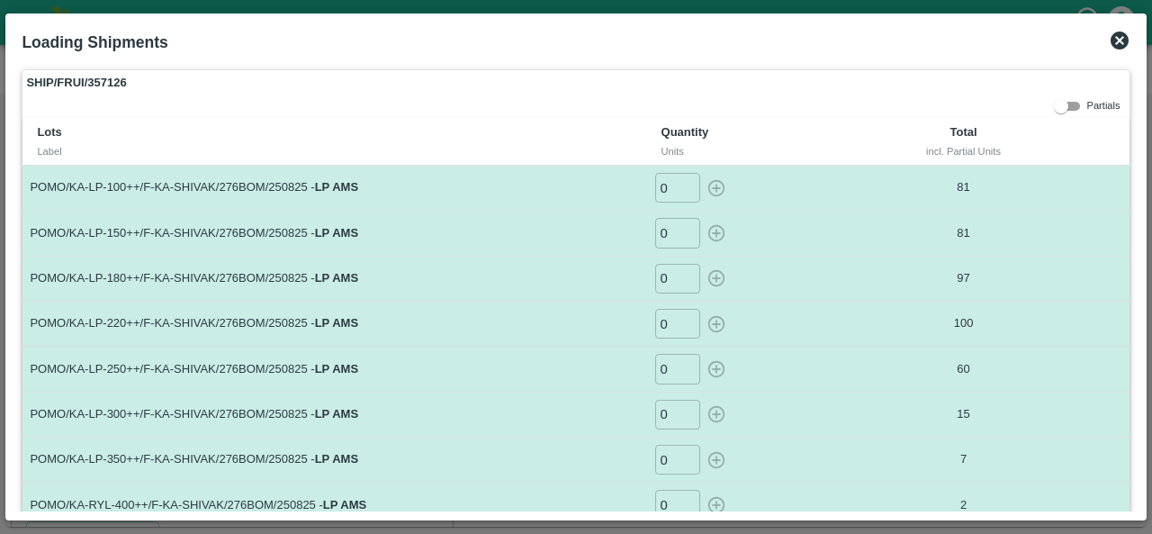
click at [1112, 34] on icon at bounding box center [1119, 40] width 18 height 18
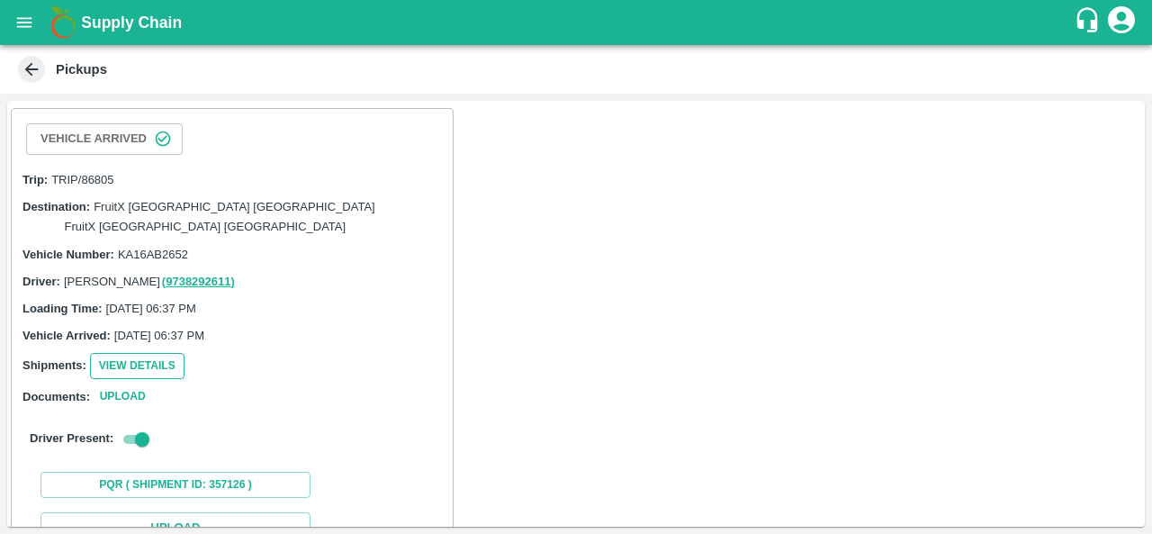
click at [130, 353] on button "View Details" at bounding box center [137, 366] width 94 height 26
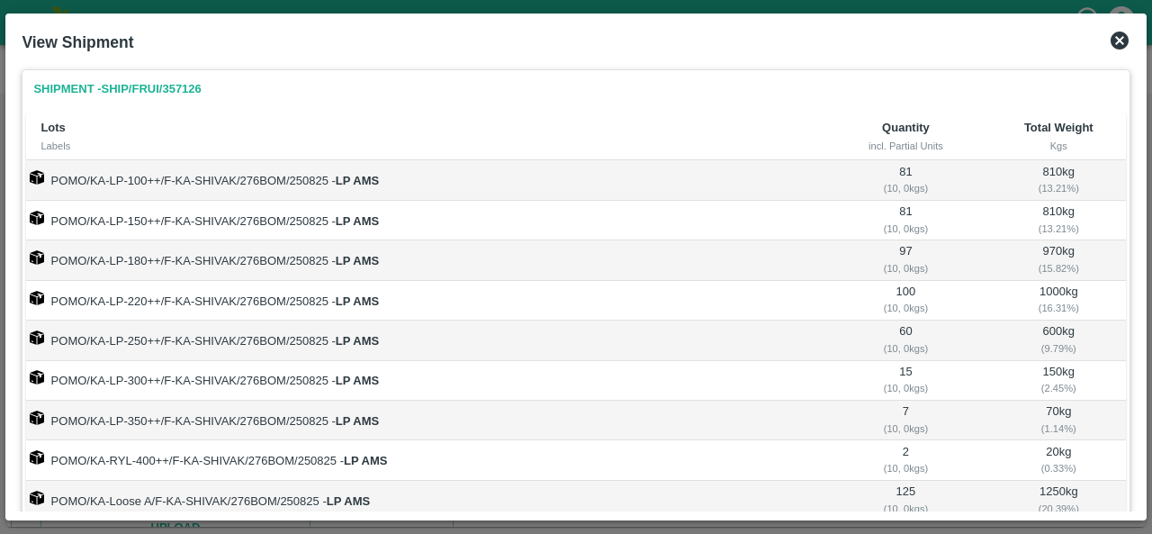
scroll to position [125, 0]
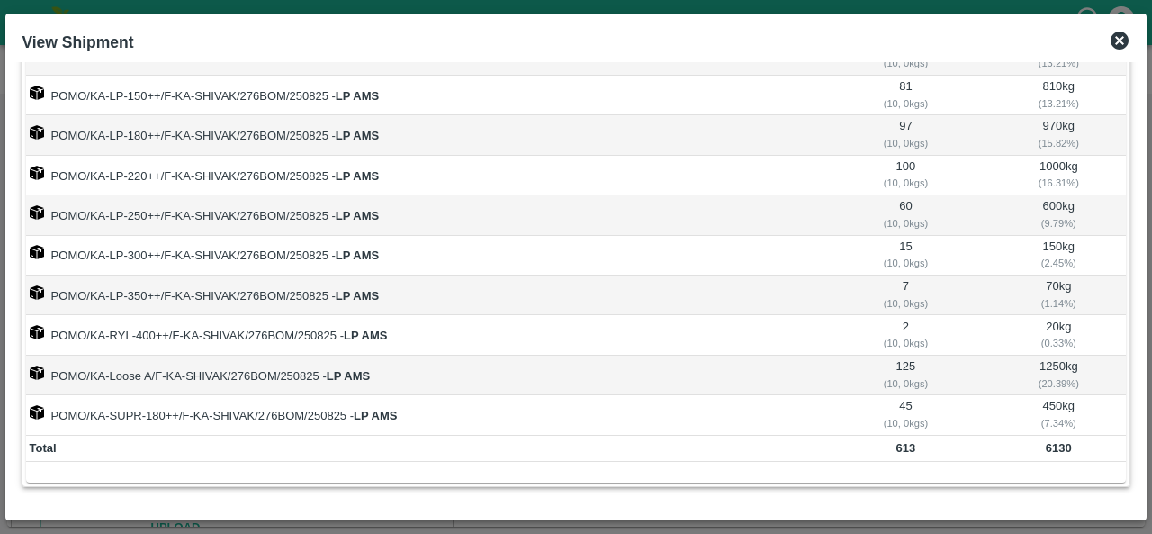
click at [1121, 37] on icon at bounding box center [1119, 41] width 22 height 22
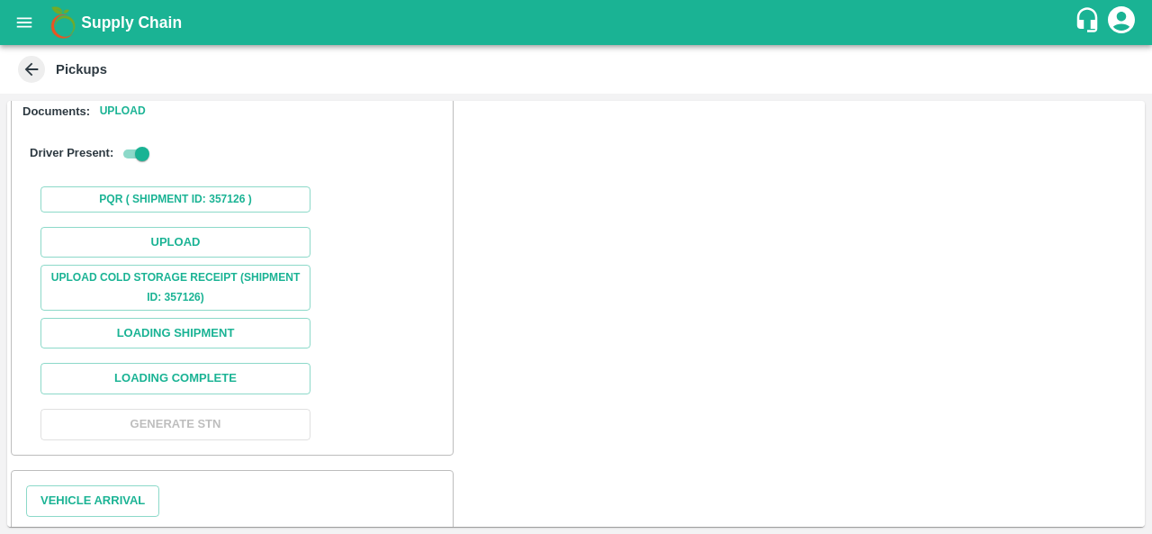
scroll to position [385, 0]
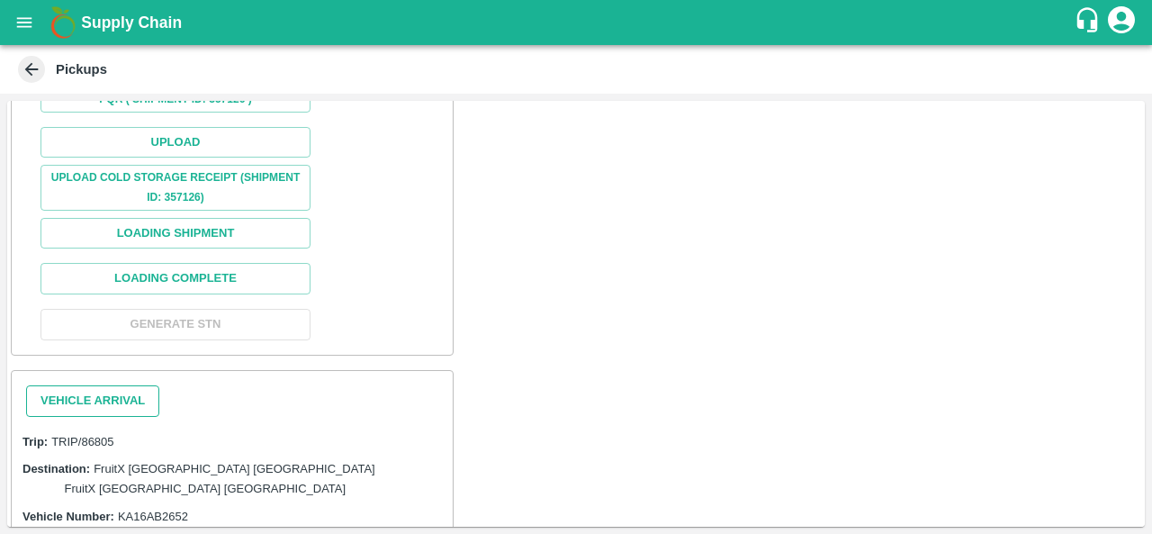
click at [119, 385] on button "Vehicle Arrival" at bounding box center [92, 400] width 133 height 31
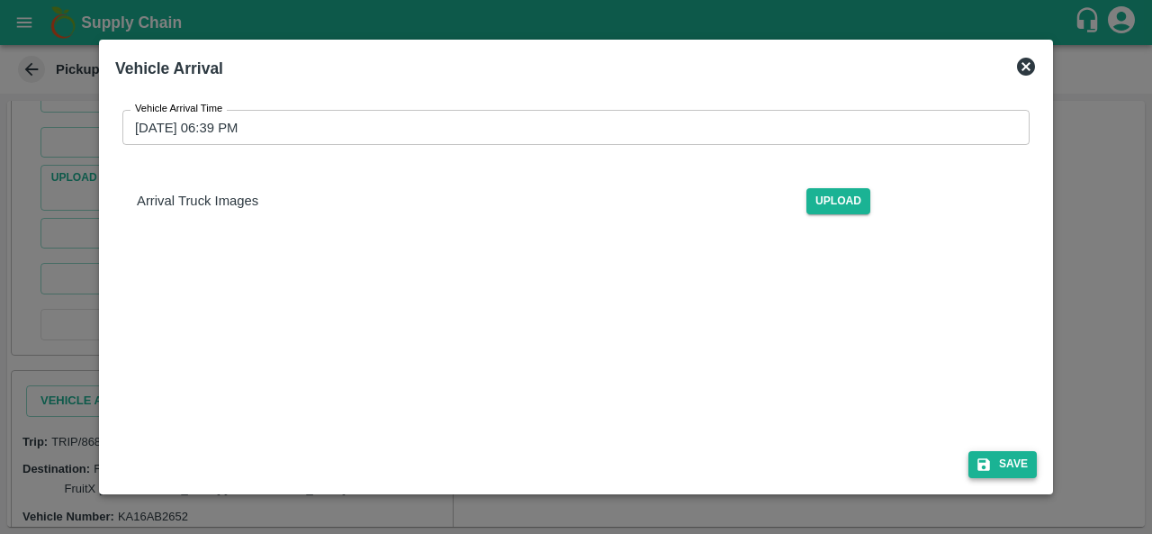
click at [1004, 465] on button "Save" at bounding box center [1002, 464] width 68 height 26
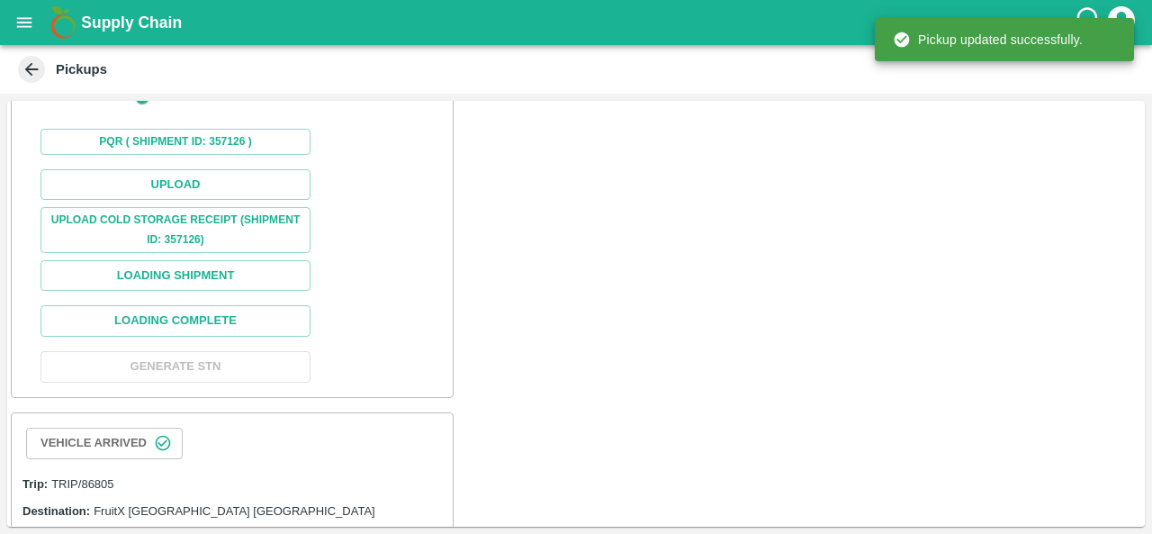
scroll to position [477, 0]
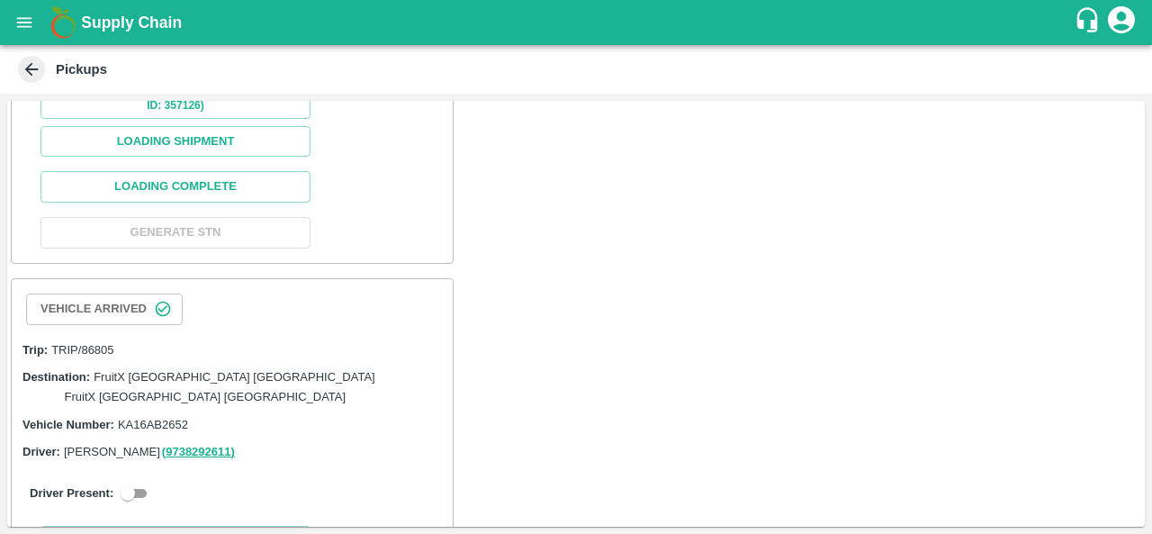
click at [137, 482] on input "checkbox" at bounding box center [127, 493] width 65 height 22
checkbox input "true"
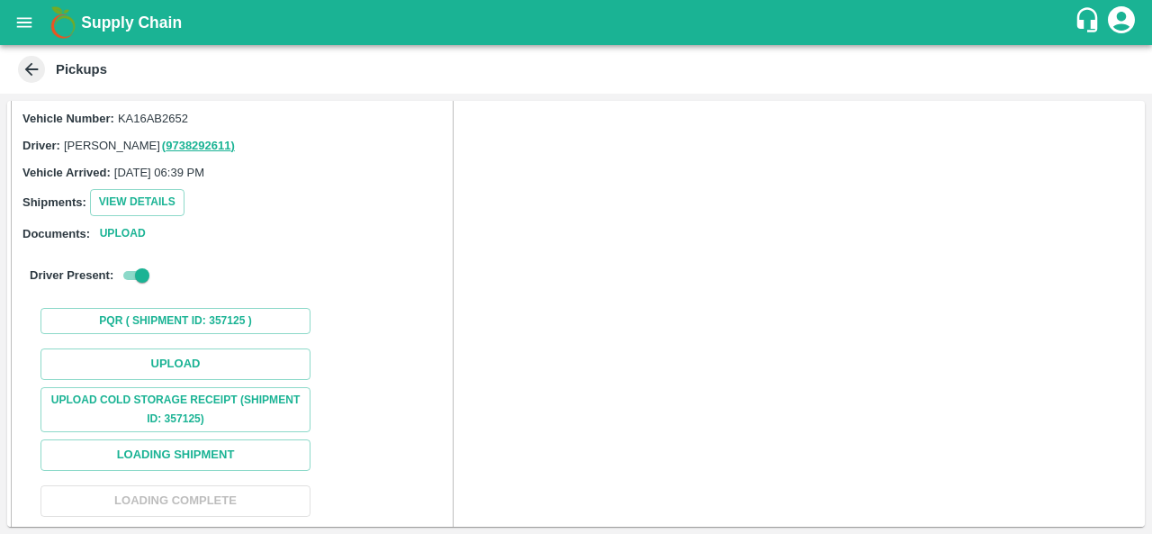
scroll to position [790, 0]
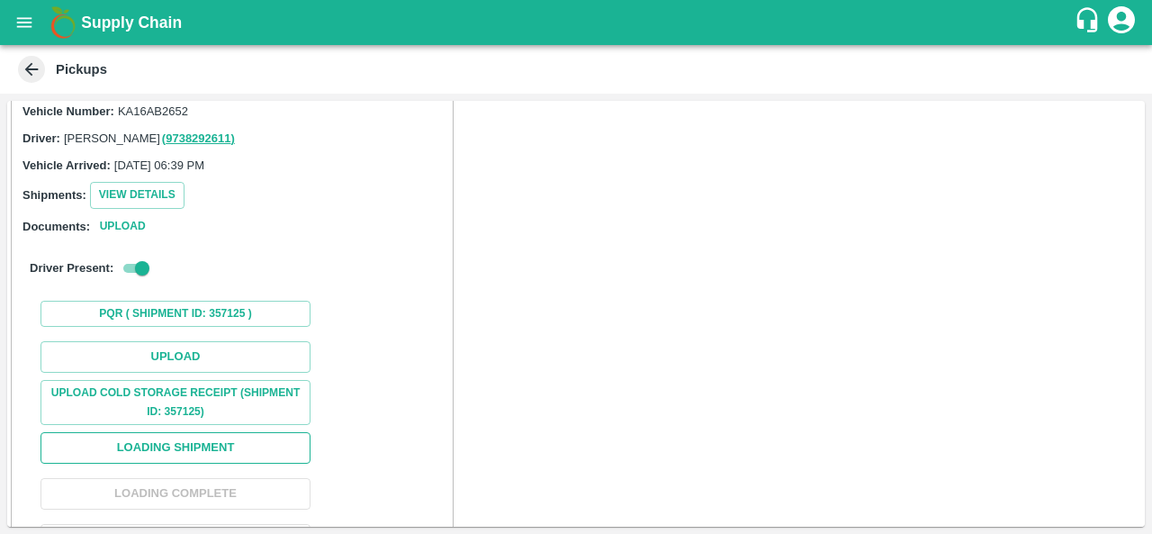
click at [174, 432] on button "Loading Shipment" at bounding box center [175, 447] width 270 height 31
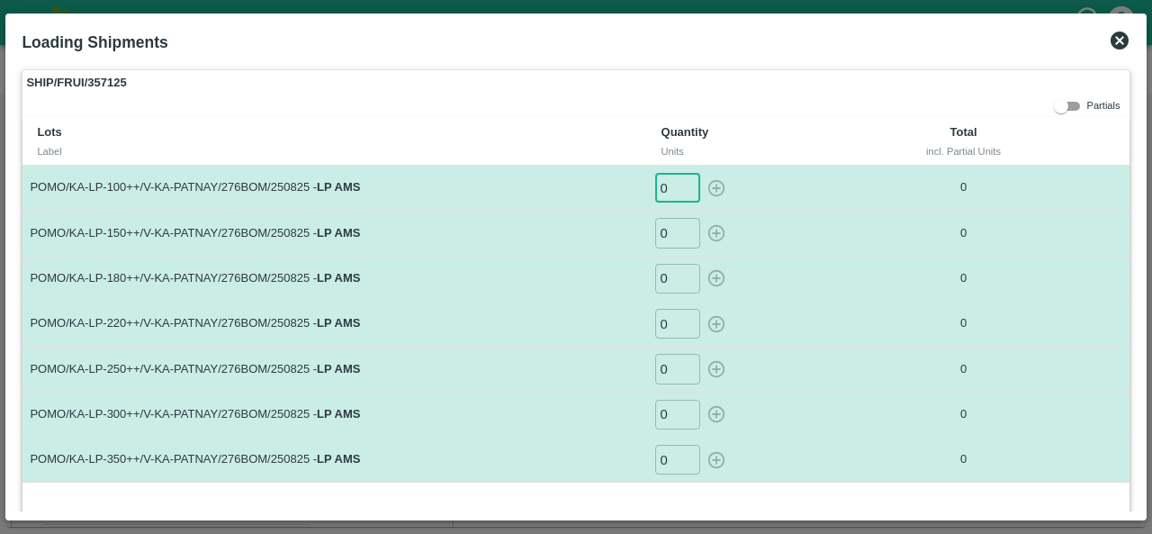
click at [668, 193] on input "0" at bounding box center [677, 188] width 45 height 30
click at [710, 188] on icon "button" at bounding box center [716, 188] width 20 height 20
type input "0"
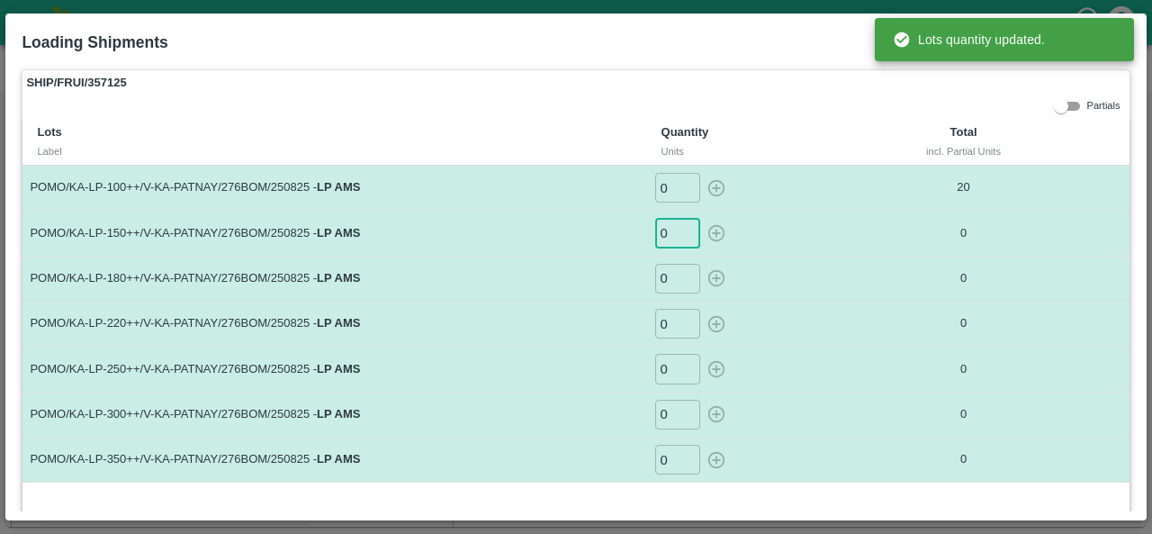
click at [673, 237] on input "0" at bounding box center [677, 233] width 45 height 30
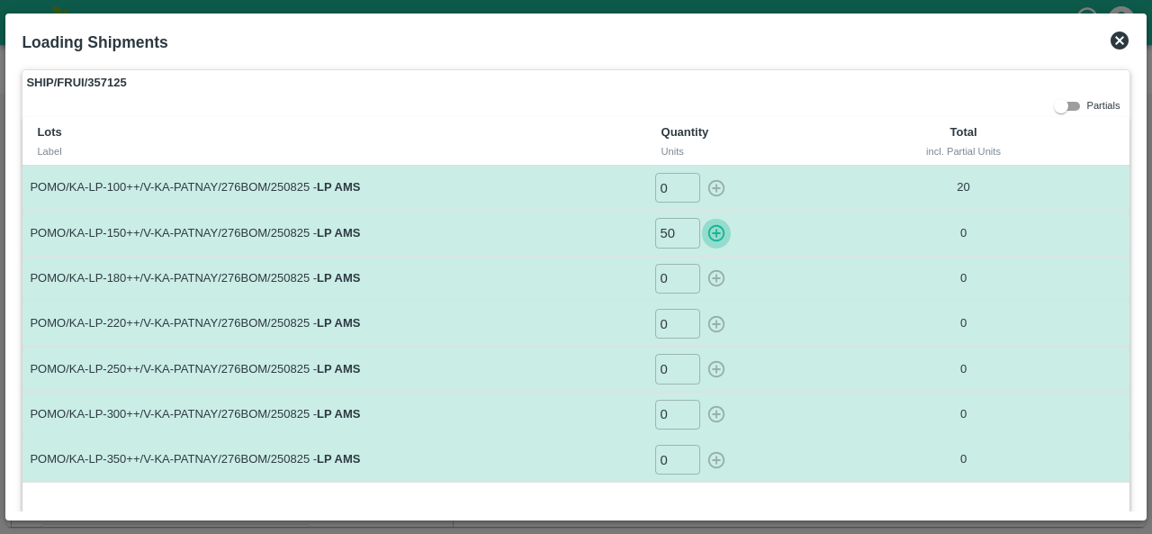
click at [711, 232] on icon "button" at bounding box center [715, 233] width 17 height 17
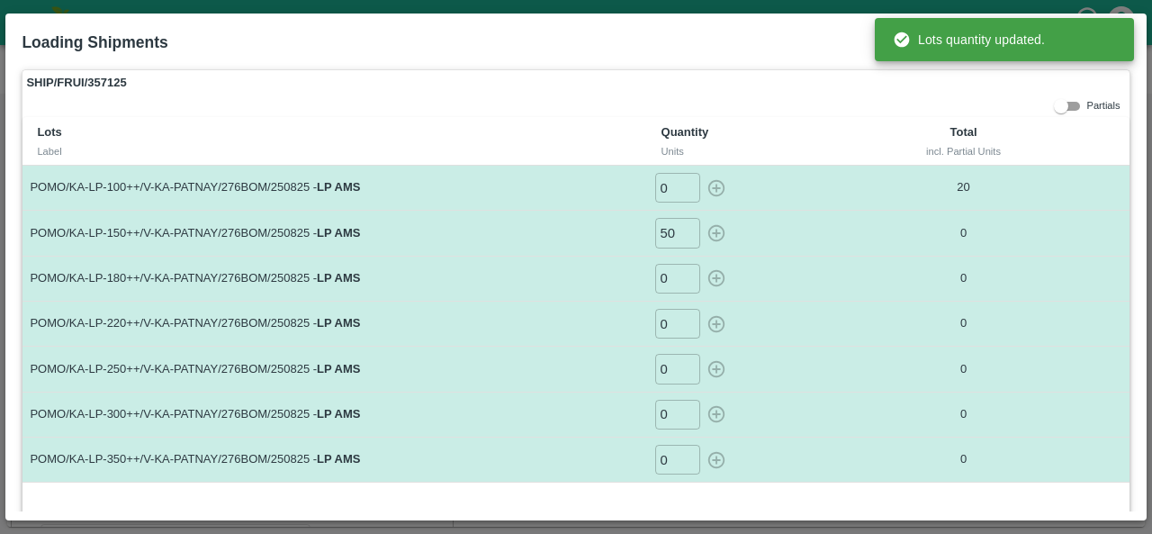
type input "0"
click at [660, 274] on input "0" at bounding box center [677, 279] width 45 height 30
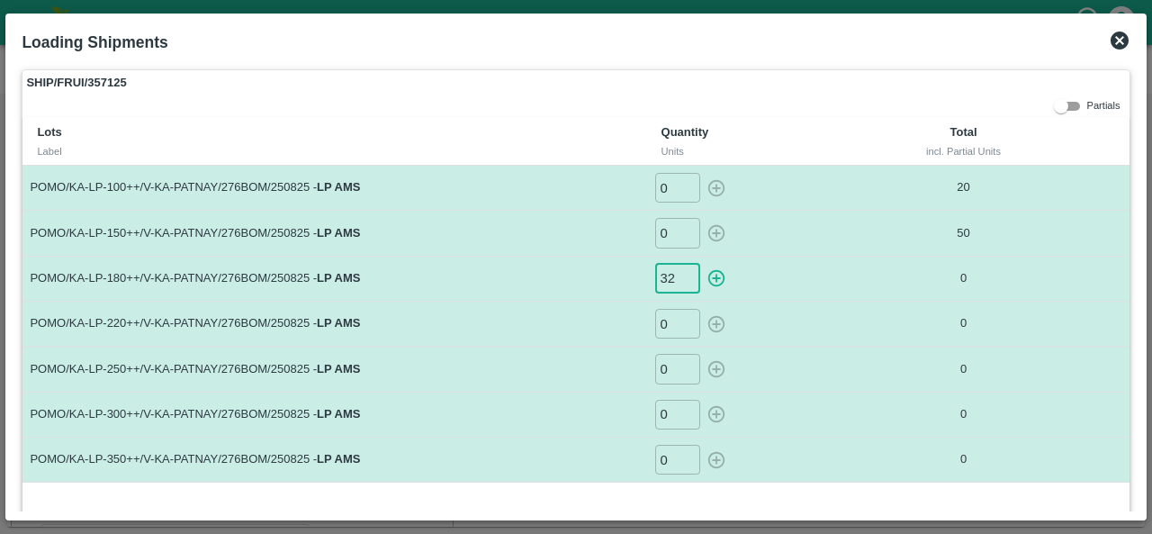
click at [711, 273] on icon "button" at bounding box center [716, 278] width 20 height 20
type input "0"
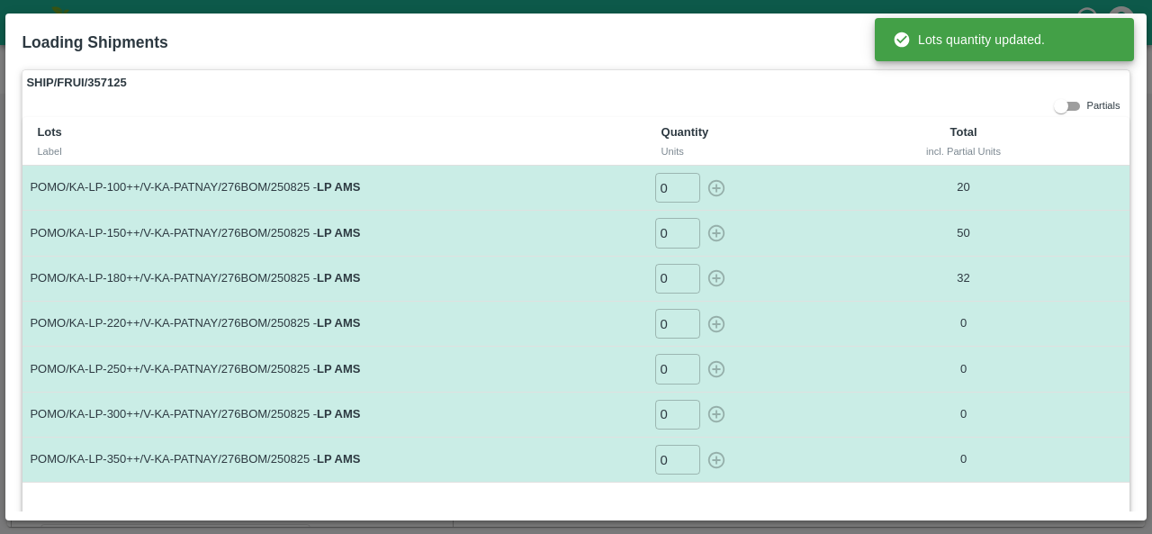
click at [669, 321] on input "0" at bounding box center [677, 324] width 45 height 30
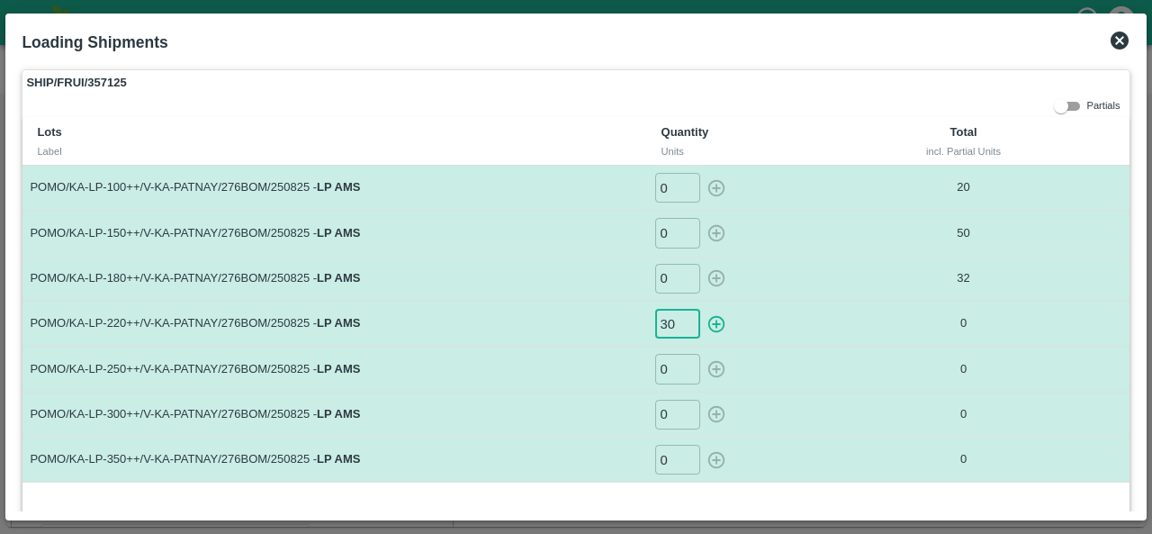
click at [716, 318] on icon "button" at bounding box center [716, 324] width 20 height 20
type input "0"
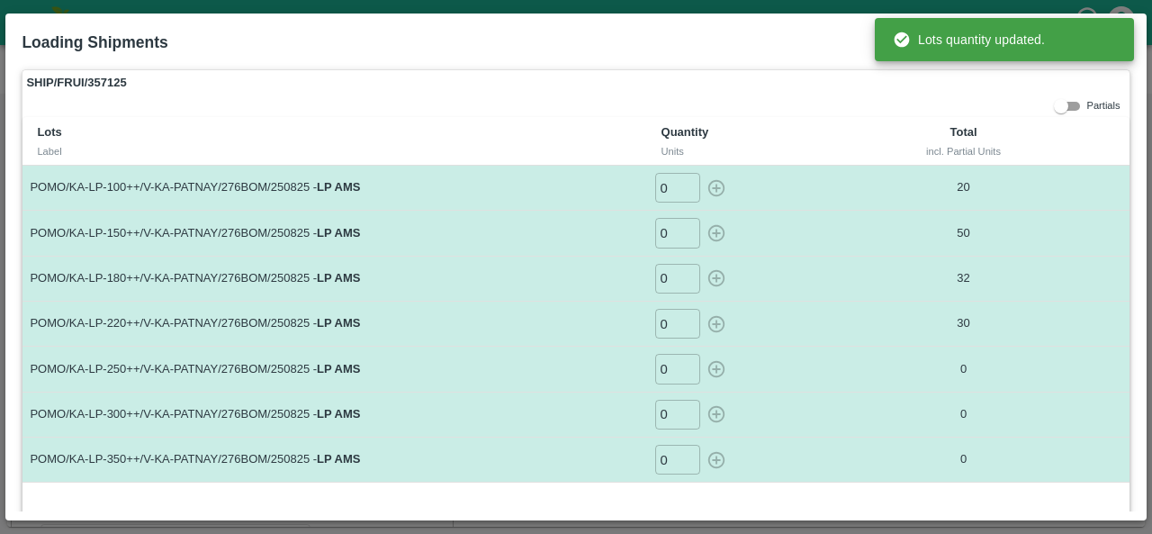
click at [668, 370] on input "0" at bounding box center [677, 369] width 45 height 30
click at [707, 367] on icon "button" at bounding box center [715, 369] width 17 height 17
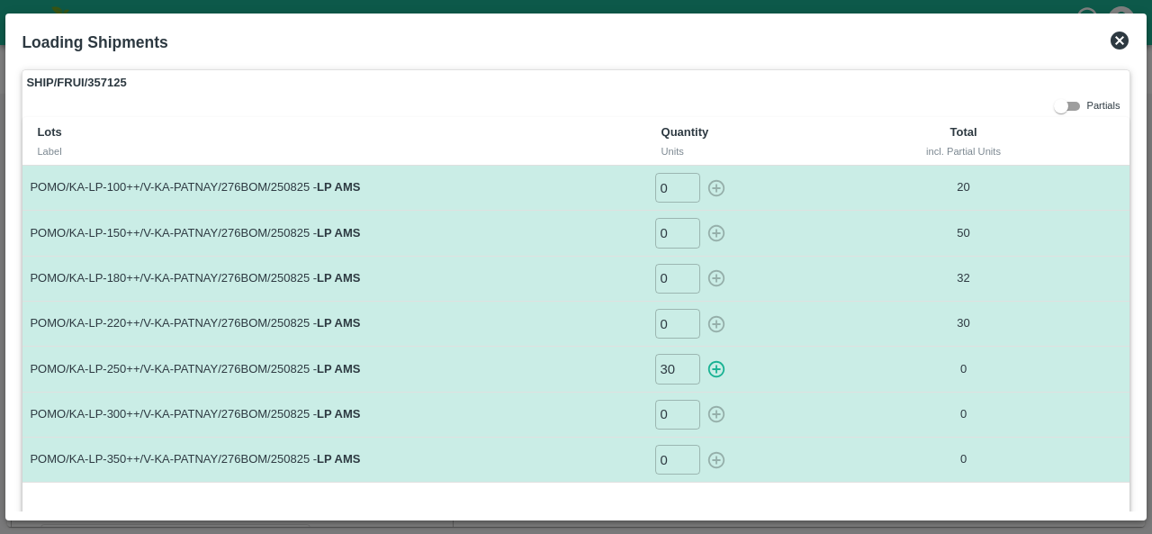
type input "0"
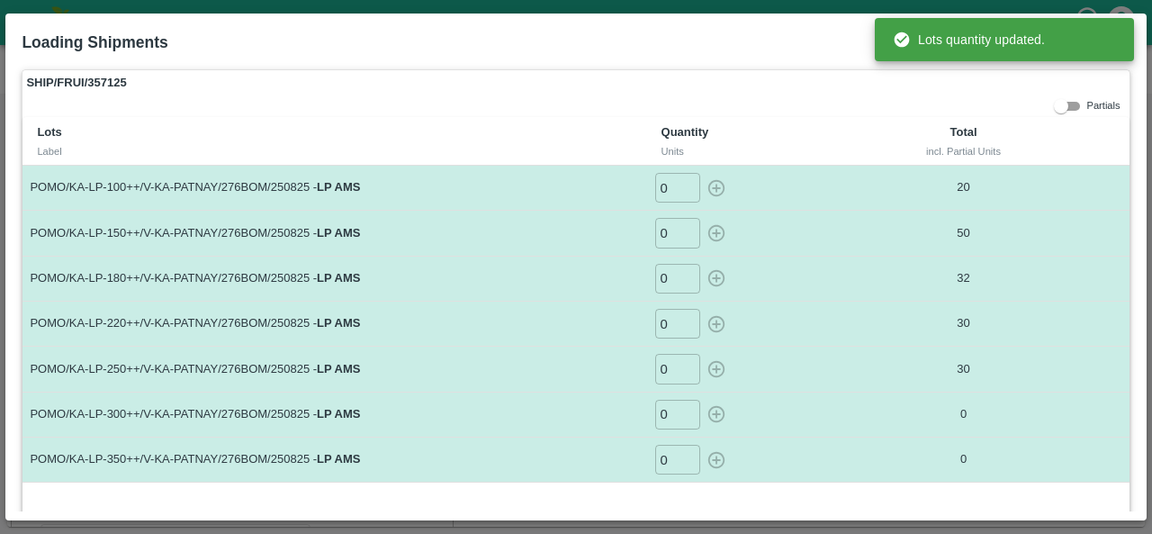
scroll to position [56, 0]
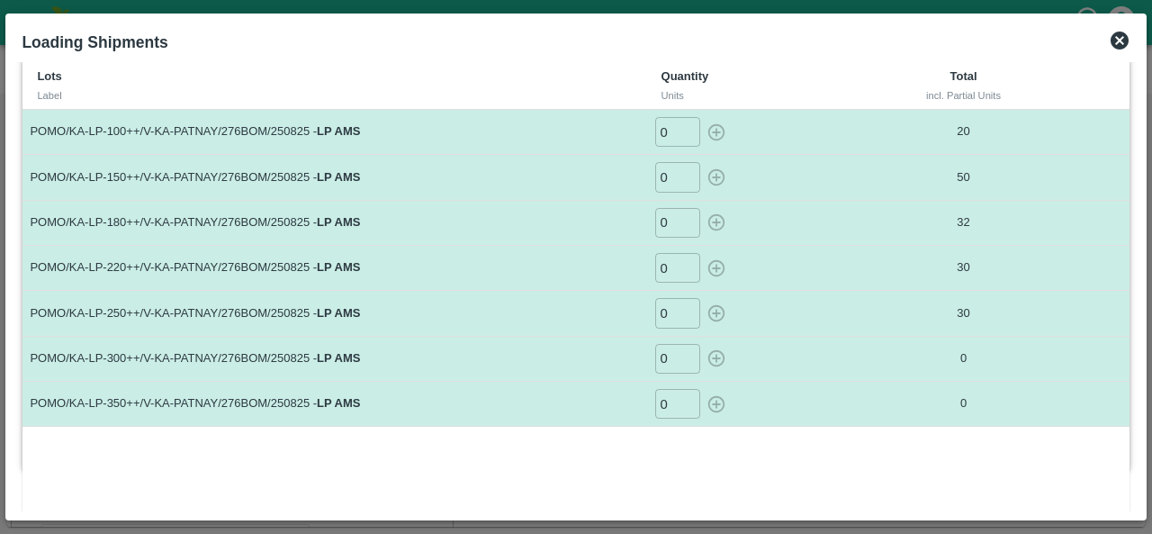
click at [665, 359] on input "0" at bounding box center [677, 359] width 45 height 30
click at [716, 354] on icon "button" at bounding box center [716, 358] width 20 height 20
type input "0"
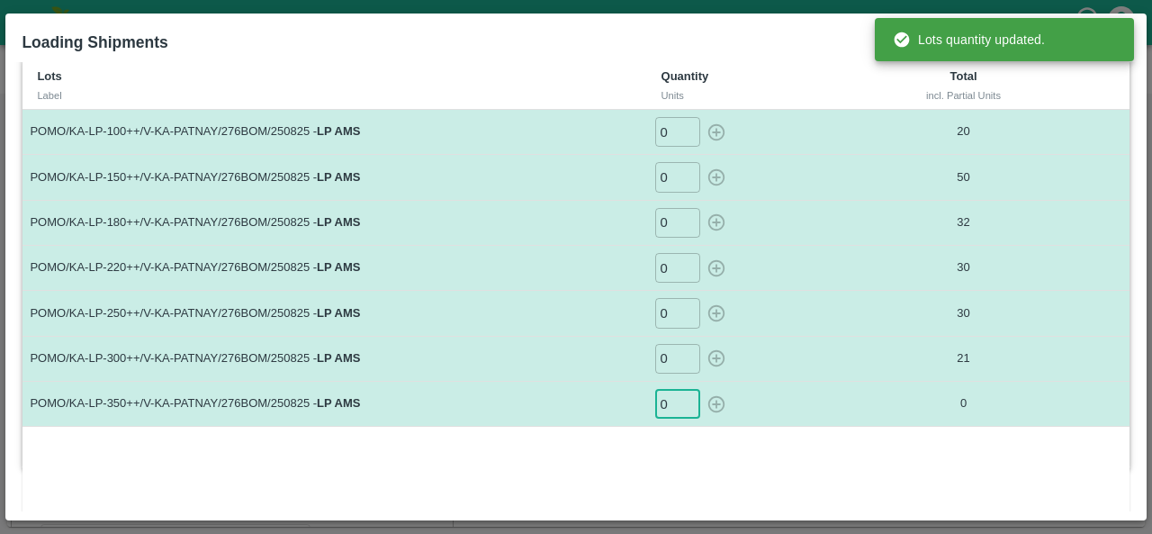
click at [671, 399] on input "0" at bounding box center [677, 404] width 45 height 30
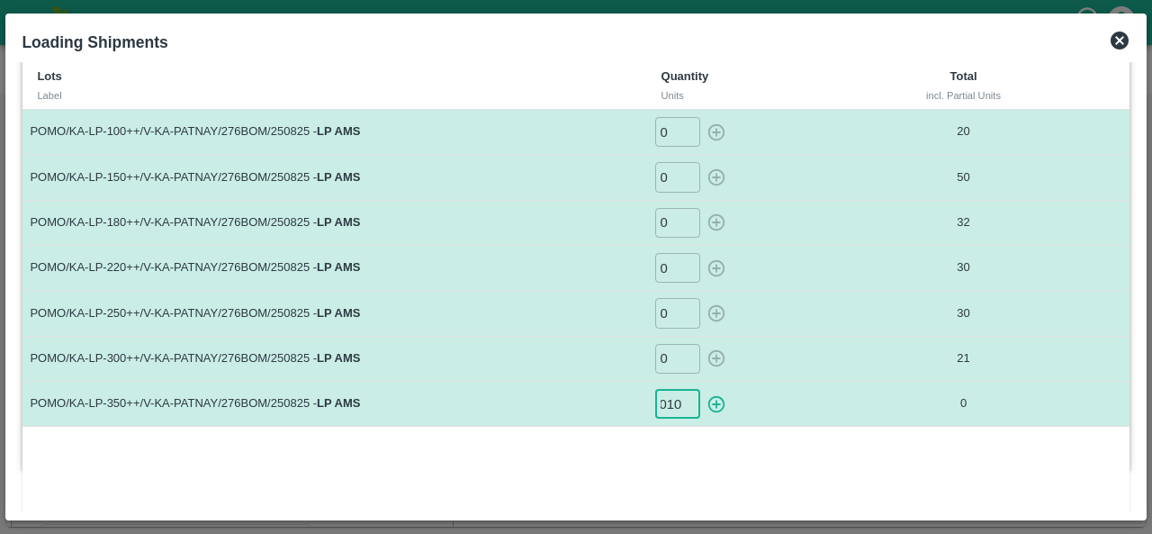
click at [709, 400] on icon "button" at bounding box center [716, 404] width 20 height 20
type input "0"
click at [387, 463] on div "Lots Label Quantity Units Total incl. Partial Units POMO/KA-LP-100++/V-KA-PATNA…" at bounding box center [575, 287] width 1106 height 453
click at [1123, 37] on icon at bounding box center [1119, 40] width 18 height 18
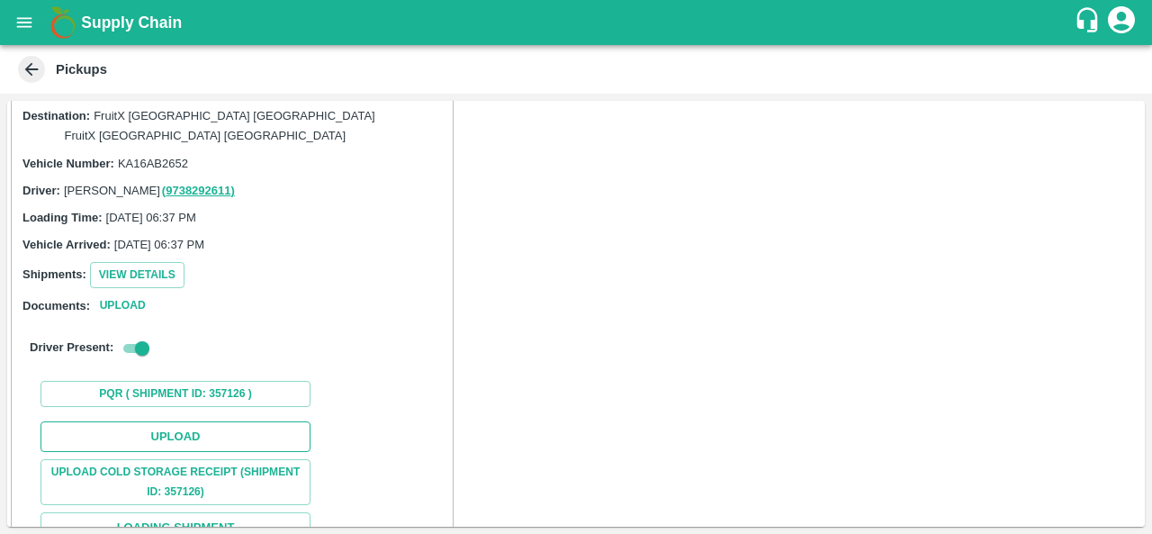
scroll to position [98, 0]
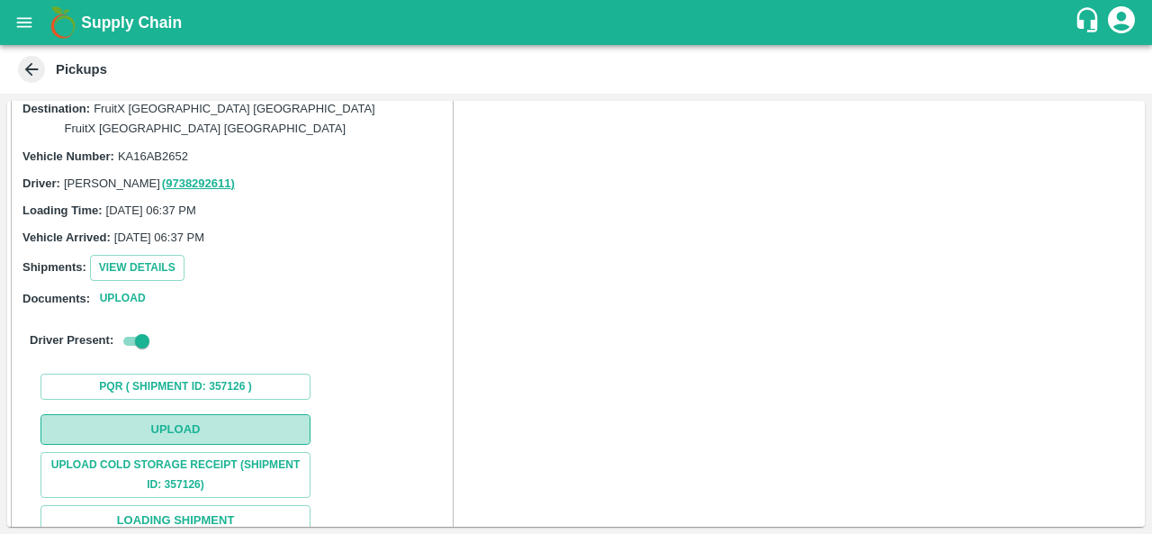
click at [200, 414] on button "Upload" at bounding box center [175, 429] width 270 height 31
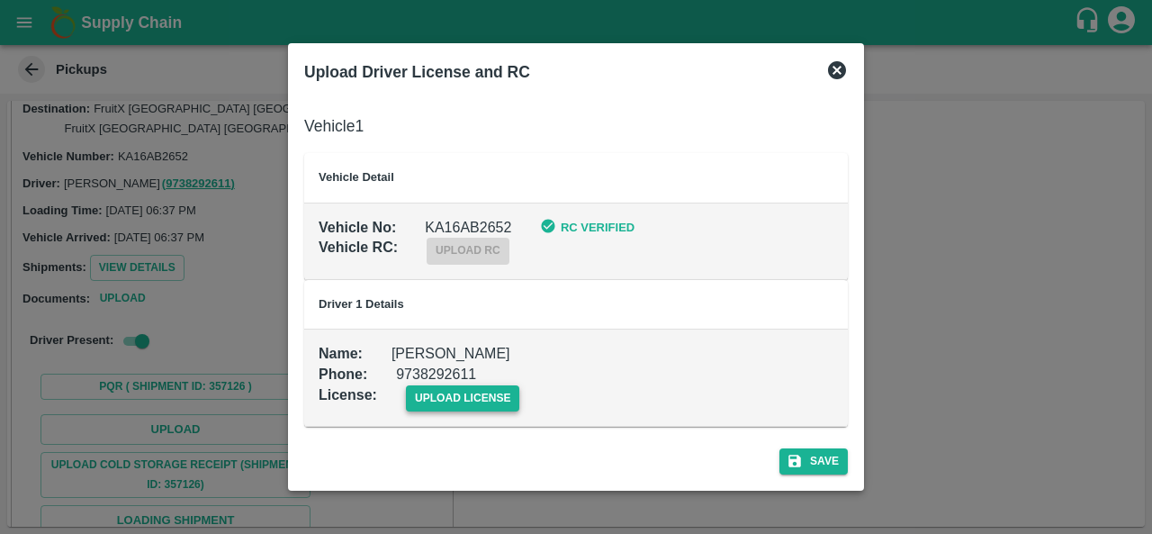
click at [476, 395] on span "upload license" at bounding box center [463, 398] width 114 height 26
click at [0, 0] on input "upload license" at bounding box center [0, 0] width 0 height 0
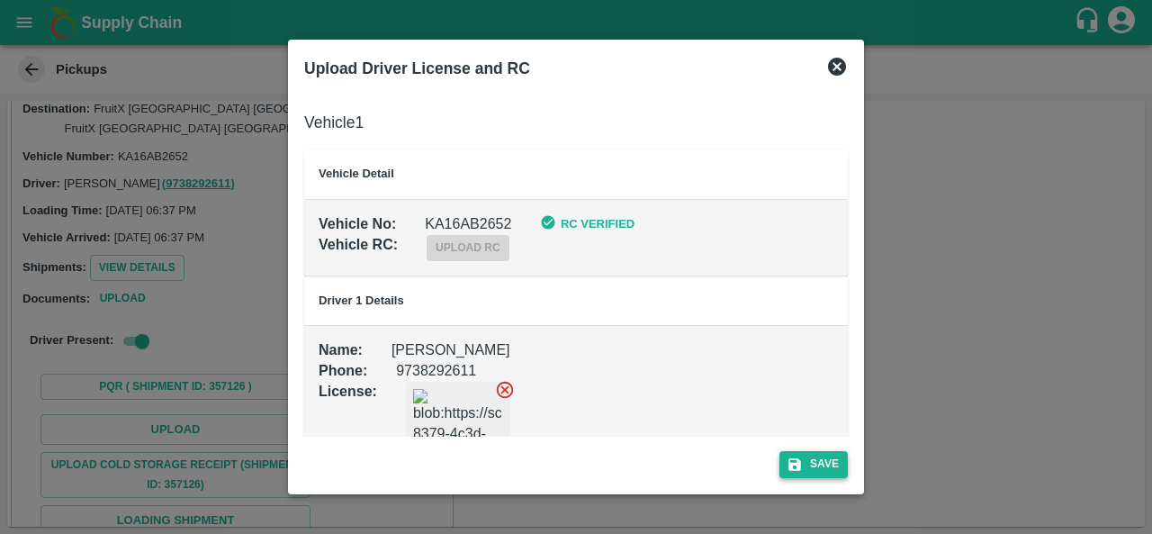
click at [807, 465] on button "Save" at bounding box center [813, 464] width 68 height 26
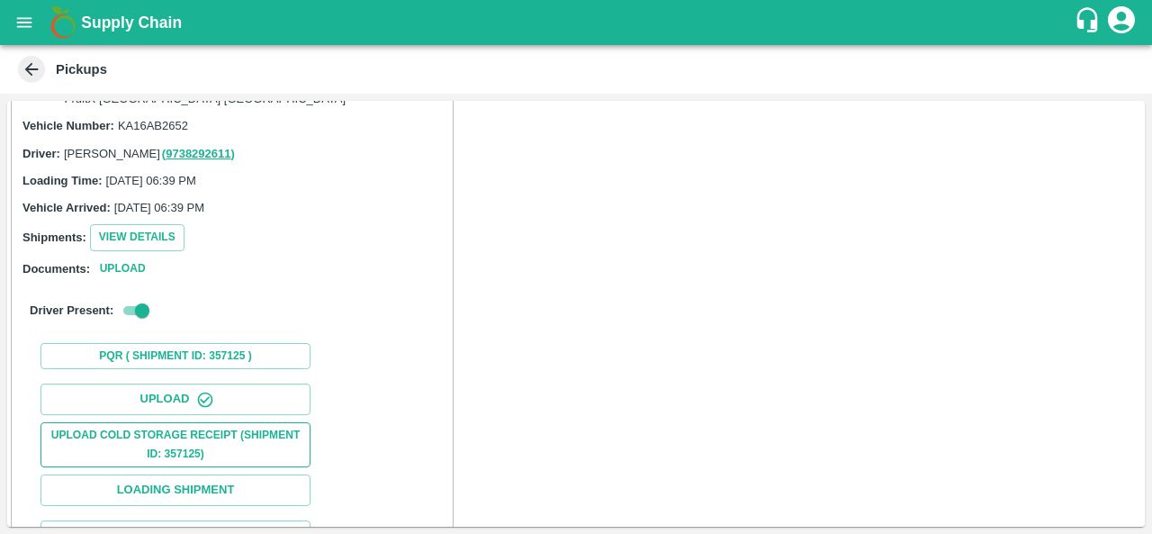
scroll to position [907, 0]
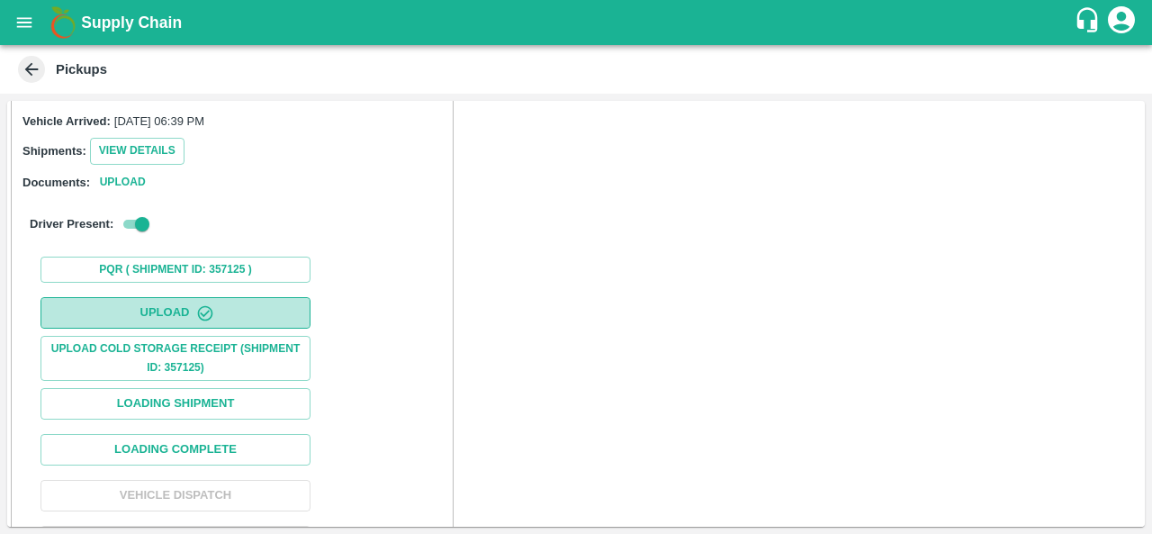
click at [157, 297] on button "Upload" at bounding box center [175, 312] width 270 height 31
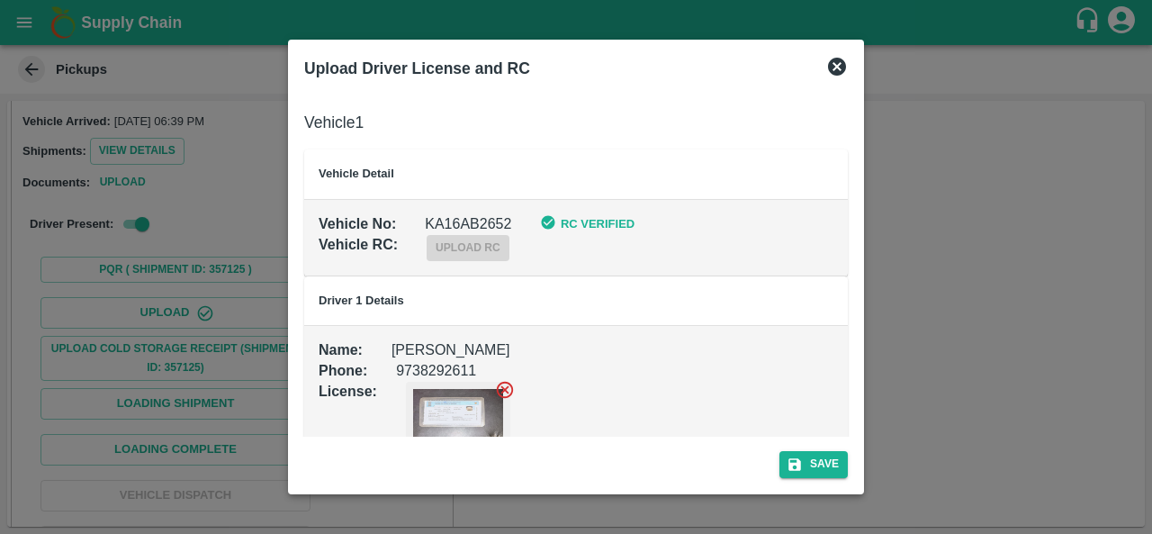
scroll to position [69, 0]
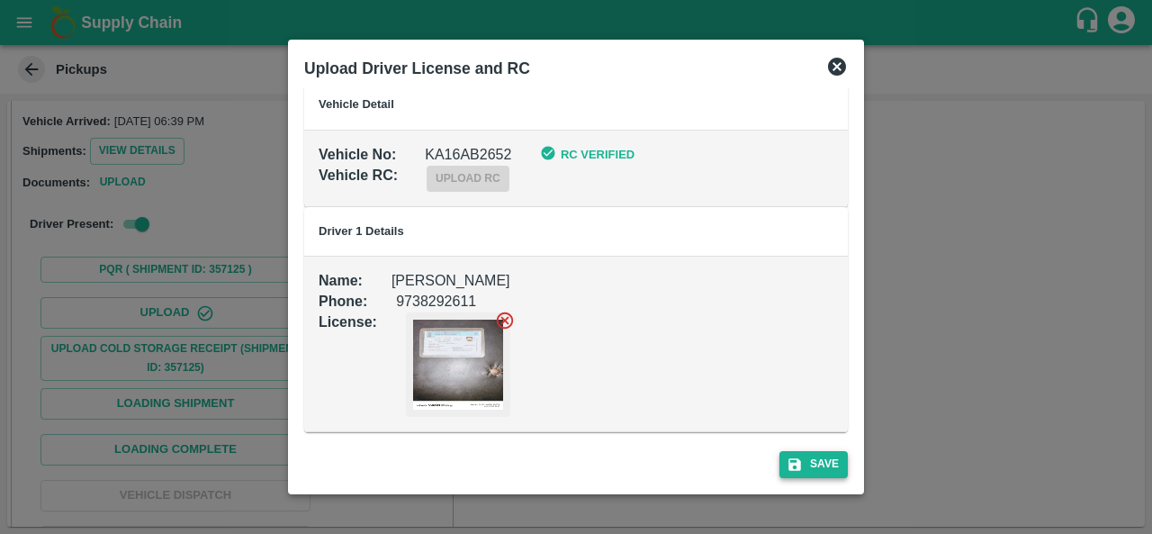
click at [803, 460] on button "Save" at bounding box center [813, 464] width 68 height 26
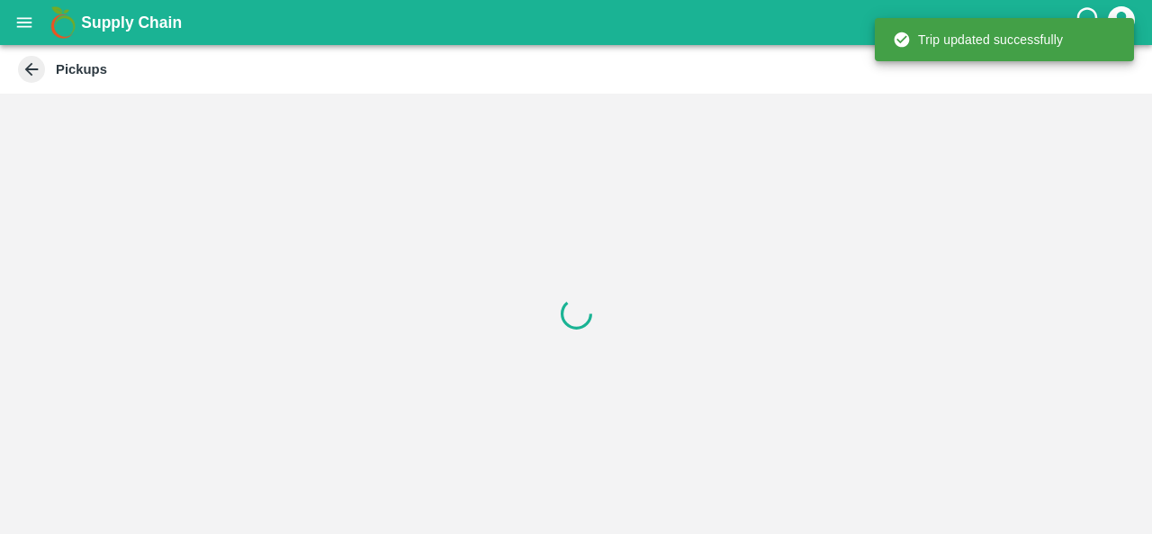
click at [950, 312] on div at bounding box center [576, 314] width 1152 height 440
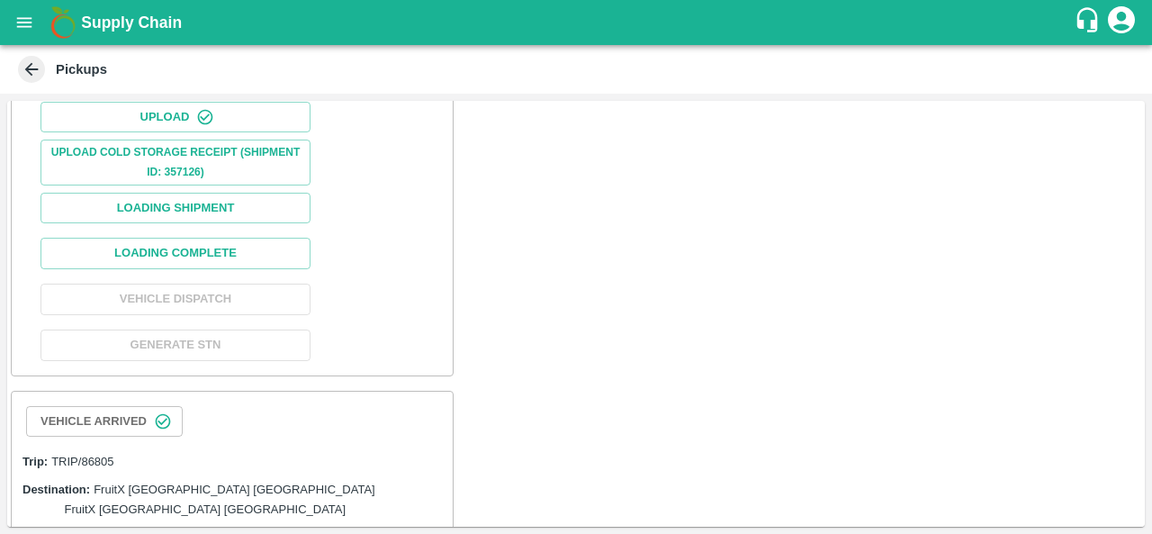
scroll to position [369, 0]
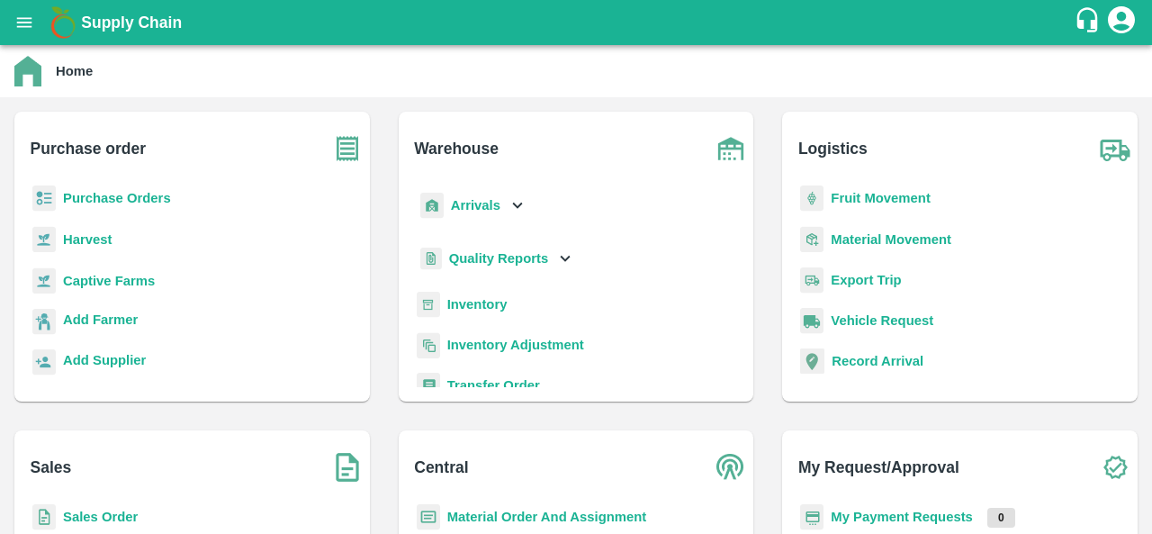
click at [140, 204] on b "Purchase Orders" at bounding box center [117, 198] width 108 height 14
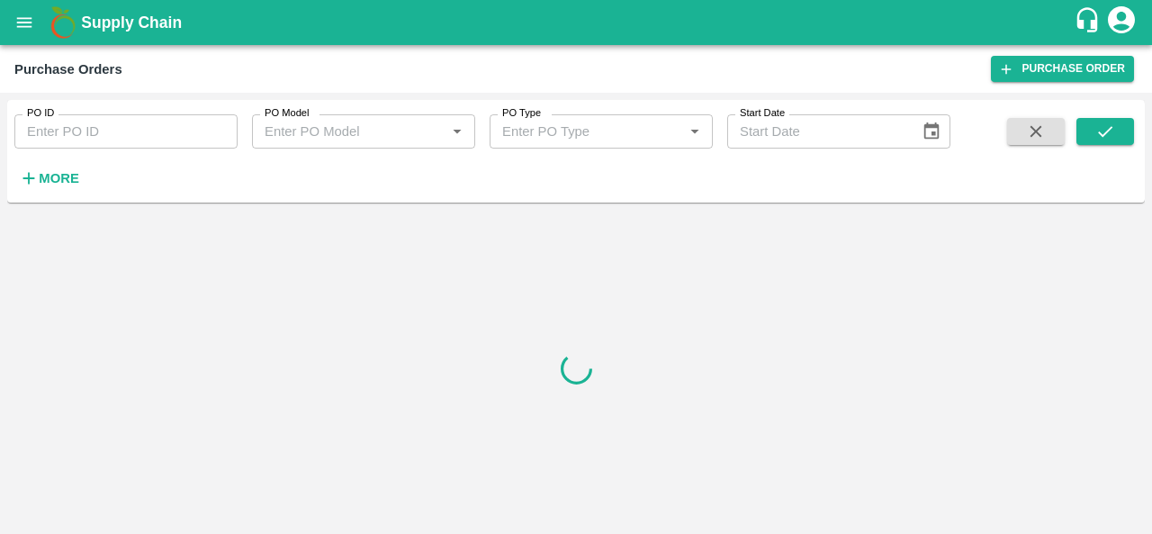
click at [52, 173] on strong "More" at bounding box center [59, 178] width 40 height 14
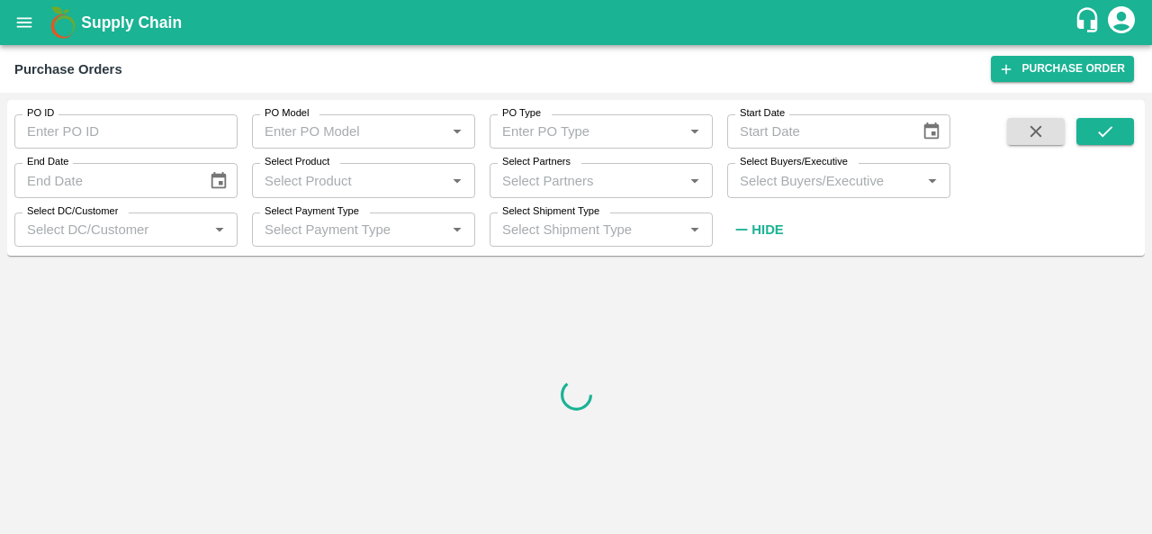
click at [828, 177] on input "Select Buyers/Executive" at bounding box center [823, 179] width 183 height 23
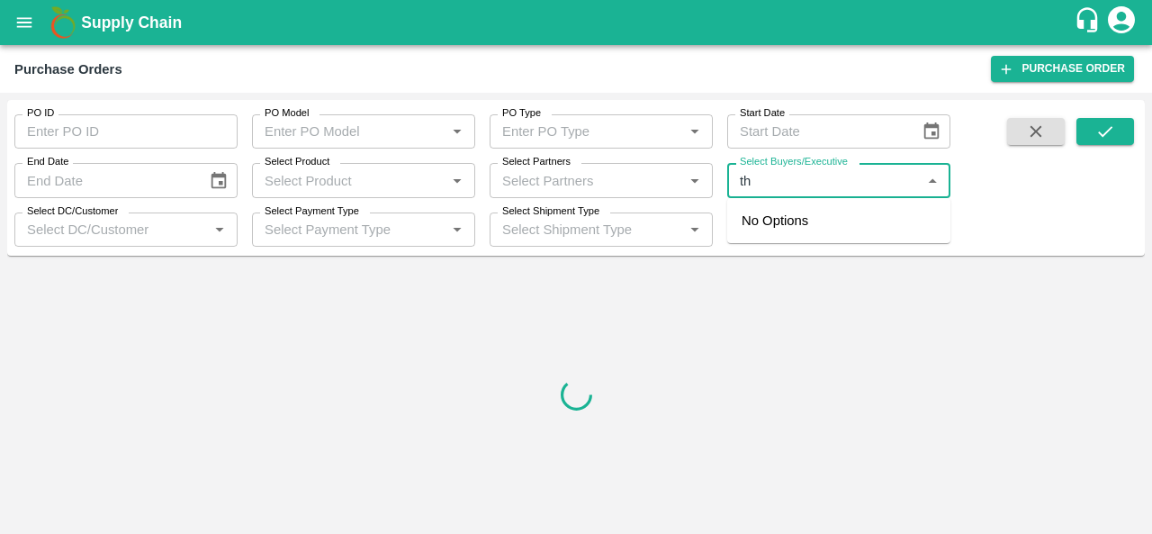
type input "the"
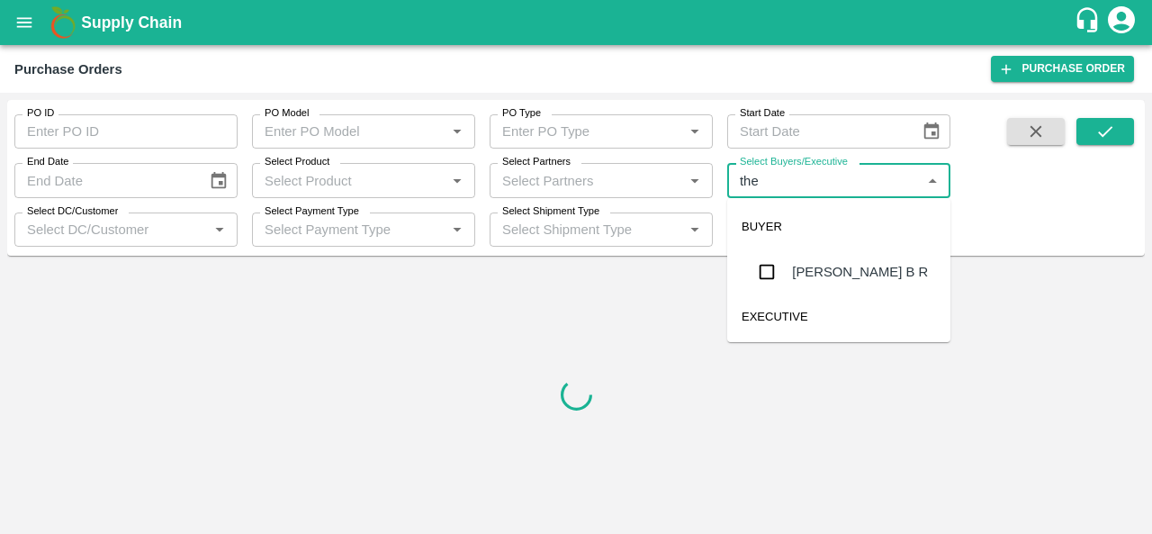
click at [797, 282] on div "[PERSON_NAME] B R" at bounding box center [860, 272] width 136 height 20
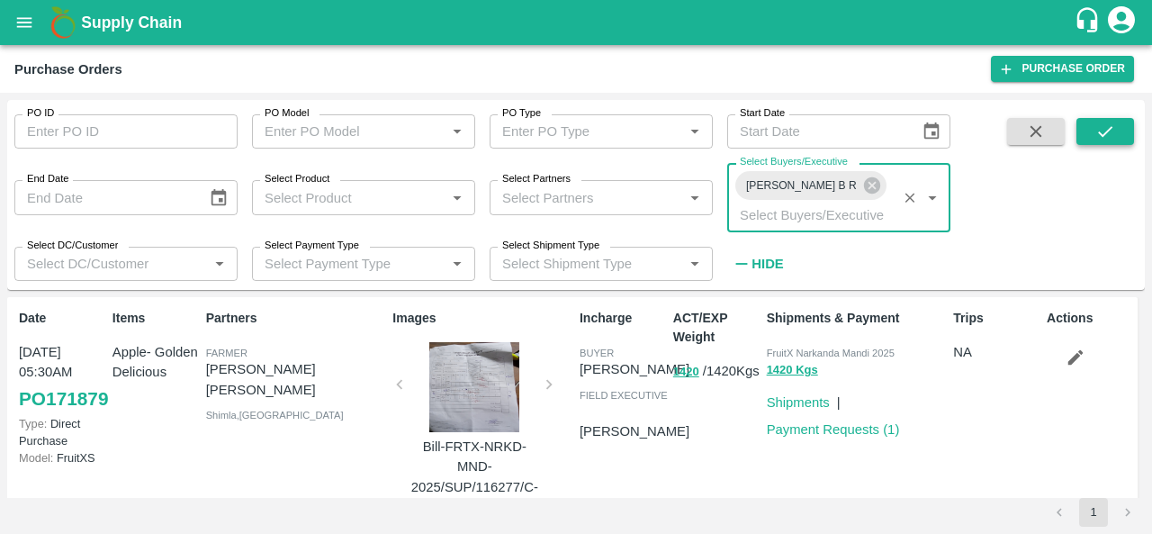
click at [1097, 132] on icon "submit" at bounding box center [1105, 131] width 20 height 20
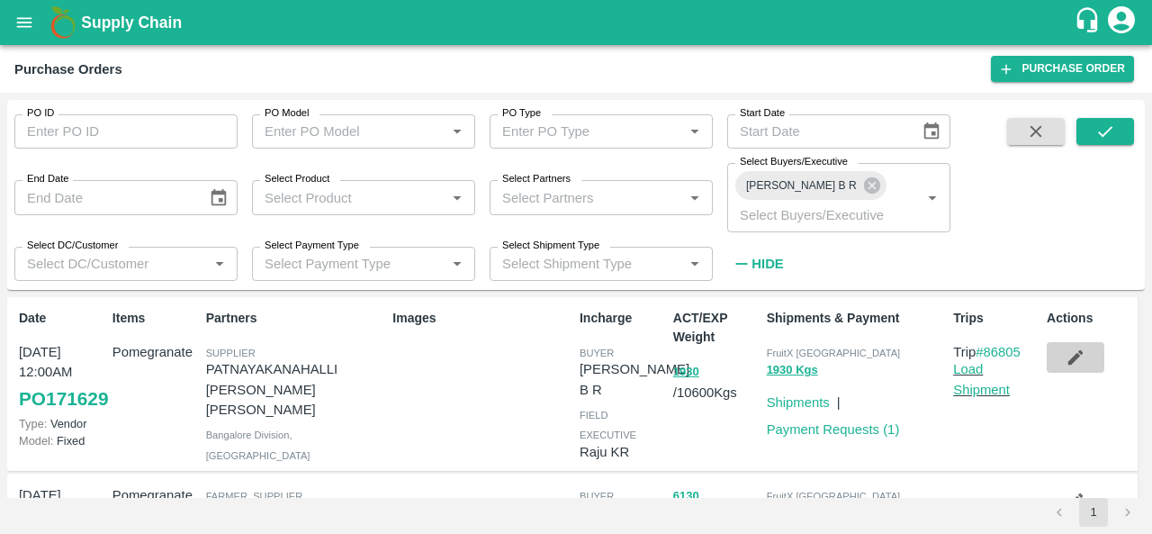
click at [1067, 347] on icon "button" at bounding box center [1075, 357] width 20 height 20
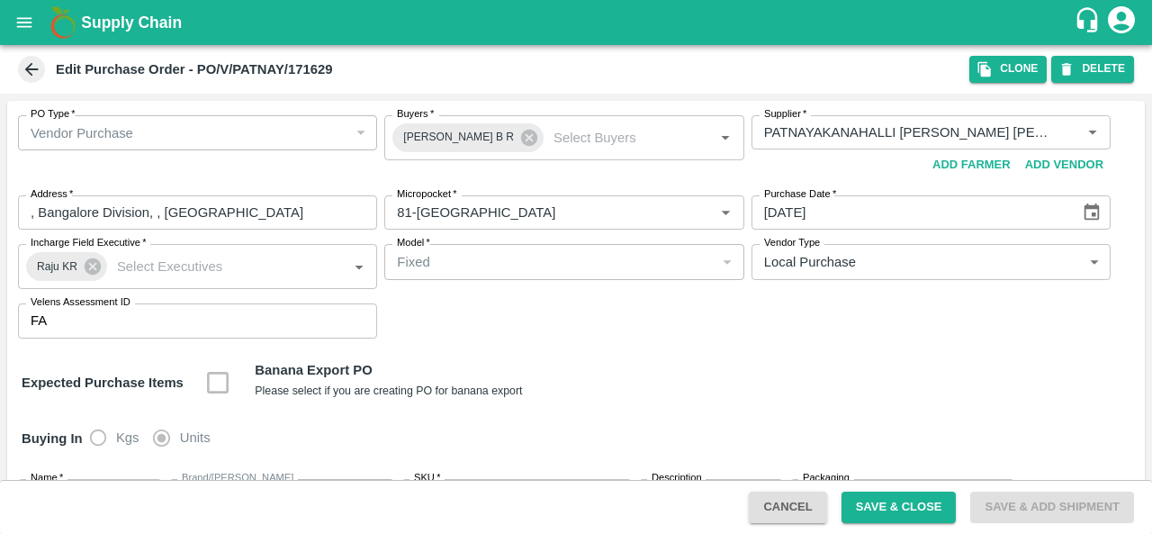
scroll to position [340, 0]
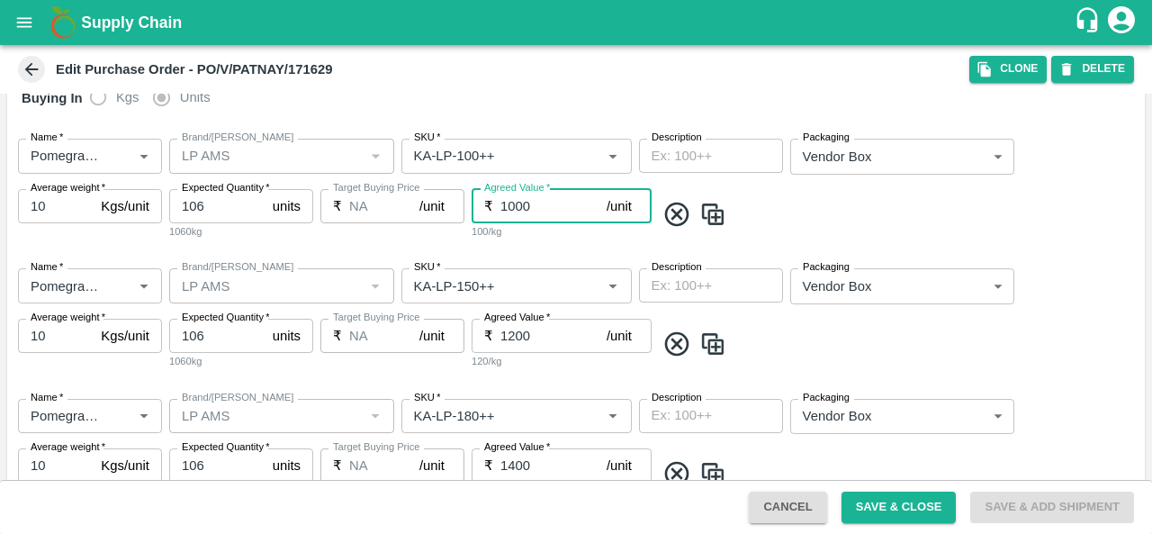
click at [535, 205] on input "1000" at bounding box center [553, 206] width 106 height 34
type input "1"
type input "900"
click at [574, 246] on div "Name   * Name   * Brand/Marka Brand/Marka SKU   * SKU   * Description x Descrip…" at bounding box center [575, 189] width 1137 height 130
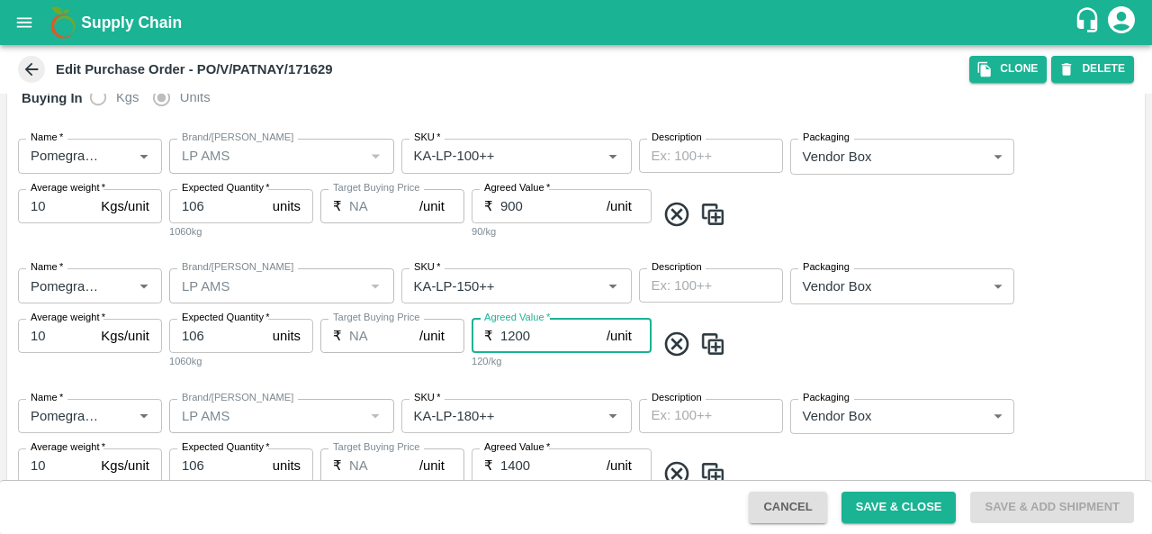
click at [513, 331] on input "1200" at bounding box center [553, 335] width 106 height 34
type input "1100"
click at [528, 369] on div "110/kg" at bounding box center [561, 361] width 180 height 16
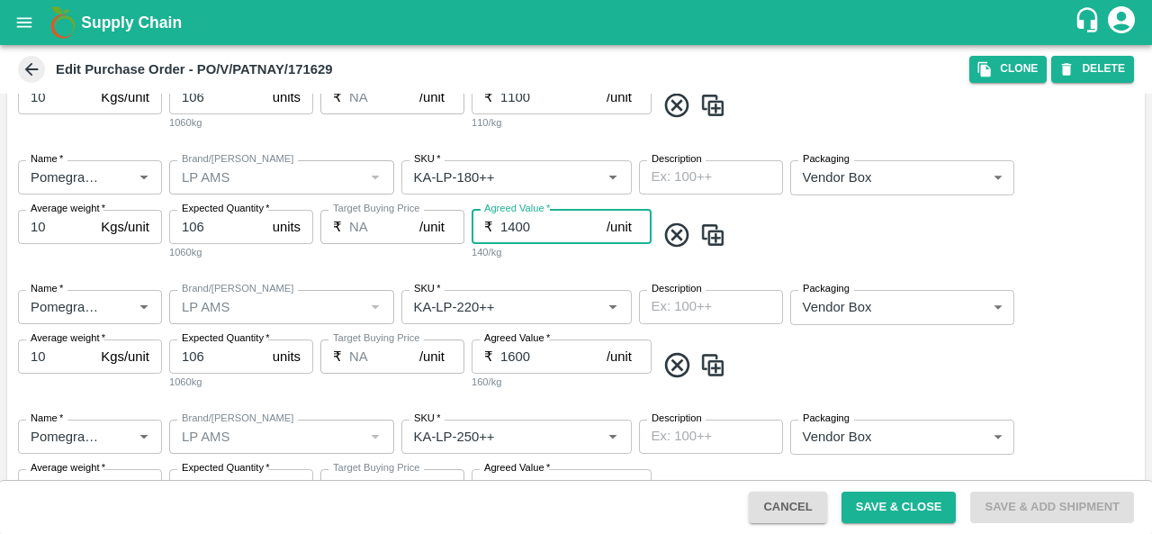
click at [512, 231] on input "1400" at bounding box center [553, 227] width 106 height 34
type input "1300"
click at [508, 348] on input "1600" at bounding box center [553, 356] width 106 height 34
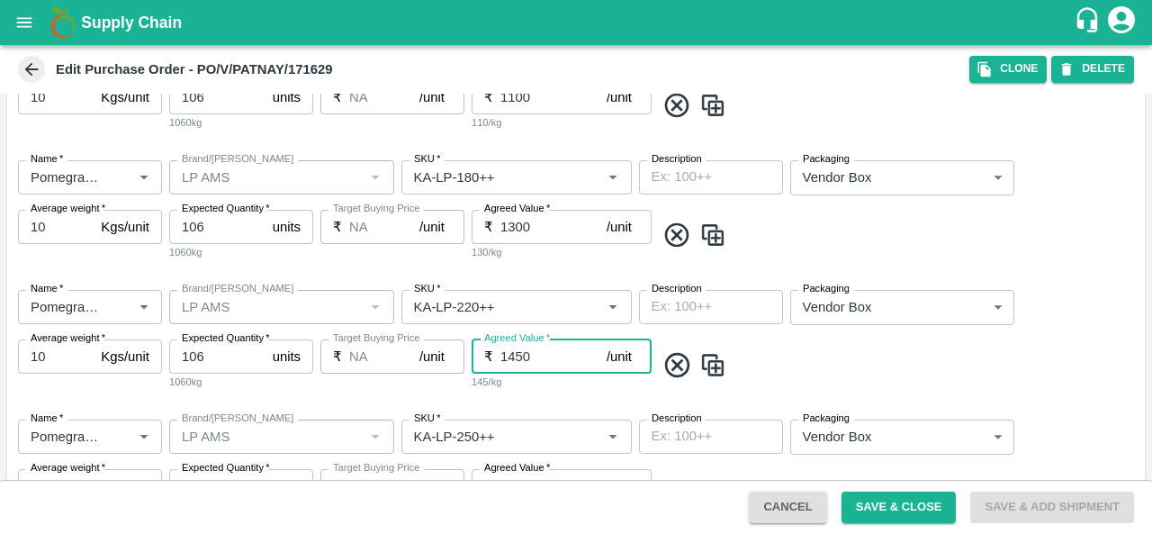
type input "1450"
click at [564, 400] on div "Name   * Name   * Brand/Marka Brand/Marka SKU   * SKU   * Description x Descrip…" at bounding box center [575, 340] width 1137 height 130
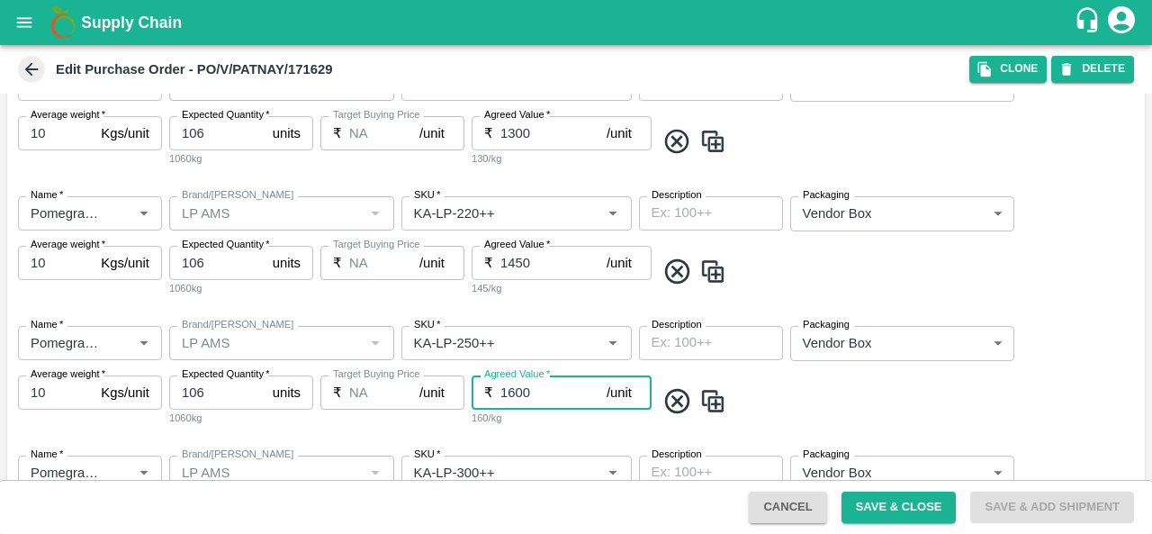
click at [510, 391] on input "1600" at bounding box center [553, 392] width 106 height 34
type input "1550"
click at [540, 435] on div "Name   * Name   * Brand/Marka Brand/Marka SKU   * SKU   * Description x Descrip…" at bounding box center [575, 376] width 1137 height 130
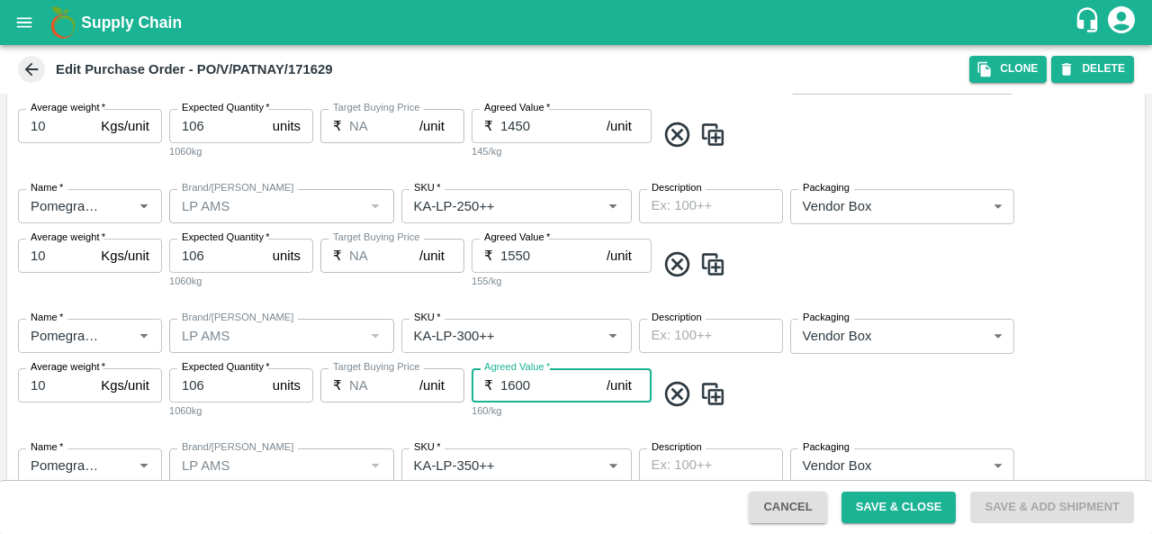
click at [519, 385] on input "1600" at bounding box center [553, 385] width 106 height 34
type input "1650"
click at [569, 438] on div "Name   * Name   * Brand/Marka Brand/Marka SKU   * SKU   * Description x Descrip…" at bounding box center [575, 499] width 1137 height 130
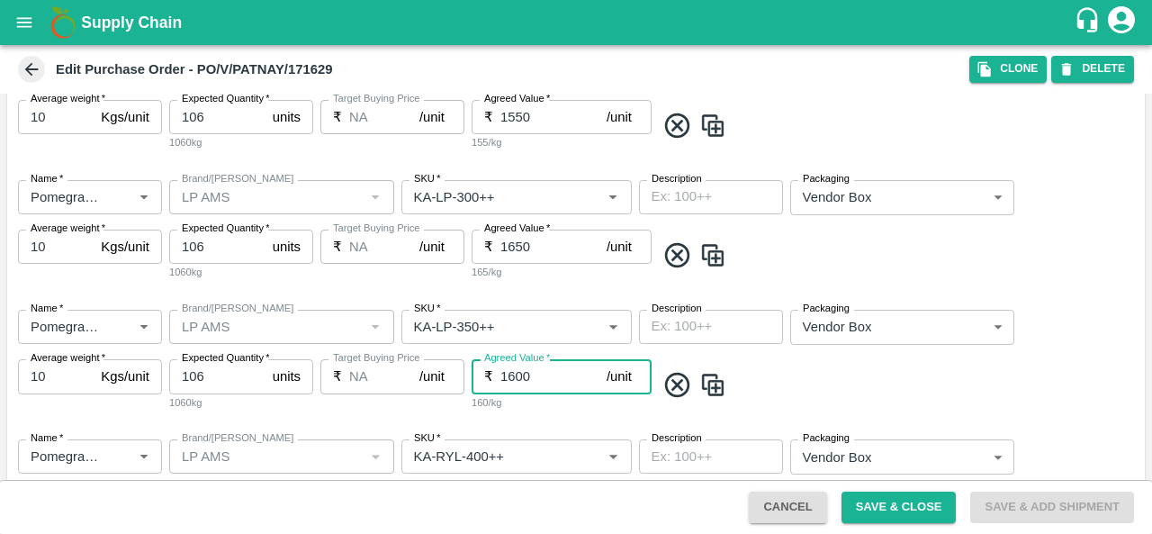
click at [519, 370] on input "1600" at bounding box center [553, 376] width 106 height 34
type input "1750"
click at [540, 410] on div "Name   * Name   * Brand/Marka Brand/Marka SKU   * SKU   * Description x Descrip…" at bounding box center [575, 360] width 1137 height 130
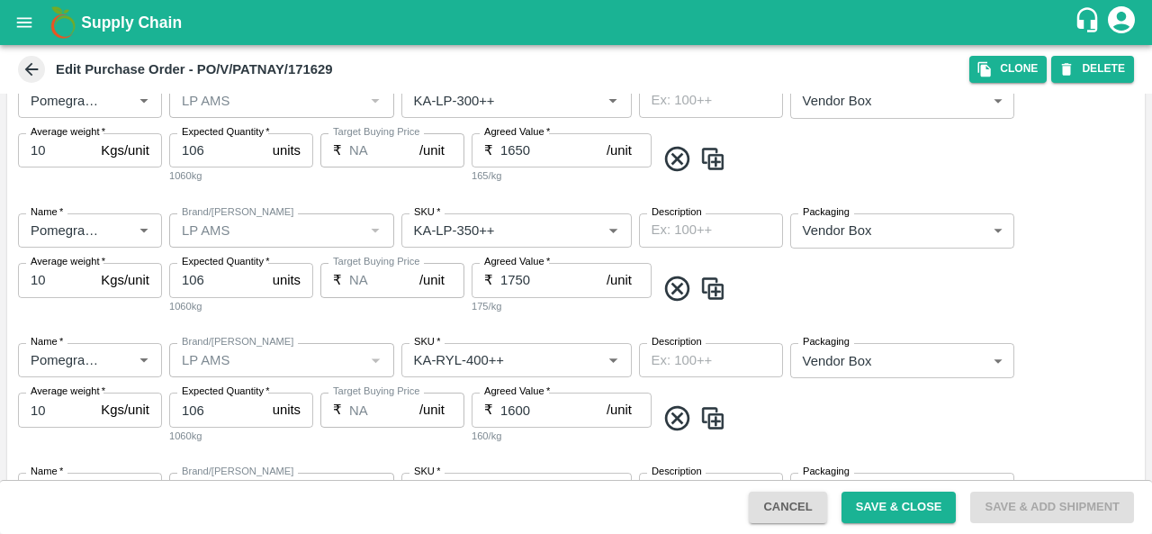
click at [517, 403] on input "1600" at bounding box center [553, 409] width 106 height 34
type input "1850"
click at [545, 442] on div "185/kg" at bounding box center [561, 434] width 180 height 16
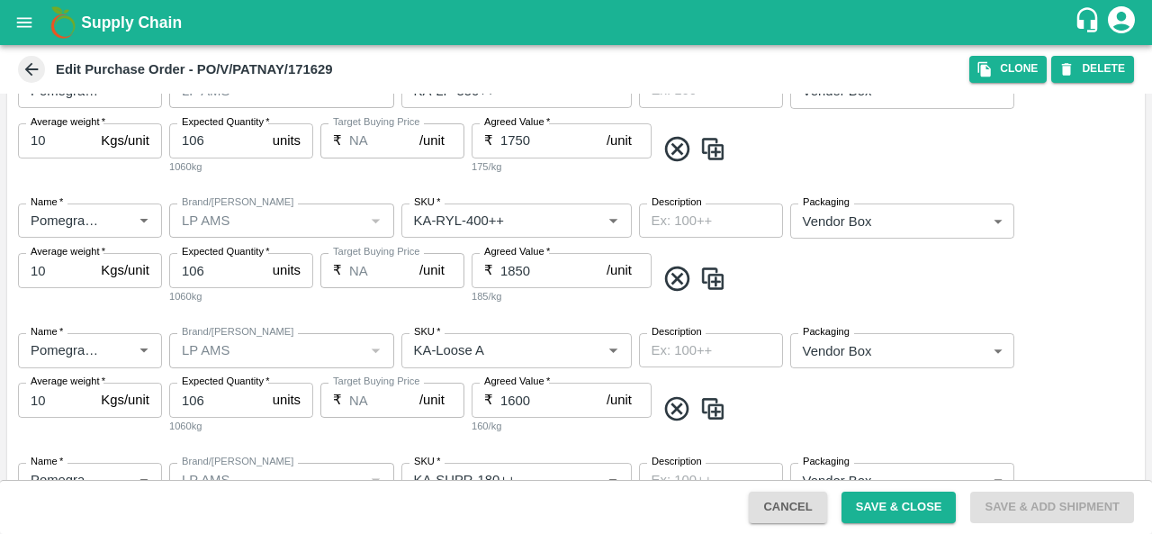
click at [517, 399] on input "1600" at bounding box center [553, 399] width 106 height 34
type input "750"
click at [545, 437] on div "Name   * Name   * Brand/Marka Brand/Marka SKU   * SKU   * Description x Descrip…" at bounding box center [575, 383] width 1137 height 130
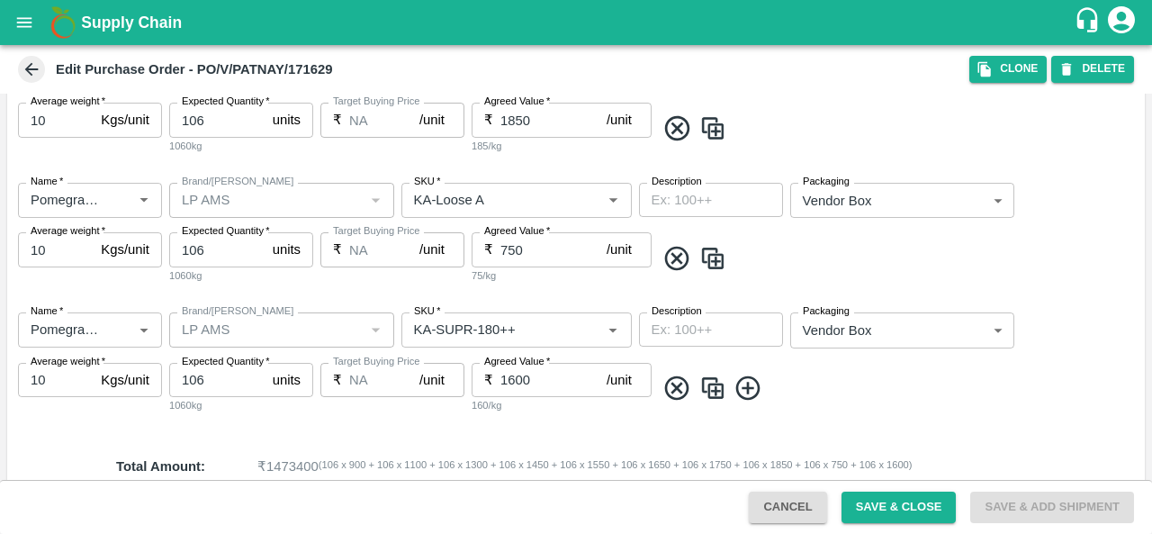
click at [520, 376] on input "1600" at bounding box center [553, 380] width 106 height 34
type input "880"
click at [854, 390] on span at bounding box center [896, 388] width 482 height 30
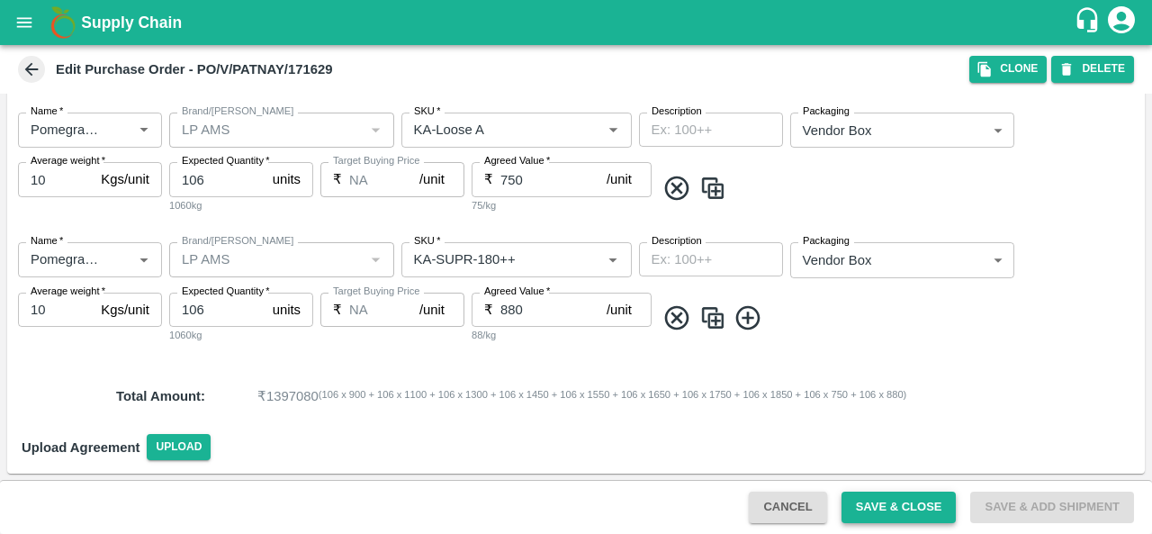
click at [887, 507] on button "Save & Close" at bounding box center [898, 506] width 115 height 31
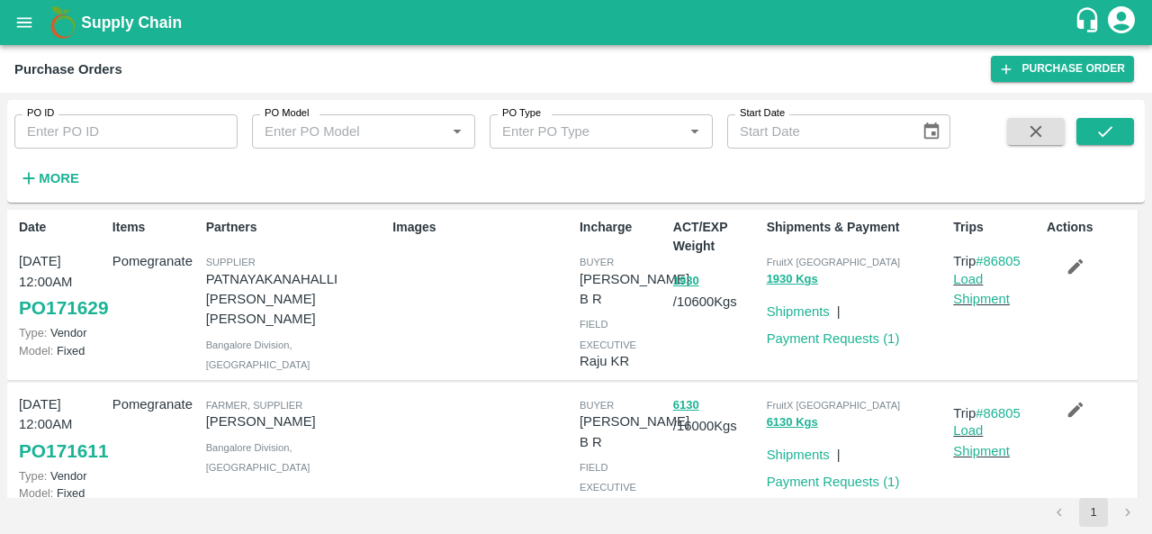
scroll to position [76, 0]
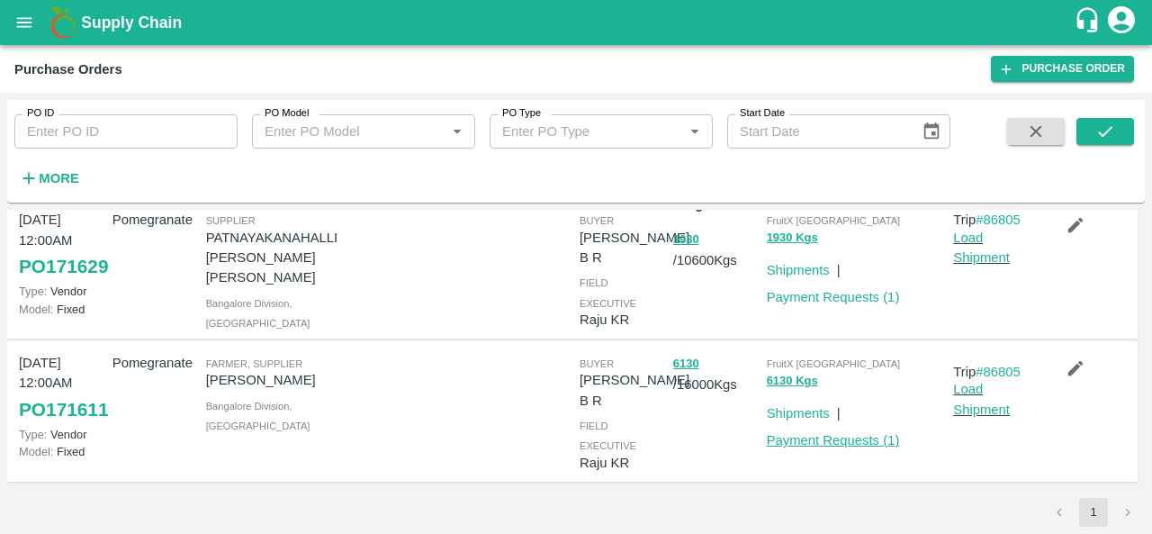
click at [790, 433] on link "Payment Requests ( 1 )" at bounding box center [833, 440] width 133 height 14
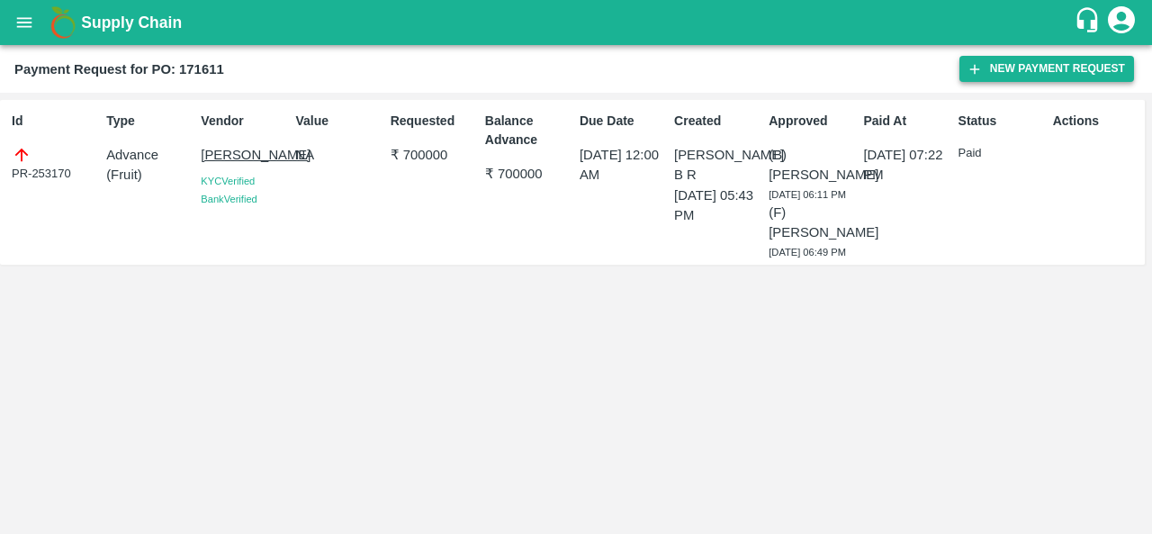
click at [1045, 69] on button "New Payment Request" at bounding box center [1046, 69] width 175 height 26
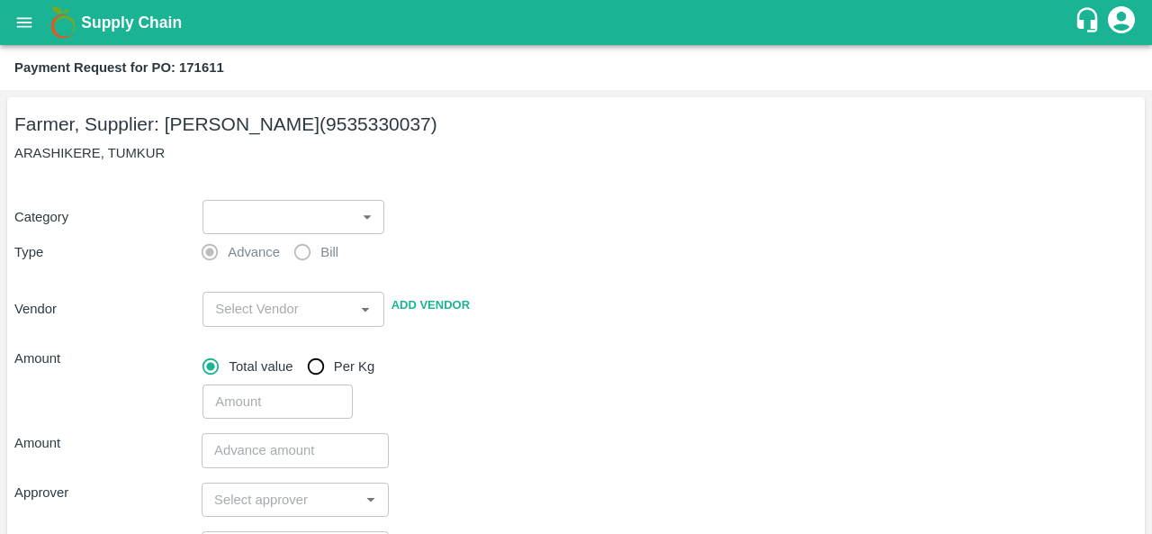
click at [272, 225] on body "Supply Chain Payment Request for PO: 171611 Farmer, Supplier: [PERSON_NAME] (95…" at bounding box center [576, 267] width 1152 height 534
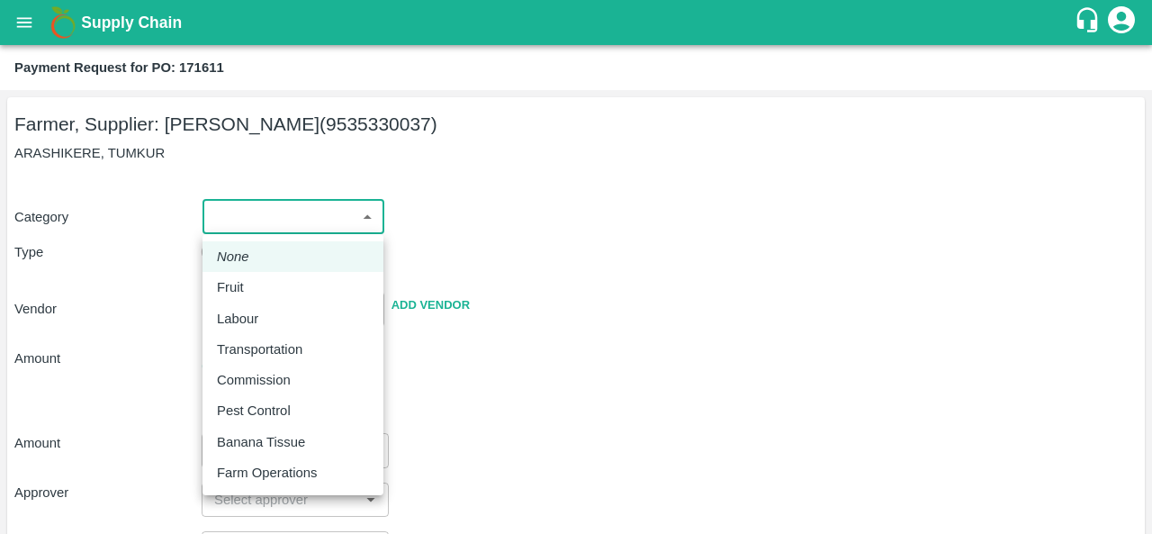
click at [269, 291] on div "Fruit" at bounding box center [293, 287] width 152 height 20
type input "1"
type input "[PERSON_NAME] - 9535330037(Farmer, Supplier)"
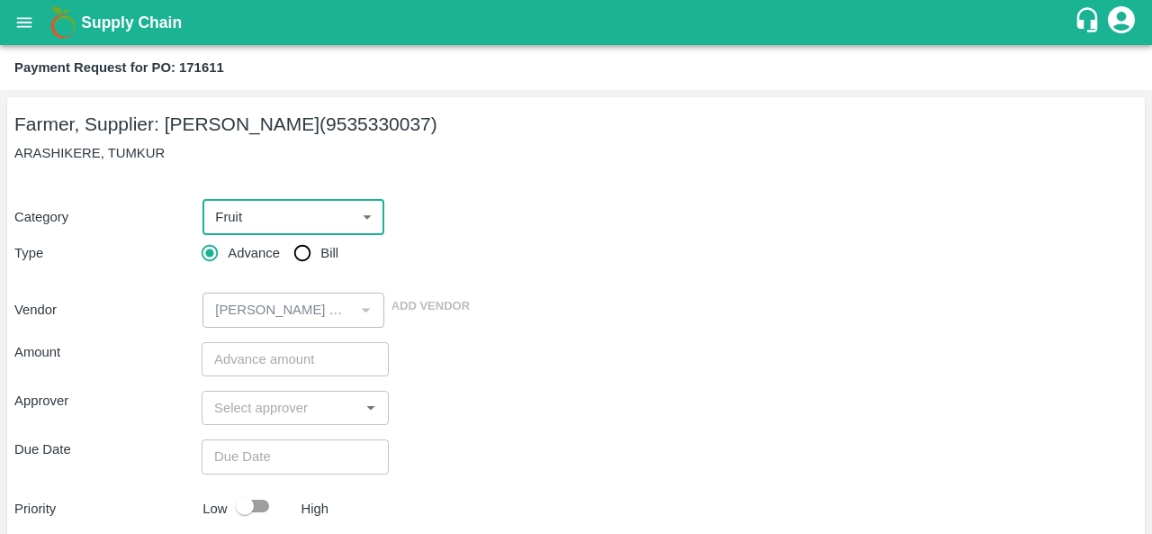
click at [306, 251] on input "Bill" at bounding box center [302, 253] width 36 height 36
radio input "true"
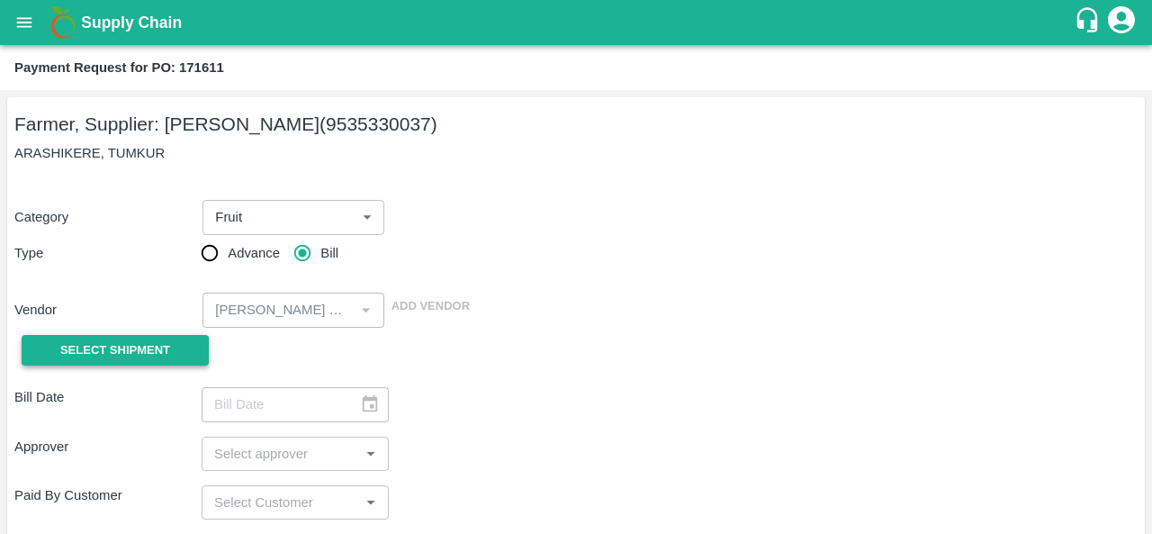
click at [137, 351] on span "Select Shipment" at bounding box center [115, 350] width 110 height 21
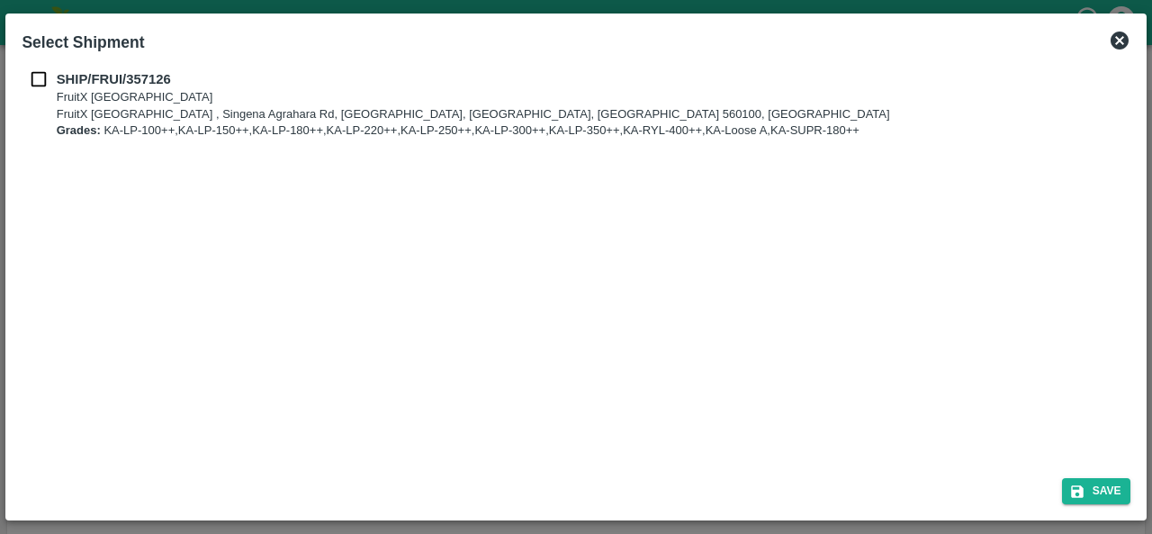
click at [41, 85] on input "checkbox" at bounding box center [39, 79] width 34 height 20
checkbox input "true"
click at [1100, 492] on button "Save" at bounding box center [1096, 491] width 68 height 26
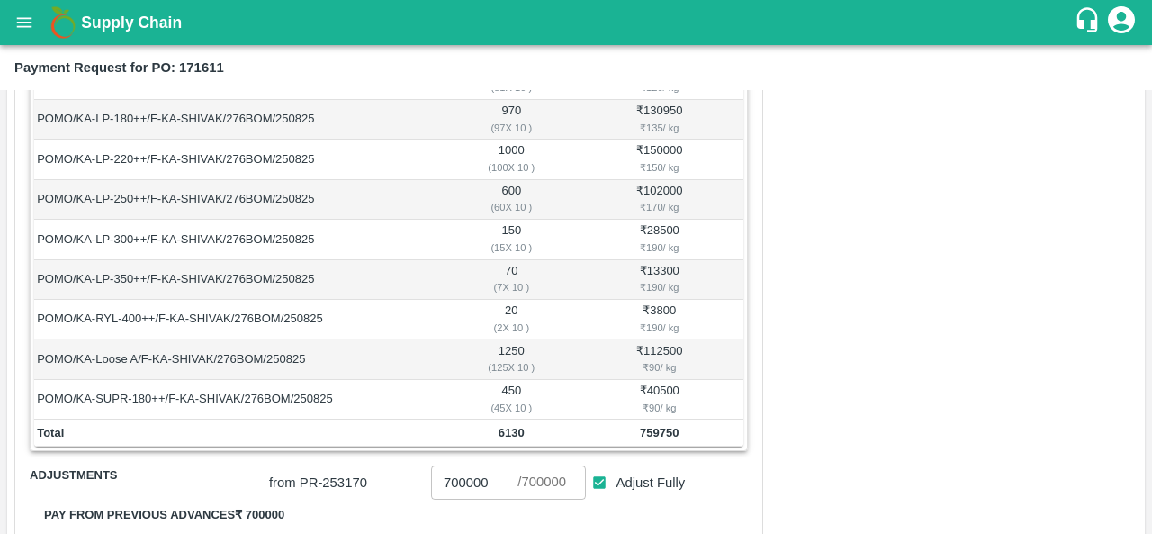
scroll to position [409, 0]
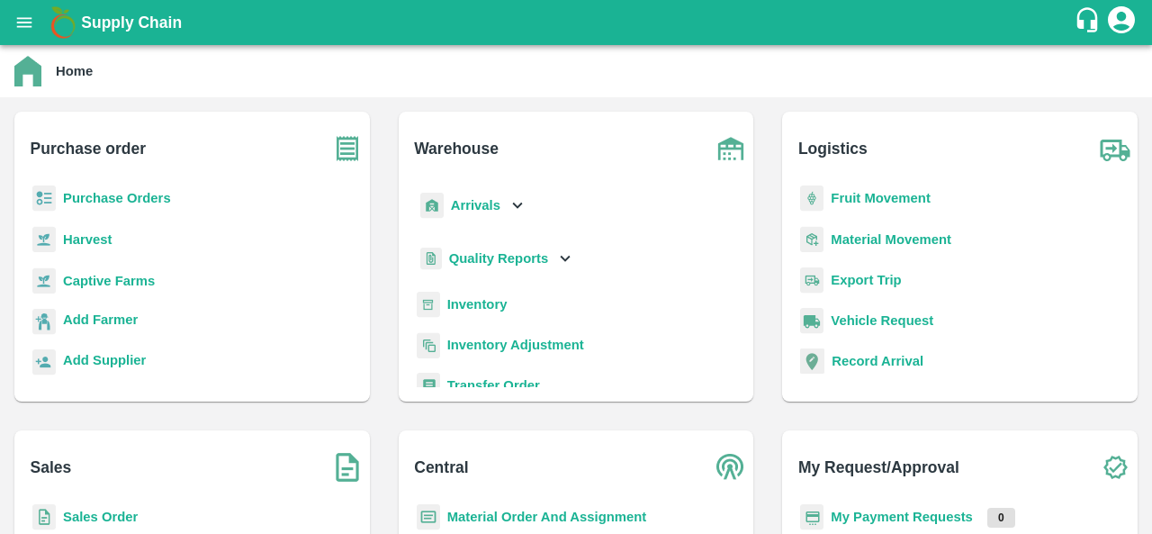
click at [134, 202] on b "Purchase Orders" at bounding box center [117, 198] width 108 height 14
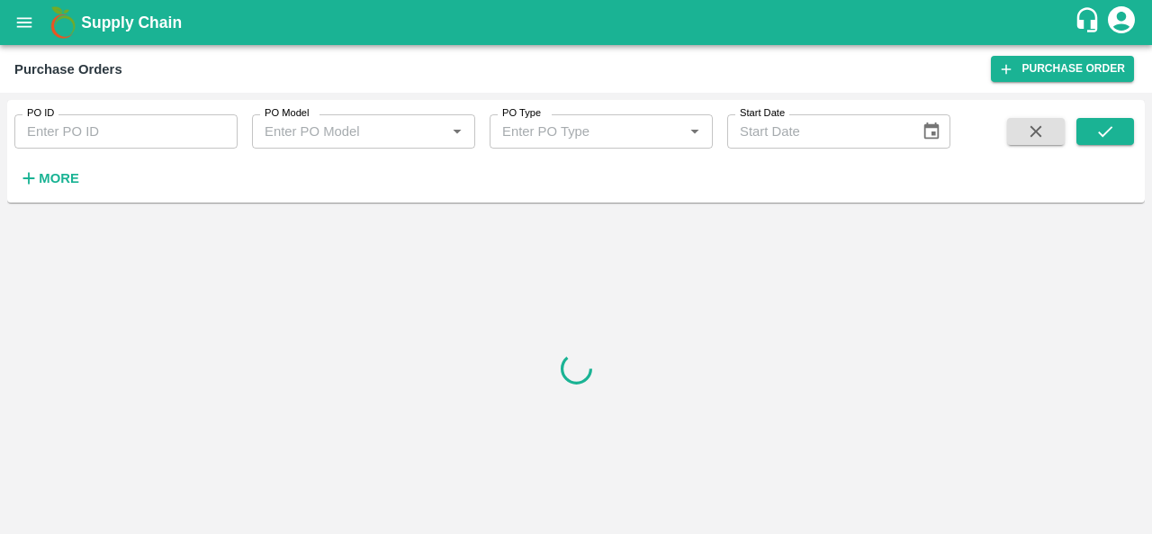
click at [69, 179] on strong "More" at bounding box center [59, 178] width 40 height 14
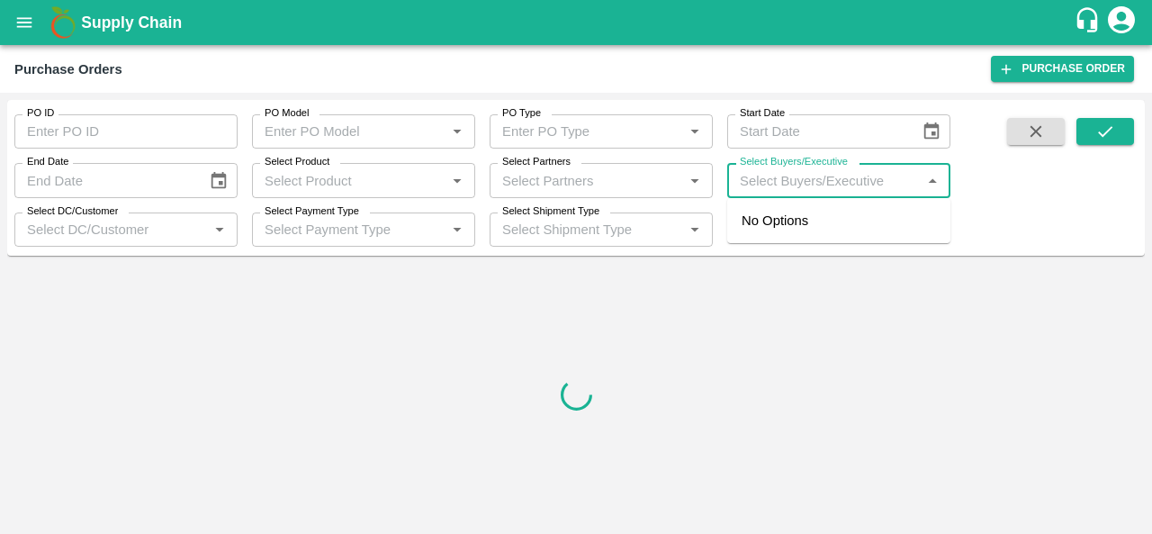
click at [785, 181] on input "Select Buyers/Executive" at bounding box center [823, 179] width 183 height 23
type input "the"
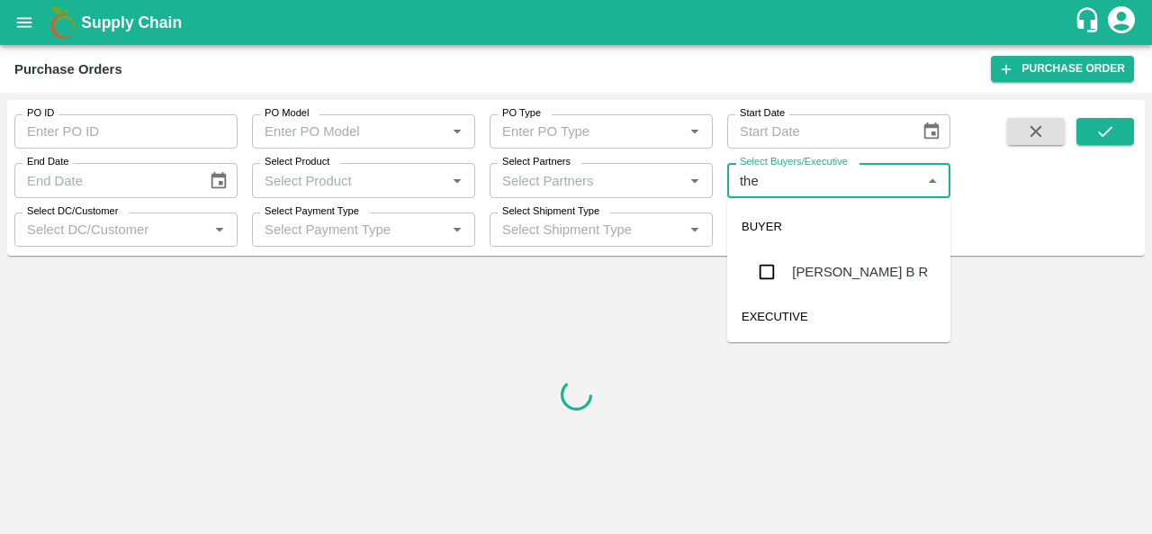
click at [803, 282] on div "[PERSON_NAME] B R" at bounding box center [860, 272] width 136 height 20
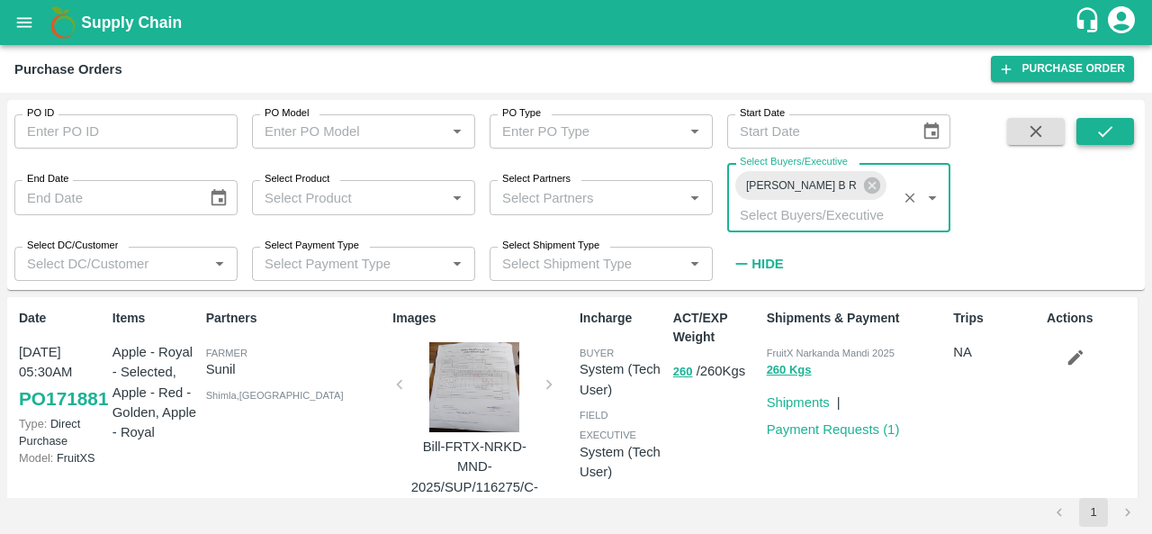
click at [1096, 134] on icon "submit" at bounding box center [1105, 131] width 20 height 20
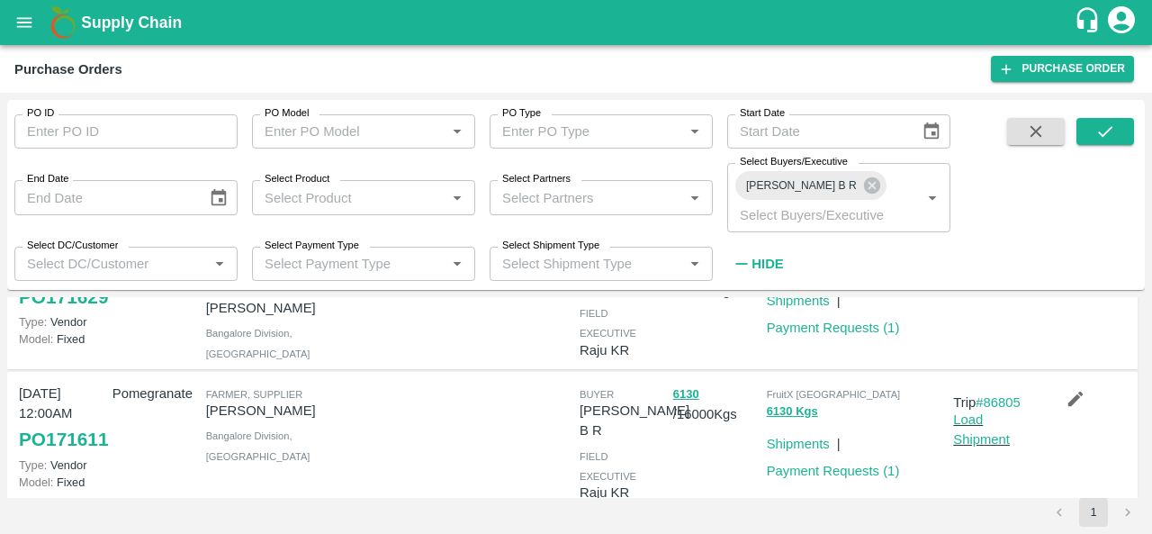
scroll to position [140, 0]
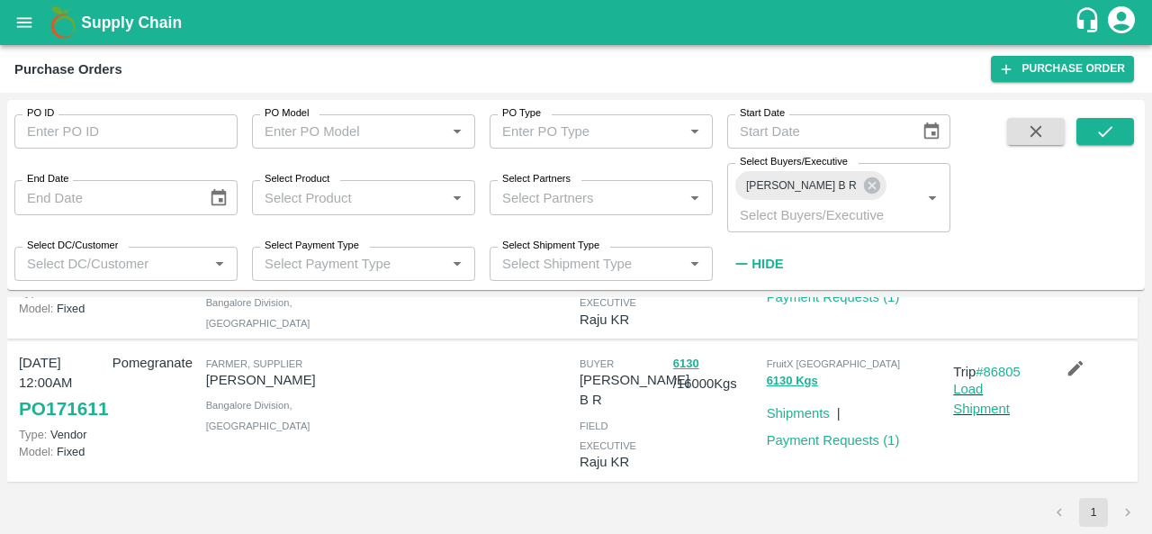
click at [1065, 358] on icon "button" at bounding box center [1075, 368] width 20 height 20
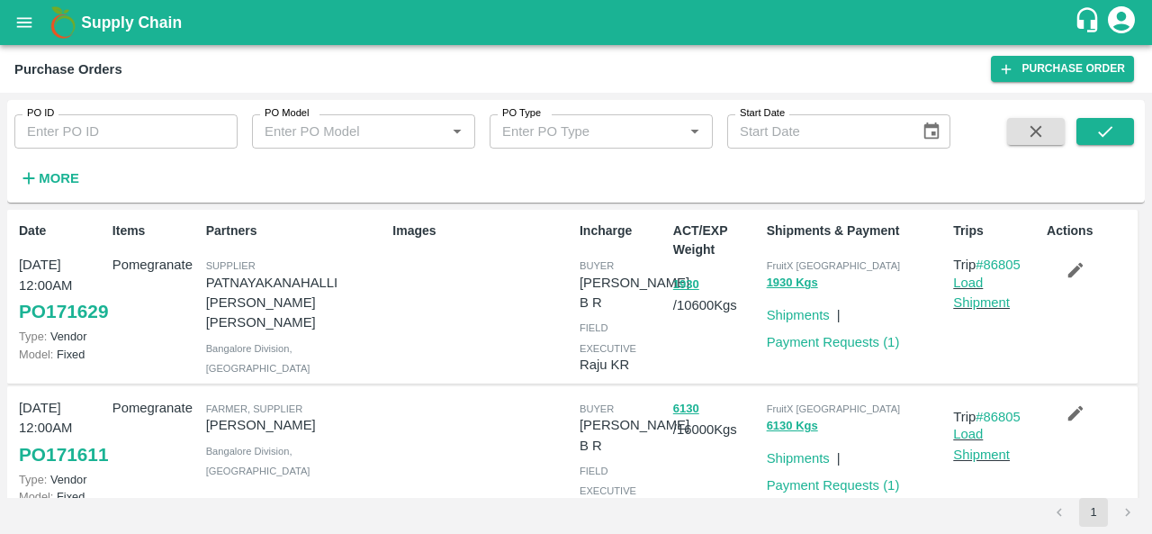
click at [1087, 273] on button "button" at bounding box center [1075, 270] width 58 height 31
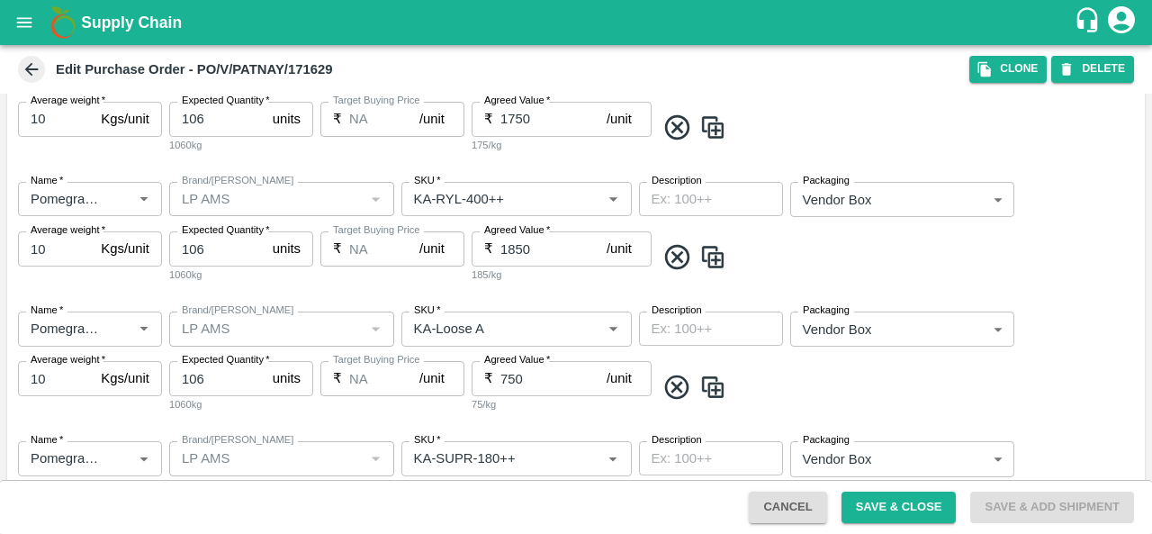
scroll to position [1307, 0]
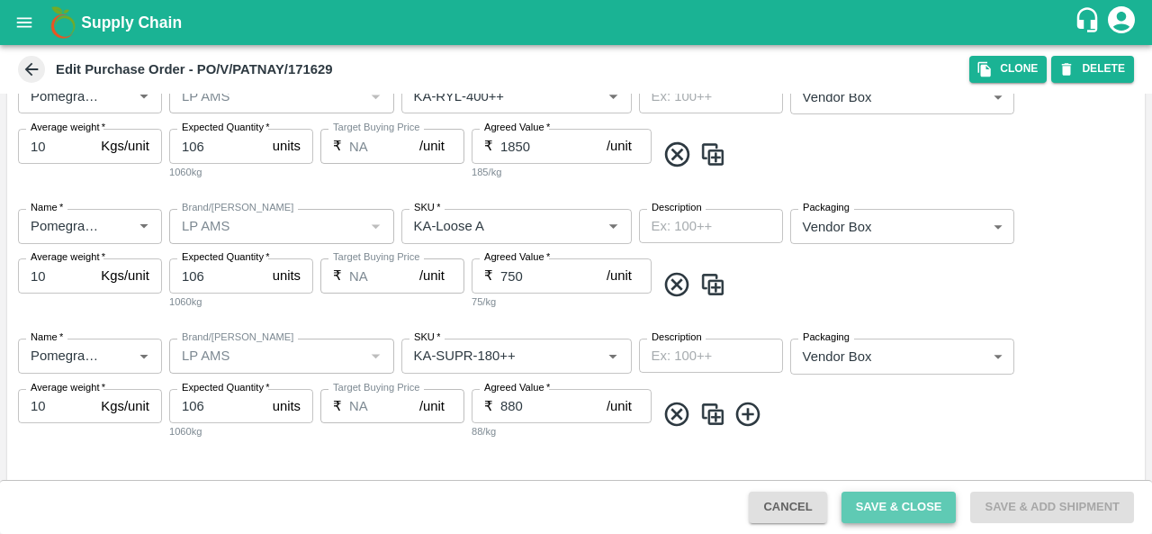
click at [875, 510] on button "Save & Close" at bounding box center [898, 506] width 115 height 31
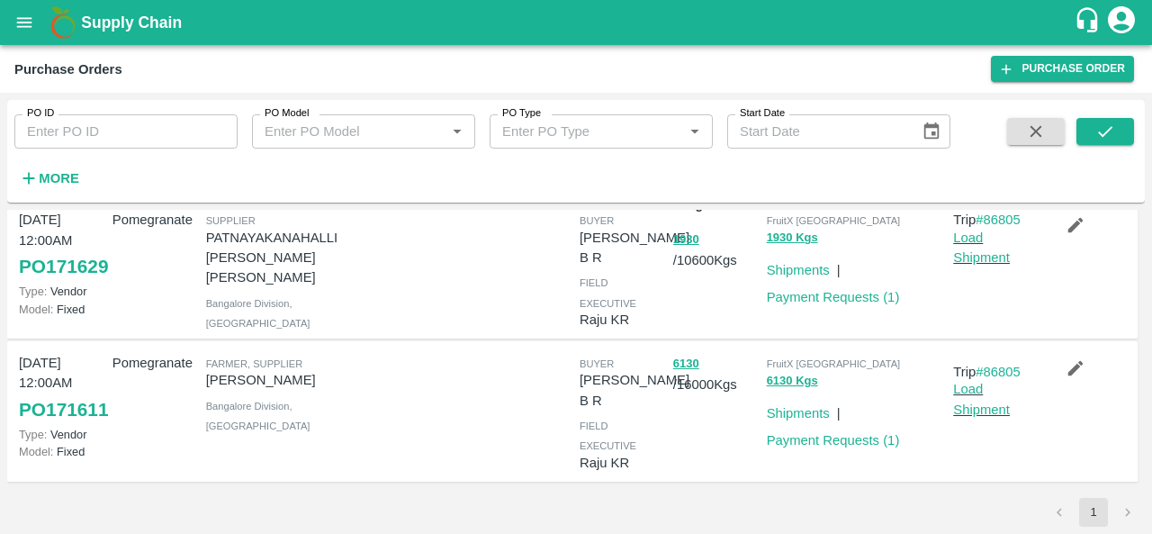
scroll to position [56, 0]
click at [802, 447] on link "Payment Requests ( 1 )" at bounding box center [833, 440] width 133 height 14
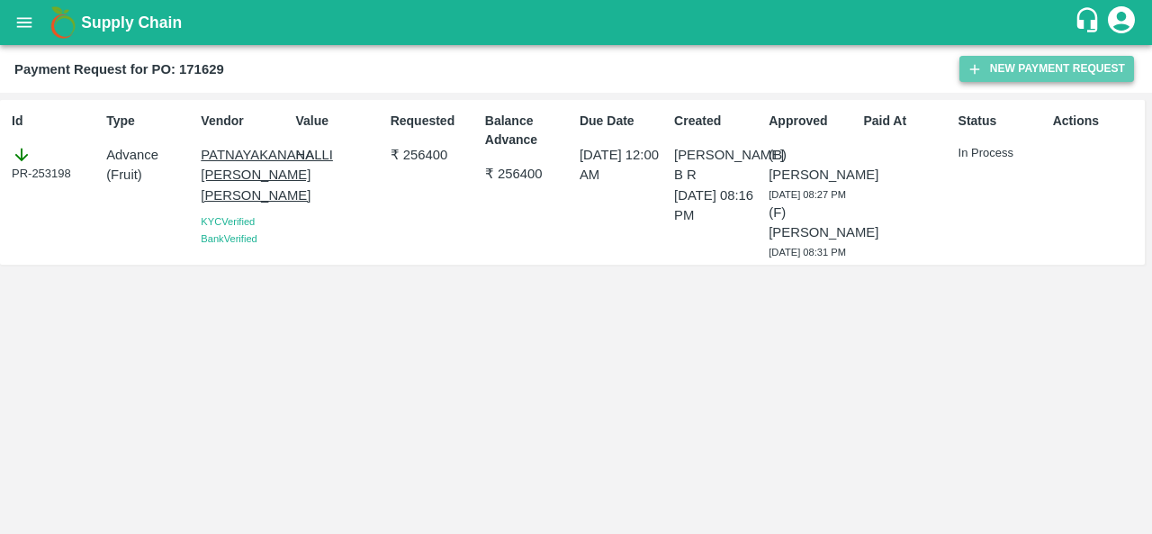
click at [1031, 70] on button "New Payment Request" at bounding box center [1046, 69] width 175 height 26
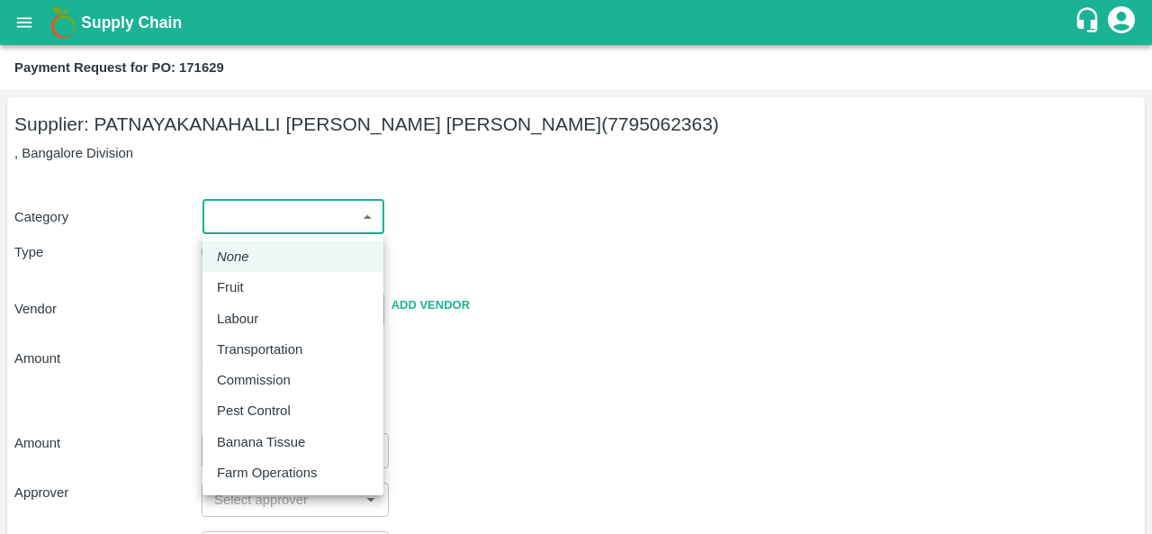
click at [274, 201] on body "Supply Chain Payment Request for PO: 171629 Supplier: PATNAYAKANAHALLI VAJEER M…" at bounding box center [576, 267] width 1152 height 534
click at [262, 293] on div "Fruit" at bounding box center [293, 287] width 152 height 20
type input "1"
type input "PATNAYAKANAHALLI VAJEER MUDASIR AHAMAD - 7795062363(Supplier)"
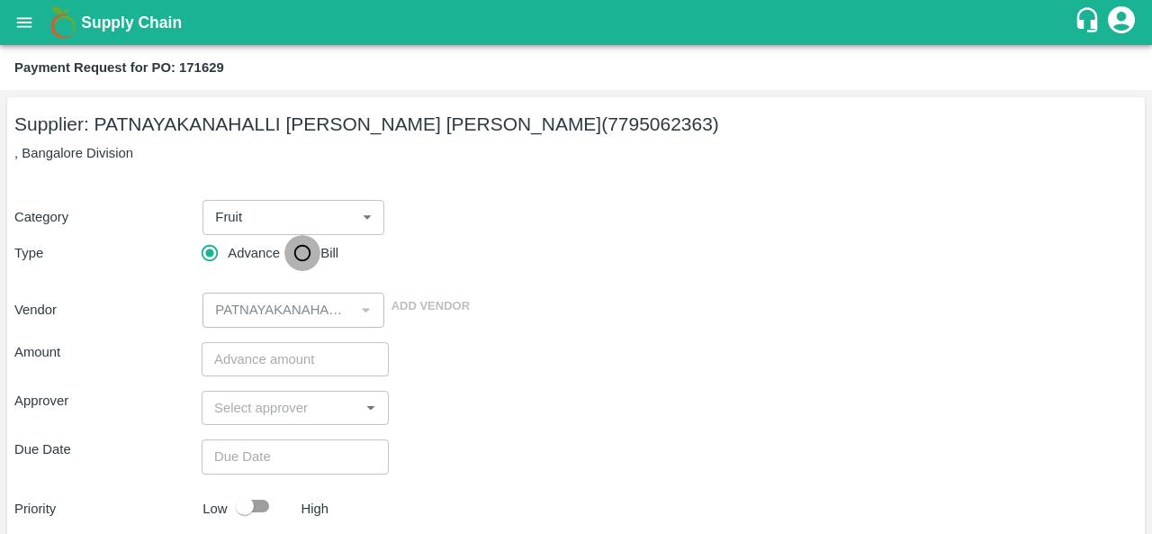
click at [313, 251] on input "Bill" at bounding box center [302, 253] width 36 height 36
radio input "true"
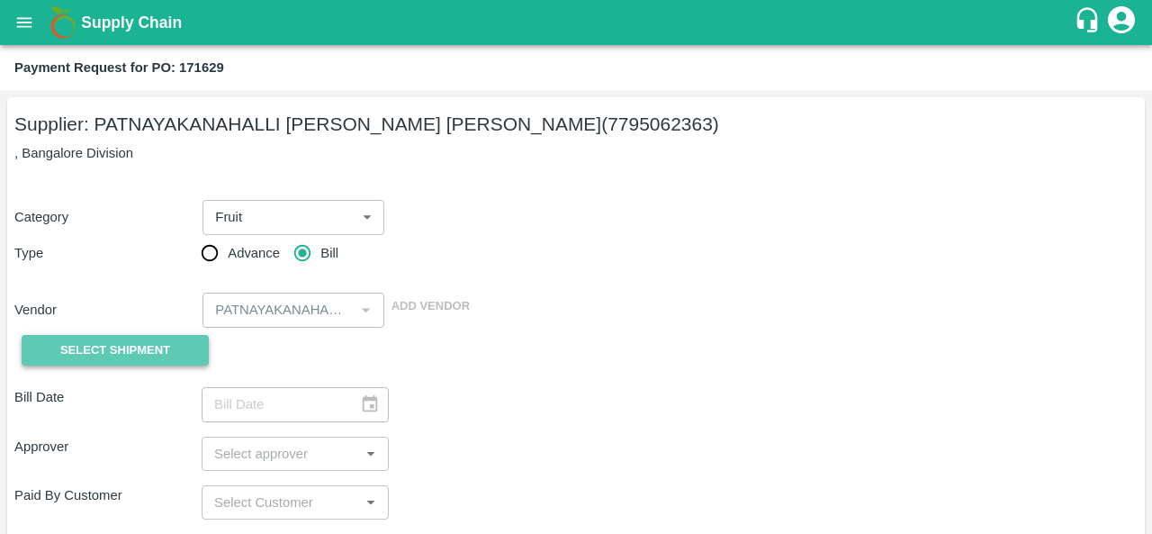
click at [146, 364] on button "Select Shipment" at bounding box center [115, 350] width 187 height 31
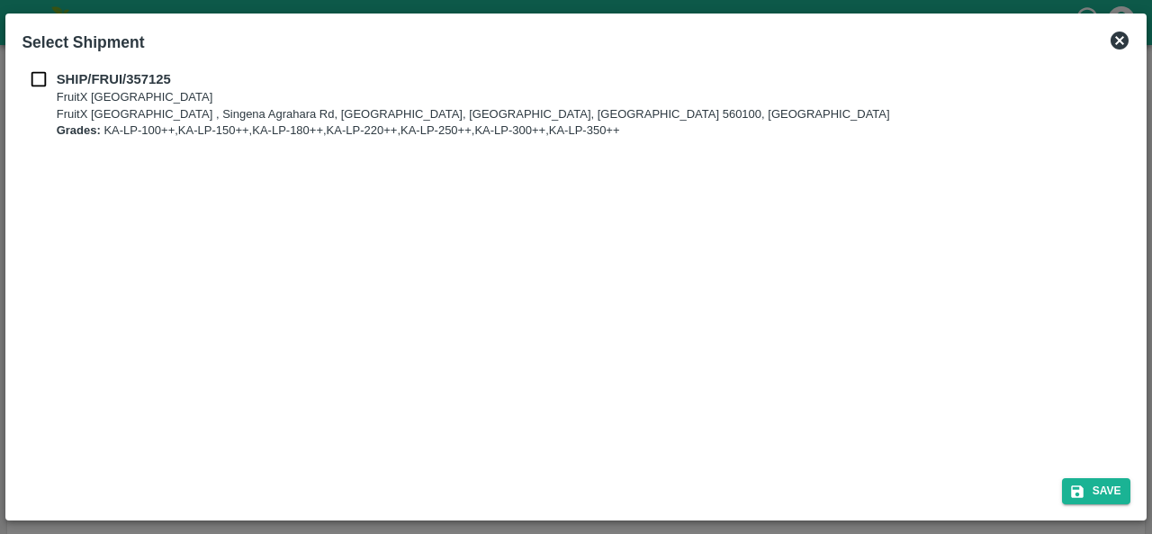
click at [34, 66] on div "SHIP/FRUI/357125 FruitX Bangalore FruitX Bangalore , Singena Agrahara Rd, Gulim…" at bounding box center [575, 262] width 1122 height 401
click at [42, 75] on input "checkbox" at bounding box center [39, 79] width 34 height 20
checkbox input "true"
click at [1096, 499] on button "Save" at bounding box center [1096, 491] width 68 height 26
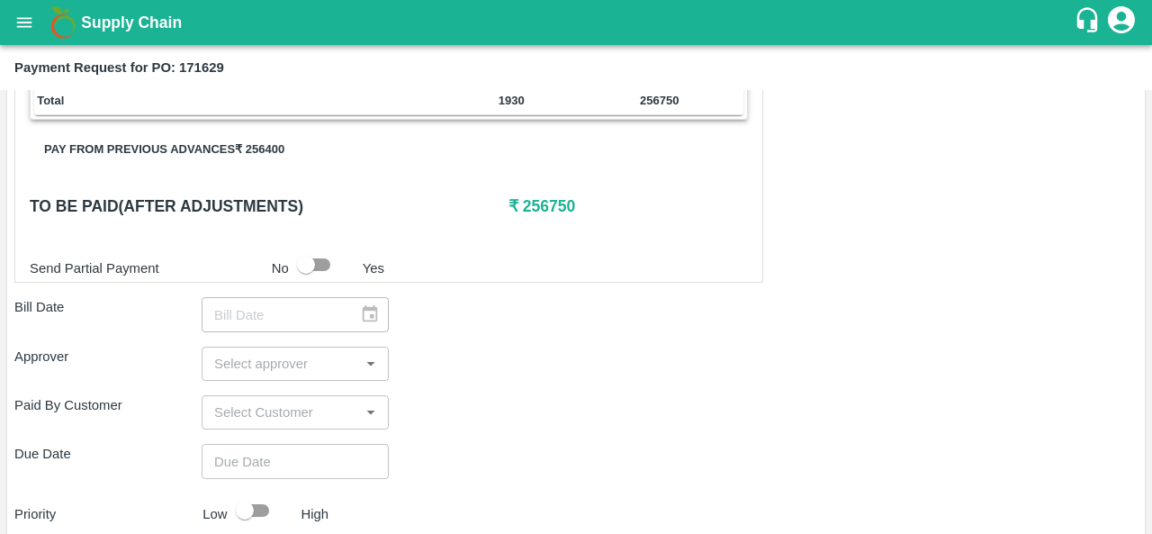
scroll to position [625, 0]
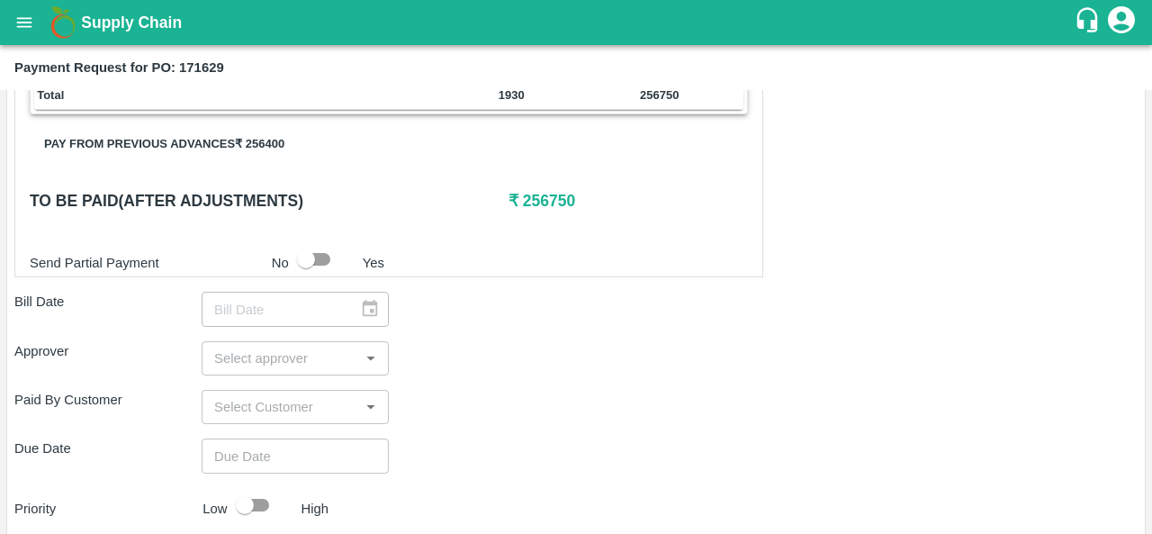
click at [265, 147] on button "Pay from previous advances ₹ 256400" at bounding box center [164, 144] width 269 height 31
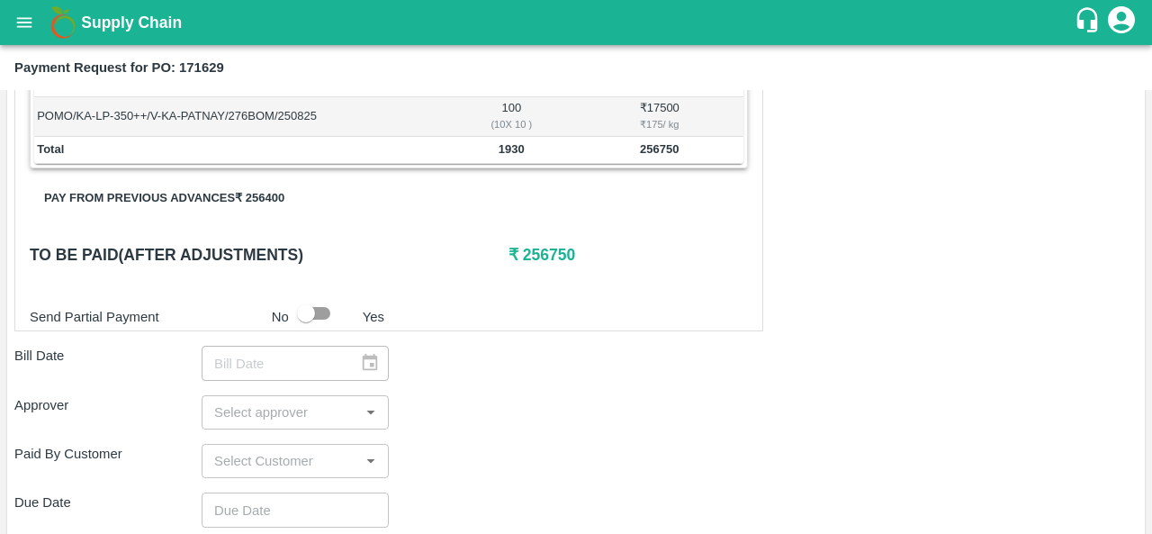
scroll to position [562, 0]
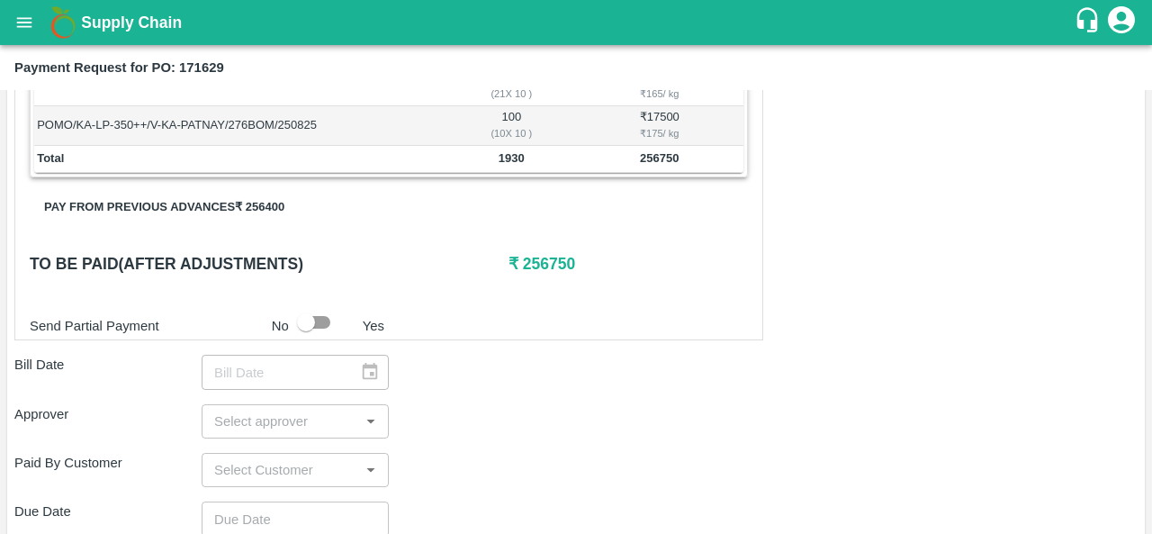
click at [252, 206] on button "Pay from previous advances ₹ 256400" at bounding box center [164, 207] width 269 height 31
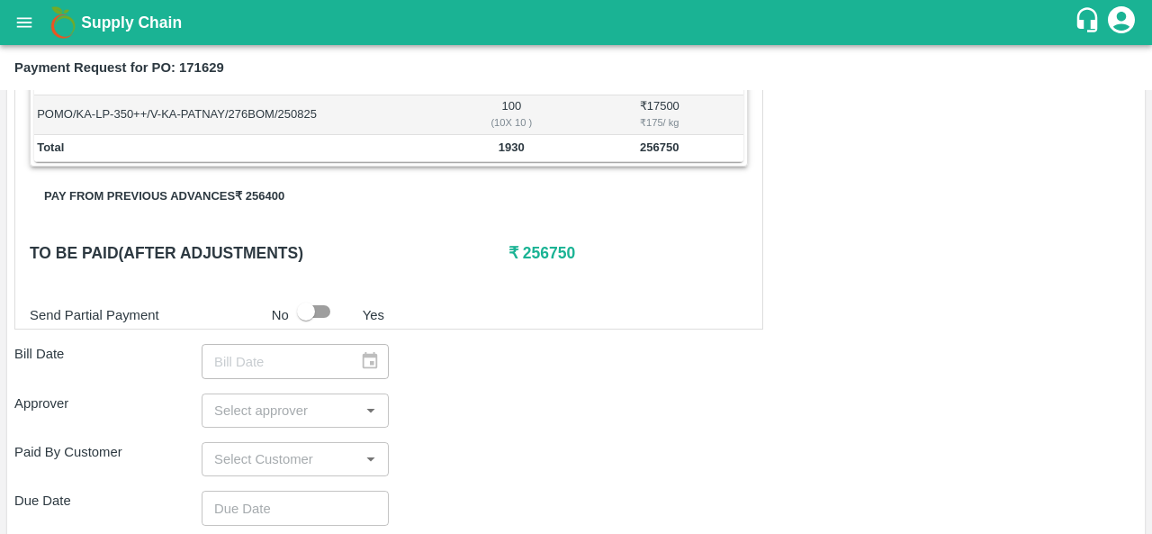
scroll to position [572, 0]
click at [148, 255] on h6 "To be paid(After adjustments)" at bounding box center [269, 253] width 479 height 25
click at [238, 174] on div "Shipment - SHIP/FRUI/357125 Lots (Labels) Weight (Kgs) Total Price (₹) POMO/KA-…" at bounding box center [388, 65] width 749 height 530
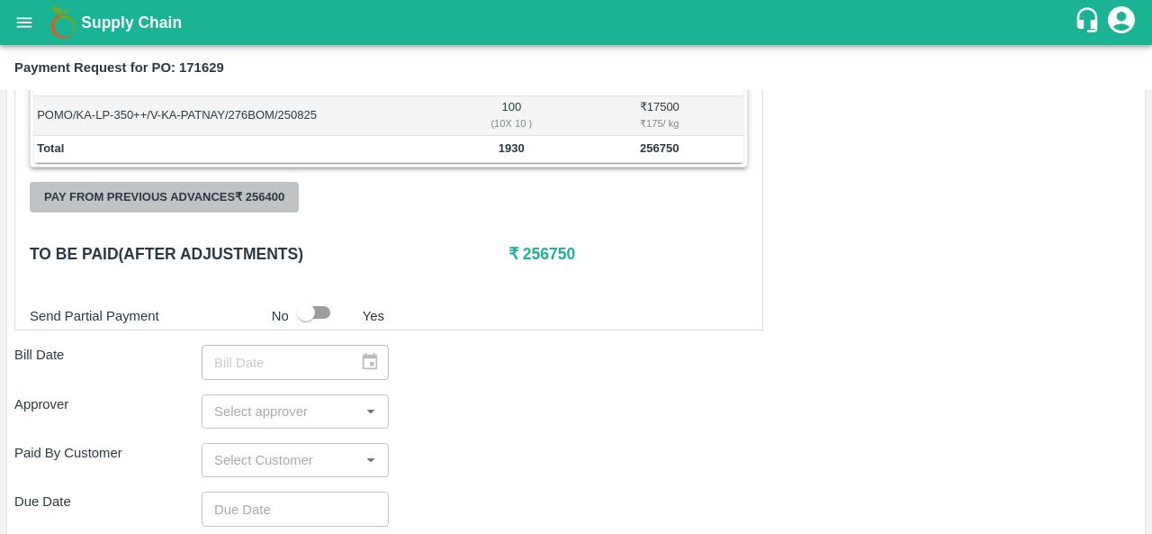
click at [238, 192] on button "Pay from previous advances ₹ 256400" at bounding box center [164, 197] width 269 height 31
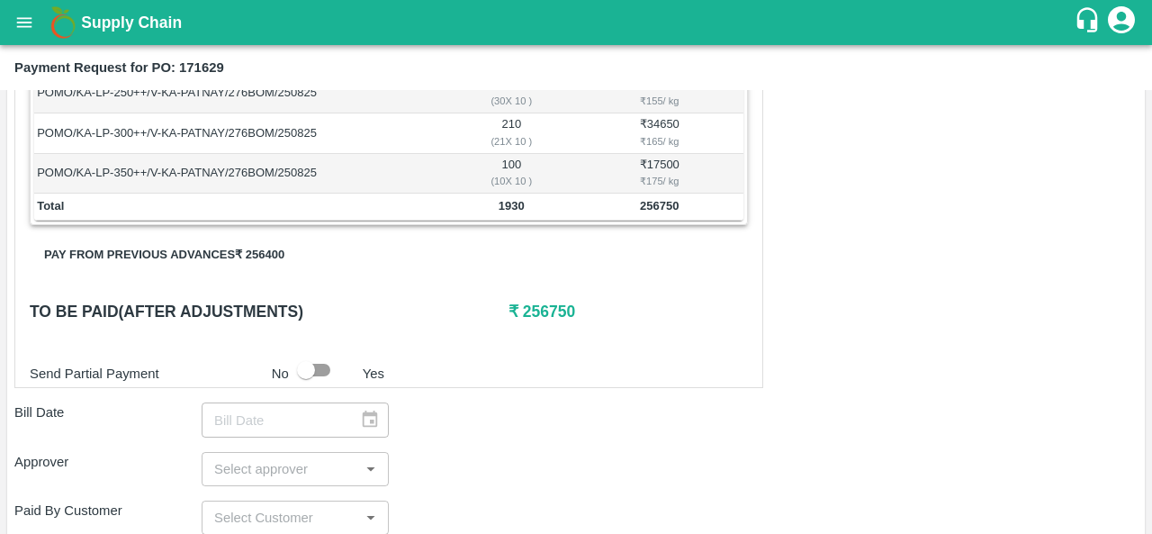
scroll to position [507, 0]
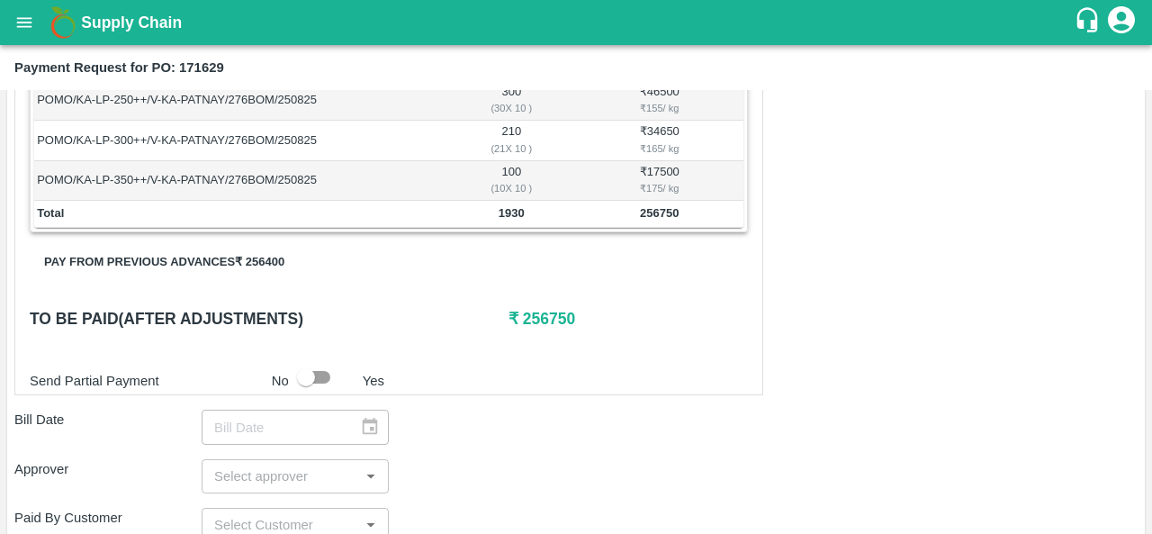
click at [252, 265] on button "Pay from previous advances ₹ 256400" at bounding box center [164, 262] width 269 height 31
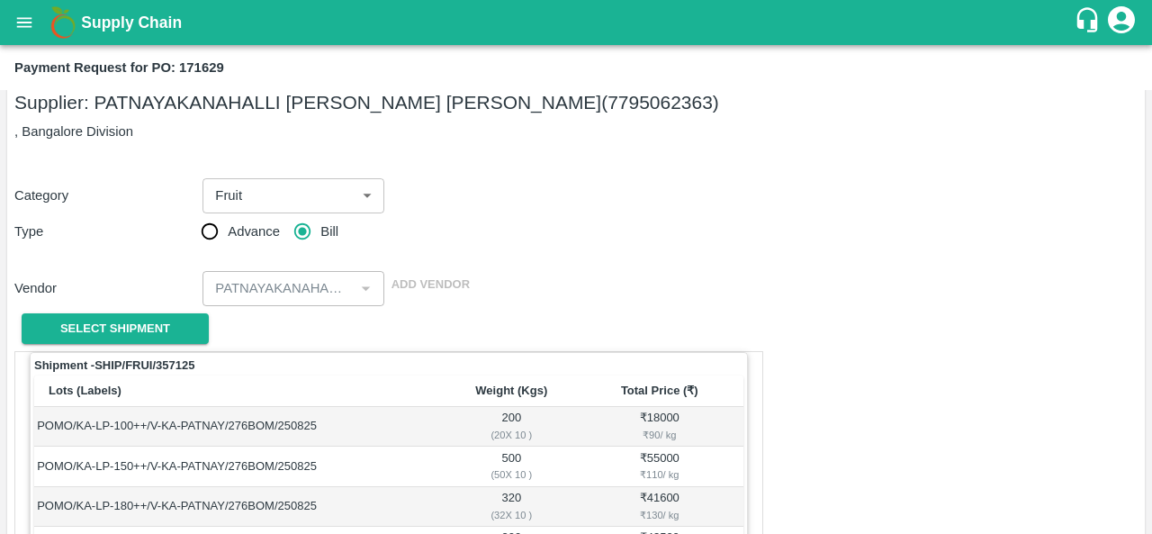
scroll to position [0, 0]
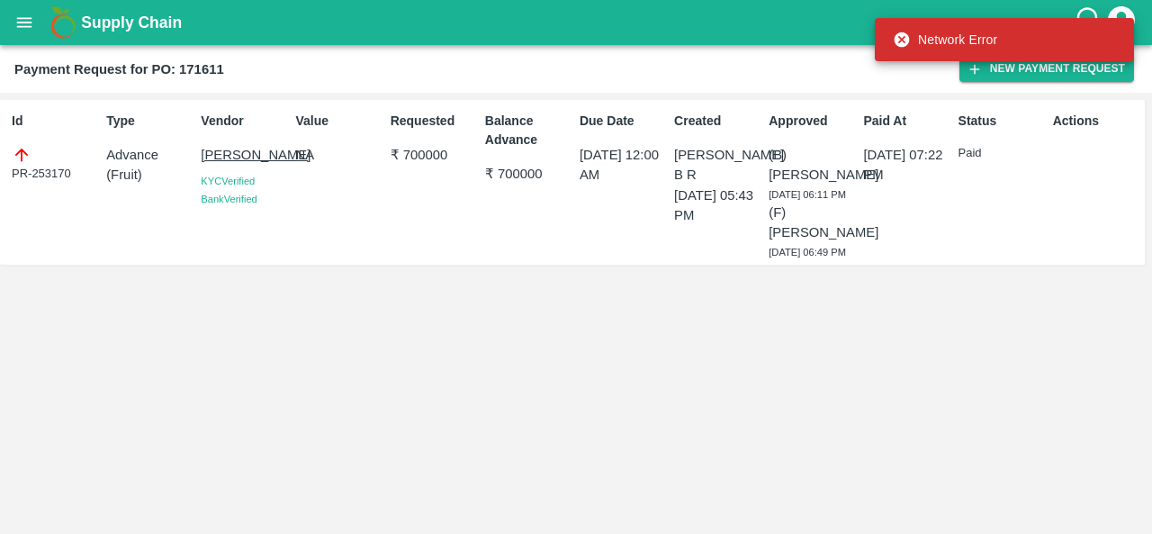
click at [702, 377] on div "Id PR-253170 Type Advance ( Fruit ) Vendor [PERSON_NAME] Verified Bank Verified…" at bounding box center [576, 313] width 1152 height 441
click at [1022, 71] on button "New Payment Request" at bounding box center [1046, 69] width 175 height 26
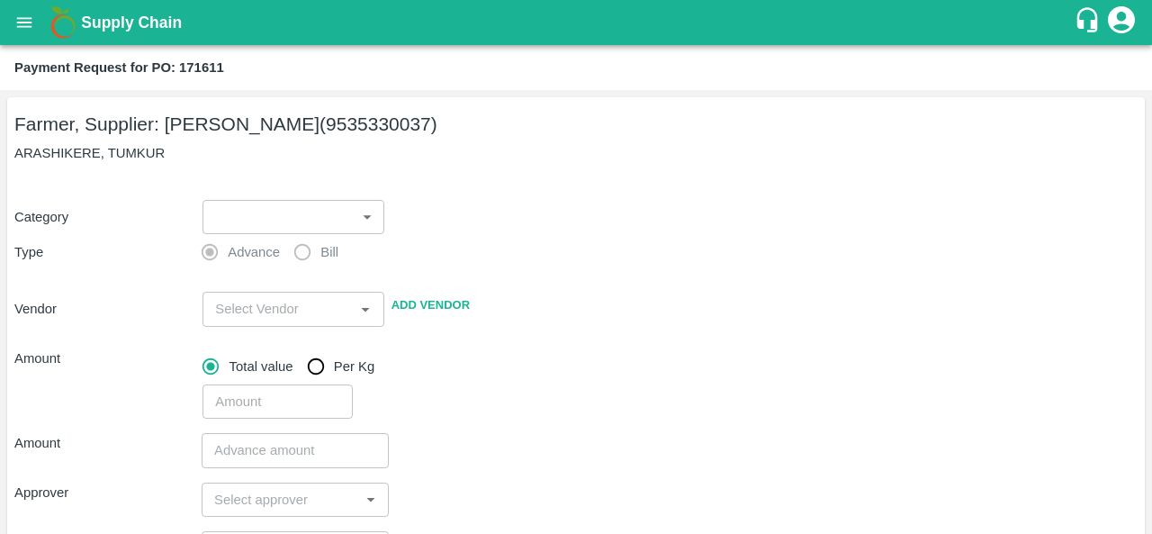
click at [272, 204] on body "Supply Chain Payment Request for PO: 171611 Farmer, Supplier: [PERSON_NAME] (95…" at bounding box center [576, 267] width 1152 height 534
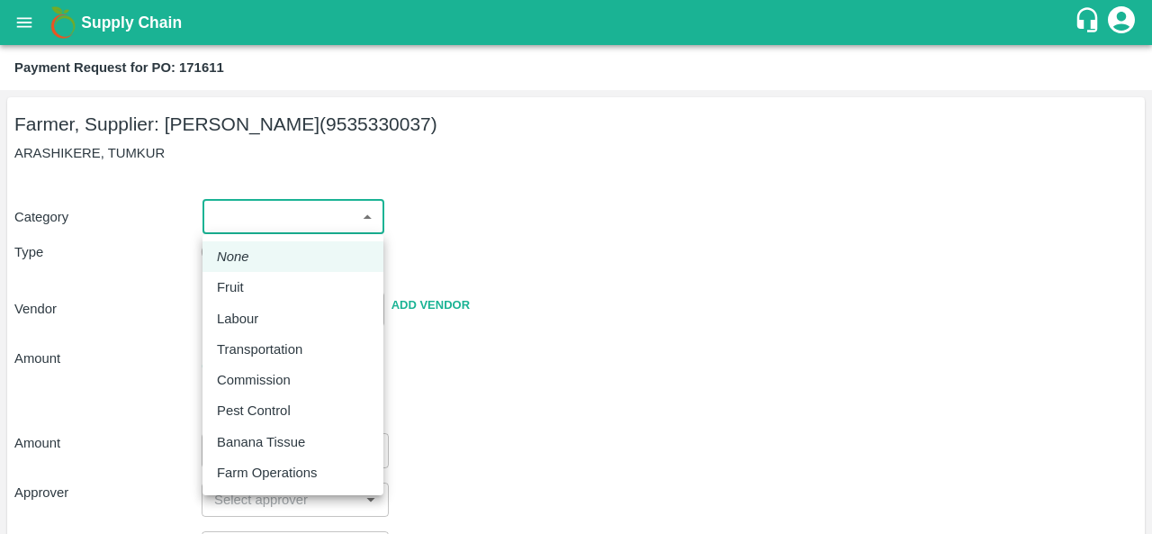
click at [275, 292] on div "Fruit" at bounding box center [293, 287] width 152 height 20
type input "1"
type input "SHIVAKUMAR - 9535330037(Farmer, Supplier)"
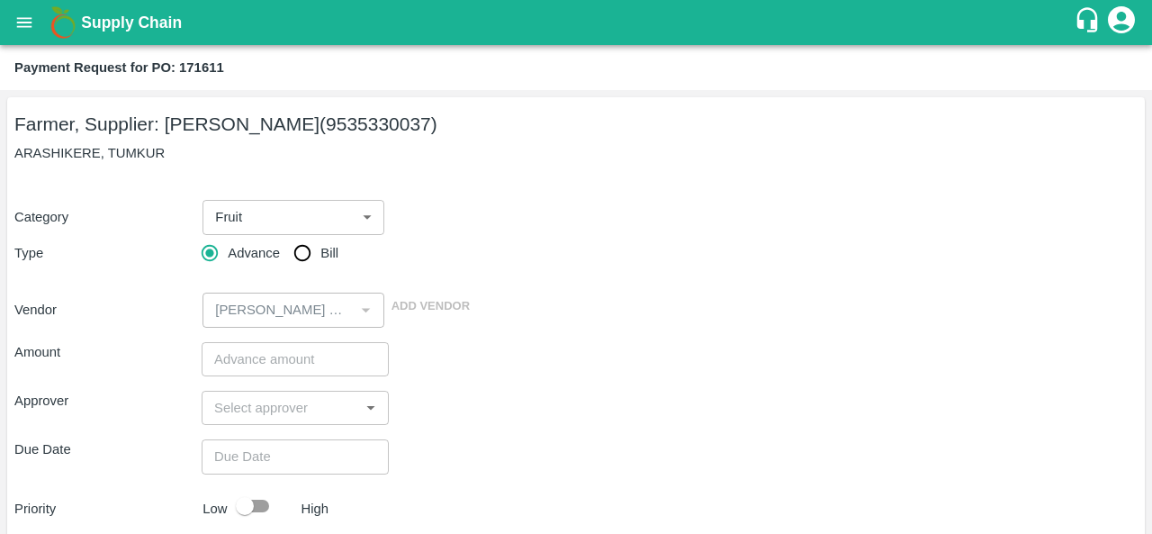
click at [329, 258] on span "Bill" at bounding box center [329, 253] width 18 height 20
click at [320, 258] on input "Bill" at bounding box center [302, 253] width 36 height 36
radio input "true"
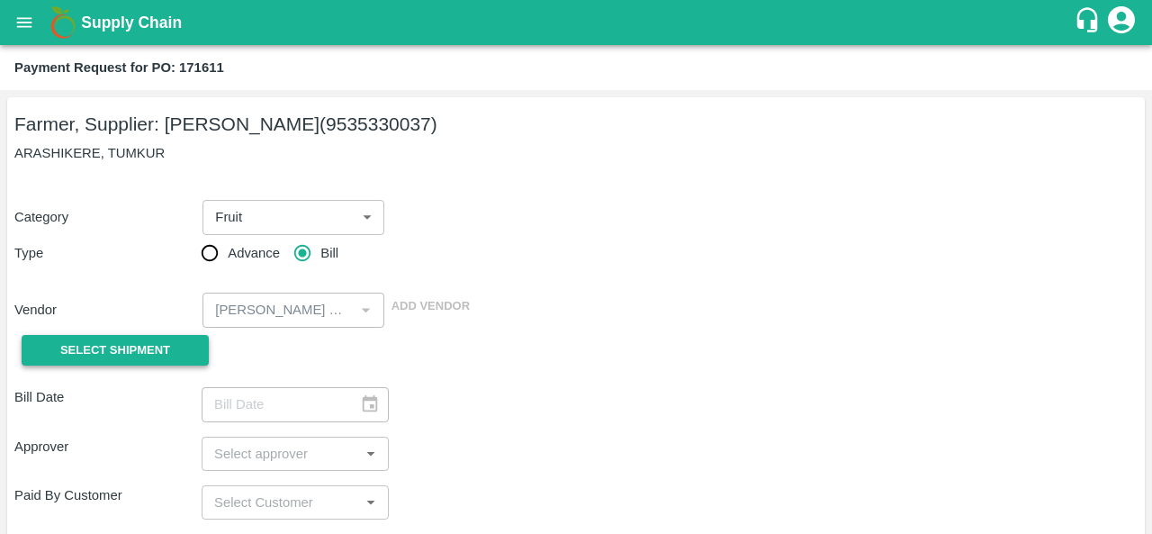
click at [186, 345] on button "Select Shipment" at bounding box center [115, 350] width 187 height 31
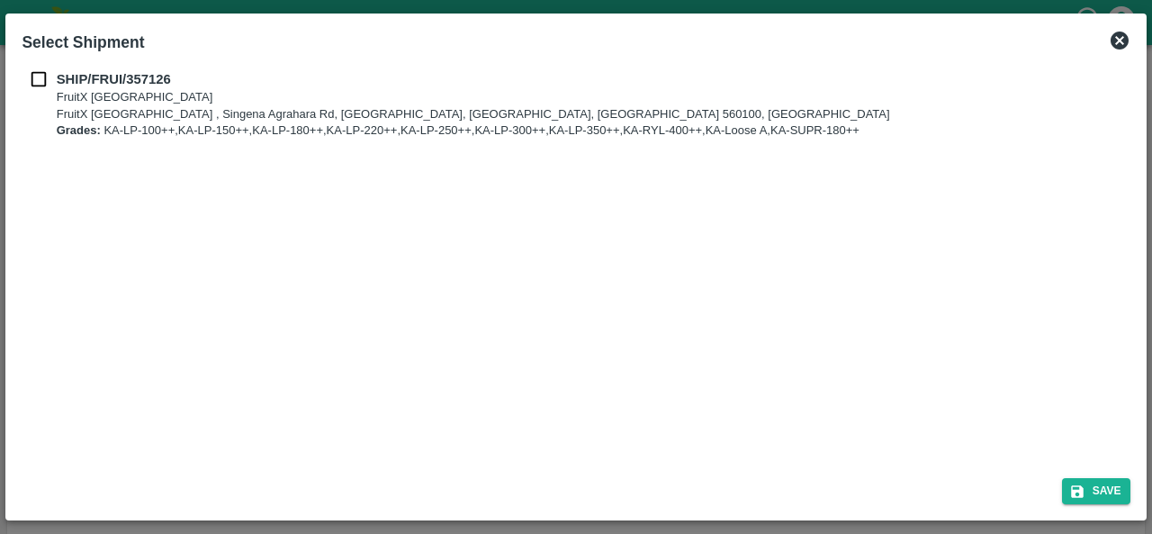
click at [31, 82] on input "checkbox" at bounding box center [39, 79] width 34 height 20
checkbox input "true"
click at [1090, 485] on button "Save" at bounding box center [1096, 491] width 68 height 26
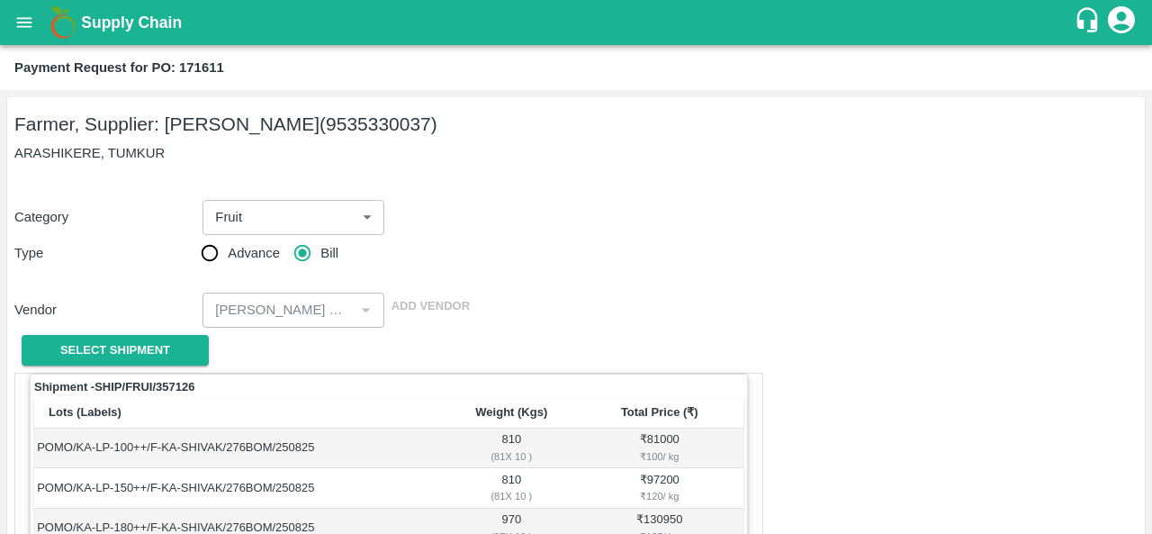
click at [14, 21] on icon "open drawer" at bounding box center [24, 23] width 20 height 20
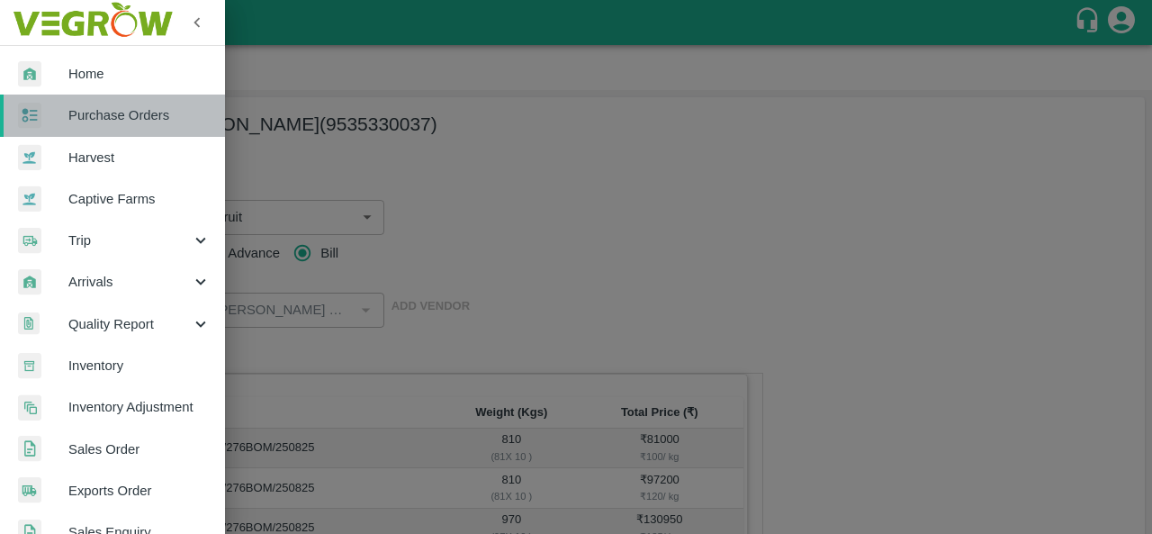
click at [137, 122] on span "Purchase Orders" at bounding box center [139, 115] width 142 height 20
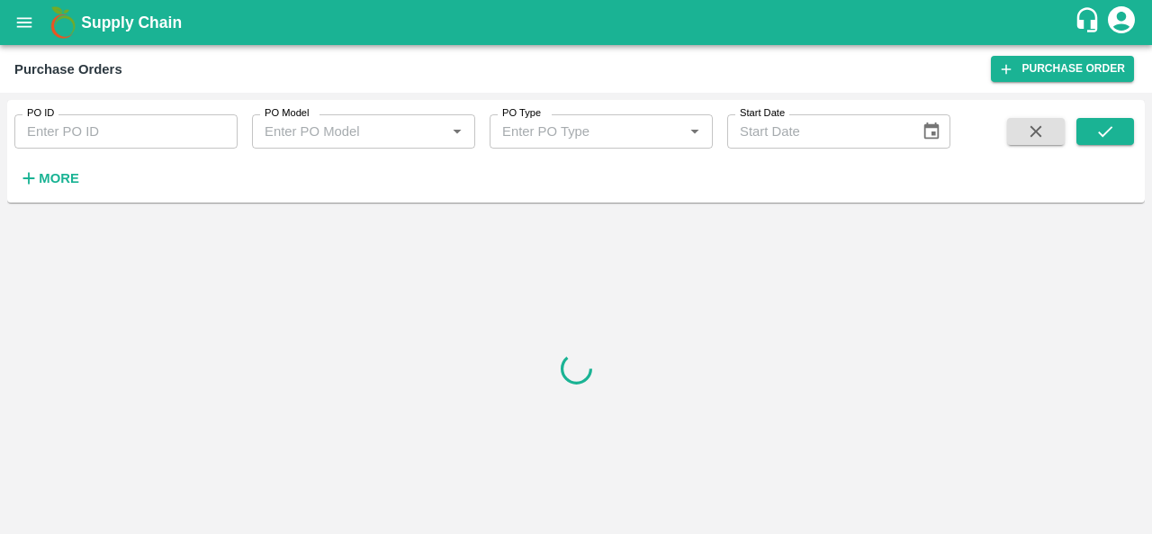
click at [59, 183] on strong "More" at bounding box center [59, 178] width 40 height 14
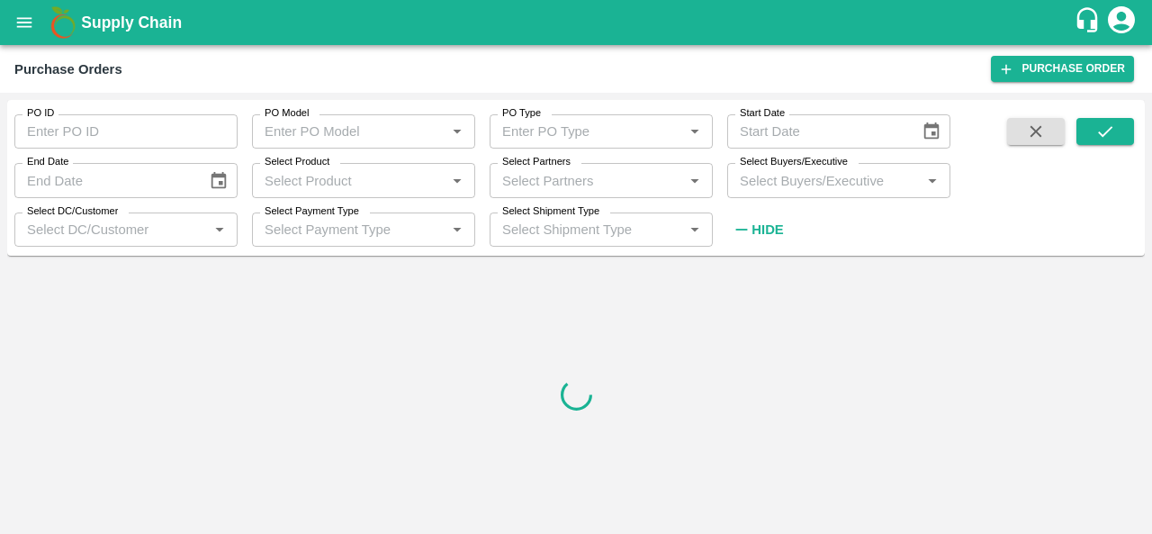
click at [779, 184] on input "Select Buyers/Executive" at bounding box center [823, 179] width 183 height 23
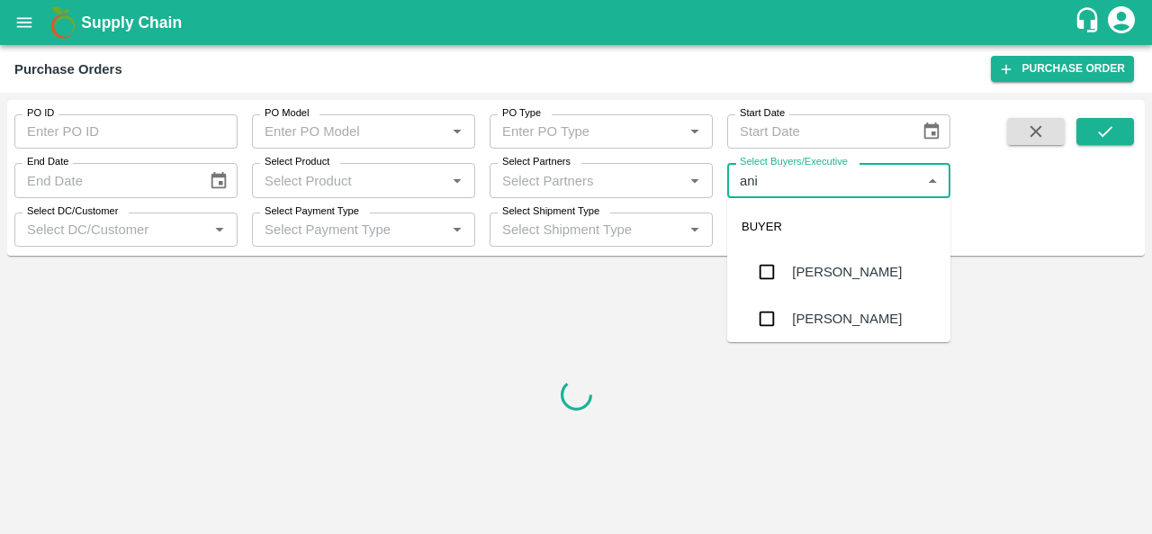
type input "anil"
click at [819, 283] on div "[PERSON_NAME]" at bounding box center [838, 271] width 223 height 47
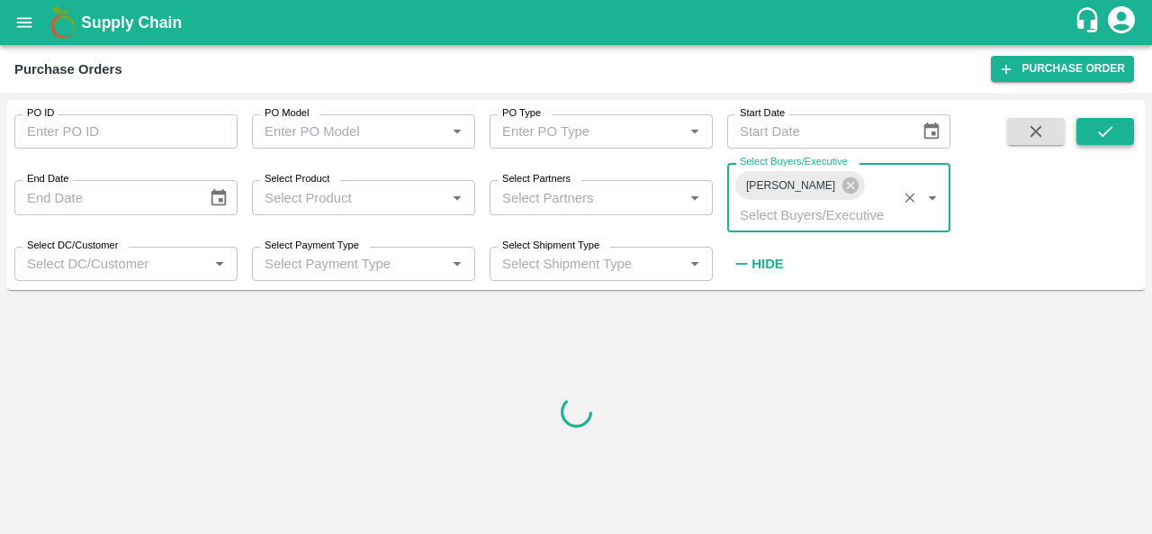
click at [1089, 127] on button "submit" at bounding box center [1105, 131] width 58 height 27
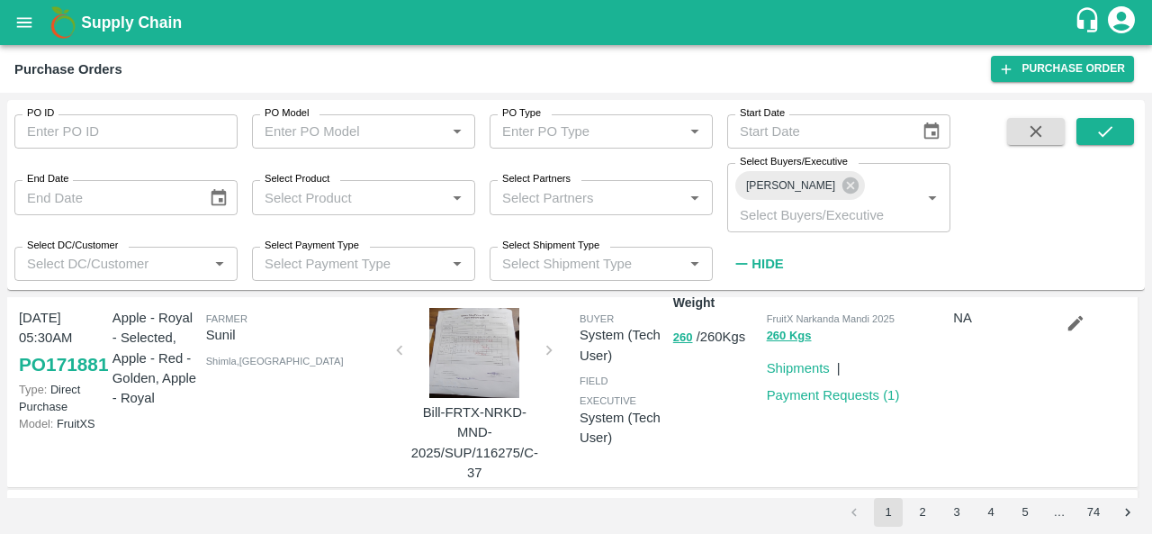
scroll to position [45, 0]
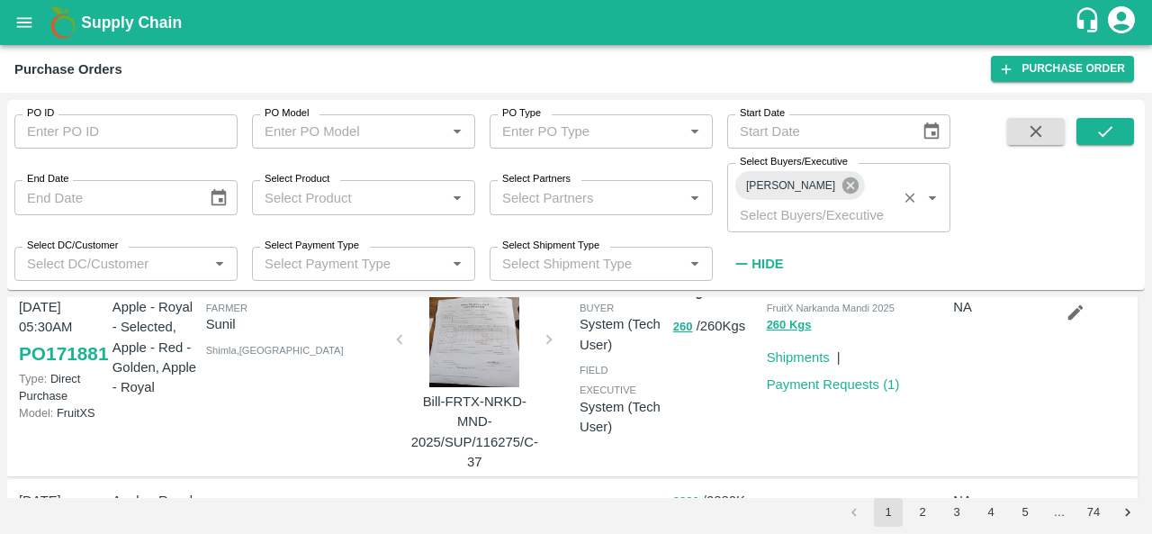
click at [840, 188] on icon at bounding box center [850, 185] width 20 height 20
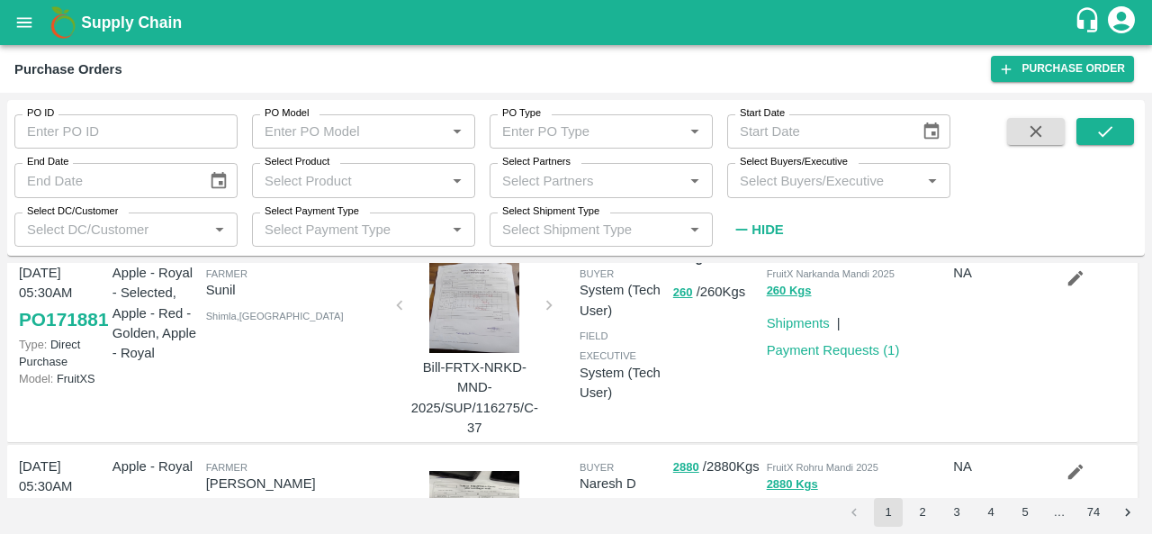
drag, startPoint x: 803, startPoint y: 187, endPoint x: 812, endPoint y: 188, distance: 9.0
click at [812, 188] on input "Select Buyers/Executive" at bounding box center [823, 179] width 183 height 23
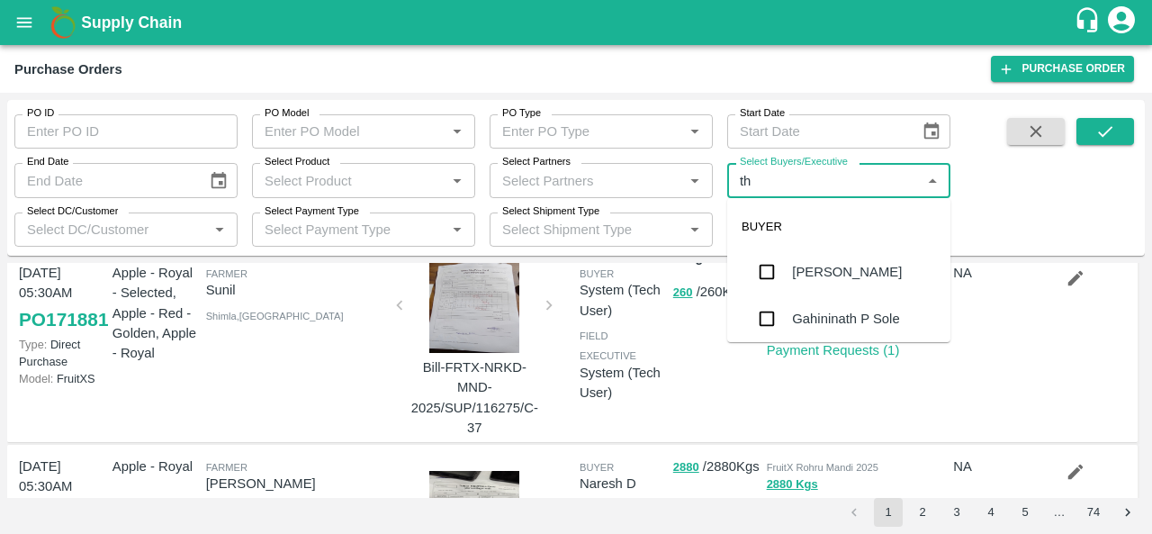
type input "the"
click at [861, 273] on div "Thejaswi B R" at bounding box center [860, 272] width 136 height 20
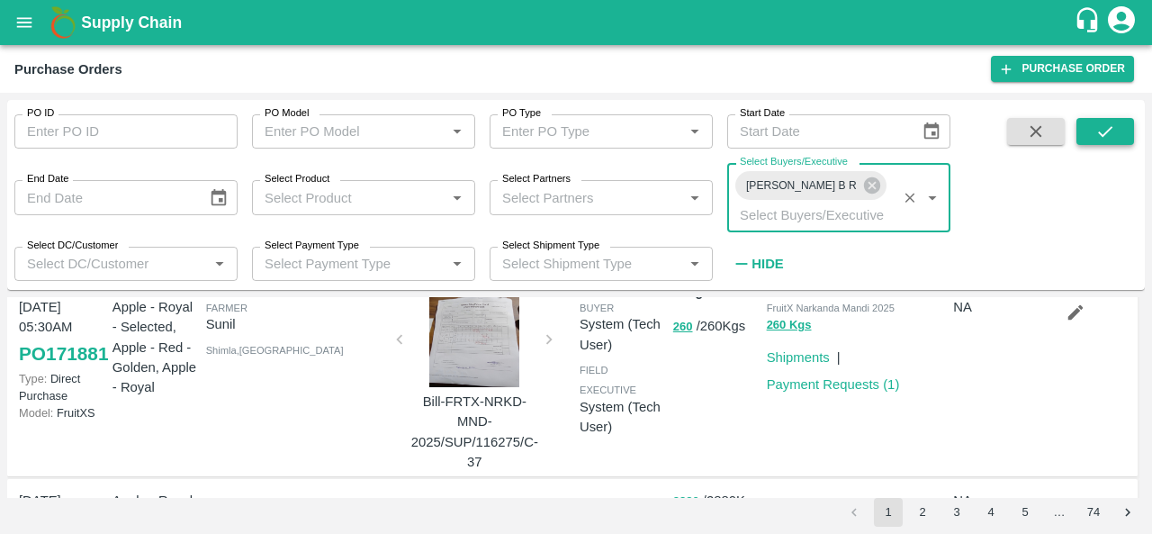
click at [1110, 134] on icon "submit" at bounding box center [1105, 131] width 20 height 20
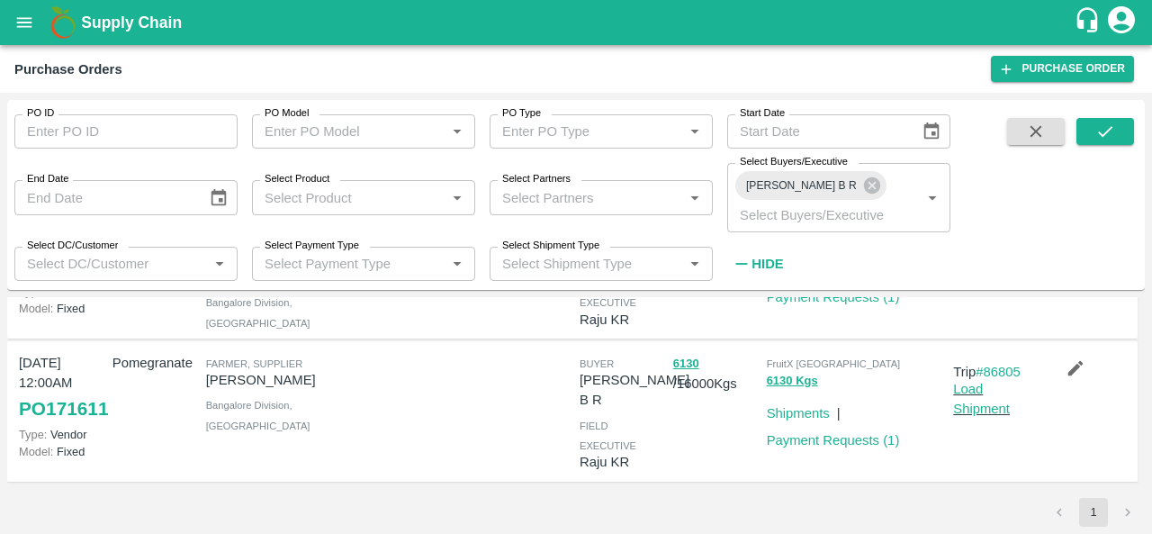
scroll to position [139, 0]
click at [1067, 358] on icon "button" at bounding box center [1075, 368] width 20 height 20
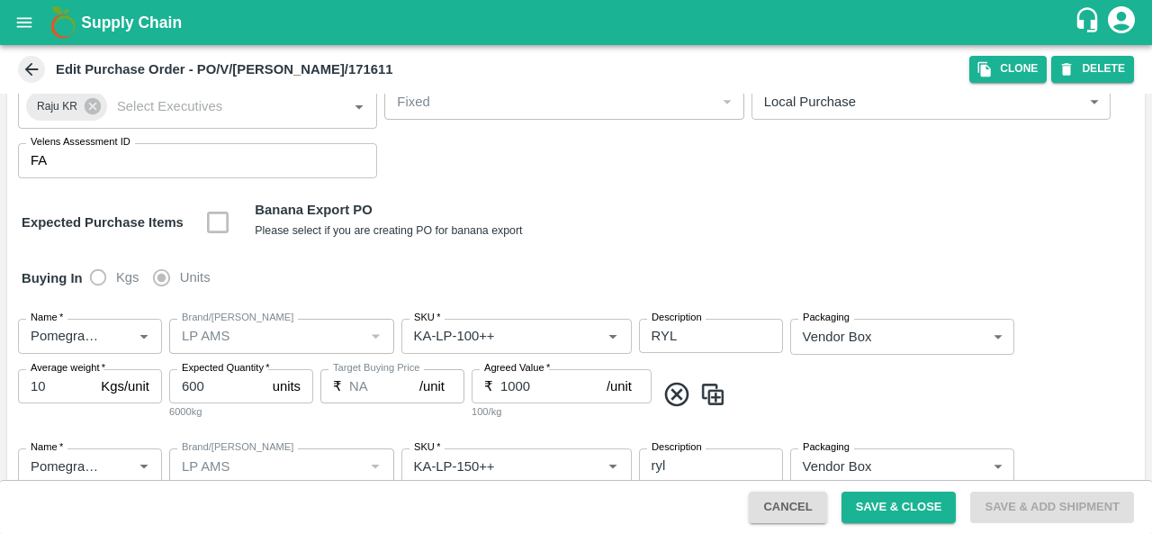
scroll to position [187, 0]
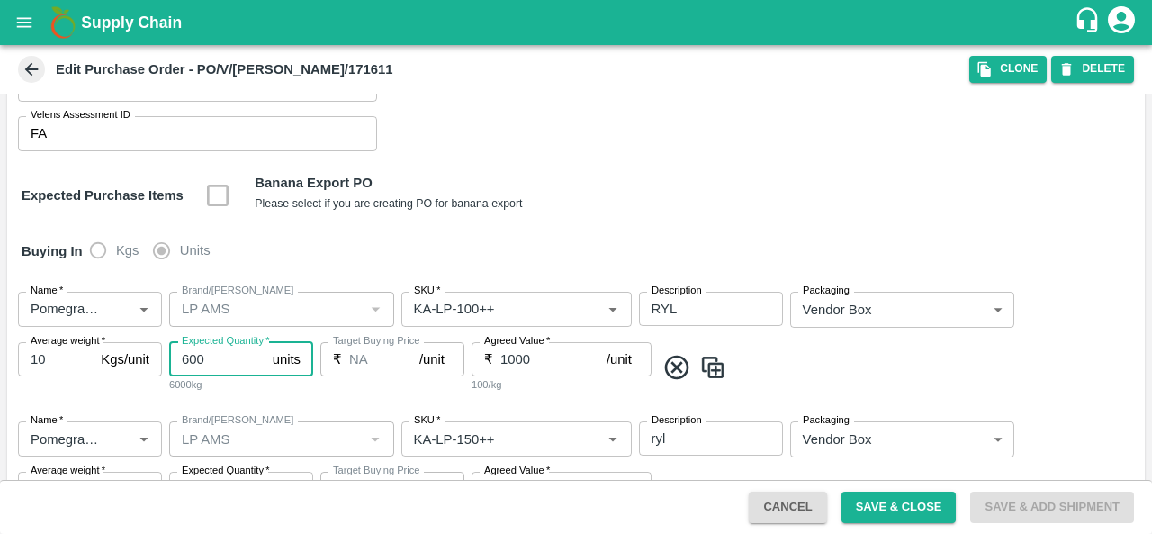
click at [211, 357] on input "600" at bounding box center [217, 359] width 96 height 34
type input "60"
click at [877, 499] on button "Save & Close" at bounding box center [898, 506] width 115 height 31
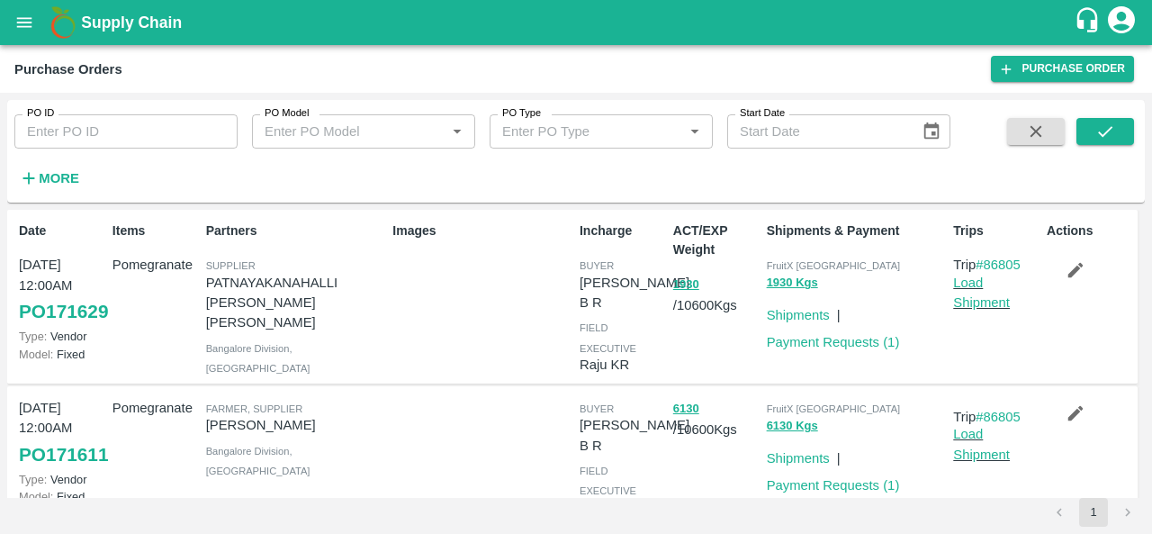
scroll to position [77, 0]
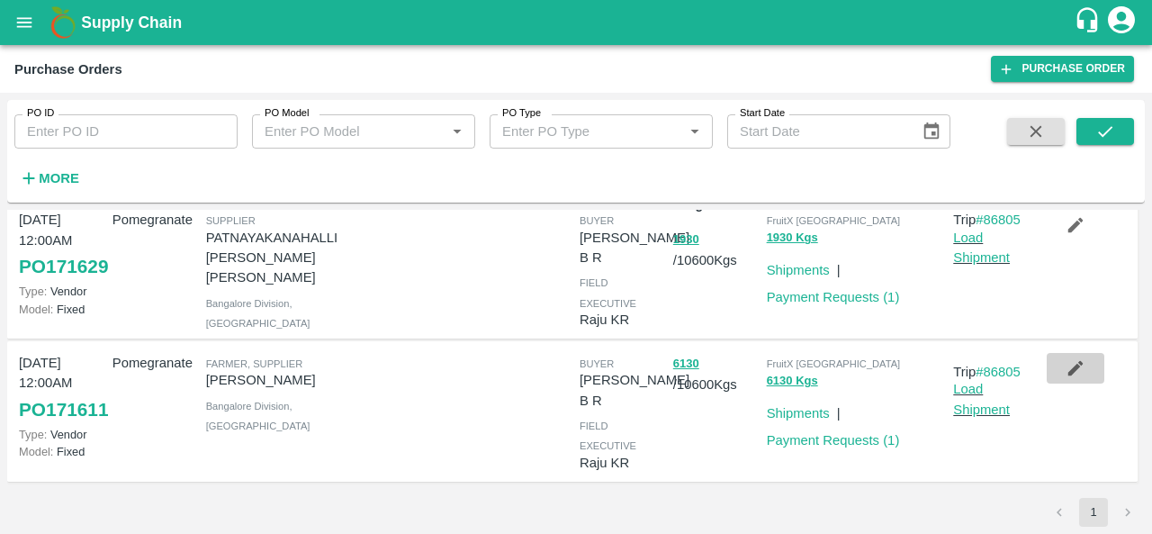
click at [1068, 361] on icon "button" at bounding box center [1075, 368] width 15 height 15
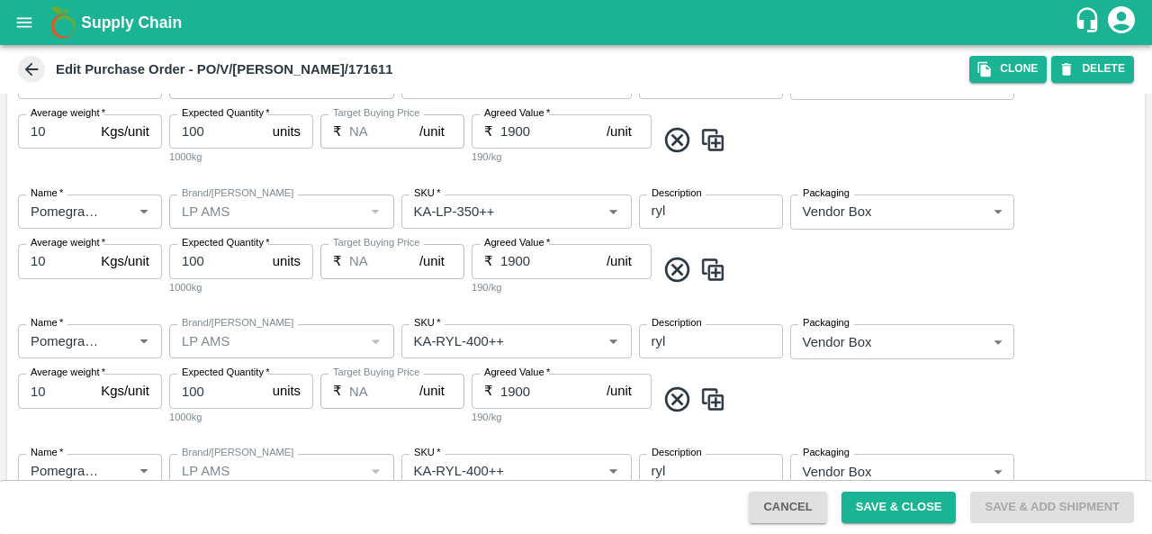
scroll to position [983, 0]
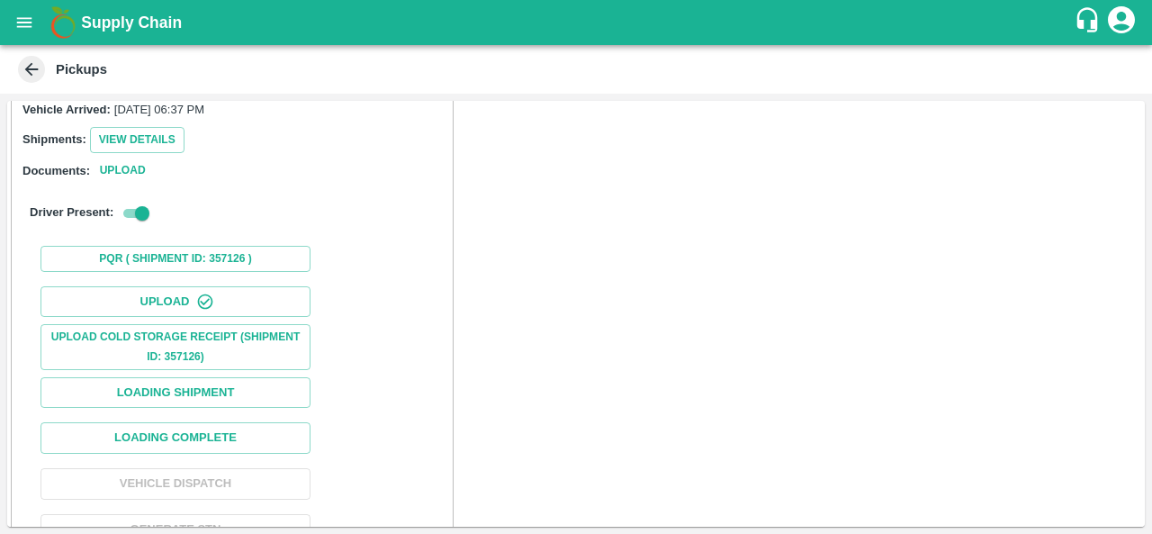
scroll to position [275, 0]
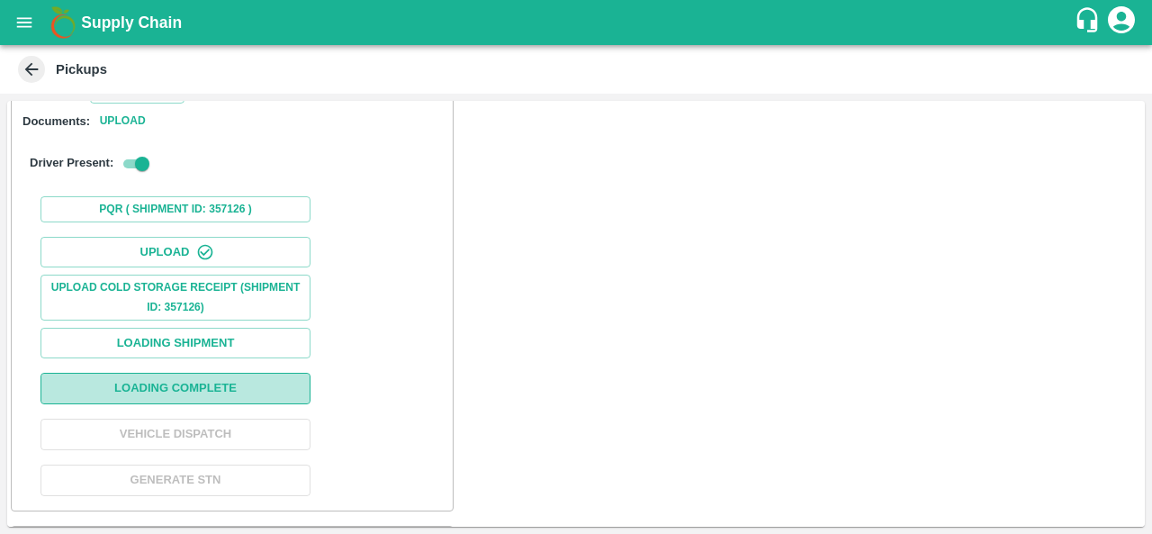
click at [189, 372] on button "Loading Complete" at bounding box center [175, 387] width 270 height 31
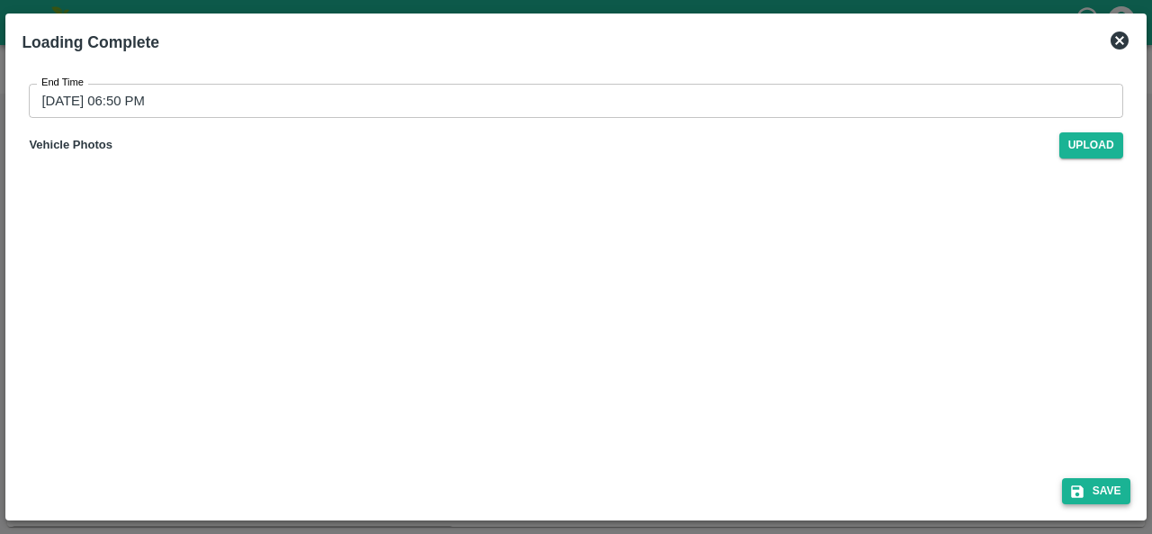
click at [1098, 491] on button "Save" at bounding box center [1096, 491] width 68 height 26
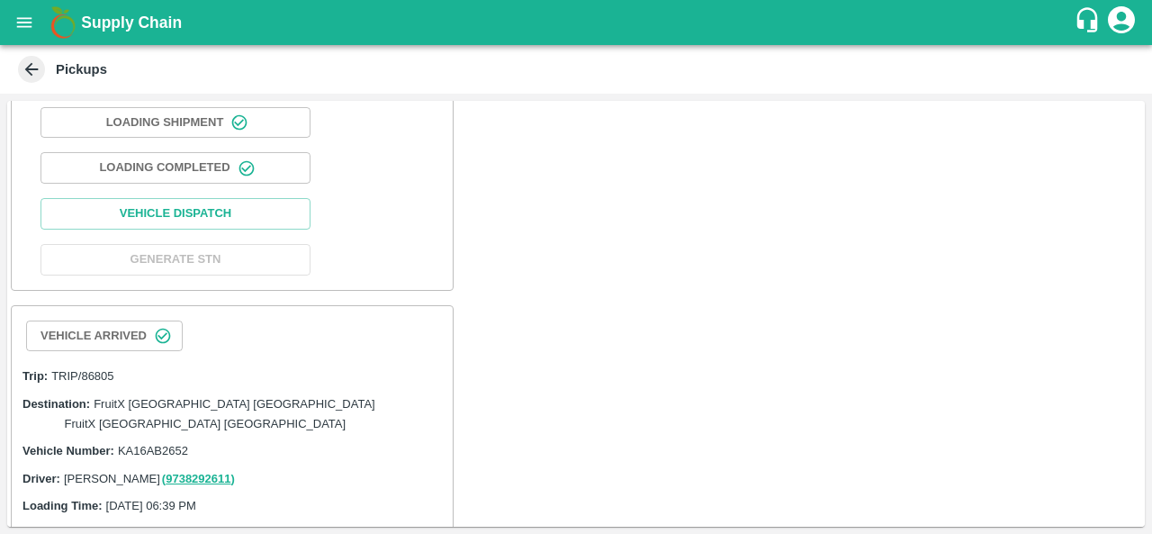
scroll to position [471, 0]
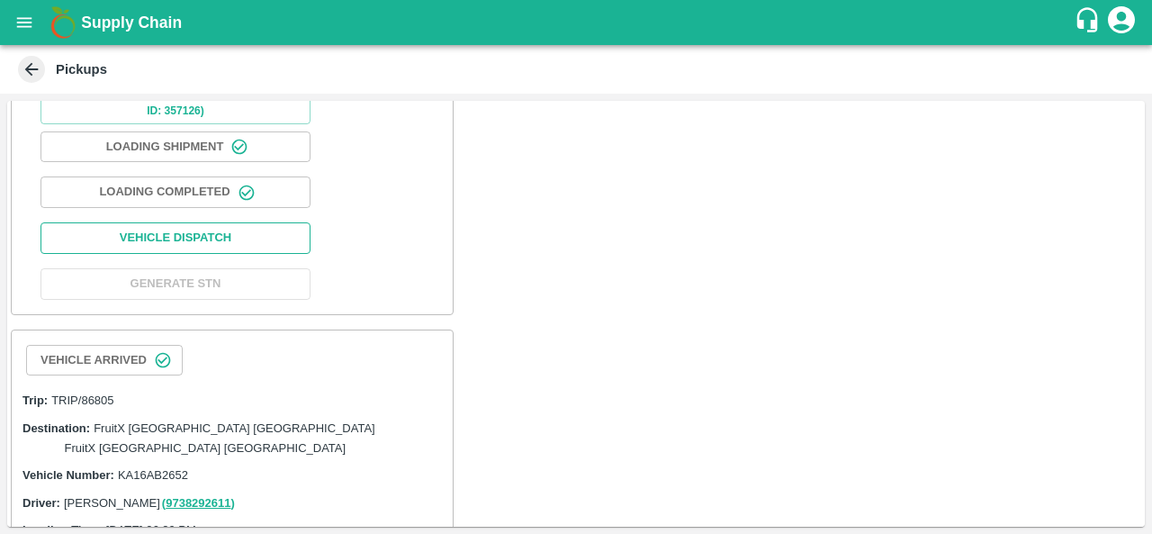
click at [241, 222] on button "Vehicle Dispatch" at bounding box center [175, 237] width 270 height 31
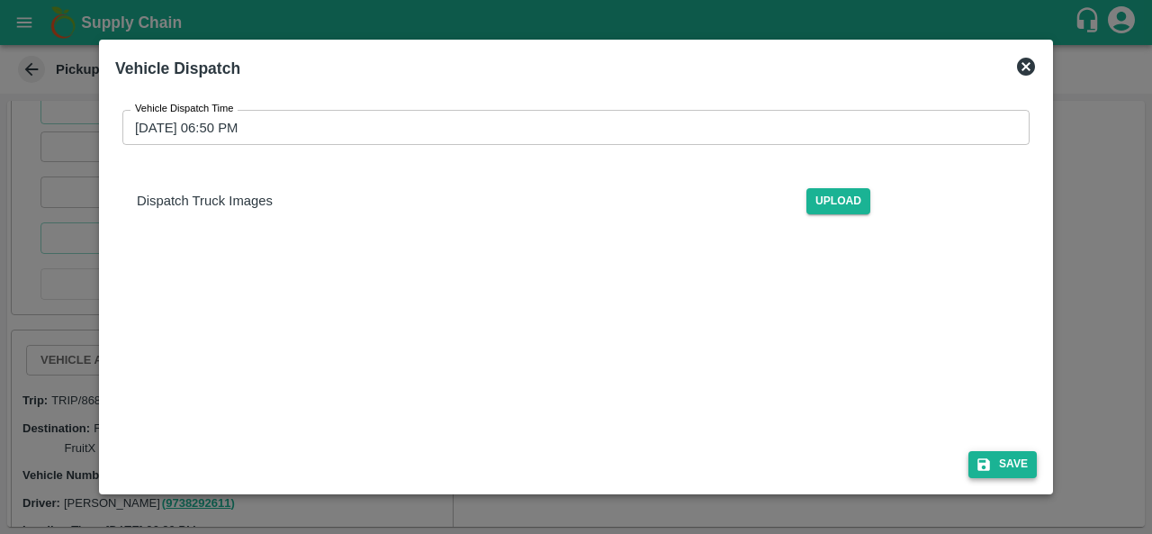
click at [1019, 454] on button "Save" at bounding box center [1002, 464] width 68 height 26
click at [1099, 313] on div at bounding box center [576, 267] width 1152 height 534
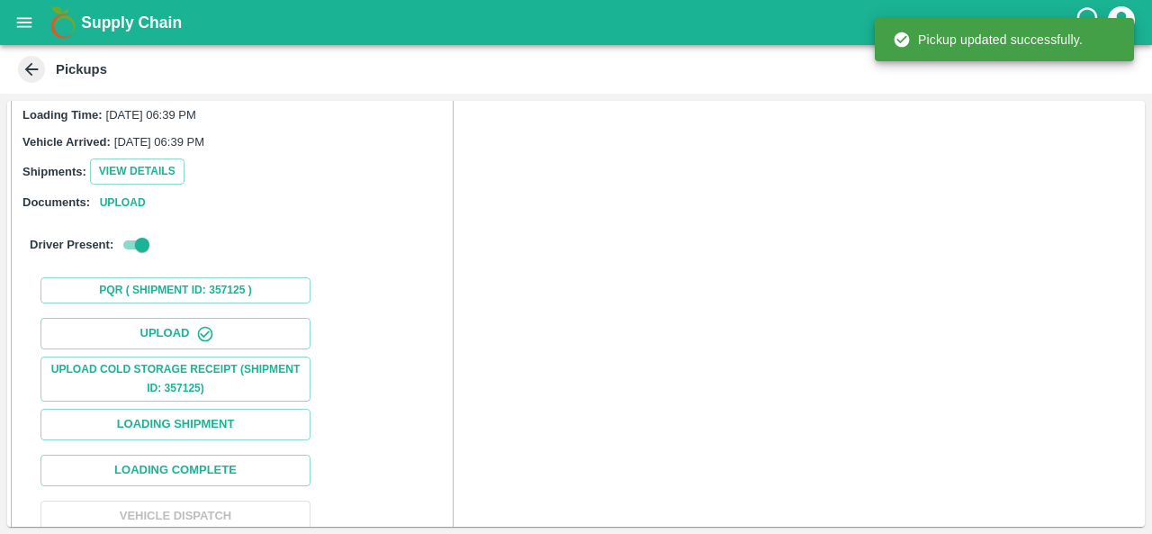
scroll to position [909, 0]
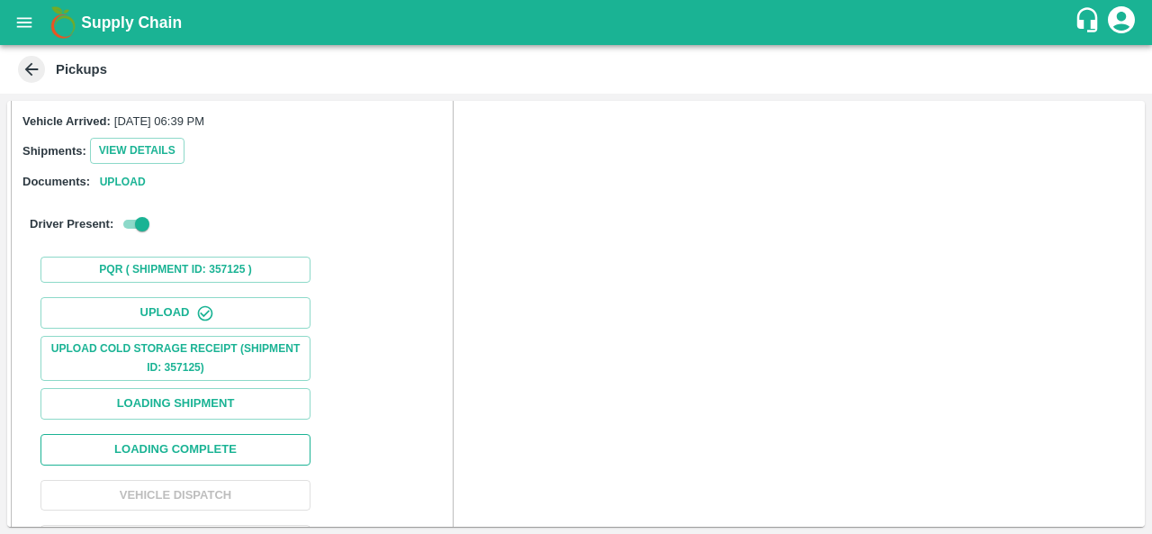
click at [214, 434] on button "Loading Complete" at bounding box center [175, 449] width 270 height 31
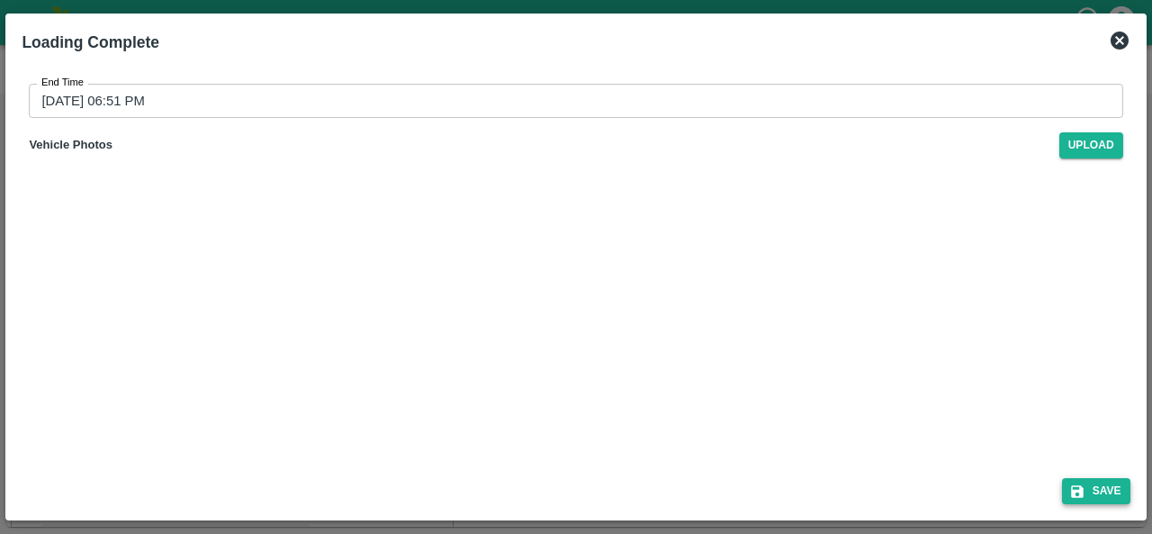
click at [1092, 497] on button "Save" at bounding box center [1096, 491] width 68 height 26
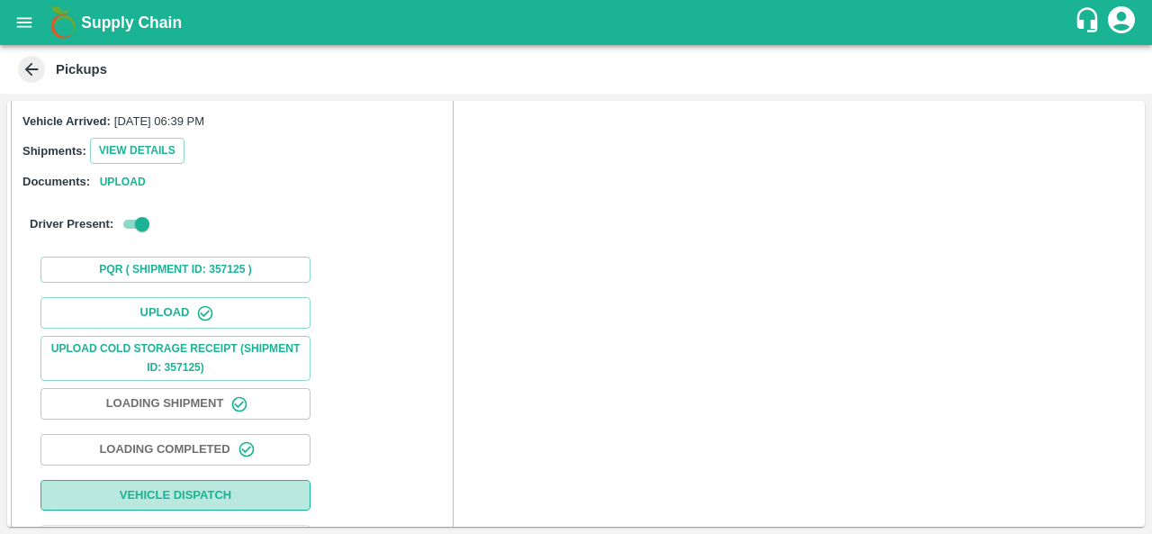
click at [220, 480] on button "Vehicle Dispatch" at bounding box center [175, 495] width 270 height 31
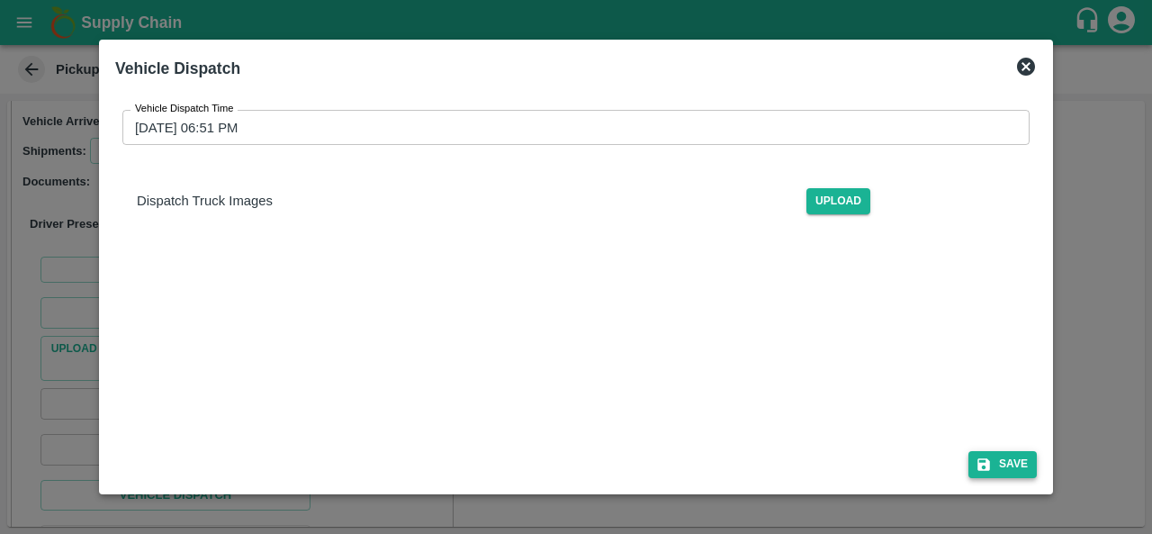
click at [1017, 469] on button "Save" at bounding box center [1002, 464] width 68 height 26
